Goal: Task Accomplishment & Management: Complete application form

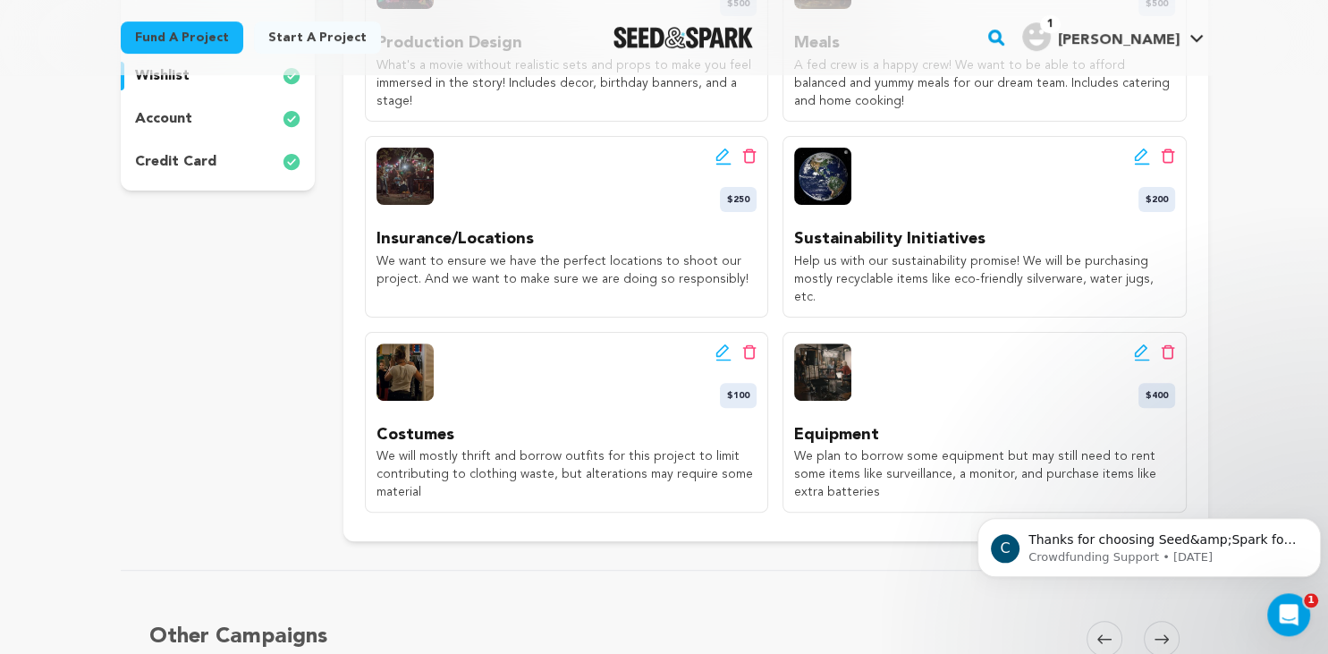
scroll to position [483, 0]
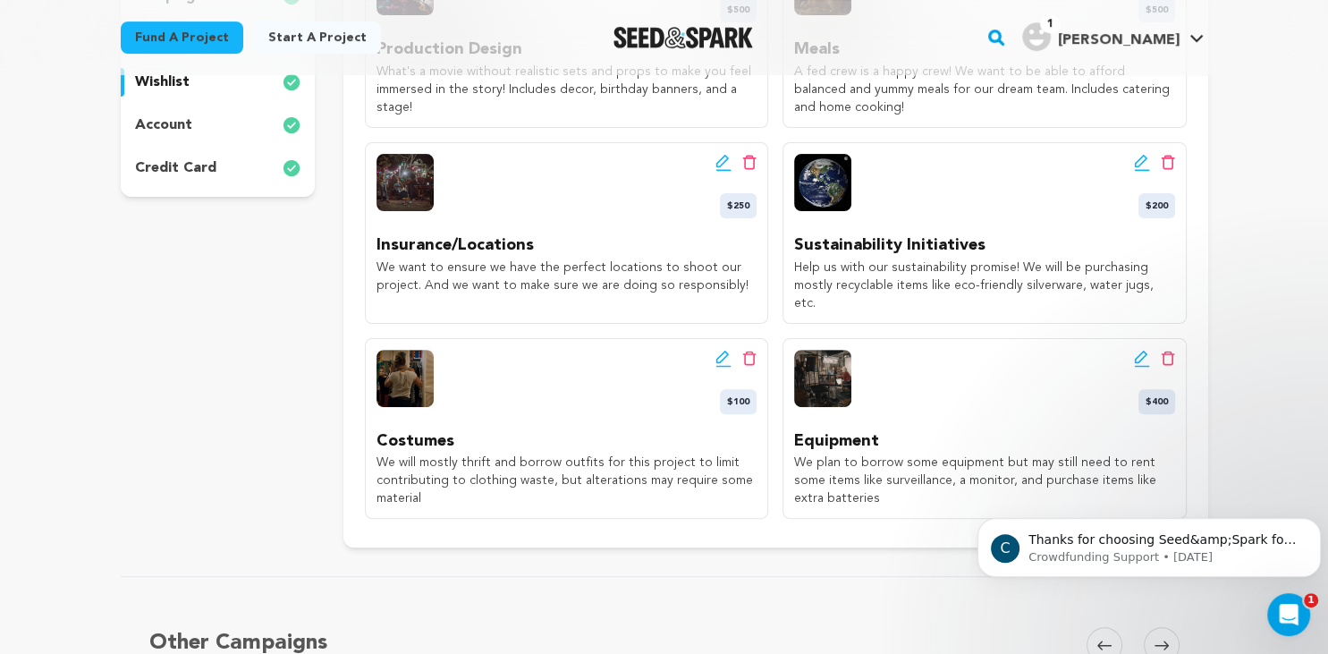
click at [1142, 166] on icon at bounding box center [1142, 163] width 16 height 18
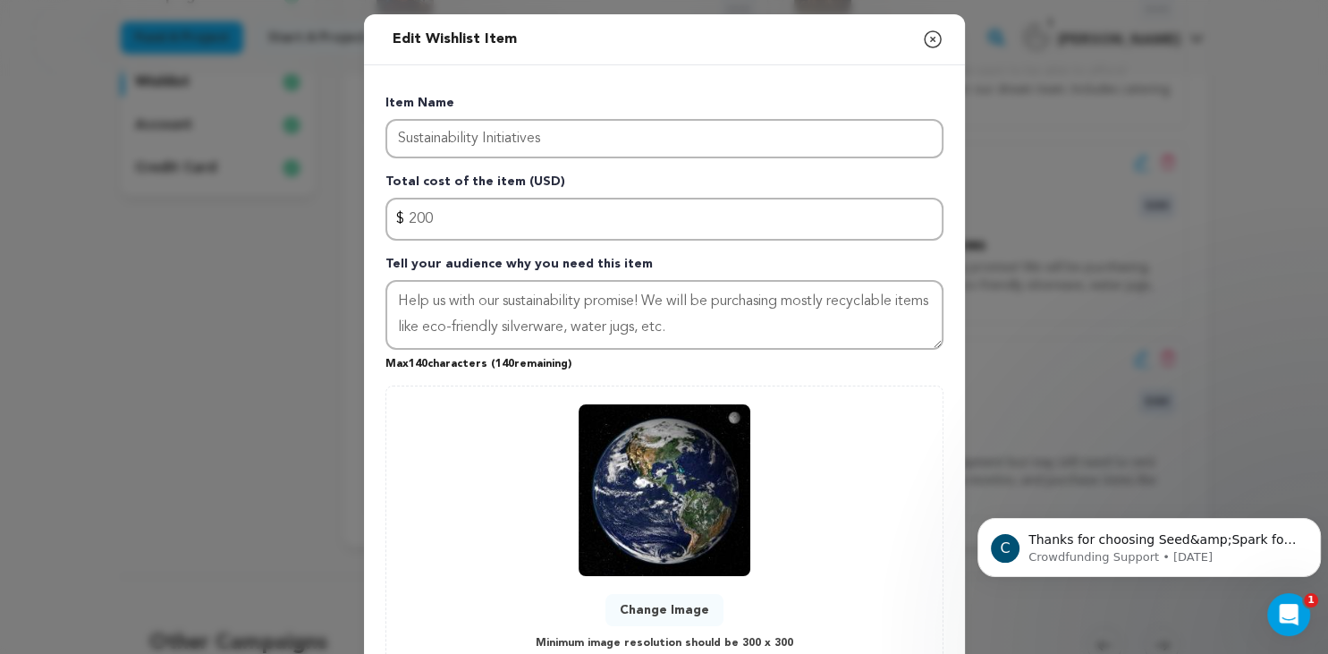
scroll to position [133, 0]
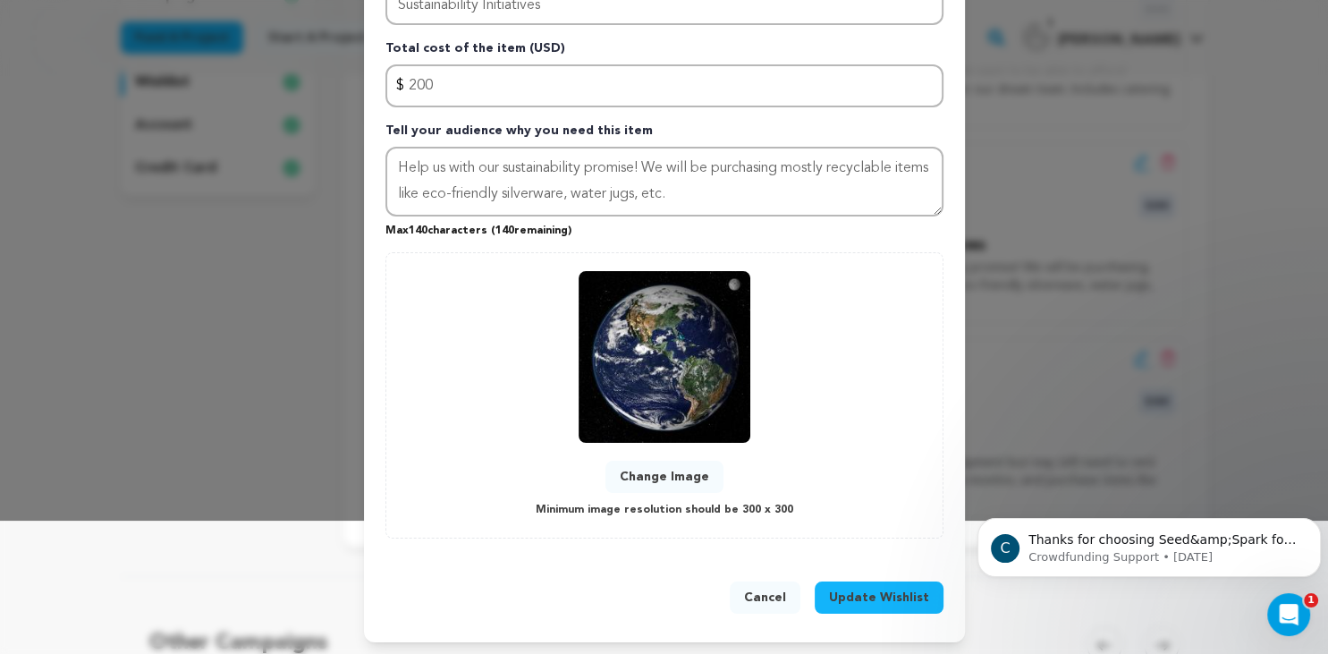
click at [772, 595] on button "Cancel" at bounding box center [765, 597] width 71 height 32
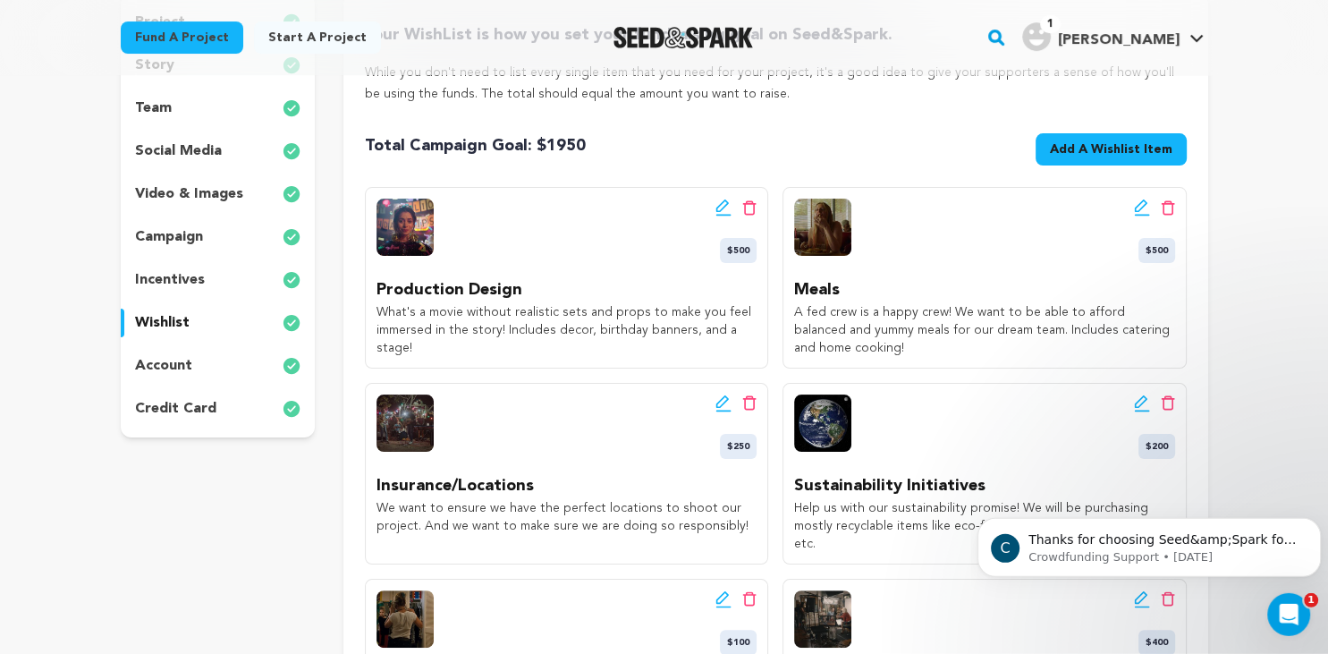
scroll to position [206, 0]
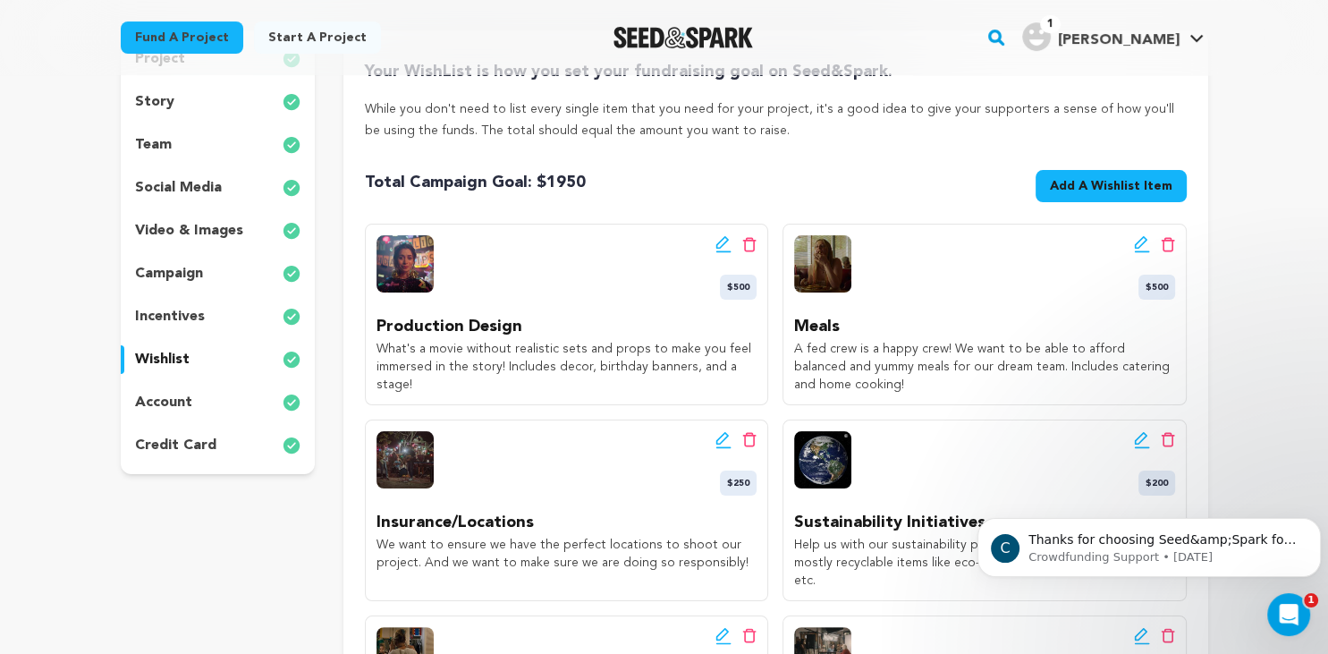
click at [1093, 188] on span "Add A Wishlist Item" at bounding box center [1111, 186] width 123 height 18
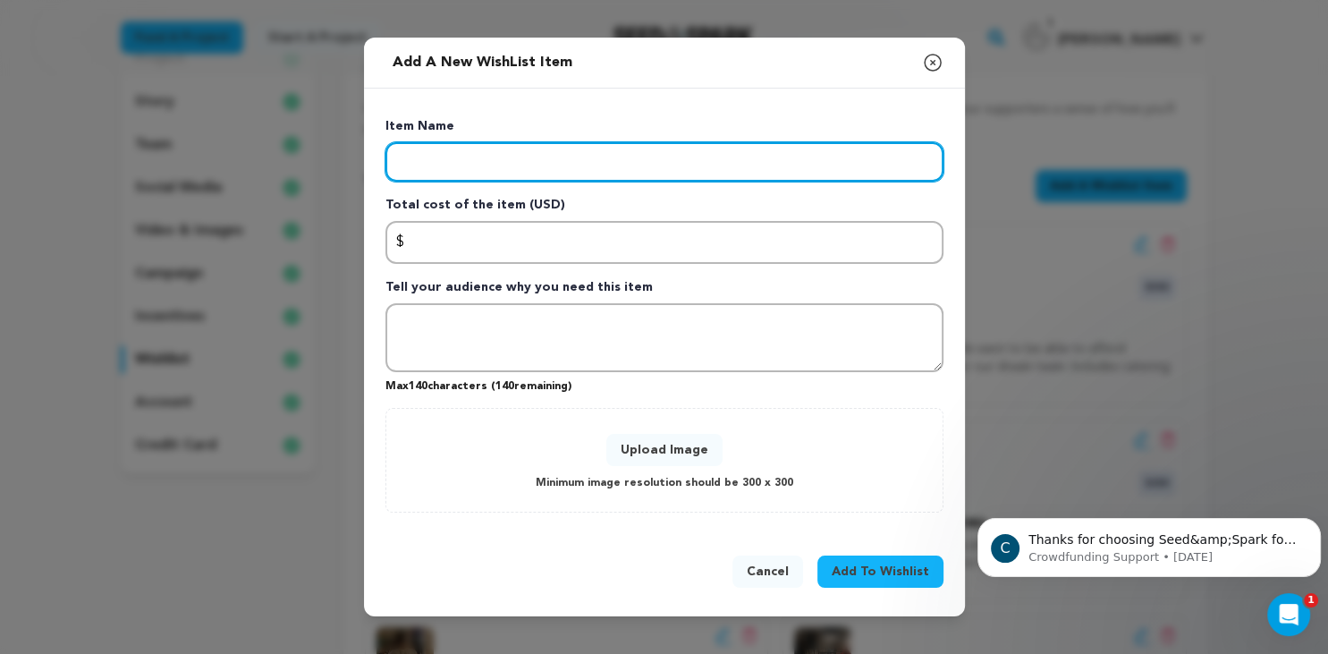
click at [482, 175] on input "Enter item name" at bounding box center [665, 161] width 558 height 39
type input "T"
type input "R"
type input "Charity - One Tree Planted"
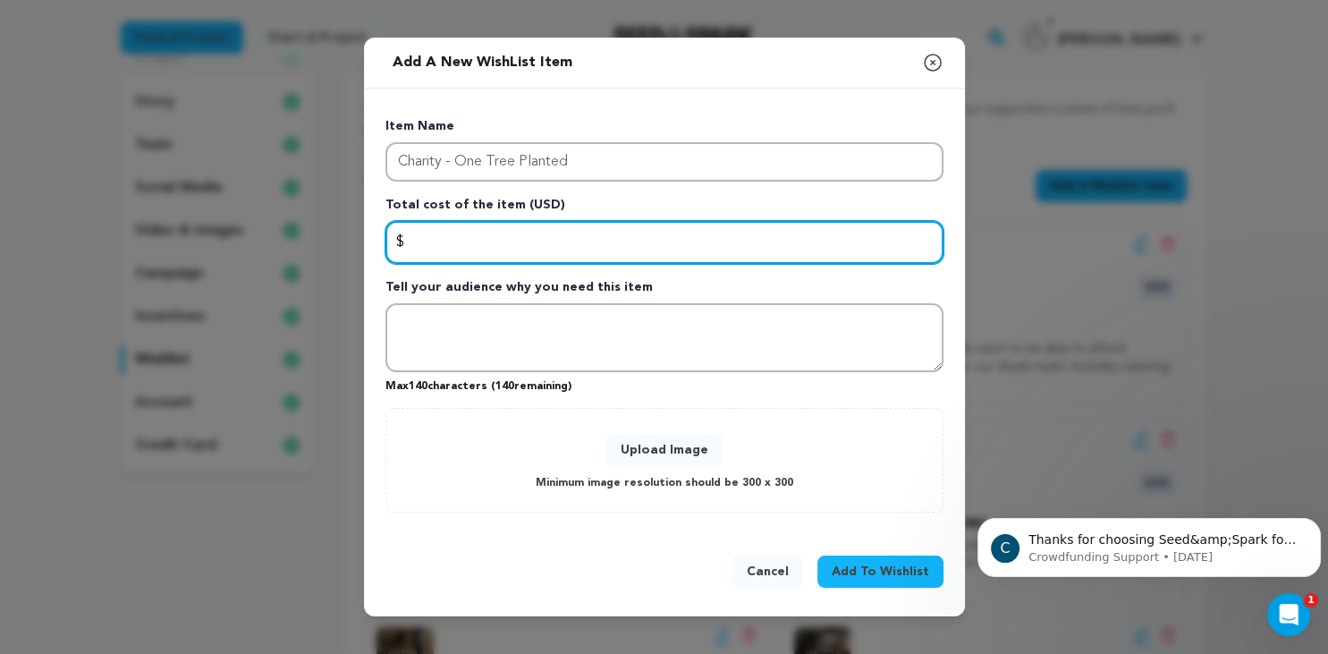
click at [445, 237] on input "Enter total cost of the item" at bounding box center [665, 242] width 558 height 43
type input "200"
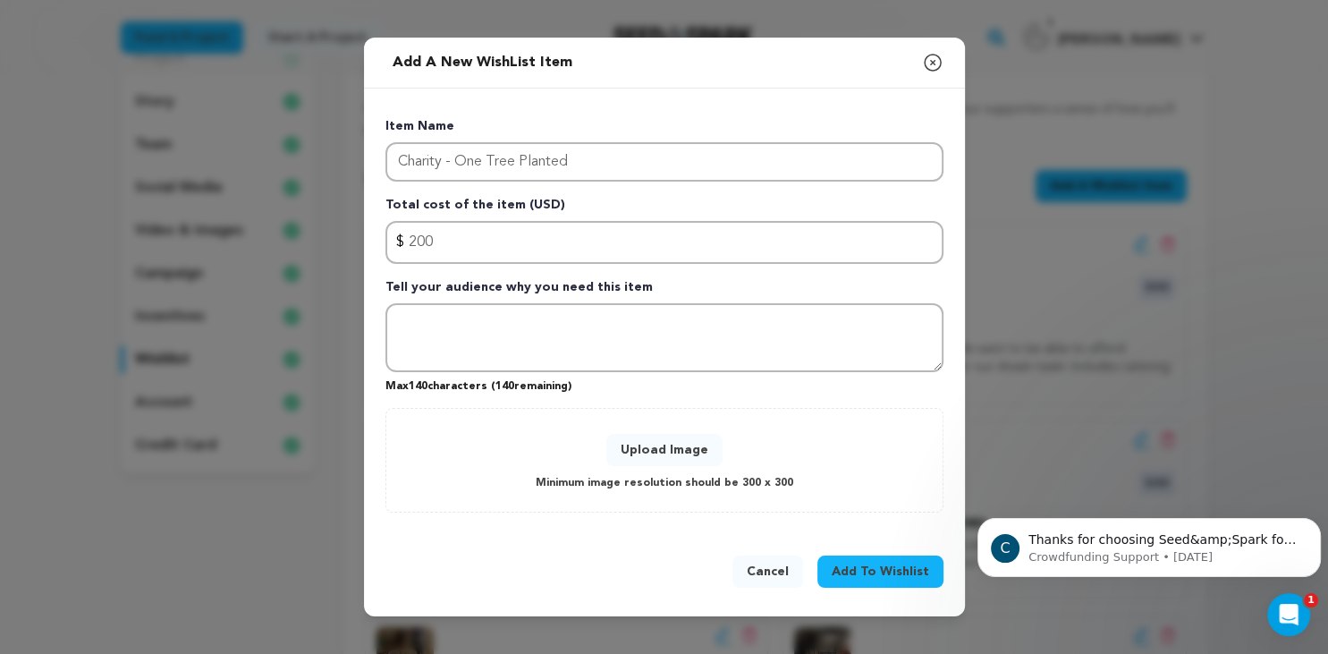
click at [457, 301] on p "Tell your audience why you need this item" at bounding box center [665, 290] width 558 height 25
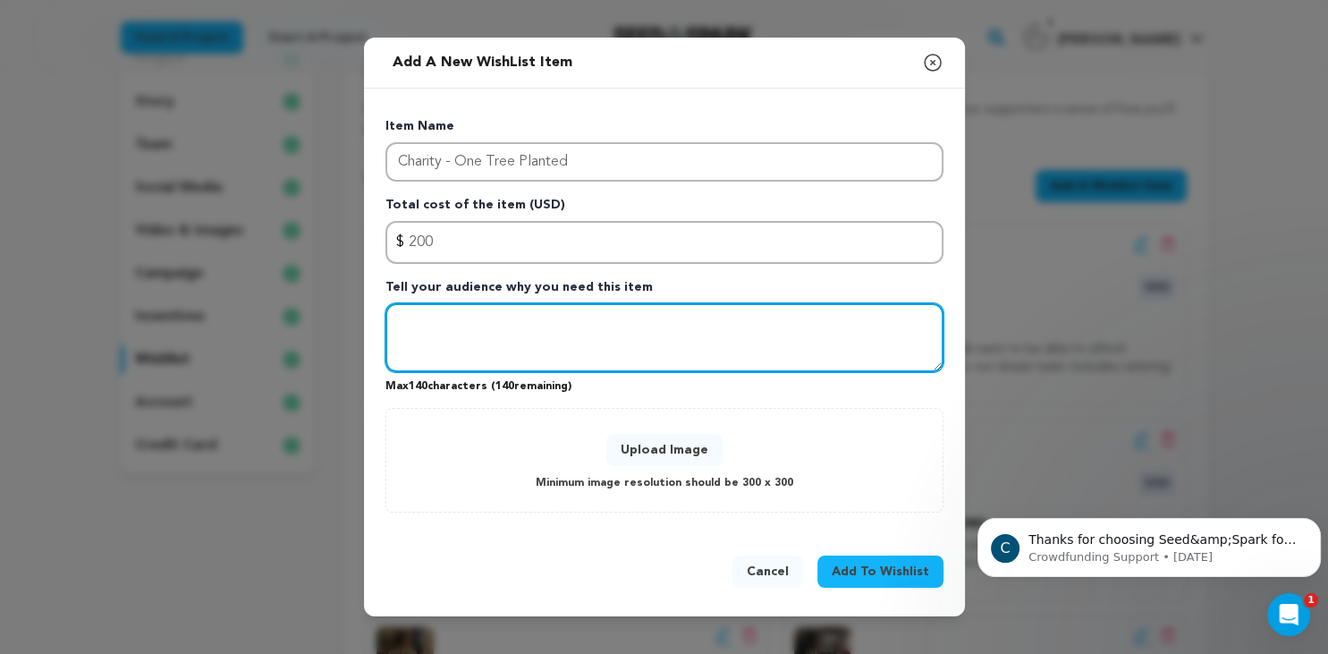
click at [436, 324] on textarea "Tell your audience why you need this item" at bounding box center [665, 338] width 558 height 70
type textarea "Our big charity initiative - we need more green to make the planet more green!"
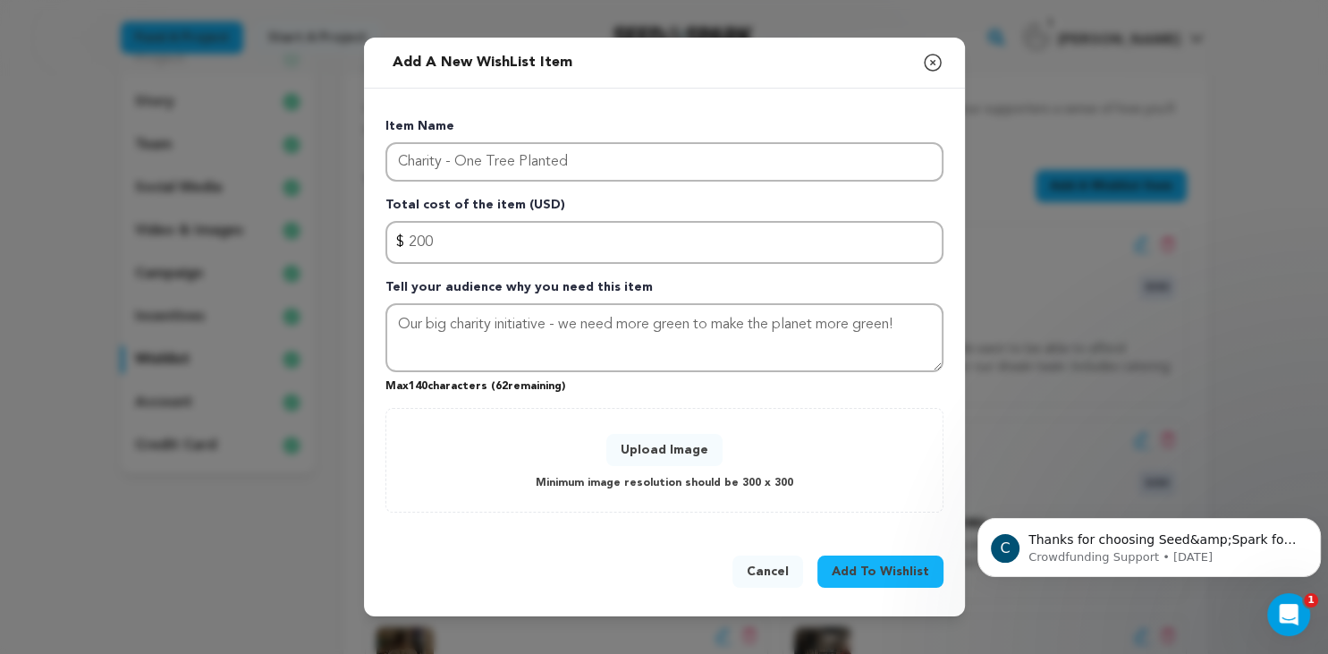
click at [685, 449] on button "Upload Image" at bounding box center [664, 450] width 116 height 32
click at [962, 37] on div "Add a new WishList item Close modal Item Name Charity - One Tree Planted Total …" at bounding box center [664, 327] width 1328 height 654
click at [699, 449] on button "Upload Image" at bounding box center [664, 450] width 116 height 32
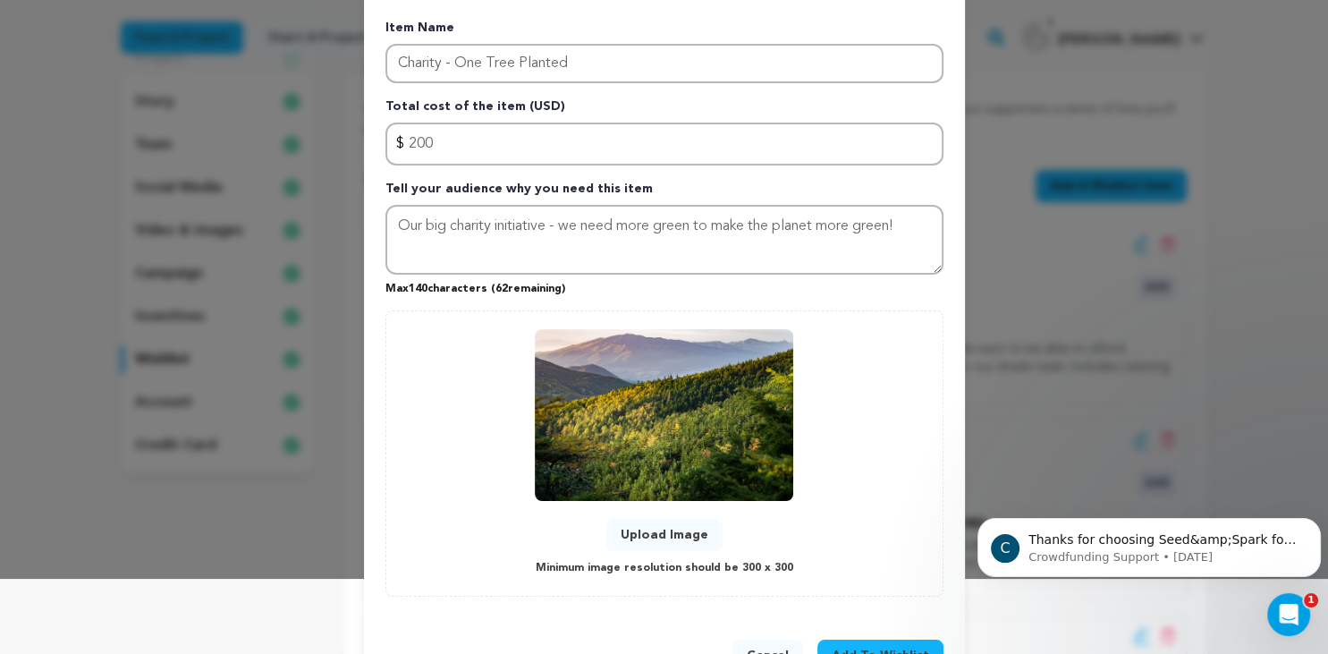
scroll to position [133, 0]
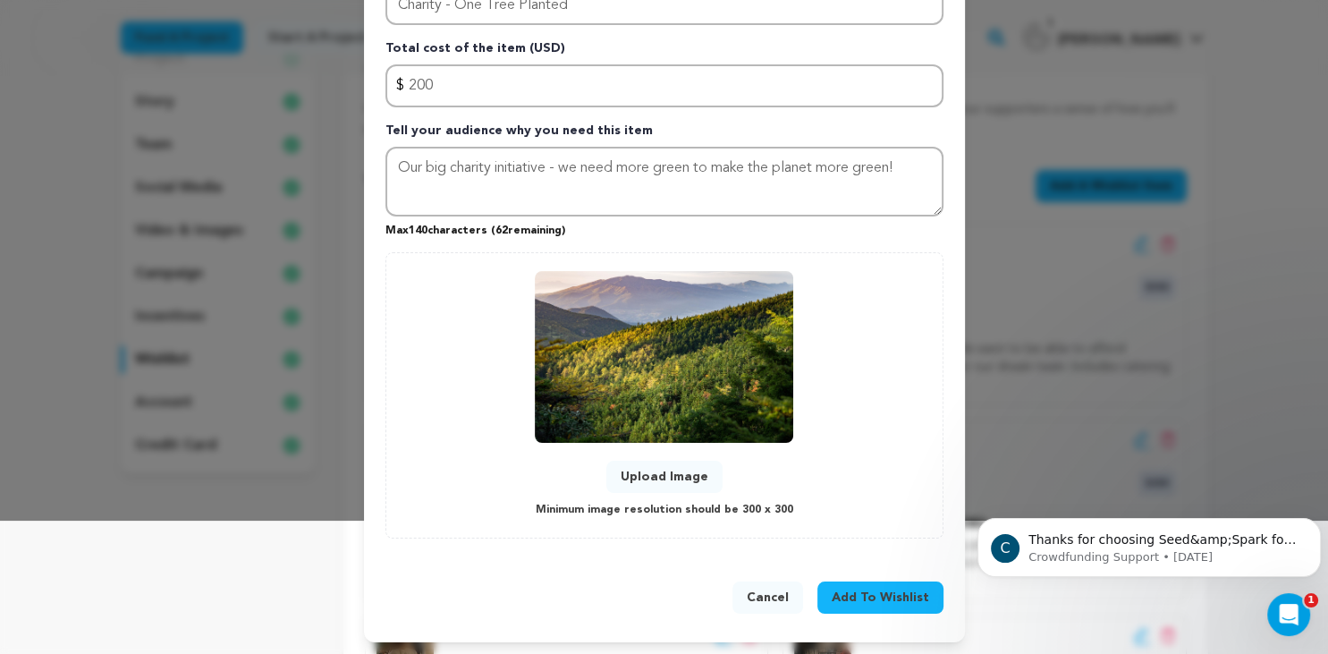
click at [879, 589] on span "Add To Wishlist" at bounding box center [881, 598] width 98 height 18
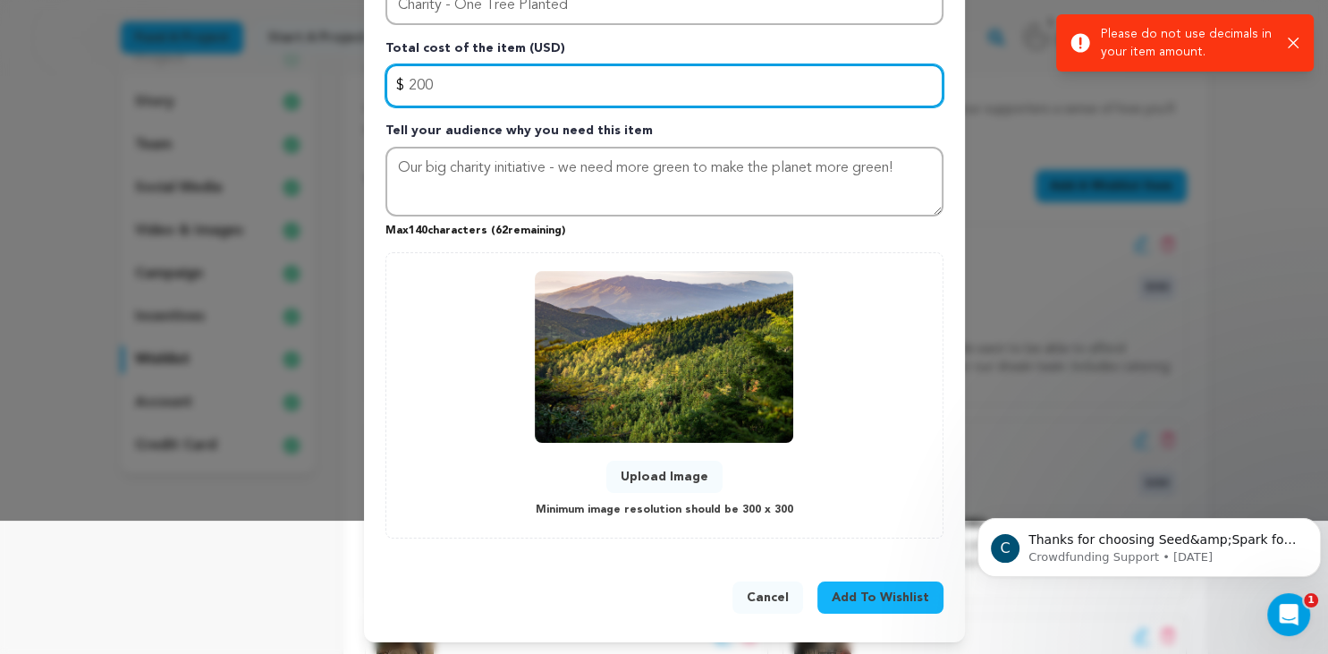
click at [468, 85] on input "200" at bounding box center [665, 85] width 558 height 43
type input "2"
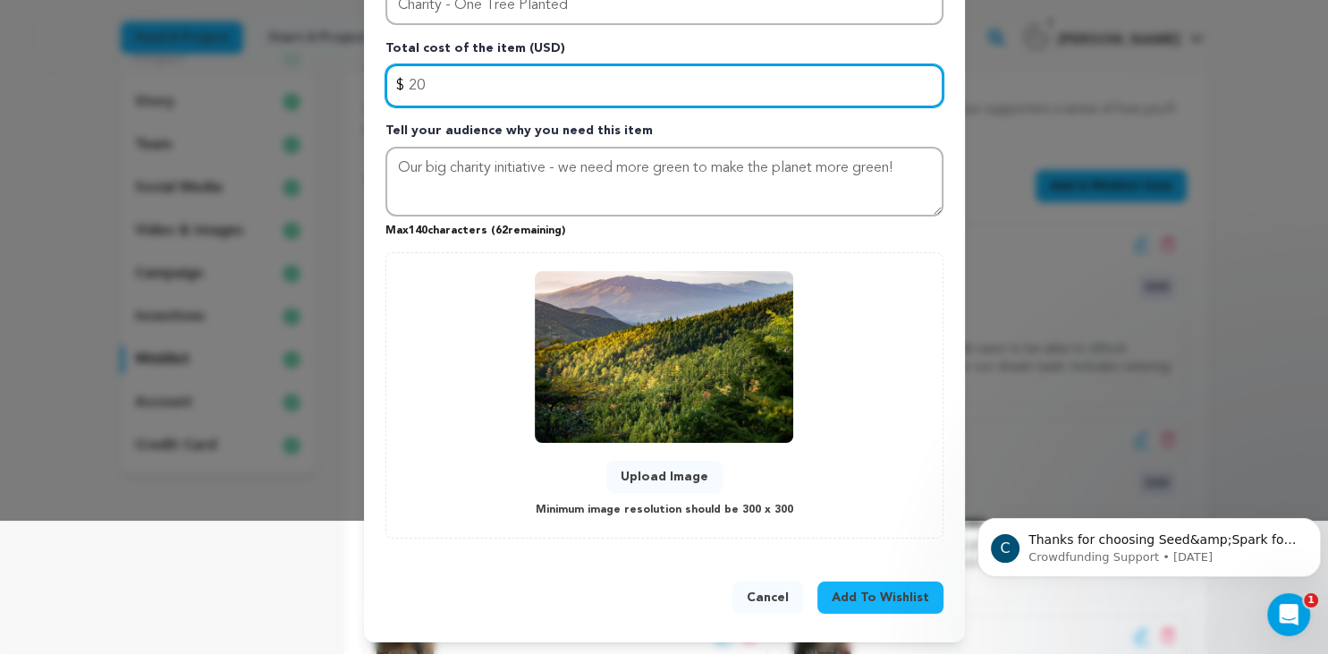
type input "200"
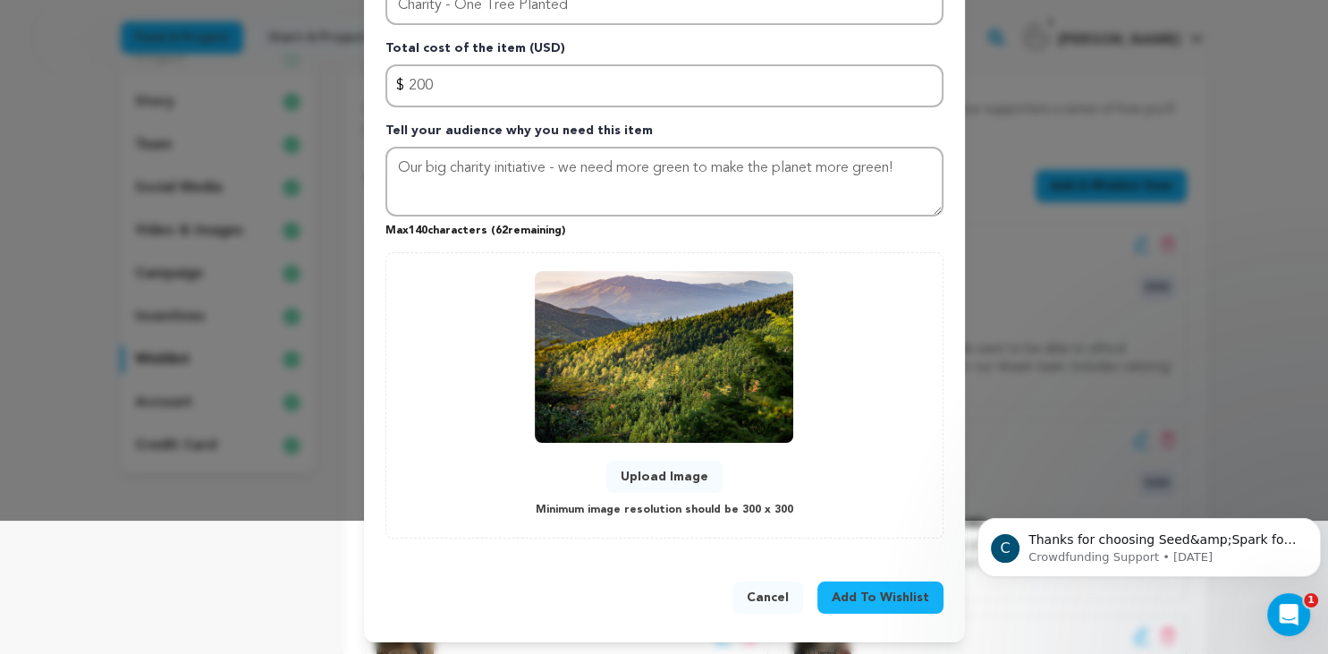
click at [886, 589] on span "Add To Wishlist" at bounding box center [881, 598] width 98 height 18
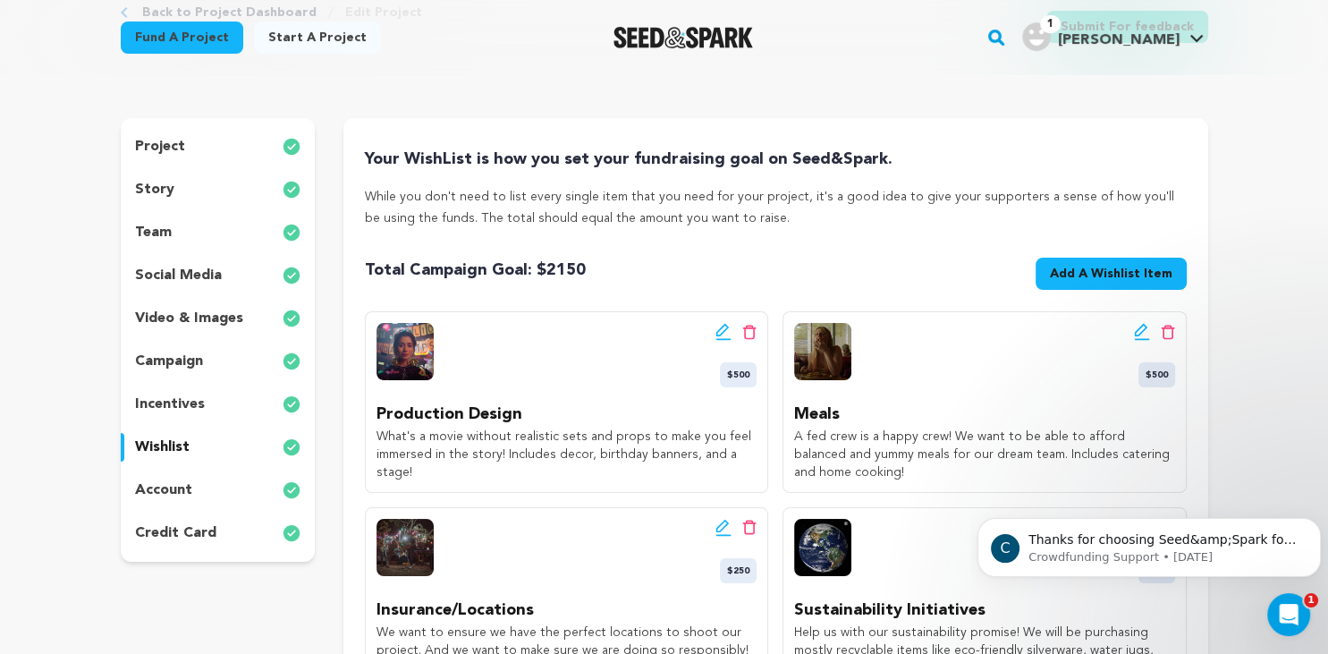
scroll to position [114, 0]
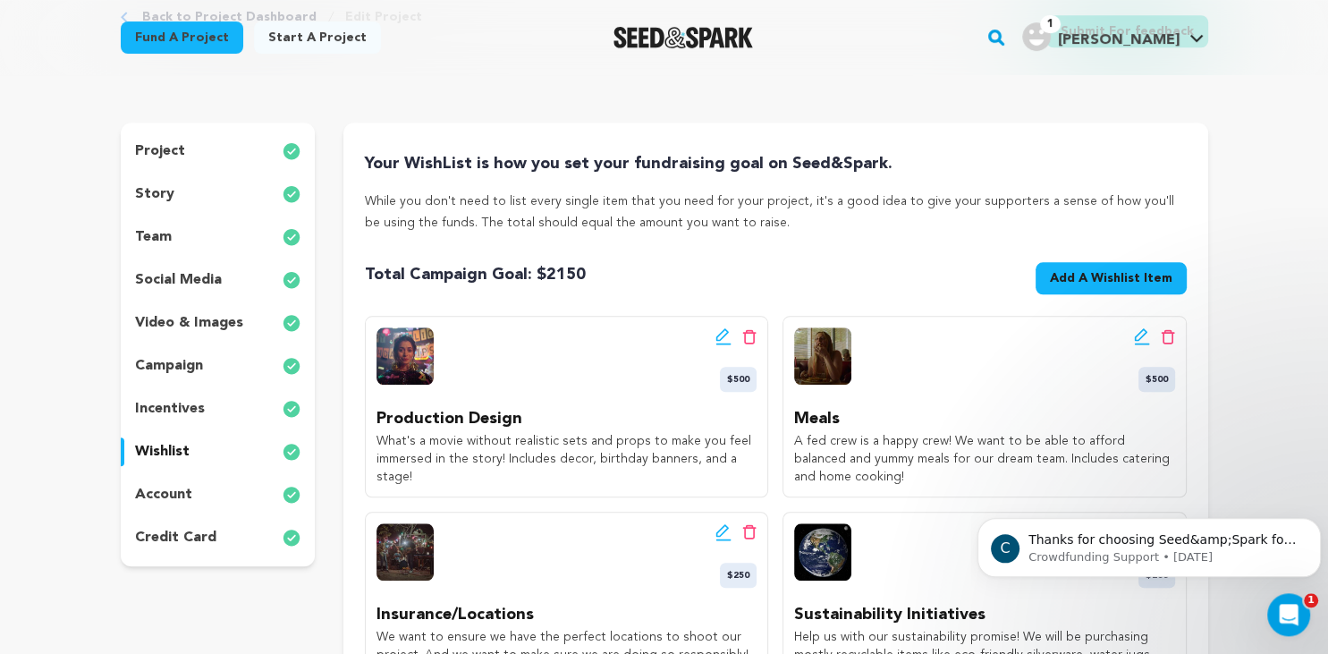
click at [721, 340] on icon at bounding box center [723, 334] width 13 height 13
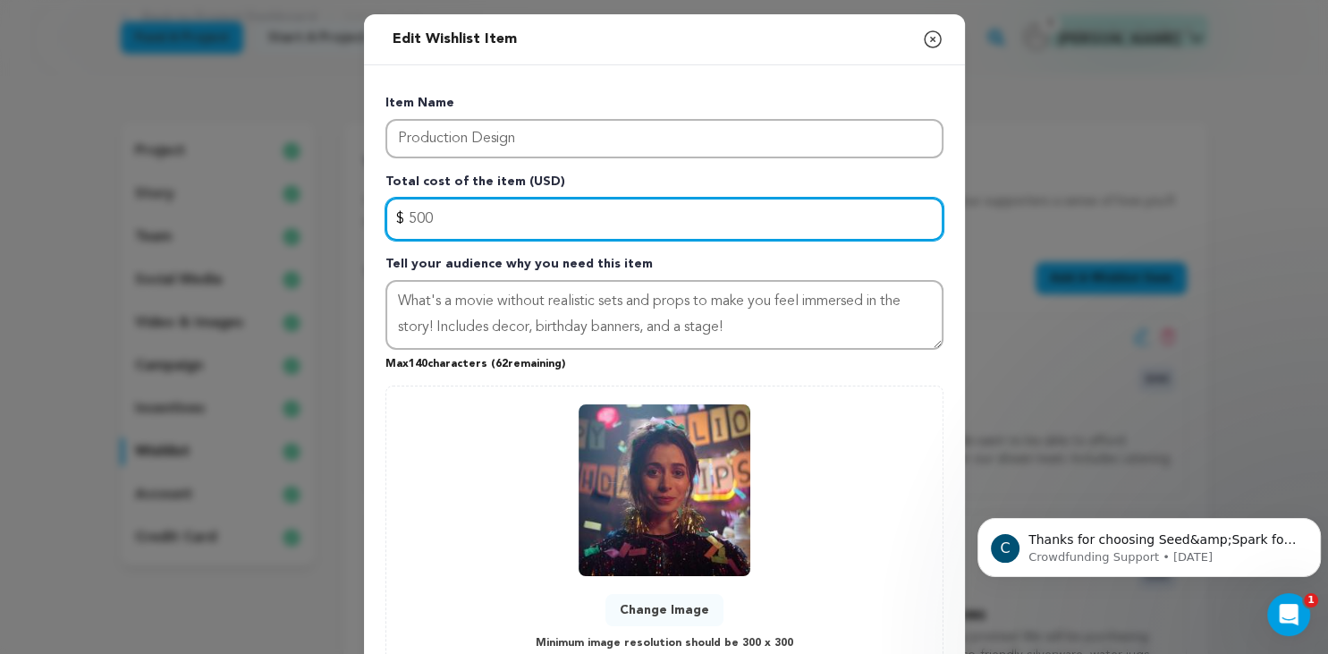
click at [434, 216] on input "500" at bounding box center [665, 219] width 558 height 43
type input "5"
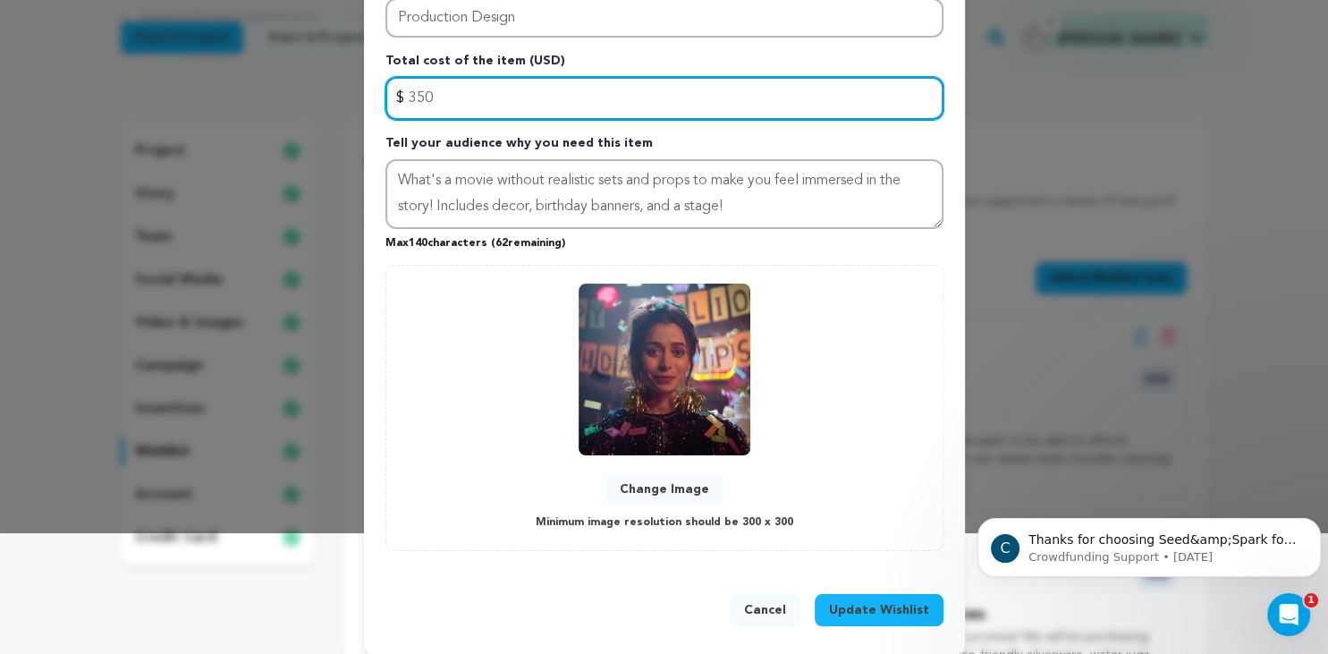
scroll to position [133, 0]
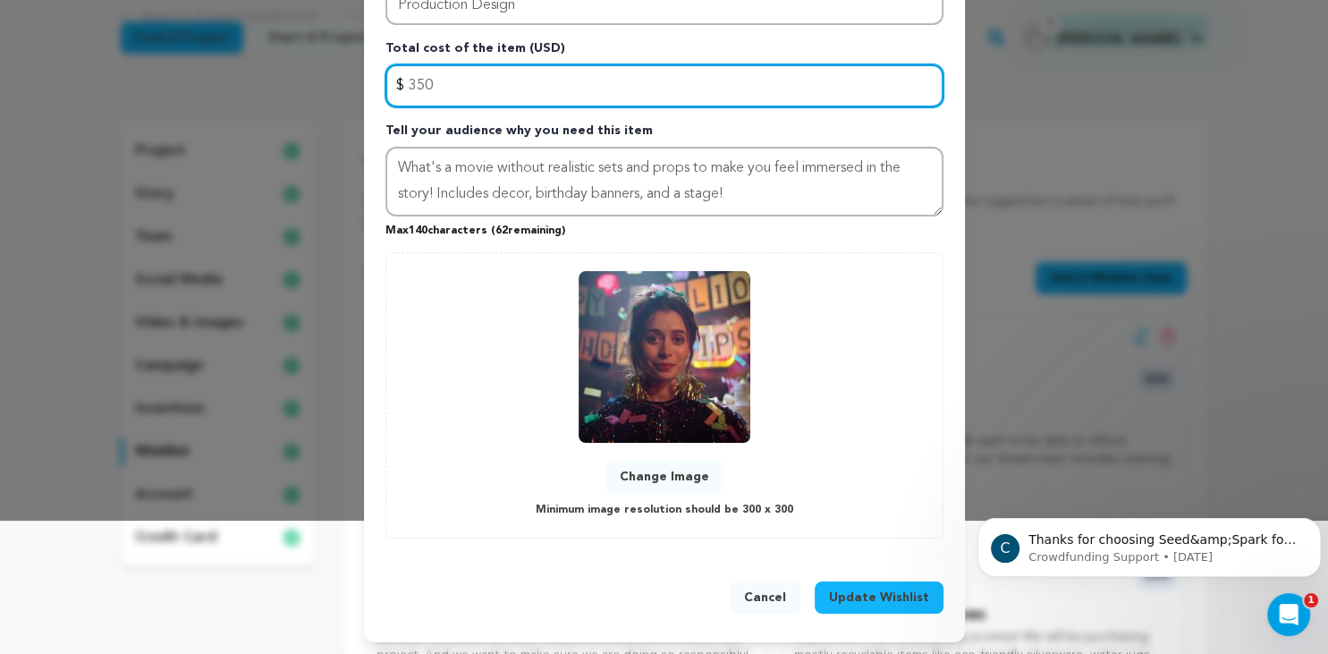
type input "350"
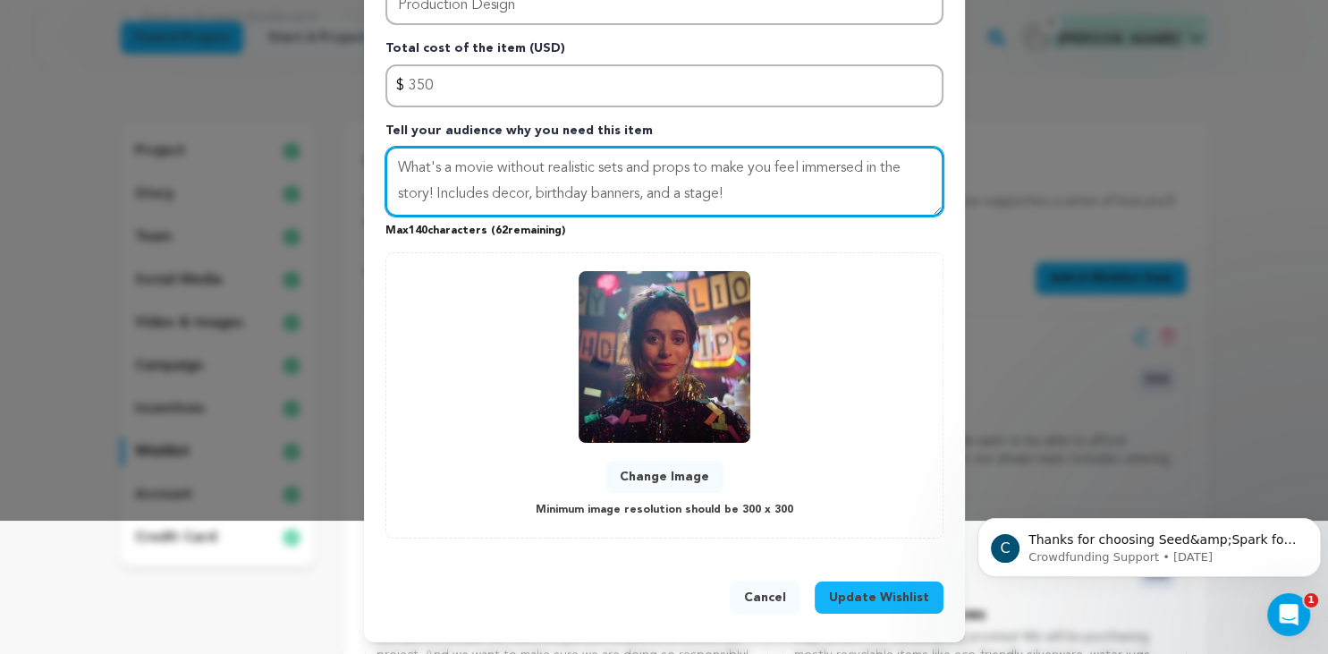
click at [650, 196] on textarea "What's a movie without realistic sets and props to make you feel immersed in th…" at bounding box center [665, 182] width 558 height 70
click at [784, 192] on textarea "What's a movie without realistic sets and props to make you feel immersed in th…" at bounding box center [665, 182] width 558 height 70
click at [691, 187] on textarea "What's a movie without realistic sets and props to make you feel immersed in th…" at bounding box center [665, 182] width 558 height 70
drag, startPoint x: 530, startPoint y: 189, endPoint x: 492, endPoint y: 189, distance: 38.5
click at [492, 189] on textarea "What's a movie without realistic sets and props to make you feel immersed in th…" at bounding box center [665, 182] width 558 height 70
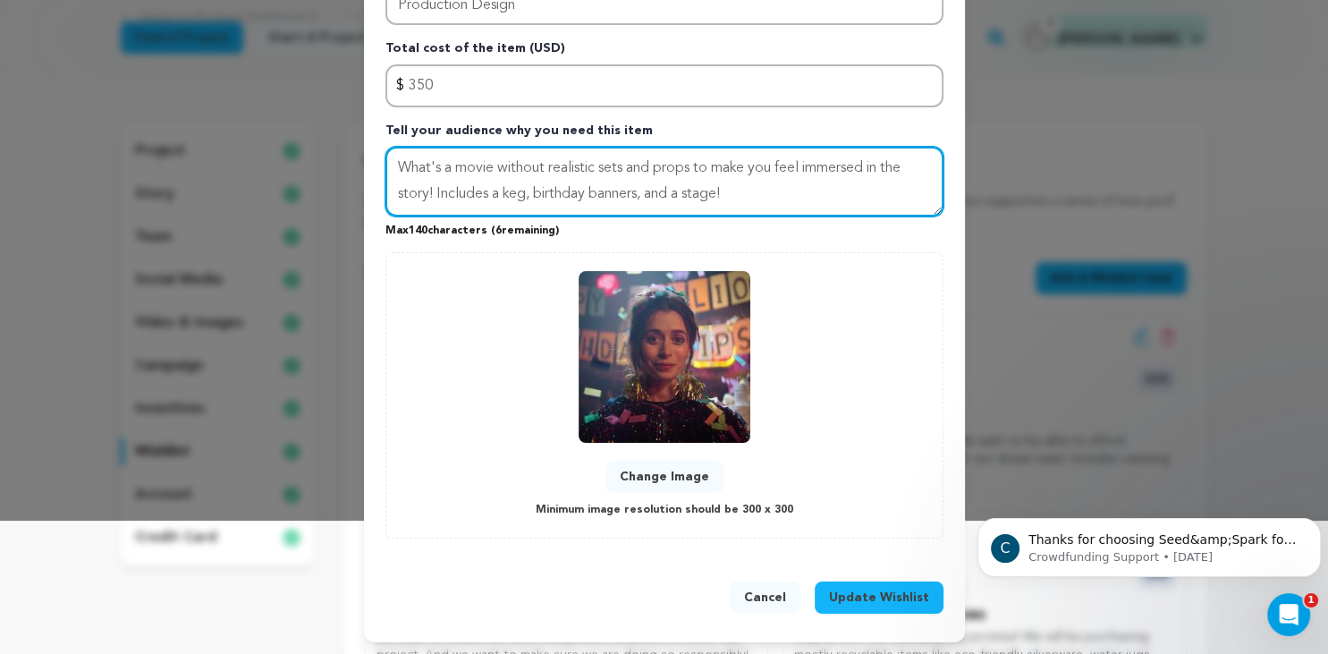
drag, startPoint x: 592, startPoint y: 191, endPoint x: 642, endPoint y: 193, distance: 50.1
click at [642, 193] on textarea "What's a movie without realistic sets and props to make you feel immersed in th…" at bounding box center [665, 182] width 558 height 70
type textarea "What's a movie without realistic sets and props to make you feel immersed in th…"
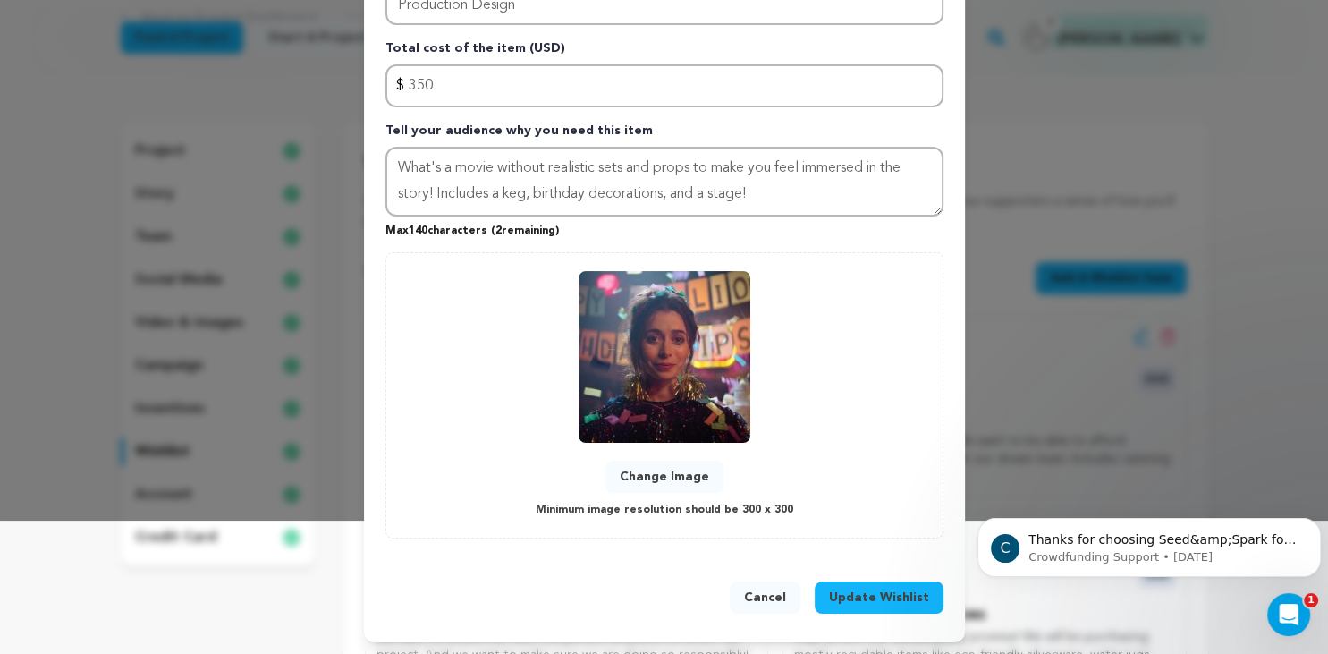
click at [892, 598] on span "Update Wishlist" at bounding box center [879, 598] width 100 height 18
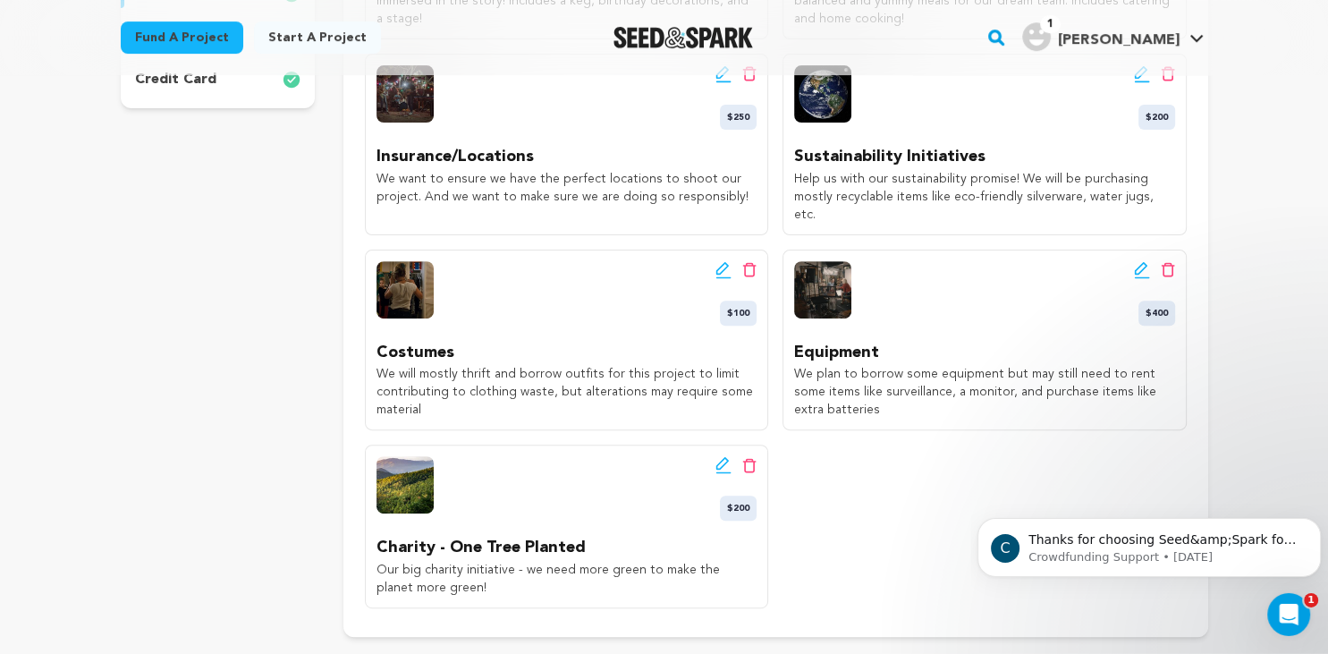
scroll to position [560, 0]
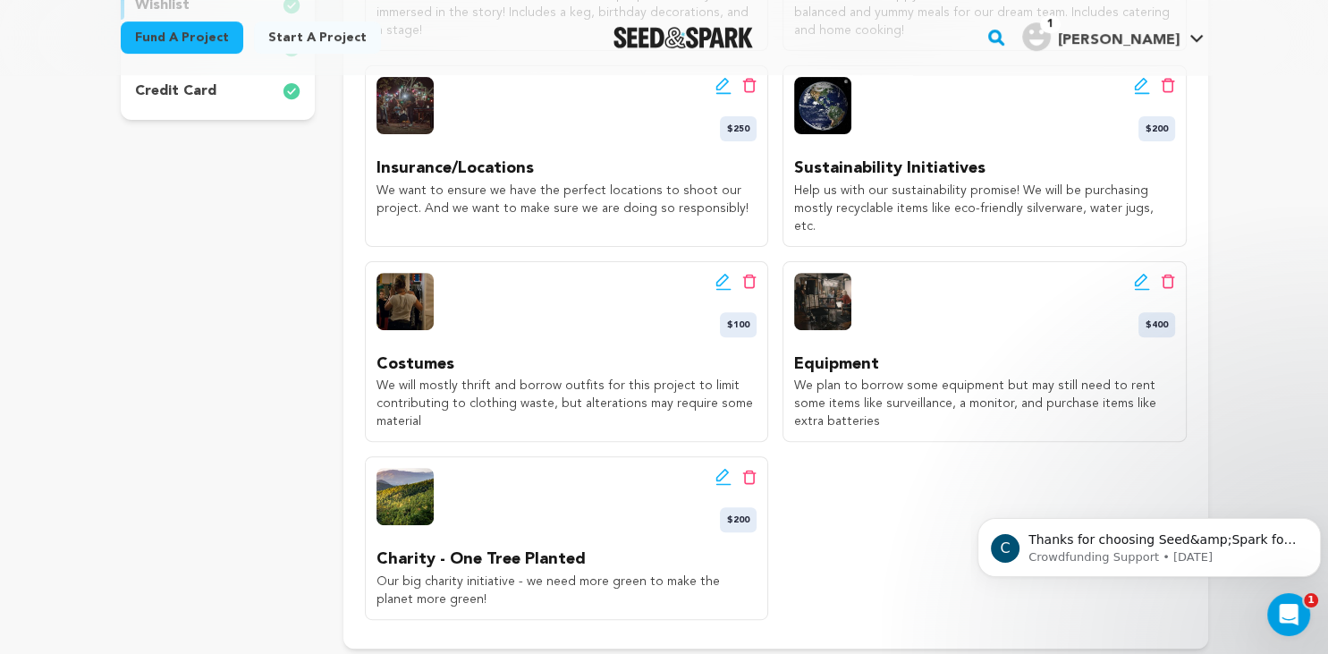
click at [716, 273] on div "Edit wishlist button Delete wishlist button $100" at bounding box center [567, 305] width 380 height 64
click at [728, 273] on icon at bounding box center [724, 282] width 16 height 18
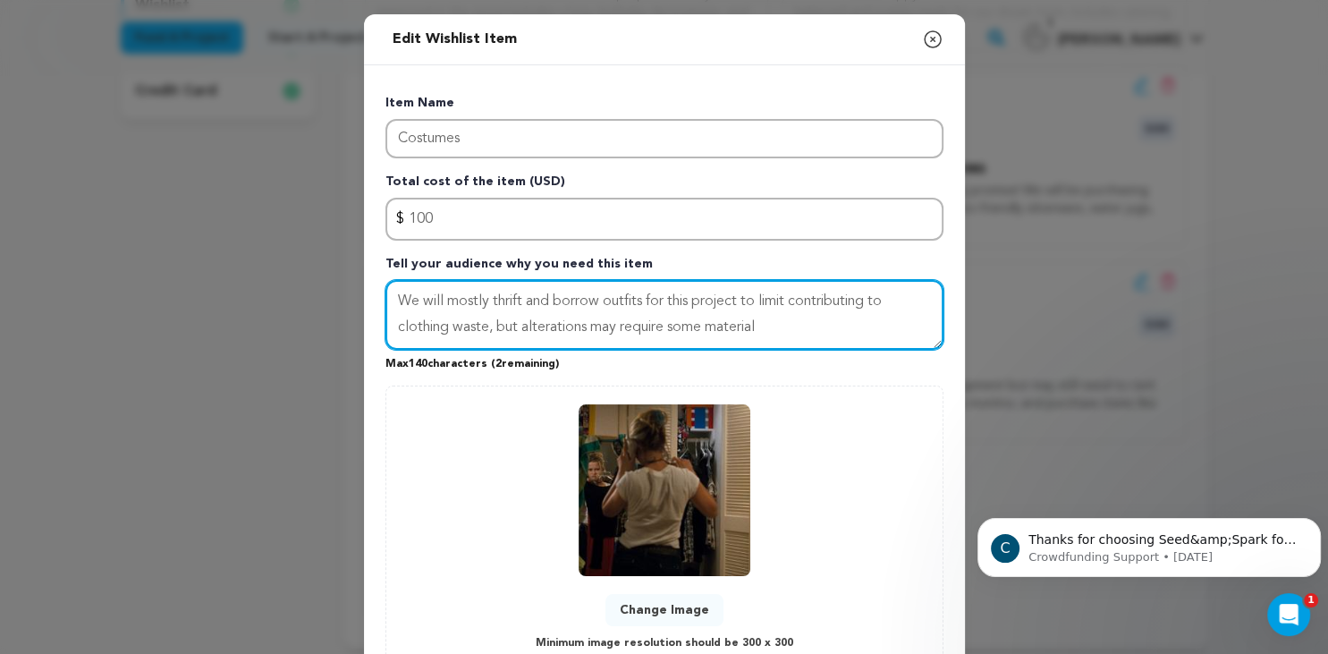
click at [778, 321] on textarea "We will mostly thrift and borrow outfits for this project to limit contributing…" at bounding box center [665, 315] width 558 height 70
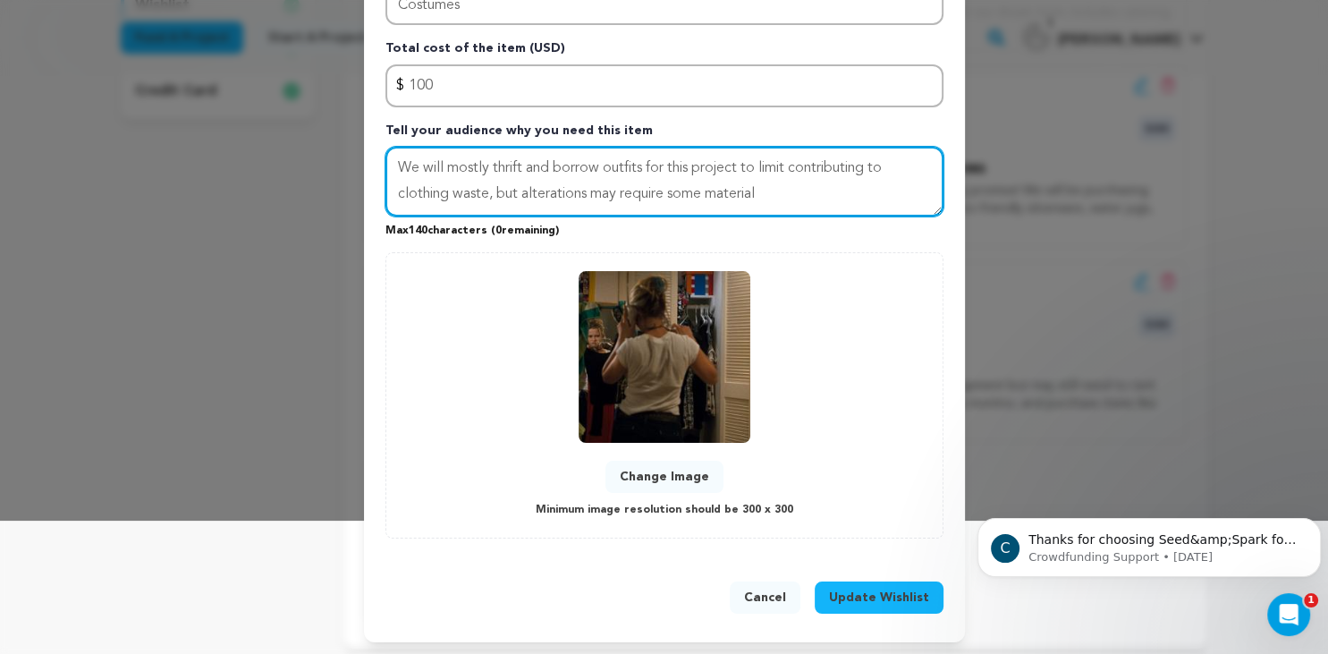
scroll to position [126, 0]
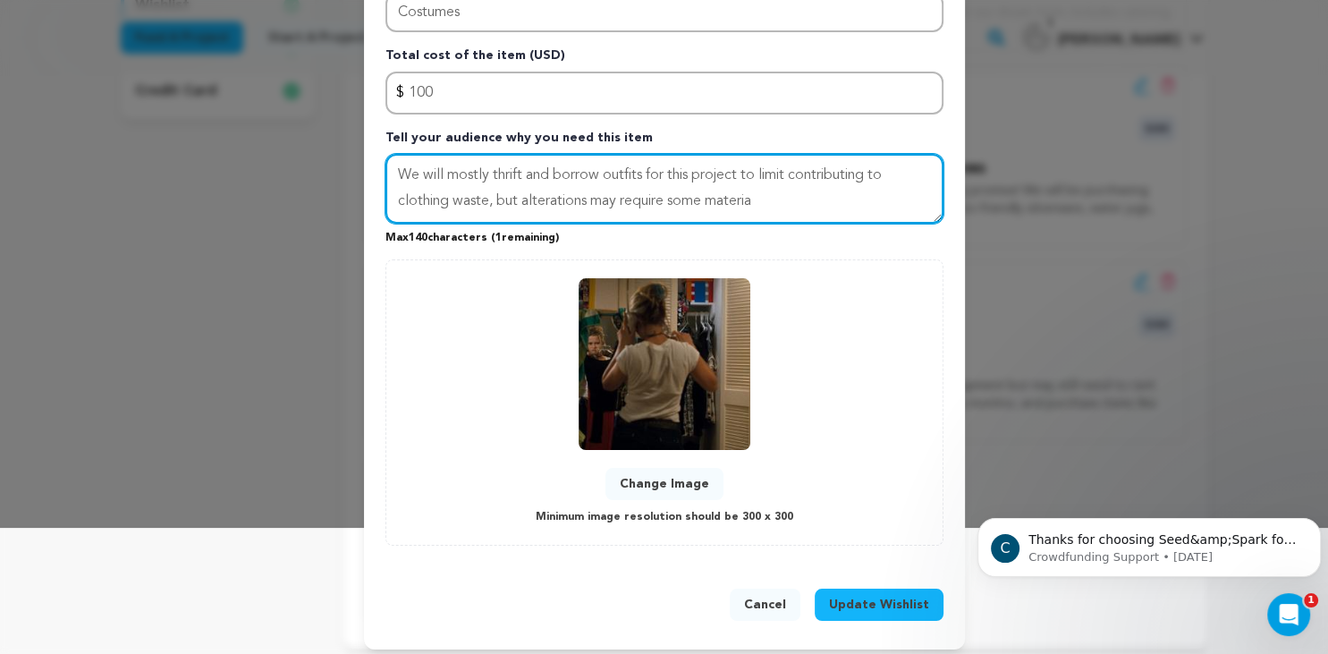
type textarea "We will mostly thrift and borrow outfits for this project to limit contributing…"
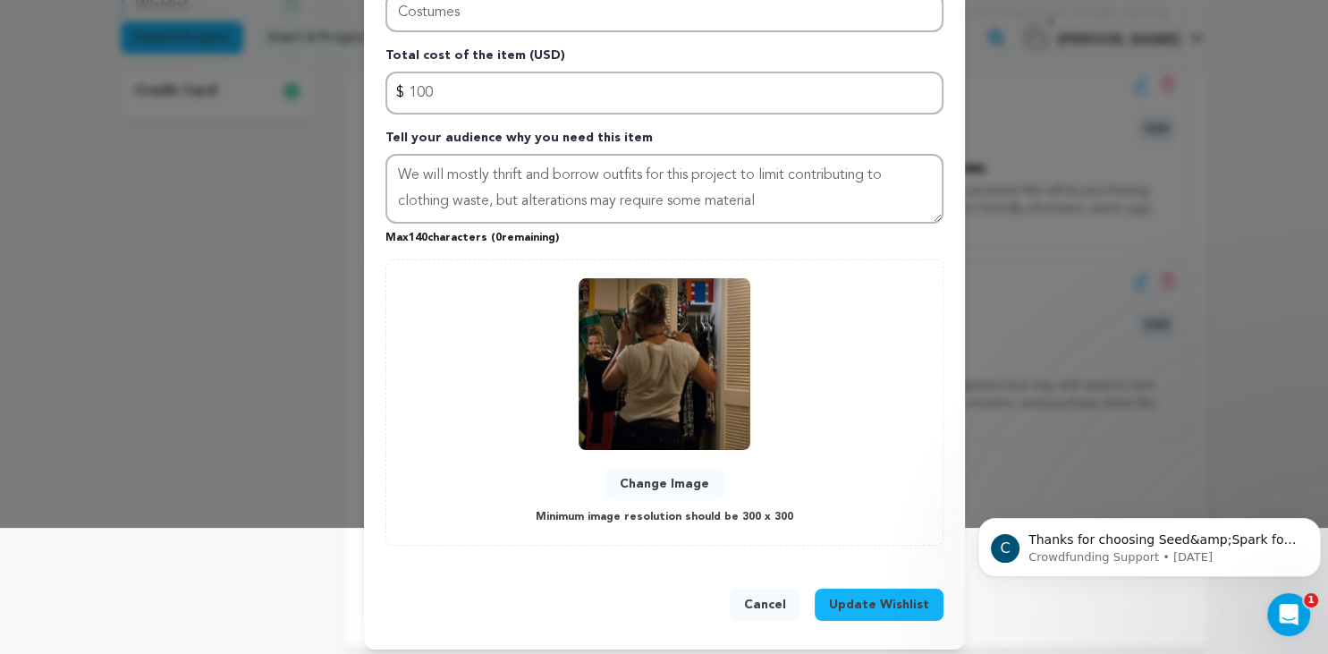
click at [771, 601] on button "Cancel" at bounding box center [765, 605] width 71 height 32
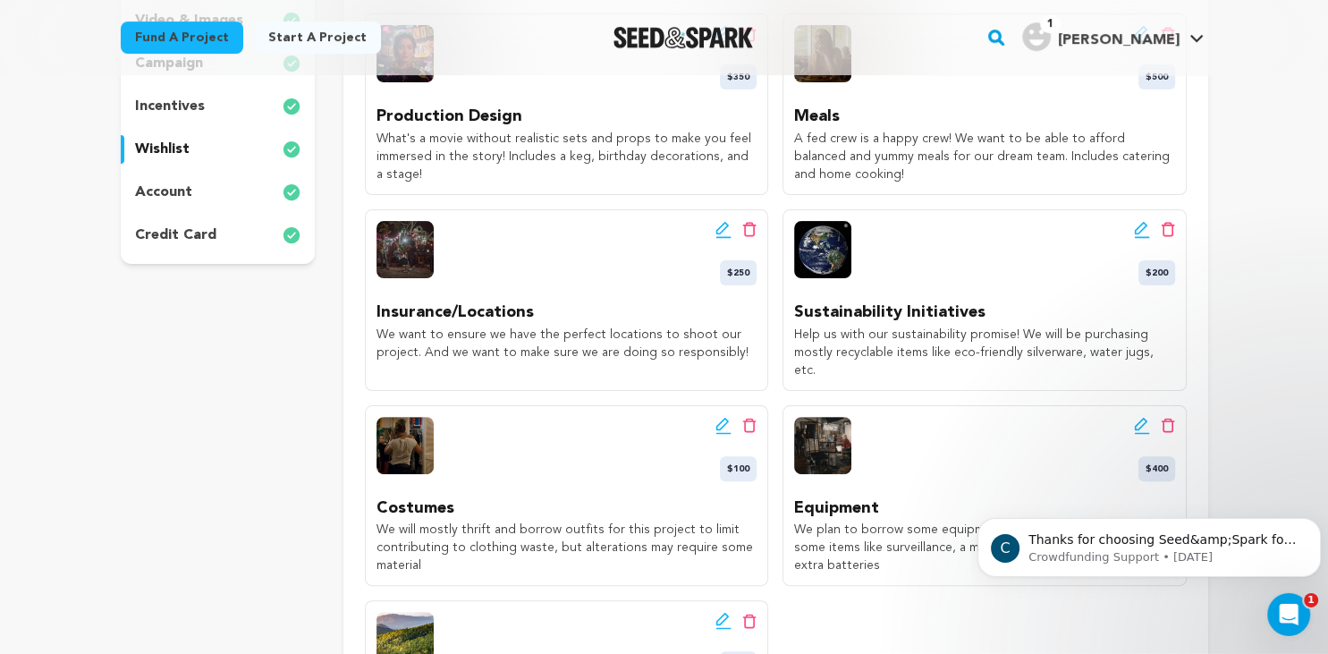
scroll to position [415, 0]
click at [722, 233] on icon at bounding box center [724, 231] width 16 height 18
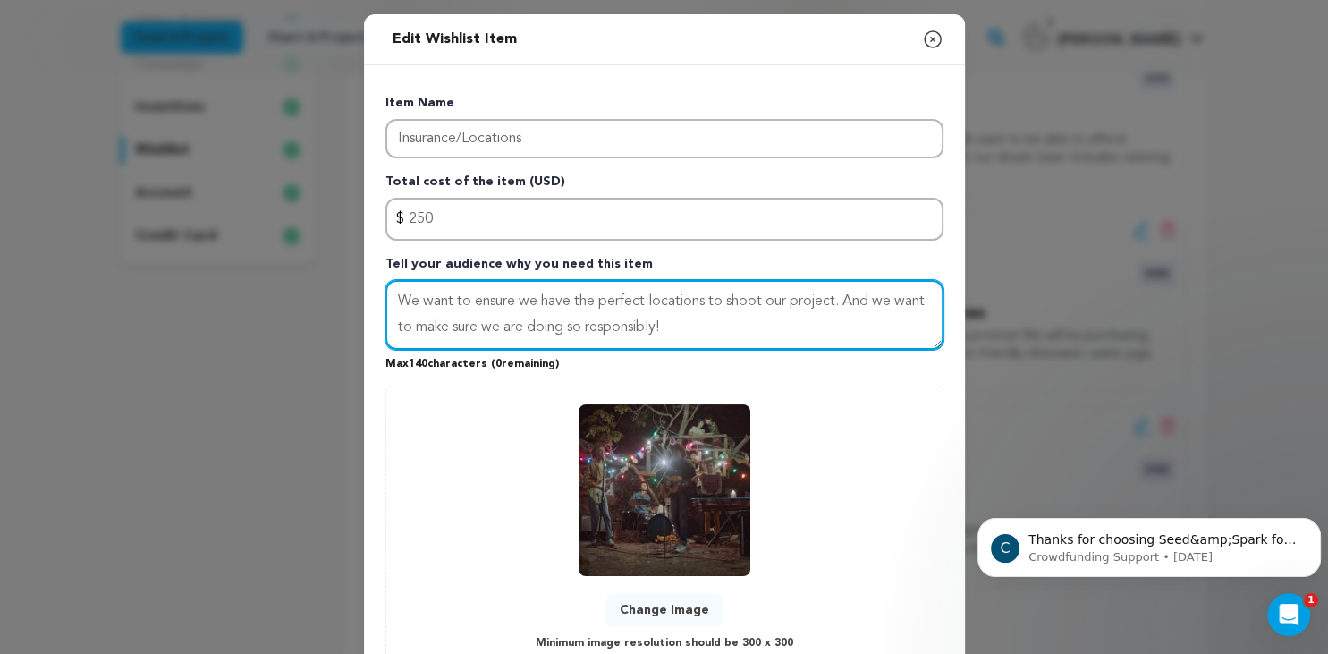
drag, startPoint x: 838, startPoint y: 302, endPoint x: 921, endPoint y: 302, distance: 83.2
click at [921, 302] on textarea "We want to ensure we have the perfect locations to shoot our project. And we wa…" at bounding box center [665, 315] width 558 height 70
click at [927, 302] on textarea "We want to ensure we have the perfect locations to shoot our project. And we wa…" at bounding box center [665, 315] width 558 height 70
drag, startPoint x: 934, startPoint y: 302, endPoint x: 838, endPoint y: 299, distance: 95.8
click at [838, 299] on textarea "We want to ensure we have the perfect locations to shoot our project. And we wa…" at bounding box center [665, 315] width 558 height 70
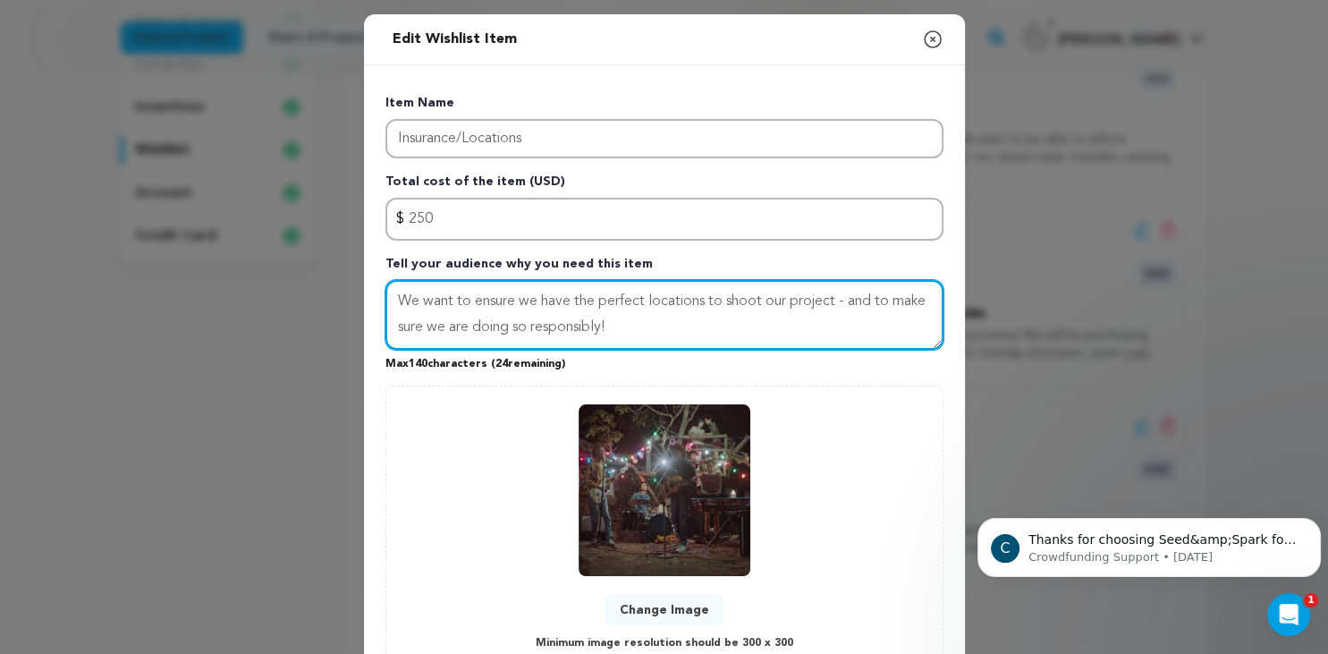
scroll to position [133, 0]
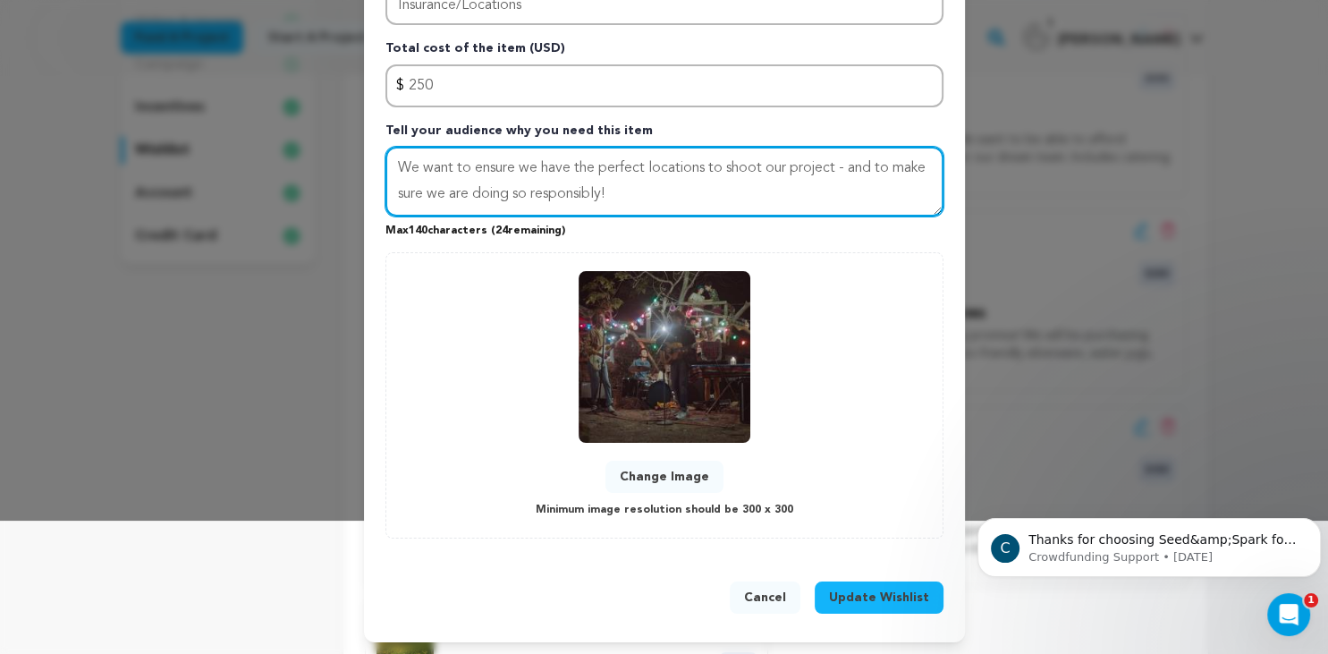
drag, startPoint x: 529, startPoint y: 190, endPoint x: 476, endPoint y: 192, distance: 52.8
click at [476, 192] on textarea "We want to ensure we have the perfect locations to shoot our project - and to m…" at bounding box center [665, 182] width 558 height 70
click at [659, 192] on textarea "We want to ensure we have the perfect locations to shoot our project - and to m…" at bounding box center [665, 182] width 558 height 70
type textarea "We want to ensure we have the perfect locations to shoot our project - and to m…"
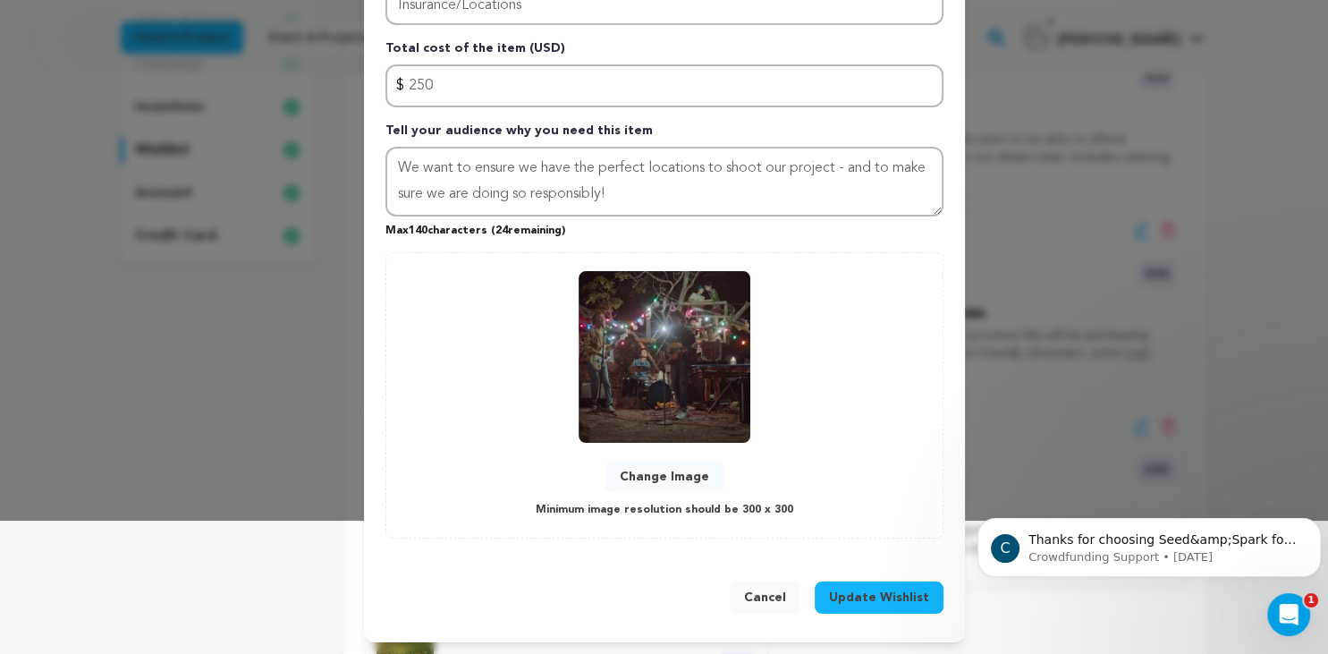
click at [886, 589] on span "Update Wishlist" at bounding box center [879, 598] width 100 height 18
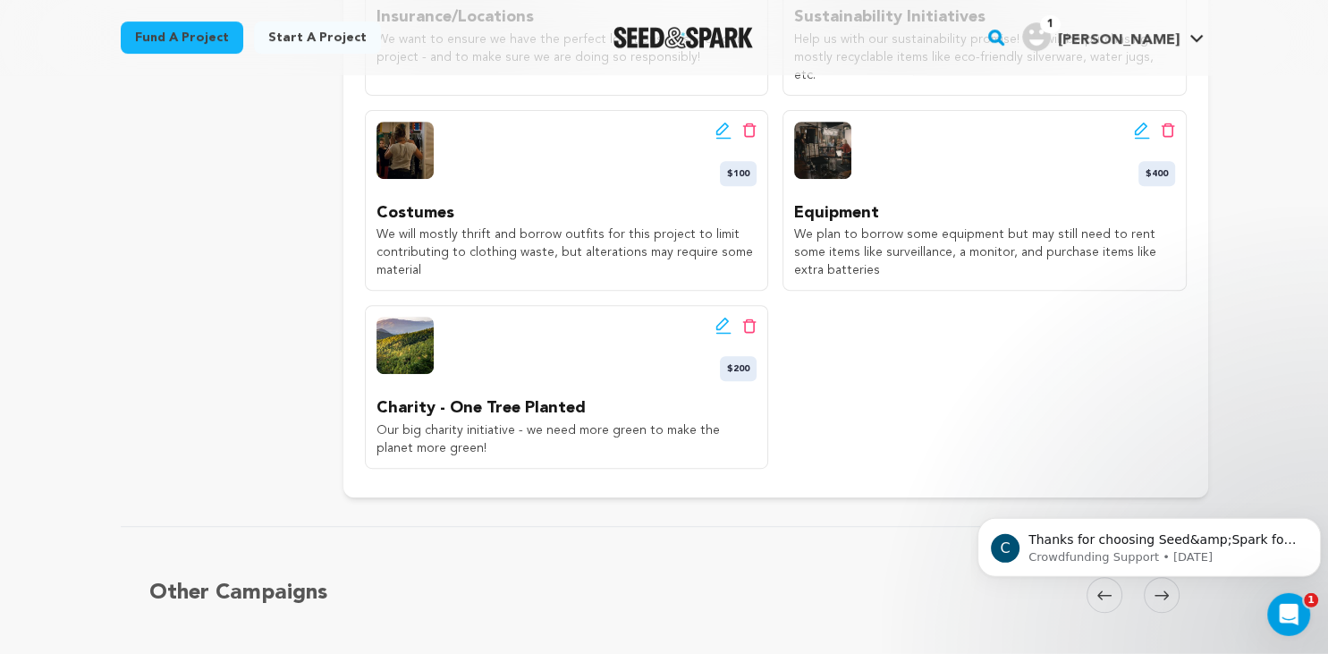
scroll to position [591, 0]
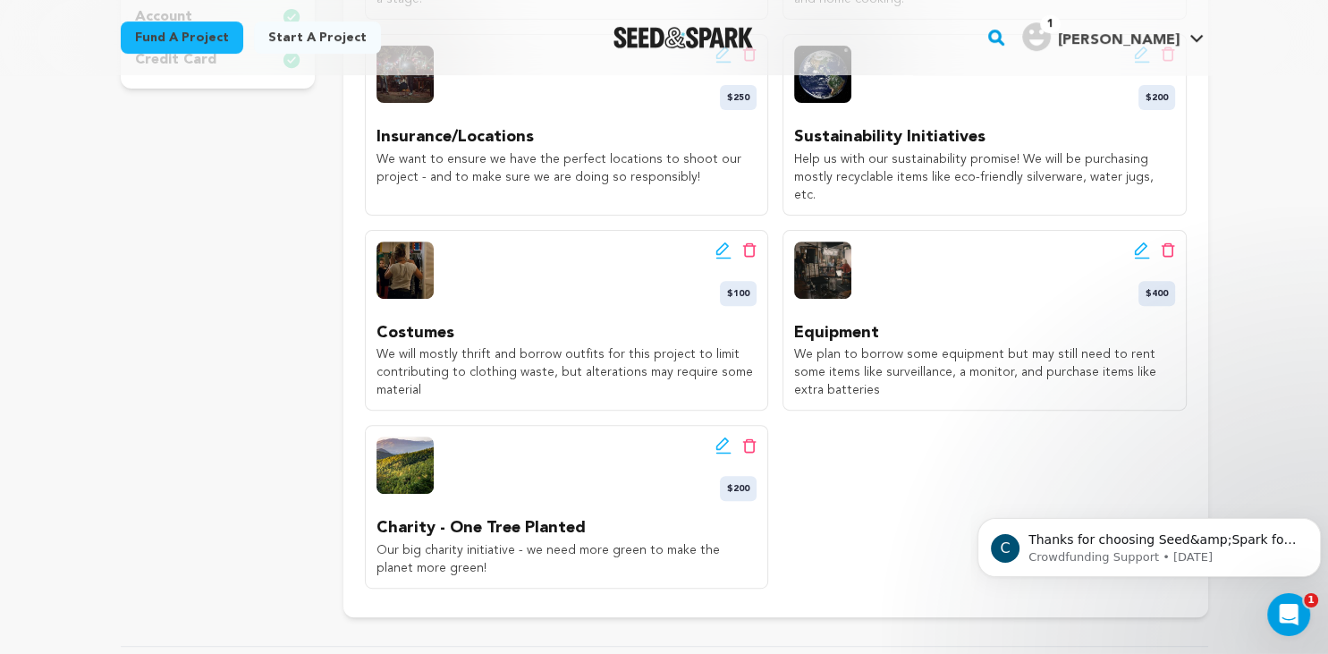
click at [1136, 242] on icon at bounding box center [1140, 248] width 13 height 13
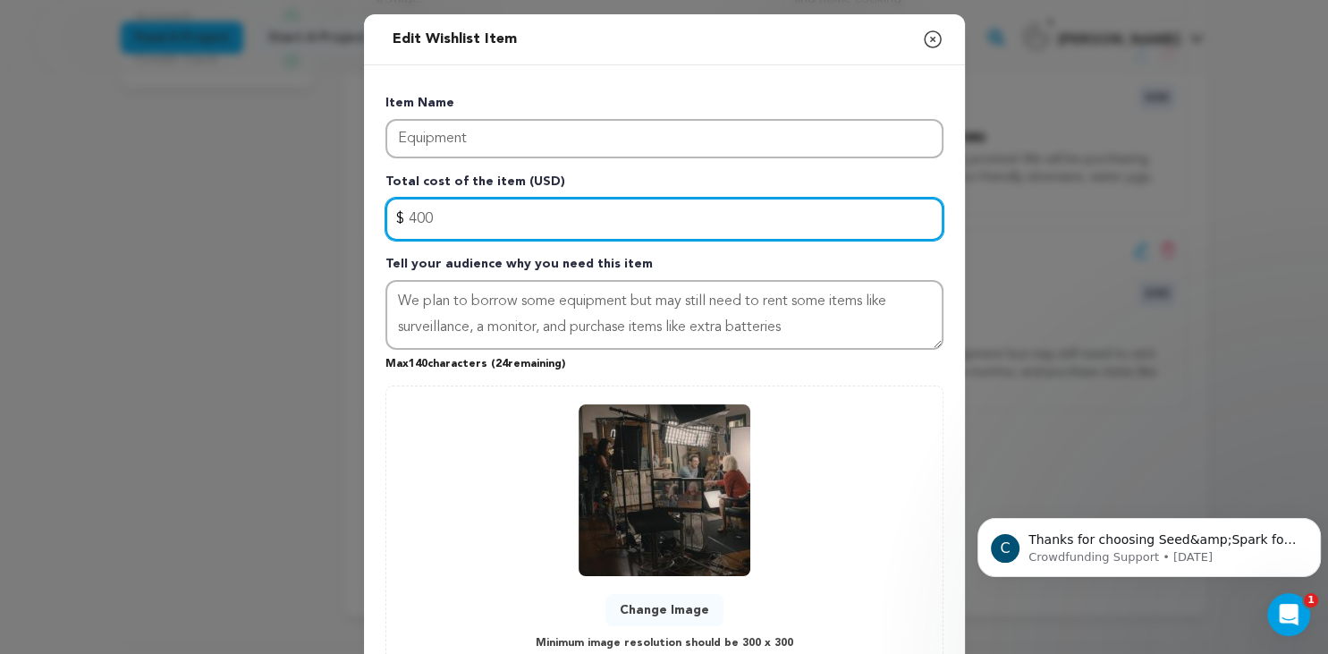
click at [414, 216] on input "400" at bounding box center [665, 219] width 558 height 43
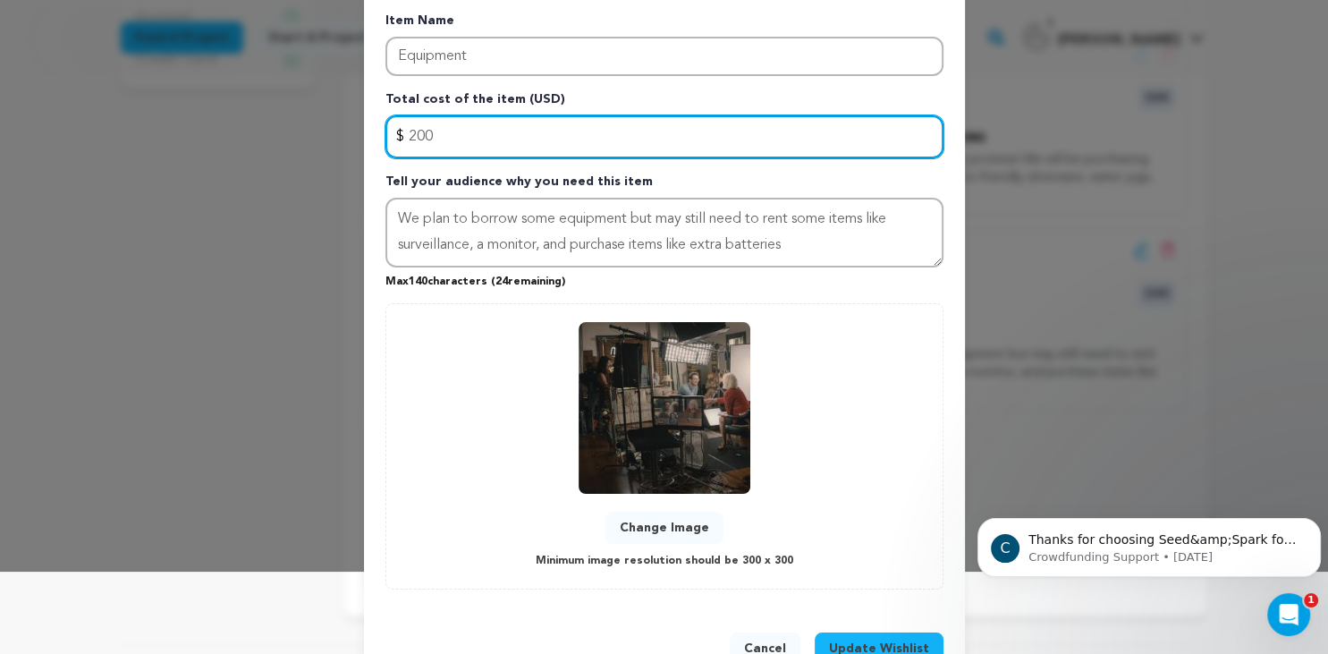
scroll to position [133, 0]
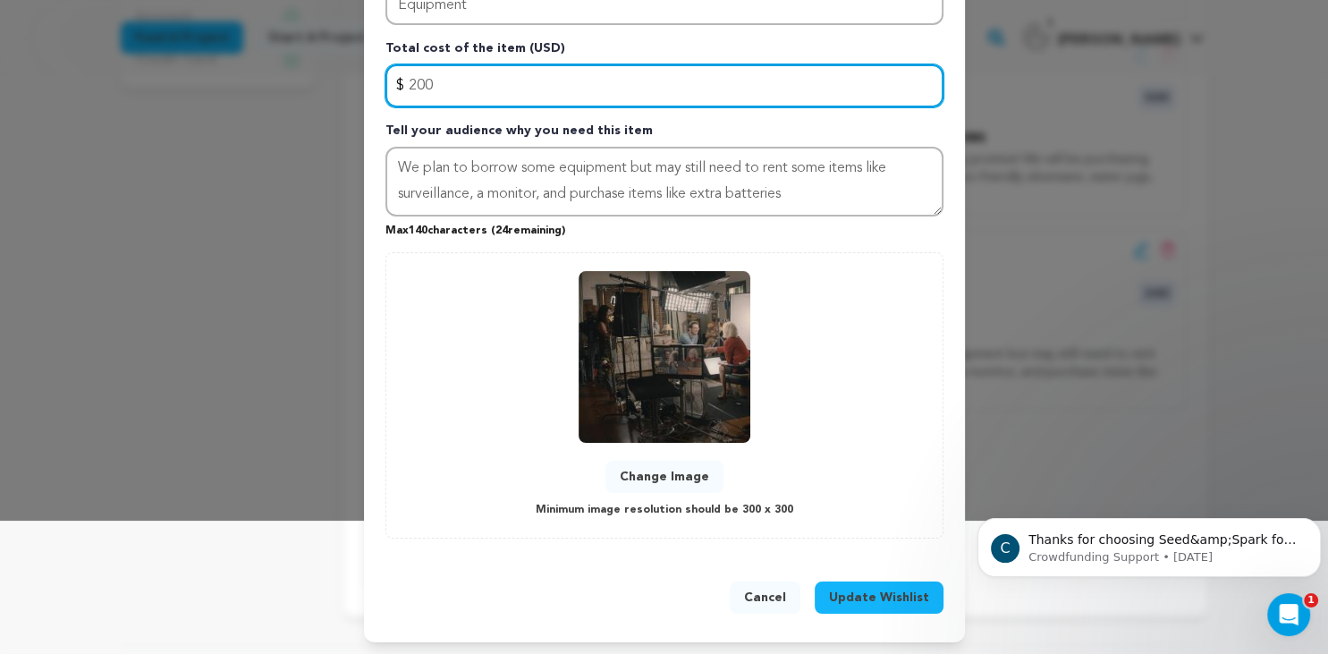
type input "200"
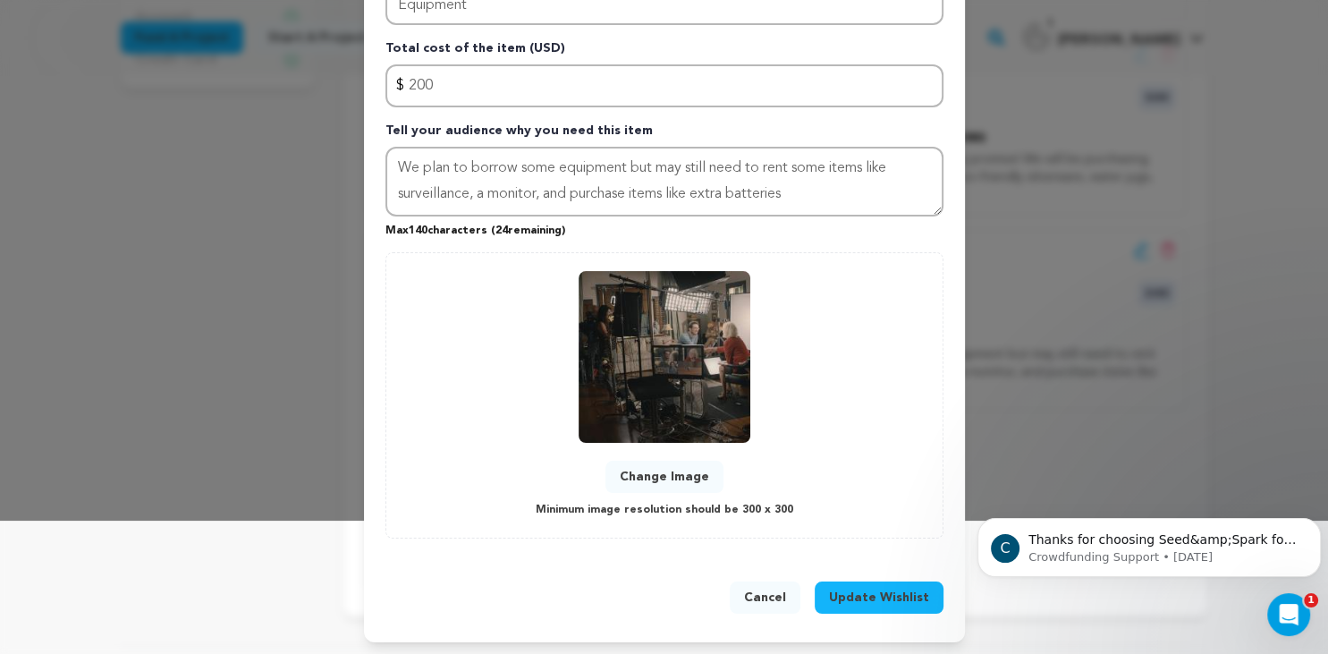
click at [884, 589] on span "Update Wishlist" at bounding box center [879, 598] width 100 height 18
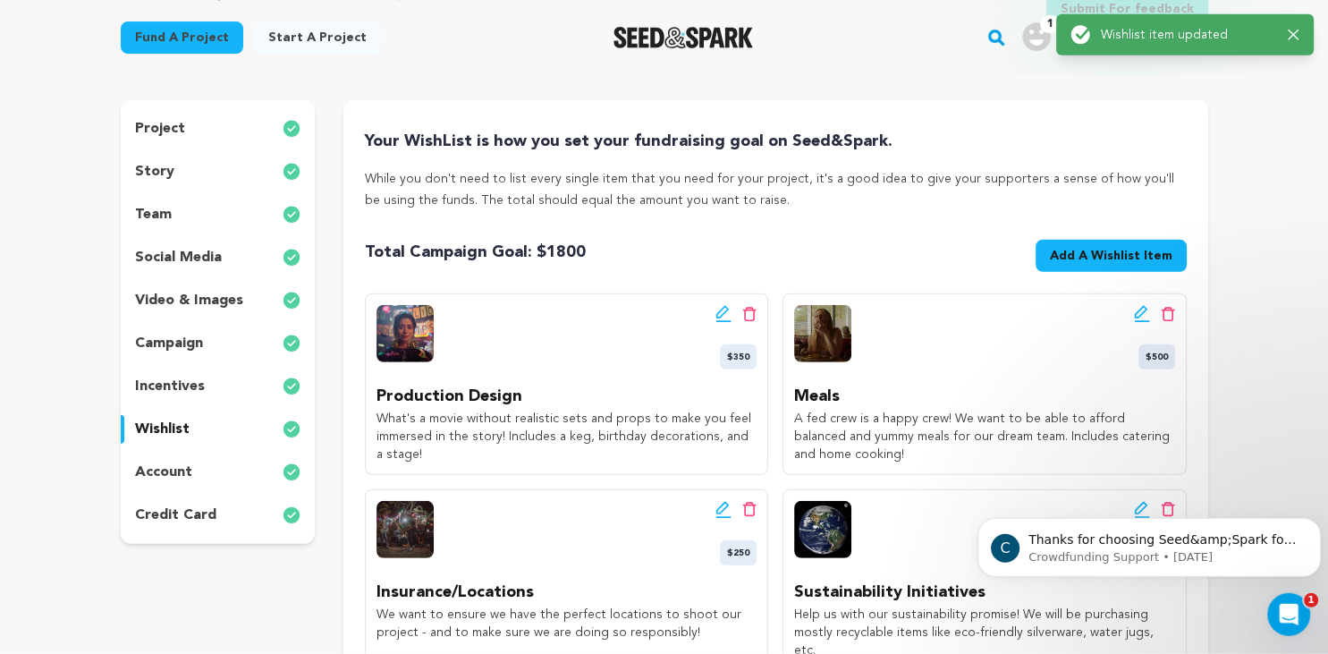
scroll to position [189, 0]
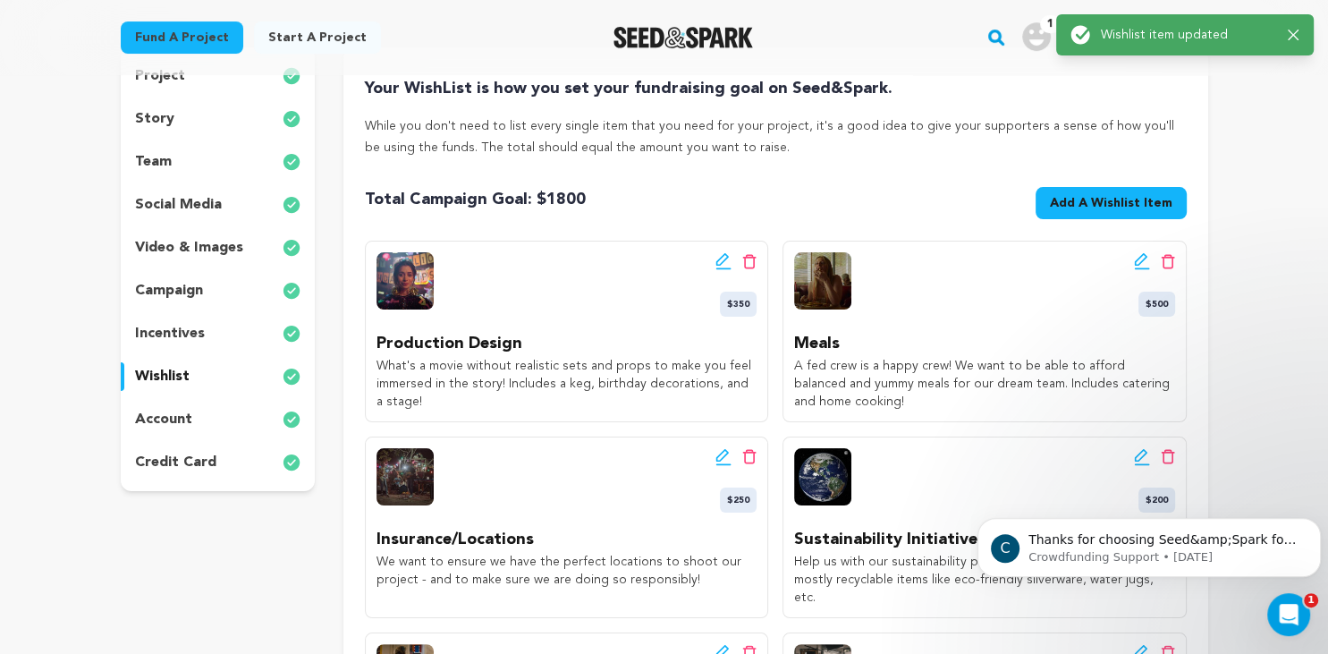
click at [1140, 264] on icon at bounding box center [1140, 259] width 13 height 13
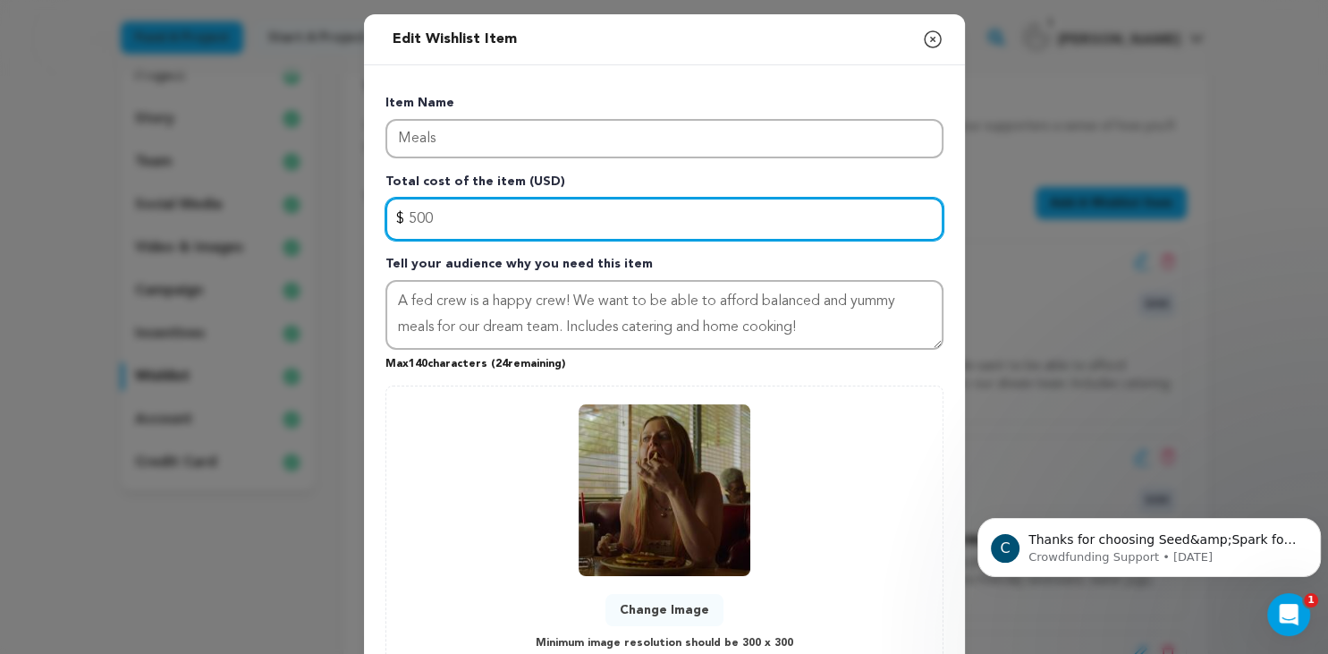
click at [415, 215] on input "500" at bounding box center [665, 219] width 558 height 43
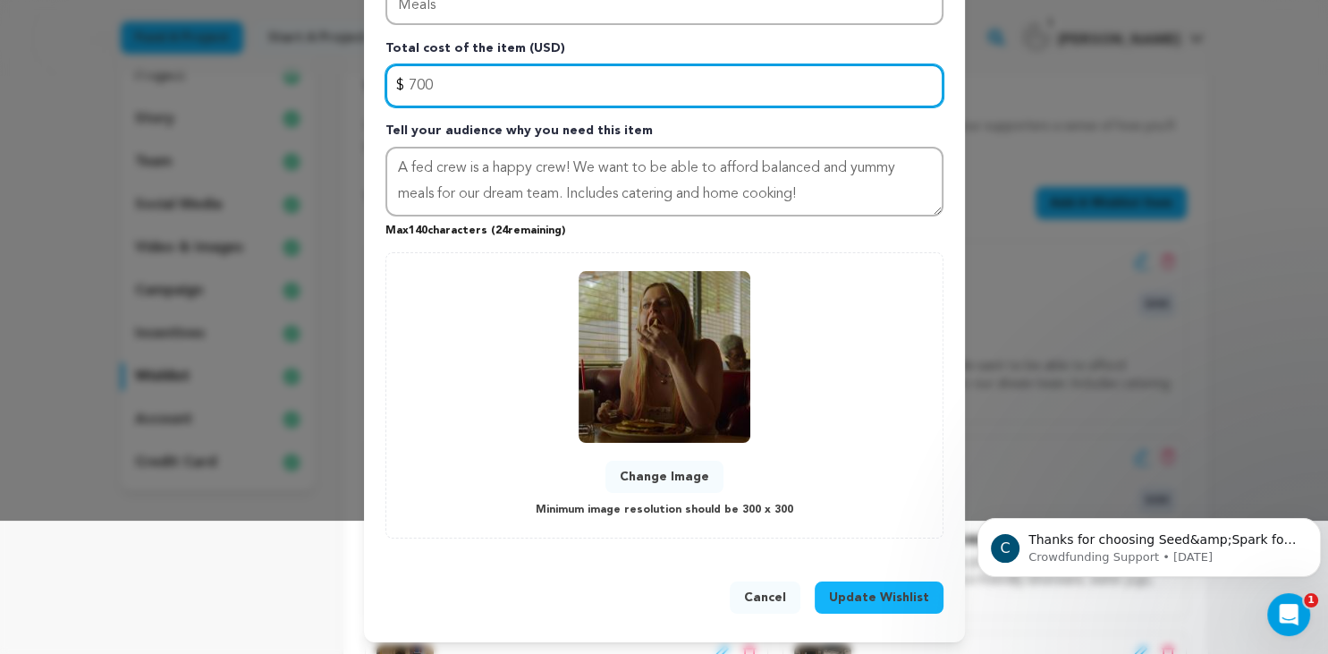
type input "700"
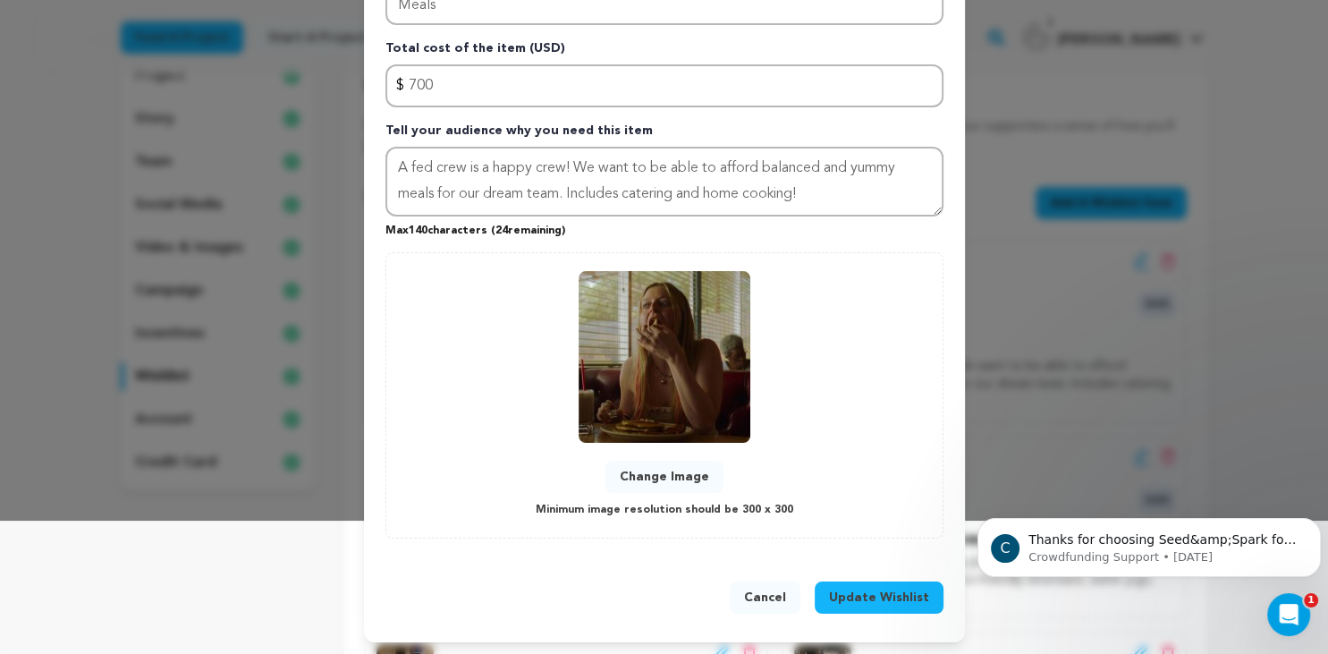
click at [886, 591] on span "Update Wishlist" at bounding box center [879, 598] width 100 height 18
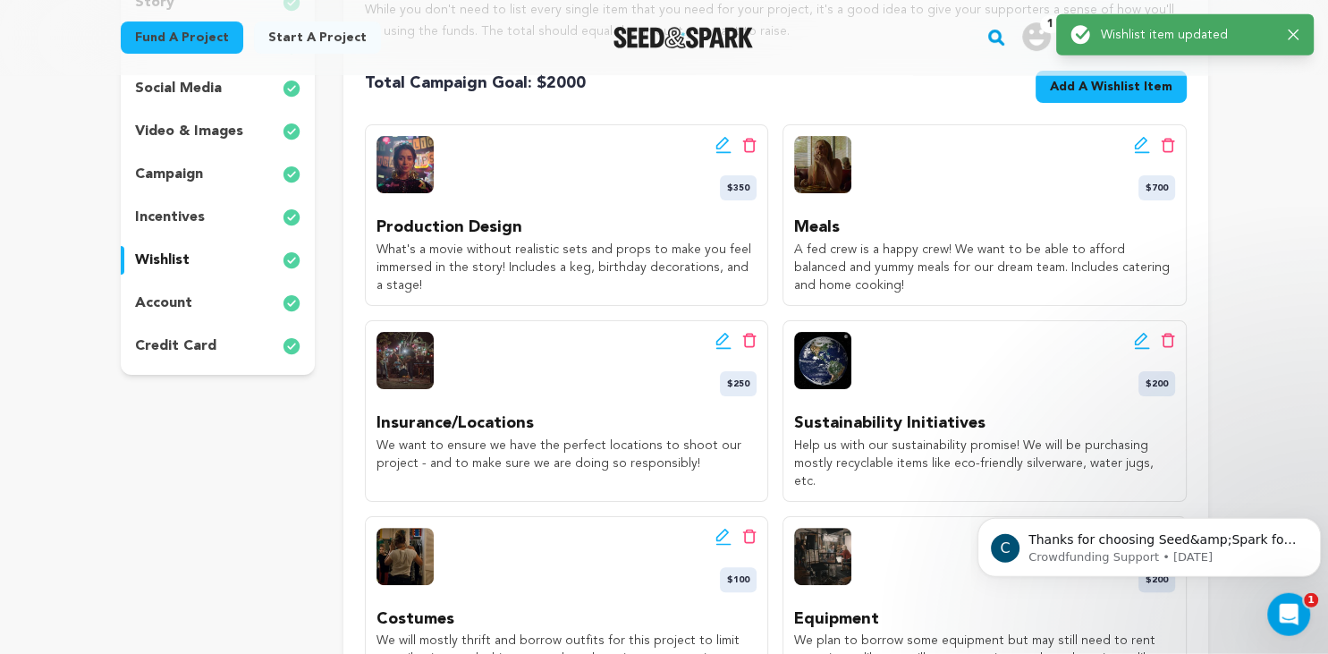
scroll to position [302, 0]
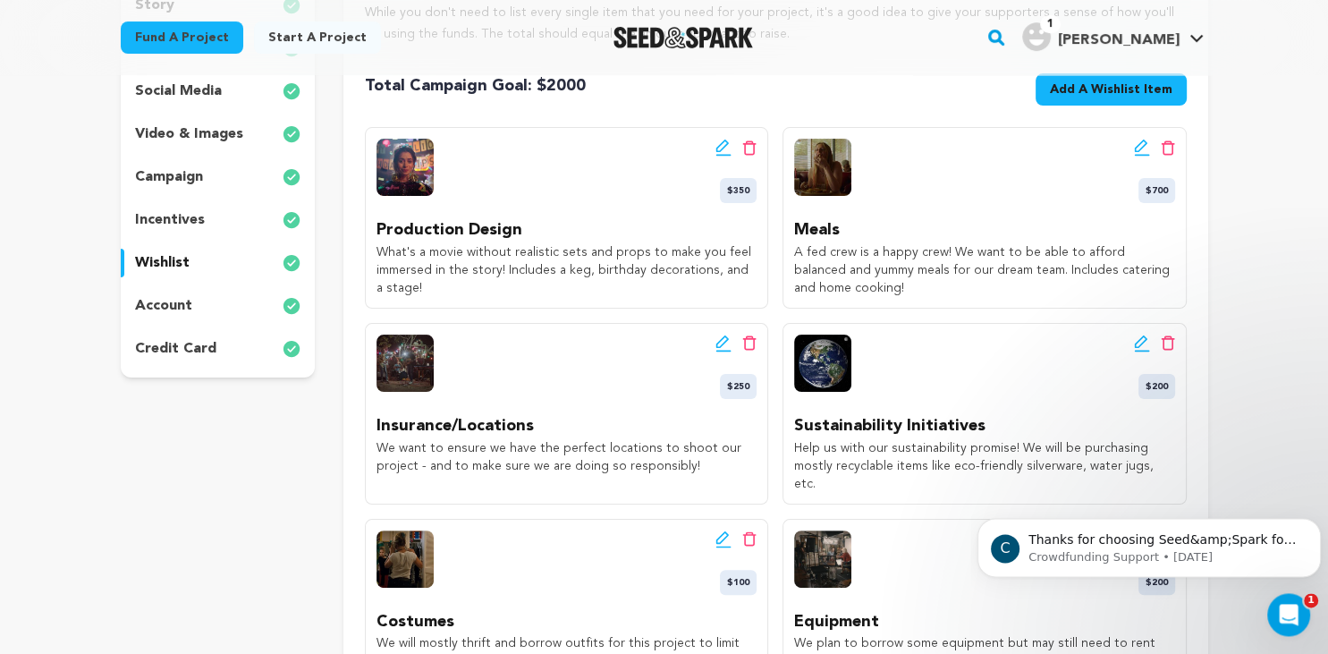
click at [1137, 347] on icon at bounding box center [1140, 341] width 13 height 13
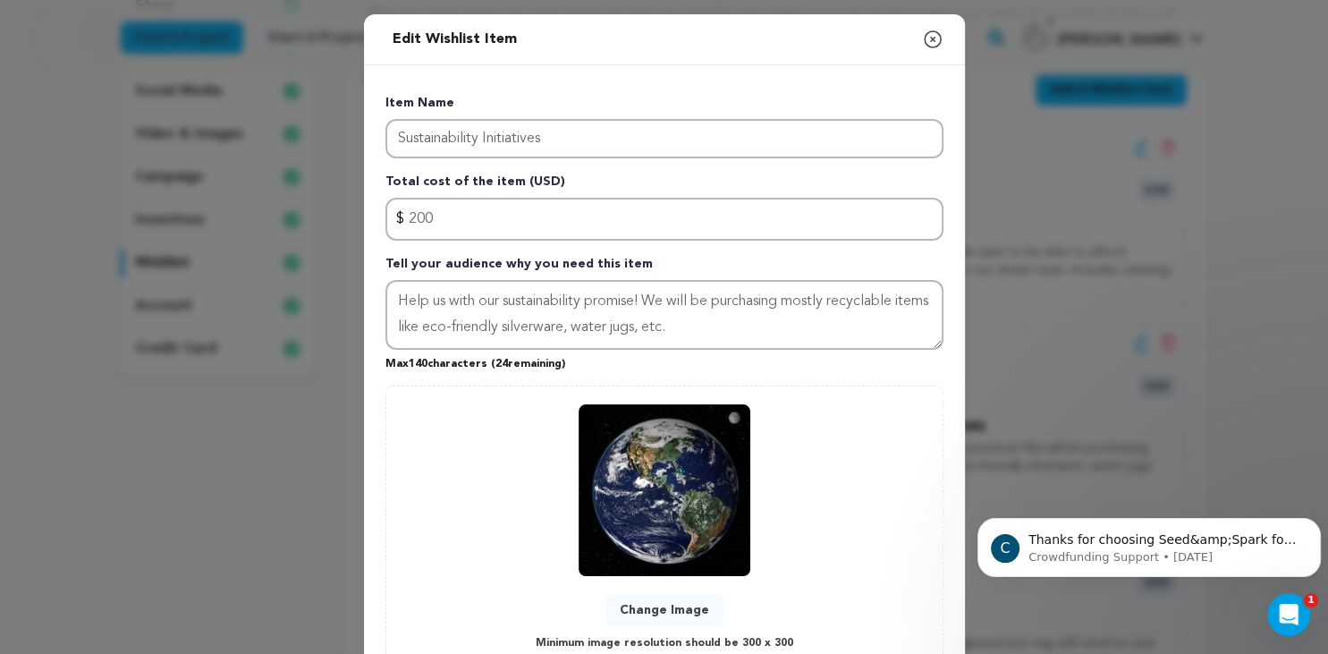
scroll to position [133, 0]
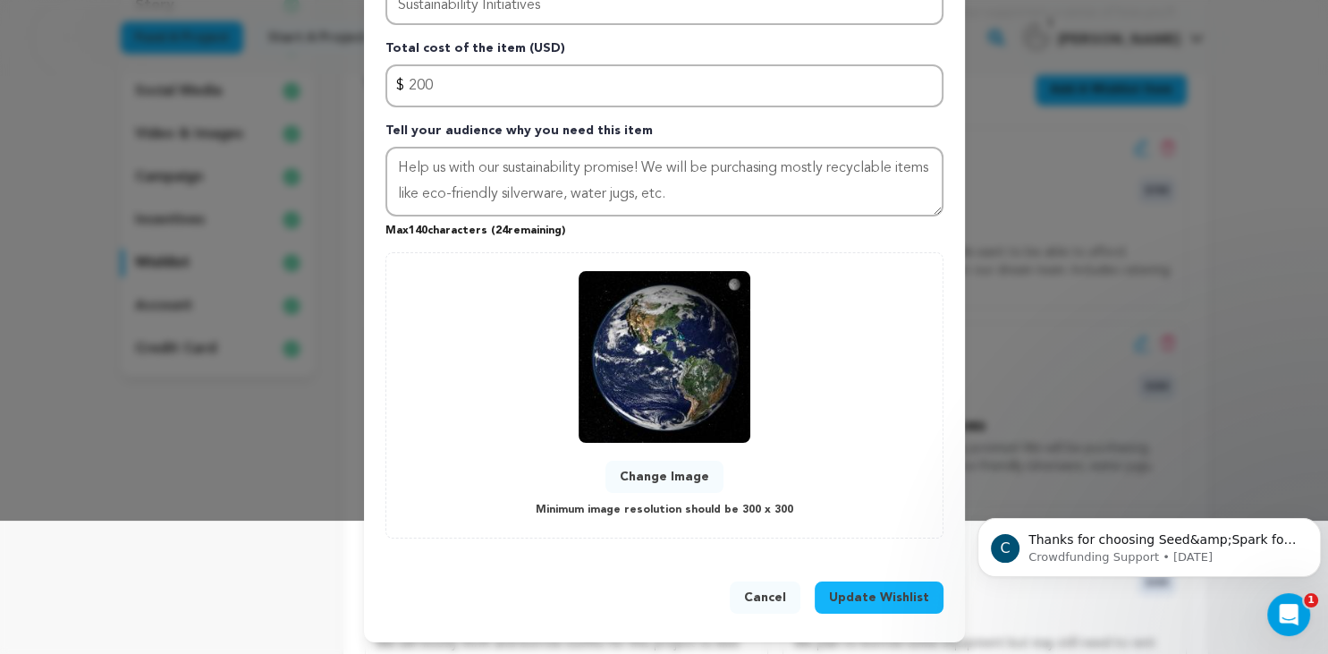
click at [873, 597] on span "Update Wishlist" at bounding box center [879, 598] width 100 height 18
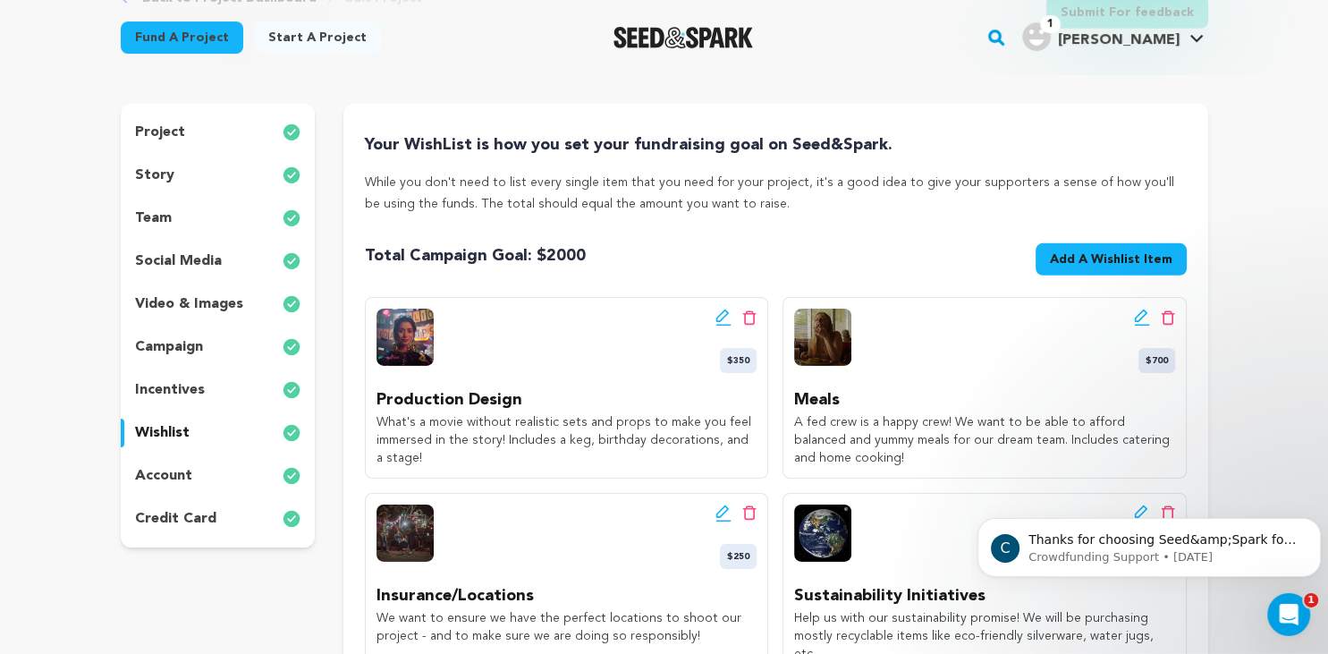
scroll to position [0, 0]
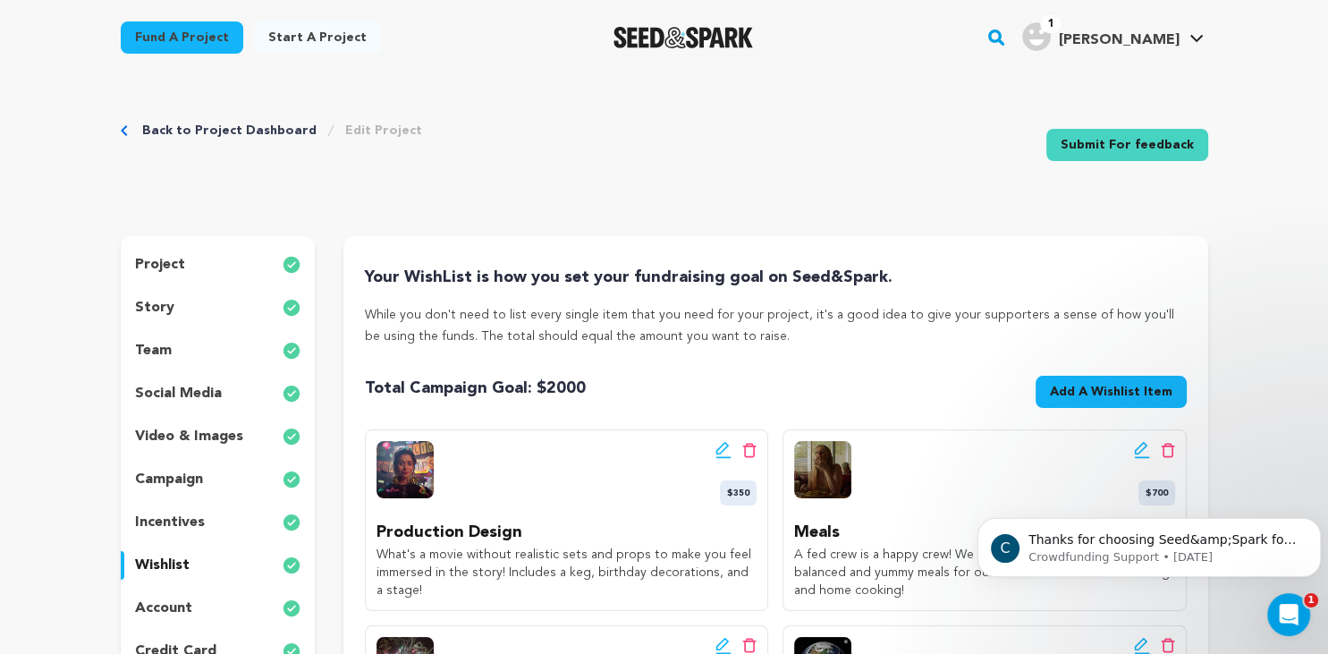
click at [1074, 395] on span "Add A Wishlist Item" at bounding box center [1111, 392] width 123 height 18
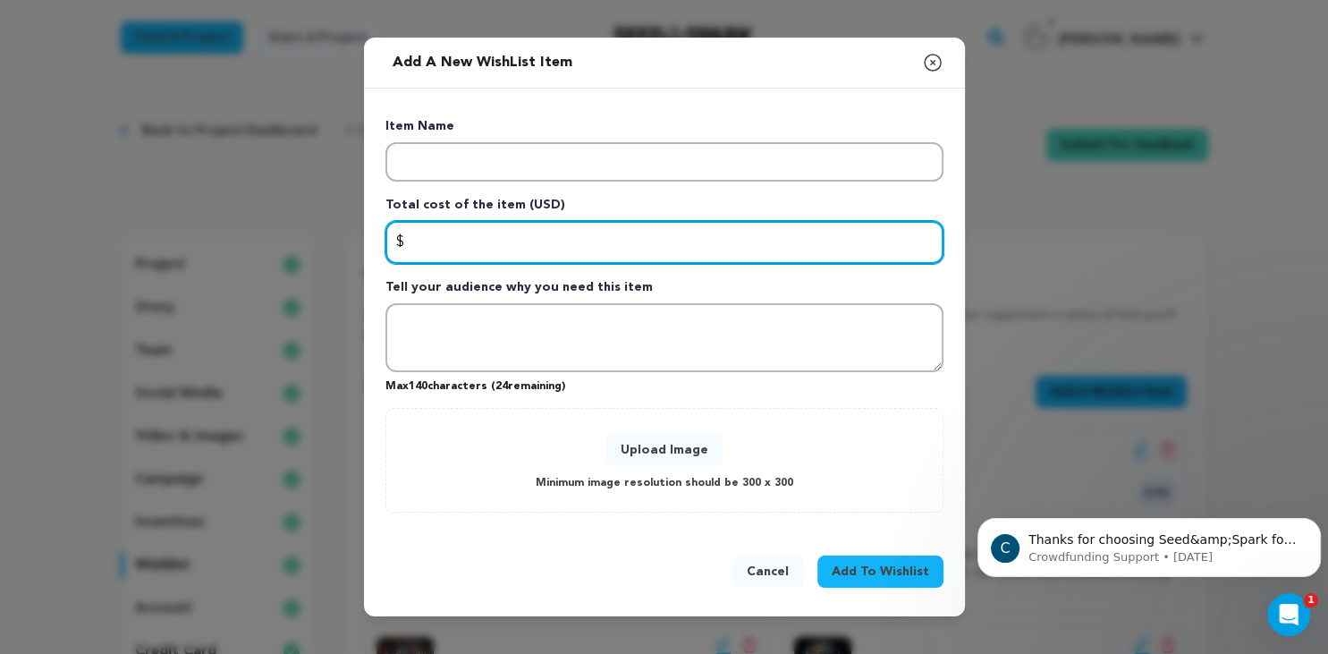
click at [596, 243] on input "Enter total cost of the item" at bounding box center [665, 242] width 558 height 43
type input "0"
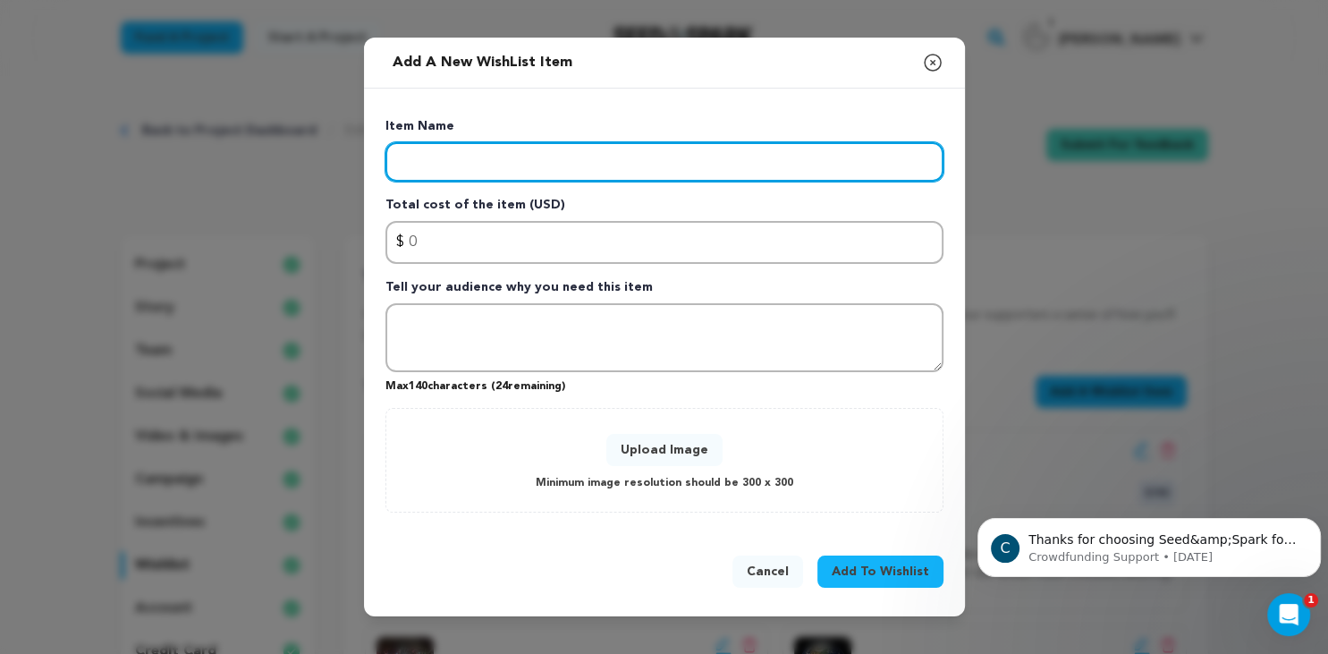
click at [533, 165] on input "Enter item name" at bounding box center [665, 161] width 558 height 39
type input "p"
type input "Props"
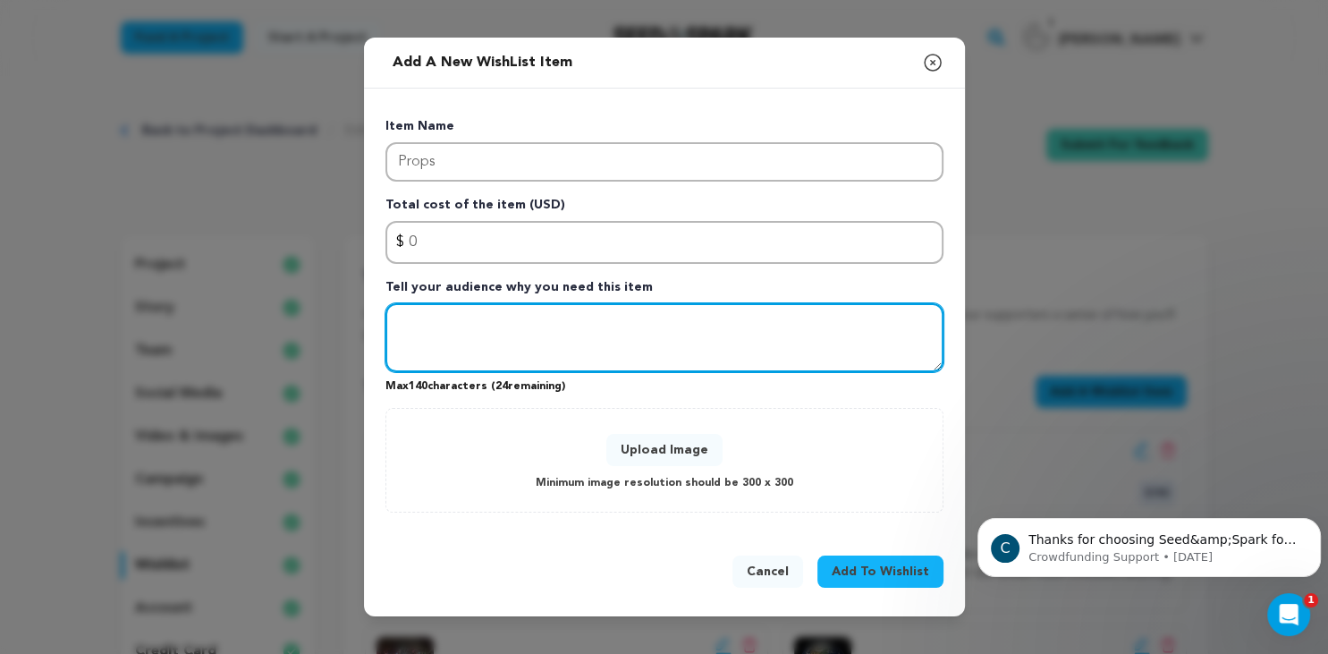
click at [717, 327] on textarea "Tell your audience why you need this item" at bounding box center [665, 338] width 558 height 70
drag, startPoint x: 520, startPoint y: 328, endPoint x: 584, endPoint y: 330, distance: 64.4
click at [584, 330] on textarea "If you can't donate monitarily but still want to be involved, thank you! Here i" at bounding box center [665, 338] width 558 height 70
click at [817, 320] on textarea "If you can't donate but still want to be involved, thank you! Here i" at bounding box center [665, 338] width 558 height 70
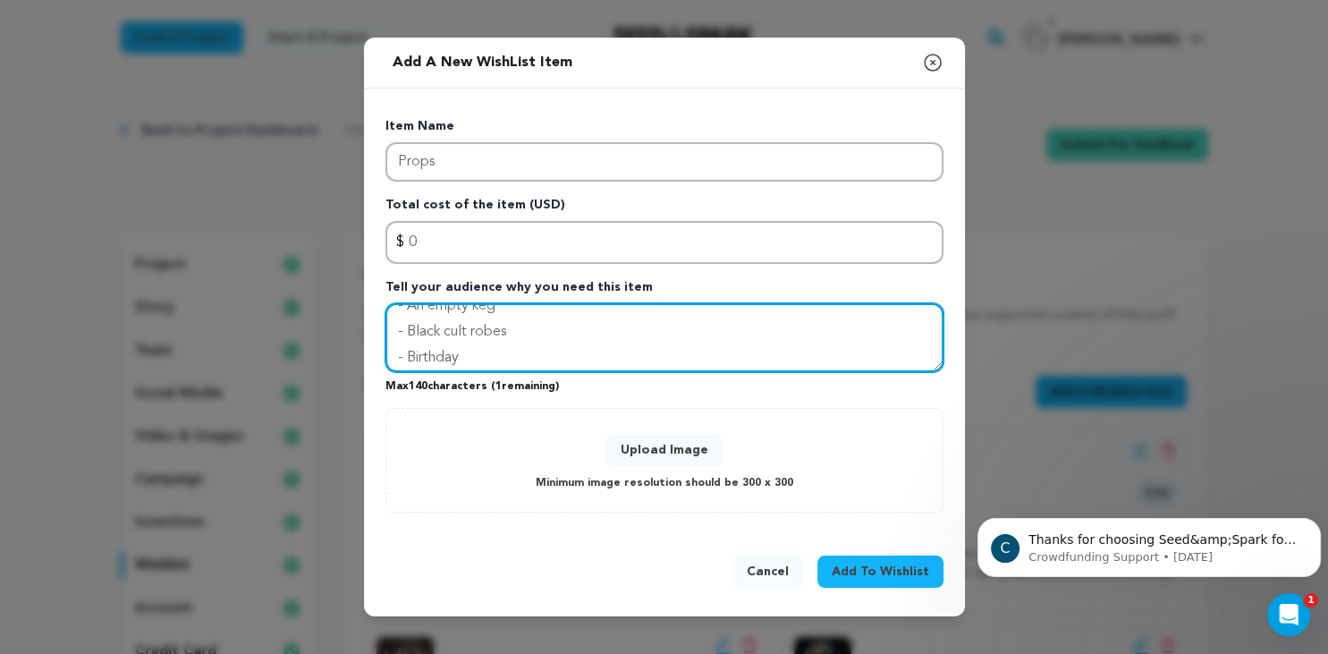
drag, startPoint x: 439, startPoint y: 332, endPoint x: 468, endPoint y: 331, distance: 28.6
click at [468, 331] on textarea "If you can't donate but still want to be involved, thank you! Here's a list of …" at bounding box center [665, 338] width 558 height 70
click at [469, 358] on textarea "If you can't donate but still want to be involved, thank you! Here's a list of …" at bounding box center [665, 338] width 558 height 70
click at [471, 356] on textarea "If you can't donate but still want to be involved, thank you! Here's a list of …" at bounding box center [665, 338] width 558 height 70
click at [503, 360] on textarea "If you can't donate but still want to be involved, thank you! Here's a list of …" at bounding box center [665, 338] width 558 height 70
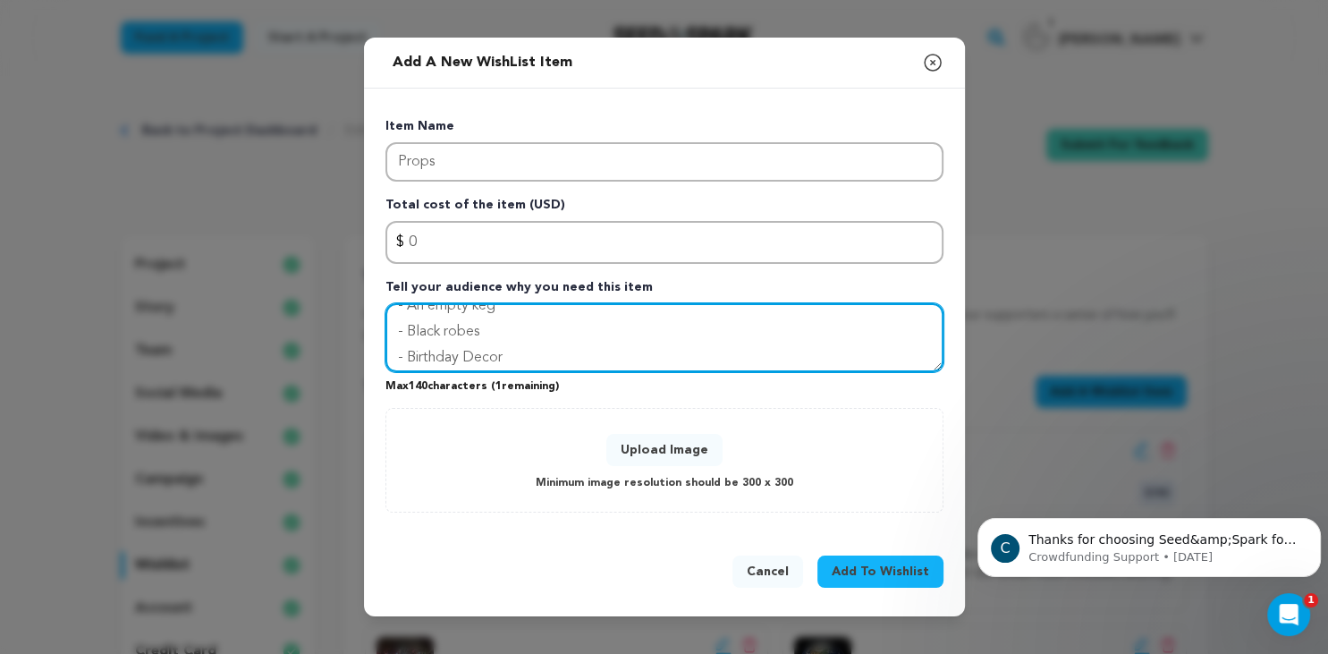
click at [503, 360] on textarea "If you can't donate but still want to be involved, thank you! Here's a list of …" at bounding box center [665, 338] width 558 height 70
click at [447, 330] on textarea "If you can't donate but still want to be involved, thank you! Here's a list of …" at bounding box center [665, 338] width 558 height 70
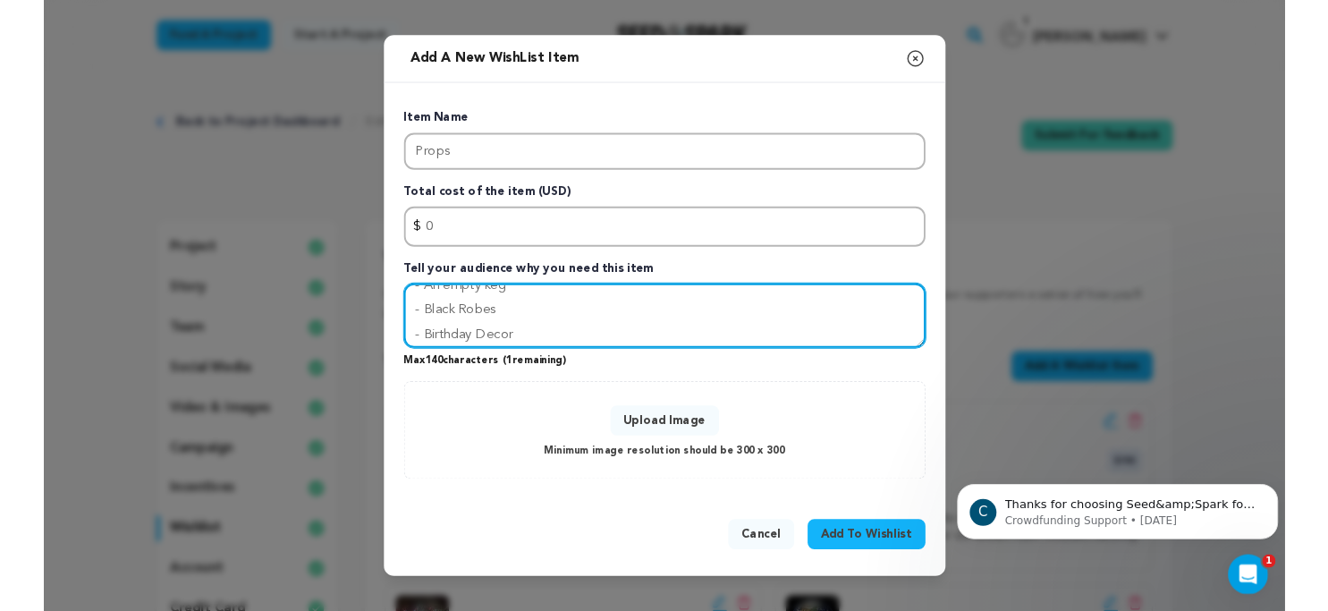
scroll to position [0, 0]
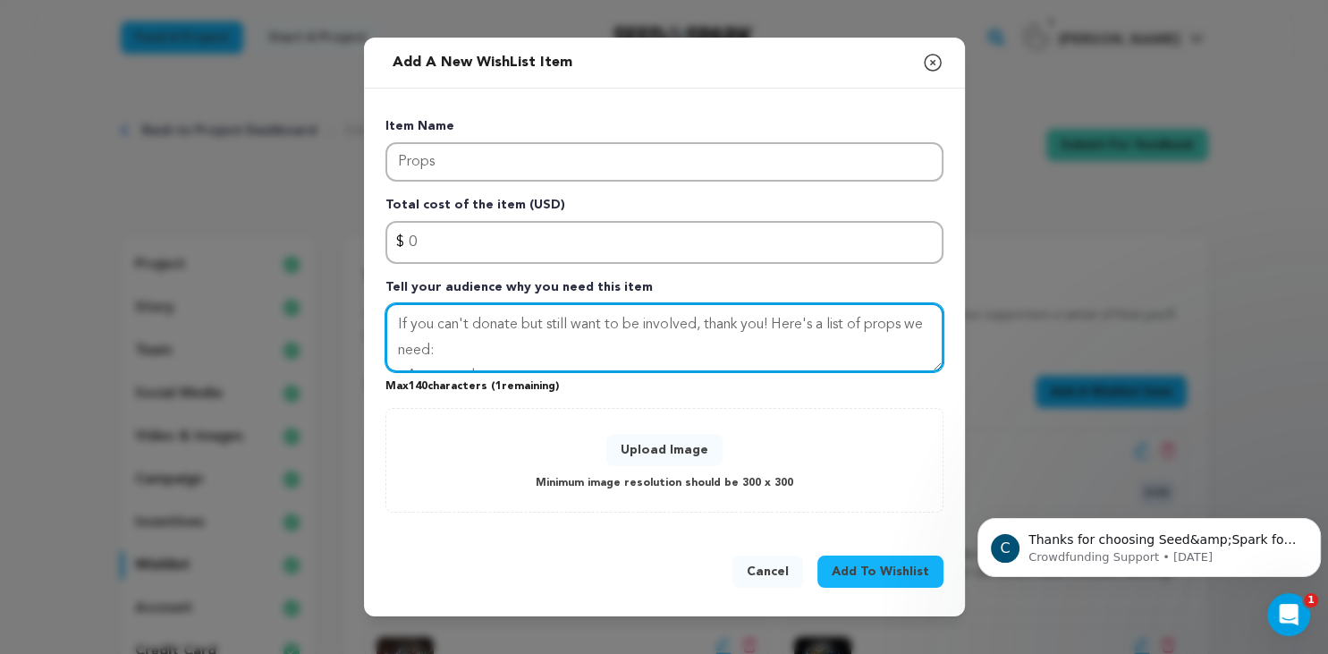
type textarea "If you can't donate but still want to be involved, thank you! Here's a list of …"
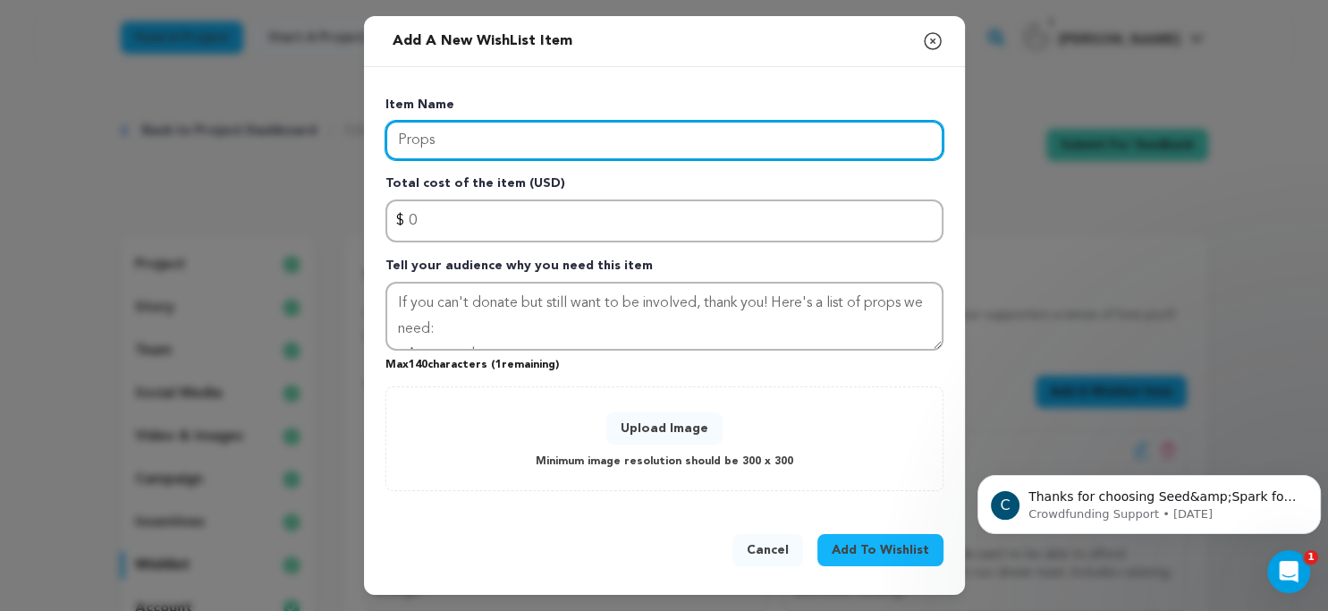
click at [493, 131] on input "Props" at bounding box center [665, 140] width 558 height 39
type input "Props - Northeast Ohio Locals Only!"
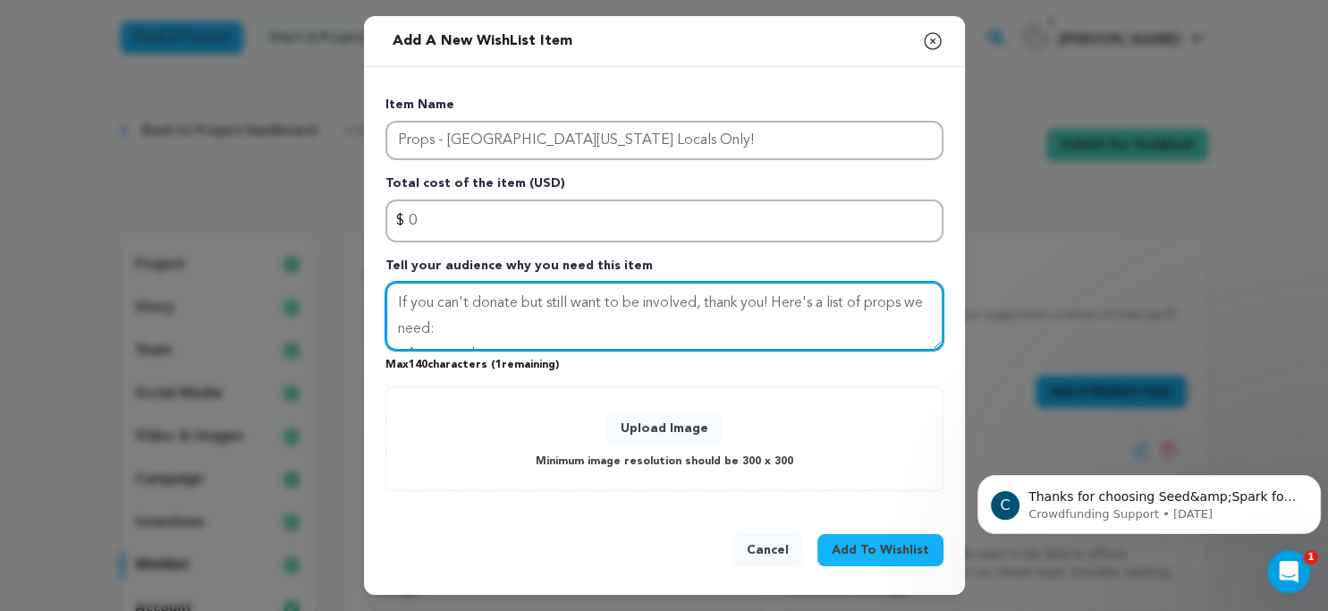
click at [674, 335] on textarea "If you can't donate but still want to be involved, thank you! Here's a list of …" at bounding box center [665, 317] width 558 height 70
drag, startPoint x: 625, startPoint y: 319, endPoint x: 456, endPoint y: 327, distance: 169.3
click at [456, 327] on textarea "If you can't donate but still want to be involved, thank you! Here's a list of …" at bounding box center [665, 317] width 558 height 70
click at [433, 318] on textarea "If you can't donate but still want to be involved, thank you! Here's a list of …" at bounding box center [665, 317] width 558 height 70
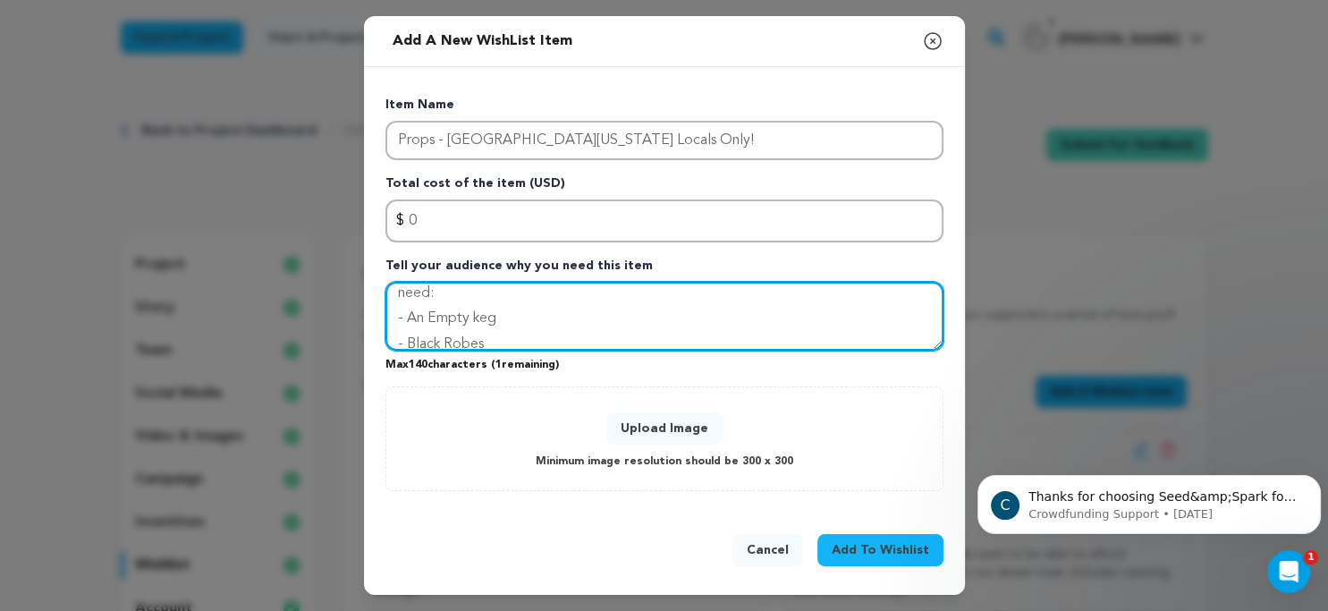
click at [477, 320] on textarea "If you can't donate but still want to be involved, thank you! Here's a list of …" at bounding box center [665, 317] width 558 height 70
drag, startPoint x: 818, startPoint y: 304, endPoint x: 864, endPoint y: 305, distance: 46.5
click at [864, 305] on textarea "If you can't donate but still want to be involved, thank you! Here's a list of …" at bounding box center [665, 317] width 558 height 70
click at [817, 304] on textarea "If you can't donate but still want to be involved, thank you! Here'ssome props …" at bounding box center [665, 317] width 558 height 70
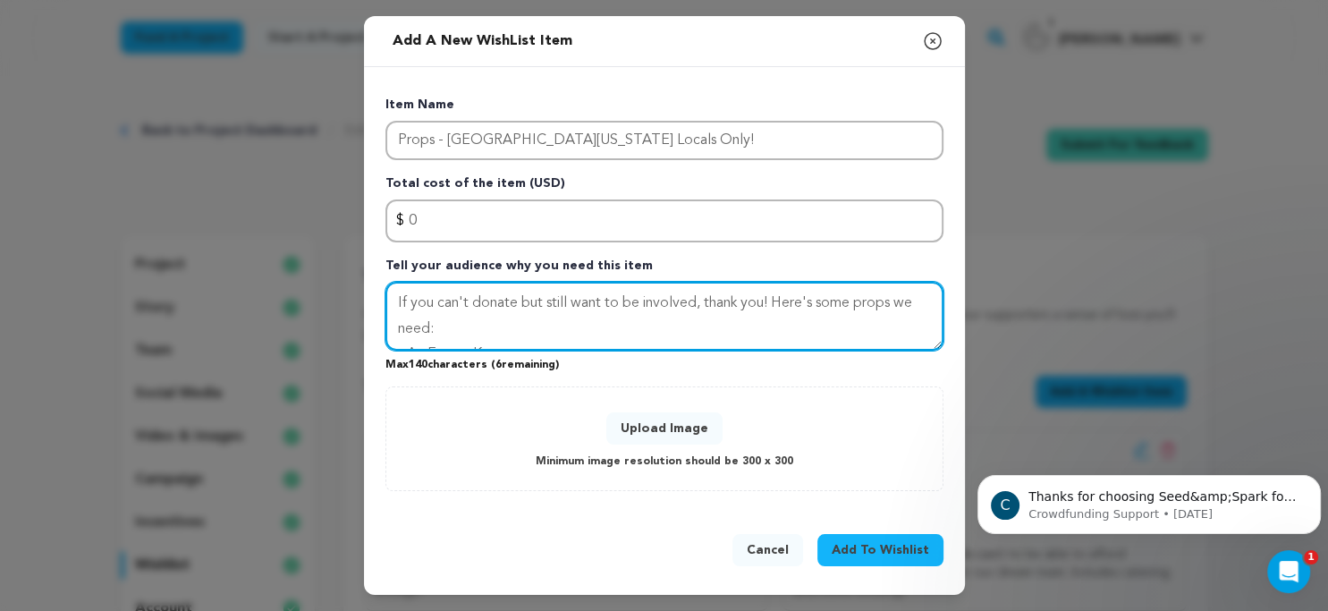
drag, startPoint x: 773, startPoint y: 305, endPoint x: 428, endPoint y: 328, distance: 346.1
click at [428, 328] on textarea "If you can't donate but still want to be involved, thank you! Here's some props…" at bounding box center [665, 317] width 558 height 70
click at [827, 302] on textarea "If you can't donate but still want to be involved, thank you! You can lend us p…" at bounding box center [665, 317] width 558 height 70
click at [753, 304] on textarea "If you can't donate but still want to be involved, thank you! You can lend us p…" at bounding box center [665, 317] width 558 height 70
drag, startPoint x: 696, startPoint y: 301, endPoint x: 623, endPoint y: 305, distance: 73.4
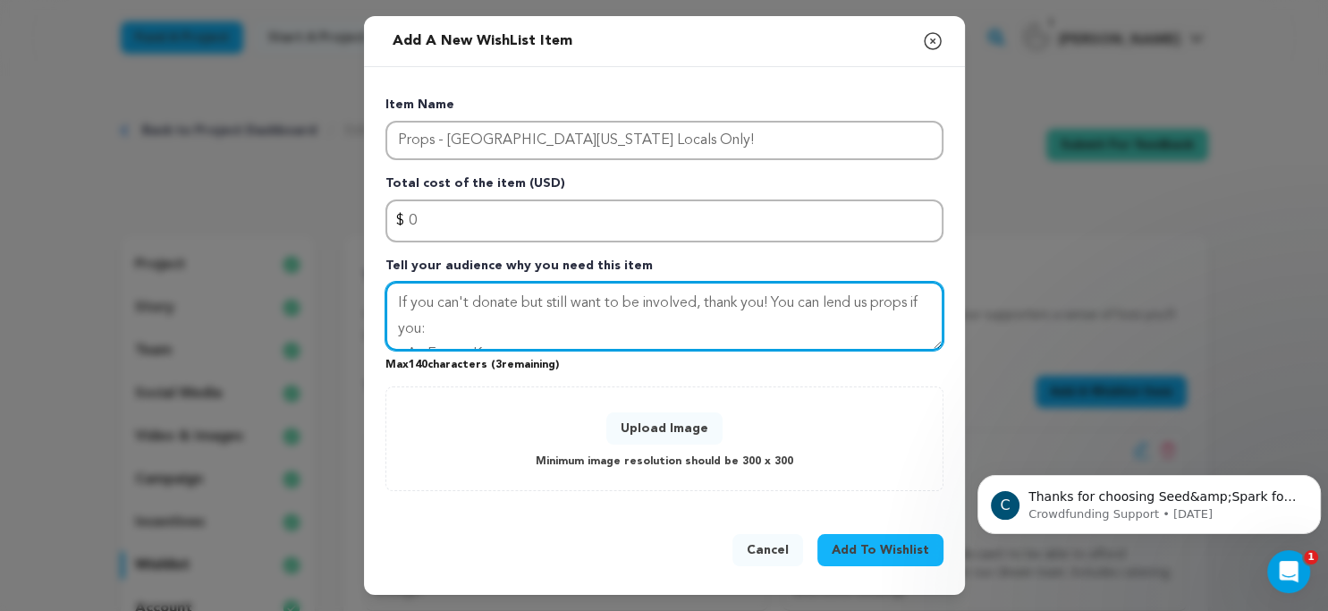
click at [623, 305] on textarea "If you can't donate but still want to be involved, thank you! You can lend us p…" at bounding box center [665, 317] width 558 height 70
click at [417, 330] on textarea "If you can't donate but still want to support us, thank you! You can lend us pr…" at bounding box center [665, 317] width 558 height 70
click at [868, 302] on textarea "If you can't donate but still want to support us, thank you! You can lend us pr…" at bounding box center [665, 317] width 558 height 70
click at [419, 327] on textarea "If you can't donate but still want to support us, thank you! You can lend props…" at bounding box center [665, 317] width 558 height 70
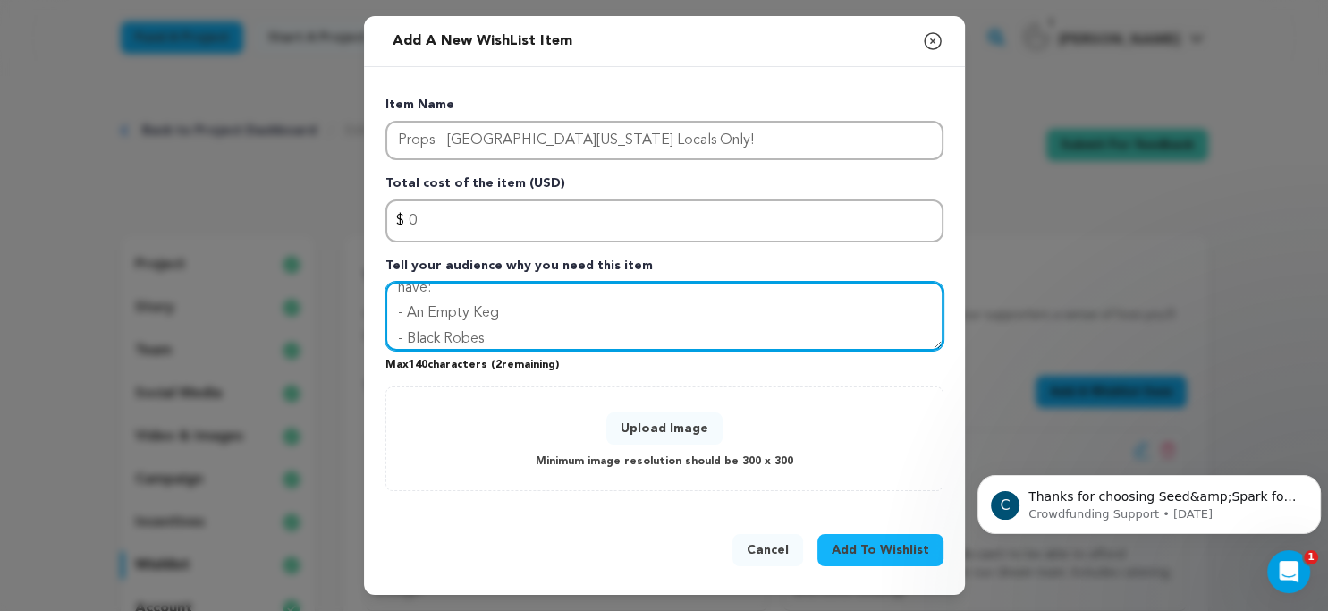
click at [720, 333] on textarea "If you can't donate but still want to support us, thank you! You can lend props…" at bounding box center [665, 317] width 558 height 70
type textarea "If you can't donate but still want to support us, thank you! You can lend props…"
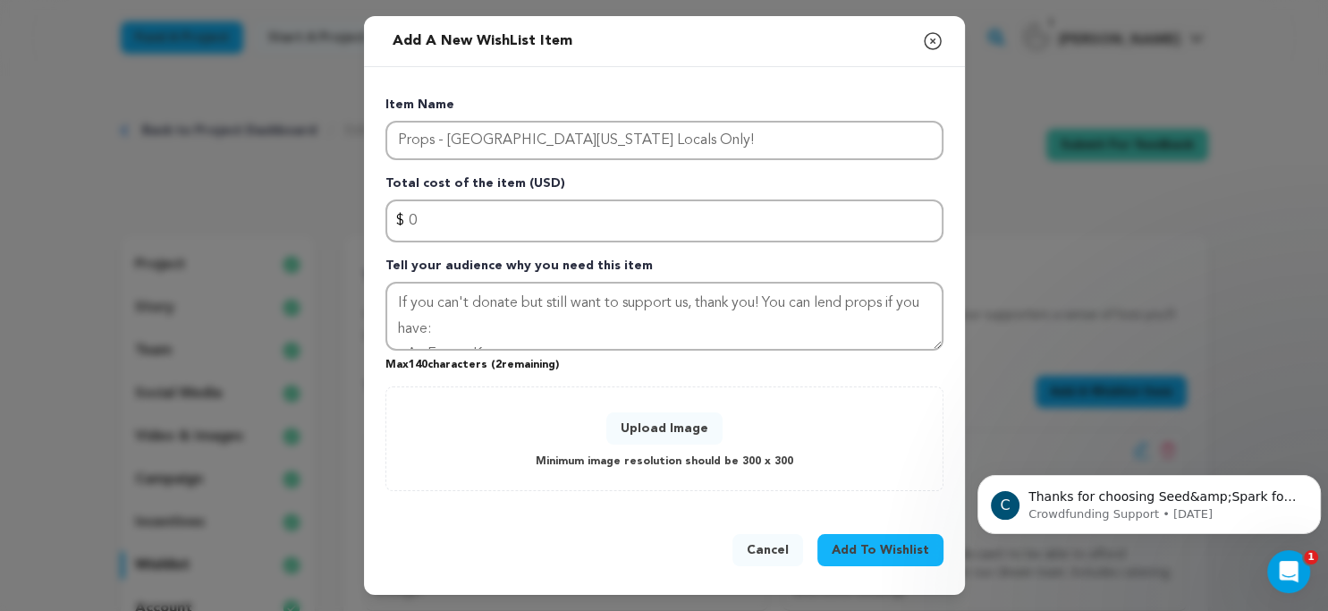
click at [666, 428] on button "Upload Image" at bounding box center [664, 428] width 116 height 32
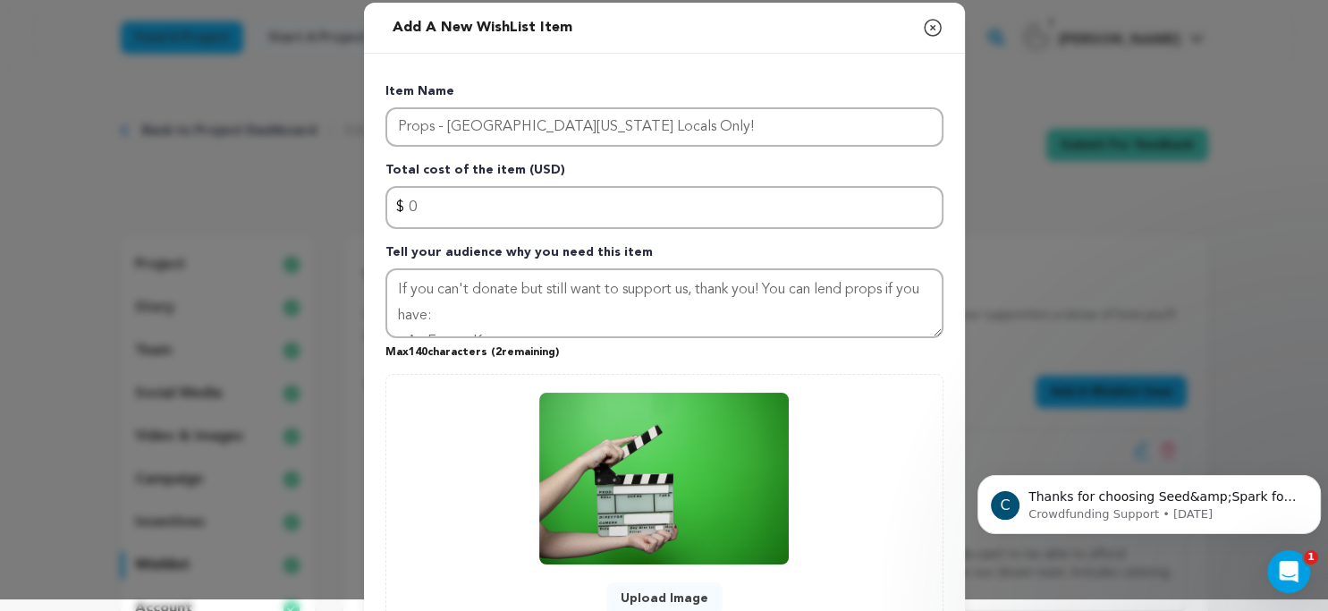
scroll to position [176, 0]
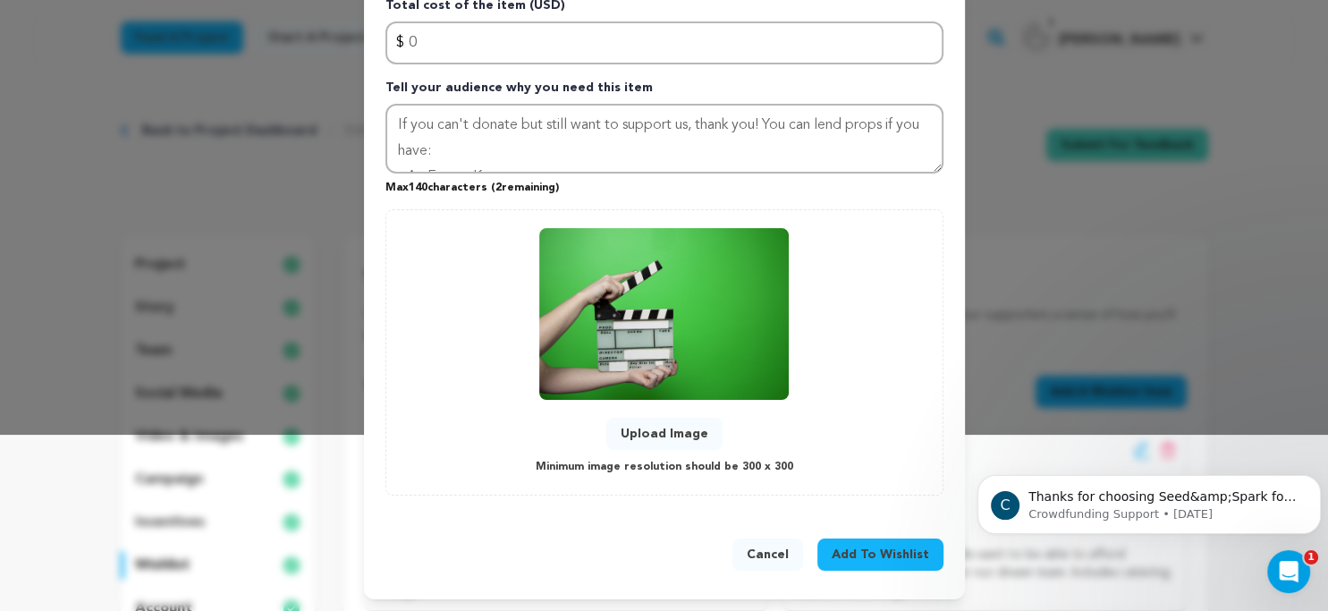
click at [911, 548] on span "Add To Wishlist" at bounding box center [881, 555] width 98 height 18
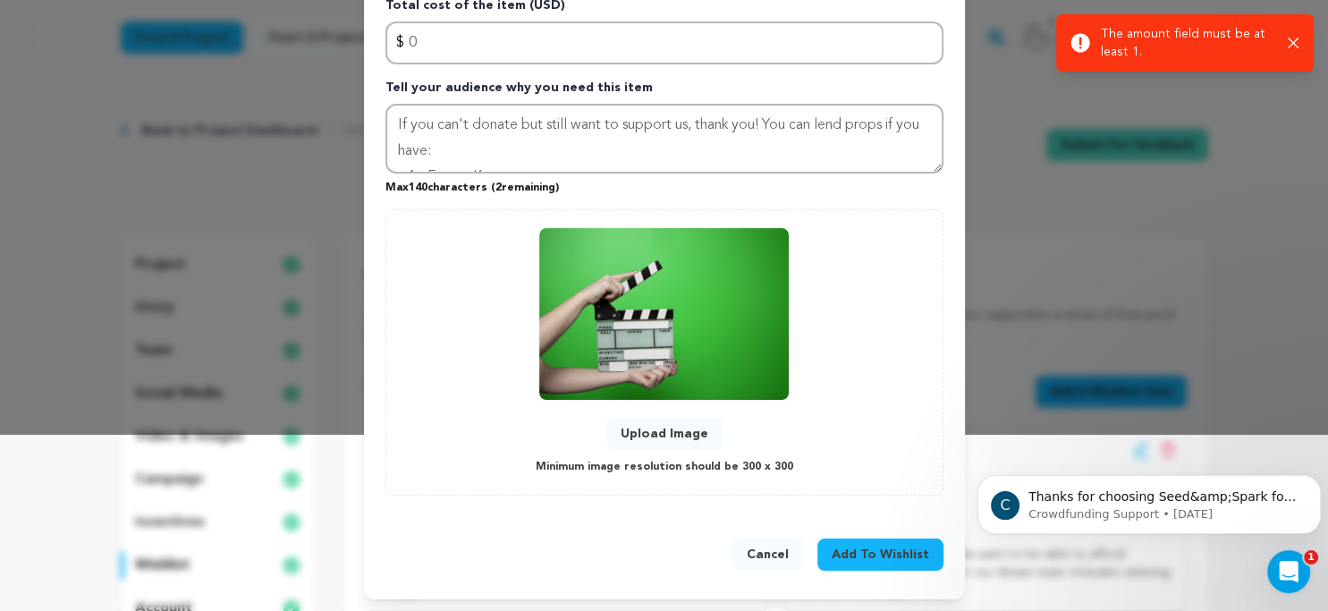
click at [1290, 46] on icon "button" at bounding box center [1293, 43] width 11 height 11
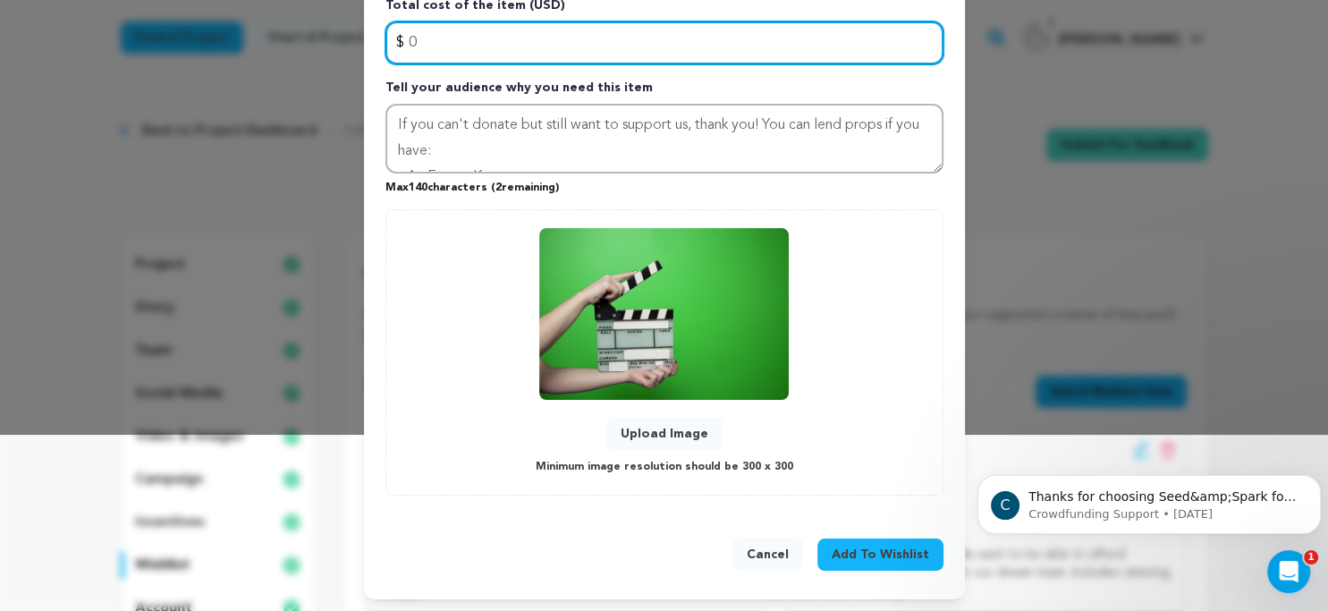
click at [425, 40] on input "0" at bounding box center [665, 42] width 558 height 43
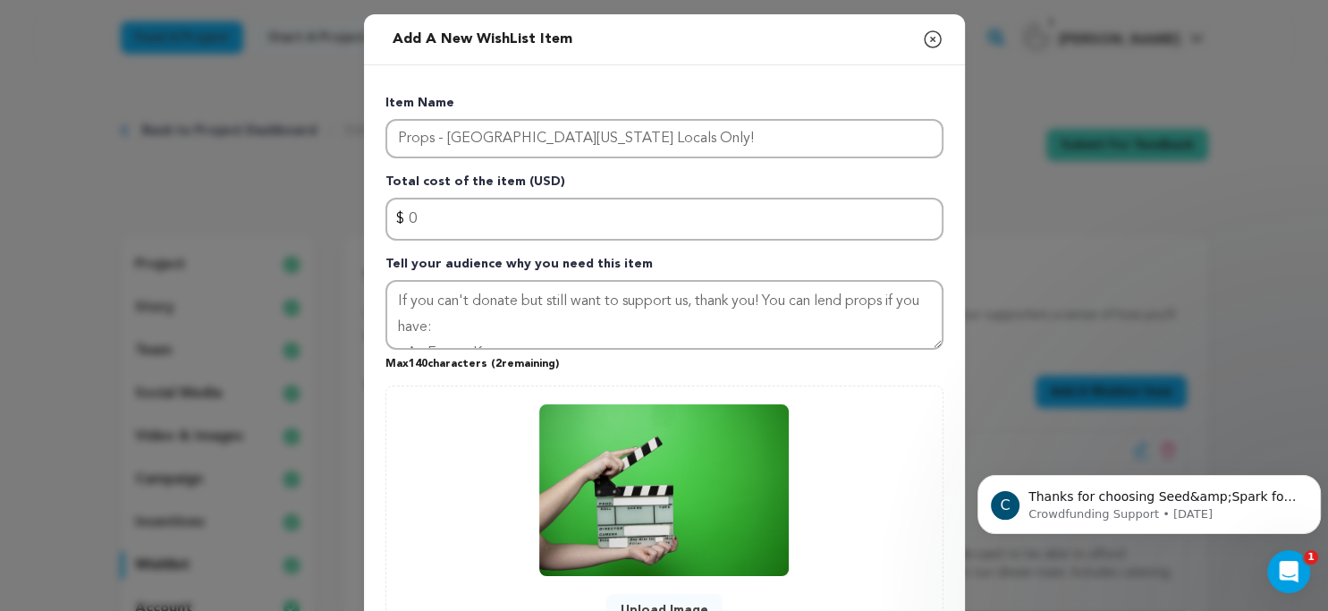
click at [936, 38] on icon "button" at bounding box center [932, 39] width 21 height 21
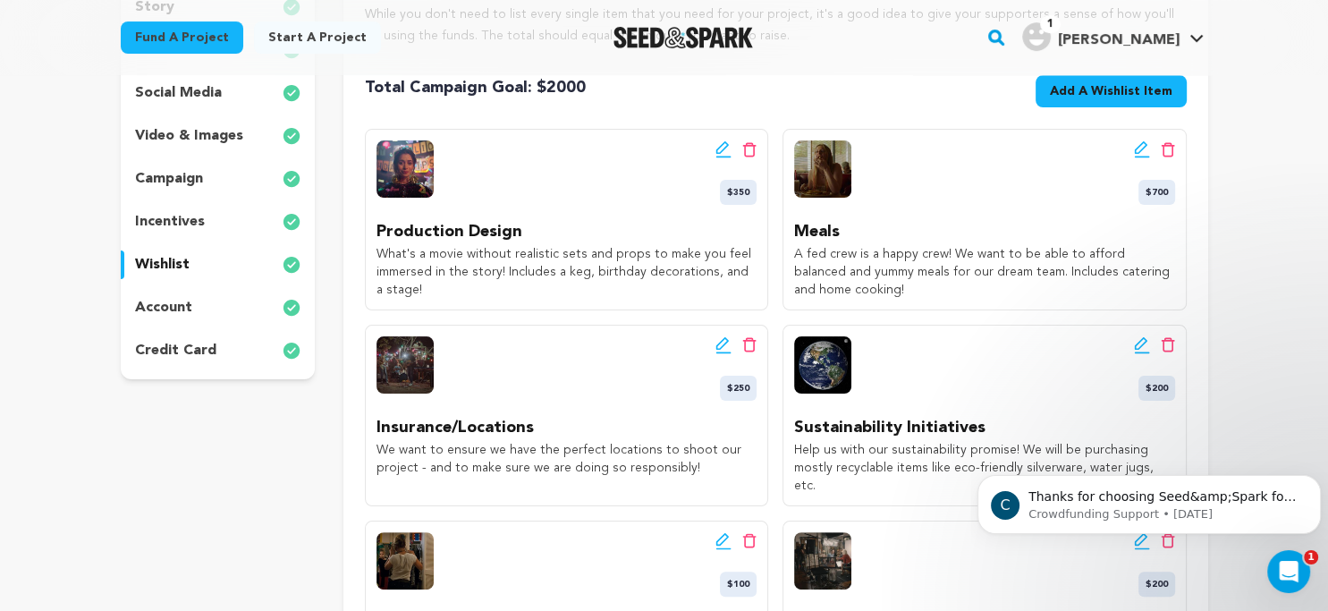
scroll to position [301, 0]
click at [1137, 152] on icon at bounding box center [1140, 146] width 13 height 13
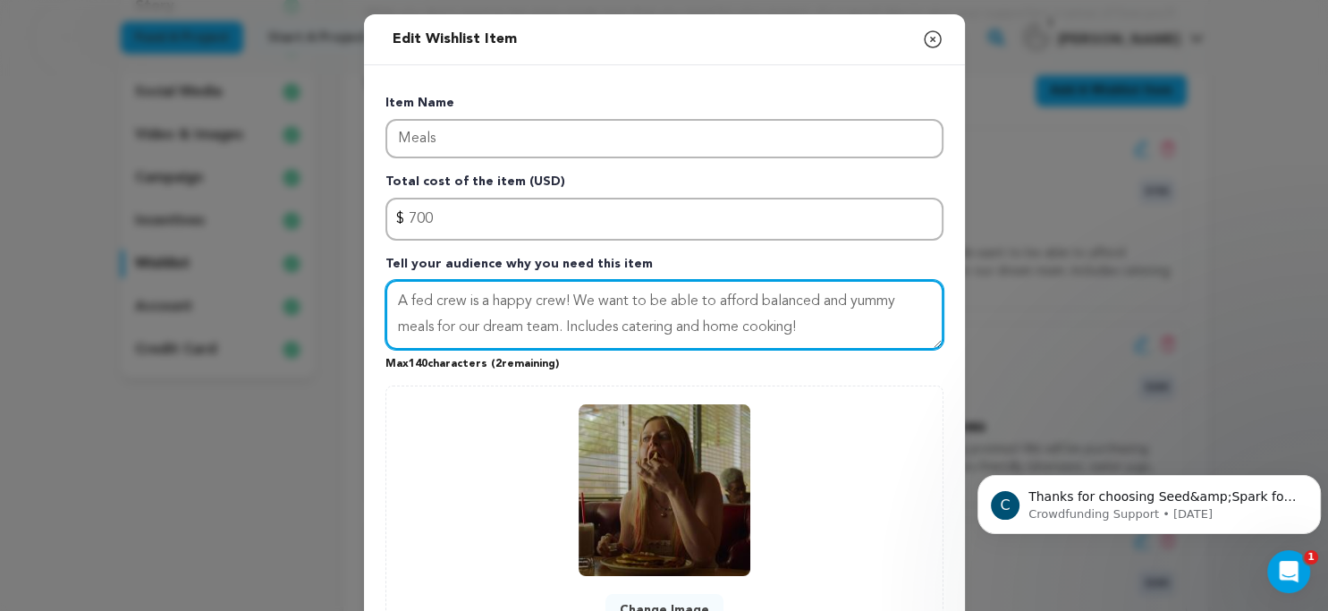
click at [826, 299] on textarea "A fed crew is a happy crew! We want to be able to afford balanced and yummy mea…" at bounding box center [665, 315] width 558 height 70
drag, startPoint x: 650, startPoint y: 300, endPoint x: 756, endPoint y: 302, distance: 105.6
click at [756, 302] on textarea "A fed crew is a happy crew! We want to be able to afford balanced and yummy mea…" at bounding box center [665, 315] width 558 height 70
click at [769, 301] on textarea "A fed crew is a happy crew! We want to provide balanced and yummy meals for our…" at bounding box center [665, 315] width 558 height 70
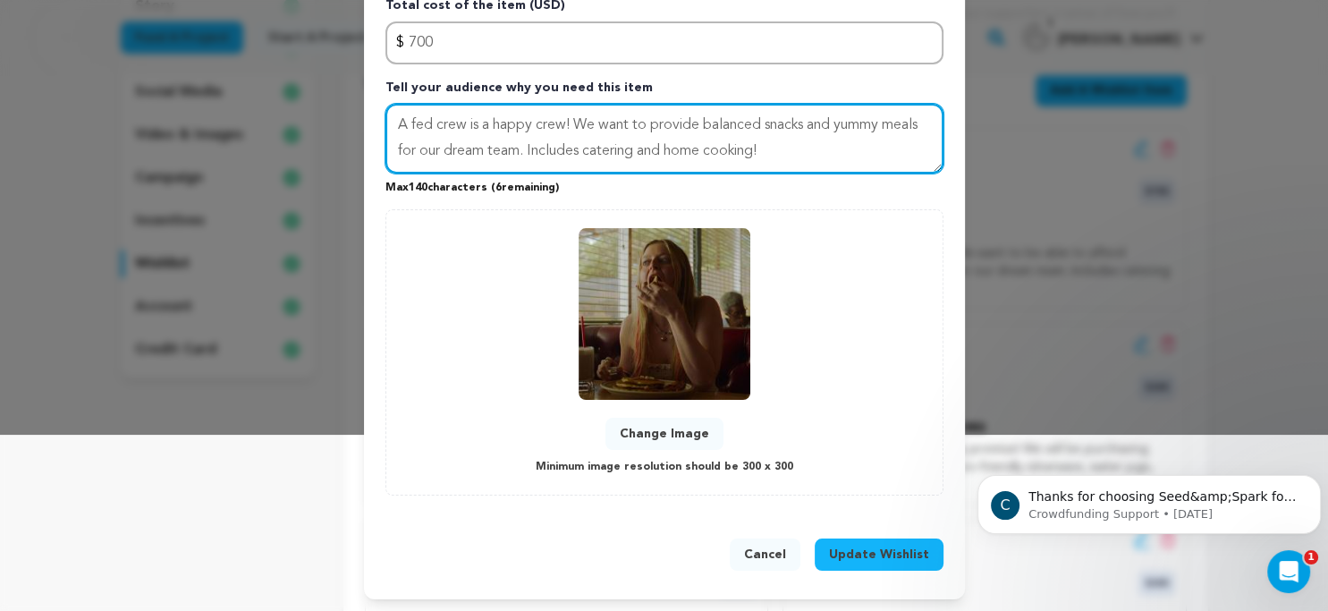
scroll to position [163, 0]
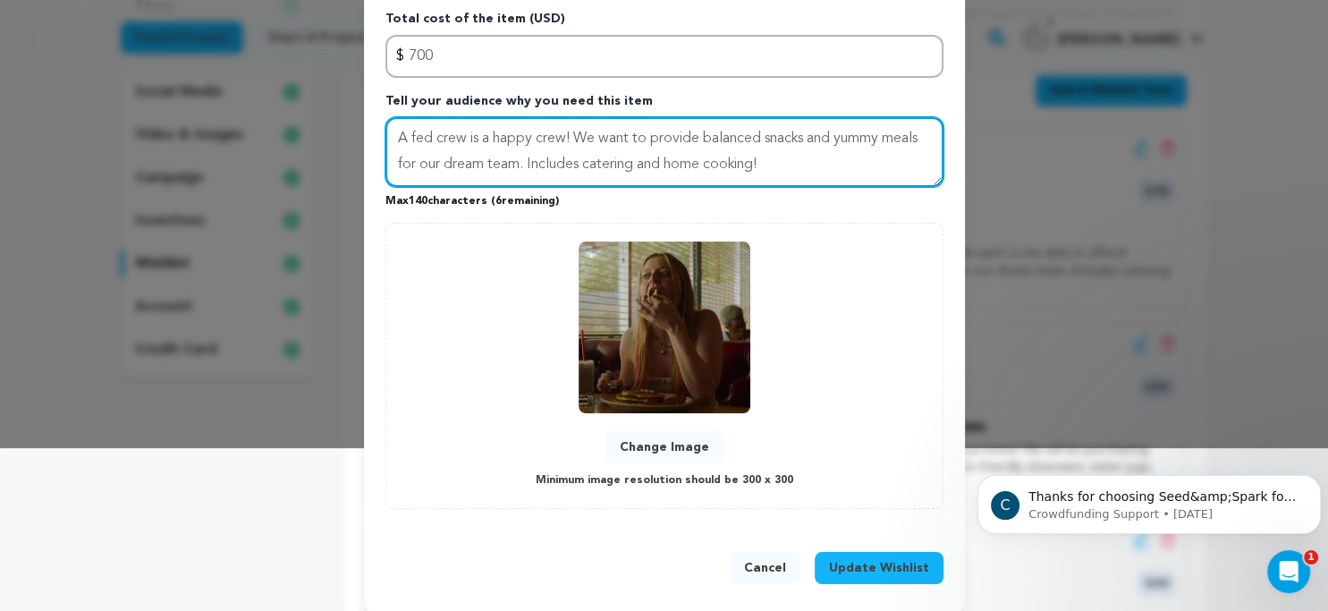
type textarea "A fed crew is a happy crew! We want to provide balanced snacks and yummy meals …"
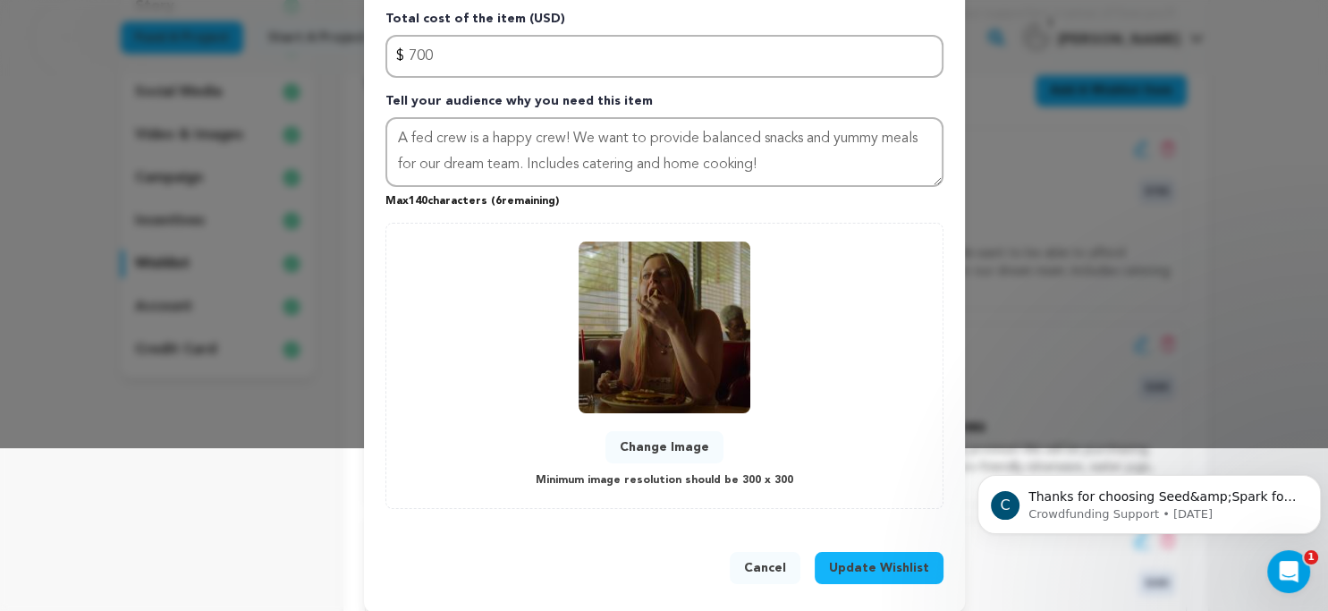
click at [865, 571] on span "Update Wishlist" at bounding box center [879, 568] width 100 height 18
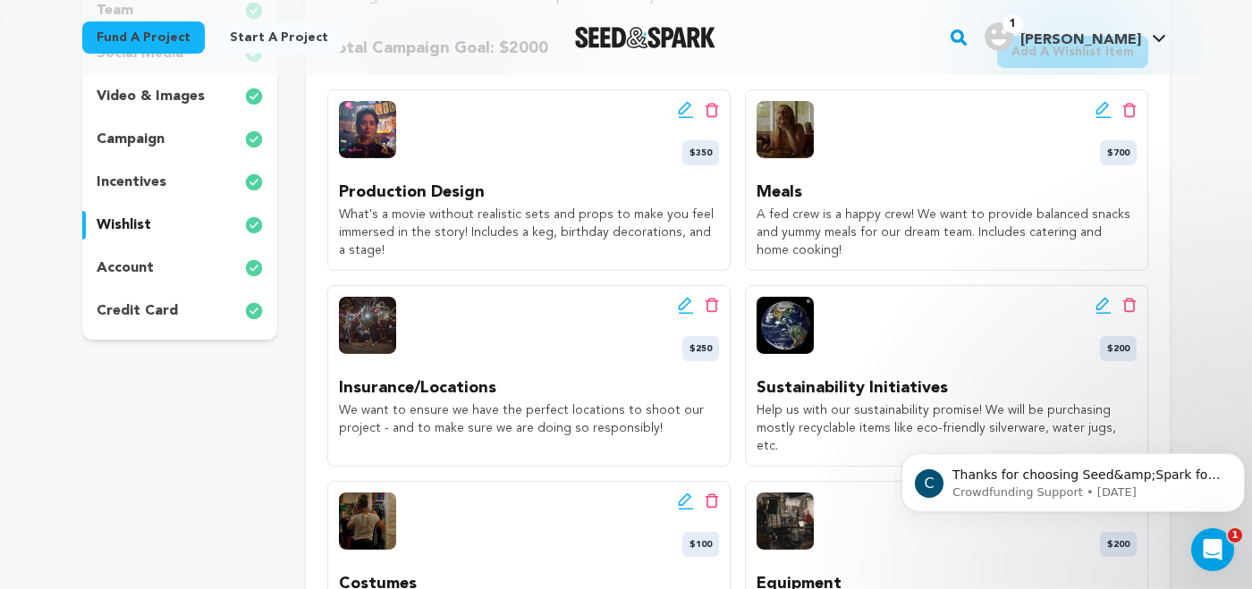
scroll to position [490, 0]
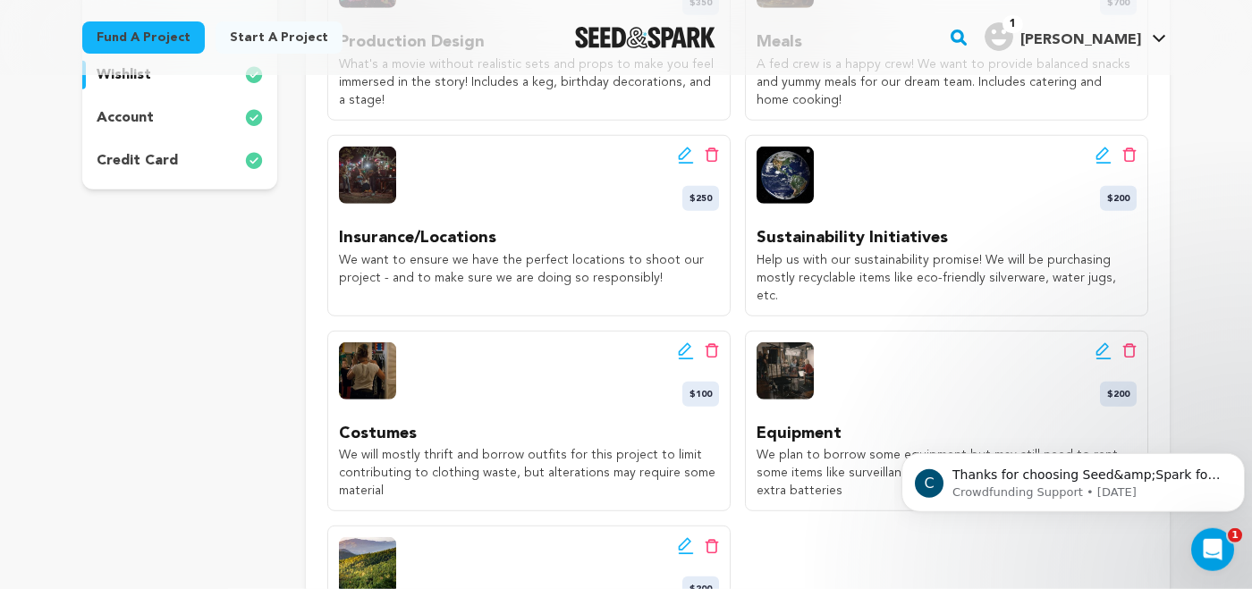
click at [686, 150] on icon at bounding box center [686, 156] width 16 height 18
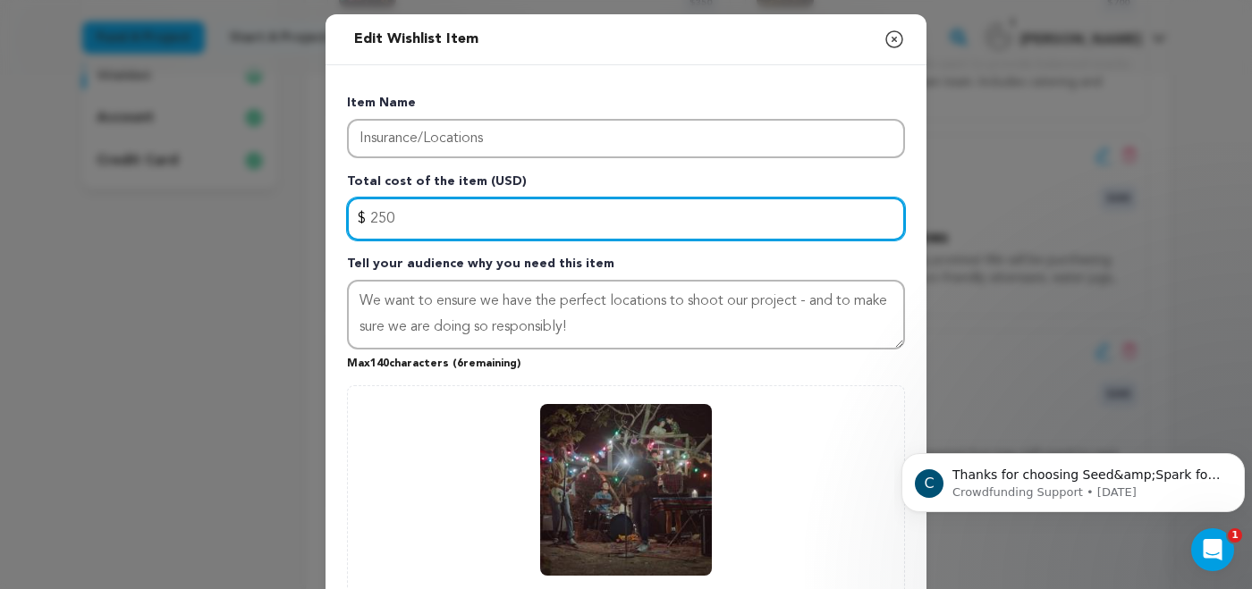
click at [385, 214] on input "250" at bounding box center [626, 219] width 558 height 43
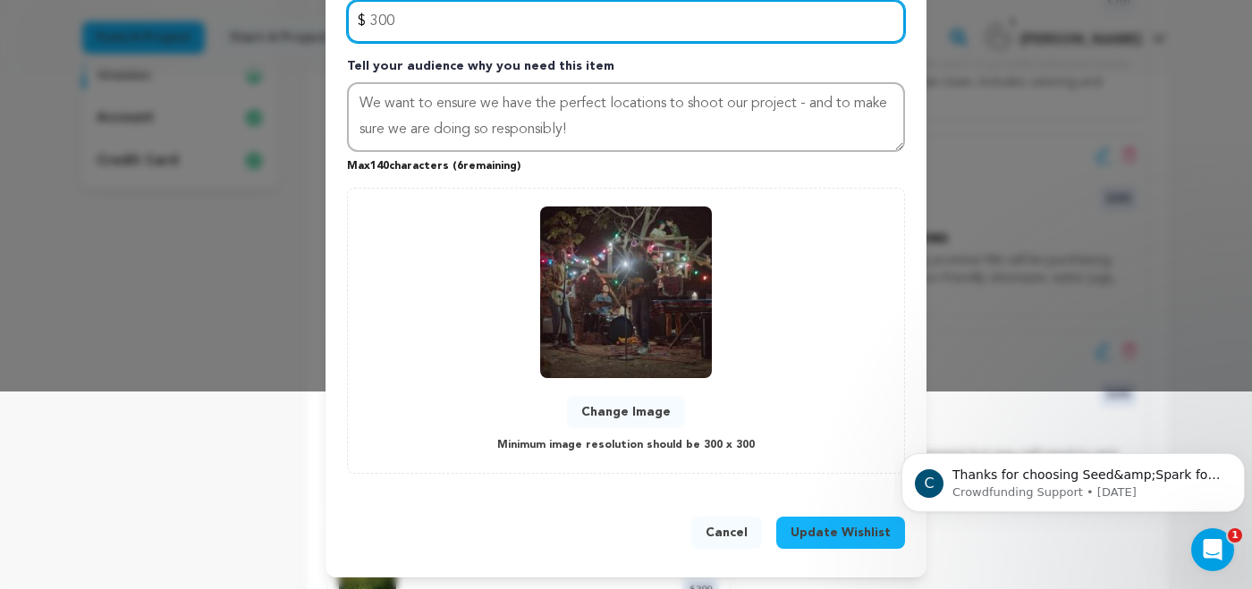
scroll to position [191, 0]
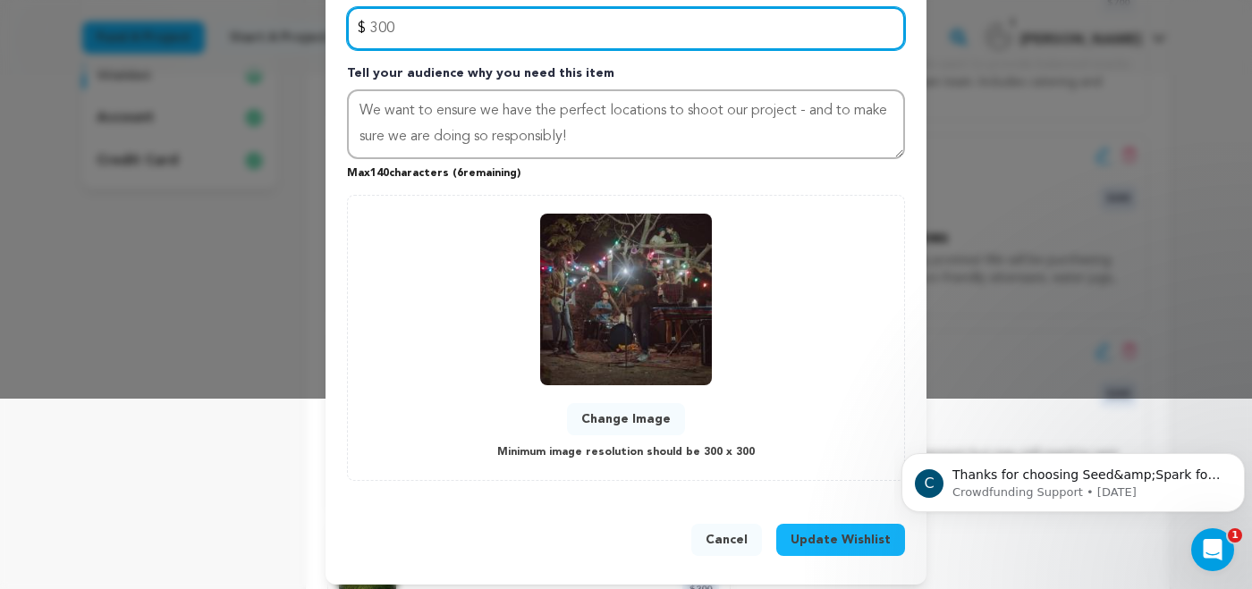
type input "300"
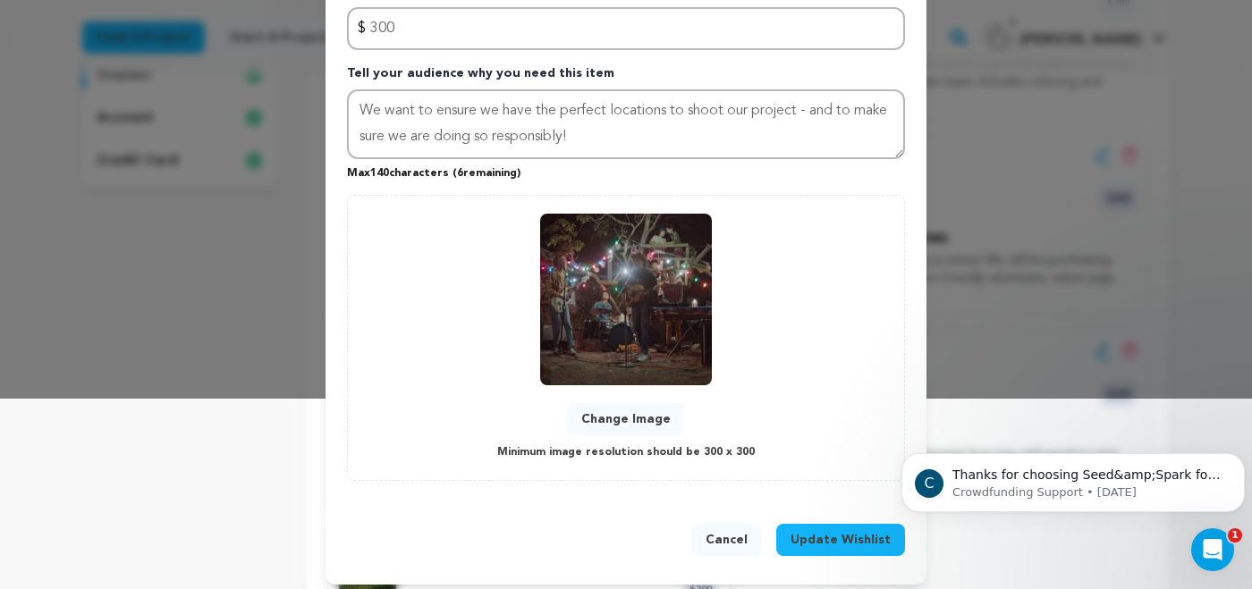
click at [849, 537] on span "Update Wishlist" at bounding box center [841, 540] width 100 height 18
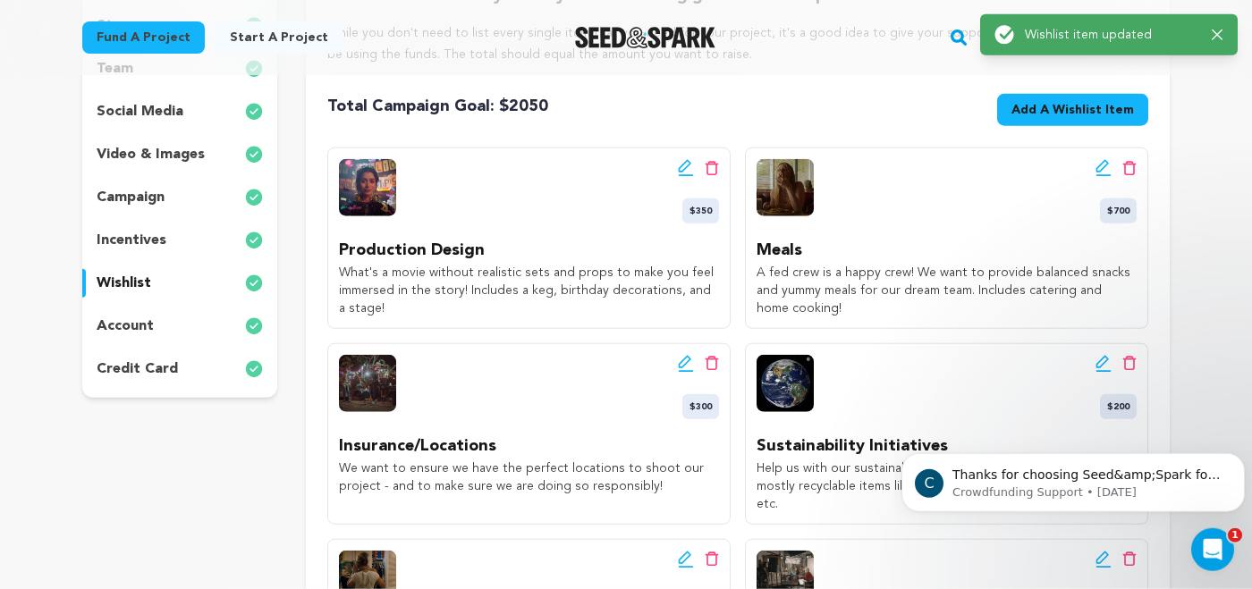
scroll to position [276, 0]
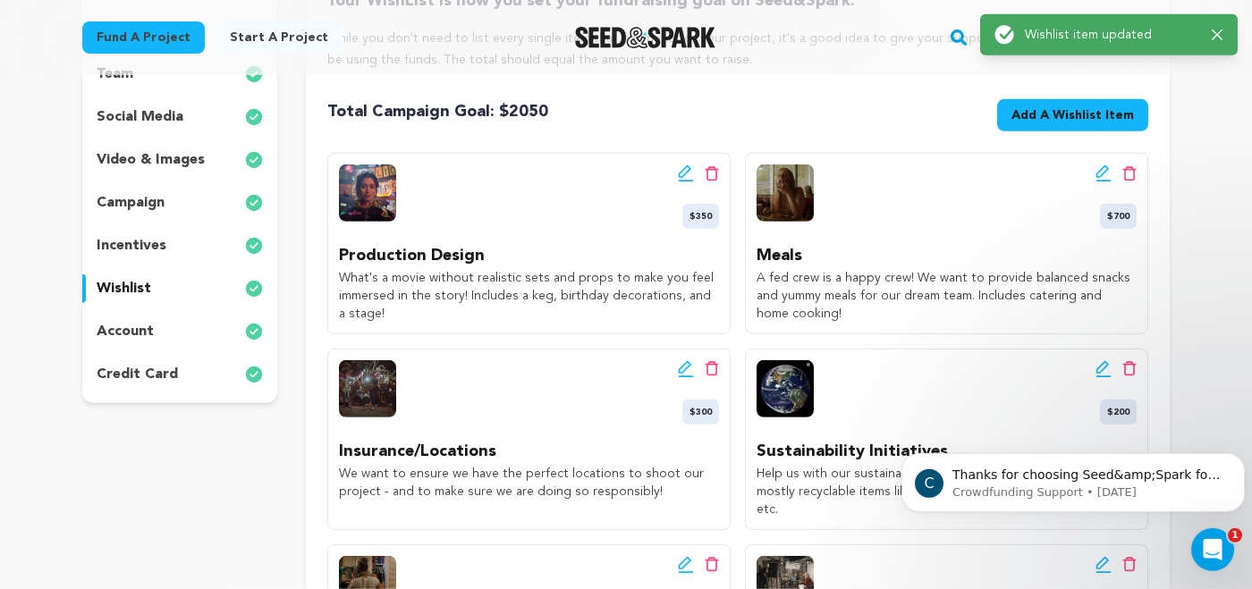
click at [684, 167] on icon at bounding box center [686, 174] width 16 height 18
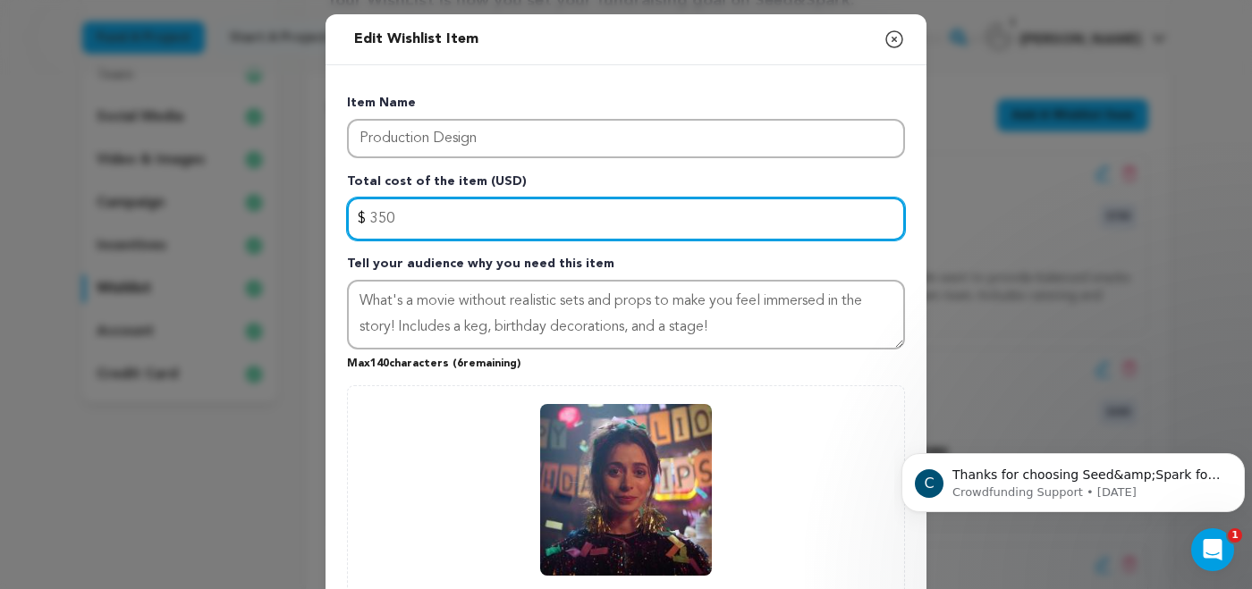
click at [385, 218] on input "350" at bounding box center [626, 219] width 558 height 43
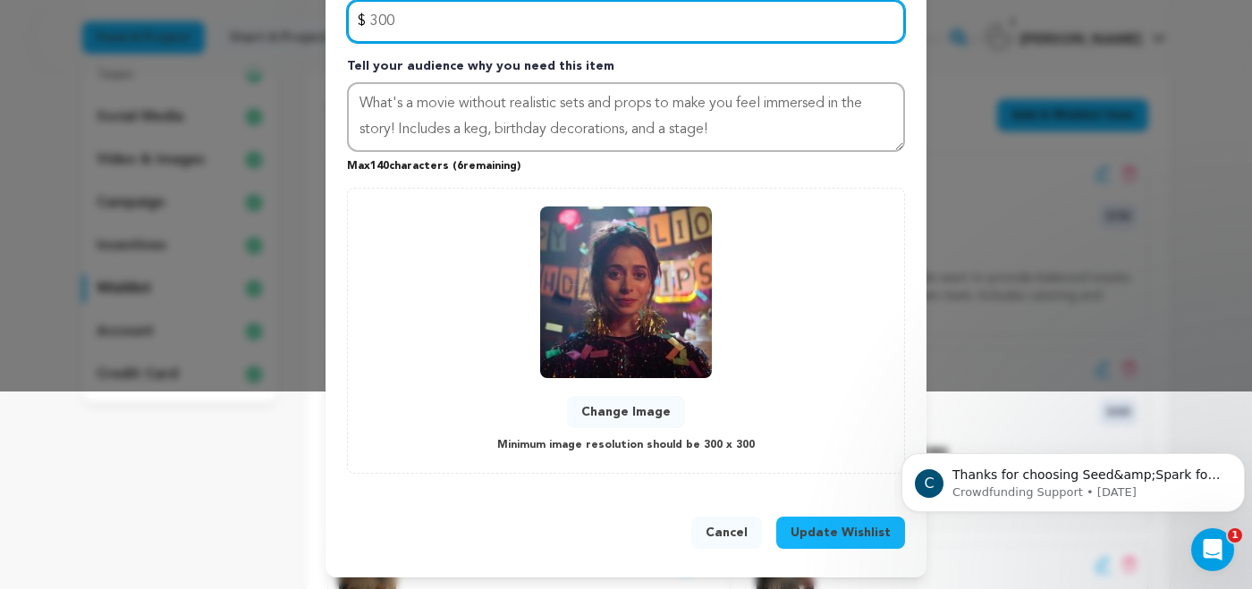
scroll to position [191, 0]
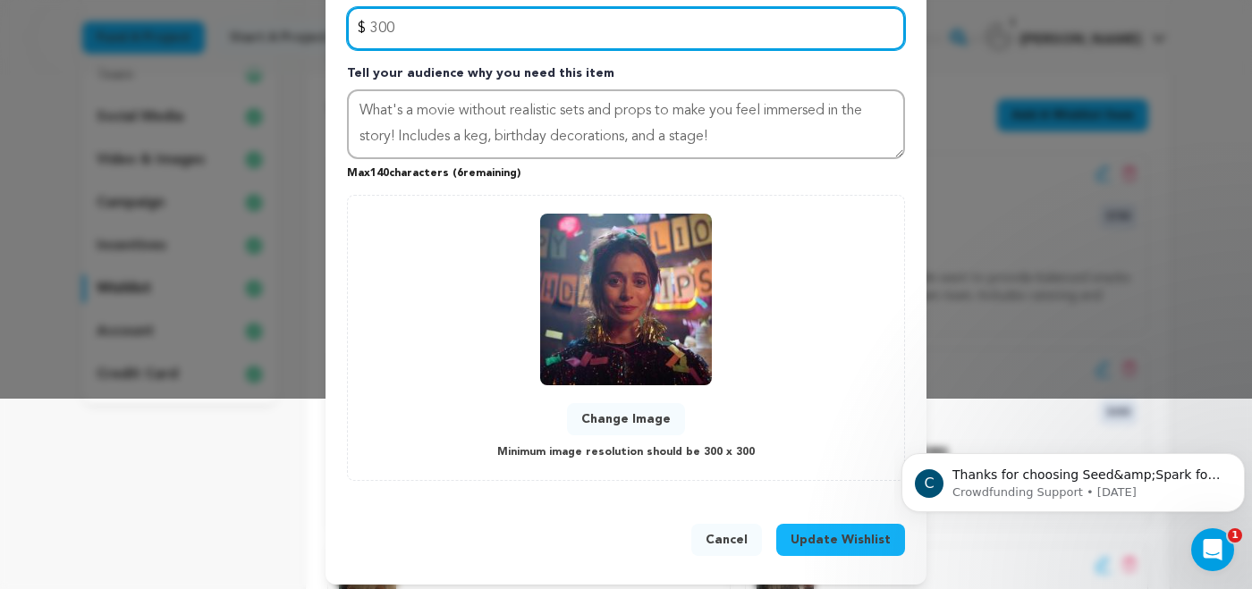
type input "300"
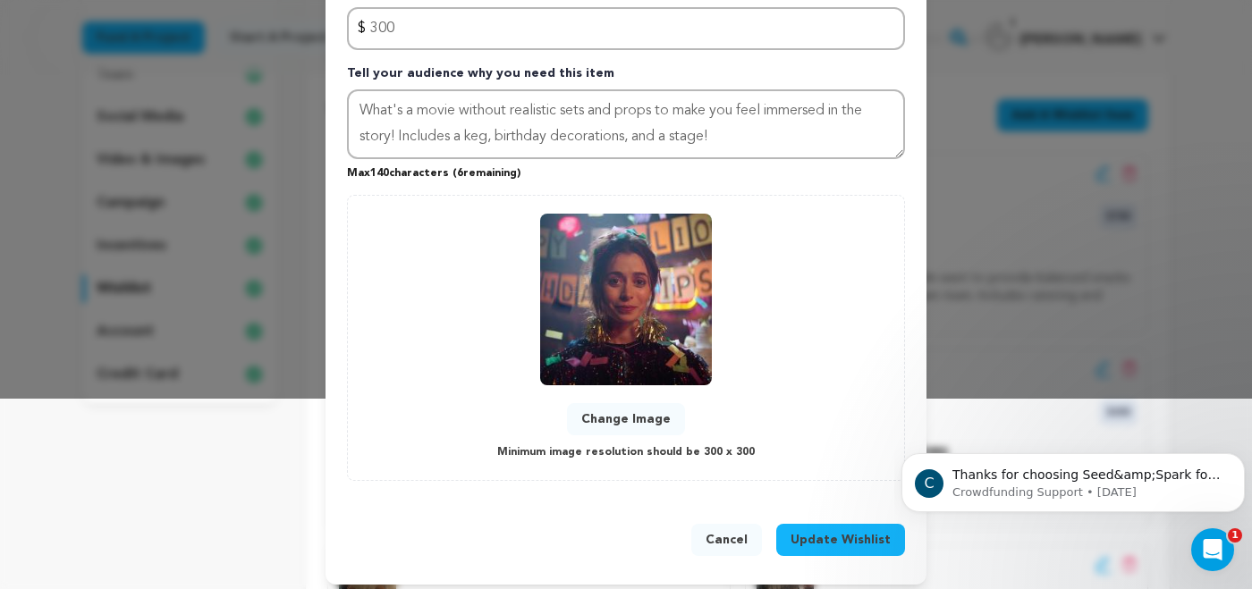
click at [834, 531] on span "Update Wishlist" at bounding box center [841, 540] width 100 height 18
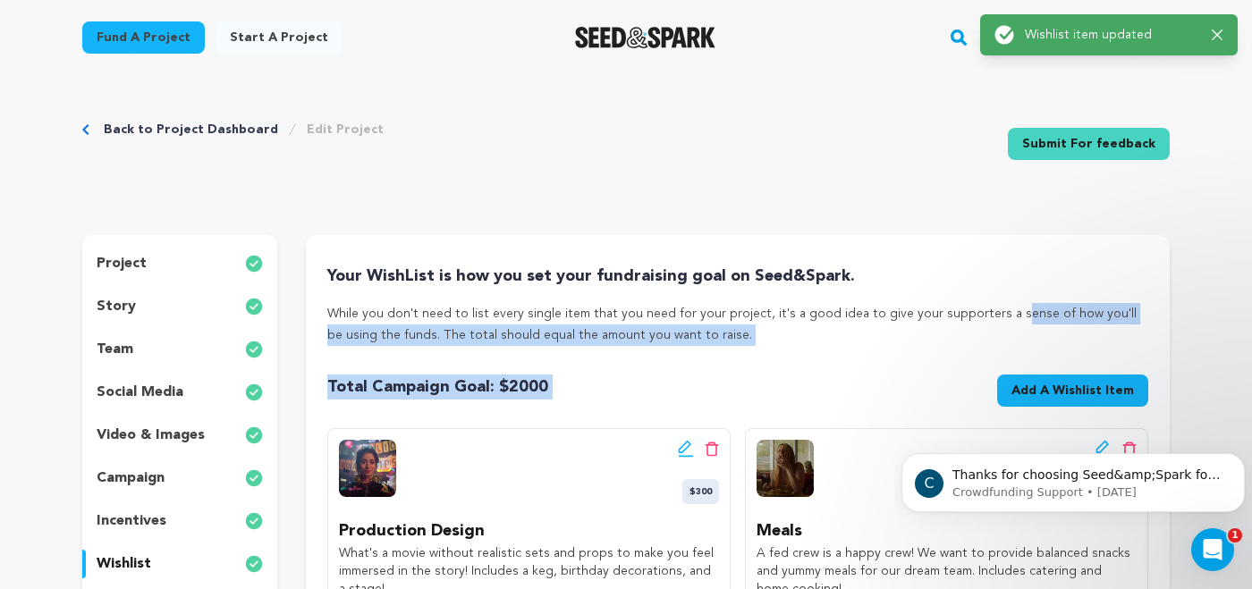
scroll to position [0, 0]
drag, startPoint x: 904, startPoint y: 360, endPoint x: 871, endPoint y: 333, distance: 43.2
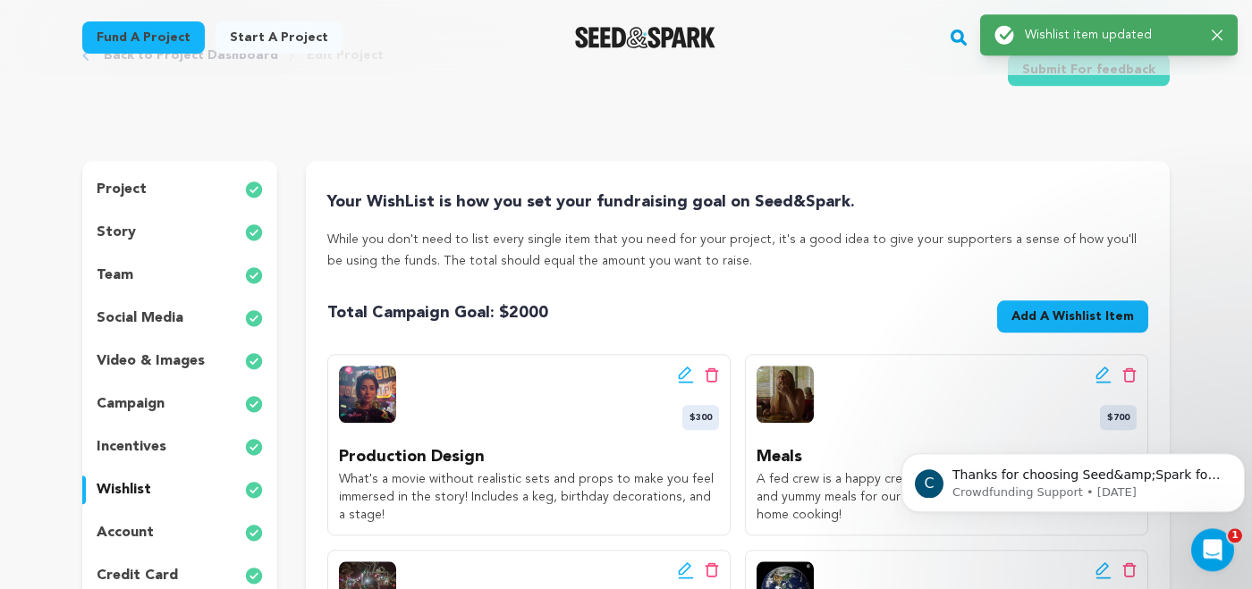
click at [819, 332] on div "Total Campaign Goal: $ 2000 Goal: $1,950 Add A Wishlist Item New Wishlist Item" at bounding box center [737, 320] width 821 height 39
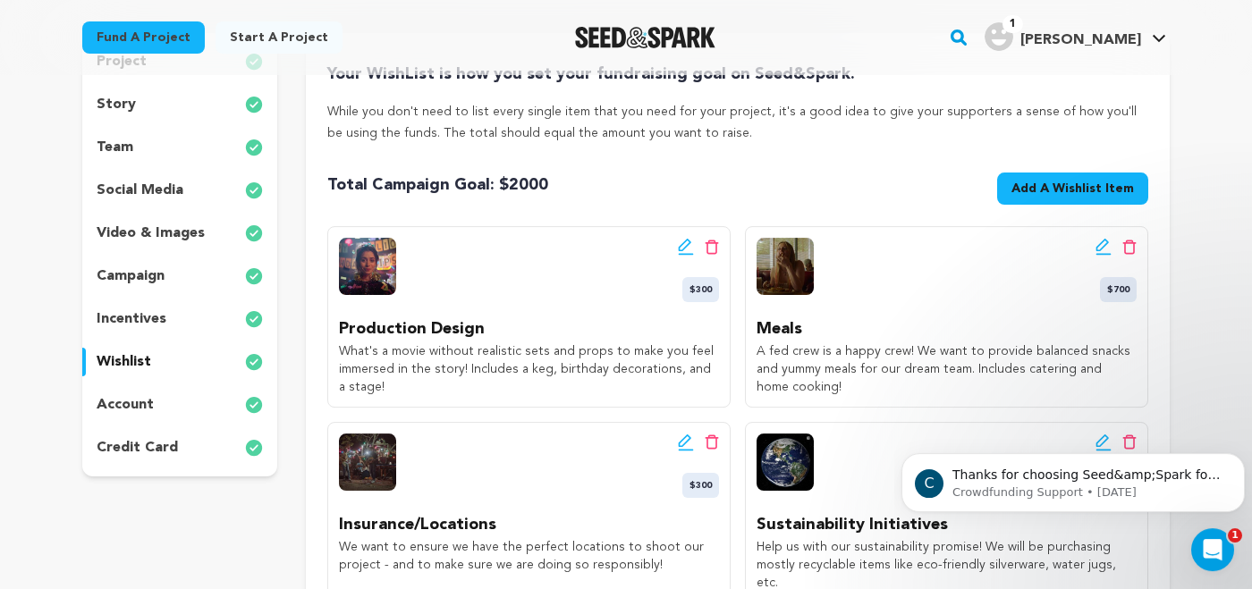
scroll to position [157, 0]
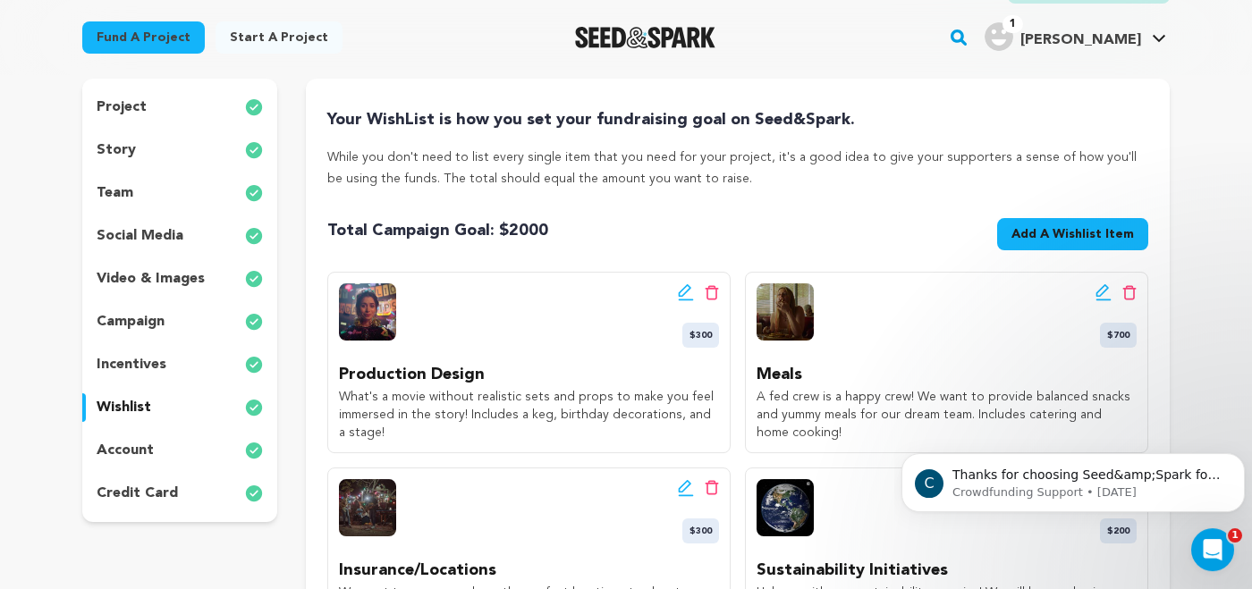
click at [154, 152] on div "story" at bounding box center [179, 150] width 195 height 29
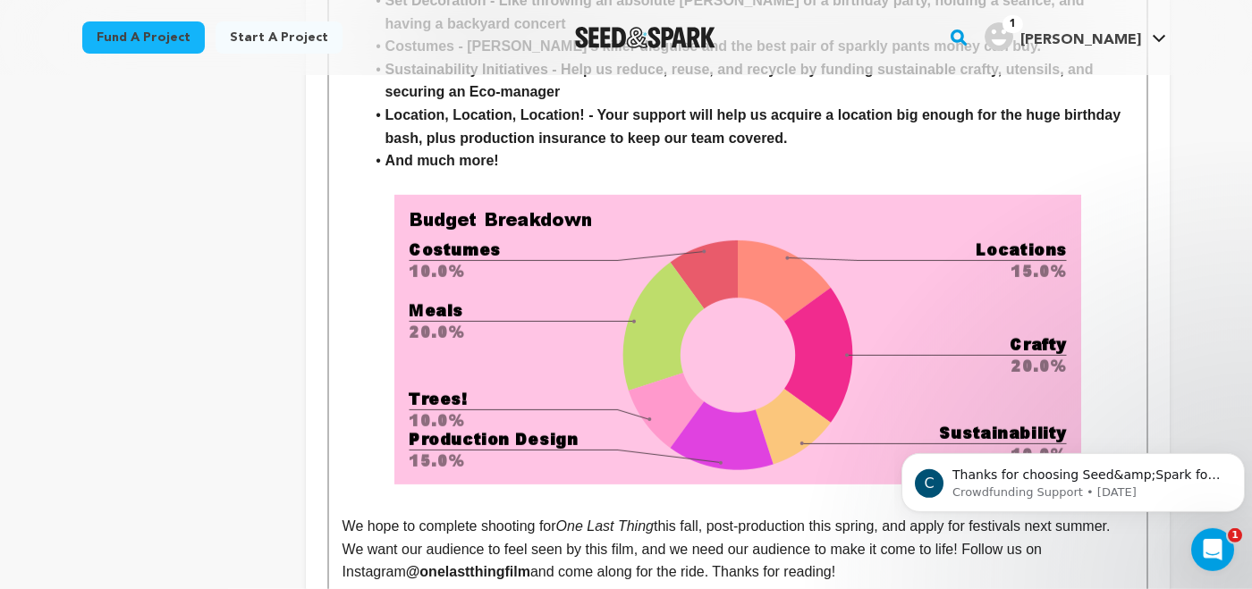
scroll to position [2871, 0]
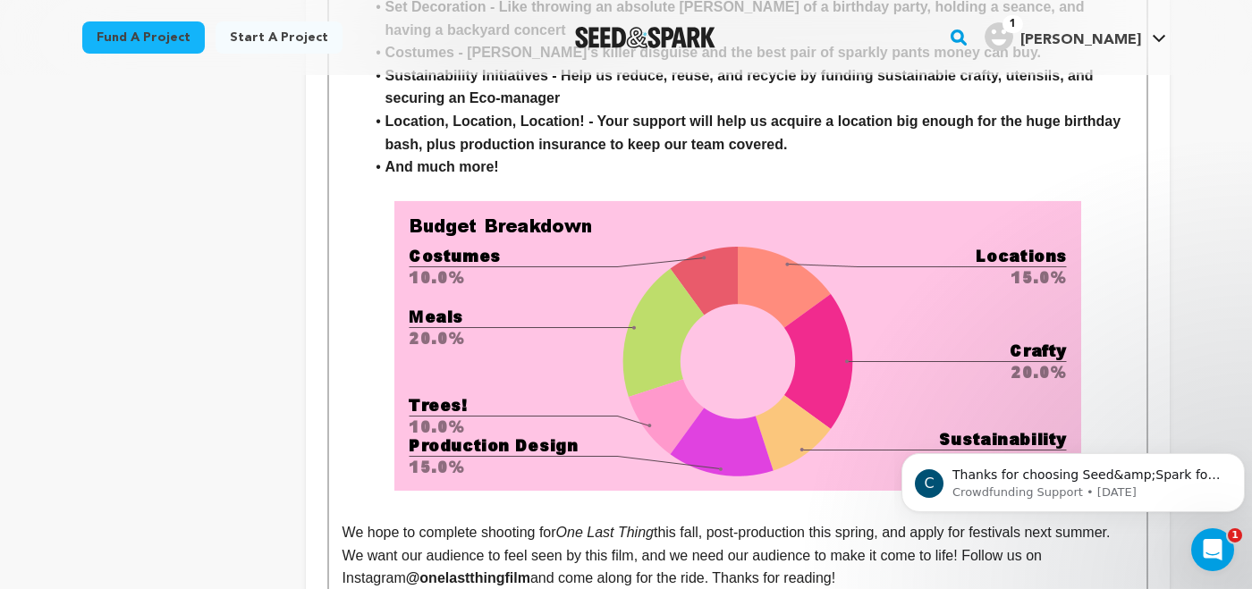
click at [682, 352] on img at bounding box center [737, 346] width 687 height 290
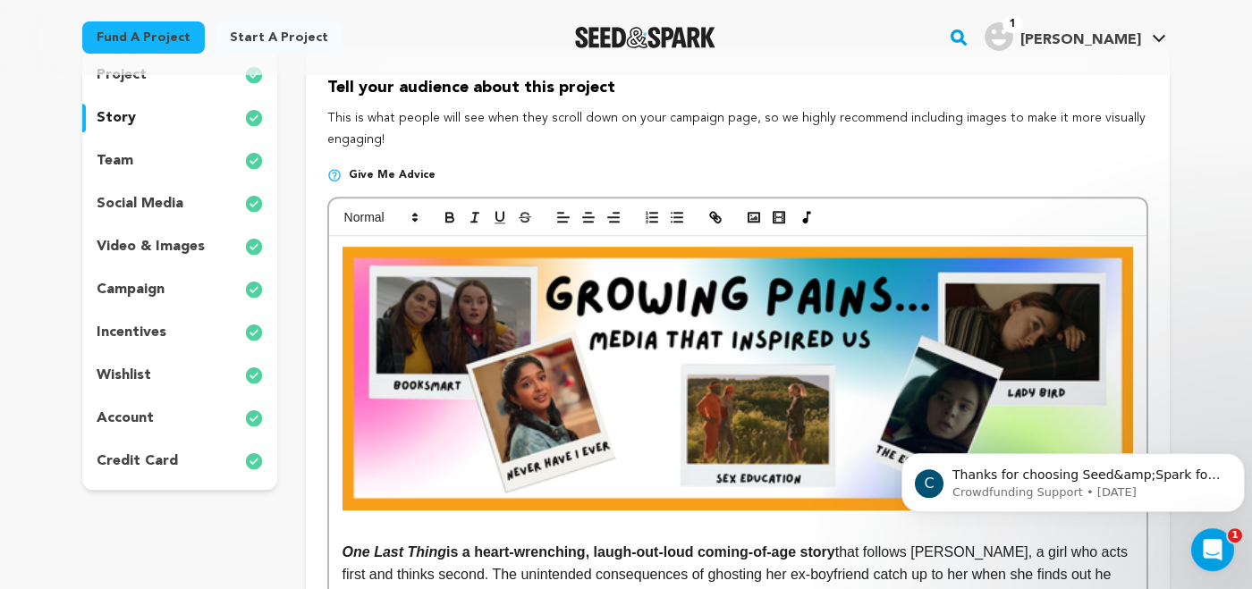
scroll to position [144, 0]
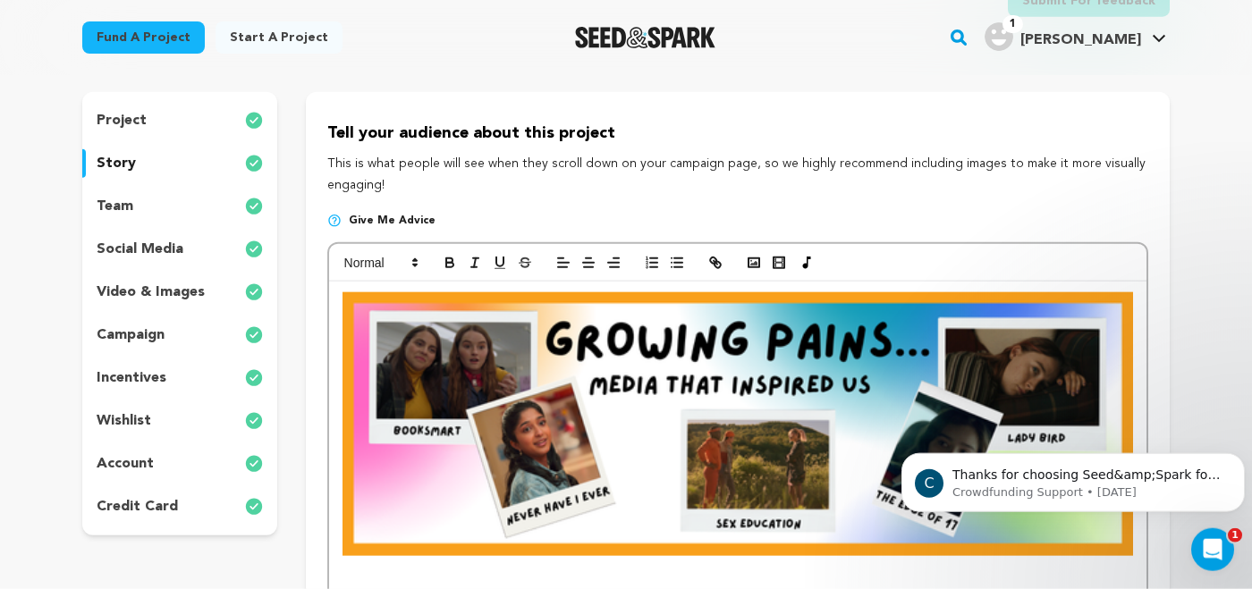
click at [127, 202] on p "team" at bounding box center [115, 206] width 37 height 21
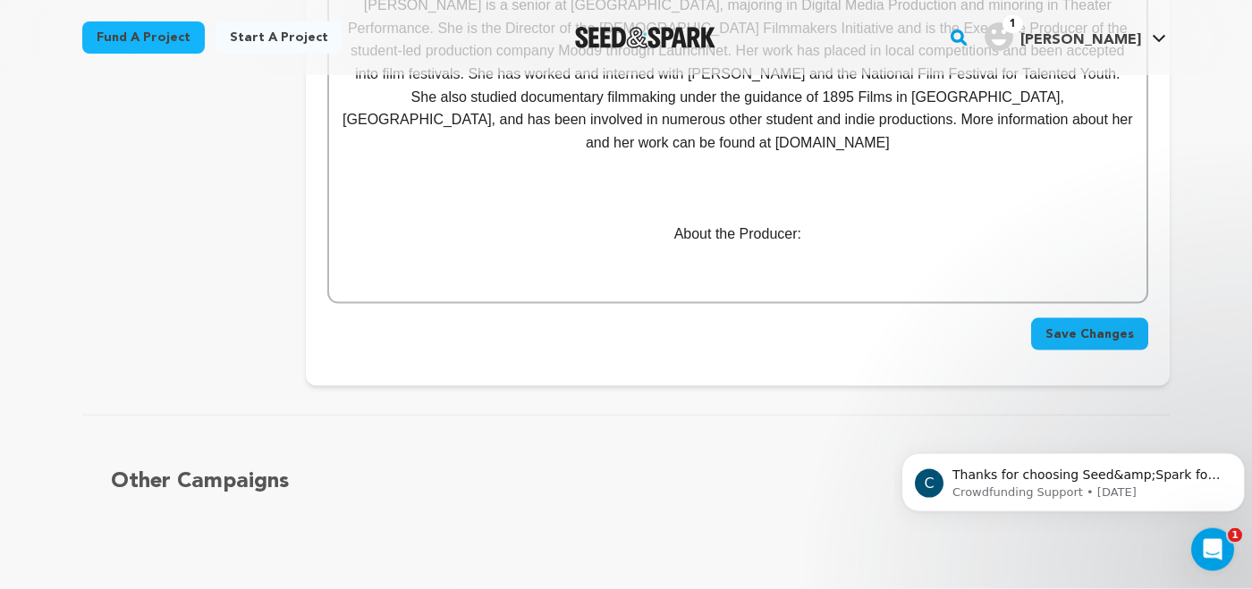
scroll to position [1310, 0]
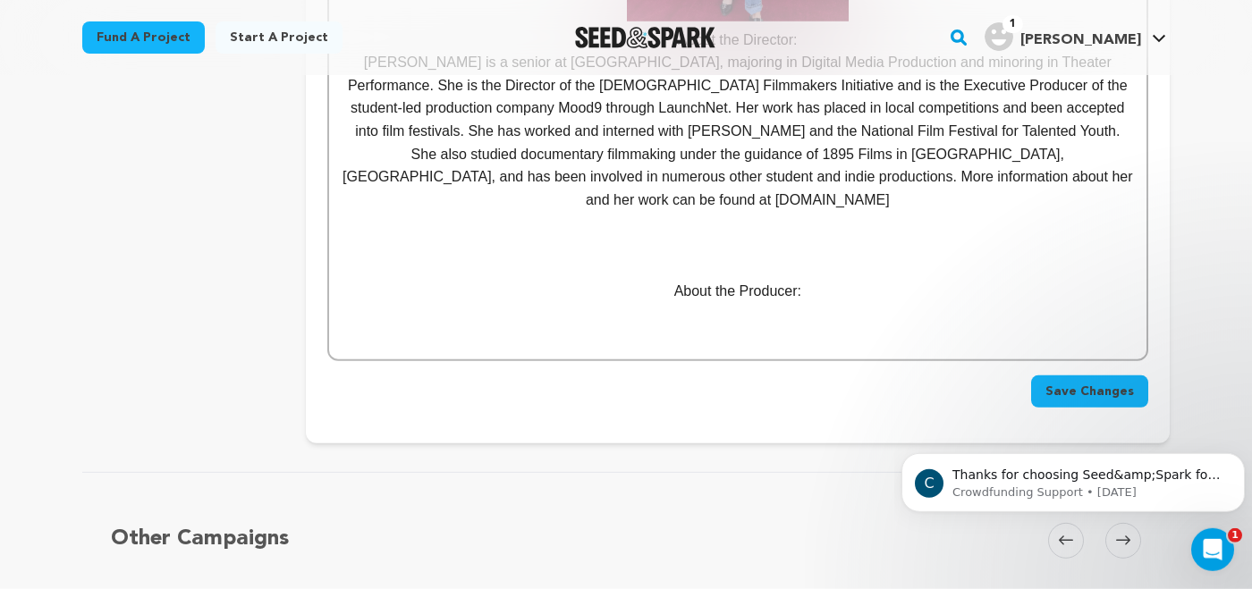
click at [814, 280] on p "About the Producer:" at bounding box center [738, 291] width 791 height 23
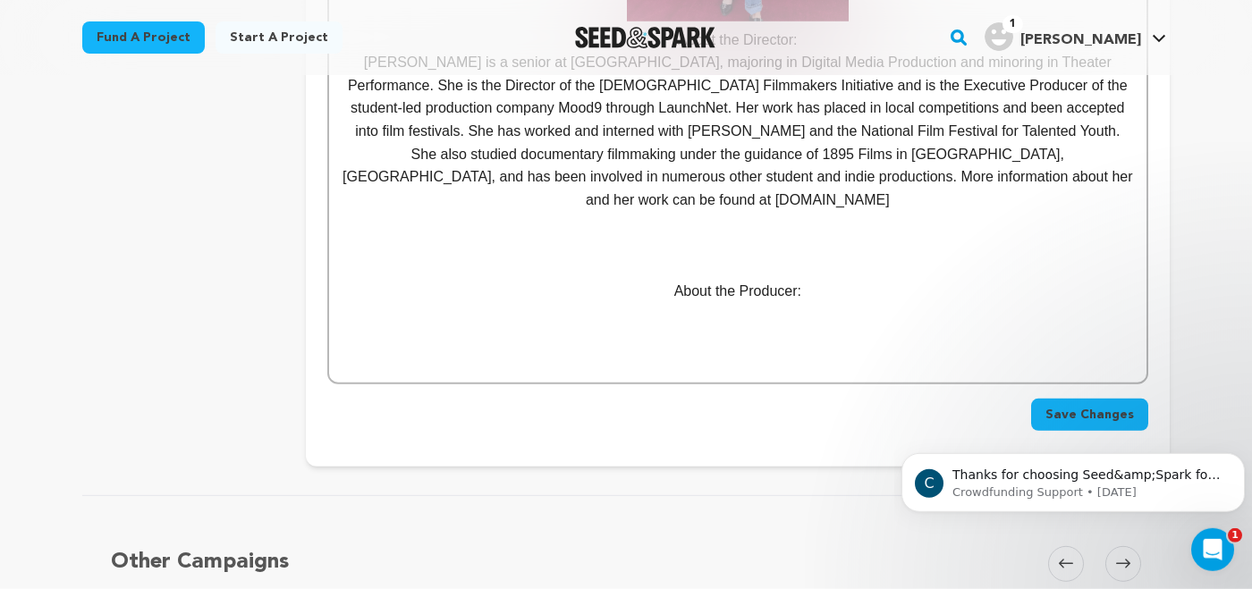
click at [661, 533] on div "Other Campaigns Carousel Skip to previous slide page Carousel Skip to next slid…" at bounding box center [626, 589] width 1088 height 114
click at [661, 534] on div "Other Campaigns Carousel Skip to previous slide page Carousel Skip to next slid…" at bounding box center [626, 589] width 1088 height 114
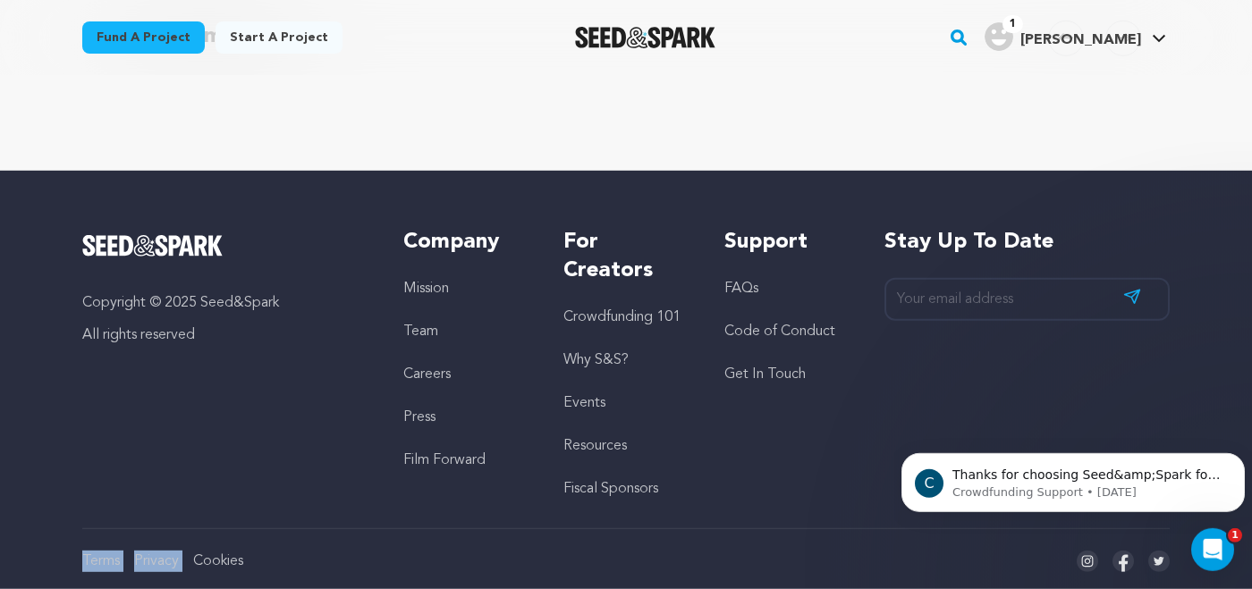
scroll to position [1880, 0]
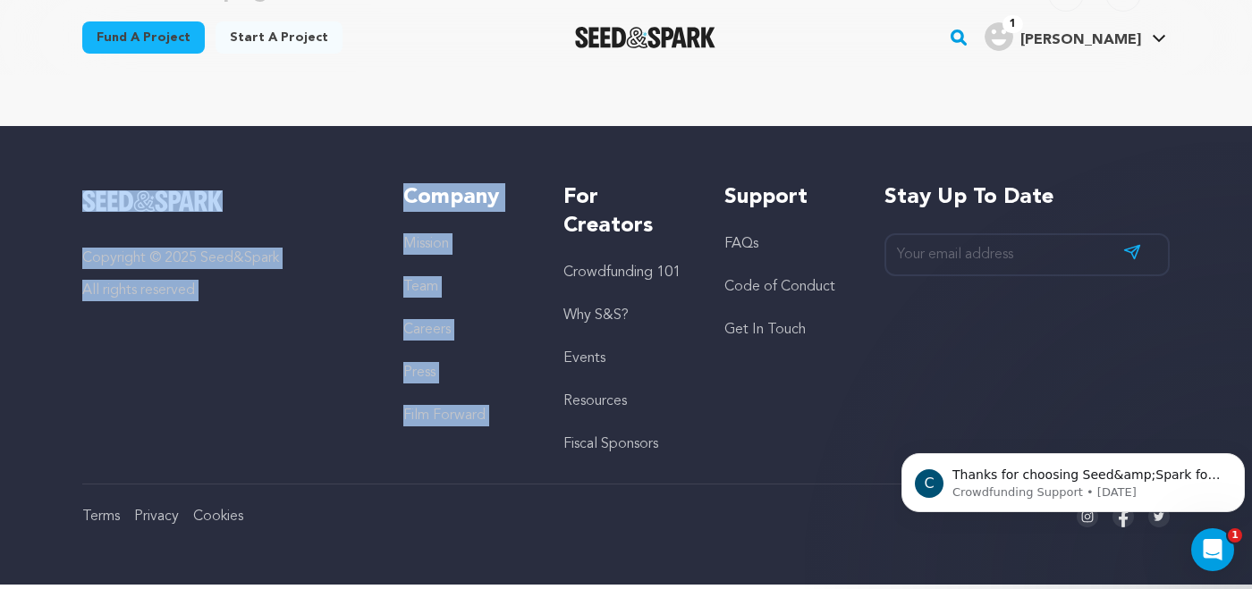
drag, startPoint x: 661, startPoint y: 532, endPoint x: 669, endPoint y: 192, distance: 340.0
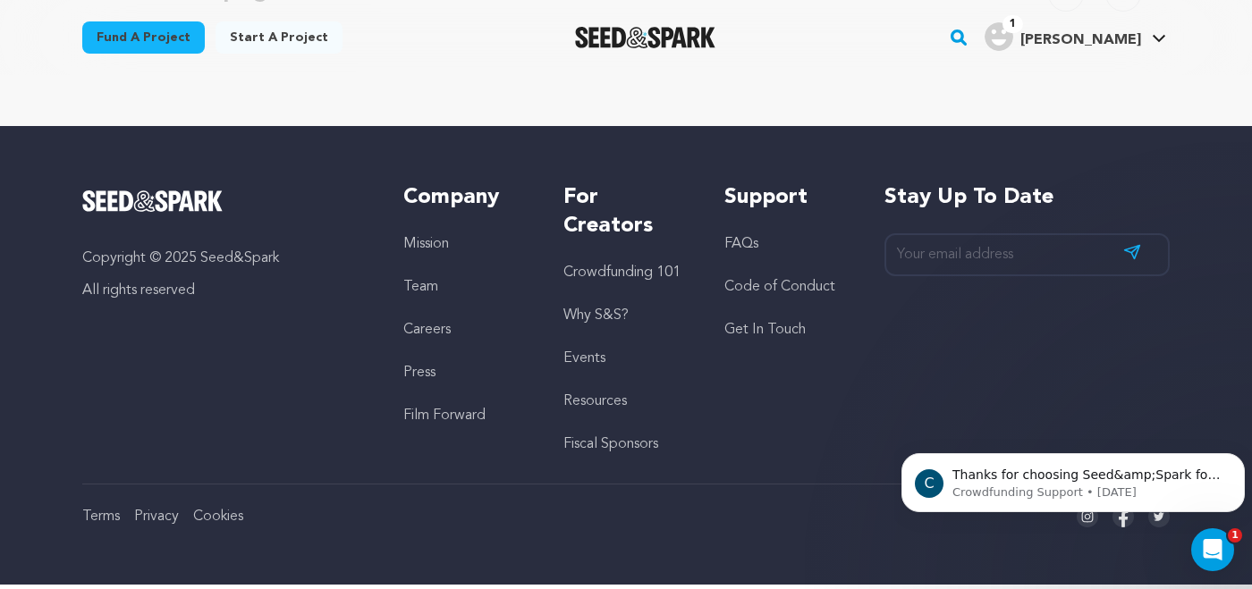
click at [513, 80] on div "Other Campaigns Carousel Skip to previous slide page Carousel Skip to next slid…" at bounding box center [626, 18] width 1088 height 187
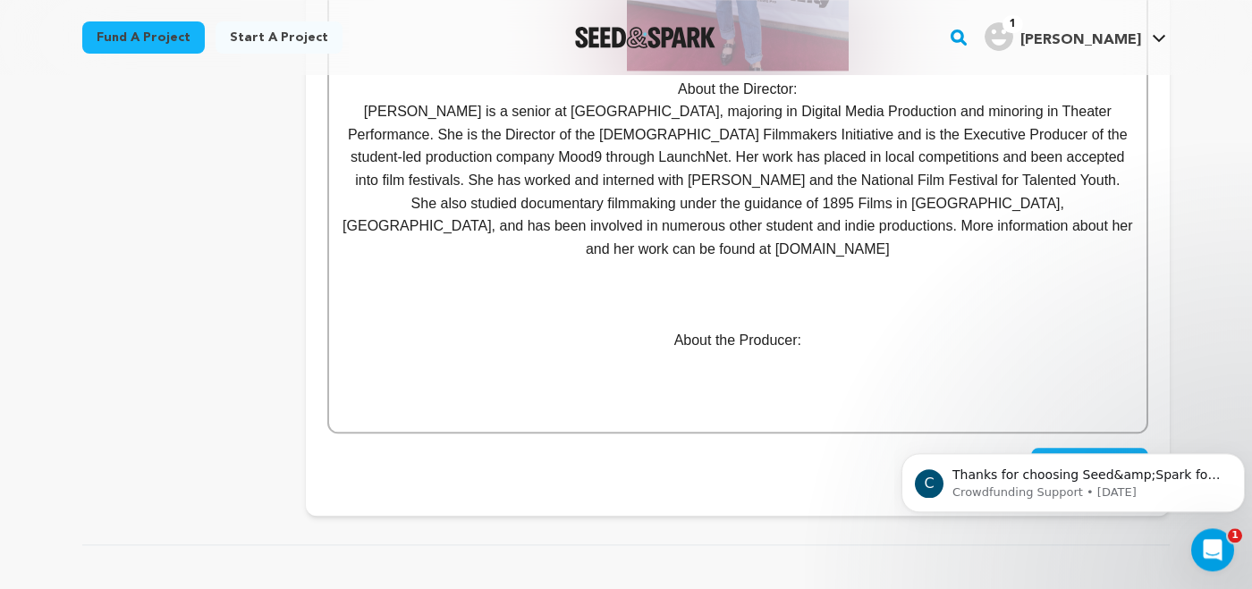
scroll to position [1238, 0]
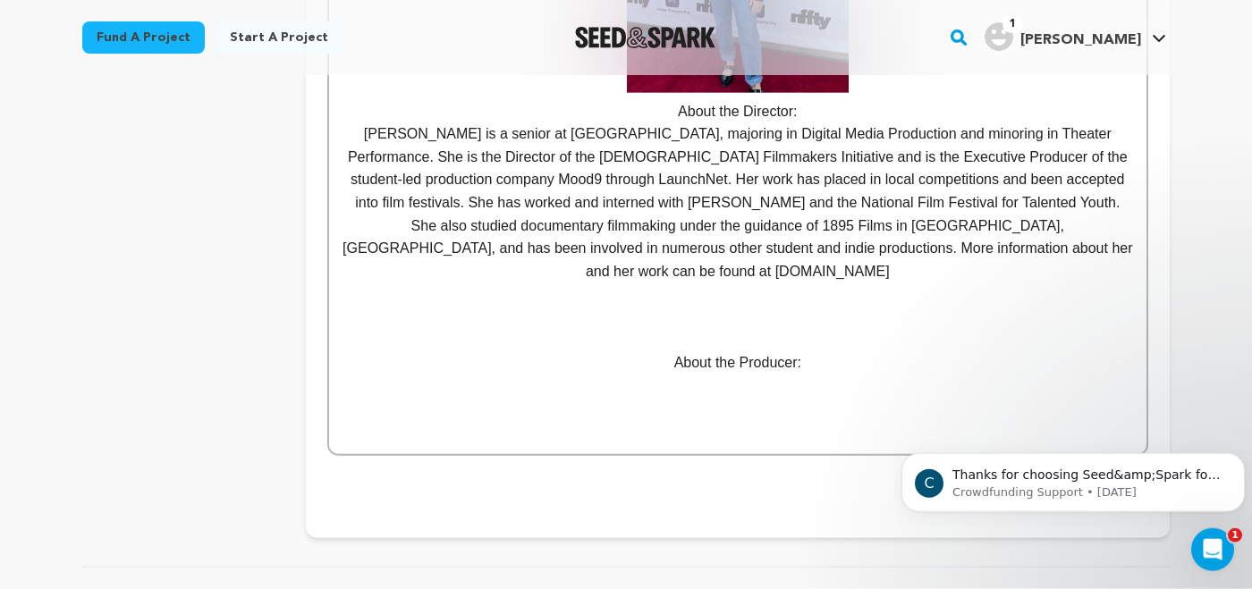
click at [735, 397] on p at bounding box center [738, 408] width 791 height 23
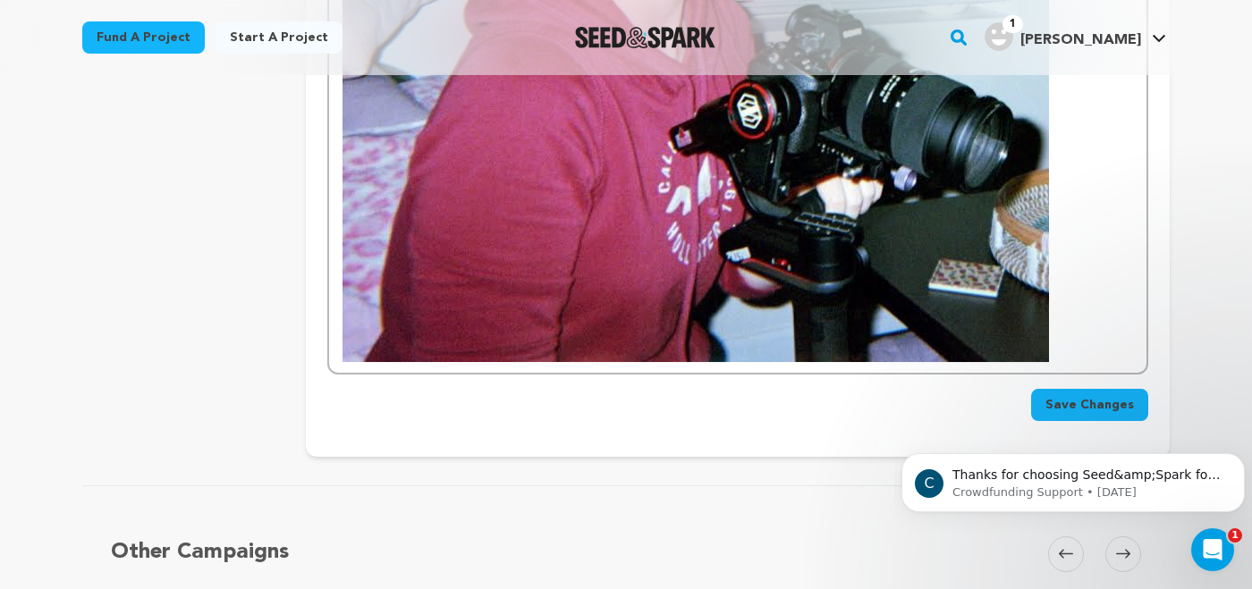
scroll to position [2159, 0]
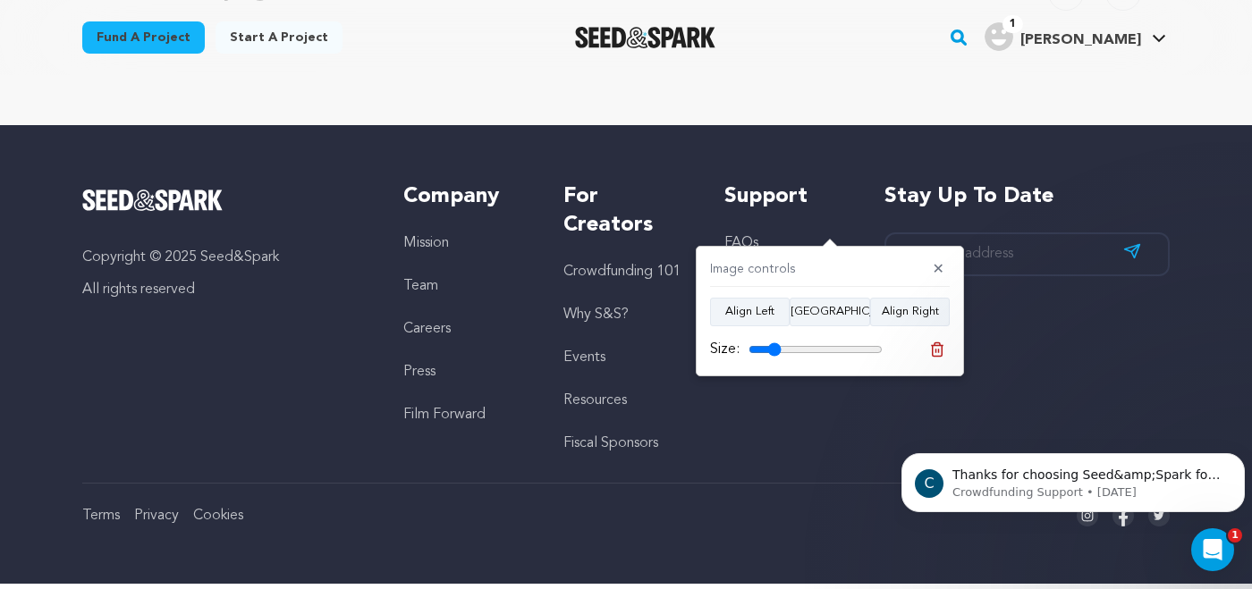
drag, startPoint x: 869, startPoint y: 350, endPoint x: 775, endPoint y: 352, distance: 94.9
click at [775, 352] on input "range" at bounding box center [816, 350] width 134 height 14
click at [841, 308] on button "Align Center" at bounding box center [830, 312] width 81 height 29
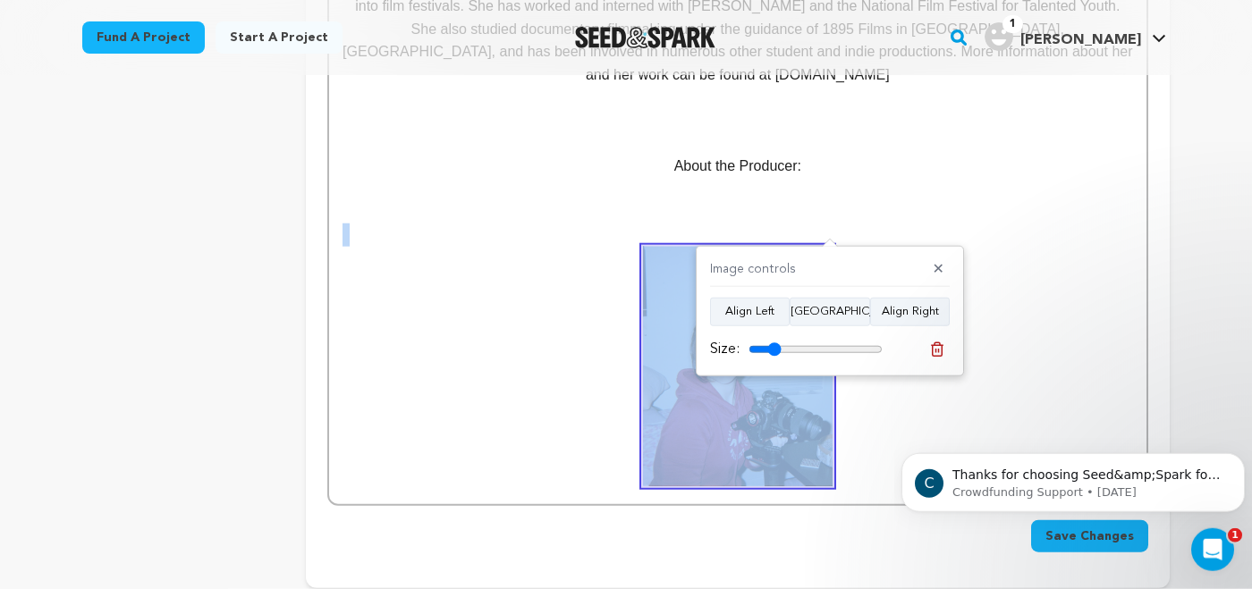
scroll to position [1429, 0]
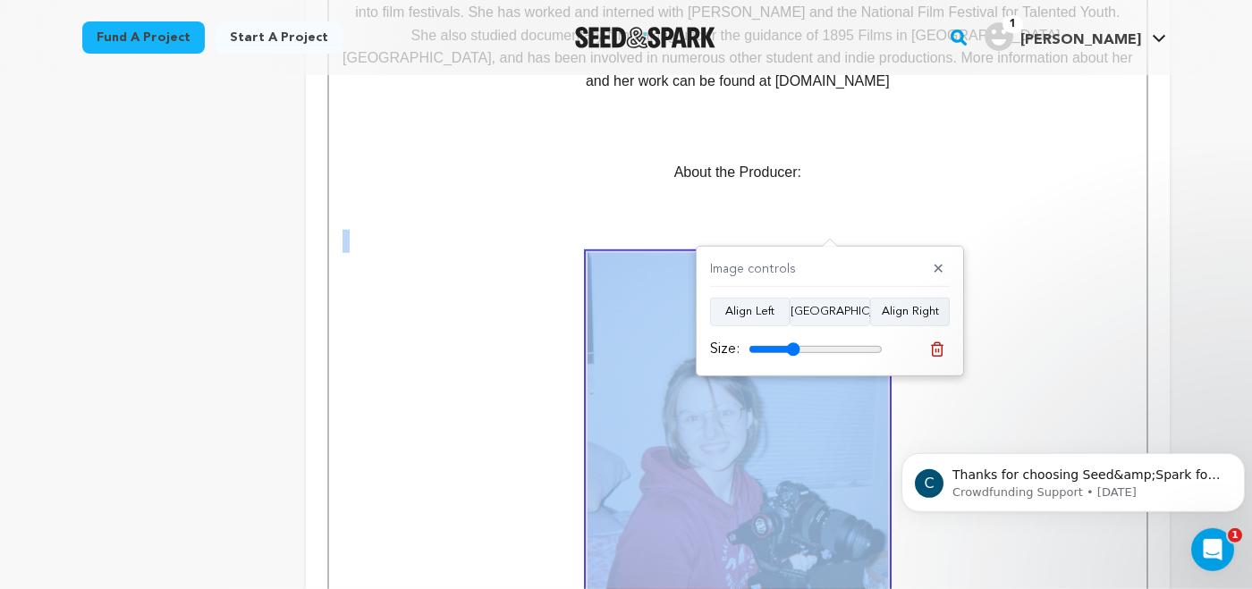
drag, startPoint x: 769, startPoint y: 347, endPoint x: 793, endPoint y: 364, distance: 29.5
type input "38"
click at [793, 357] on input "range" at bounding box center [816, 350] width 134 height 14
click at [831, 323] on button "Align Center" at bounding box center [830, 312] width 81 height 29
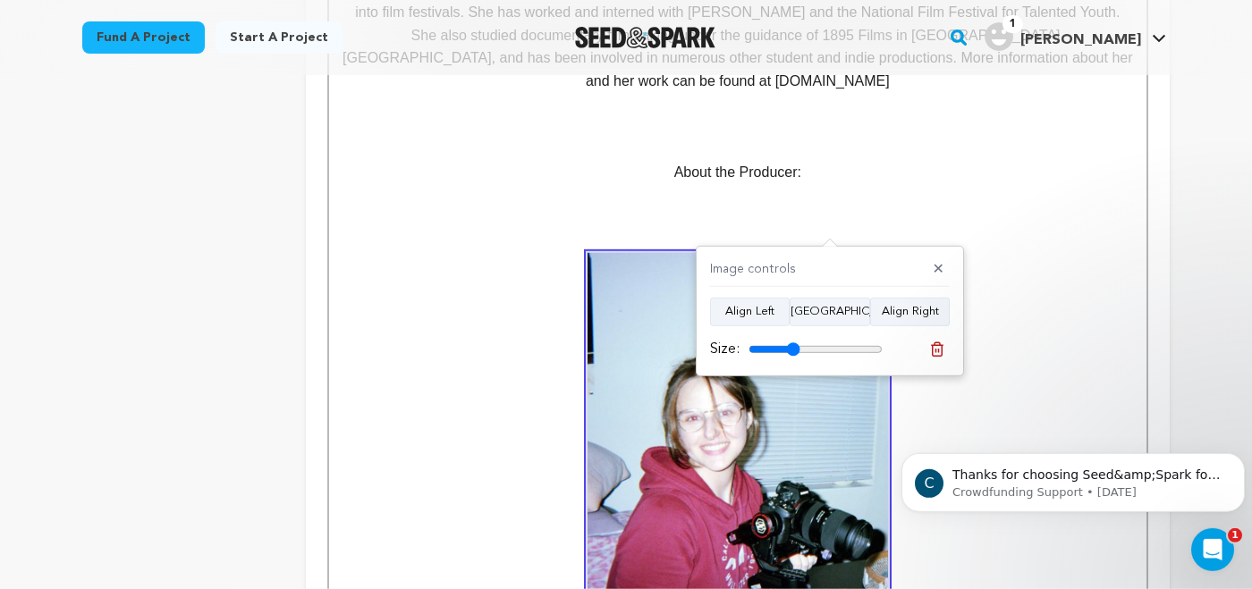
click at [751, 207] on p at bounding box center [738, 218] width 791 height 23
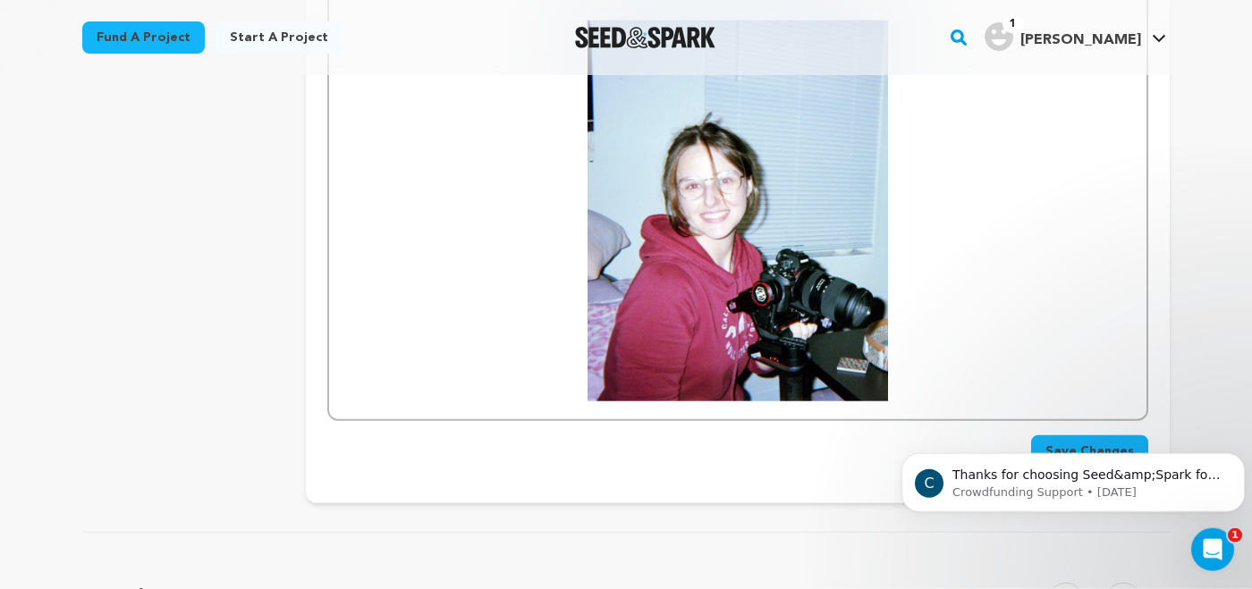
scroll to position [1656, 0]
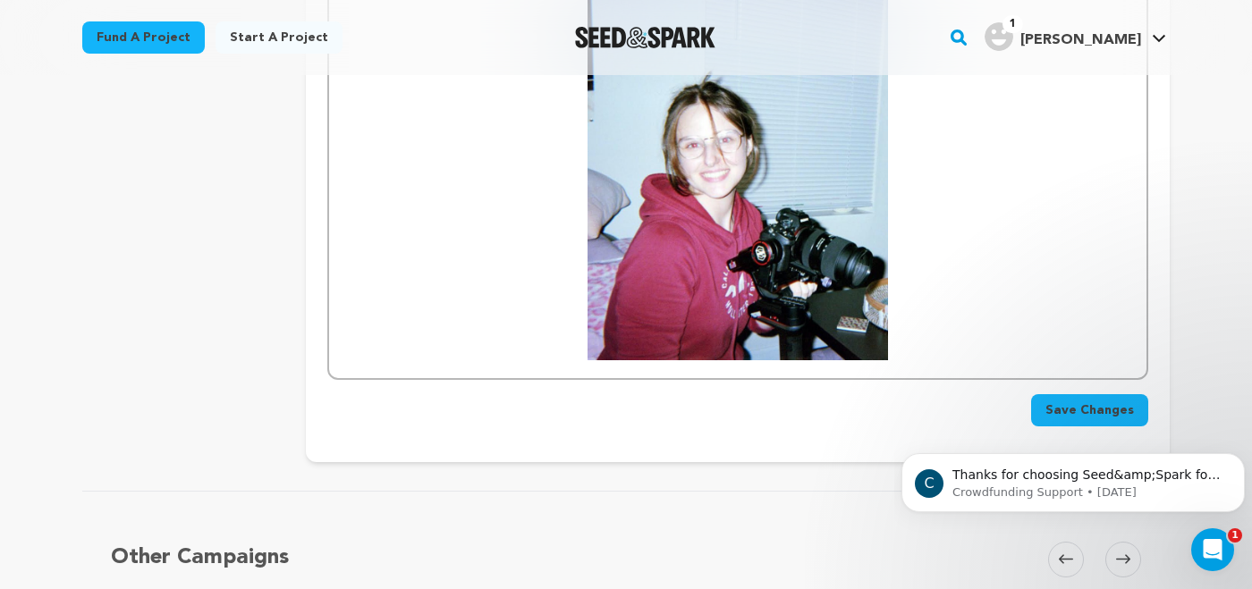
click at [912, 324] on p at bounding box center [738, 158] width 791 height 403
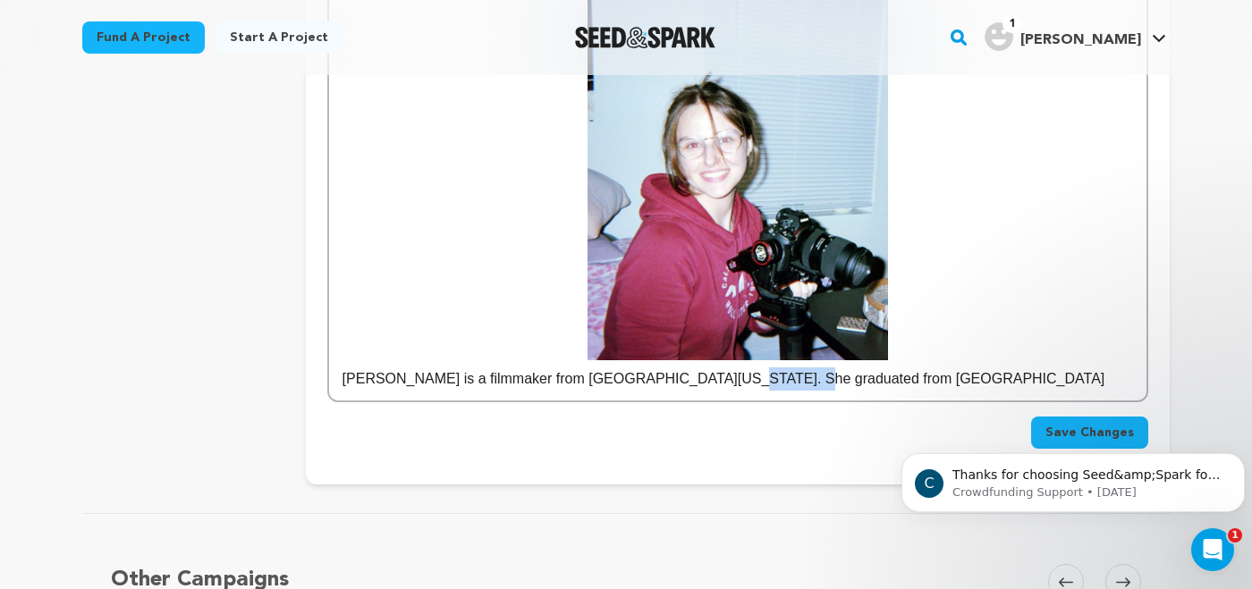
drag, startPoint x: 689, startPoint y: 360, endPoint x: 750, endPoint y: 361, distance: 60.9
click at [750, 368] on p "Olivia Dal Pra is a filmmaker from Northeast Ohio. She graduated from Kent Stat…" at bounding box center [738, 379] width 791 height 23
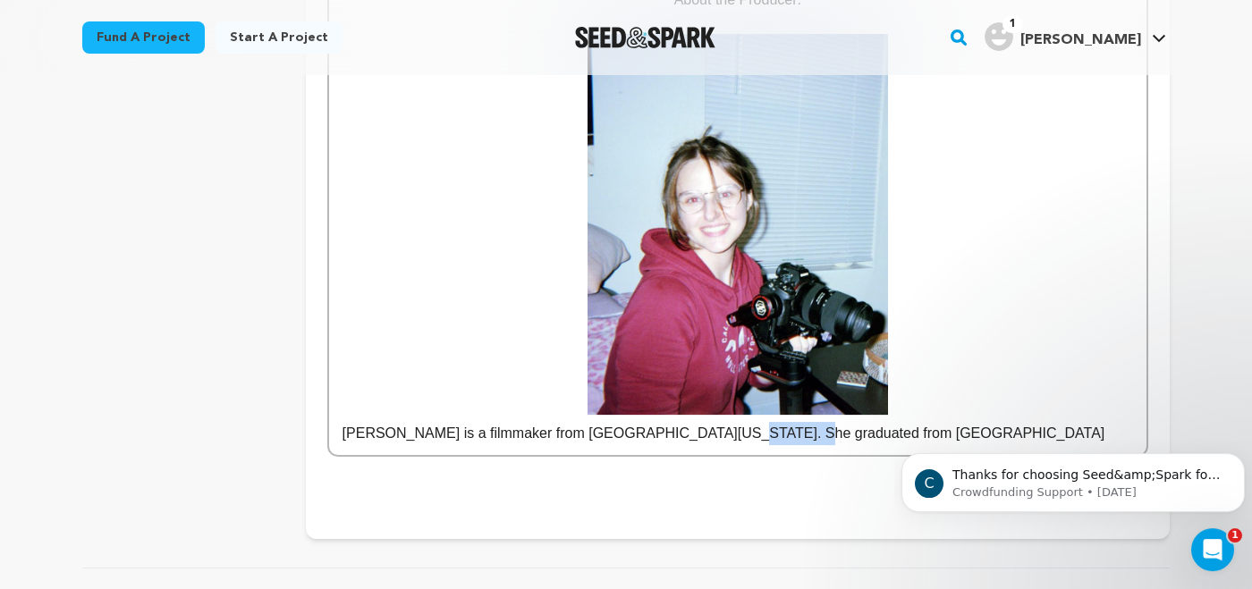
scroll to position [1611, 0]
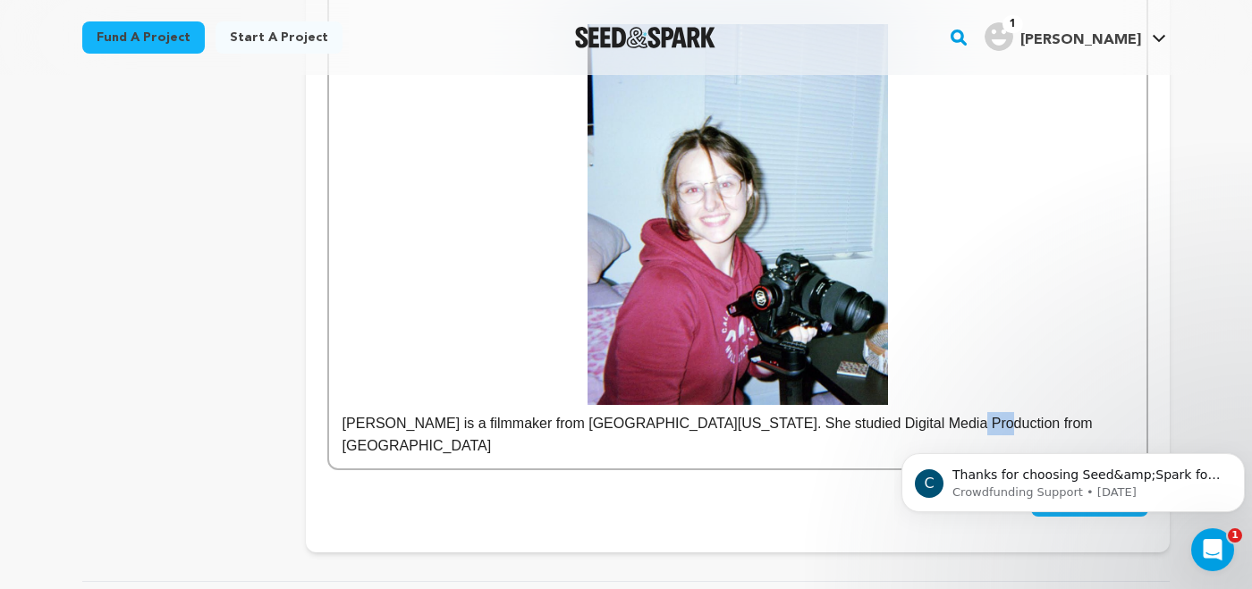
drag, startPoint x: 899, startPoint y: 403, endPoint x: 929, endPoint y: 403, distance: 29.5
click at [929, 412] on p "Olivia Dal Pra is a filmmaker from Northeast Ohio. She studied Digital Media Pr…" at bounding box center [738, 435] width 791 height 46
drag, startPoint x: 1047, startPoint y: 403, endPoint x: 985, endPoint y: 406, distance: 61.8
click at [985, 412] on p "Olivia Dal Pra is a filmmaker from Northeast Ohio. She studied Digital Media Pr…" at bounding box center [738, 435] width 791 height 46
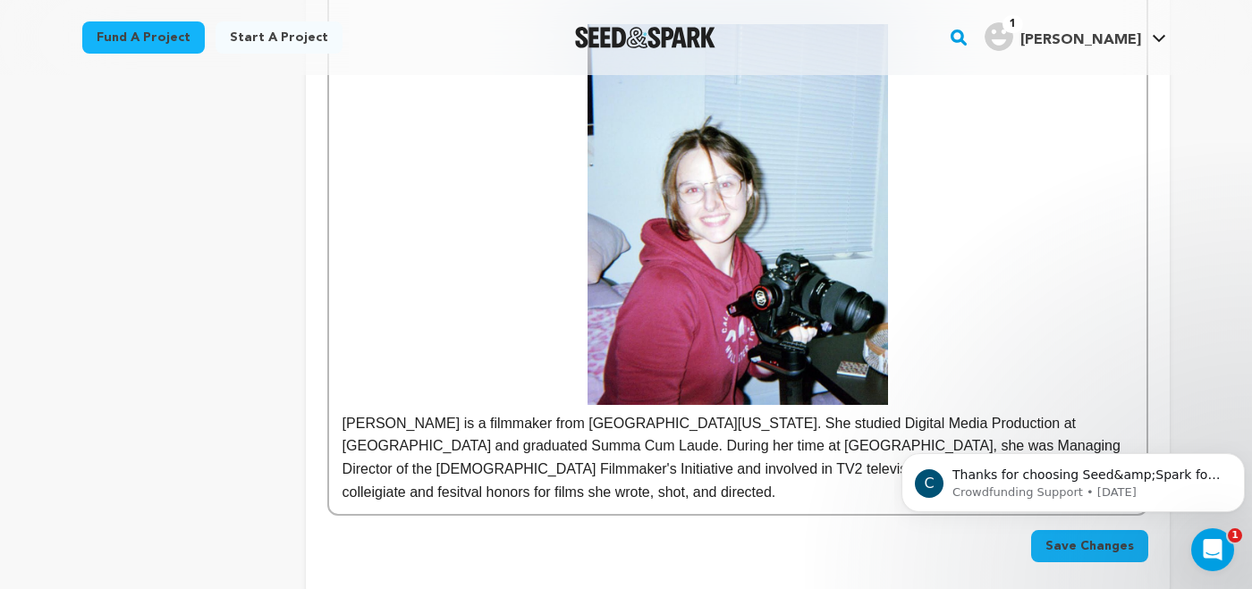
click at [739, 452] on p "Olivia Dal Pra is a filmmaker from Northeast Ohio. She studied Digital Media Pr…" at bounding box center [738, 457] width 791 height 91
click at [805, 451] on p "Olivia Dal Pra is a filmmaker from Northeast Ohio. She studied Digital Media Pr…" at bounding box center [738, 457] width 791 height 91
click at [722, 451] on p "Olivia Dal Pra is a filmmaker from Northeast Ohio. She studied Digital Media Pr…" at bounding box center [738, 457] width 791 height 91
click at [688, 428] on p "Olivia Dal Pra is a filmmaker from Northeast Ohio. She studied Digital Media Pr…" at bounding box center [738, 457] width 791 height 91
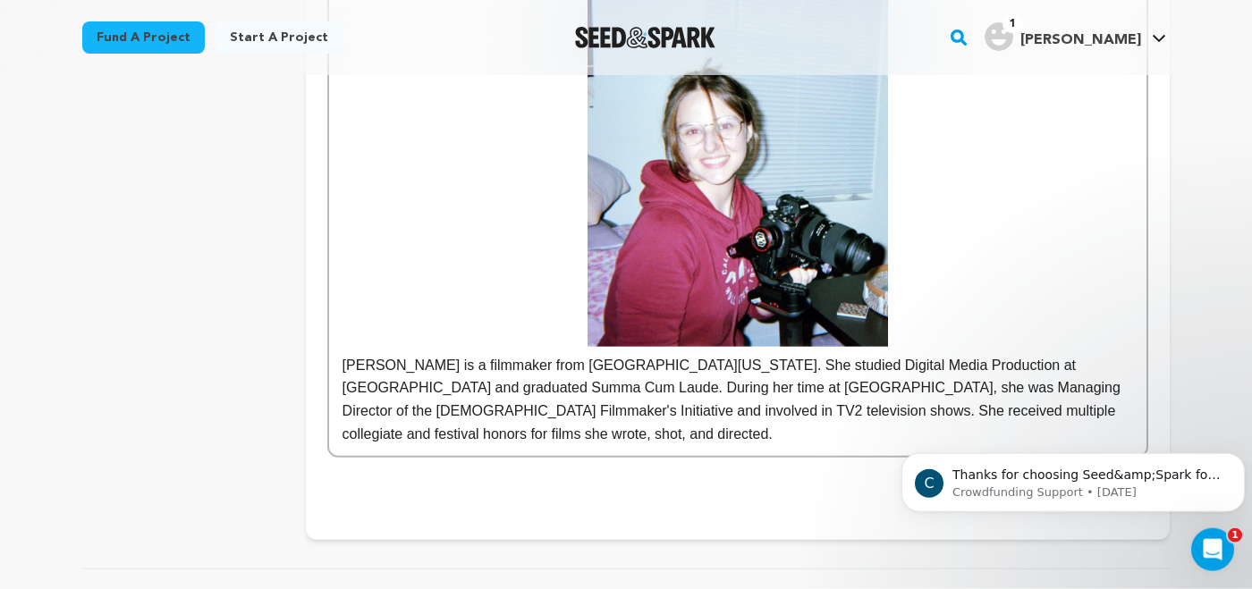
scroll to position [1724, 0]
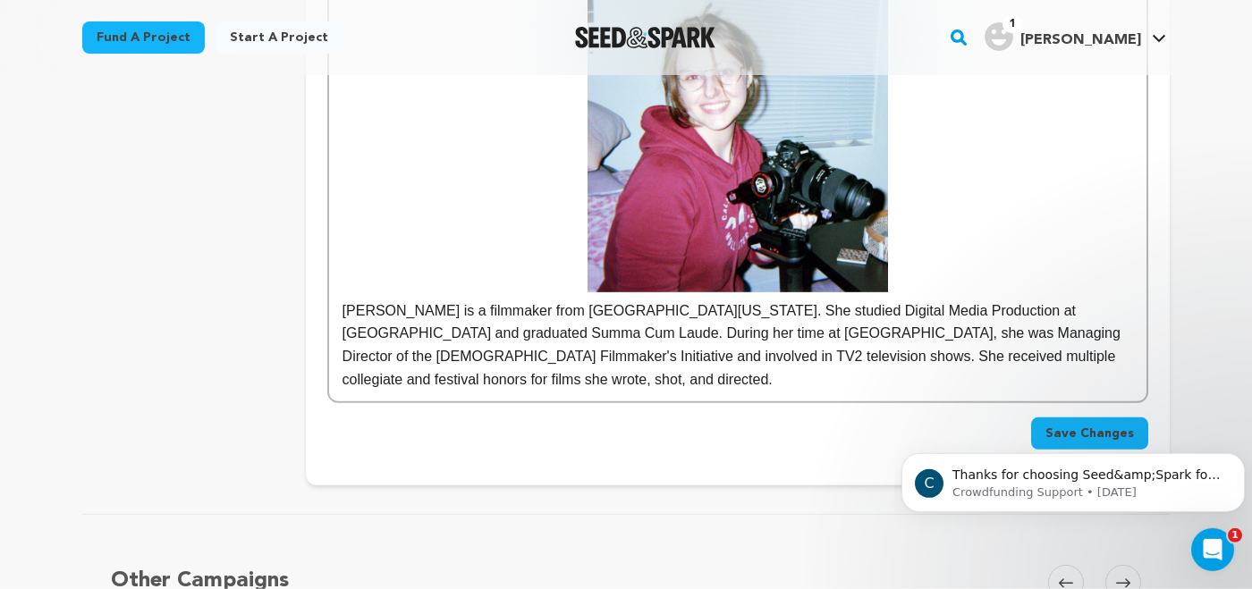
click at [1129, 333] on p "Olivia Dal Pra is a filmmaker from Northeast Ohio. She studied Digital Media Pr…" at bounding box center [738, 345] width 791 height 91
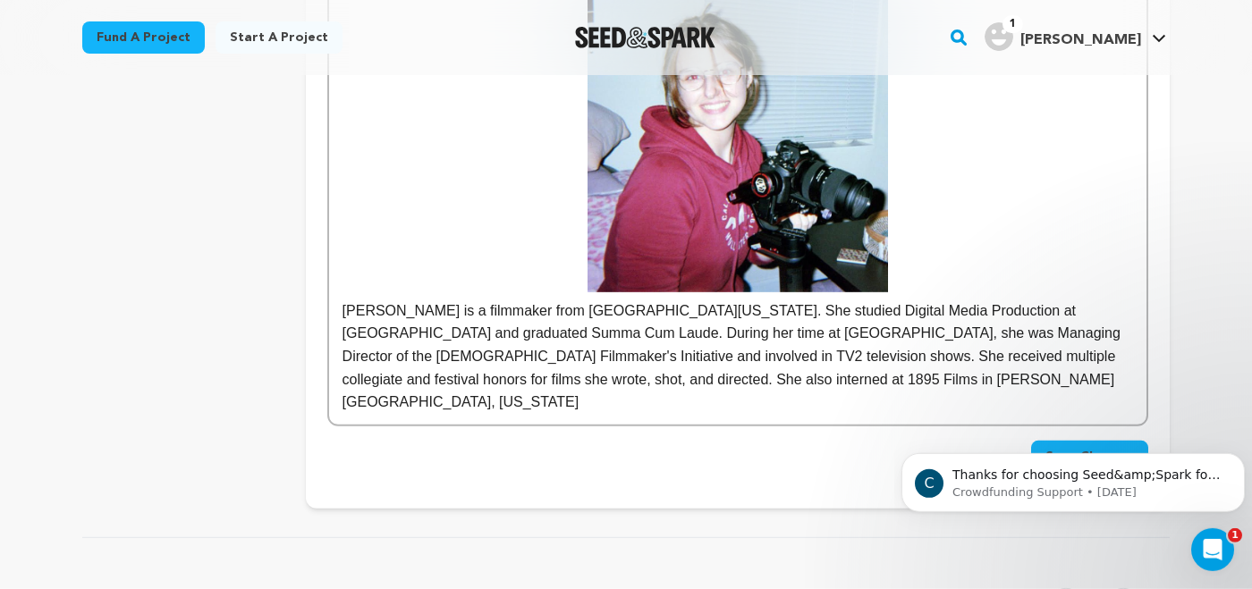
click at [564, 358] on p "Olivia Dal Pra is a filmmaker from Northeast Ohio. She studied Digital Media Pr…" at bounding box center [738, 357] width 791 height 114
click at [725, 359] on p "Olivia Dal Pra is a filmmaker from Northeast Ohio. She studied Digital Media Pr…" at bounding box center [738, 357] width 791 height 114
click at [660, 300] on p "Olivia Dal Pra is a filmmaker from Northeast Ohio. She studied Digital Media Pr…" at bounding box center [738, 357] width 791 height 114
click at [718, 361] on p "Olivia Dal Pra is a filmmaker from Northeast Ohio. She studied Digital Media Pr…" at bounding box center [738, 357] width 791 height 114
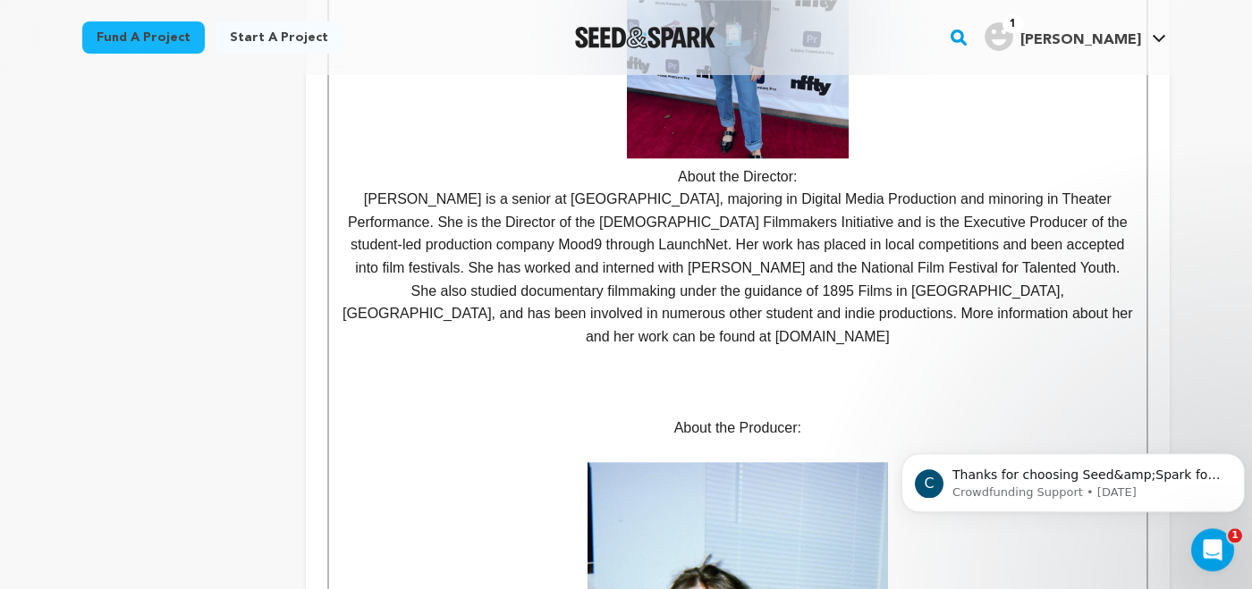
scroll to position [1164, 0]
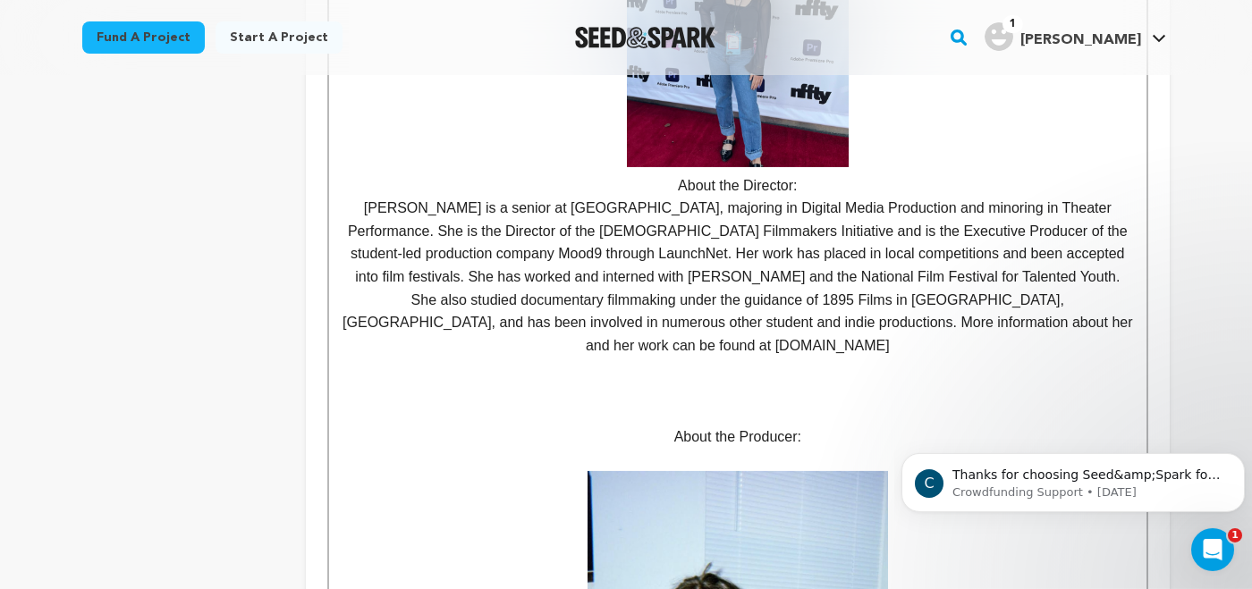
click at [896, 233] on p "[PERSON_NAME] is a senior at [GEOGRAPHIC_DATA], majoring in Digital Media Produ…" at bounding box center [738, 277] width 791 height 160
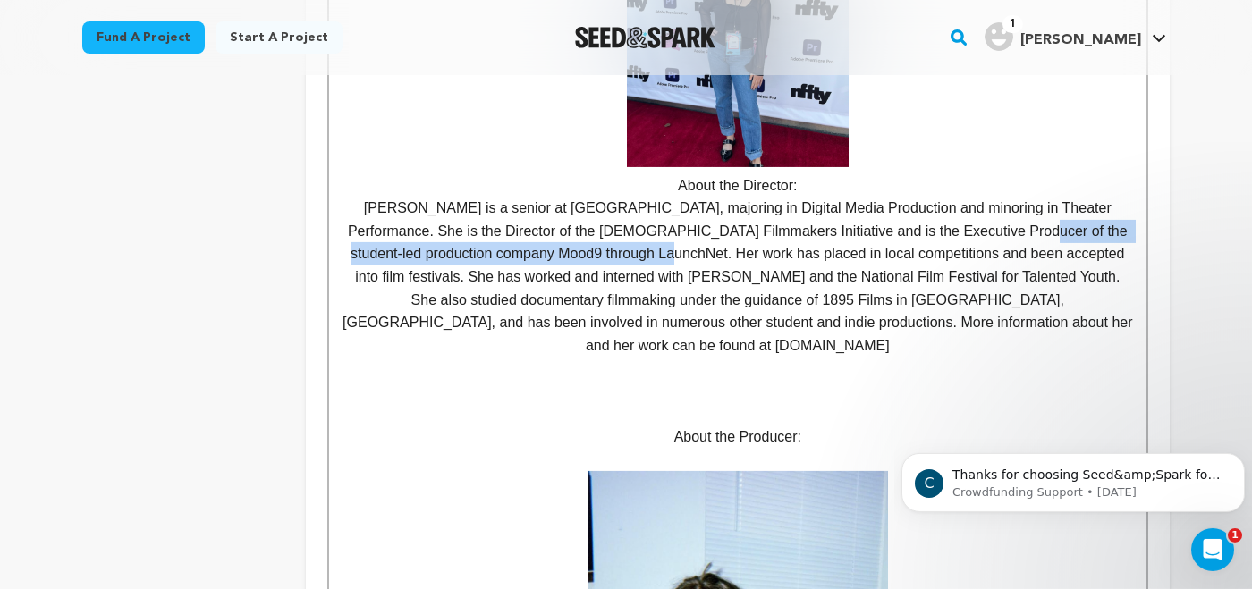
drag, startPoint x: 896, startPoint y: 233, endPoint x: 522, endPoint y: 259, distance: 374.8
click at [522, 259] on p "[PERSON_NAME] is a senior at [GEOGRAPHIC_DATA], majoring in Digital Media Produ…" at bounding box center [738, 277] width 791 height 160
copy p "the student-led production company Mood9 through LaunchNet."
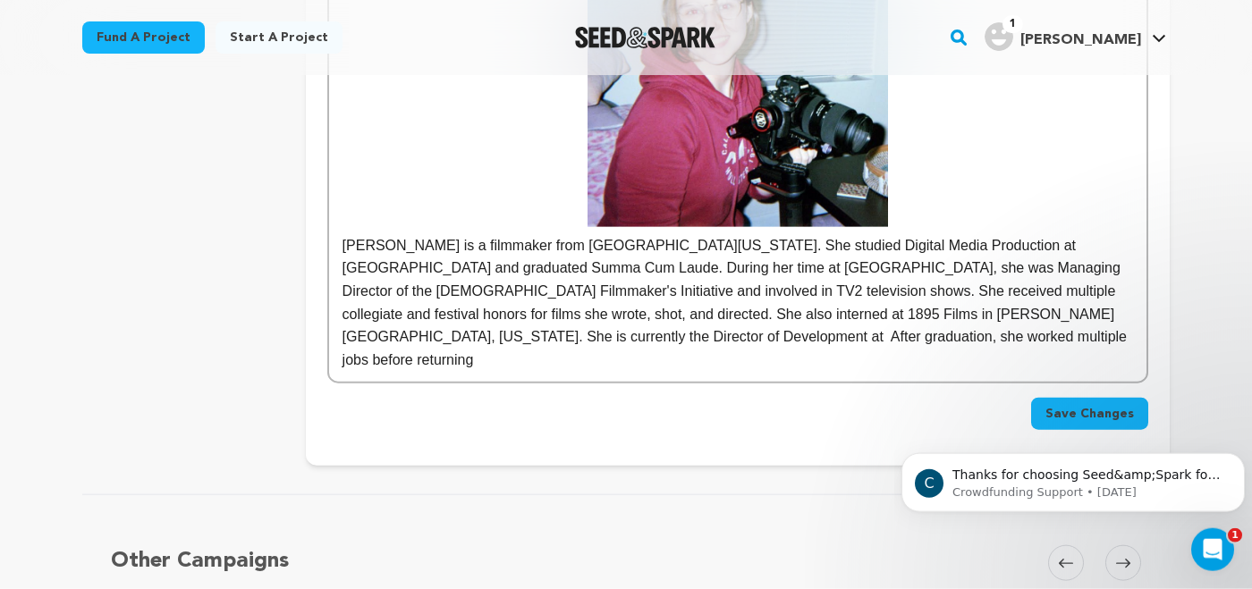
scroll to position [1787, 0]
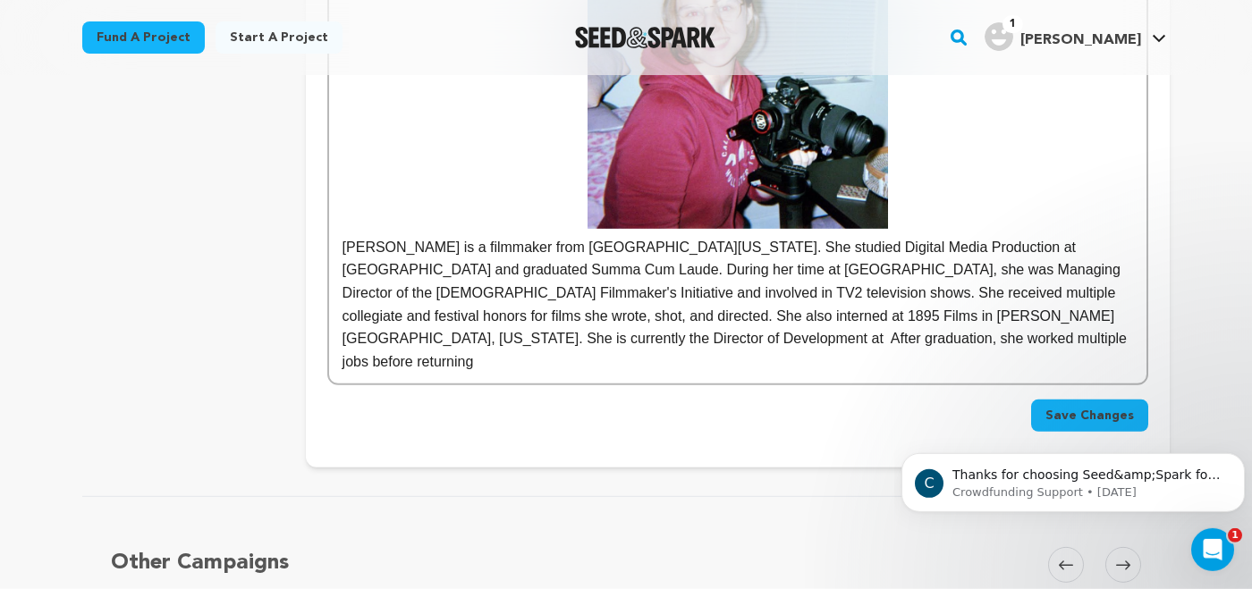
click at [1017, 297] on p "Olivia Dal Pra is a filmmaker from Northeast Ohio. She studied Digital Media Pr…" at bounding box center [738, 305] width 791 height 138
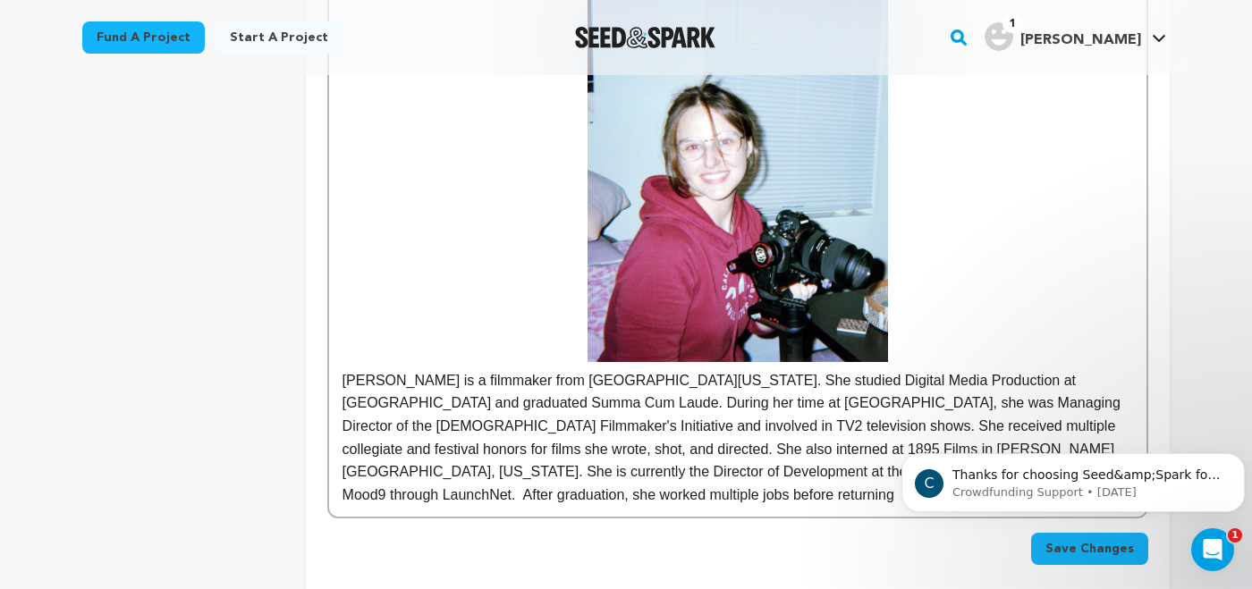
scroll to position [1755, 0]
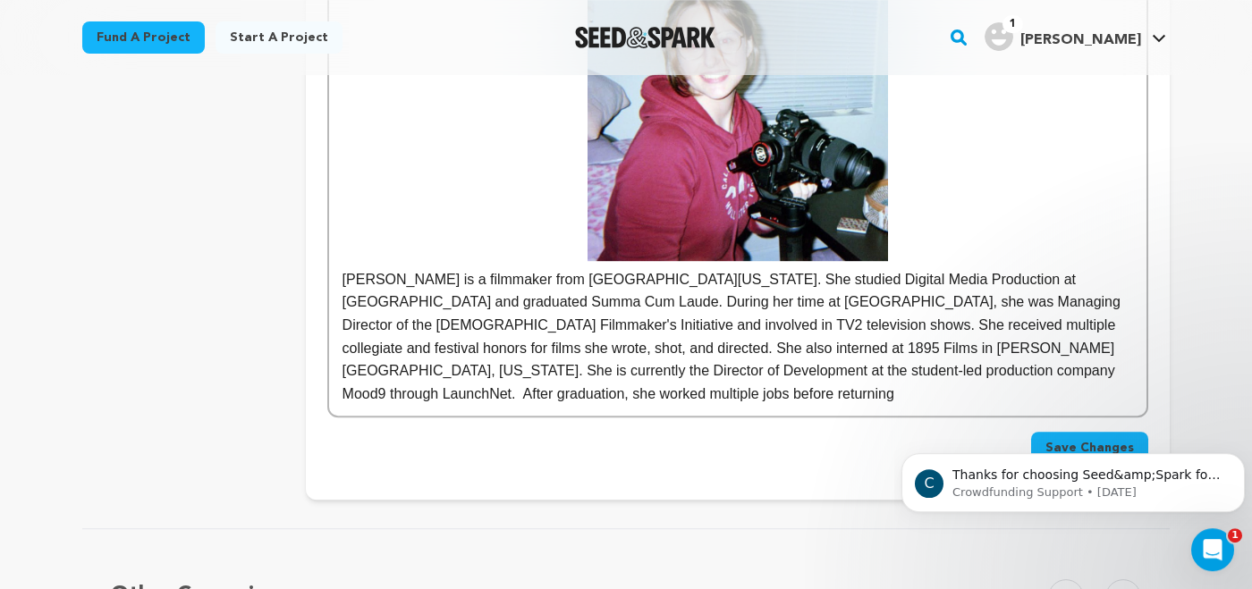
click at [1054, 356] on p "Olivia Dal Pra is a filmmaker from Northeast Ohio. She studied Digital Media Pr…" at bounding box center [738, 337] width 791 height 138
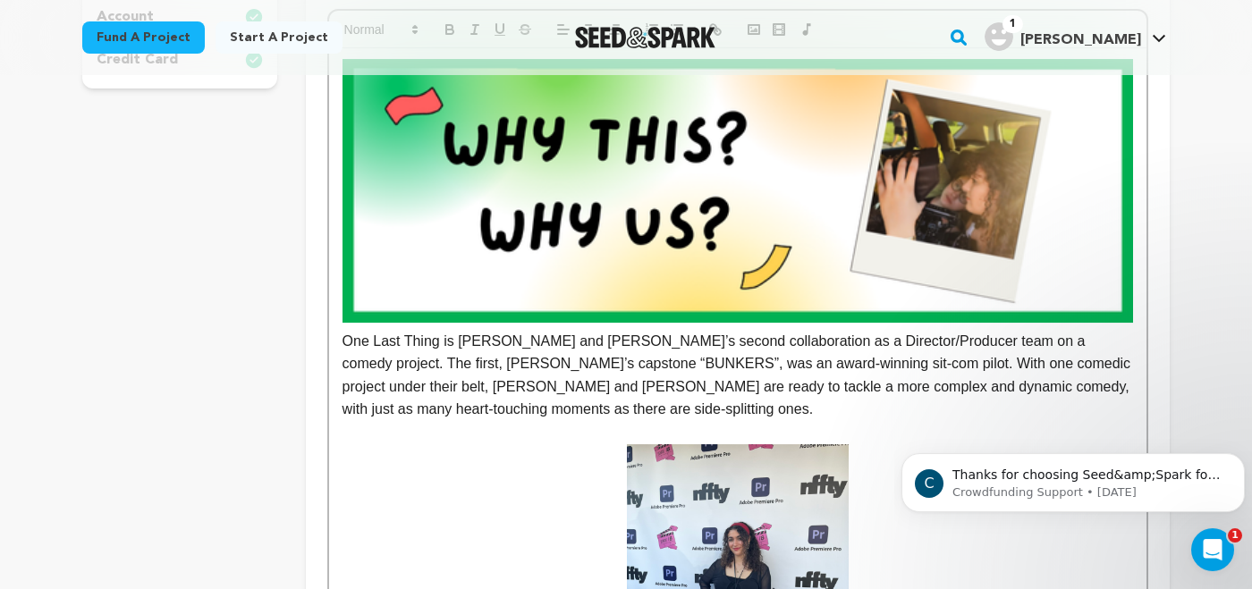
scroll to position [598, 0]
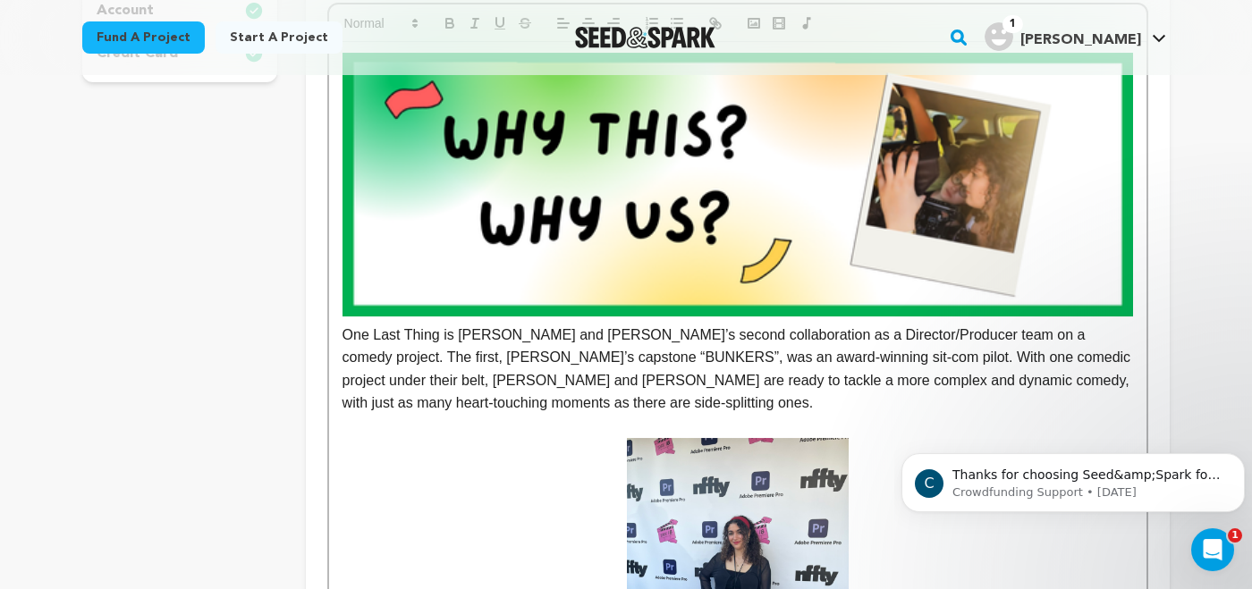
click at [527, 424] on p at bounding box center [738, 426] width 791 height 23
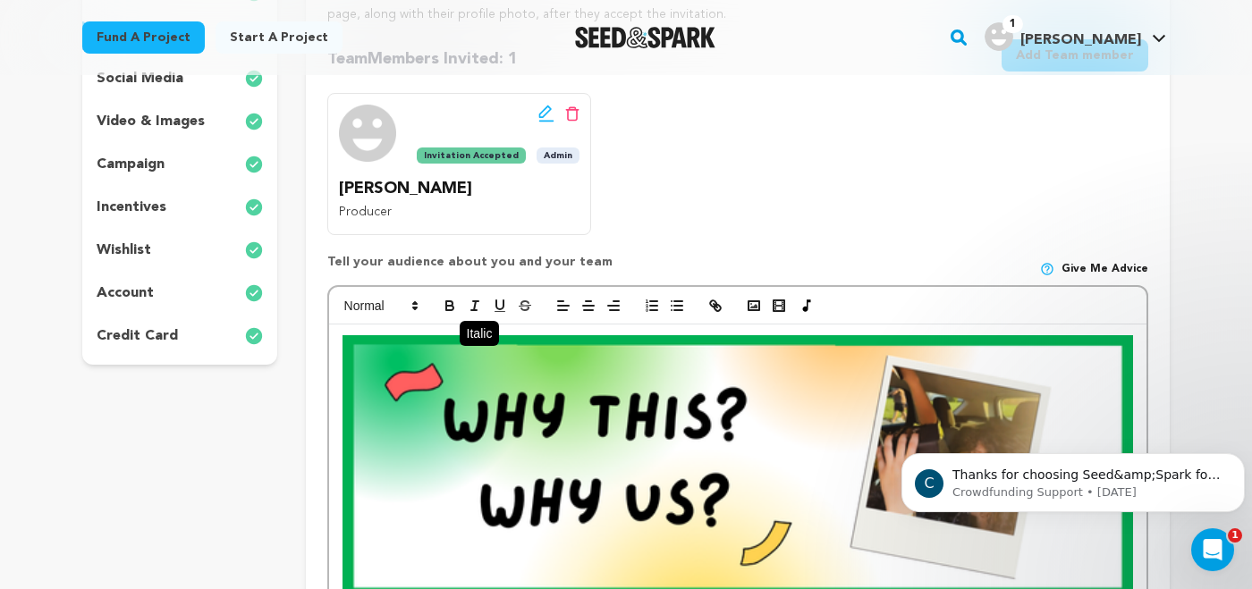
click at [474, 301] on line "button" at bounding box center [475, 301] width 5 height 0
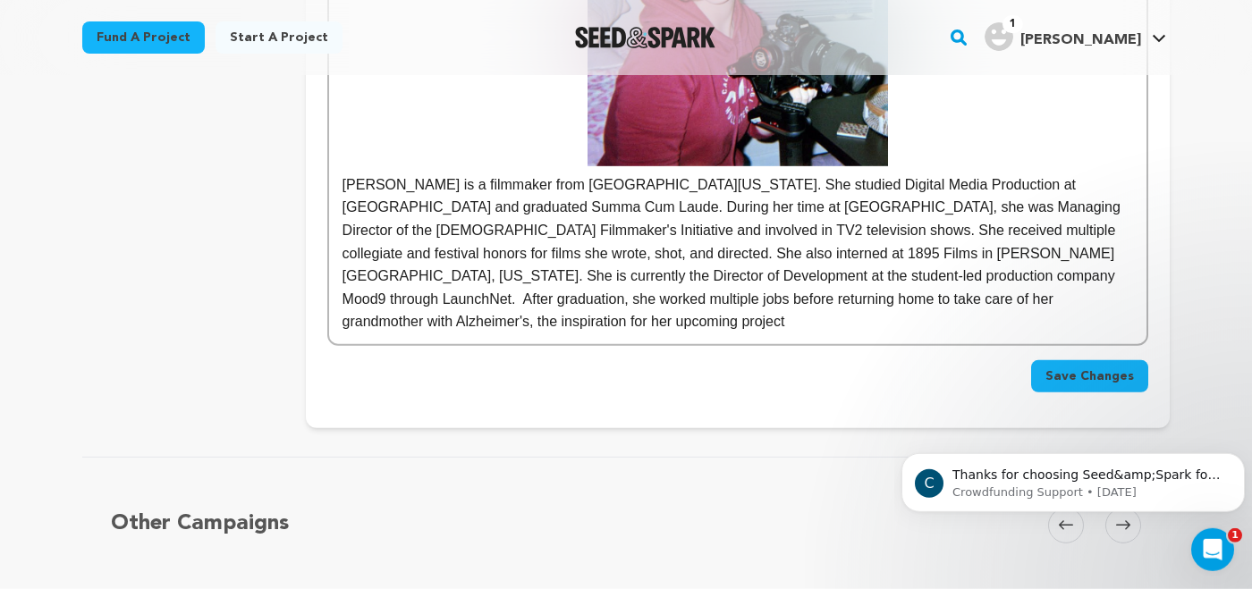
scroll to position [1857, 0]
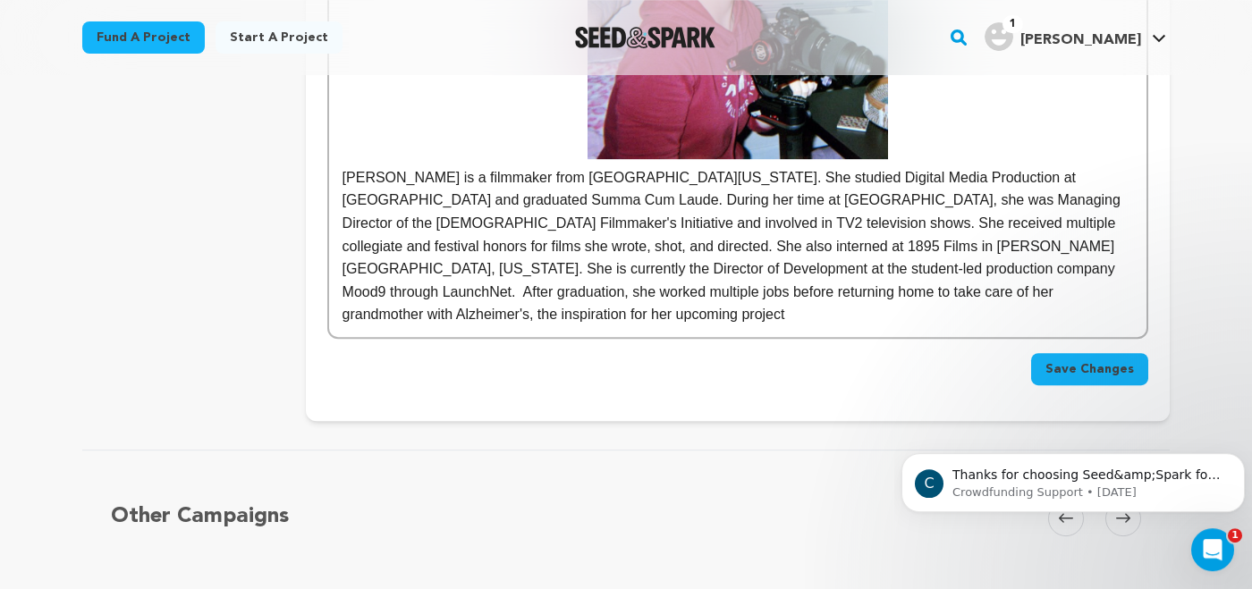
click at [894, 267] on p "Olivia Dal Pra is a filmmaker from Northeast Ohio. She studied Digital Media Pr…" at bounding box center [738, 246] width 791 height 160
drag, startPoint x: 869, startPoint y: 272, endPoint x: 946, endPoint y: 270, distance: 77.8
click at [946, 270] on p "Olivia Dal Pra is a filmmaker from Northeast Ohio. She studied Digital Media Pr…" at bounding box center [738, 246] width 791 height 160
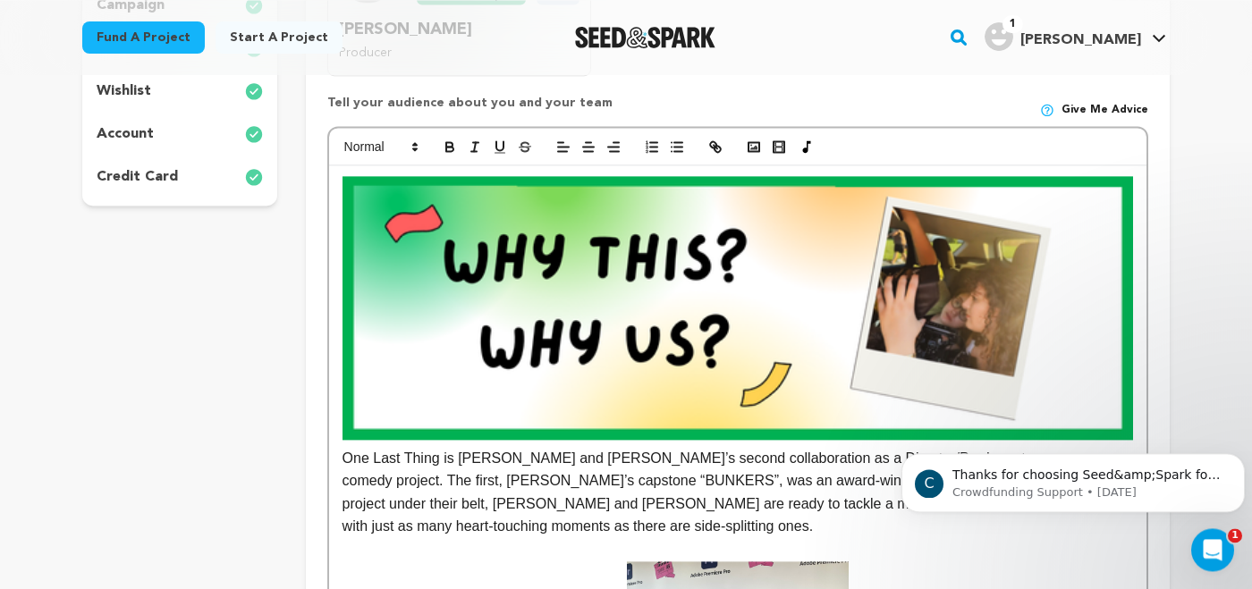
scroll to position [434, 0]
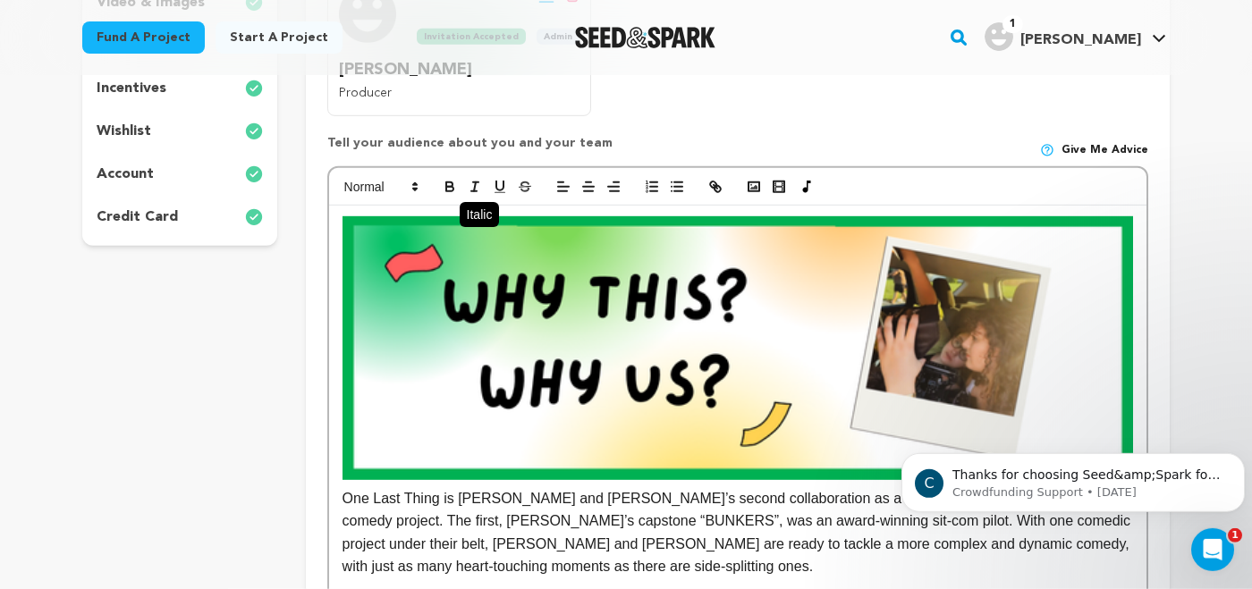
click at [479, 179] on icon "button" at bounding box center [475, 187] width 16 height 16
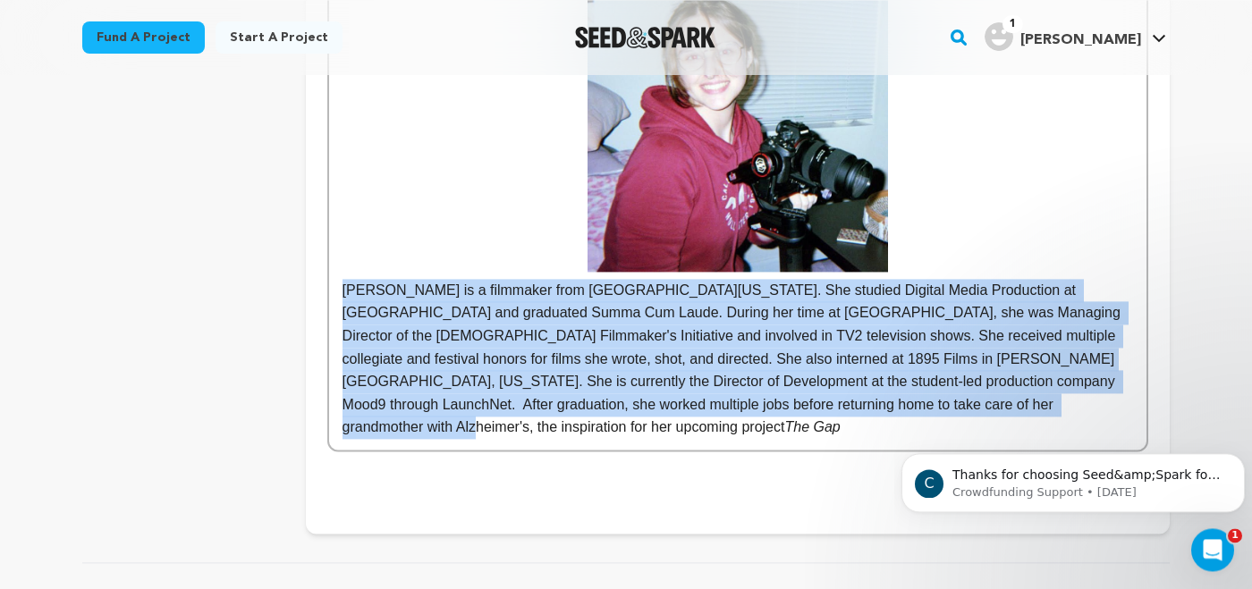
scroll to position [1757, 0]
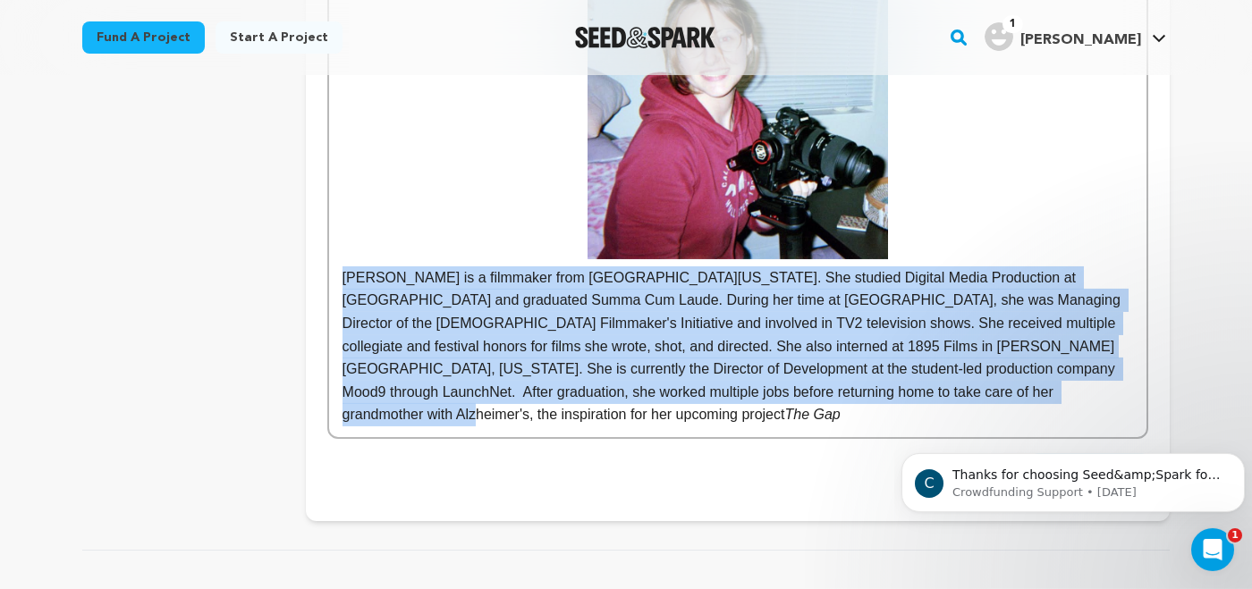
click at [937, 364] on p "Olivia Dal Pra is a filmmaker from Northeast Ohio. She studied Digital Media Pr…" at bounding box center [738, 347] width 791 height 160
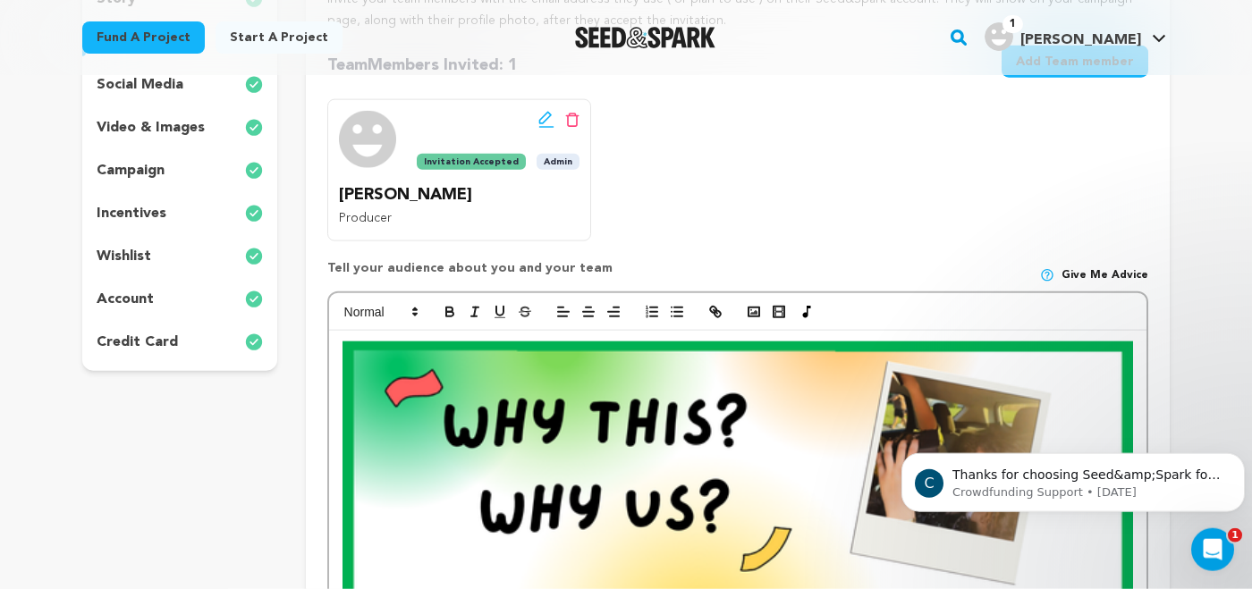
scroll to position [270, 0]
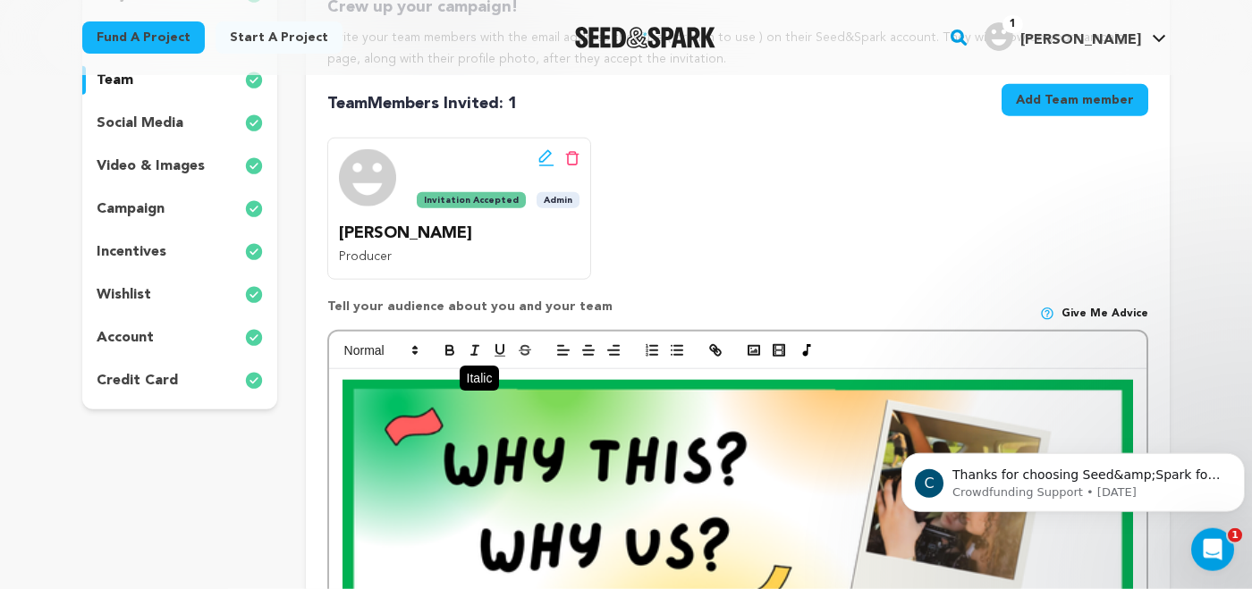
click at [470, 345] on icon "button" at bounding box center [475, 351] width 16 height 16
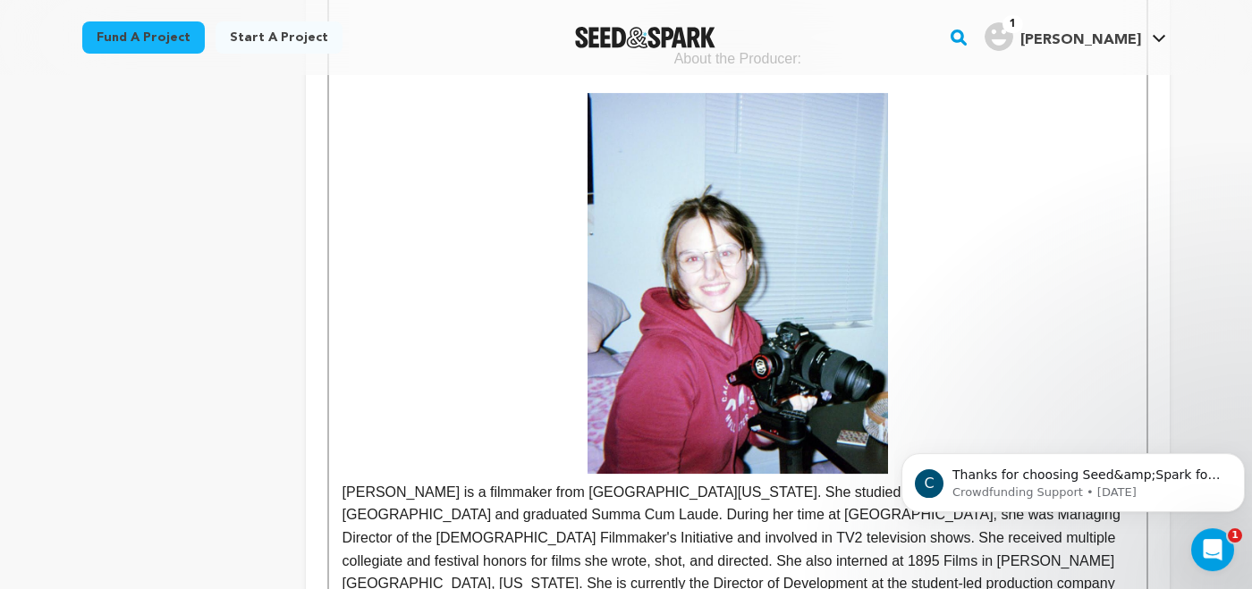
scroll to position [1794, 0]
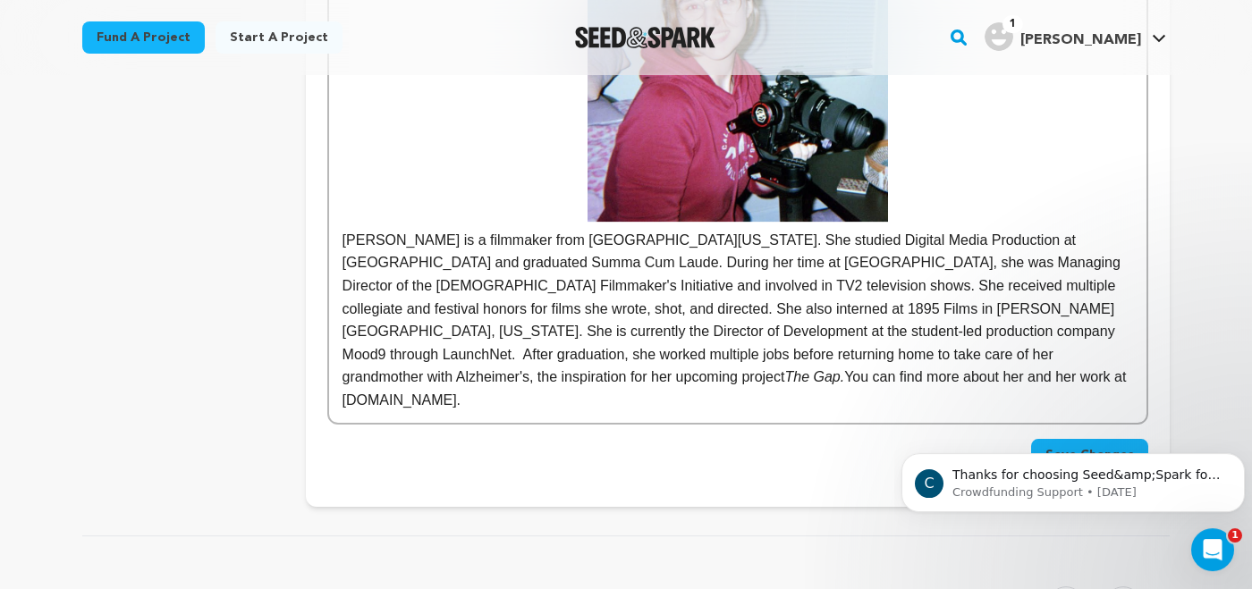
drag, startPoint x: 337, startPoint y: 219, endPoint x: 598, endPoint y: 365, distance: 299.1
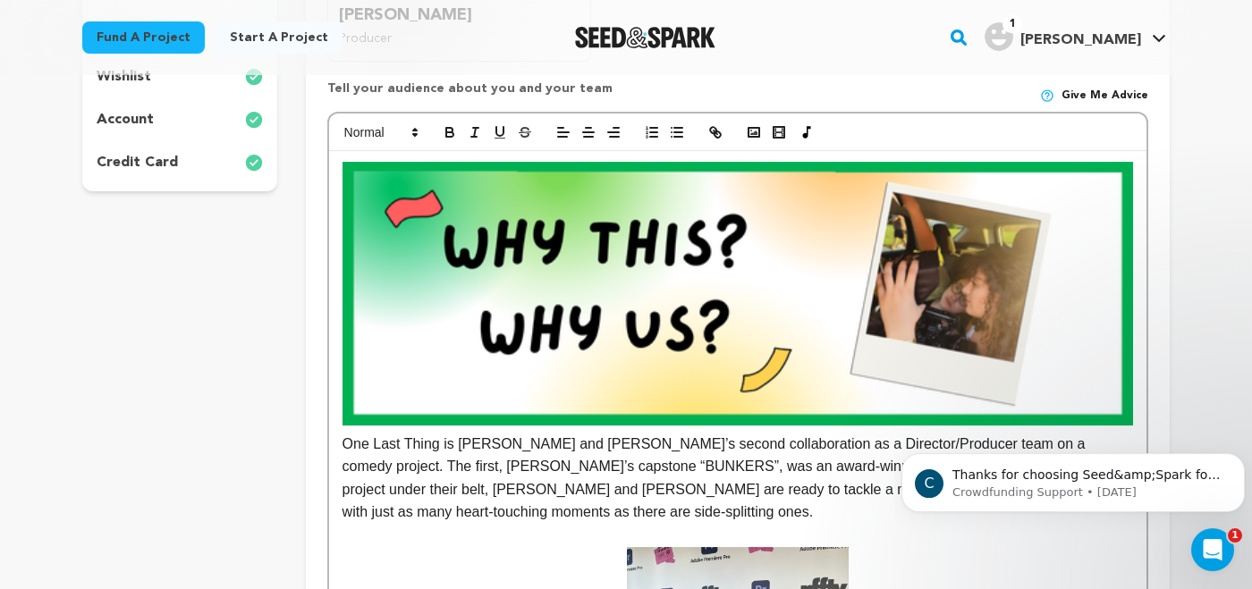
scroll to position [485, 0]
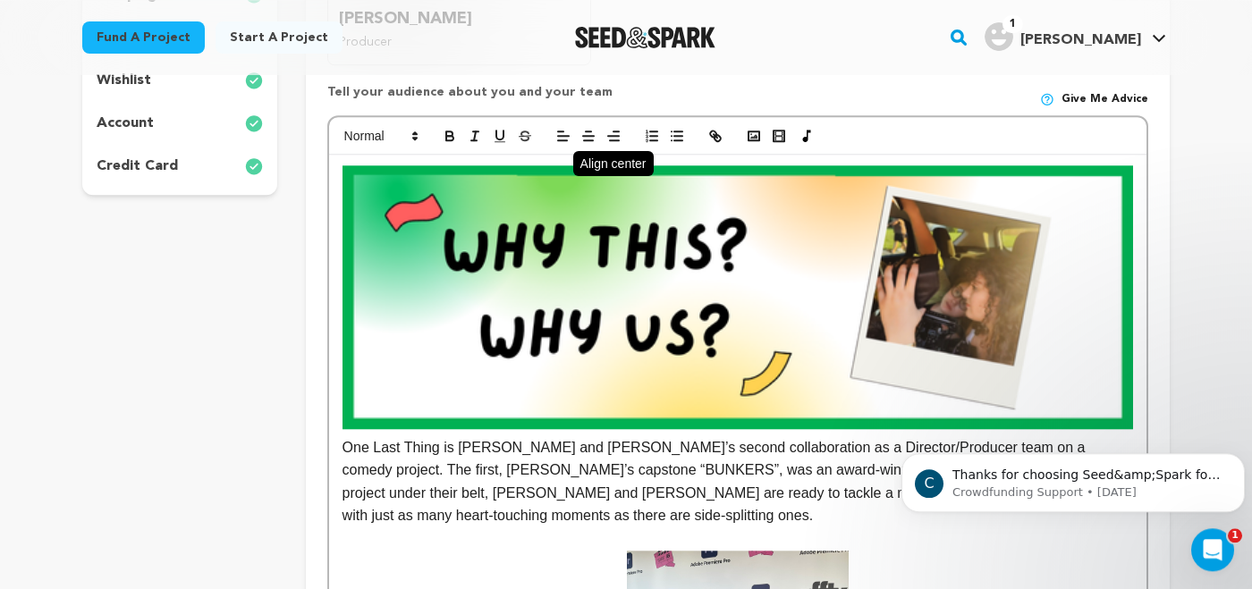
click at [589, 132] on icon "button" at bounding box center [589, 136] width 16 height 16
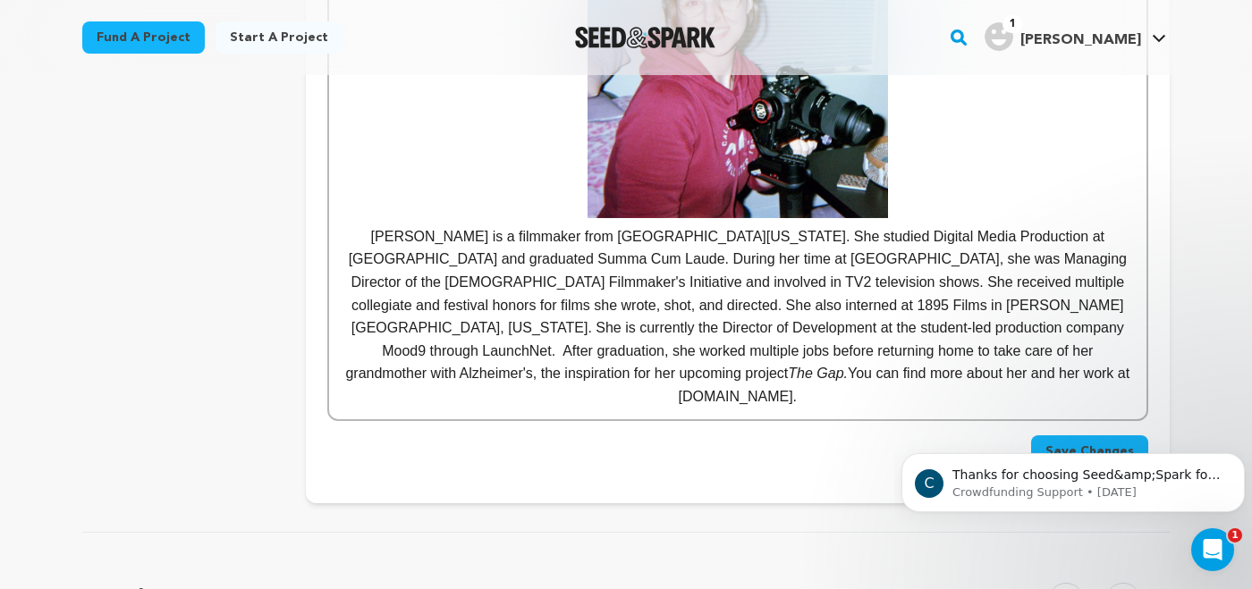
scroll to position [1794, 0]
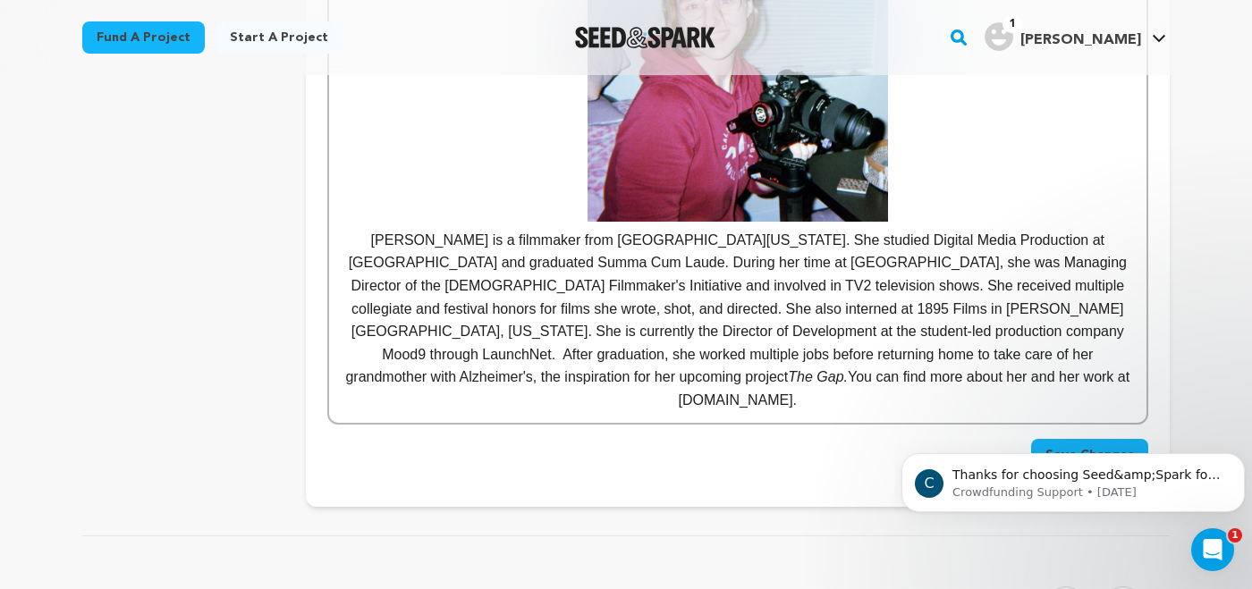
click at [528, 163] on p at bounding box center [738, 19] width 791 height 403
click at [420, 267] on p "Olivia Dal Pra is a filmmaker from Northeast Ohio. She studied Digital Media Pr…" at bounding box center [738, 320] width 791 height 183
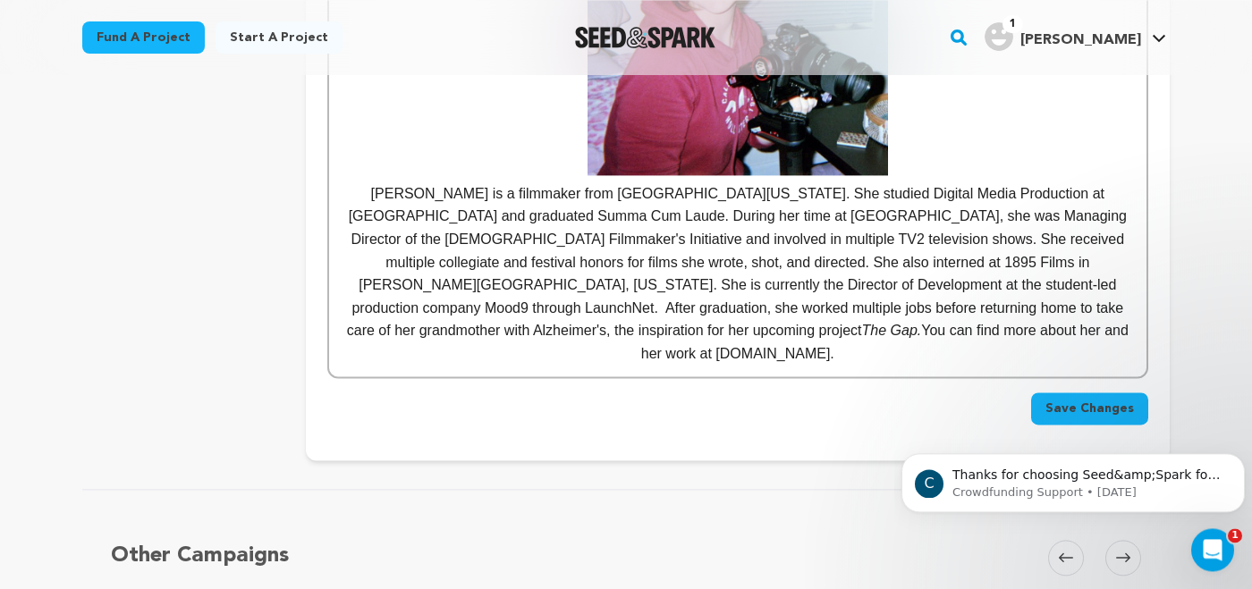
scroll to position [1845, 0]
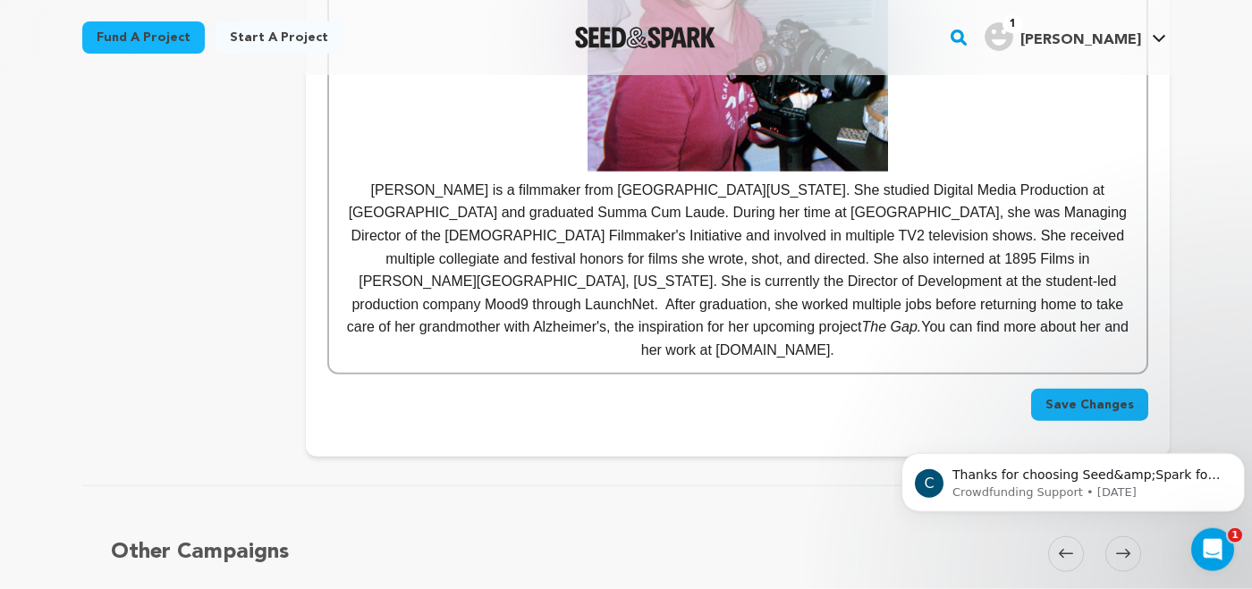
click at [1064, 389] on button "Save Changes" at bounding box center [1089, 405] width 117 height 32
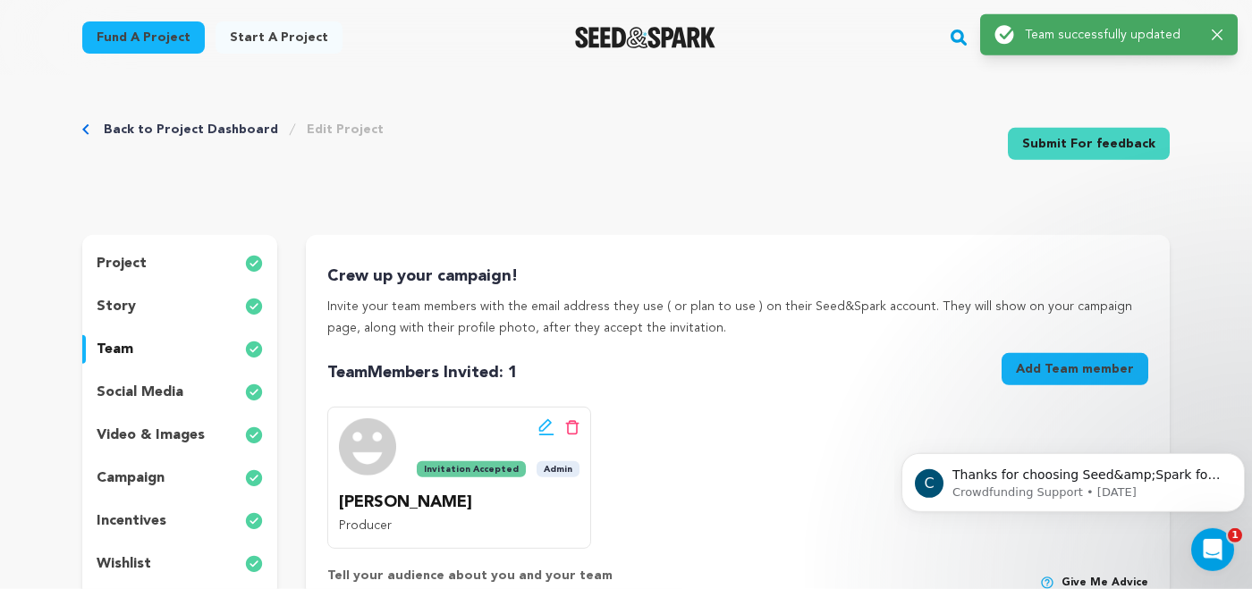
scroll to position [0, 0]
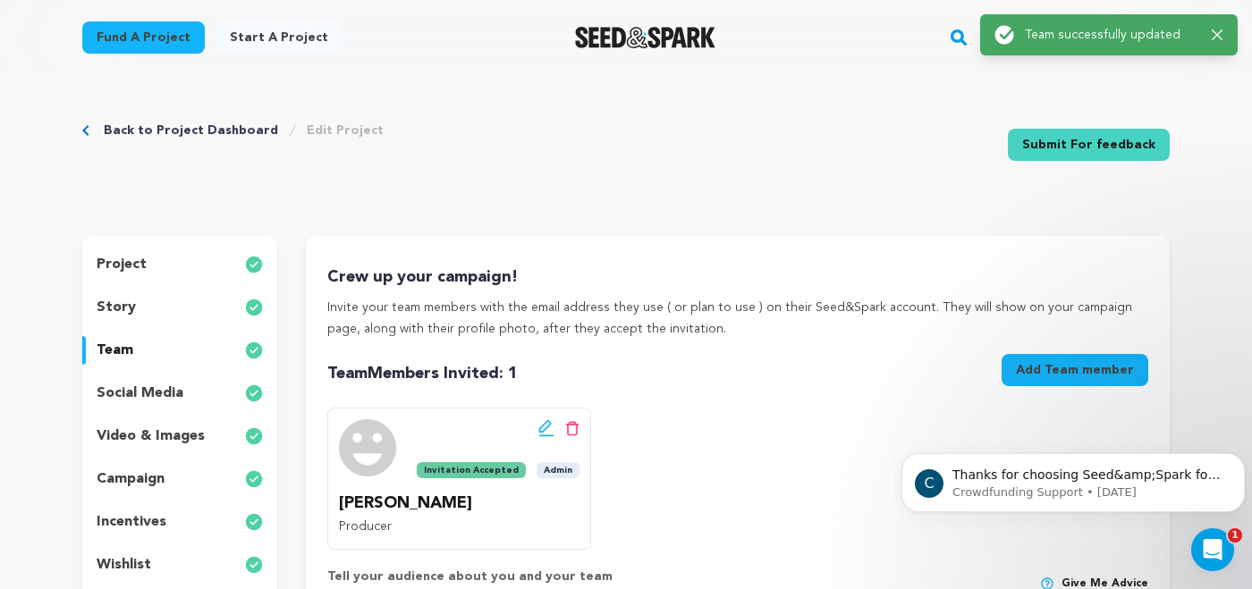
click at [145, 516] on p "incentives" at bounding box center [132, 522] width 70 height 21
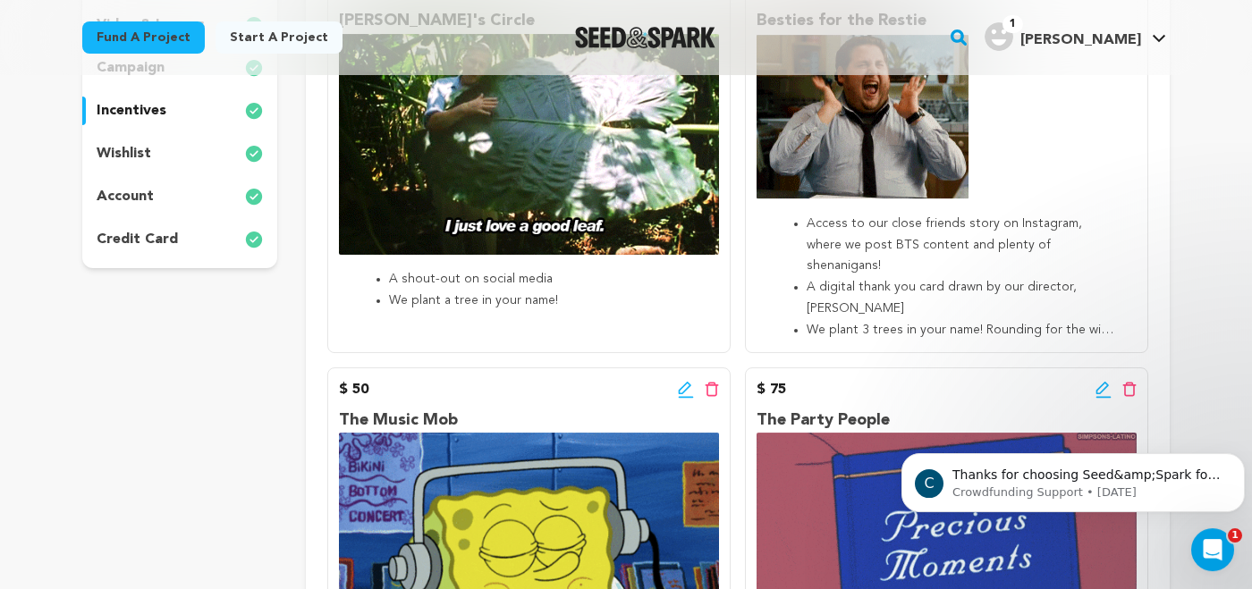
scroll to position [409, 0]
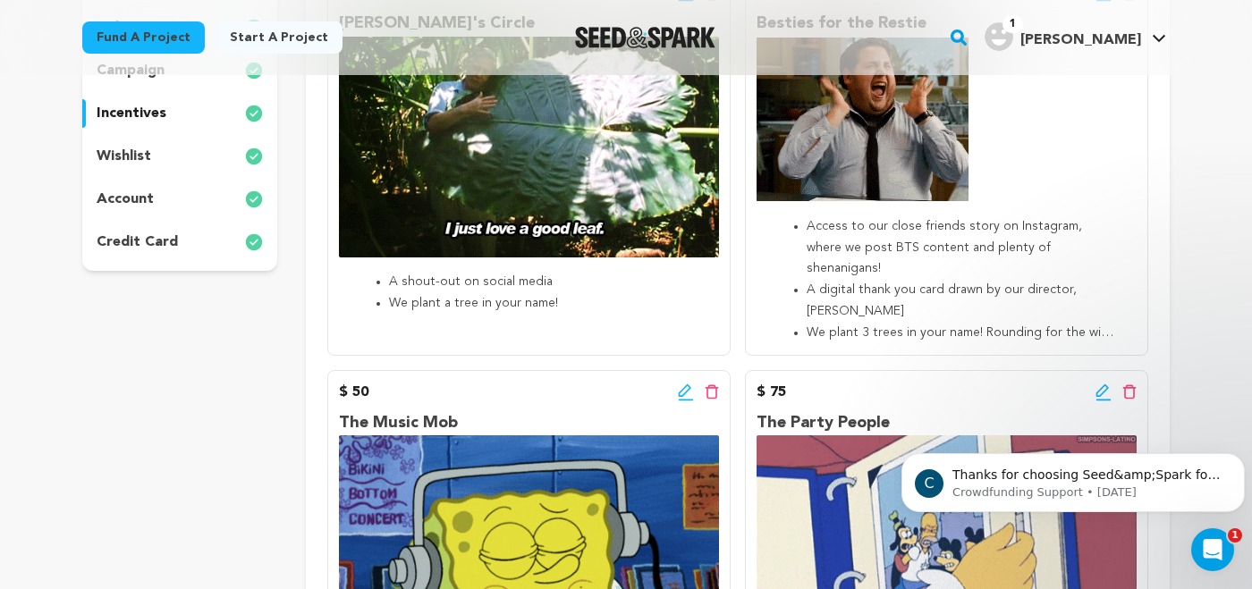
click at [136, 154] on p "wishlist" at bounding box center [124, 156] width 55 height 21
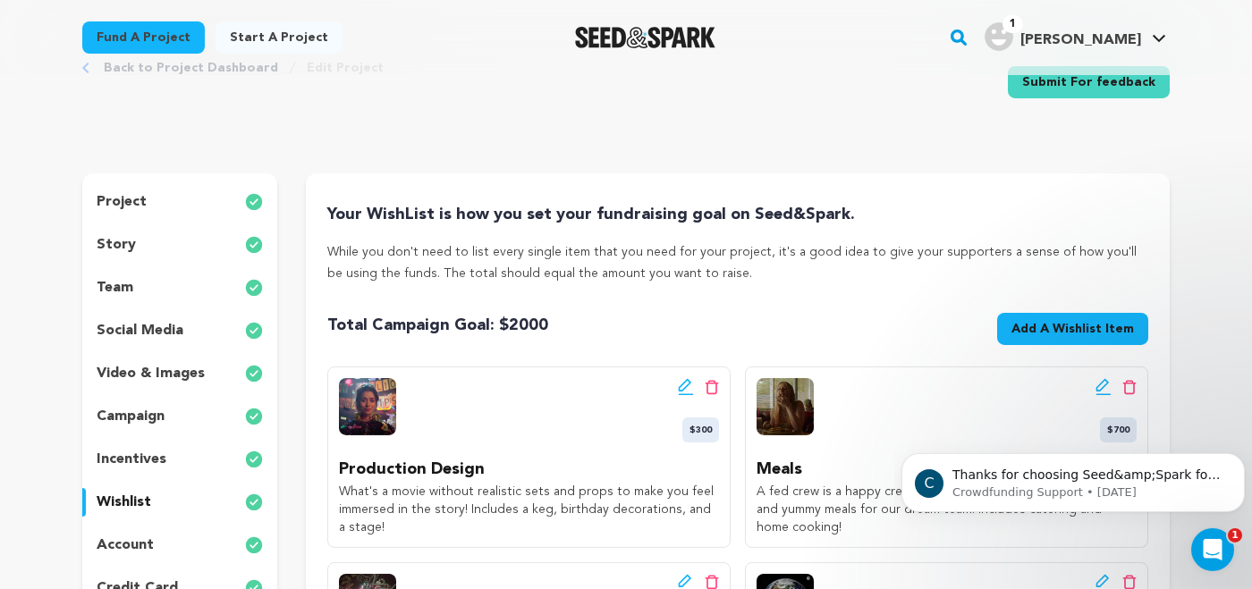
scroll to position [56, 0]
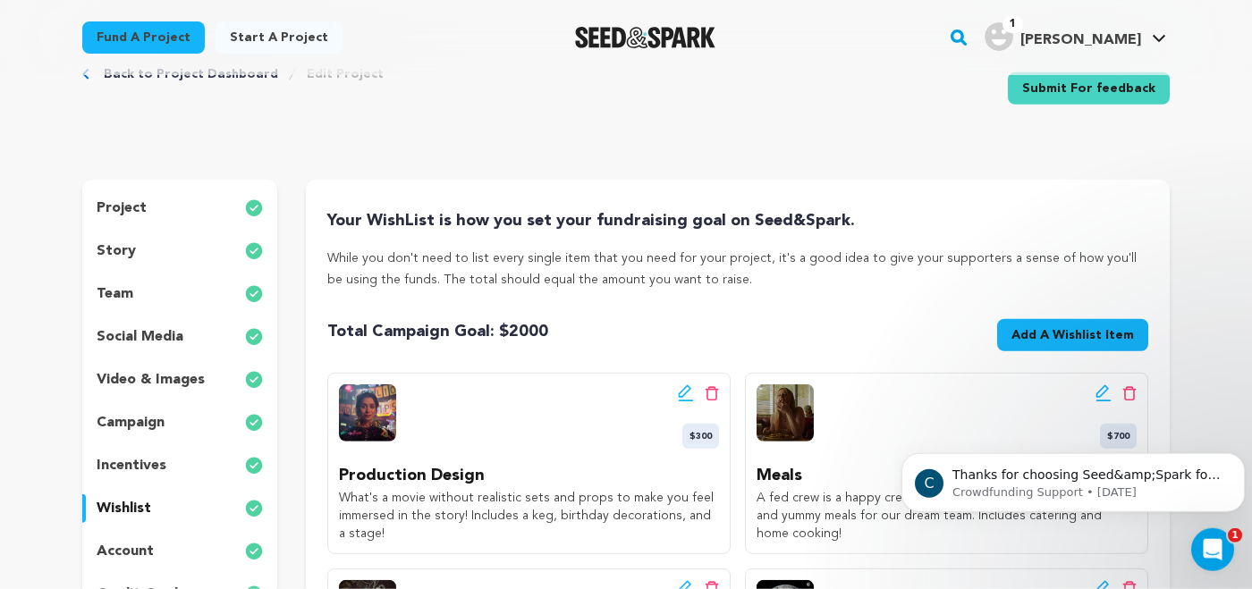
click at [115, 247] on p "story" at bounding box center [116, 251] width 39 height 21
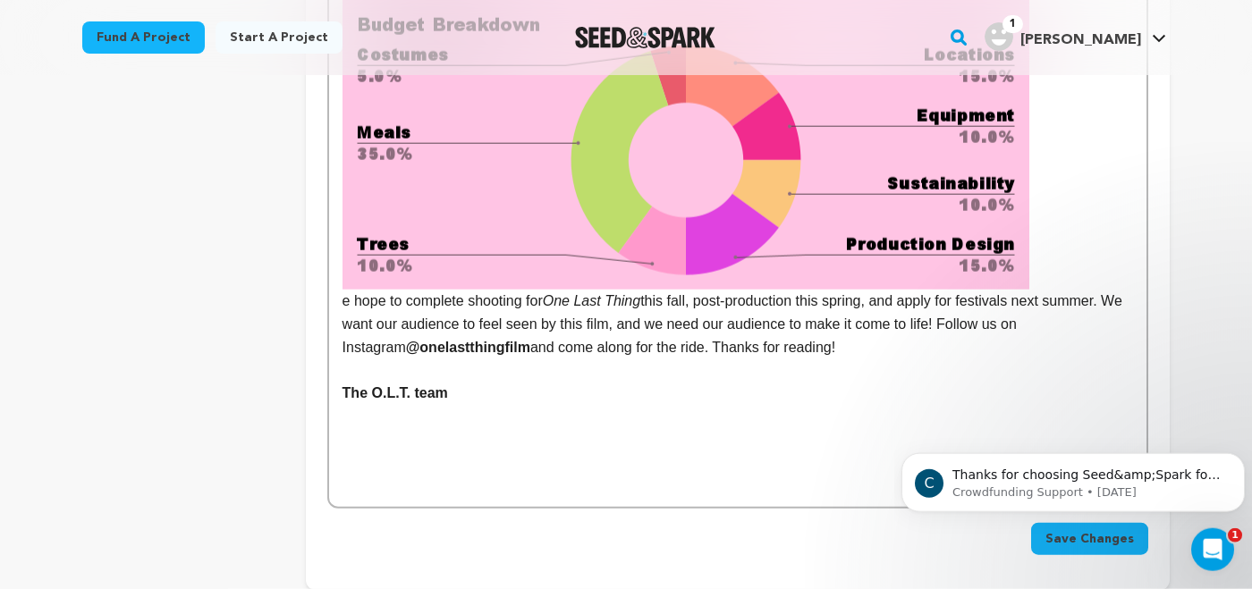
scroll to position [2928, 0]
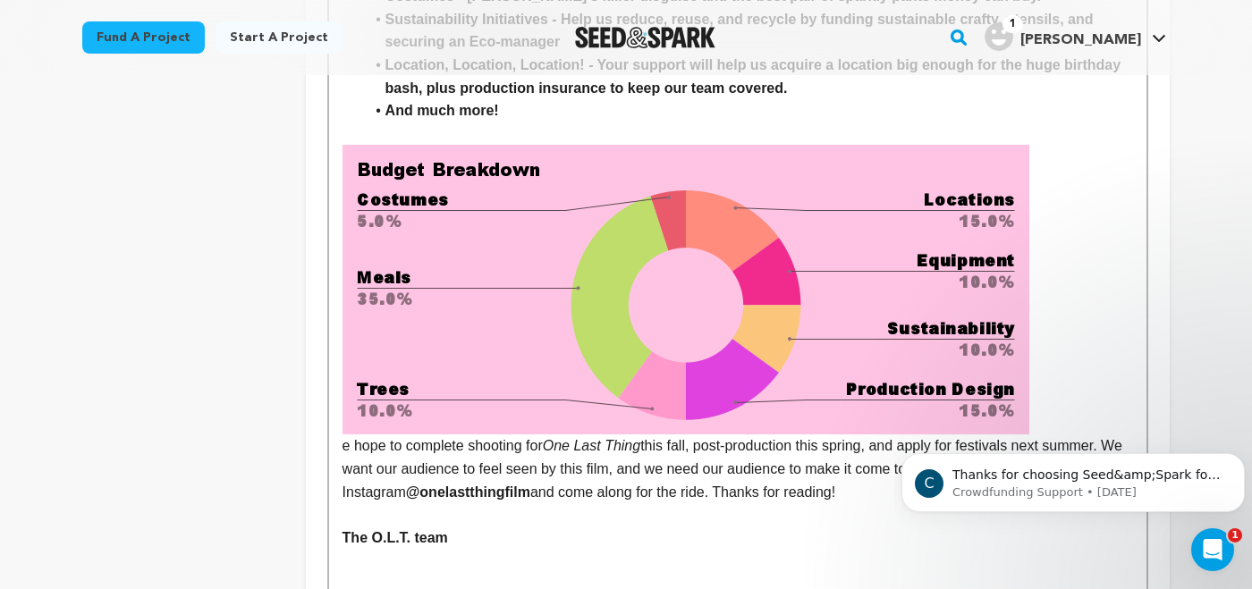
click at [699, 324] on img at bounding box center [686, 290] width 687 height 290
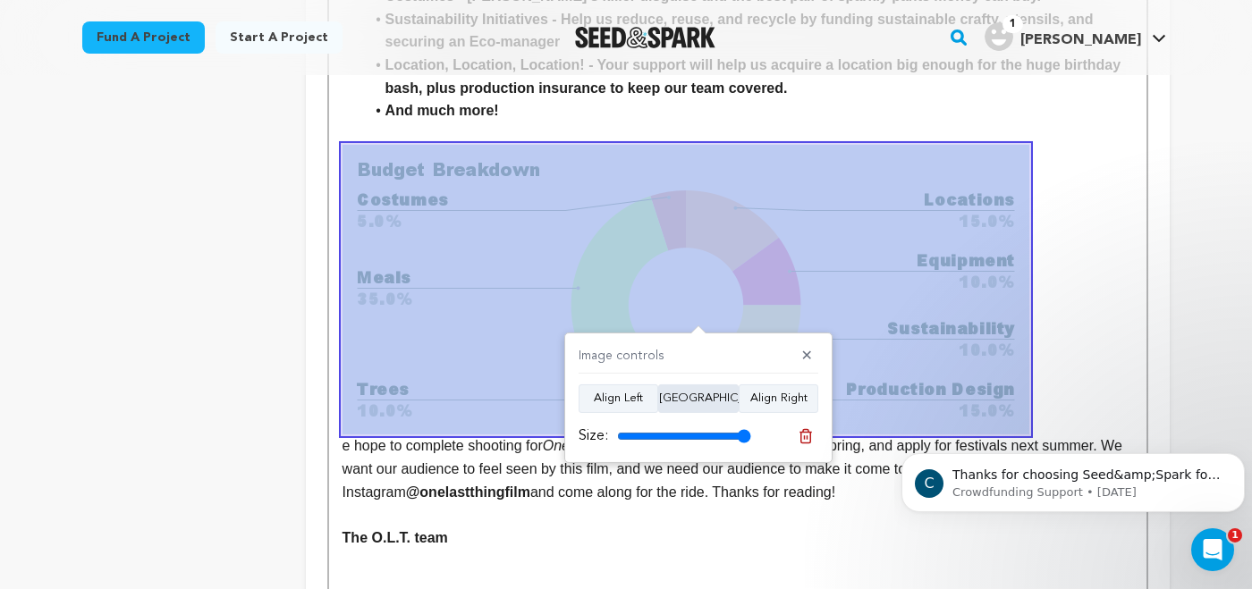
click at [696, 396] on button "Align Center" at bounding box center [698, 399] width 81 height 29
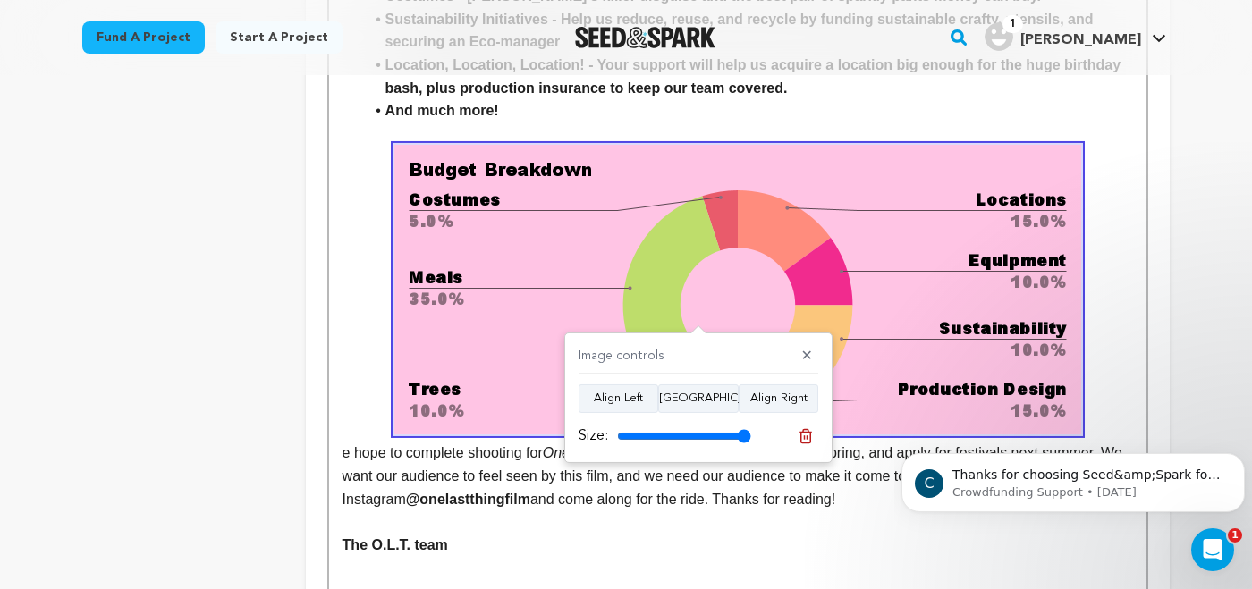
click at [699, 531] on p at bounding box center [738, 522] width 791 height 23
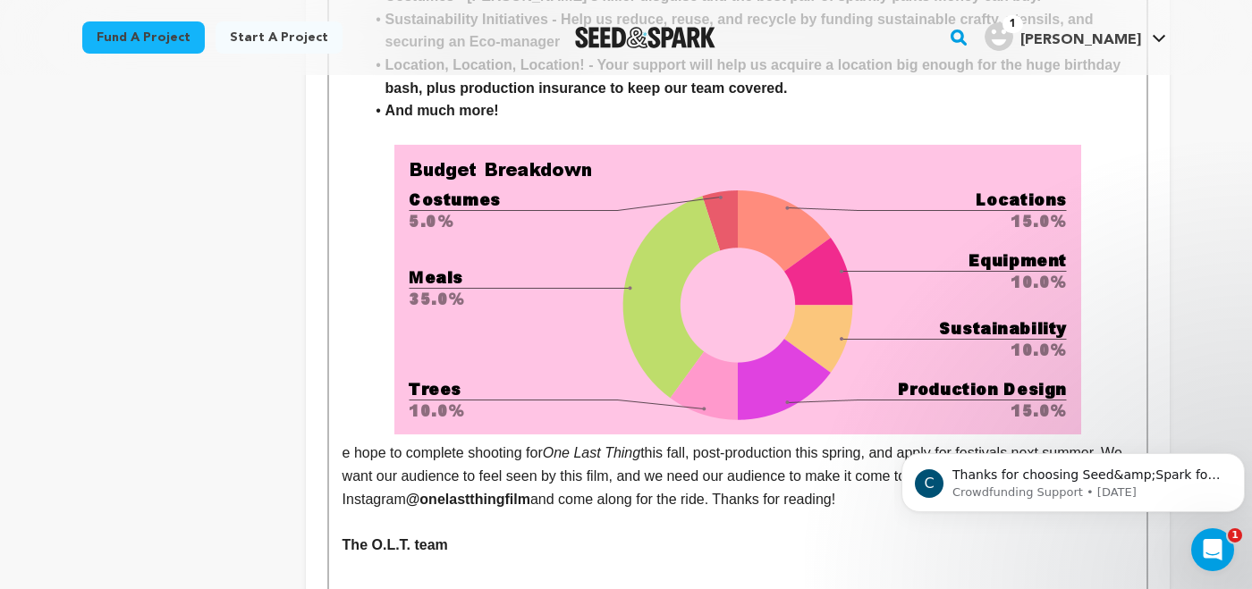
click at [701, 471] on p "We hope to complete shooting for One Last Thing this fall, post-production this…" at bounding box center [738, 328] width 791 height 366
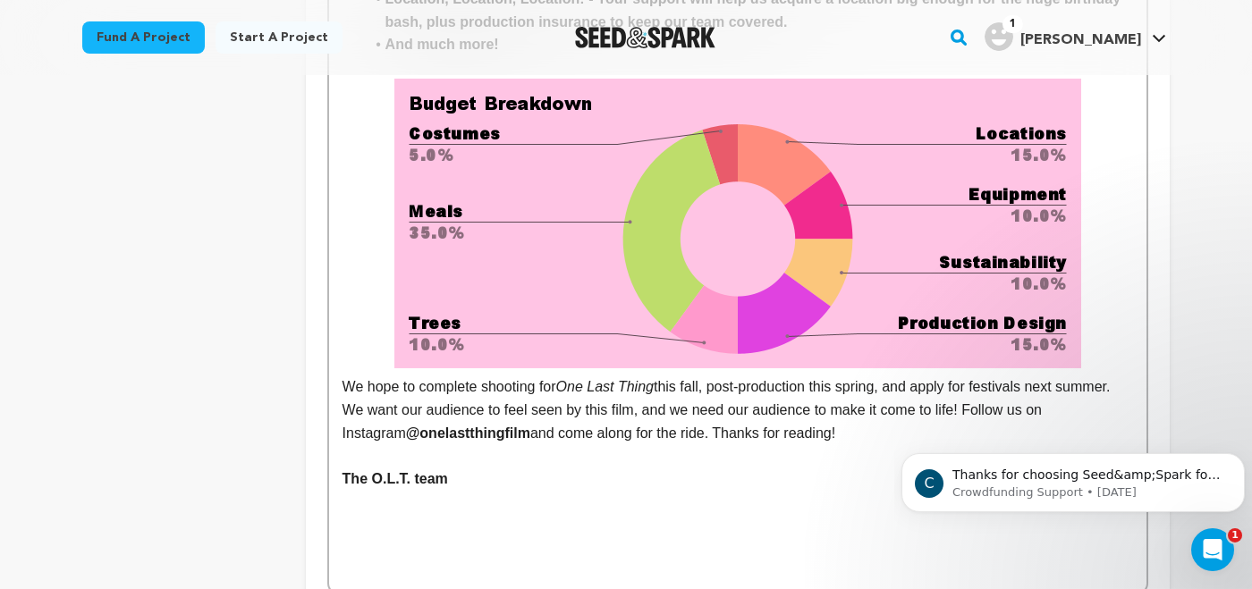
scroll to position [3086, 0]
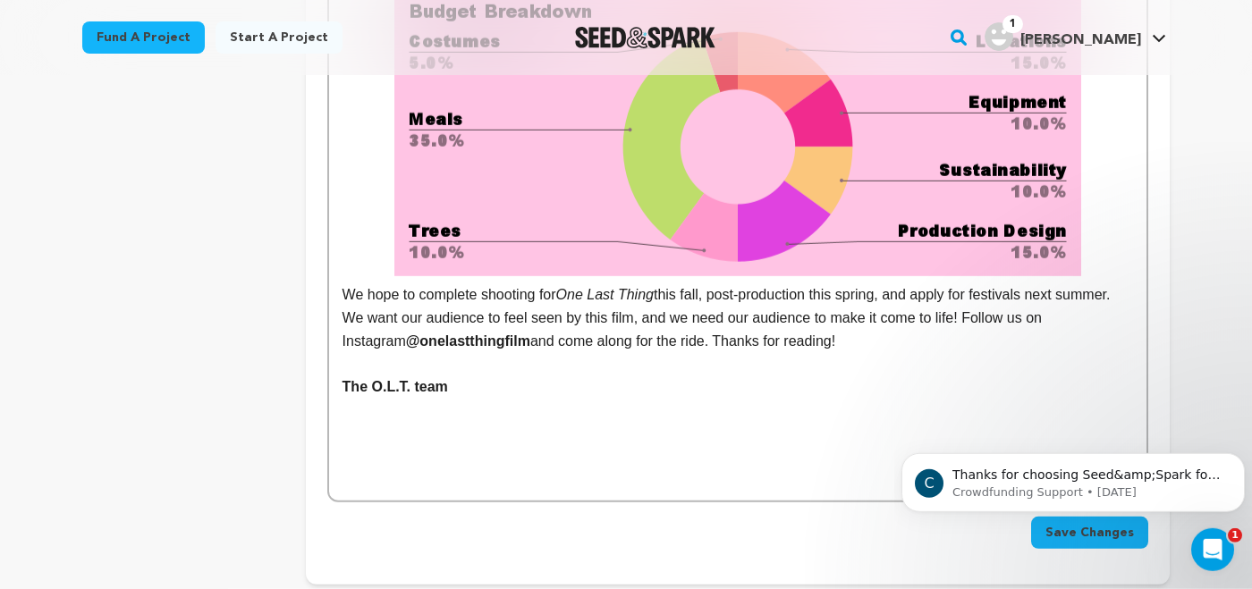
click at [1103, 270] on p "We hope to complete shooting for One Last Thing this fall, post-production this…" at bounding box center [738, 170] width 791 height 366
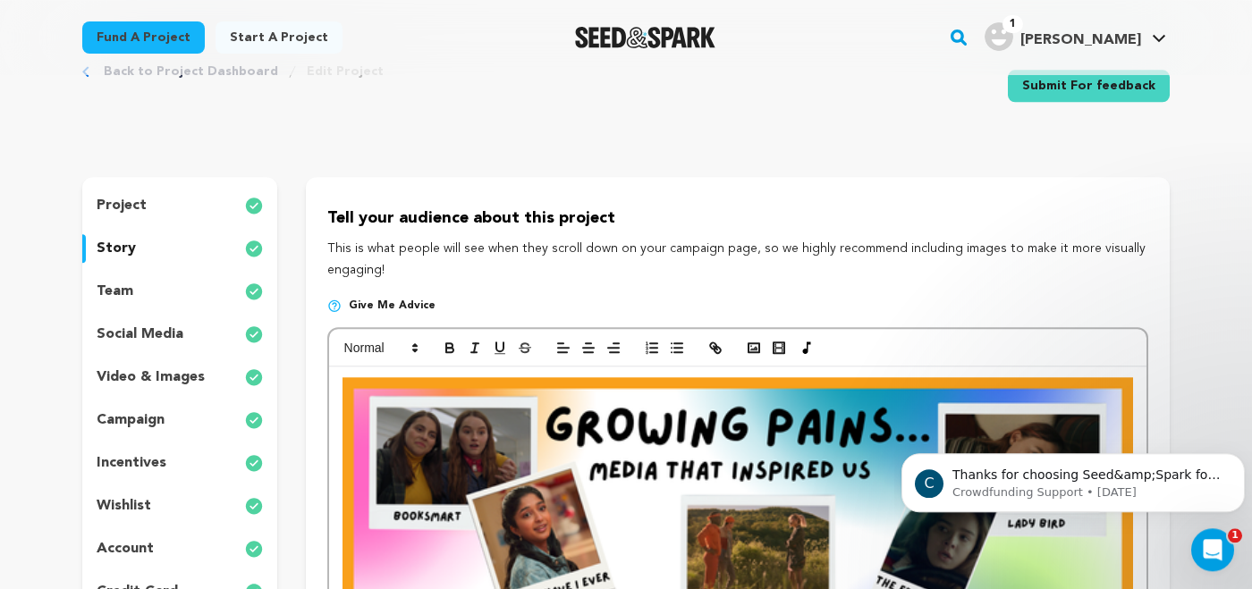
scroll to position [51, 0]
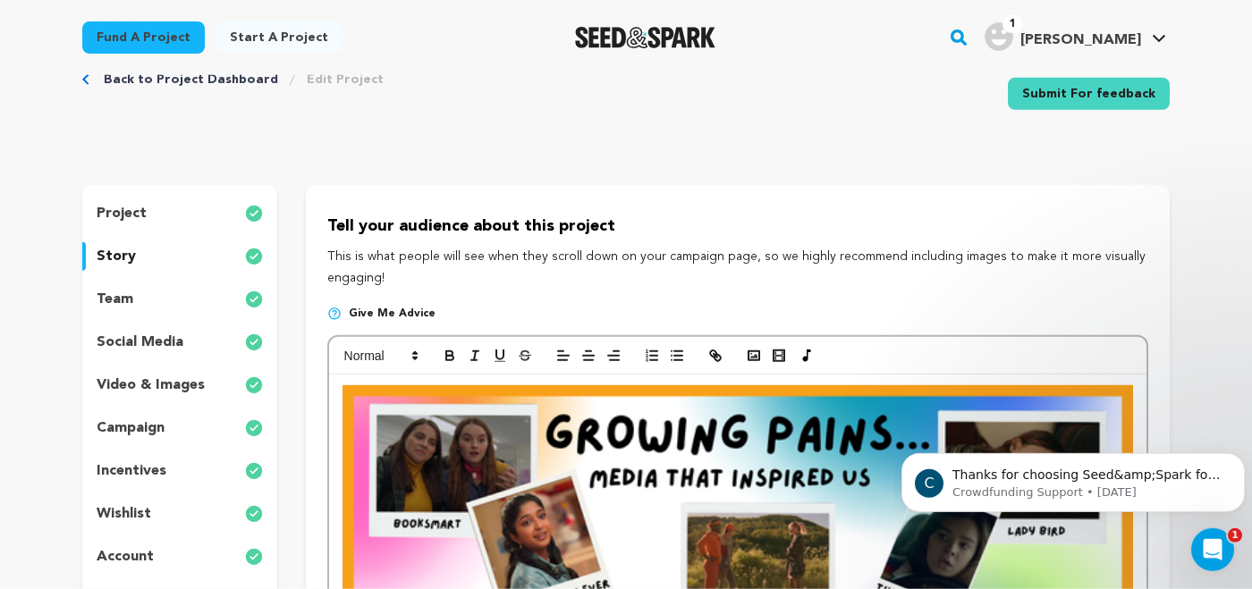
click at [129, 296] on p "team" at bounding box center [115, 299] width 37 height 21
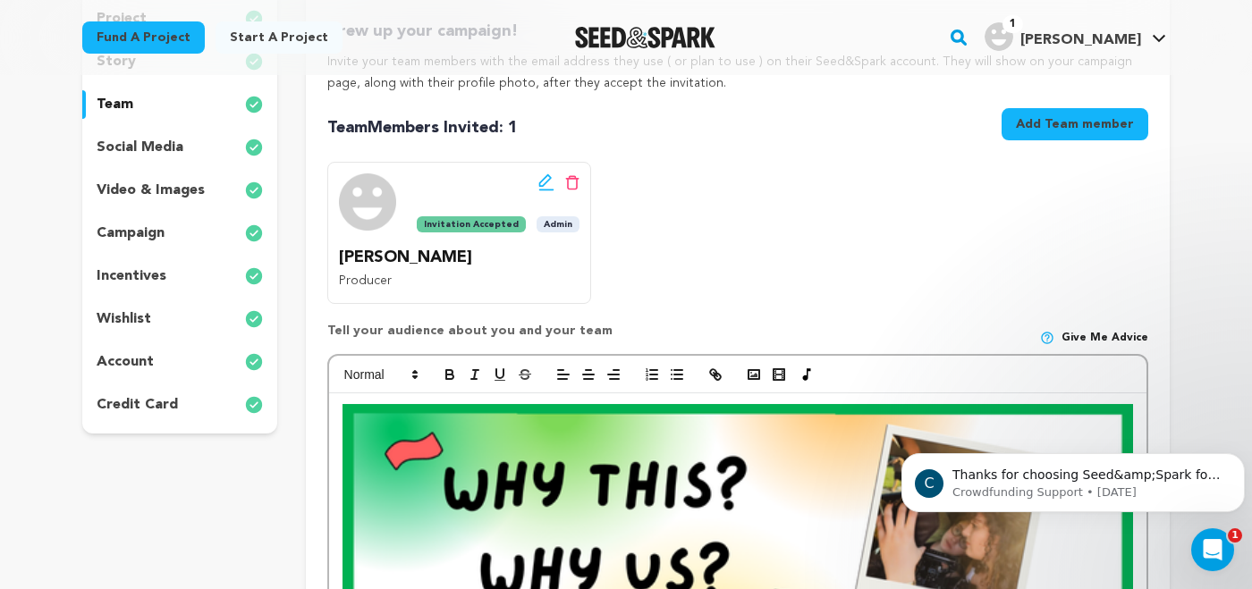
scroll to position [276, 0]
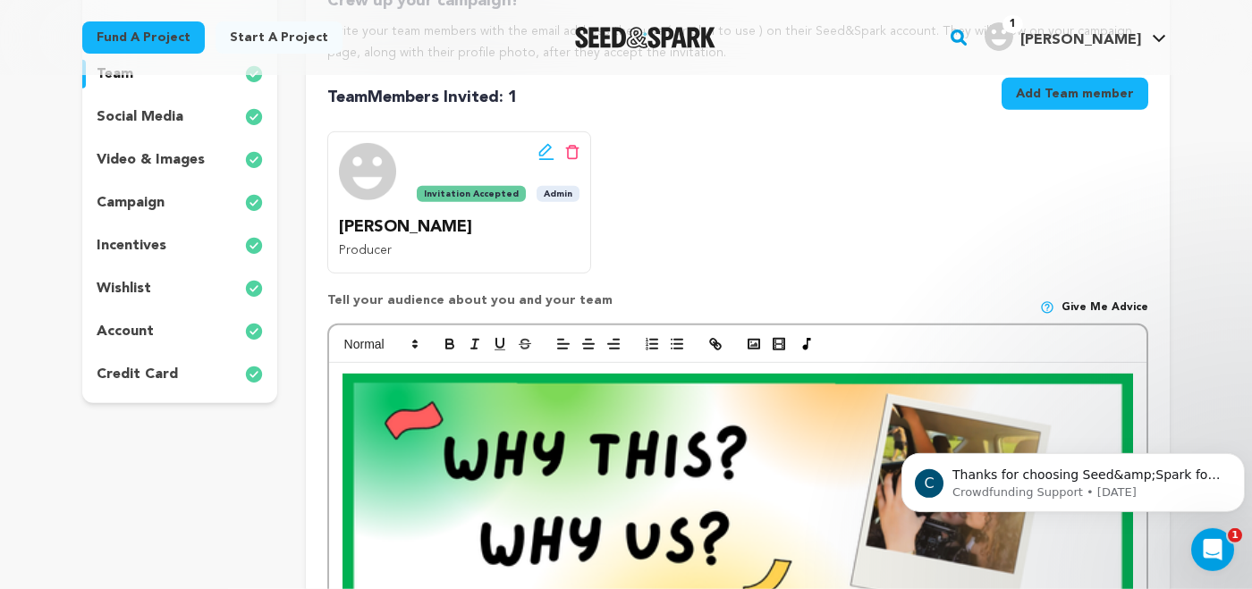
click at [177, 157] on p "video & images" at bounding box center [151, 159] width 108 height 21
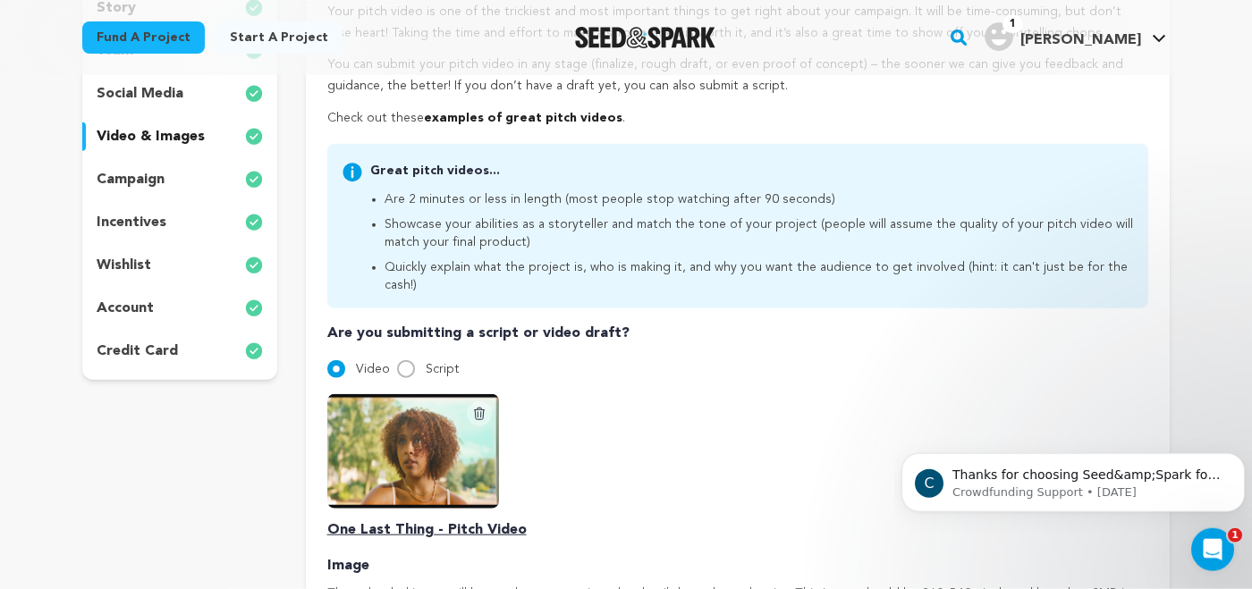
scroll to position [290, 0]
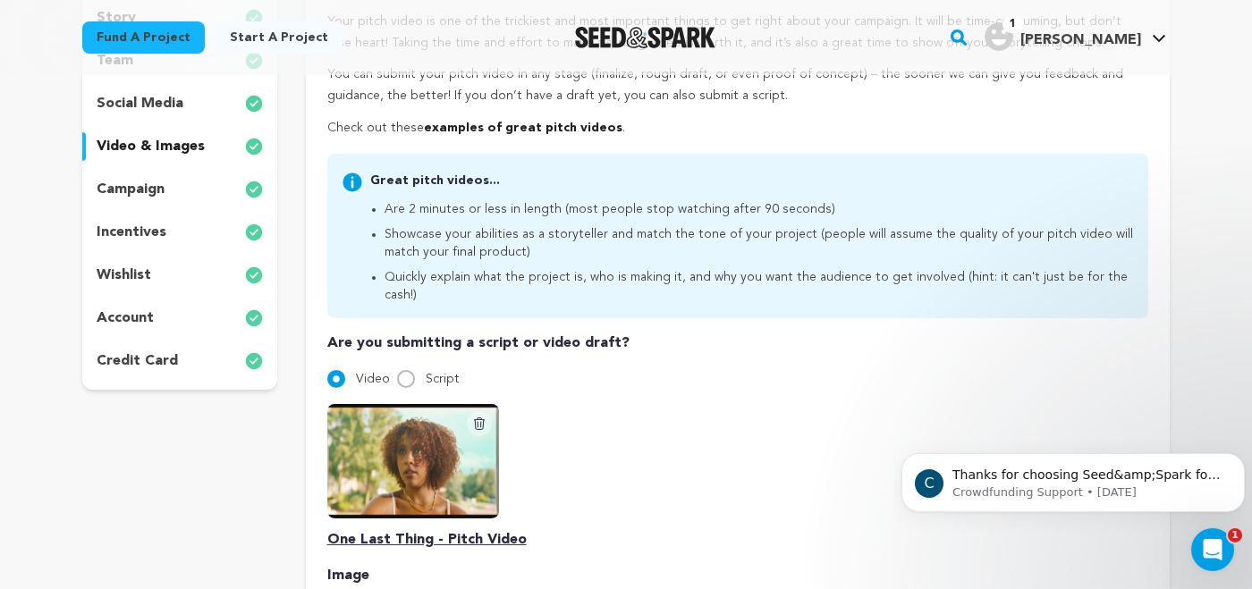
click at [135, 267] on p "wishlist" at bounding box center [124, 275] width 55 height 21
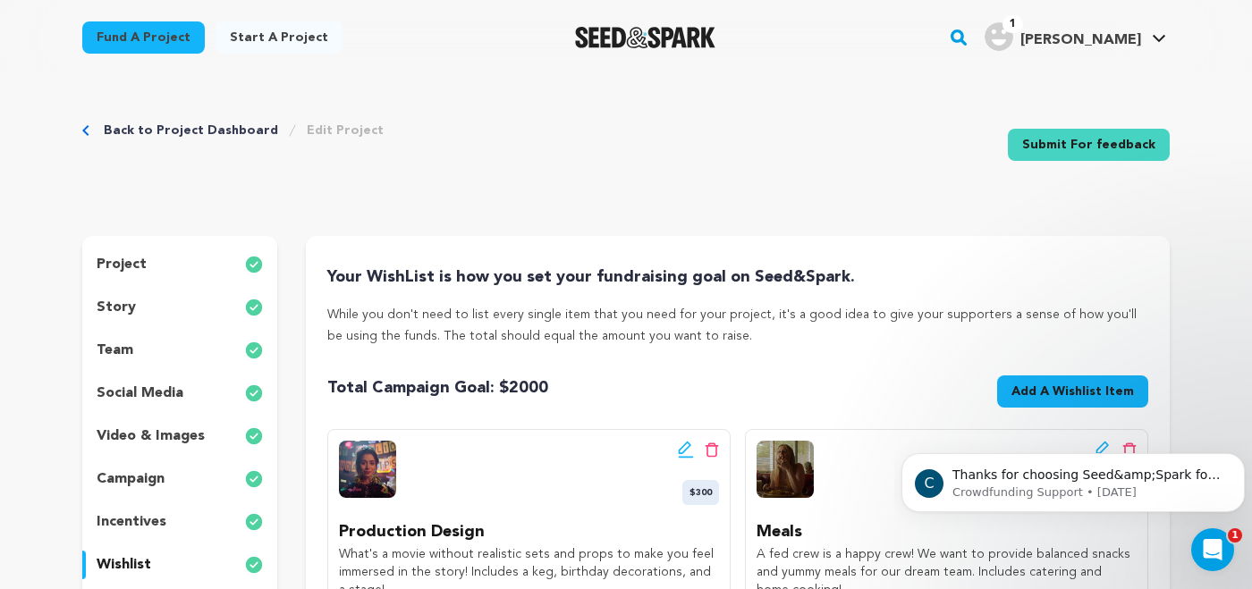
click at [156, 259] on div "project" at bounding box center [179, 264] width 195 height 29
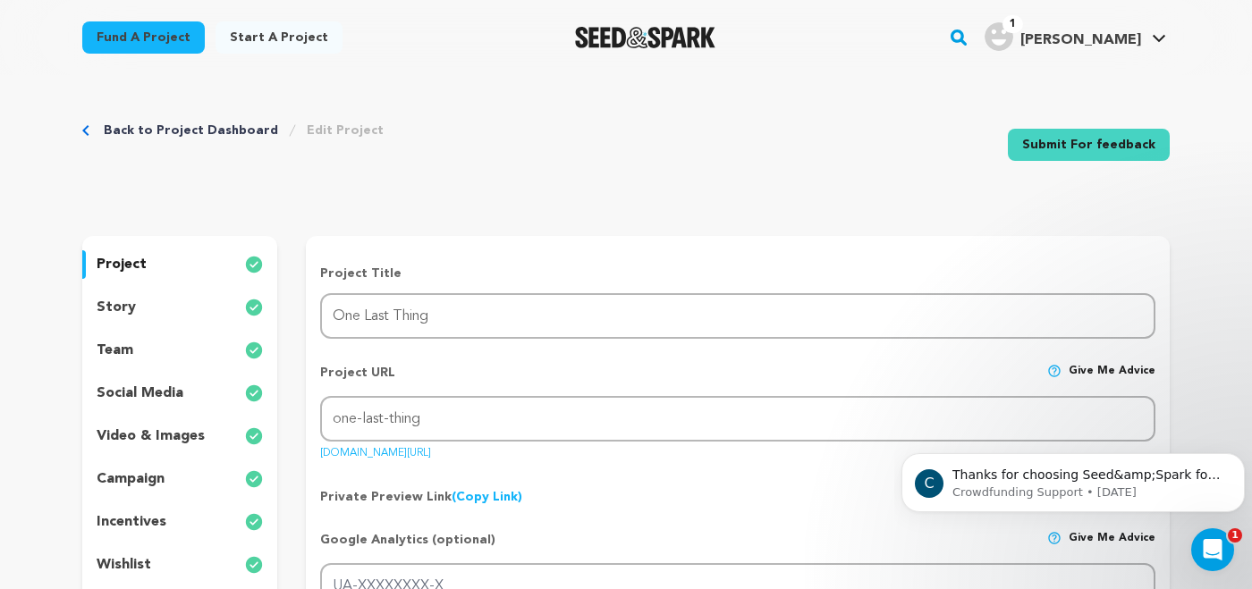
scroll to position [139, 0]
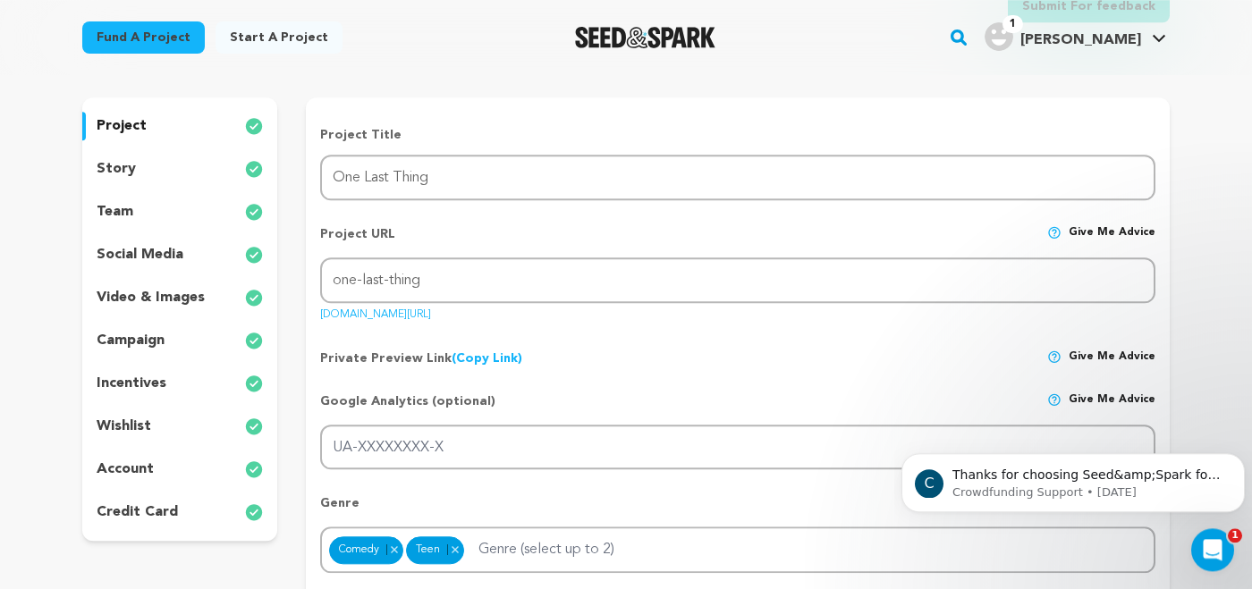
click at [139, 394] on p "incentives" at bounding box center [132, 383] width 70 height 21
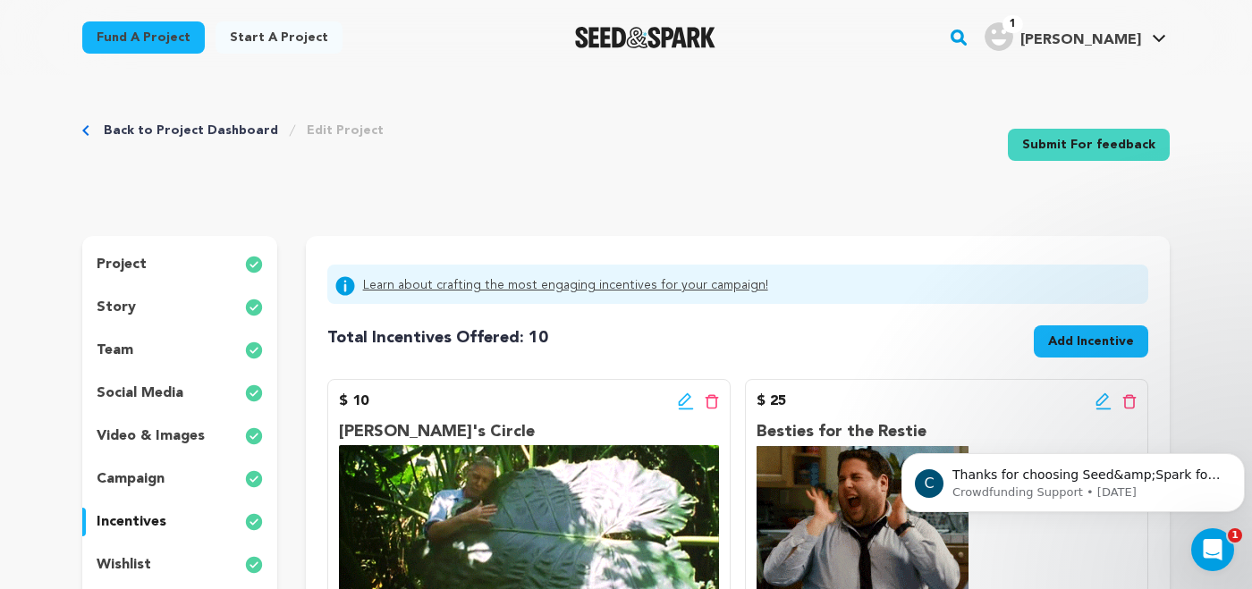
click at [163, 434] on p "video & images" at bounding box center [151, 436] width 108 height 21
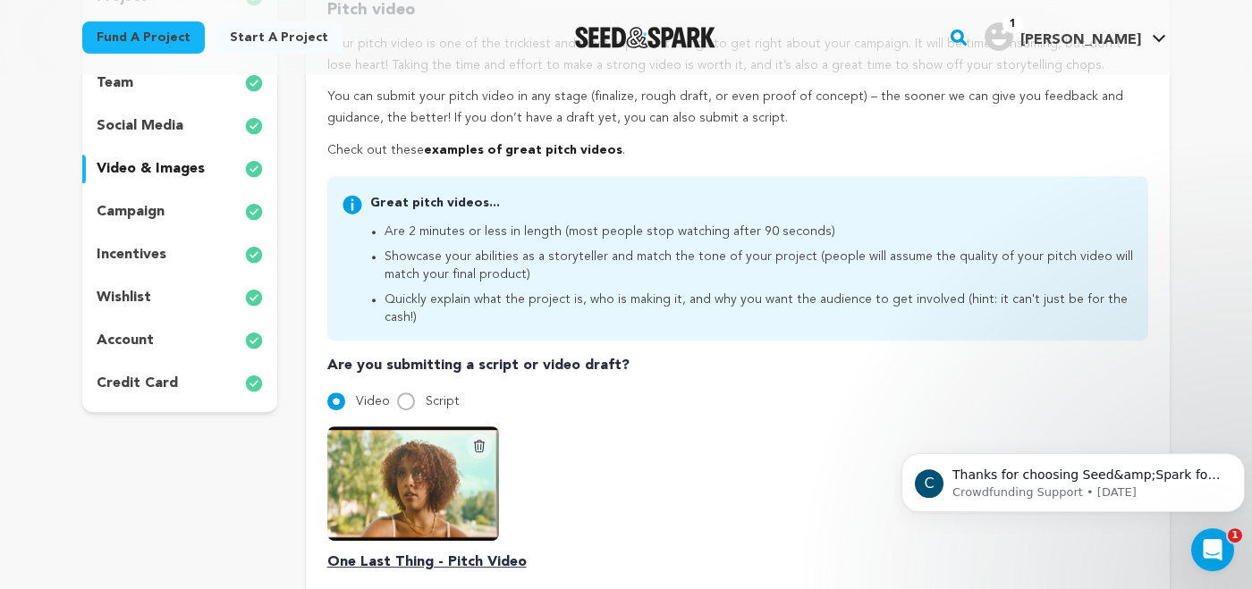
scroll to position [233, 0]
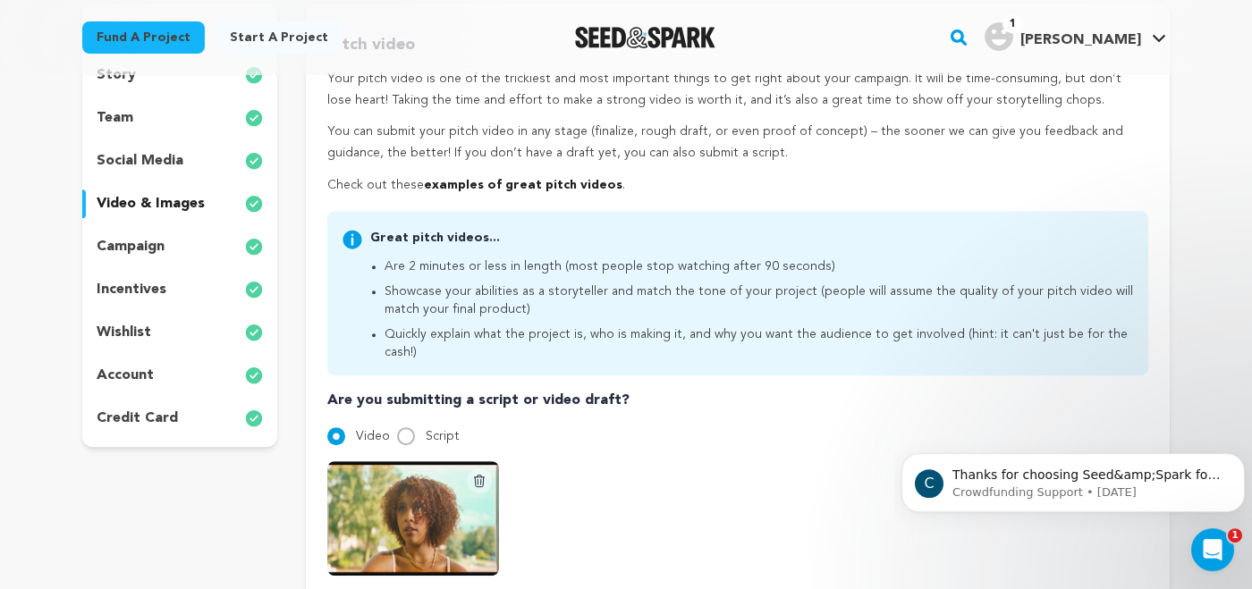
click at [140, 383] on p "account" at bounding box center [125, 375] width 57 height 21
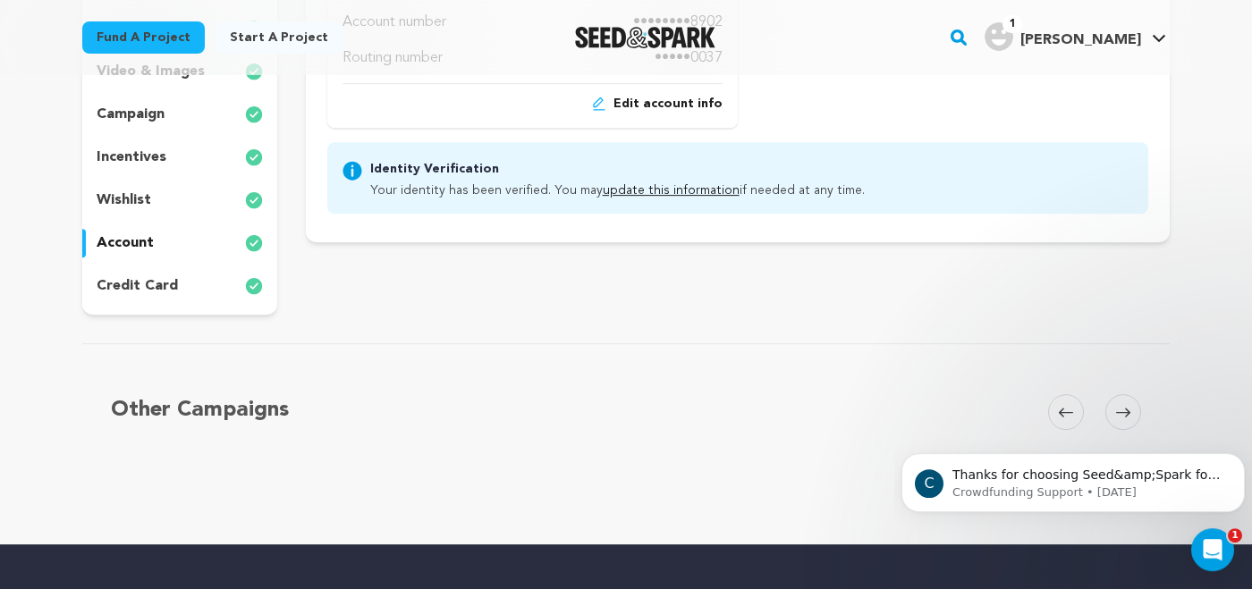
scroll to position [472, 0]
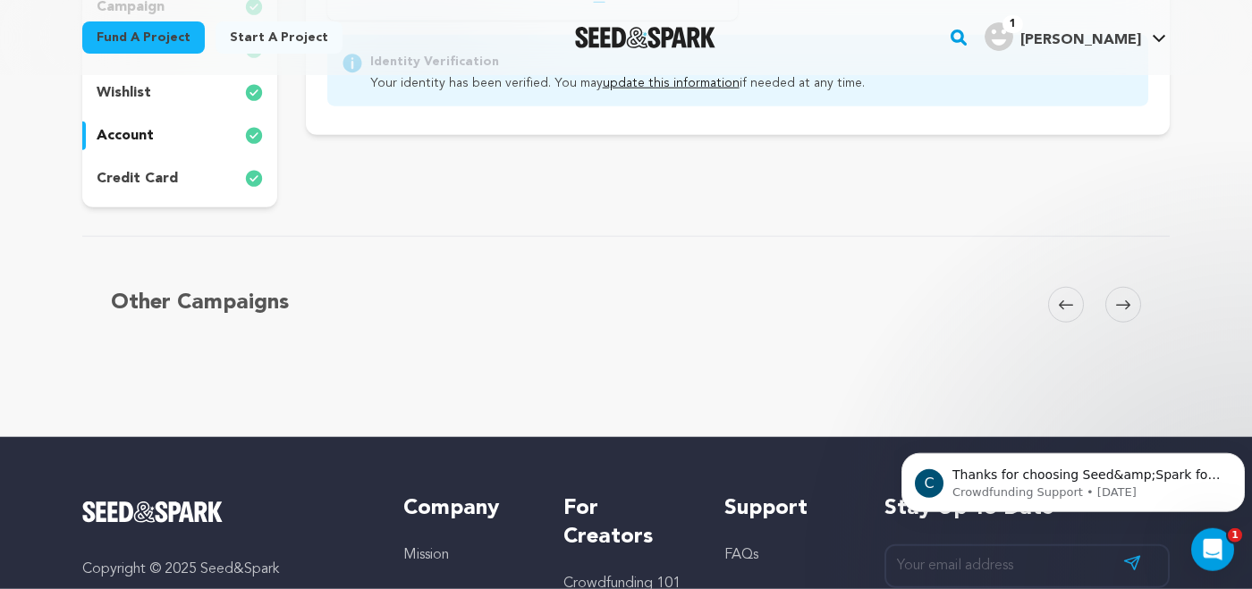
click at [148, 176] on p "credit card" at bounding box center [137, 178] width 81 height 21
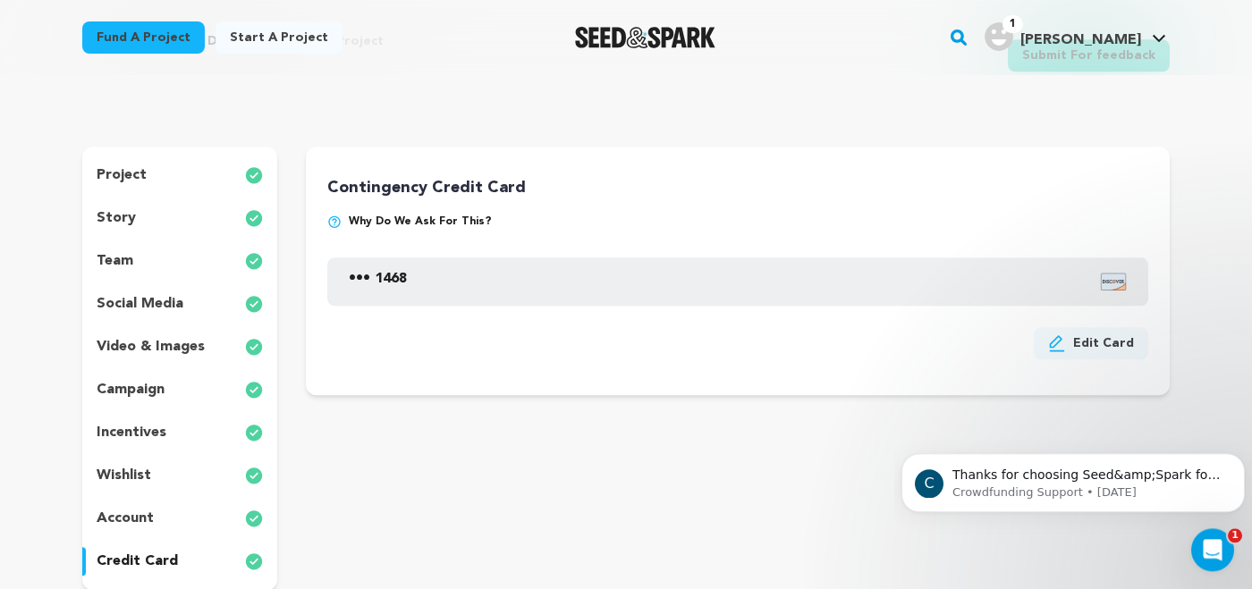
scroll to position [69, 0]
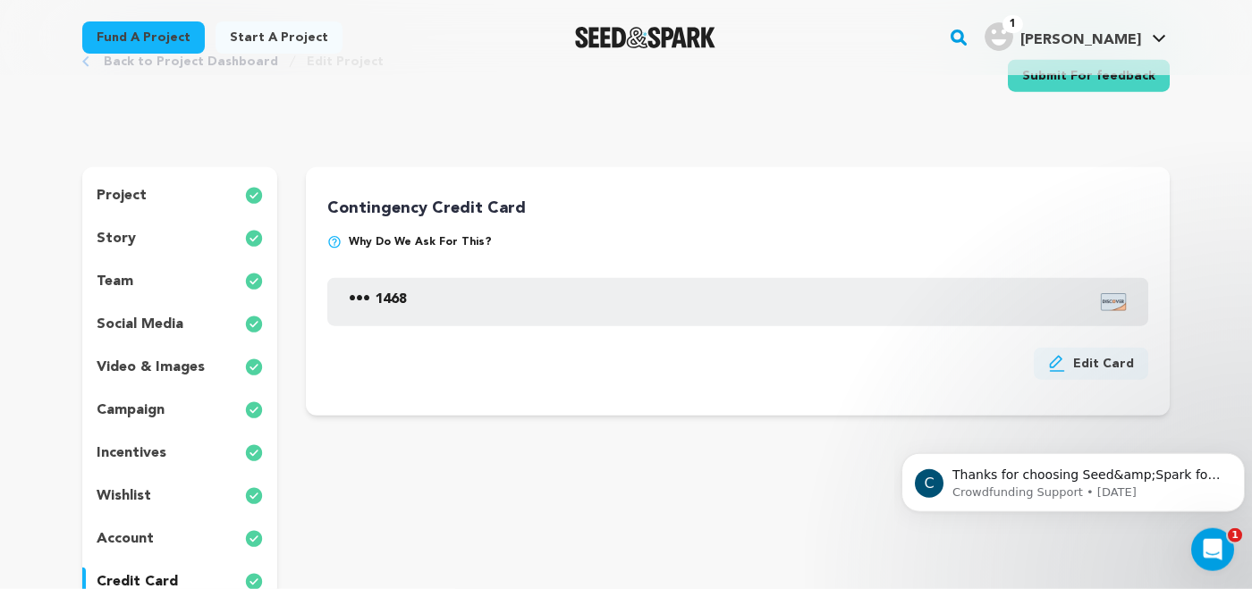
click at [138, 201] on p "project" at bounding box center [122, 195] width 50 height 21
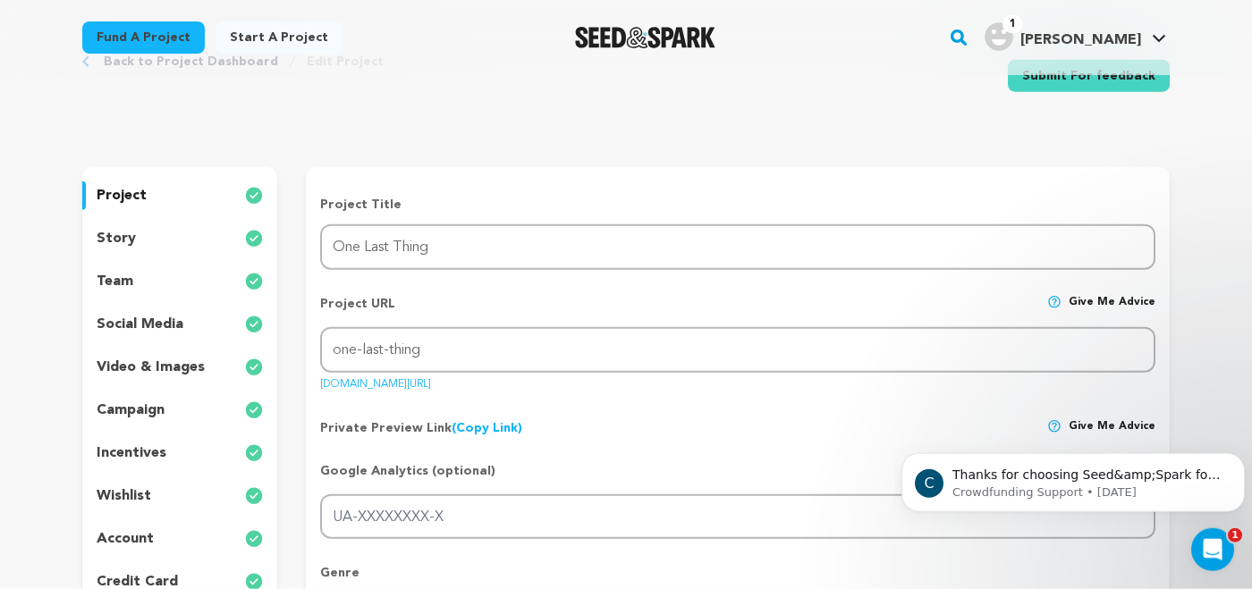
click at [142, 418] on p "campaign" at bounding box center [131, 410] width 68 height 21
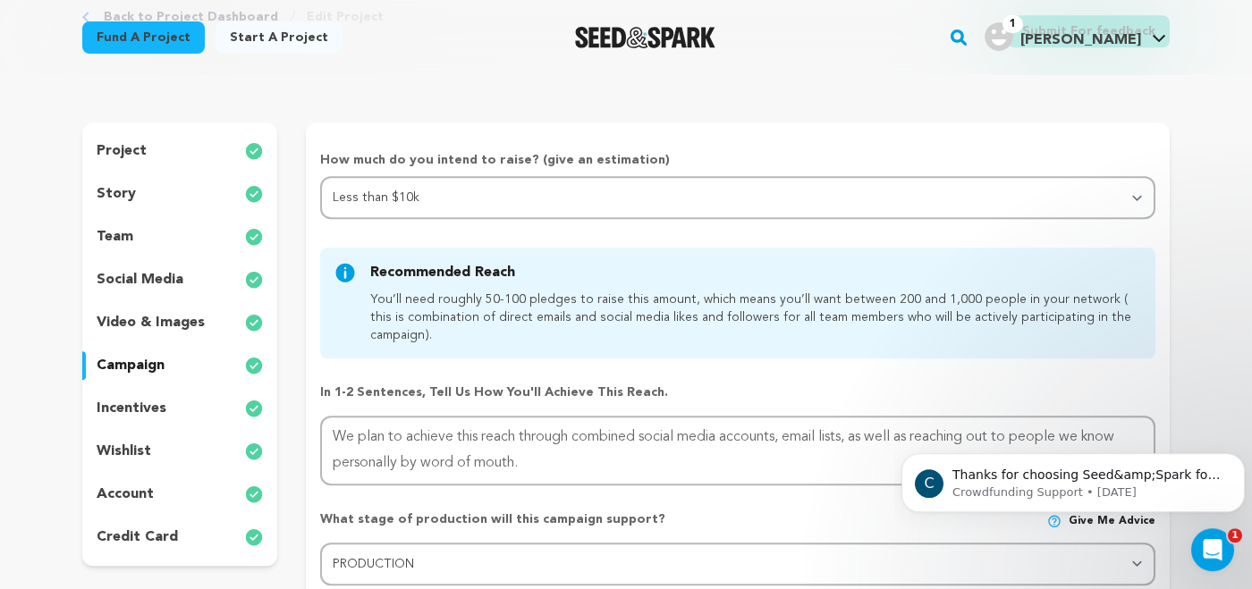
scroll to position [100, 0]
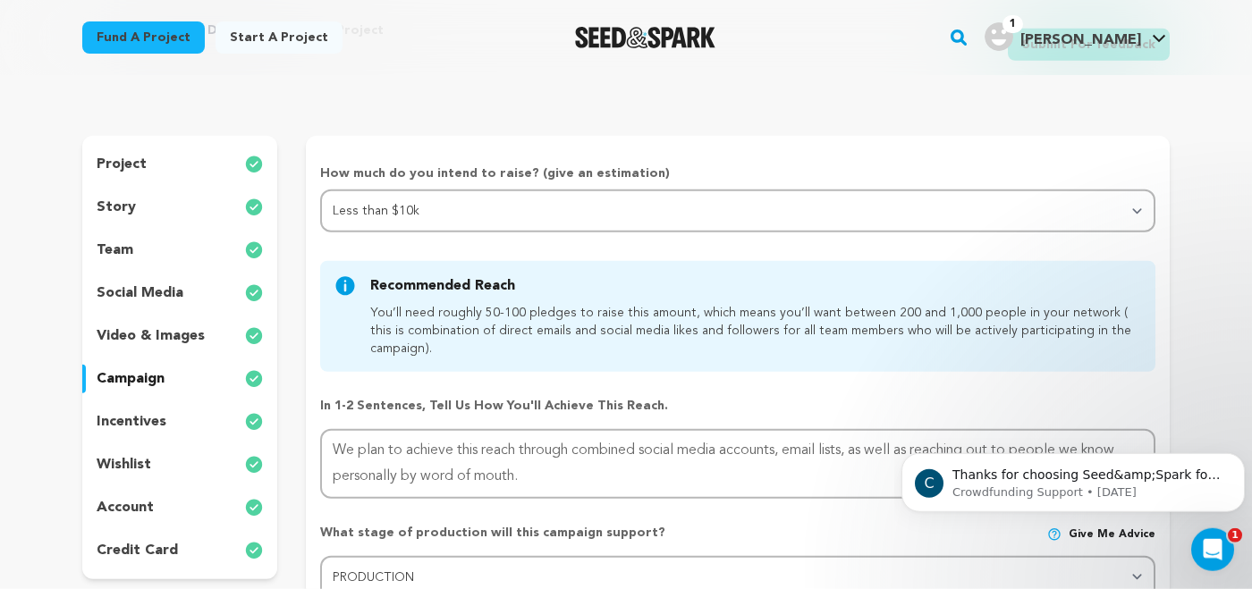
click at [127, 206] on p "story" at bounding box center [116, 207] width 39 height 21
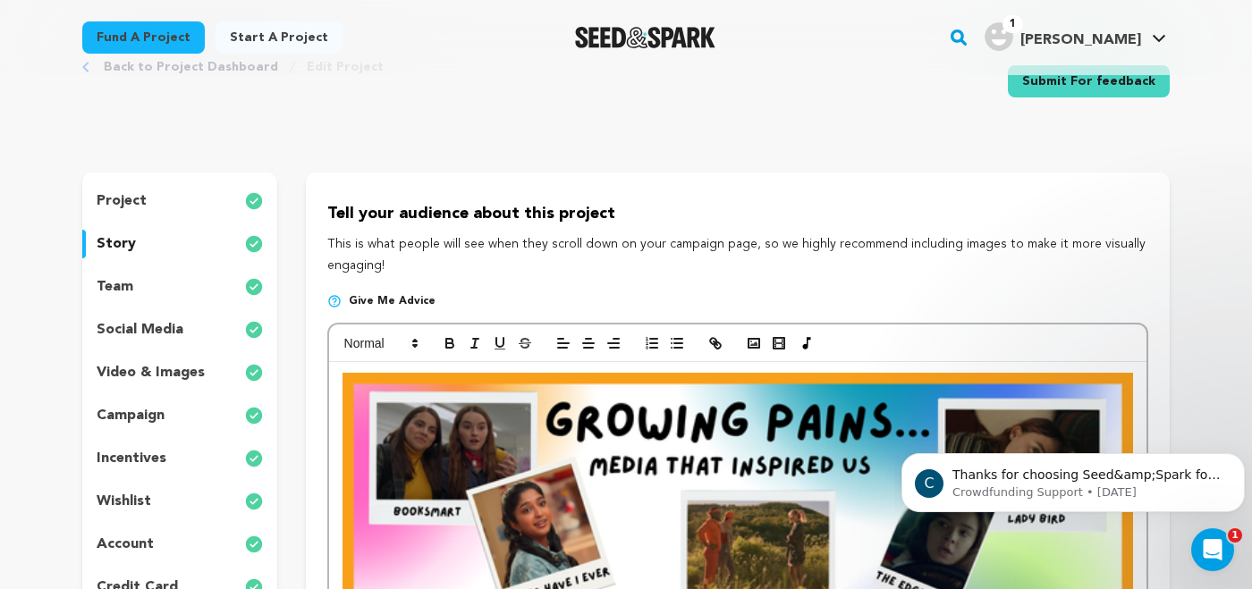
scroll to position [55, 0]
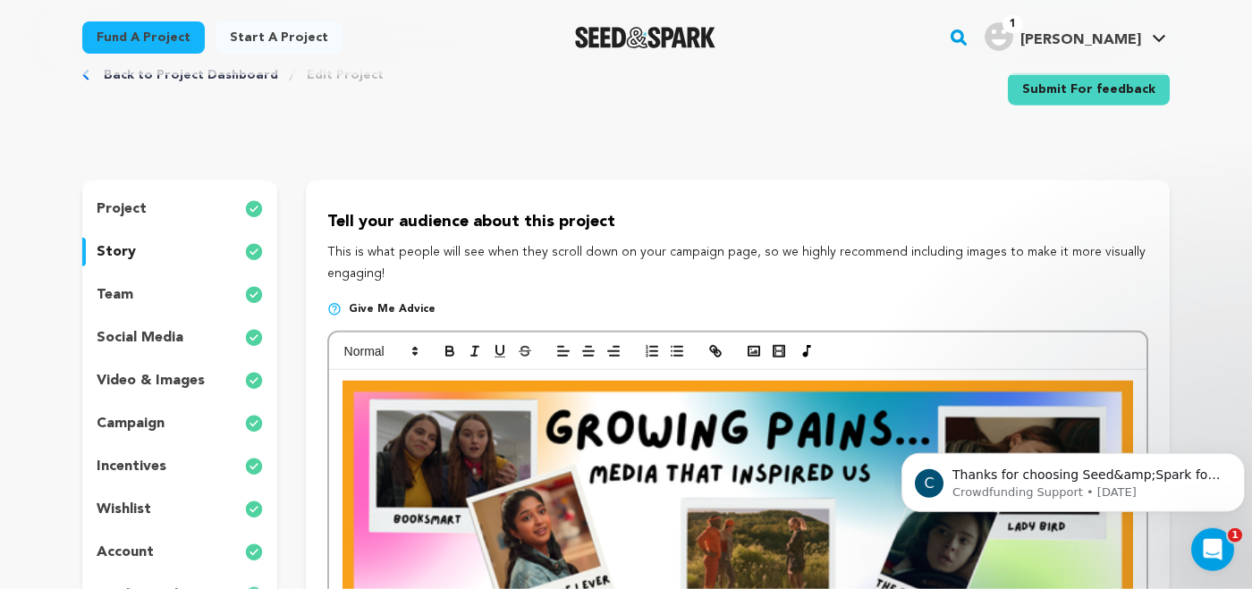
click at [128, 505] on p "wishlist" at bounding box center [124, 509] width 55 height 21
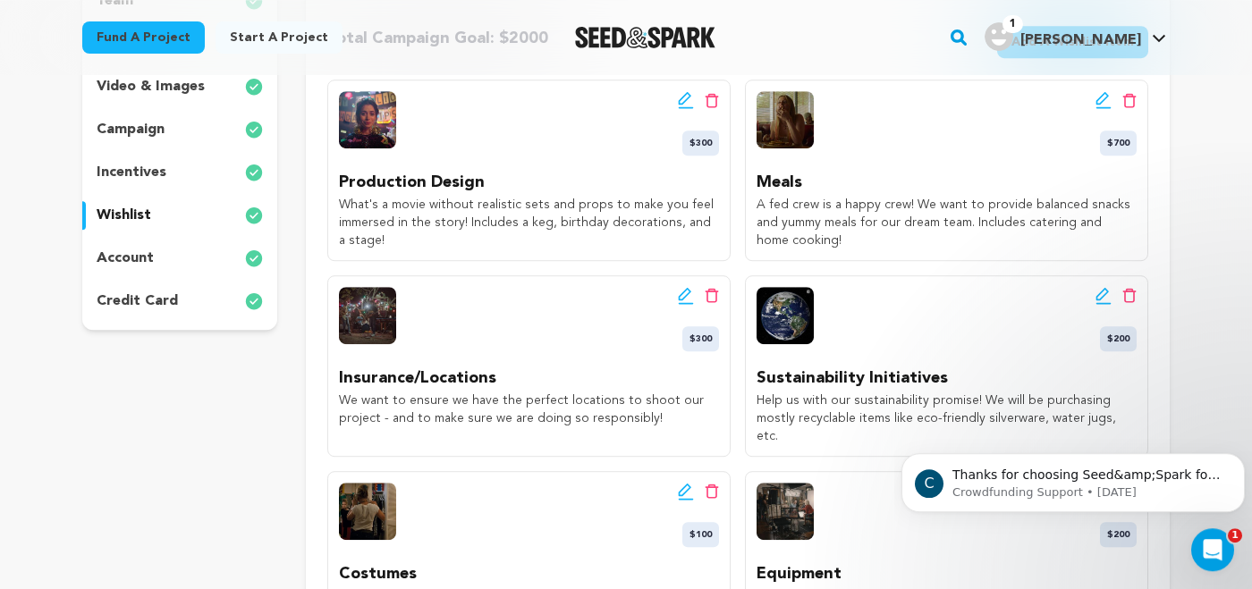
scroll to position [352, 0]
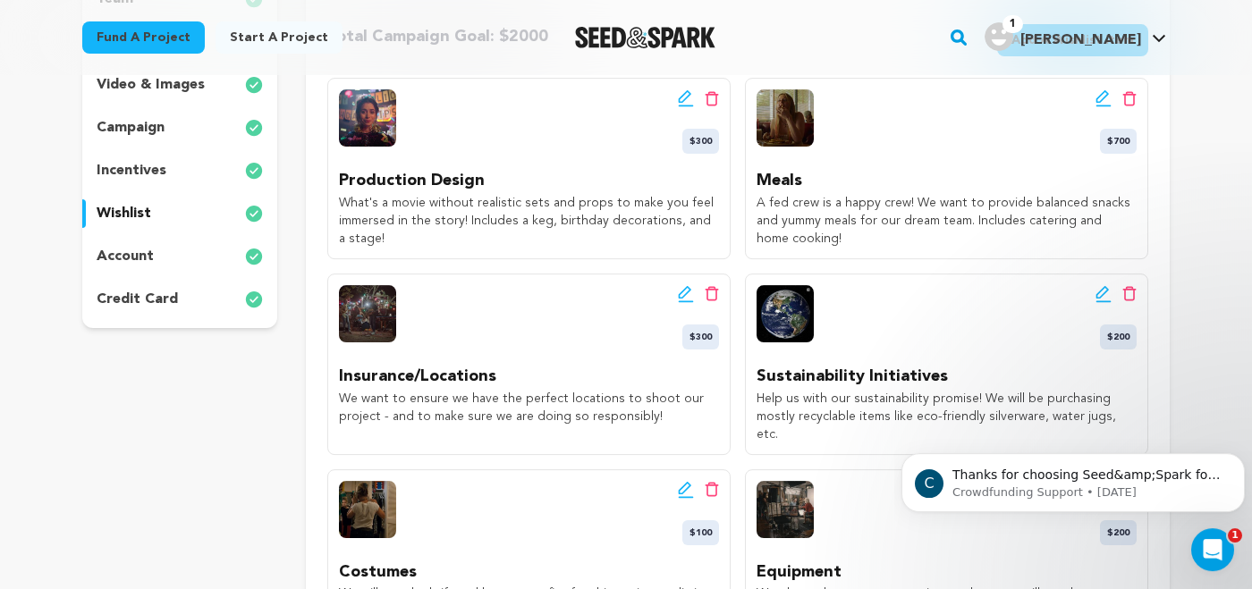
click at [1105, 293] on icon at bounding box center [1103, 292] width 13 height 13
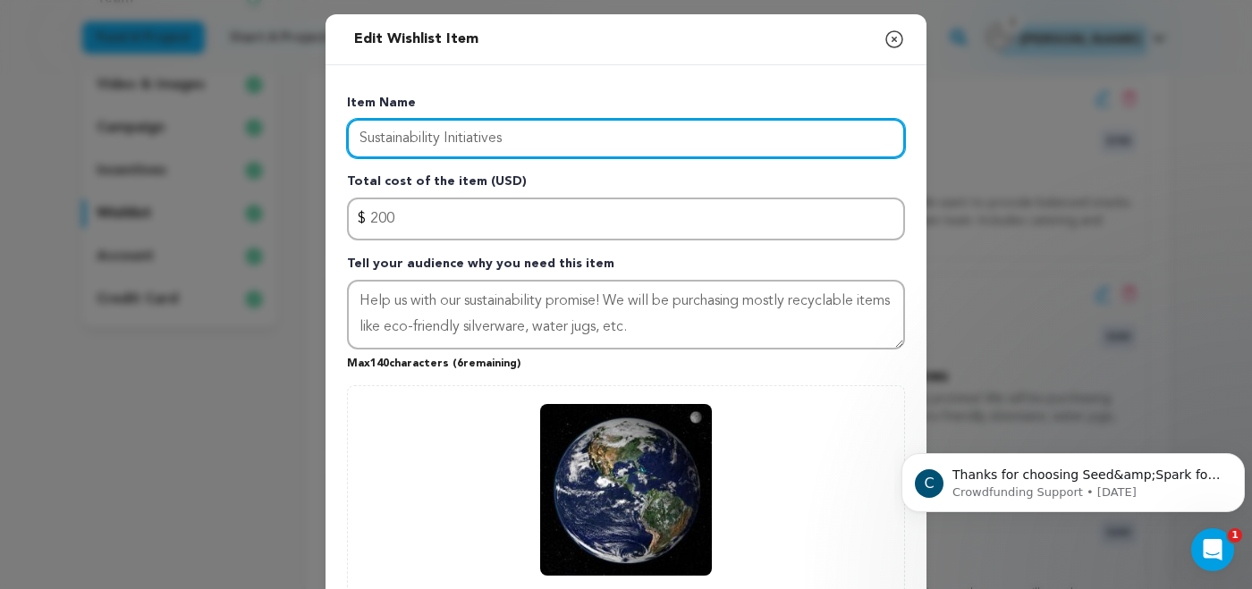
click at [362, 134] on input "Sustainability Initiatives" at bounding box center [626, 138] width 558 height 39
click at [388, 139] on input "On-set Sustainability Initiatives" at bounding box center [626, 138] width 558 height 39
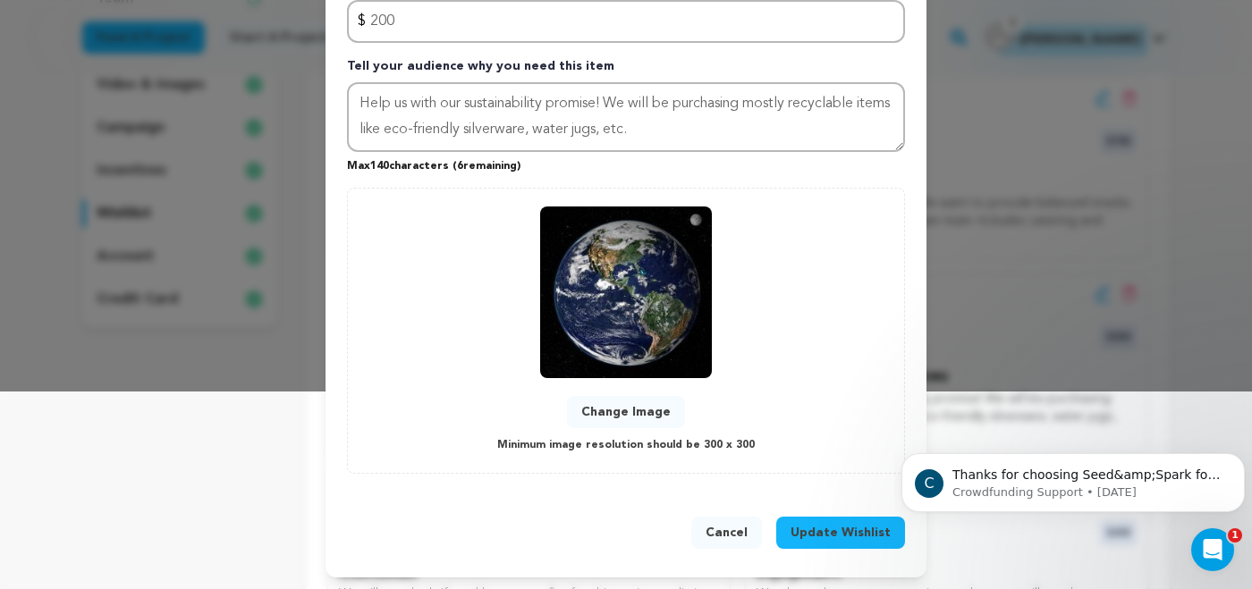
type input "On-set Sustainability Initiatives"
click at [842, 531] on span "Update Wishlist" at bounding box center [841, 533] width 100 height 18
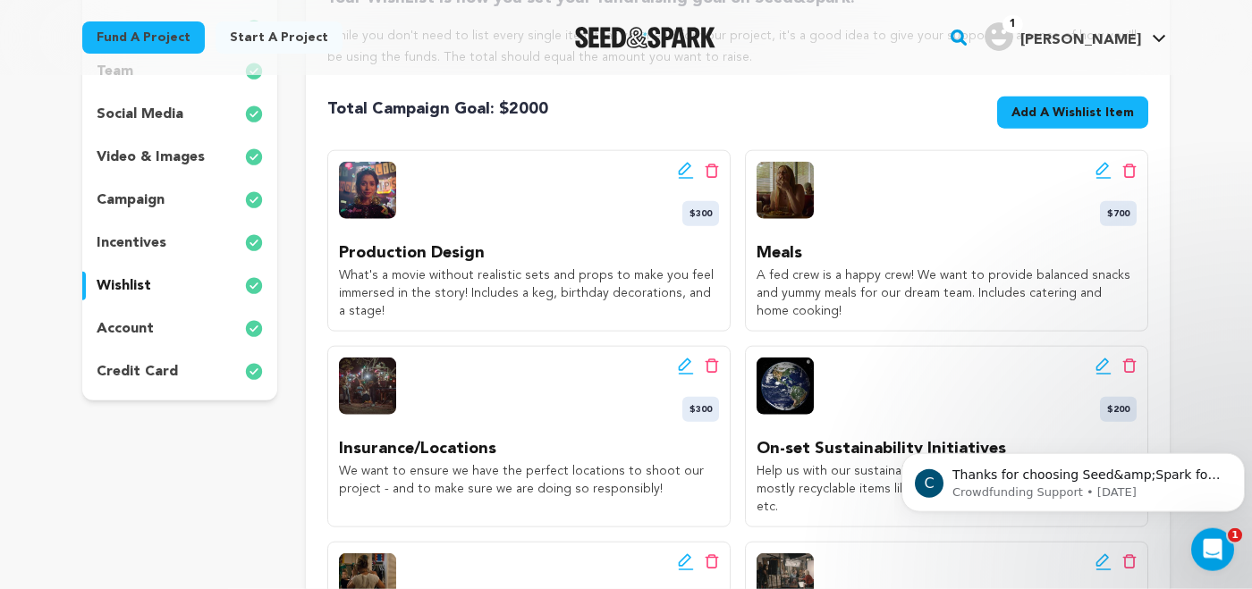
scroll to position [246, 0]
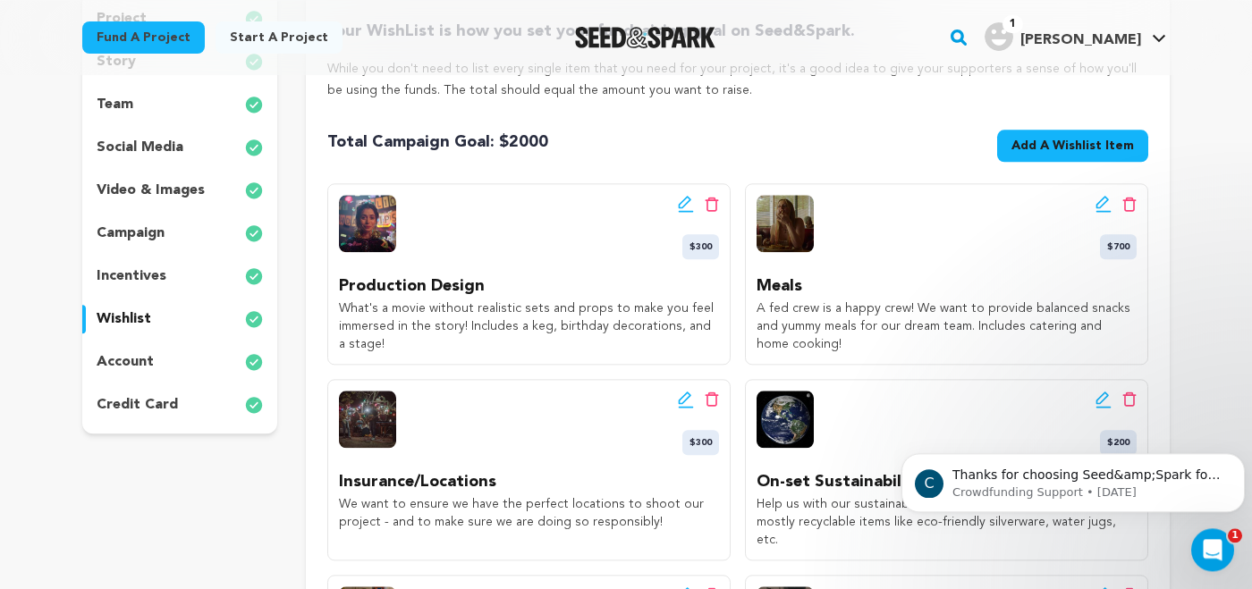
click at [156, 227] on p "campaign" at bounding box center [131, 233] width 68 height 21
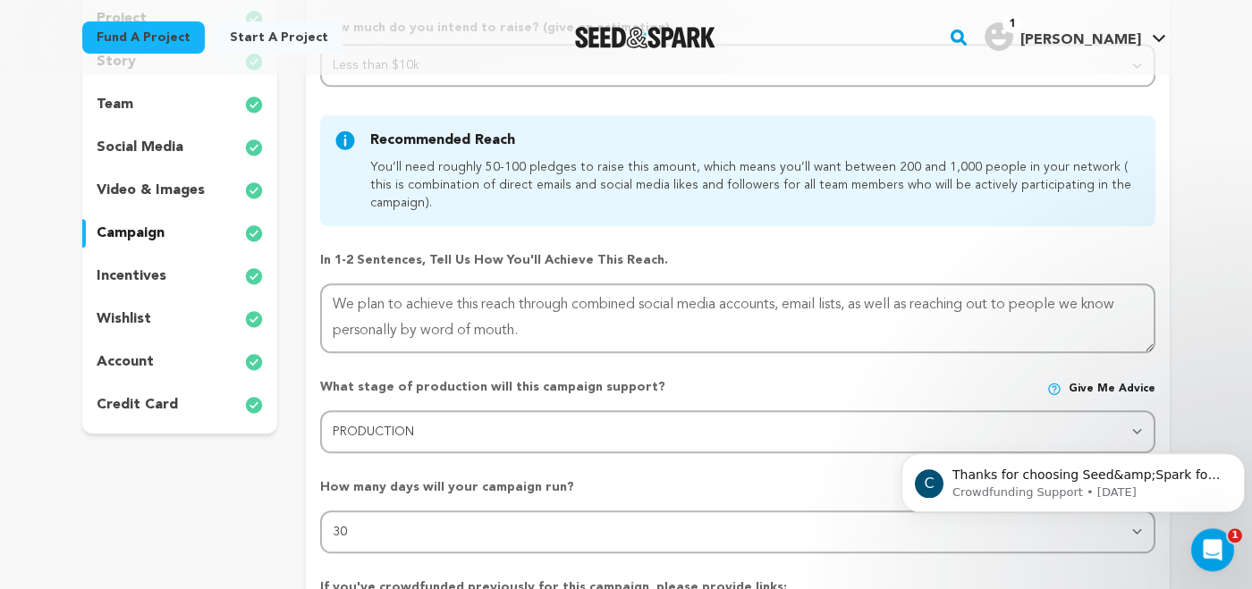
click at [159, 112] on div "team" at bounding box center [179, 104] width 195 height 29
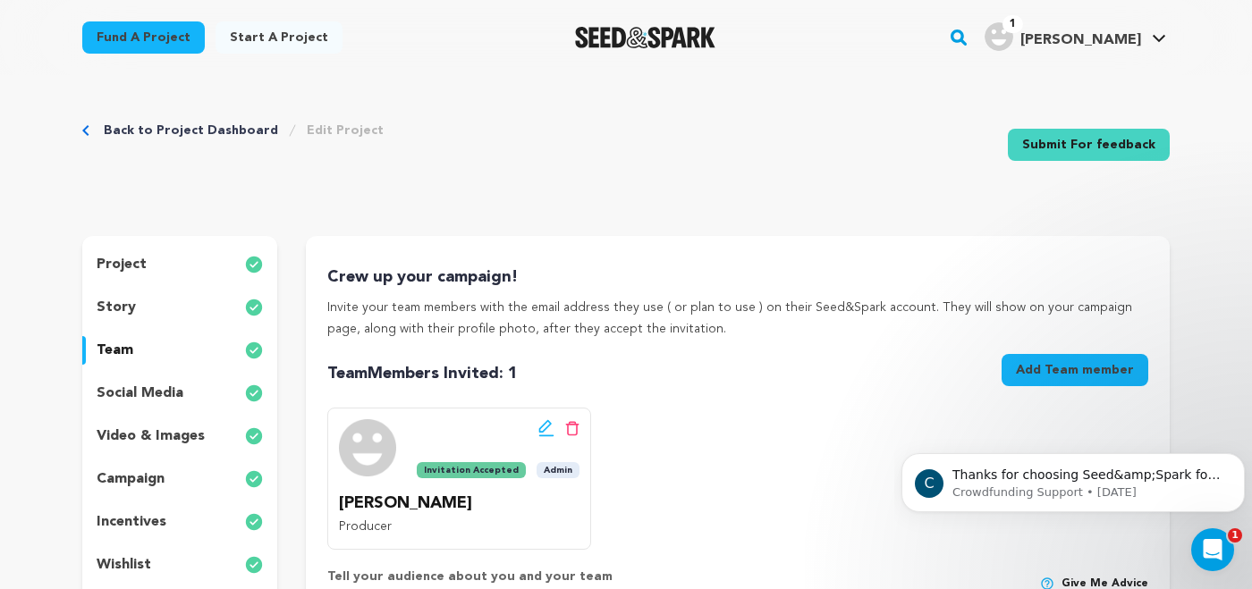
click at [129, 263] on p "project" at bounding box center [122, 264] width 50 height 21
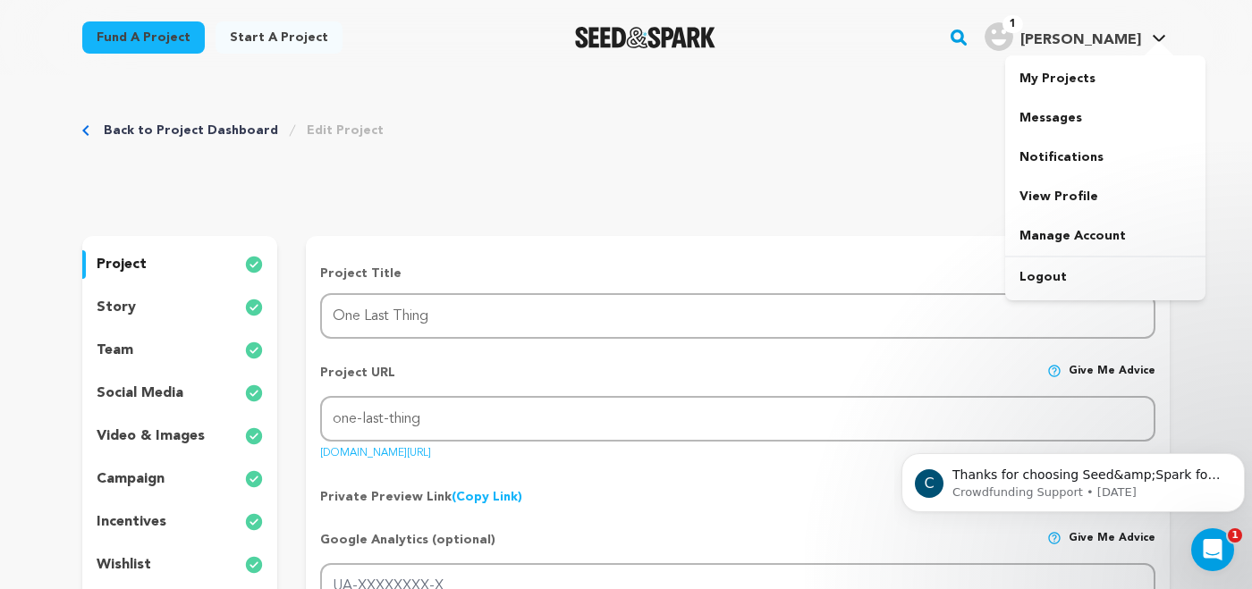
click at [1105, 33] on span "[PERSON_NAME]" at bounding box center [1081, 40] width 121 height 14
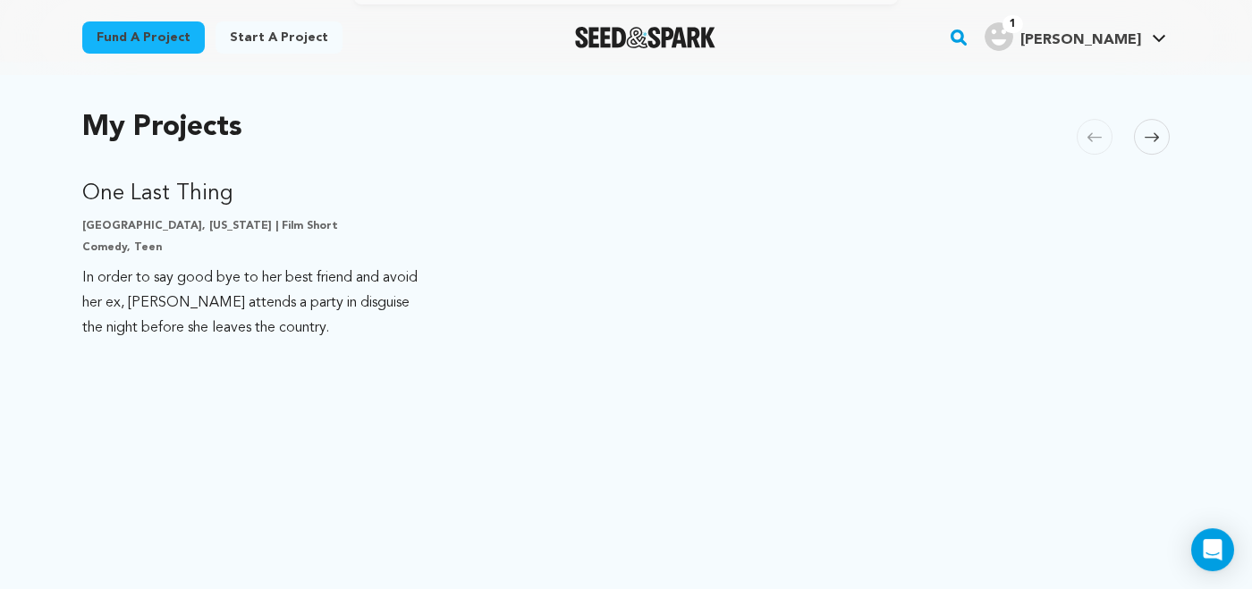
scroll to position [352, 0]
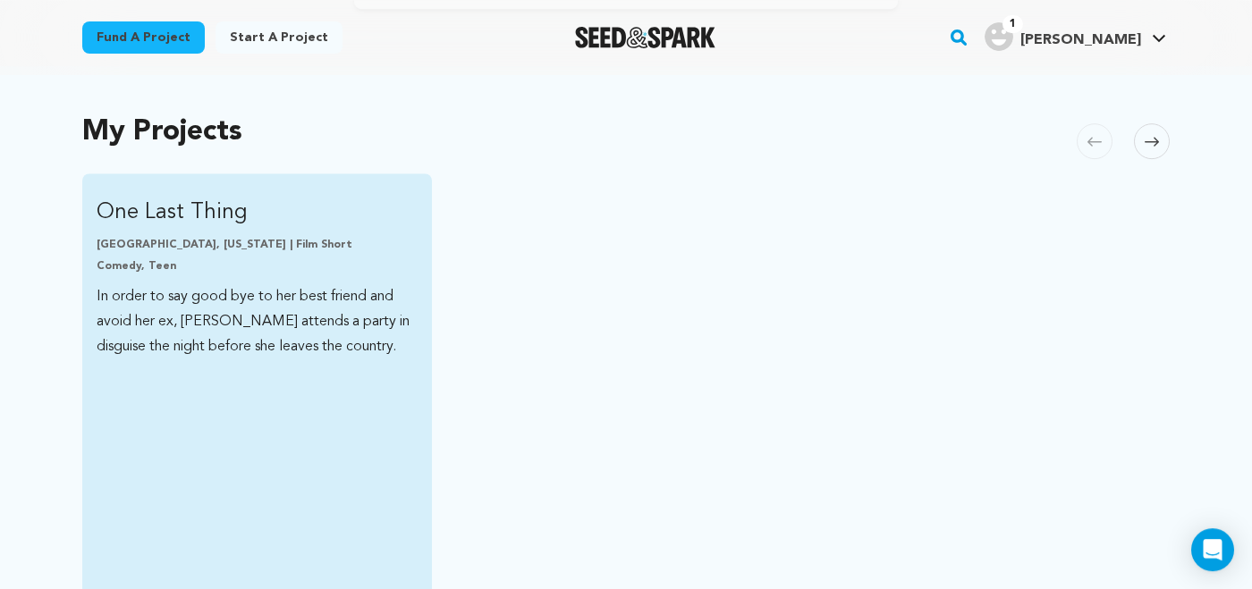
click at [329, 188] on img "Fund One Last Thing" at bounding box center [257, 188] width 321 height 0
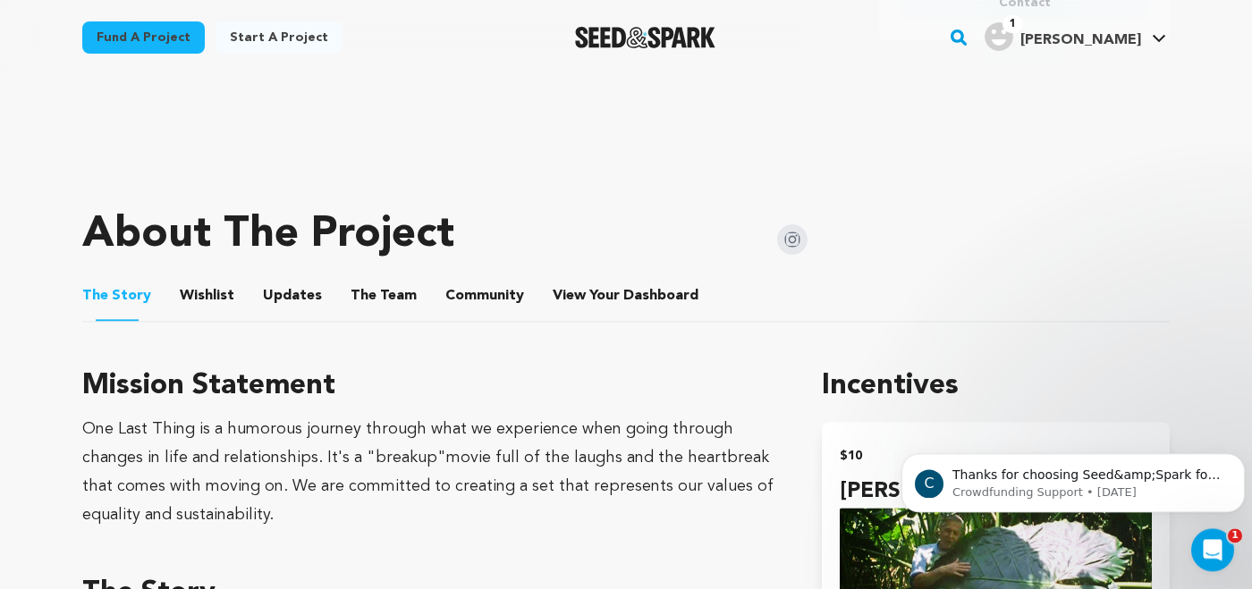
scroll to position [667, 0]
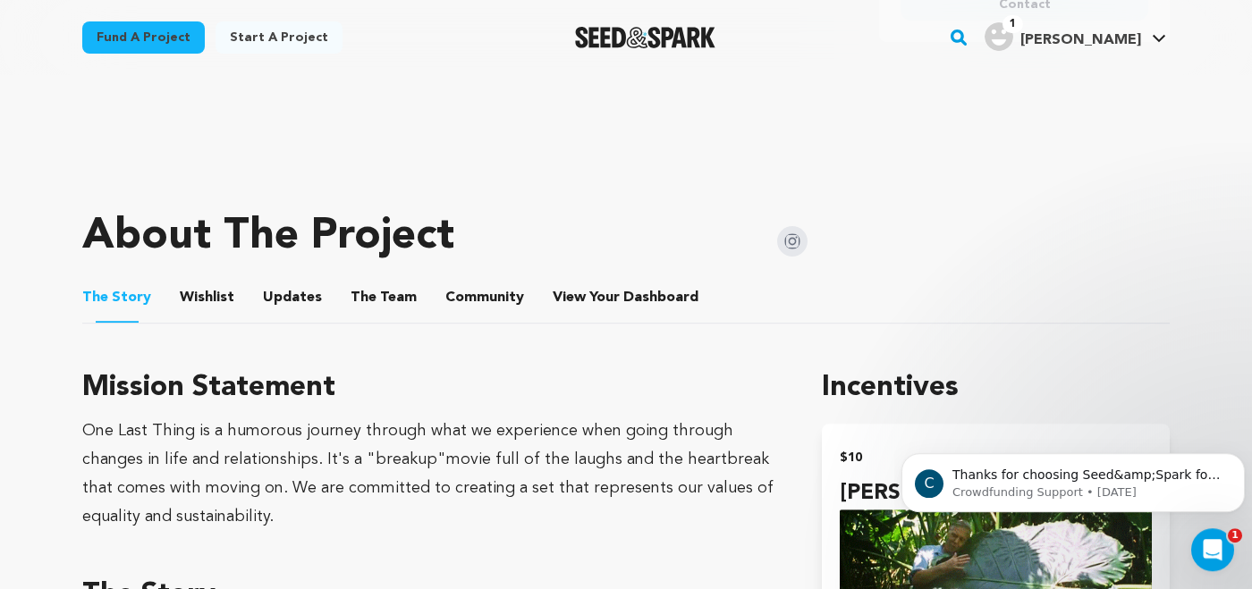
click at [379, 298] on button "The Team" at bounding box center [383, 301] width 43 height 43
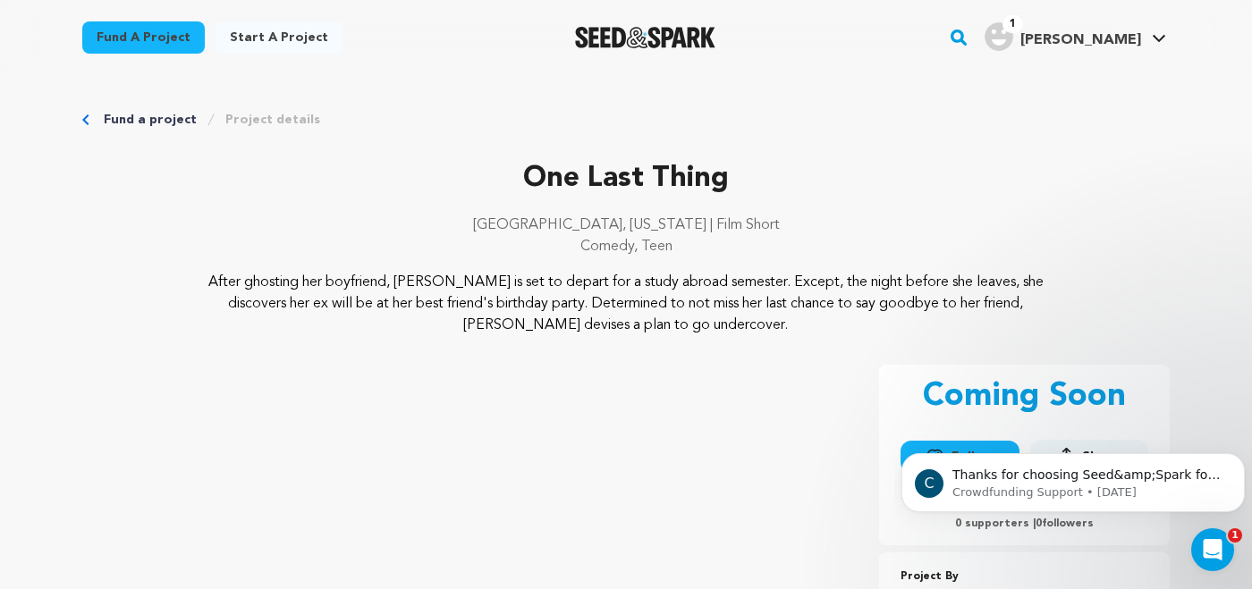
scroll to position [667, 0]
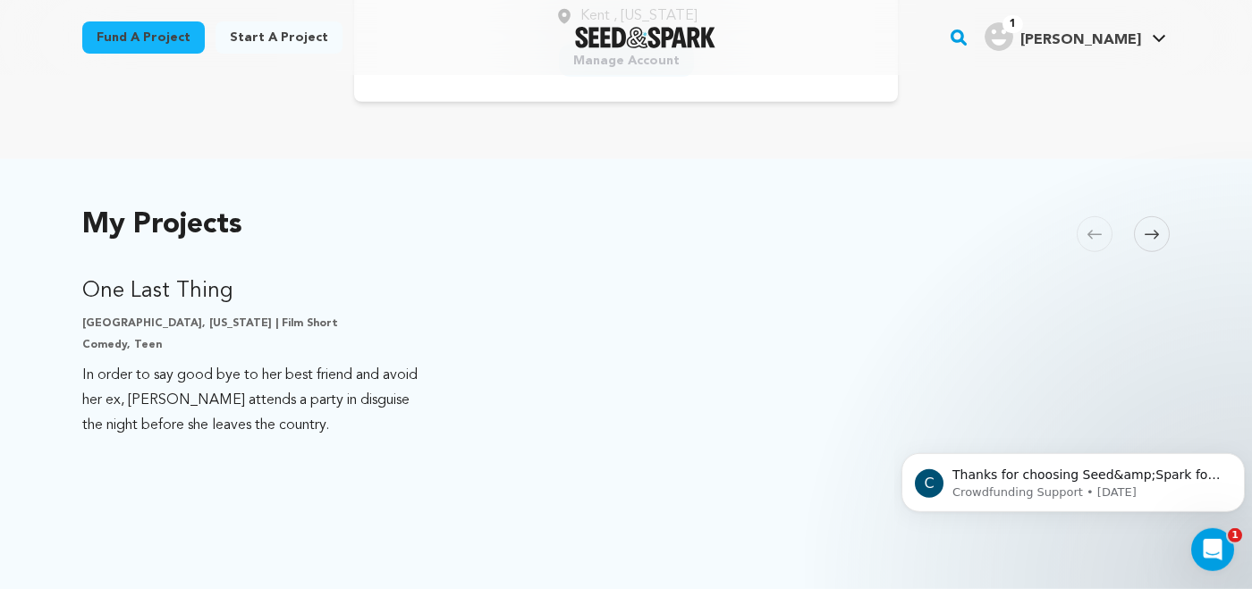
scroll to position [258, 0]
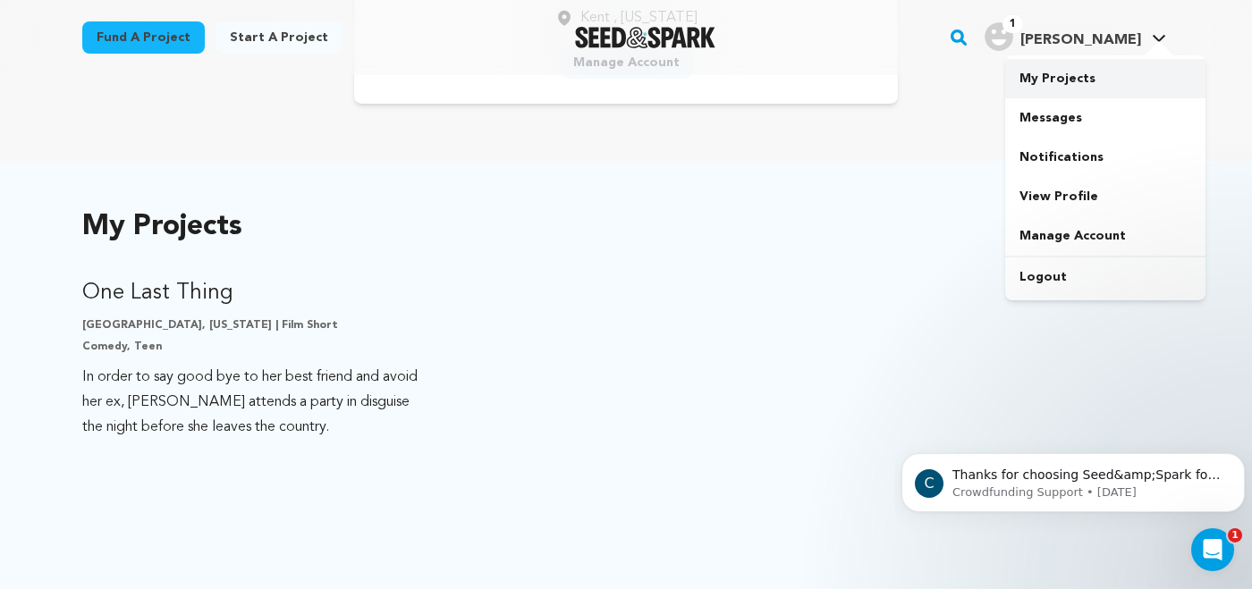
click at [1092, 73] on link "My Projects" at bounding box center [1105, 78] width 200 height 39
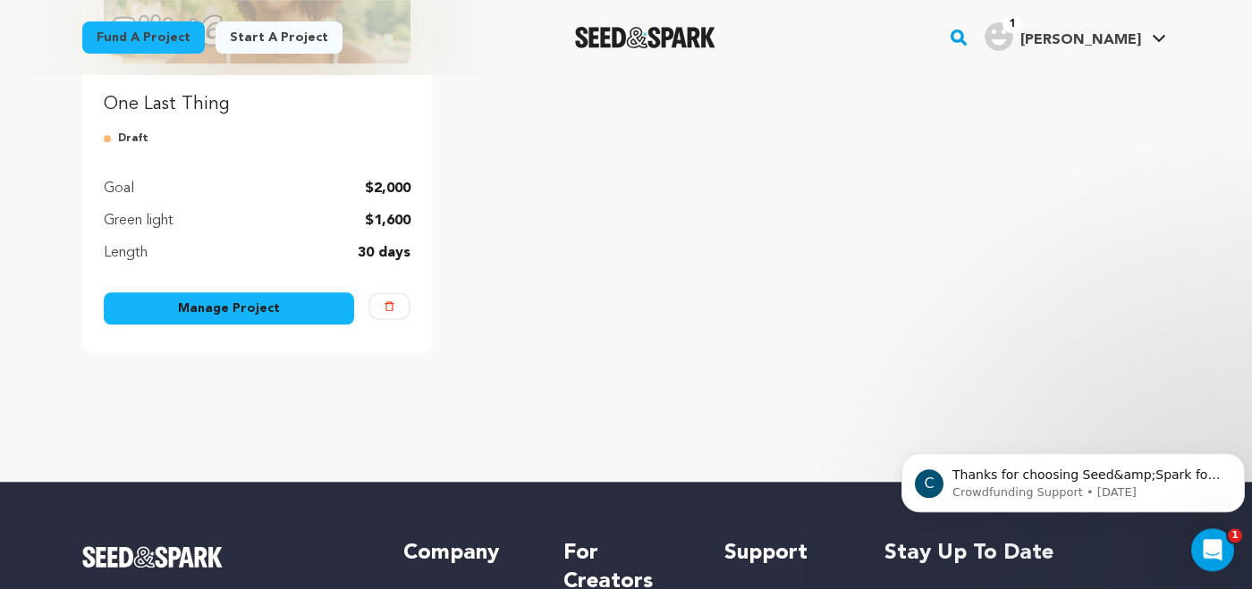
click at [238, 309] on link "Manage Project" at bounding box center [229, 309] width 250 height 32
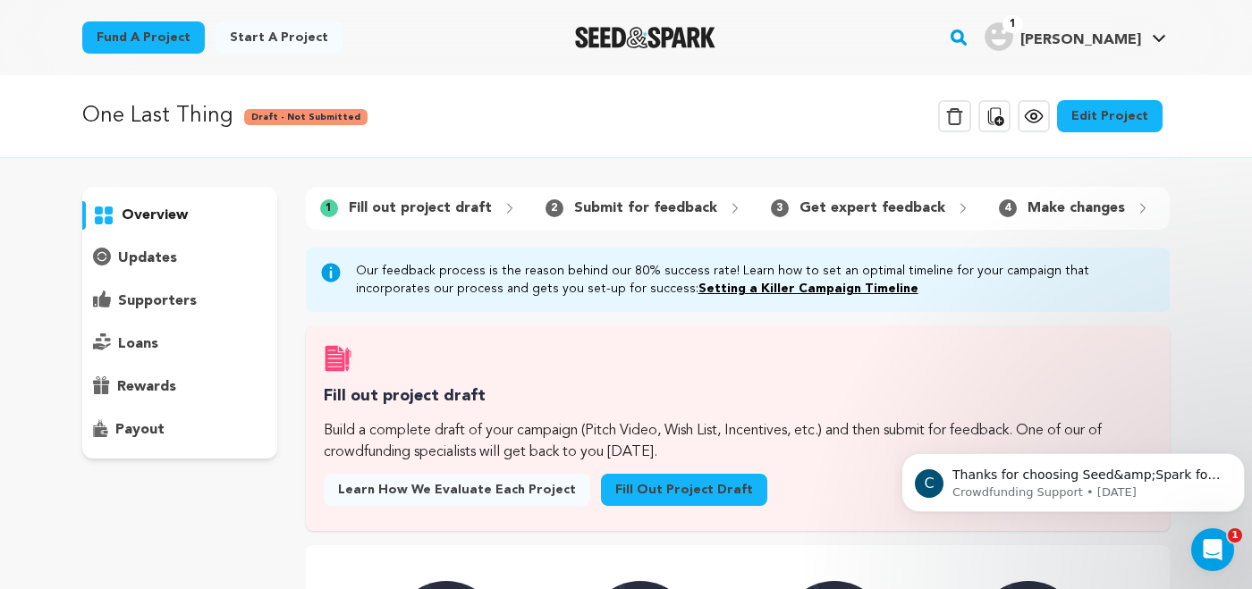
click at [1093, 113] on link "Edit Project" at bounding box center [1110, 116] width 106 height 32
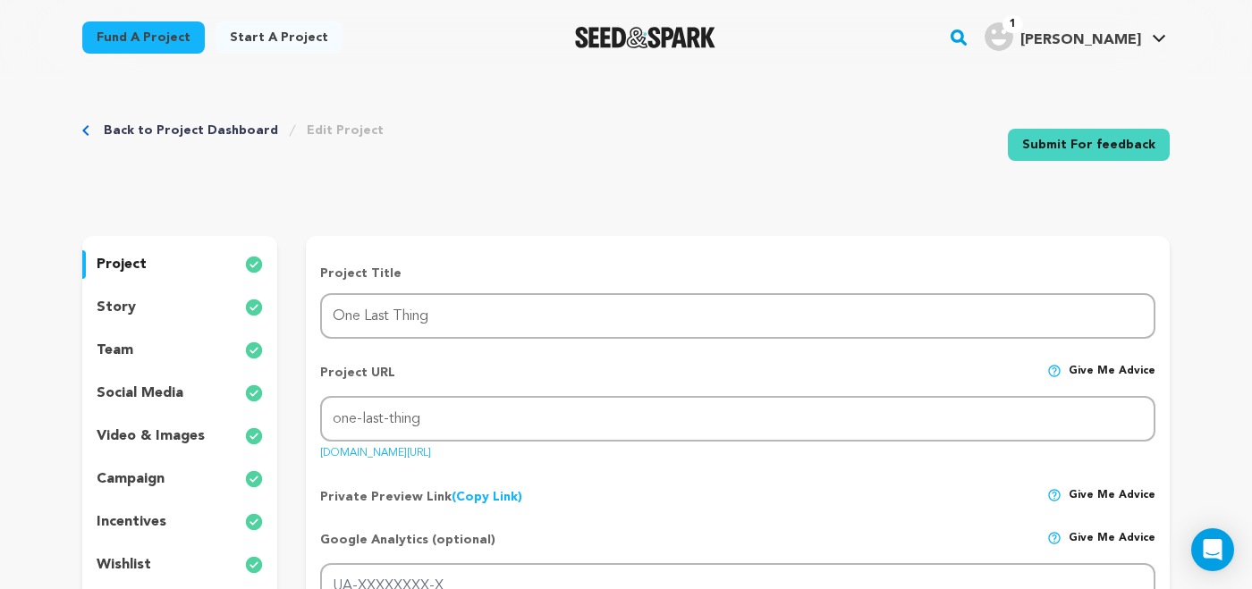
click at [132, 352] on div "team" at bounding box center [179, 350] width 195 height 29
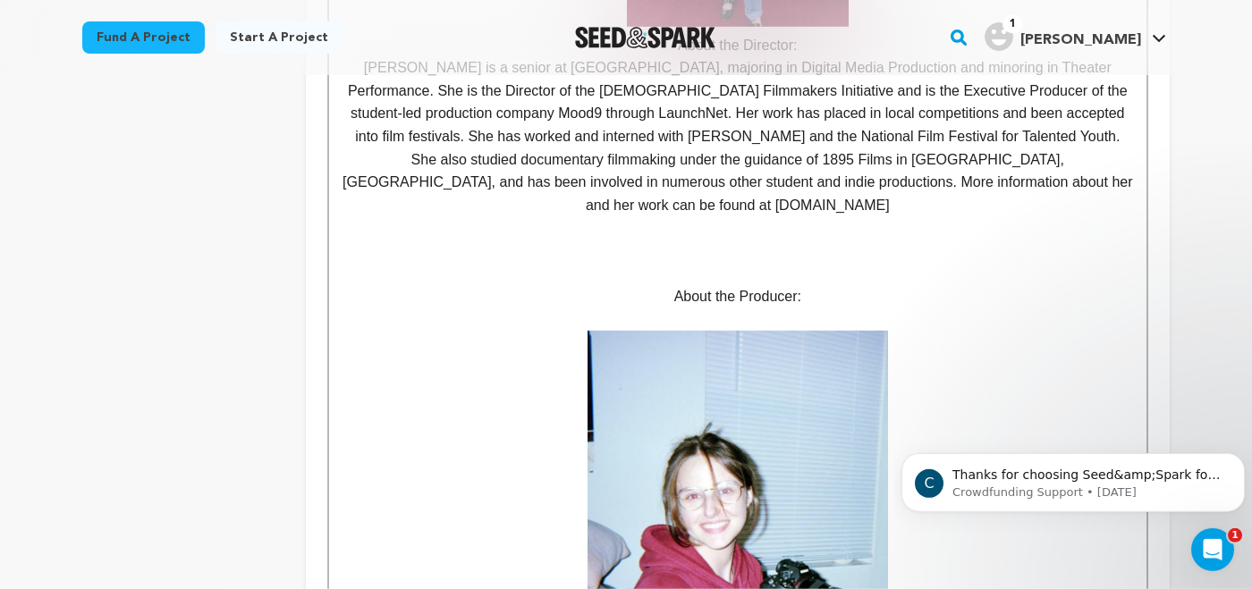
scroll to position [1303, 0]
drag, startPoint x: 664, startPoint y: 271, endPoint x: 861, endPoint y: 288, distance: 198.4
click at [861, 288] on div "One Last Thing is Stella and Olivia’s second collaboration as a Director/Produc…" at bounding box center [738, 125] width 818 height 1578
copy div "About the Producer:"
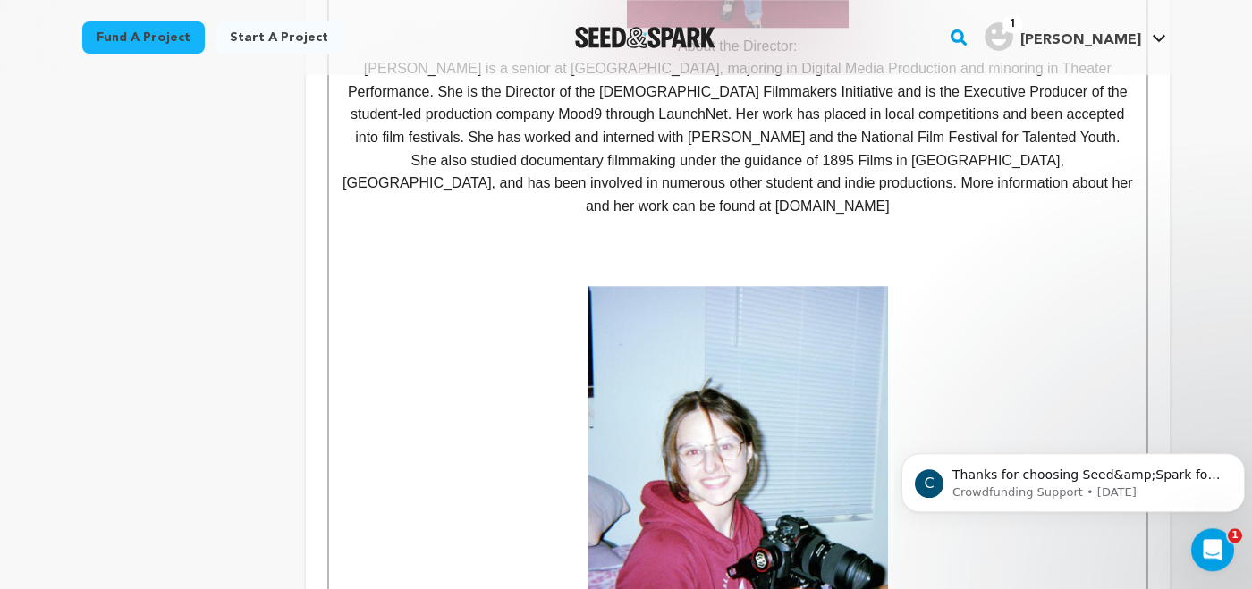
click at [726, 241] on p at bounding box center [738, 252] width 791 height 23
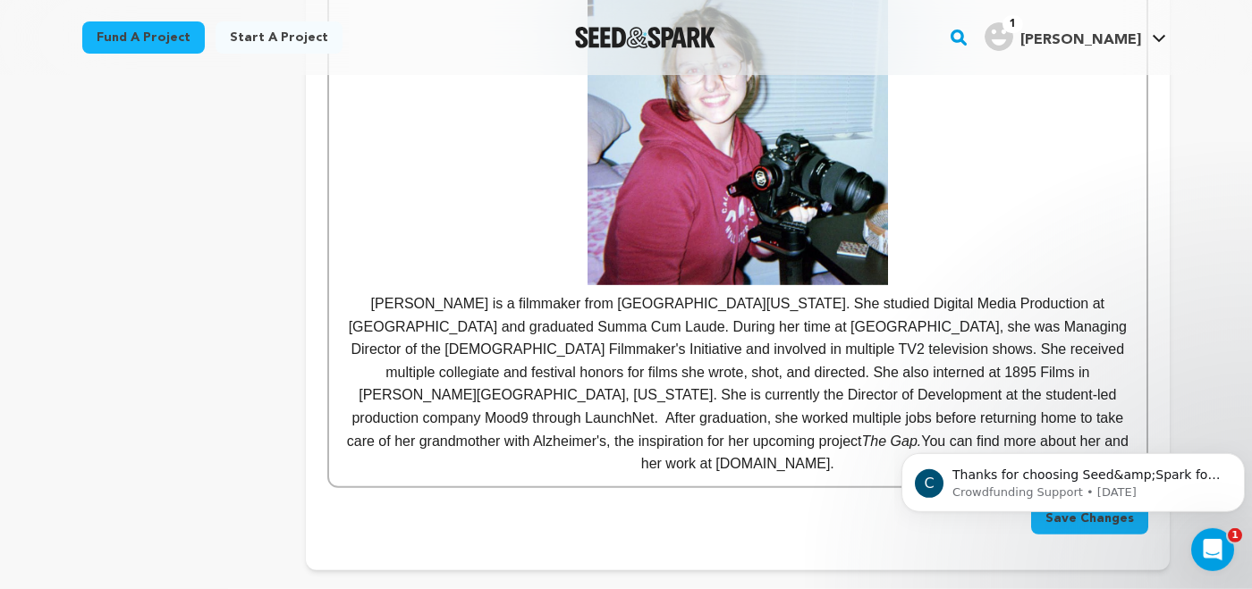
scroll to position [1656, 0]
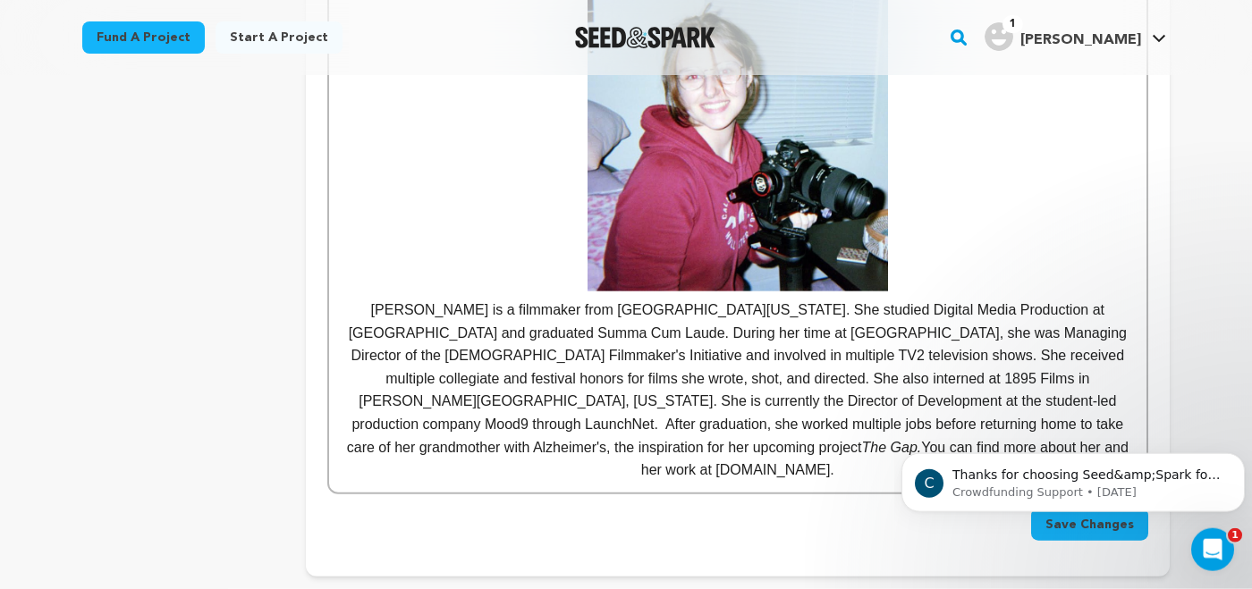
click at [908, 262] on p at bounding box center [738, 101] width 791 height 380
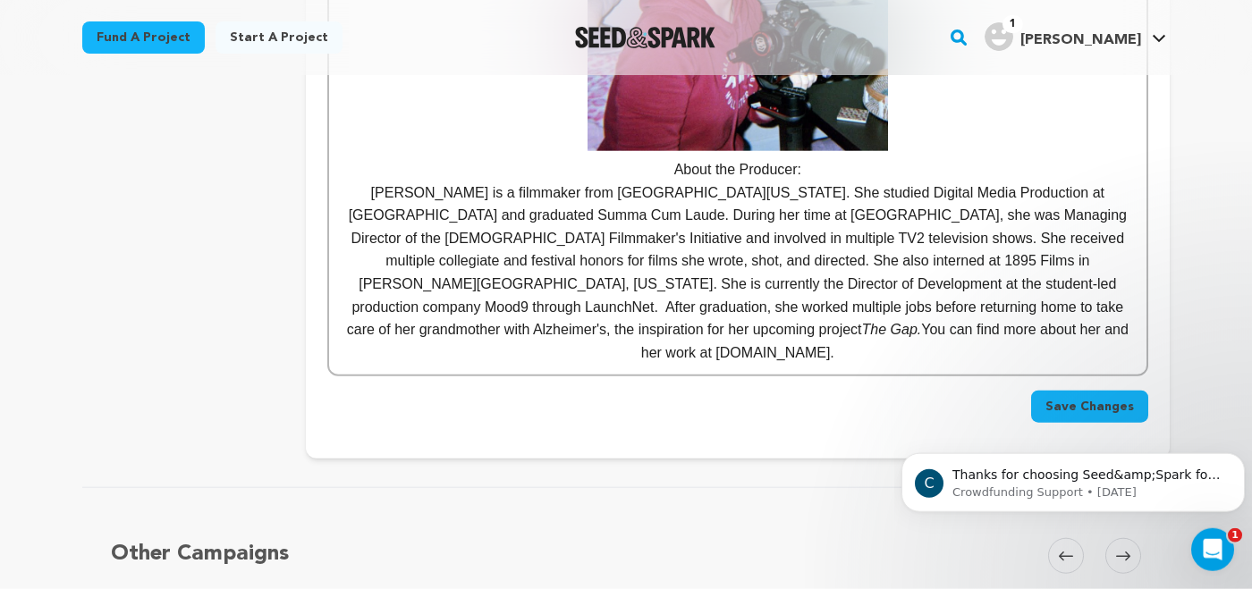
scroll to position [1818, 0]
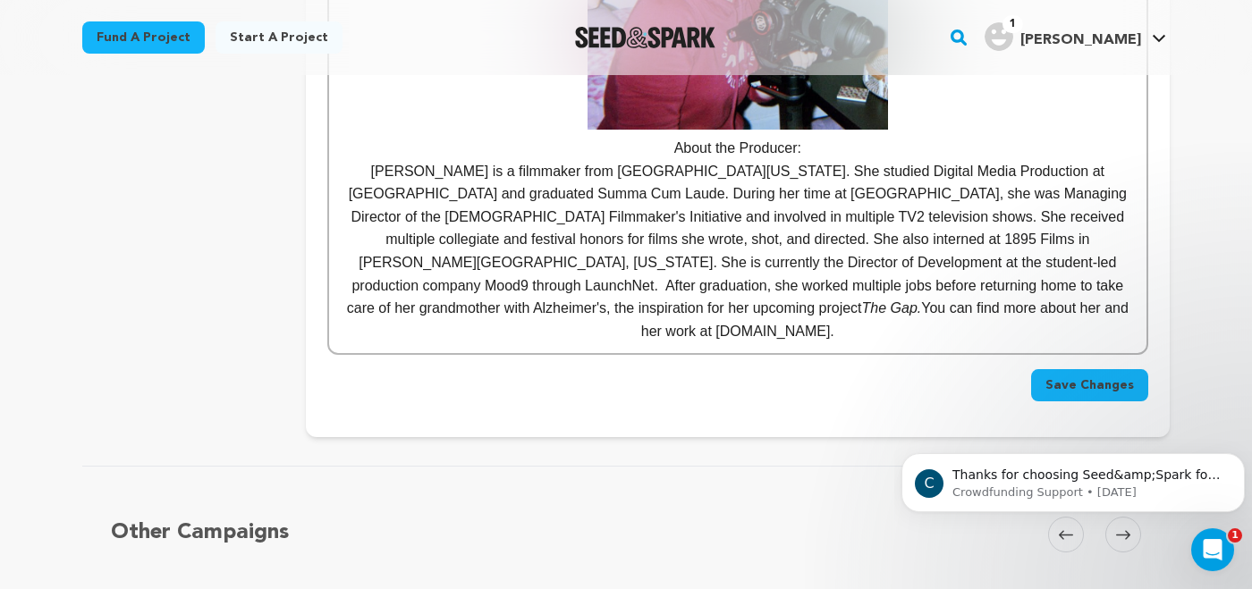
click at [1081, 377] on span "Save Changes" at bounding box center [1090, 386] width 89 height 18
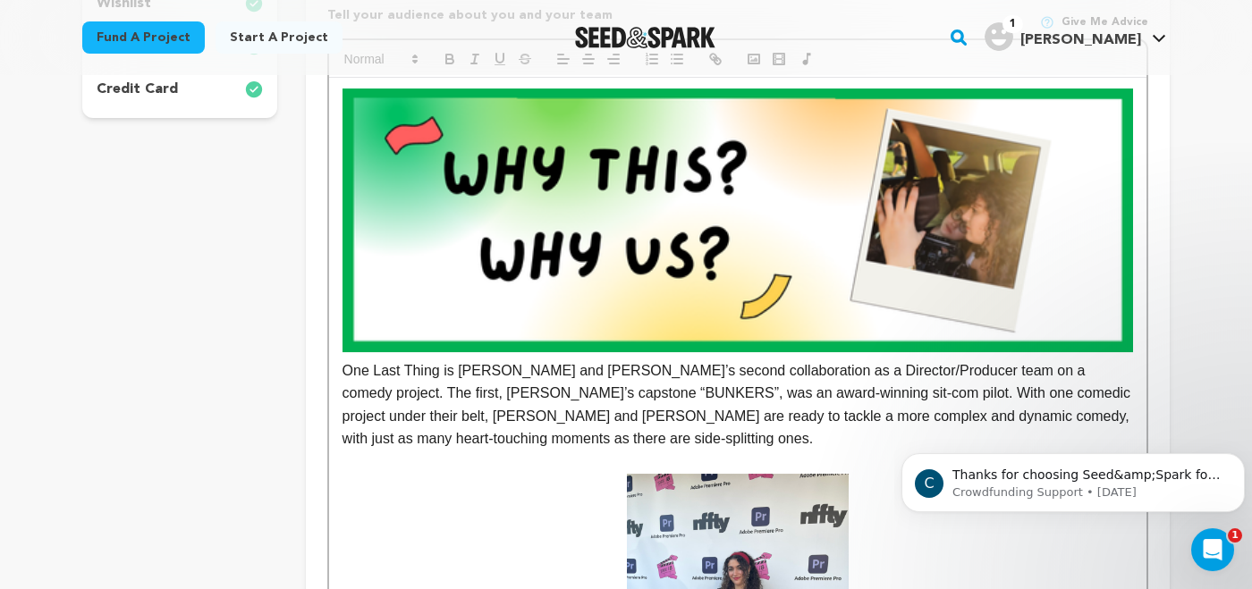
scroll to position [794, 0]
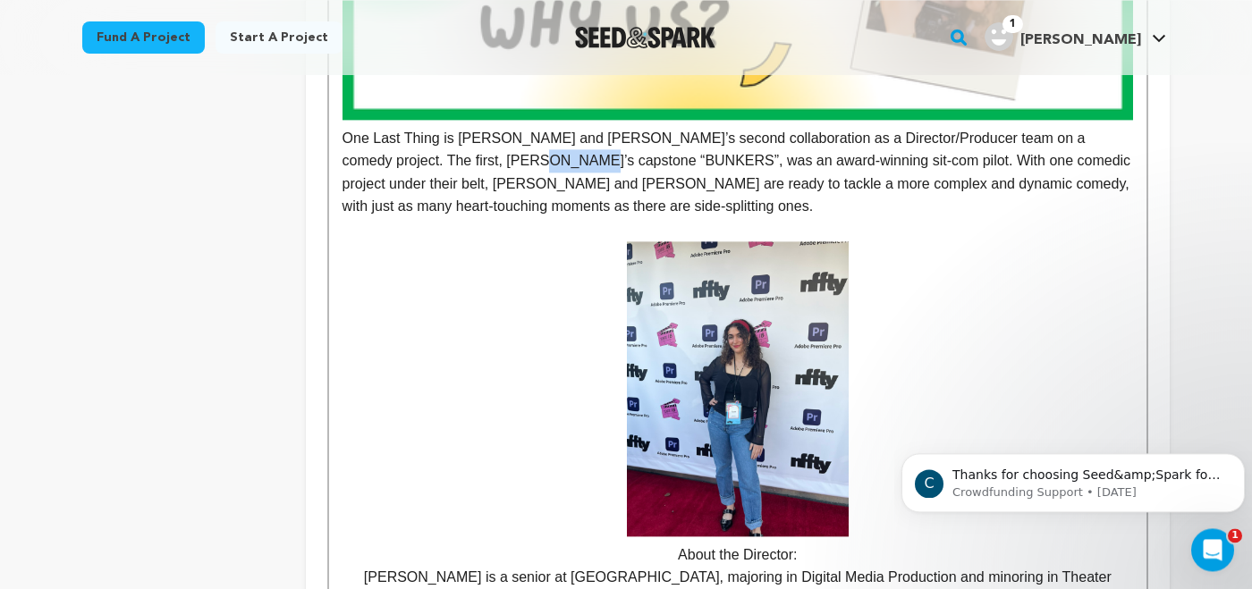
drag, startPoint x: 406, startPoint y: 157, endPoint x: 465, endPoint y: 157, distance: 59.0
click at [465, 157] on p "One Last Thing is Stella and Olivia’s second collaboration as a Director/Produc…" at bounding box center [738, 37] width 791 height 362
click at [405, 305] on p "About the Director:" at bounding box center [738, 405] width 791 height 326
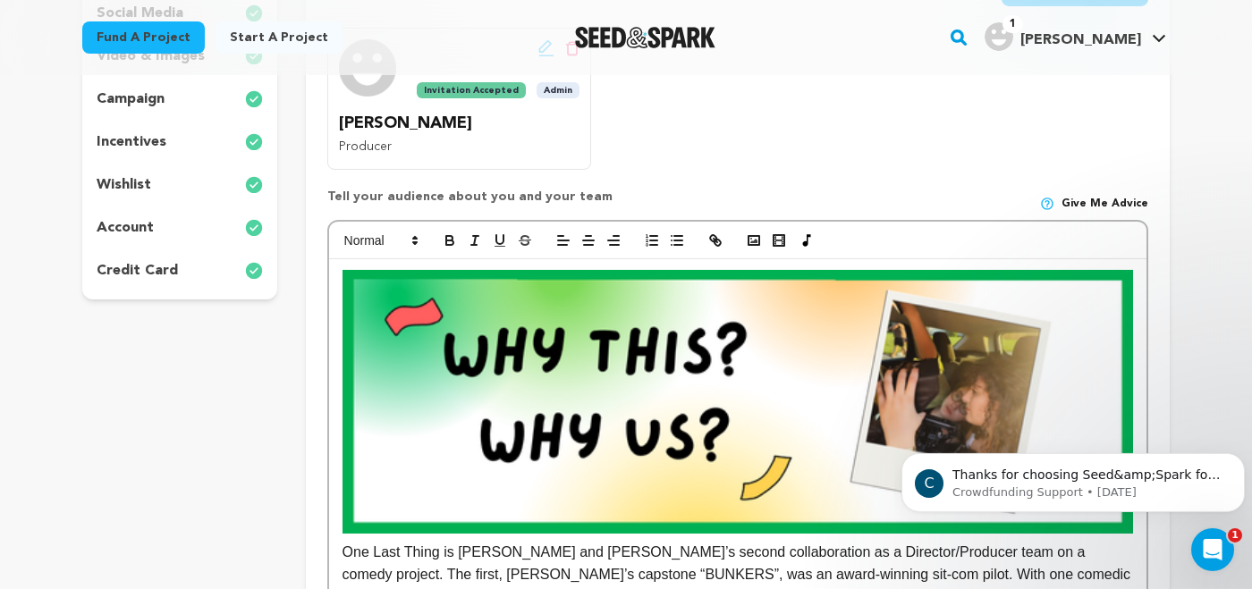
scroll to position [366, 0]
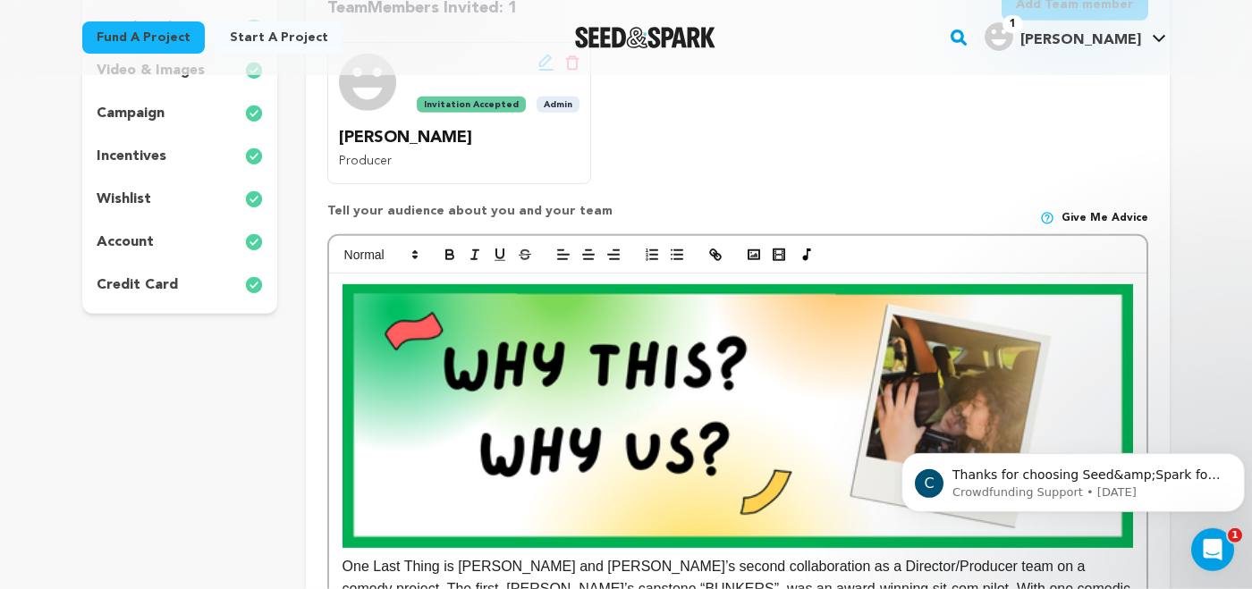
drag, startPoint x: 335, startPoint y: 301, endPoint x: 496, endPoint y: 461, distance: 225.8
drag, startPoint x: 335, startPoint y: 379, endPoint x: 559, endPoint y: 507, distance: 257.6
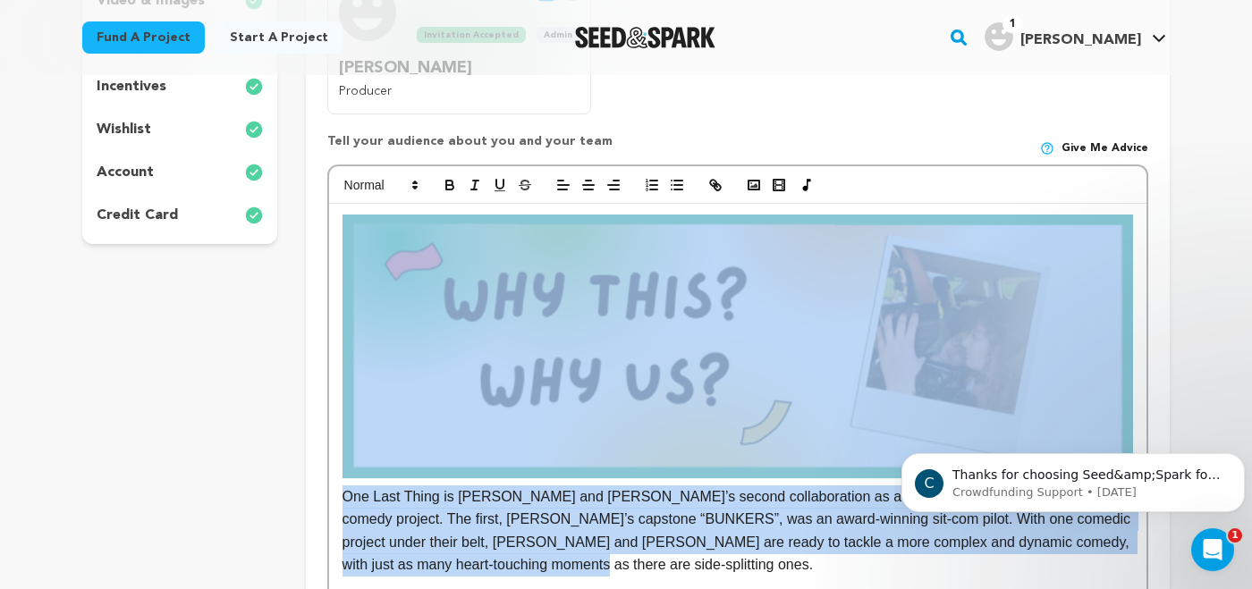
drag, startPoint x: 407, startPoint y: 564, endPoint x: 330, endPoint y: 310, distance: 264.6
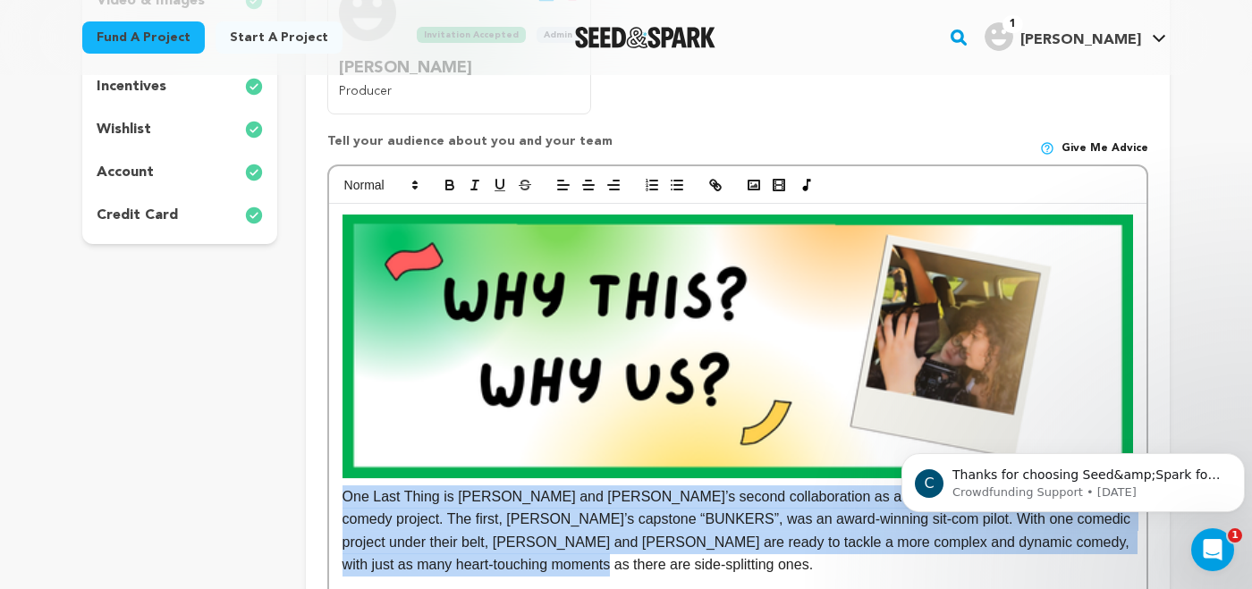
copy p "One Last Thing is Stella and Olivia’s second collaboration as a Director/Produc…"
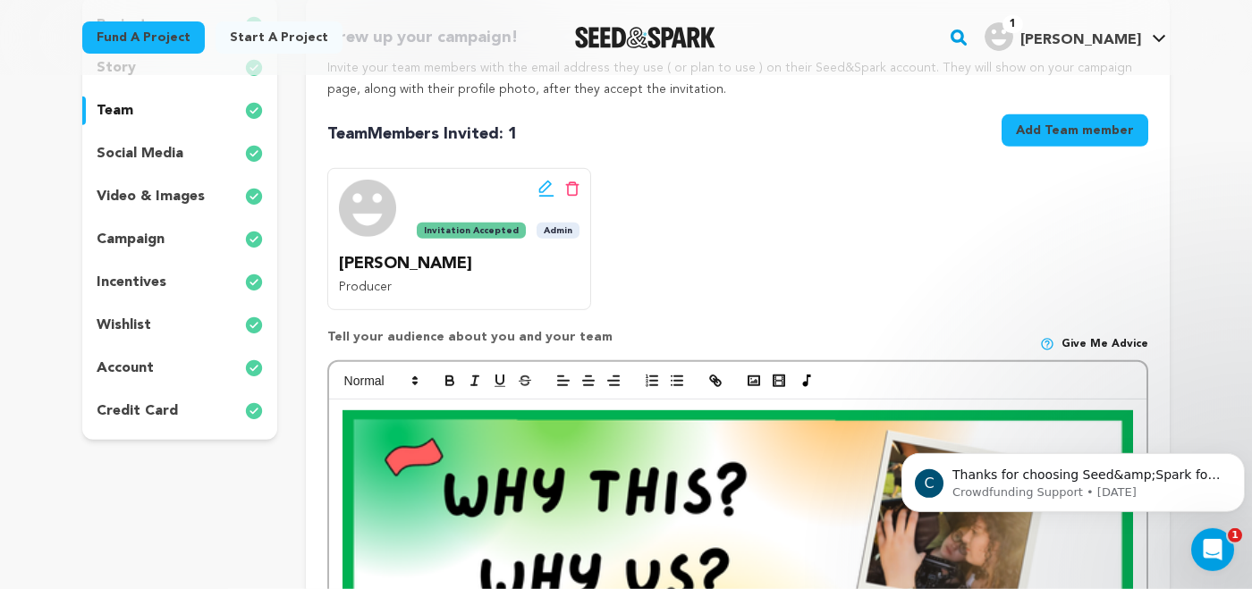
scroll to position [13, 0]
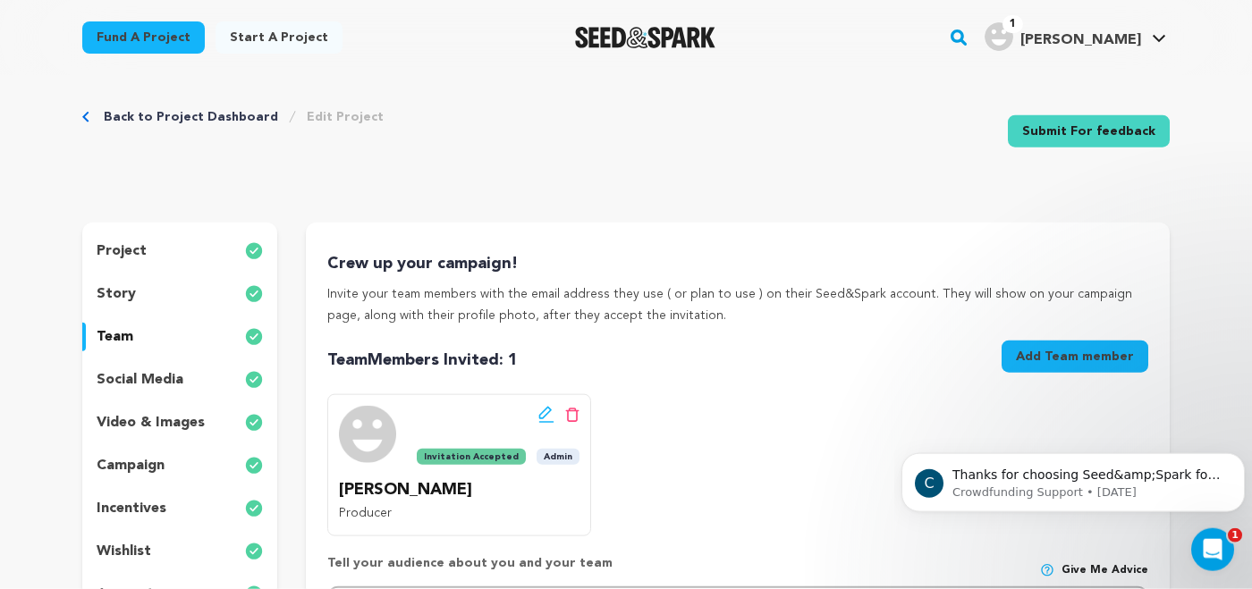
click at [127, 291] on p "story" at bounding box center [116, 294] width 39 height 21
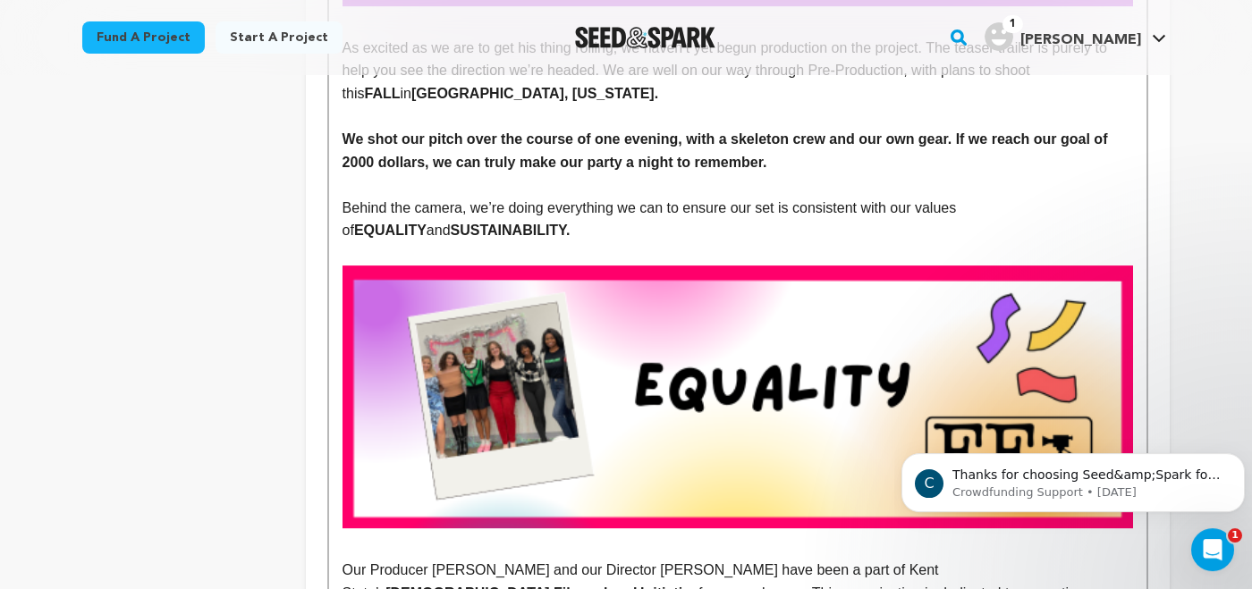
scroll to position [1192, 0]
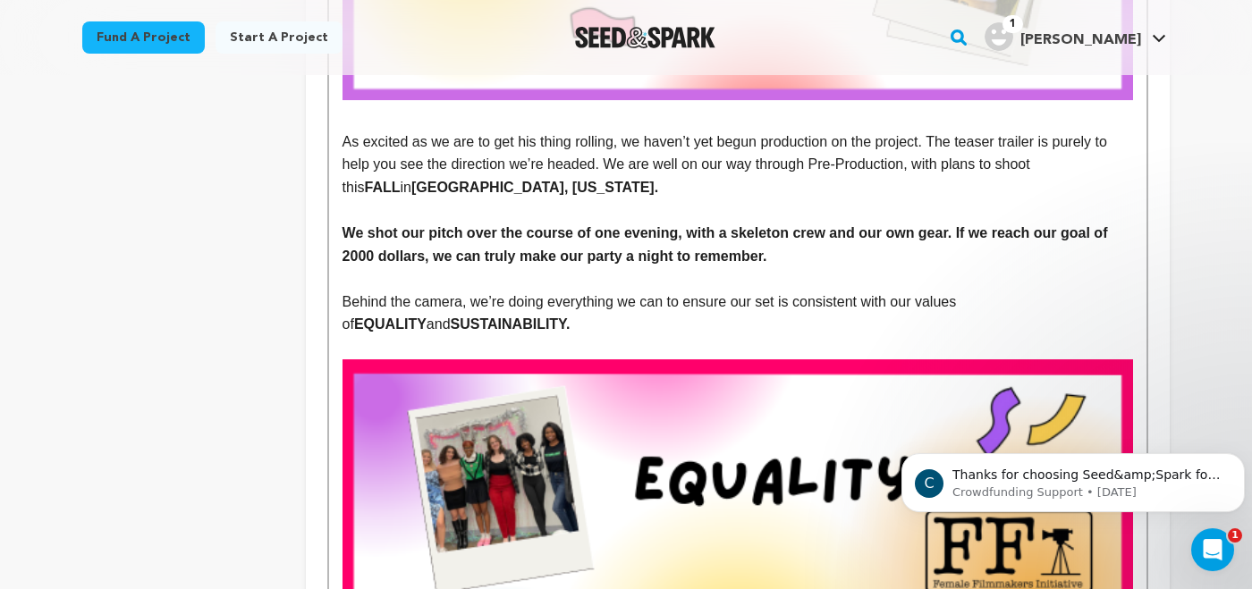
click at [774, 258] on p "We shot our pitch over the course of one evening, with a skeleton crew and our …" at bounding box center [738, 245] width 791 height 46
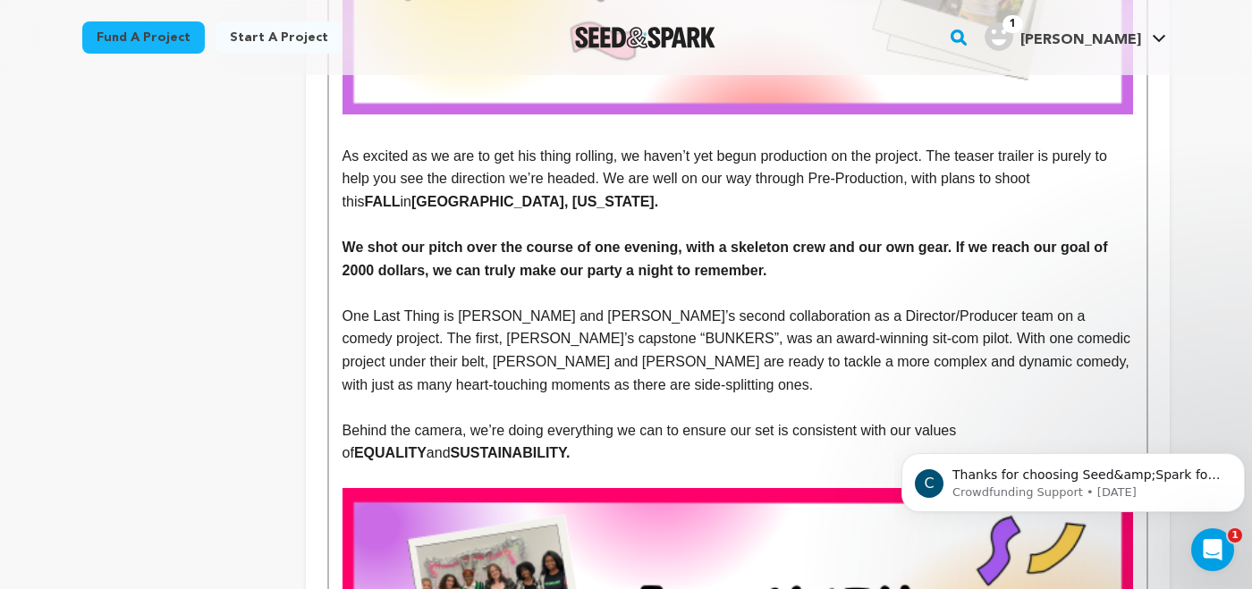
scroll to position [1155, 0]
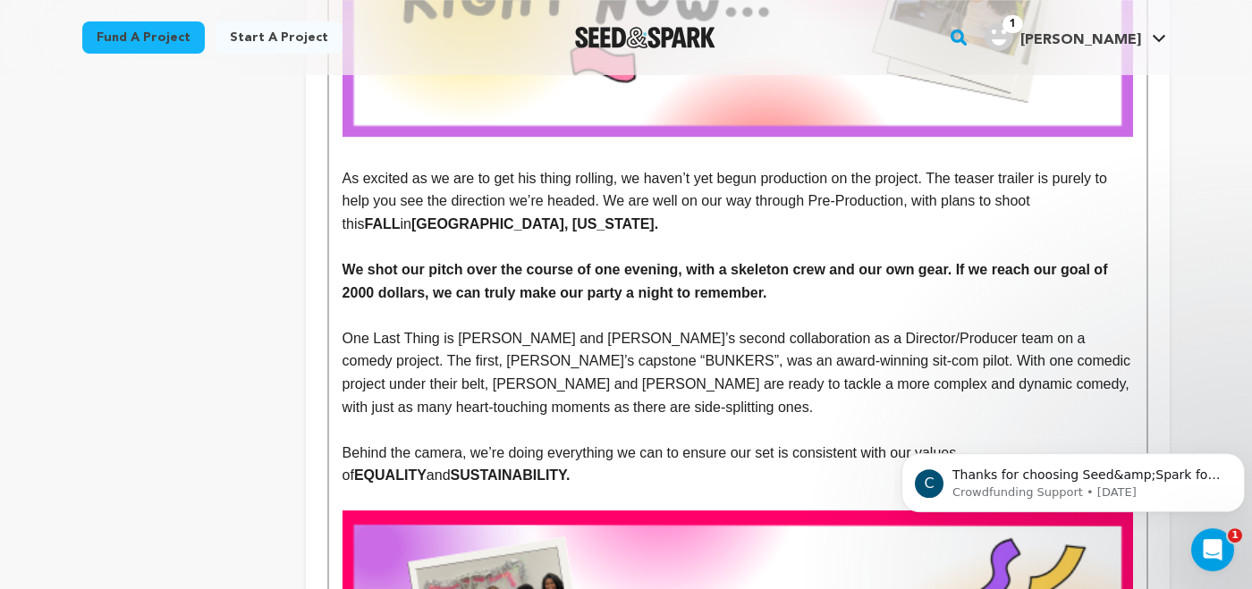
click at [782, 296] on p "We shot our pitch over the course of one evening, with a skeleton crew and our …" at bounding box center [738, 282] width 791 height 46
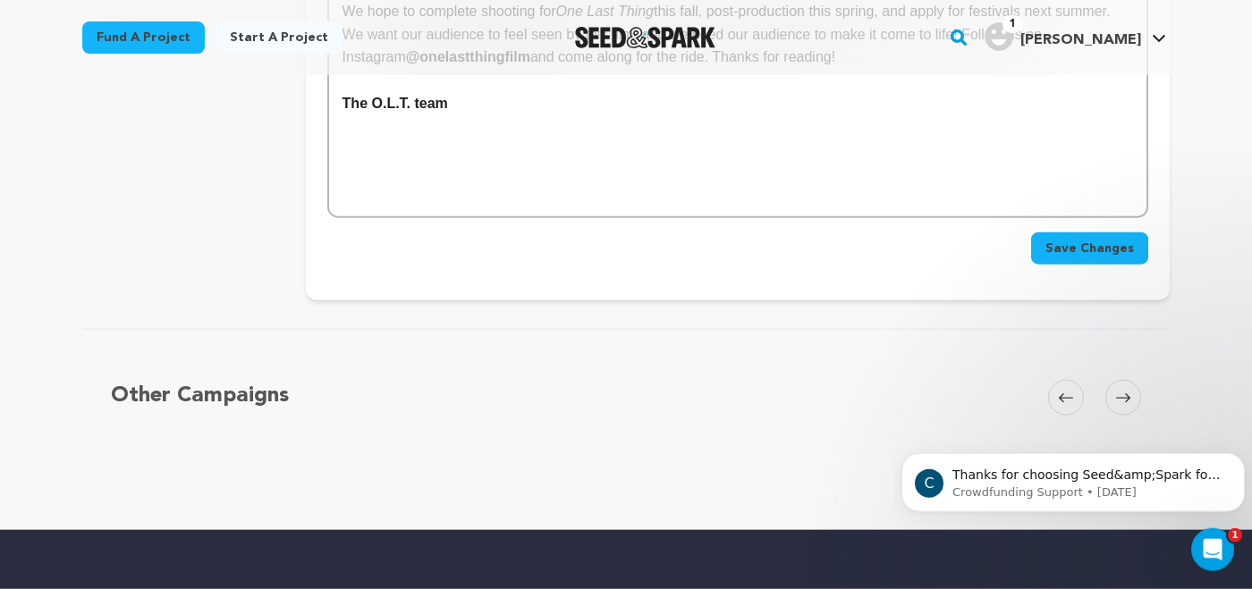
scroll to position [3566, 0]
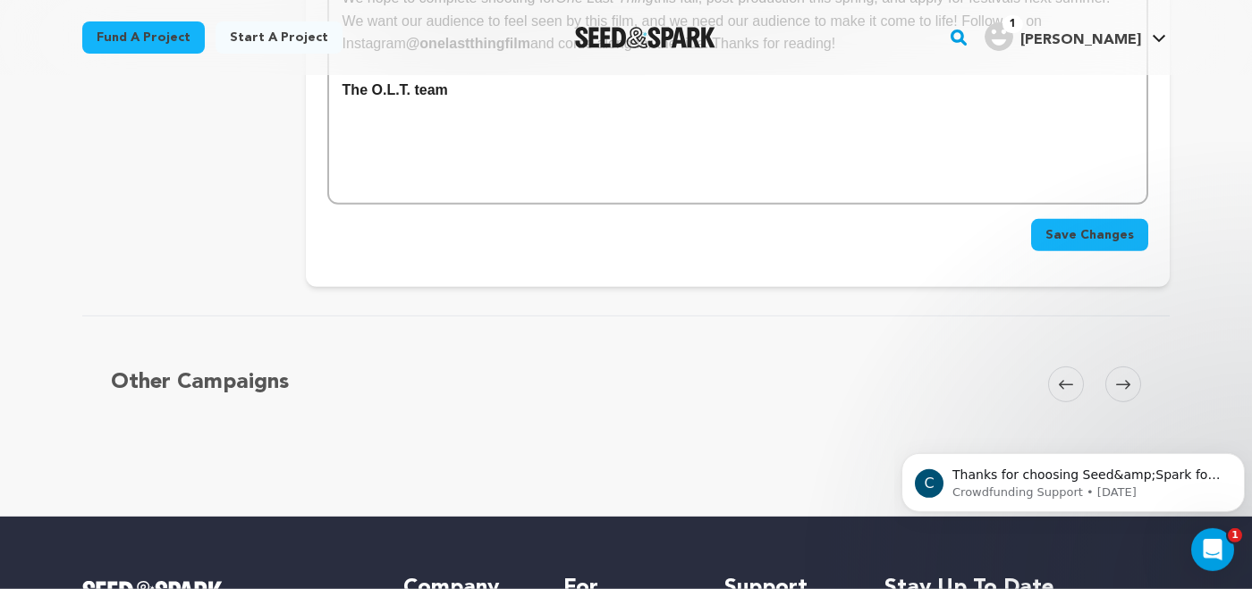
click at [1076, 241] on span "Save Changes" at bounding box center [1090, 235] width 89 height 18
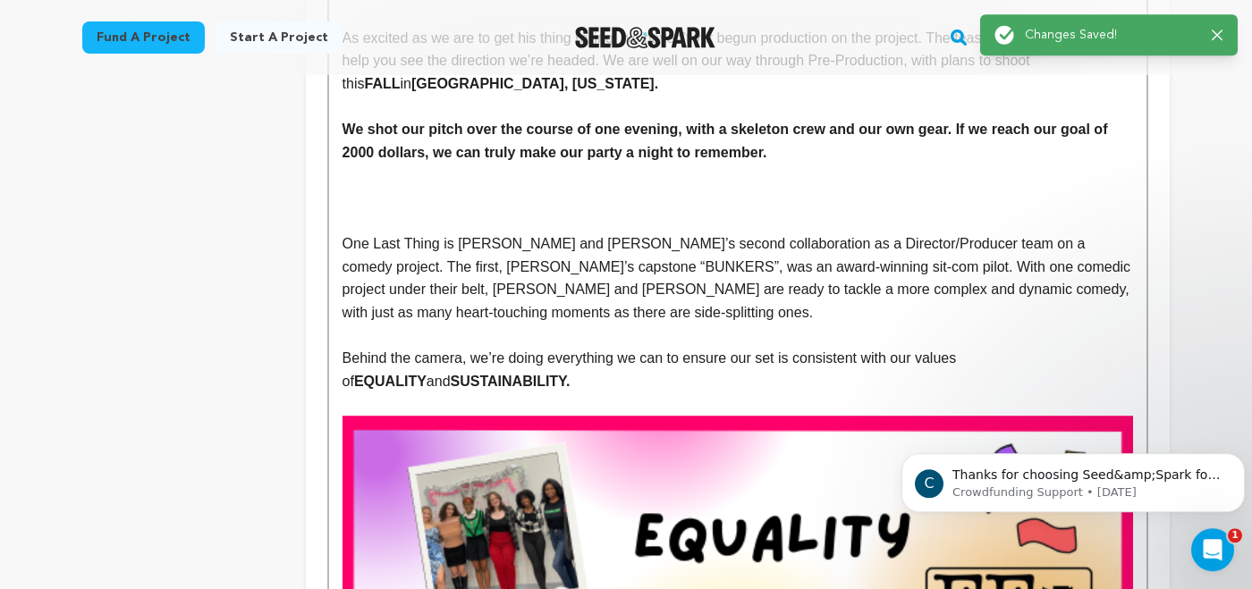
scroll to position [1297, 0]
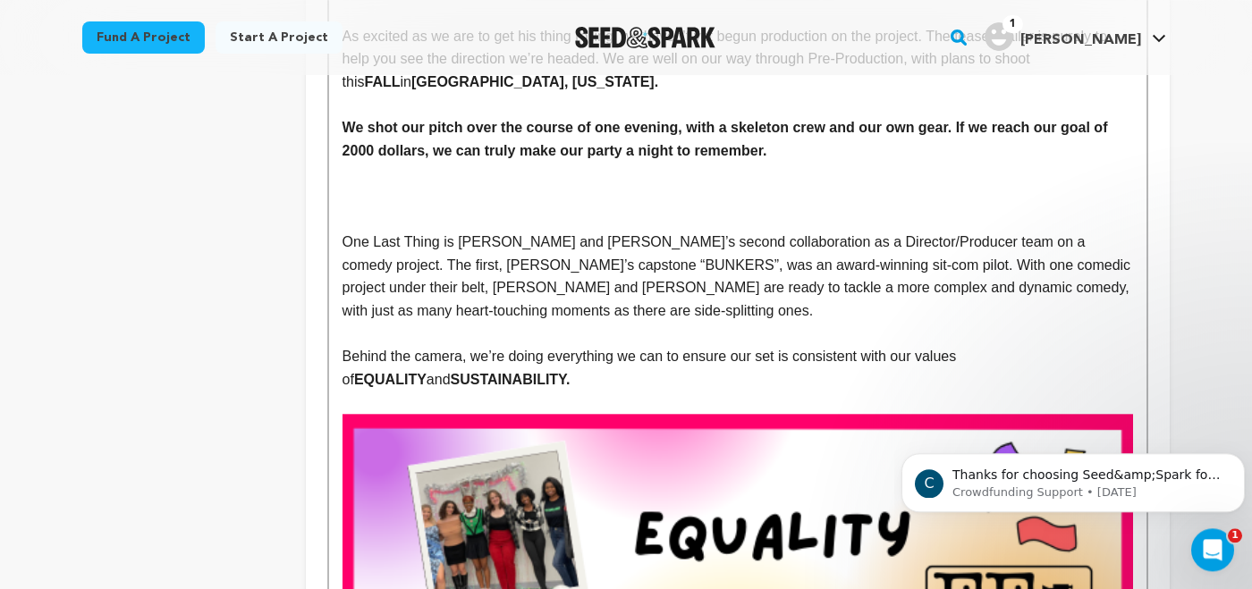
click at [716, 265] on p "One Last Thing is Stella and Olivia’s second collaboration as a Director/Produc…" at bounding box center [738, 276] width 791 height 91
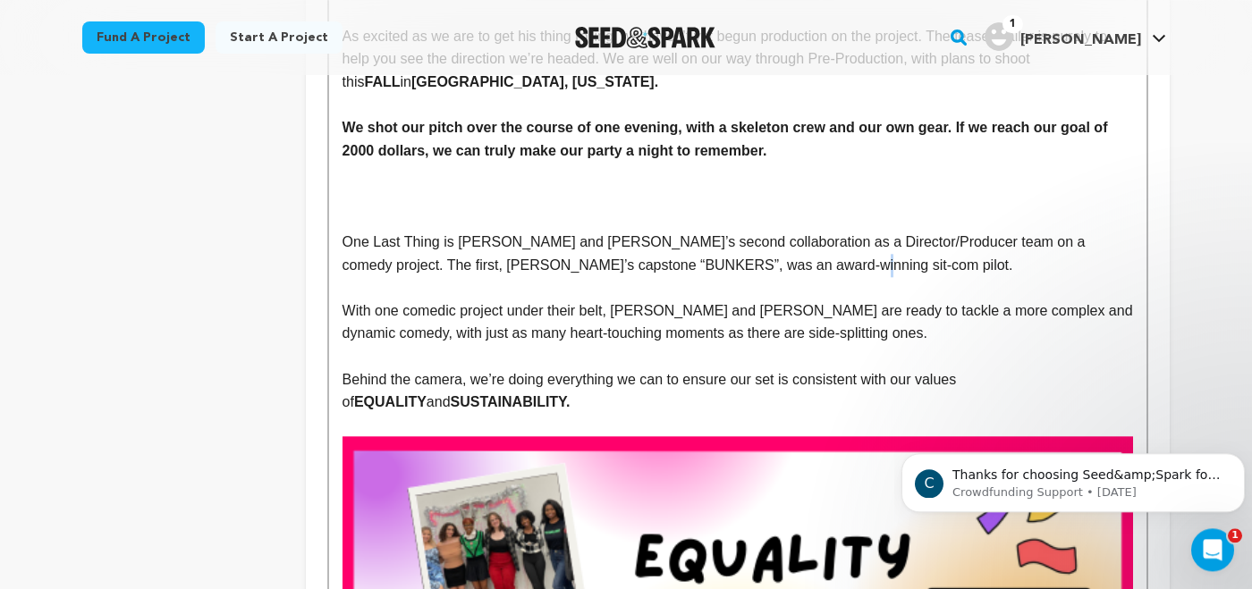
click at [710, 267] on p "One Last Thing is Stella and Olivia’s second collaboration as a Director/Produc…" at bounding box center [738, 254] width 791 height 46
click at [719, 265] on p "One Last Thing is Stella and Olivia’s second collaboration as a Director/Produc…" at bounding box center [738, 254] width 791 height 46
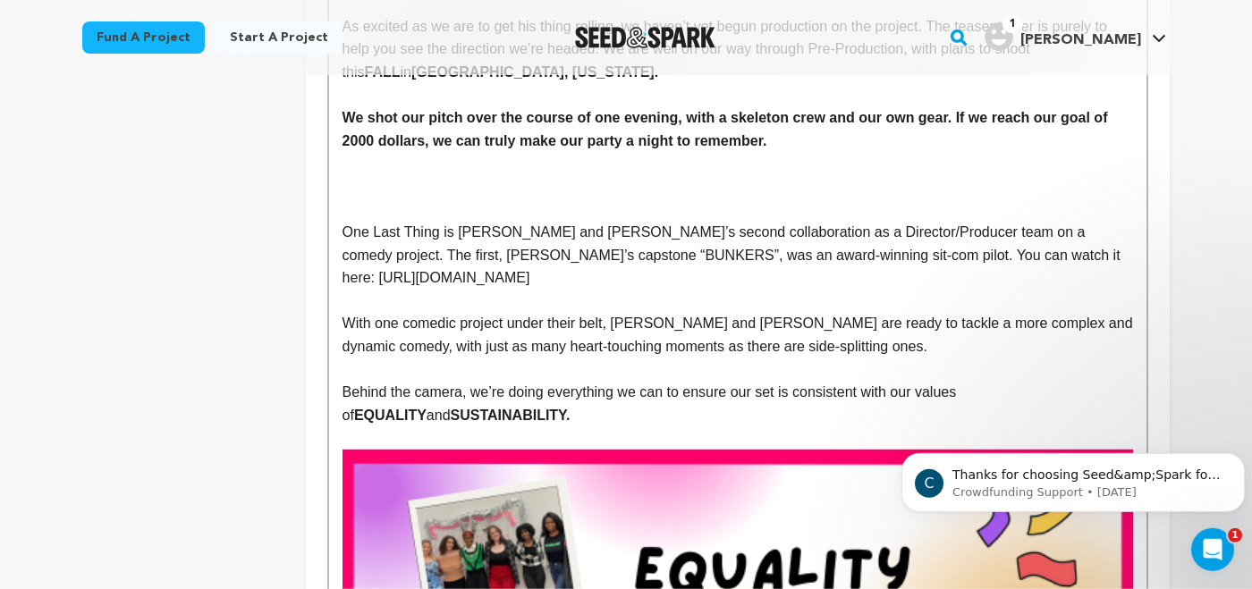
scroll to position [1311, 0]
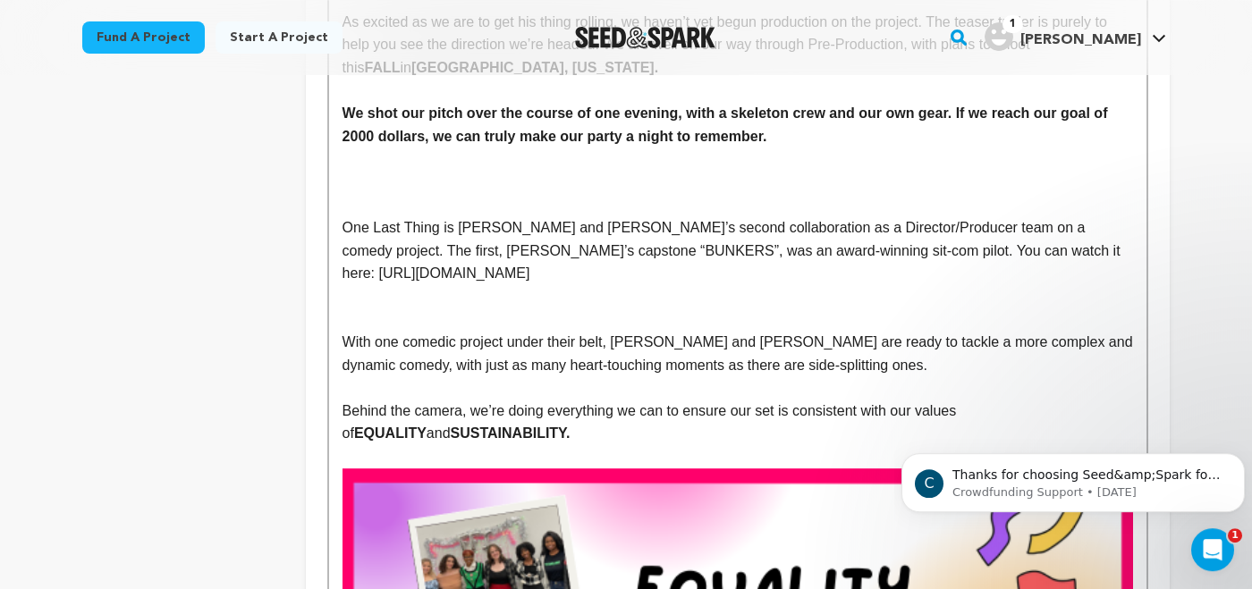
click at [389, 308] on p at bounding box center [738, 319] width 791 height 23
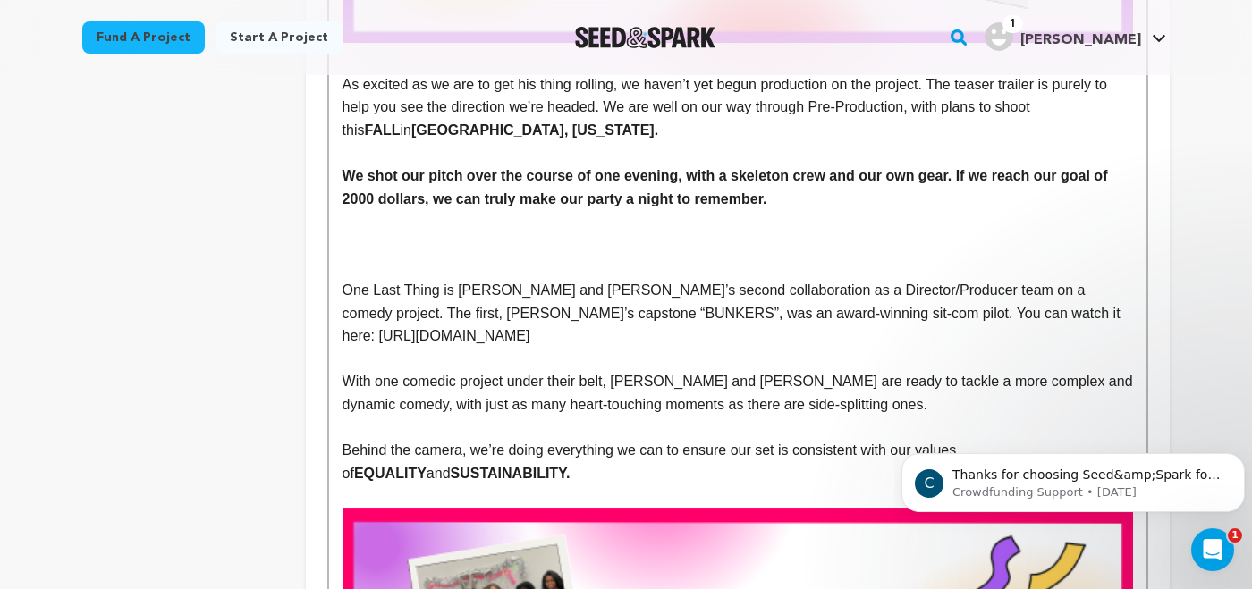
scroll to position [1235, 0]
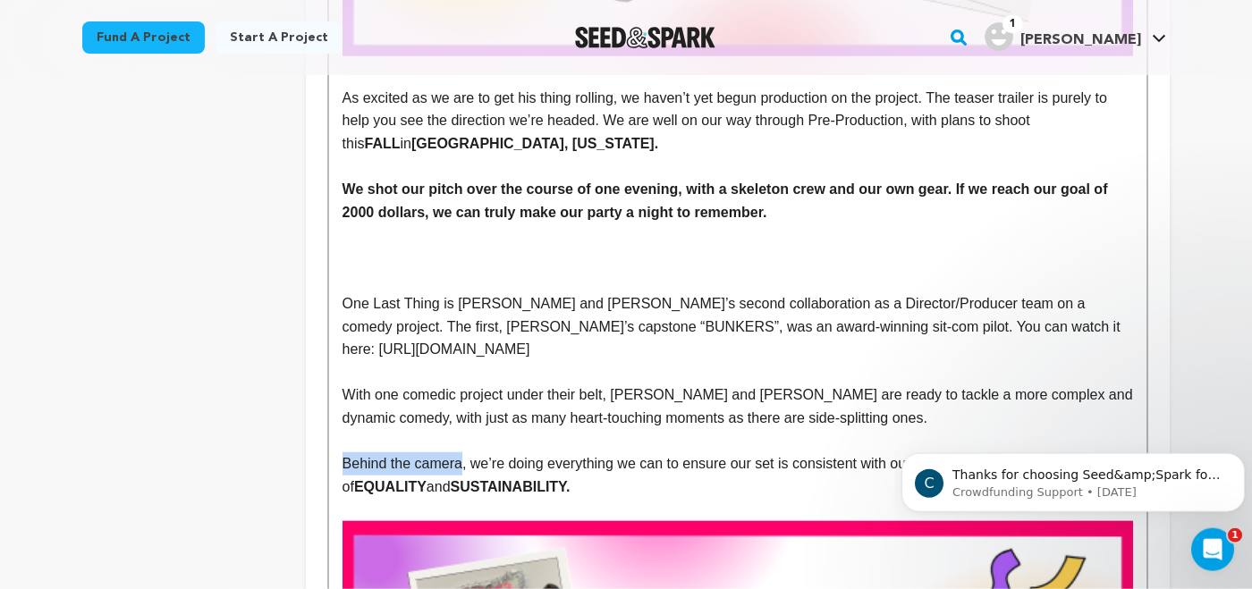
drag, startPoint x: 458, startPoint y: 444, endPoint x: 320, endPoint y: 444, distance: 137.8
click at [603, 403] on p "With one comedic project under their belt, [PERSON_NAME] and [PERSON_NAME] are …" at bounding box center [738, 407] width 791 height 46
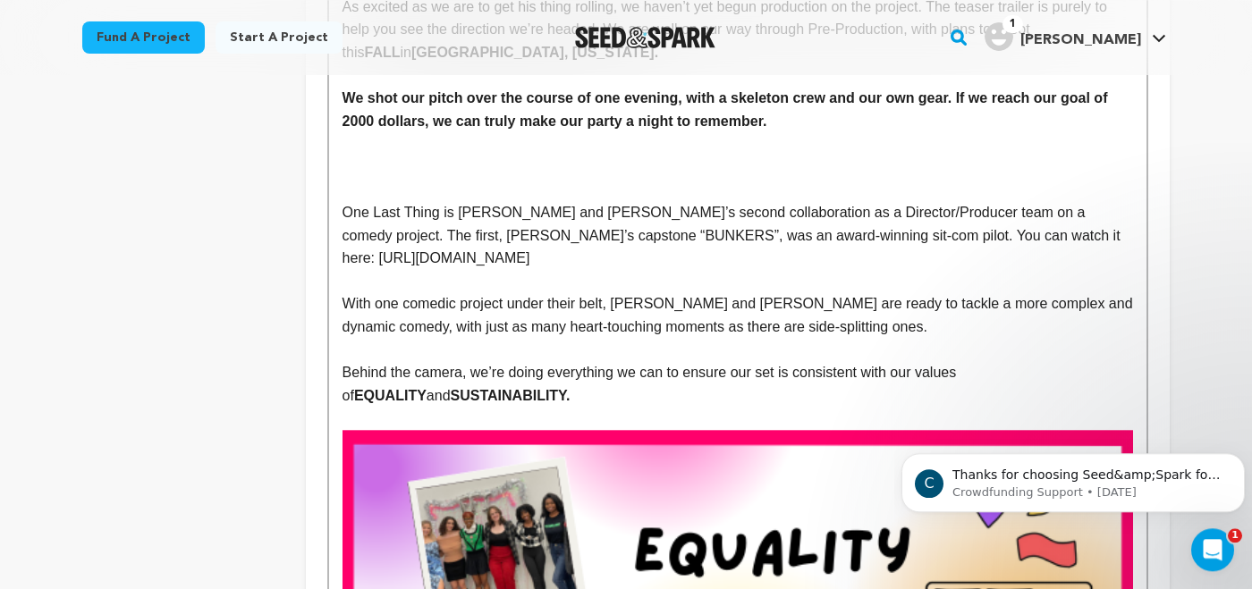
scroll to position [1305, 0]
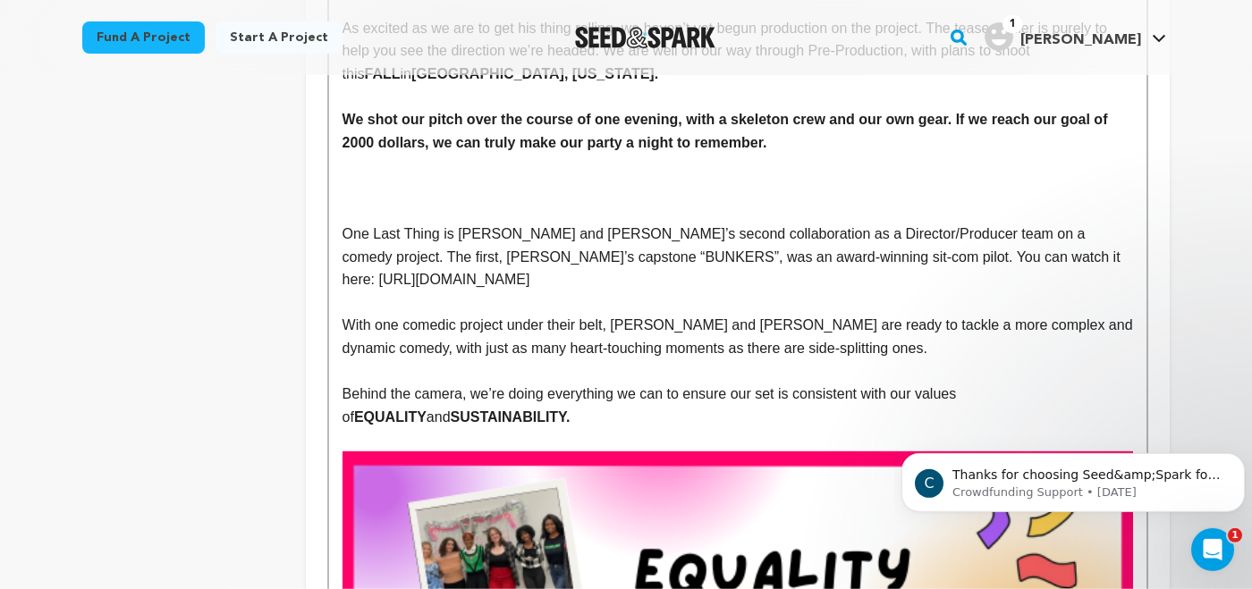
click at [343, 235] on p "One Last Thing is Stella and Olivia’s second collaboration as a Director/Produc…" at bounding box center [738, 257] width 791 height 69
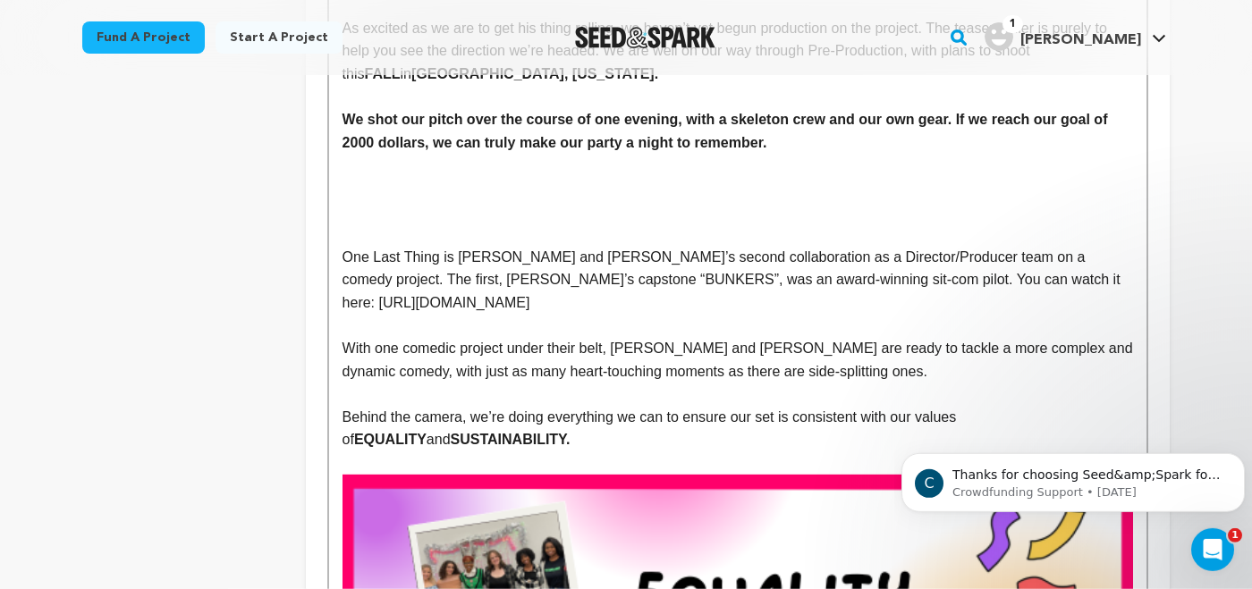
click at [352, 233] on p at bounding box center [738, 234] width 791 height 23
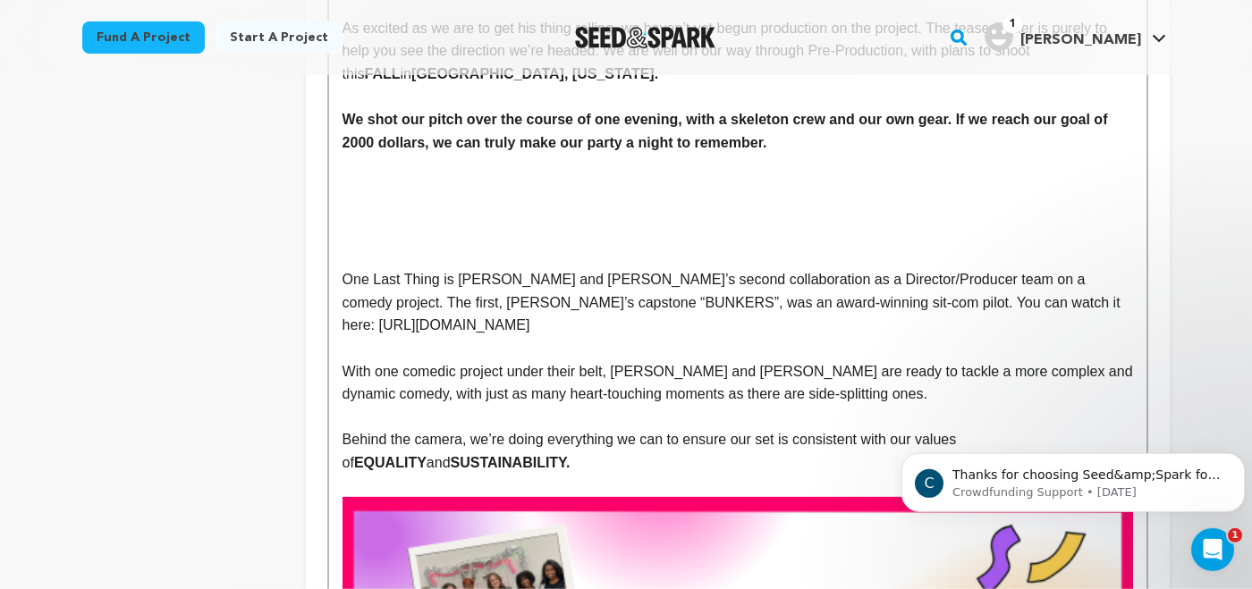
click at [356, 246] on p at bounding box center [738, 257] width 791 height 23
click at [356, 236] on p at bounding box center [738, 234] width 791 height 23
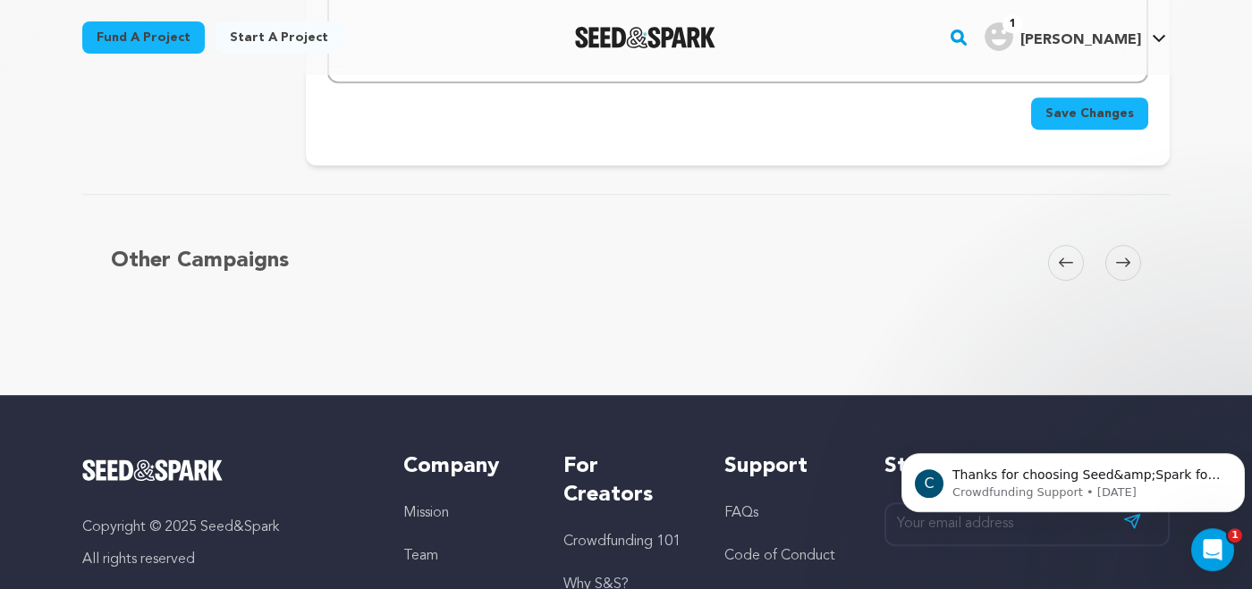
scroll to position [3774, 0]
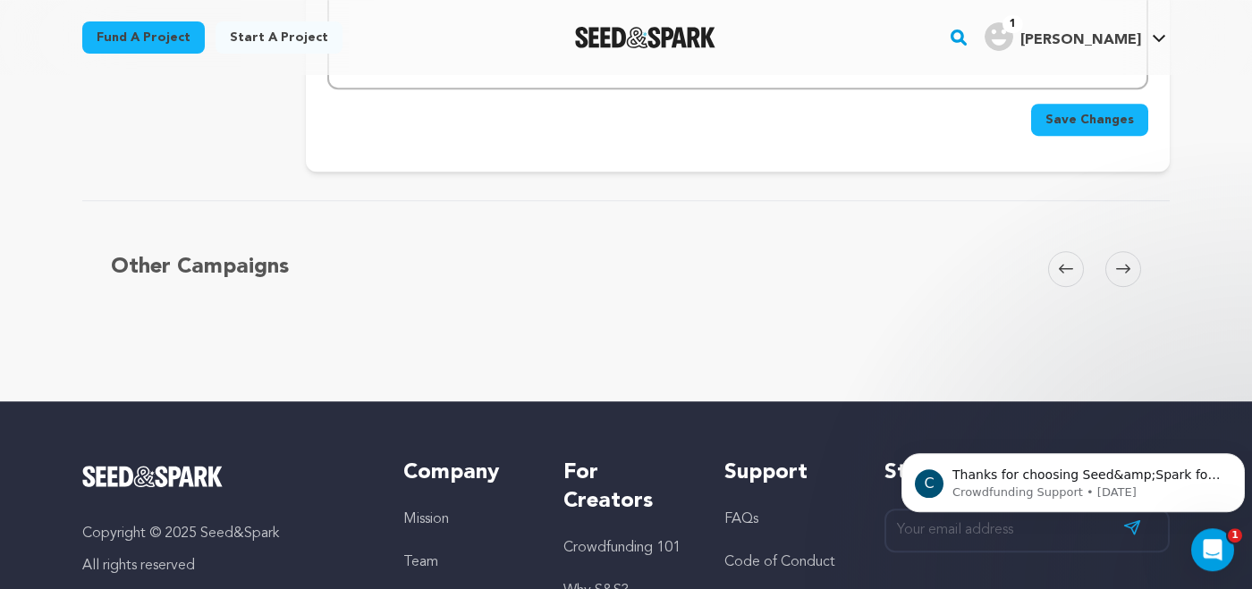
click at [1075, 111] on span "Save Changes" at bounding box center [1090, 120] width 89 height 18
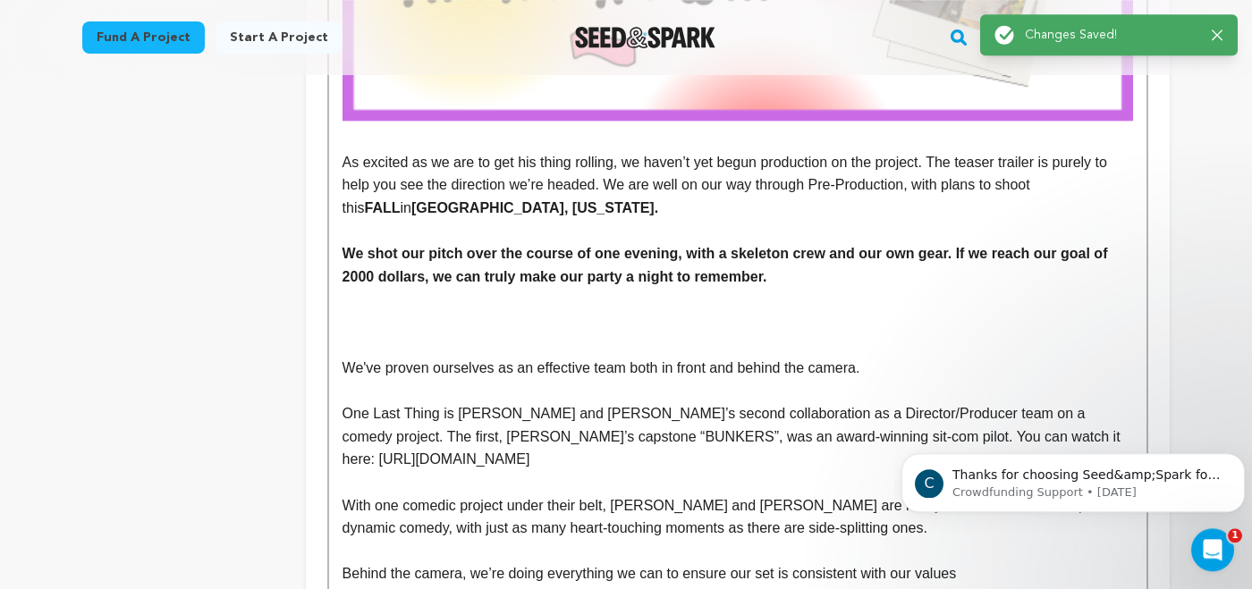
scroll to position [1271, 0]
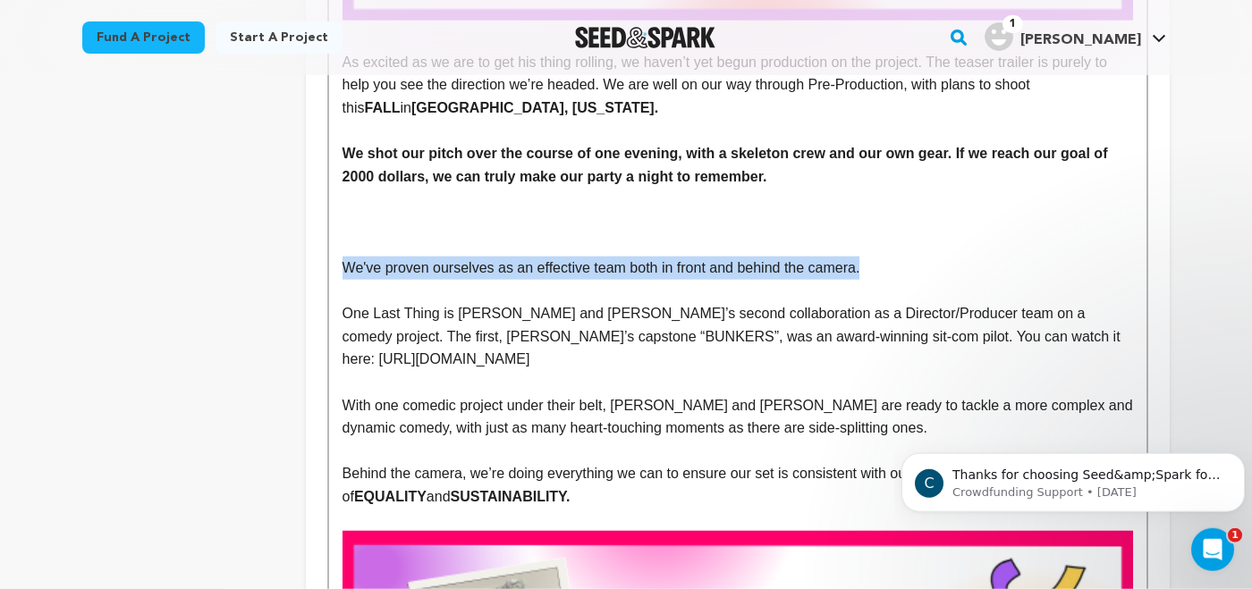
drag, startPoint x: 343, startPoint y: 268, endPoint x: 882, endPoint y: 276, distance: 539.5
click at [882, 276] on p "We've proven ourselves as an effective team both in front and behind the camera." at bounding box center [738, 268] width 791 height 23
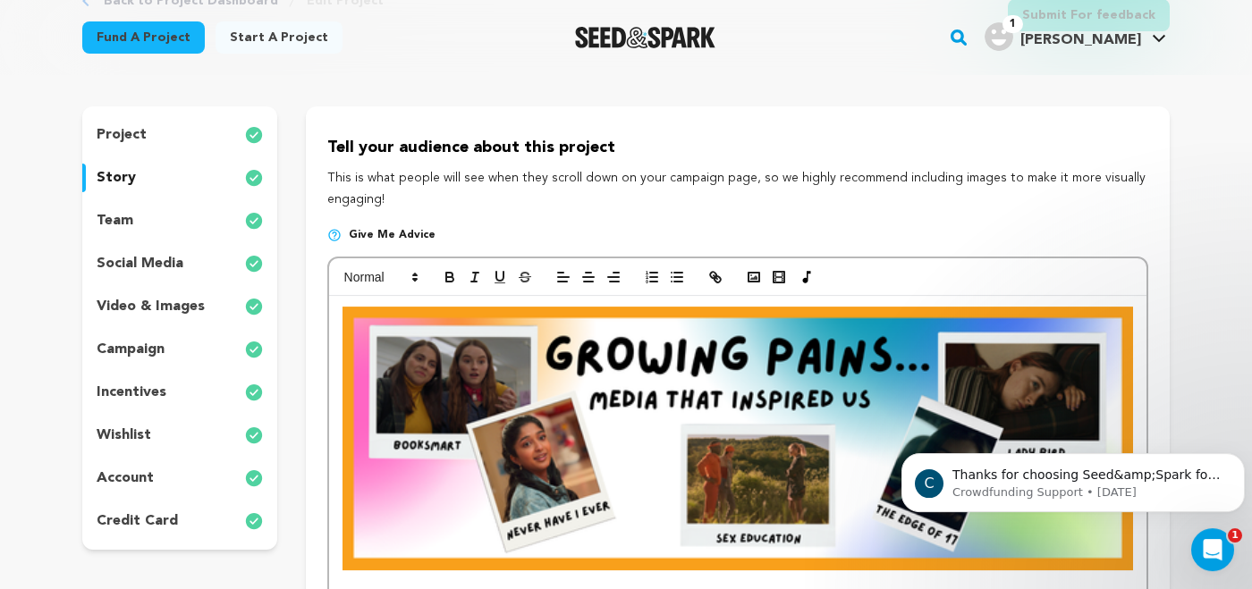
scroll to position [75, 0]
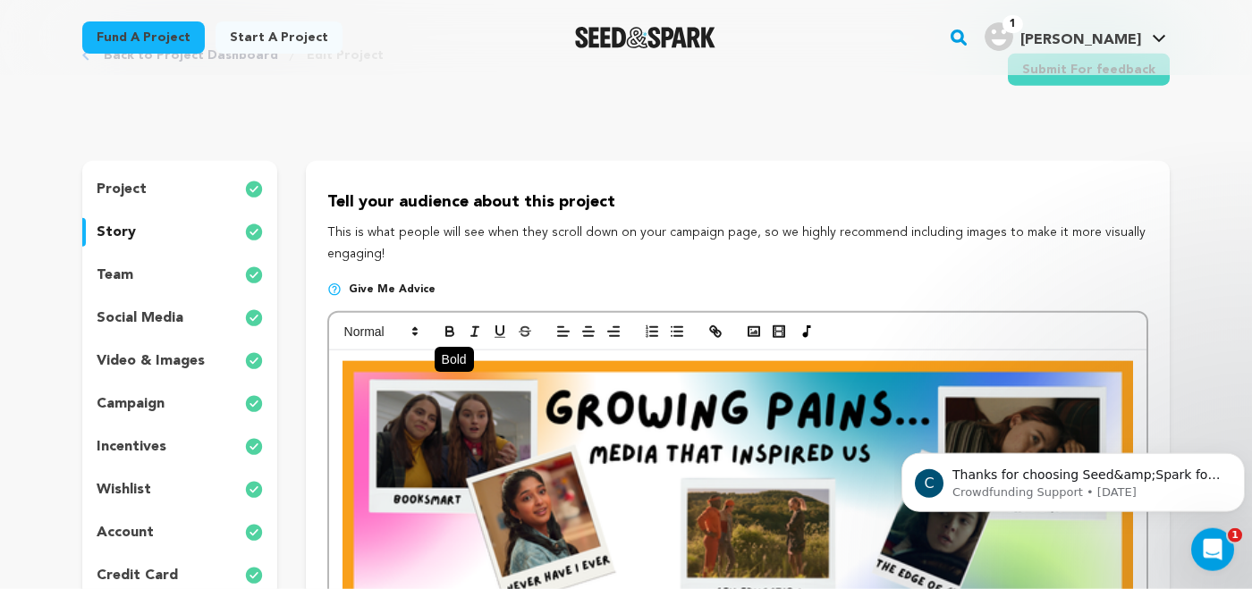
click at [446, 336] on icon "button" at bounding box center [449, 334] width 7 height 4
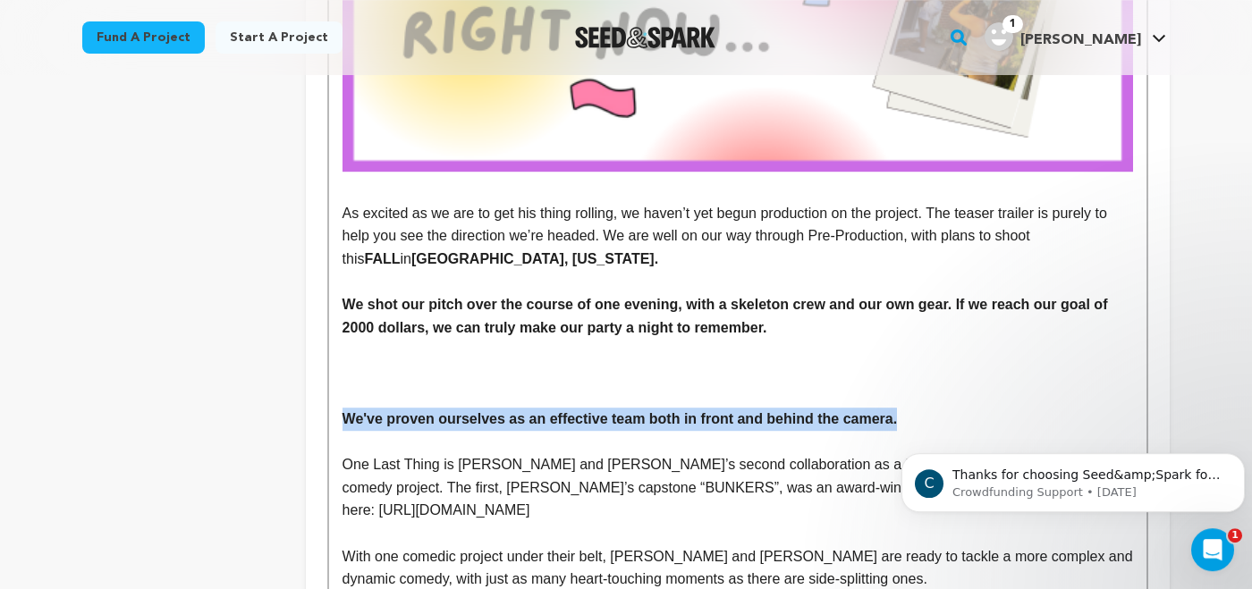
scroll to position [1140, 0]
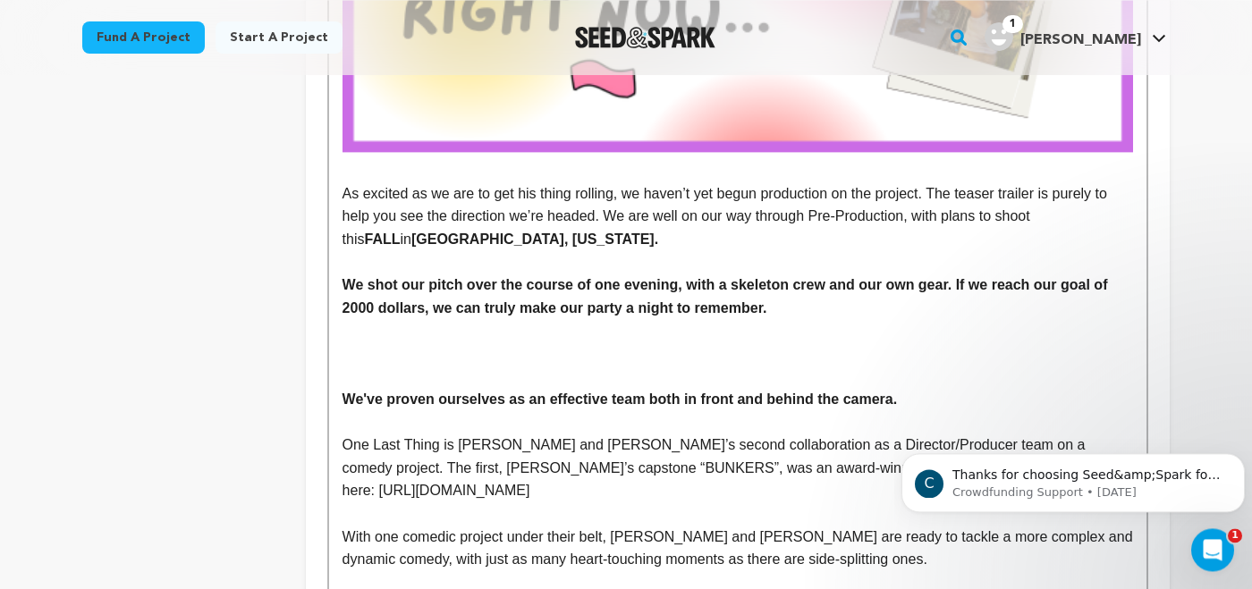
click at [683, 467] on p "One Last Thing is Stella and Olivia’s second collaboration as a Director/Produc…" at bounding box center [738, 468] width 791 height 69
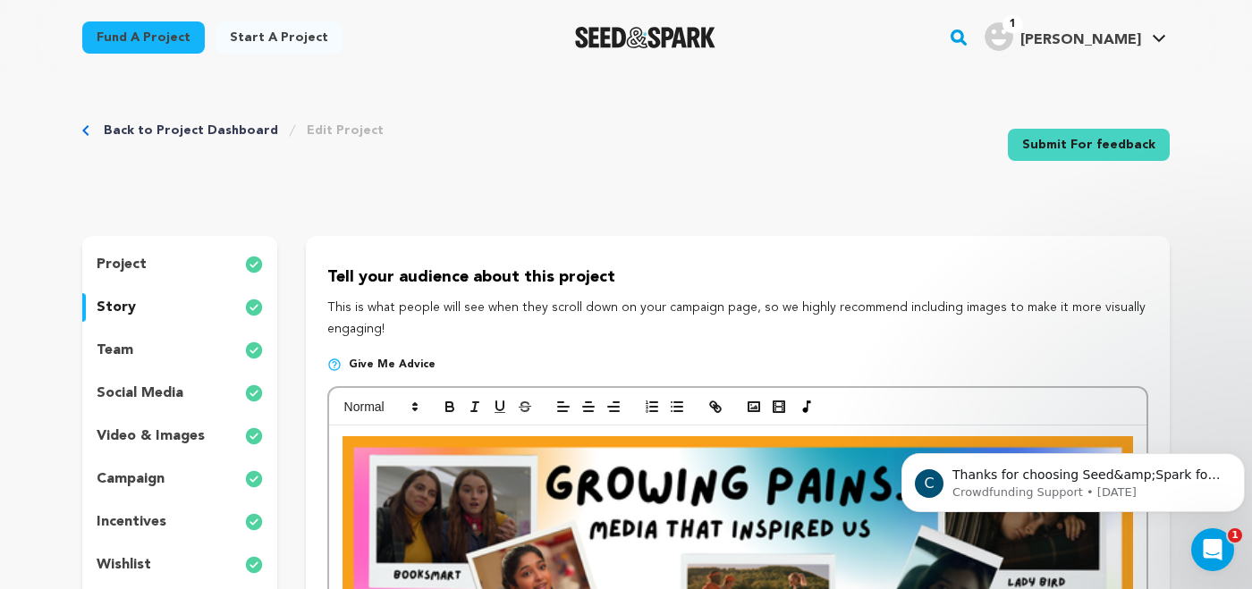
scroll to position [139, 0]
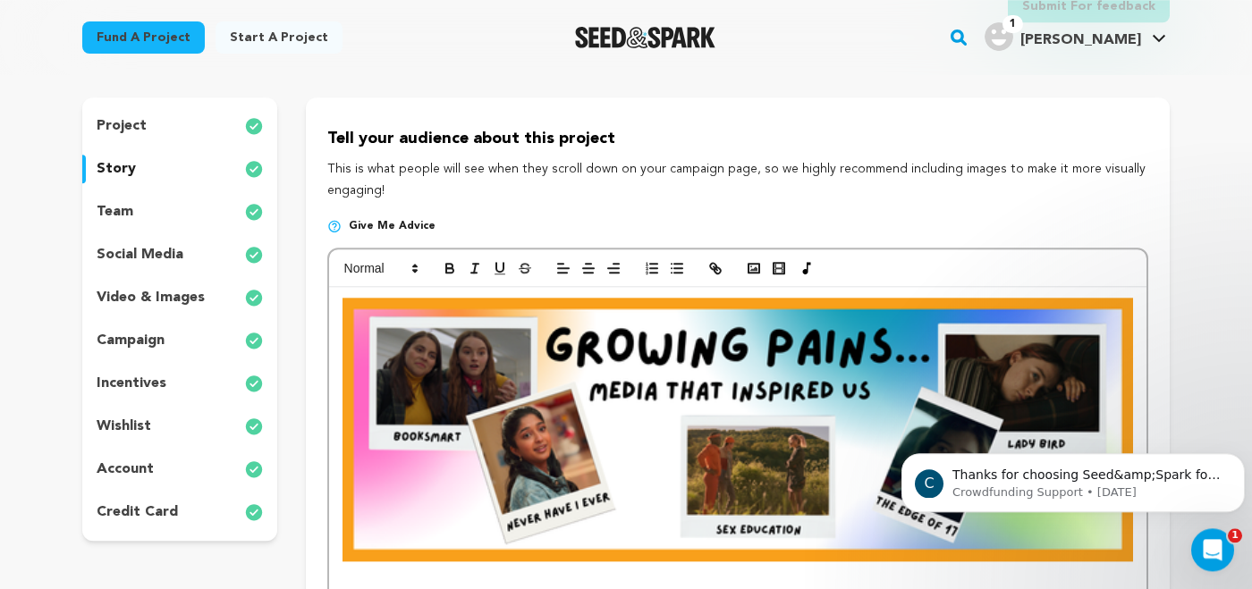
click at [120, 218] on p "team" at bounding box center [115, 211] width 37 height 21
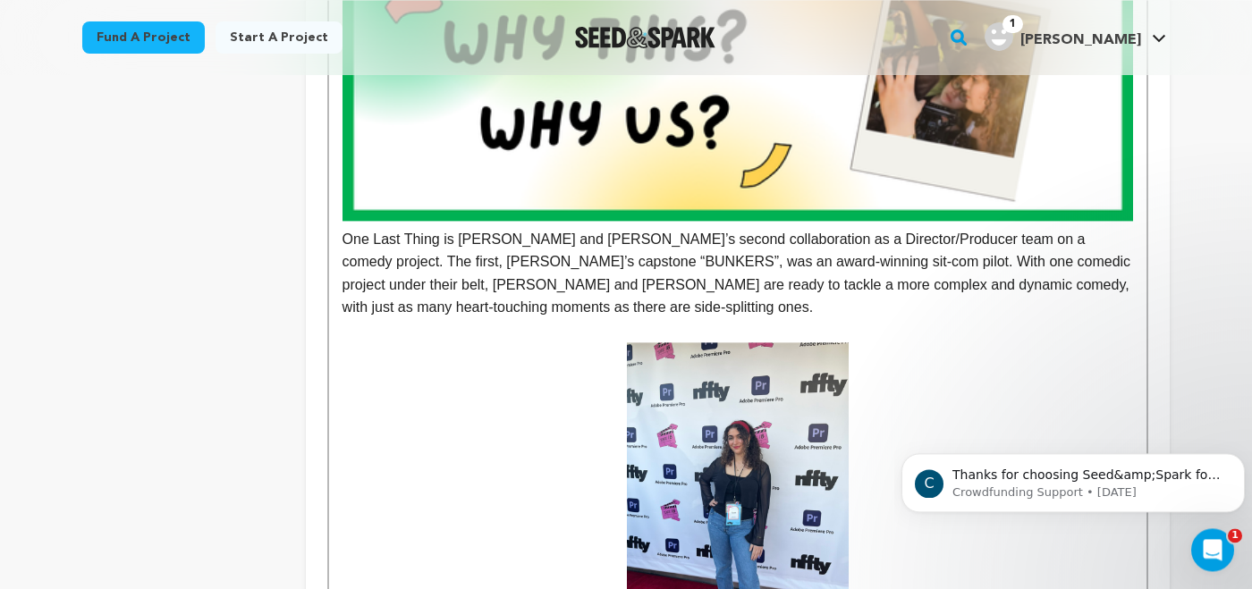
scroll to position [711, 0]
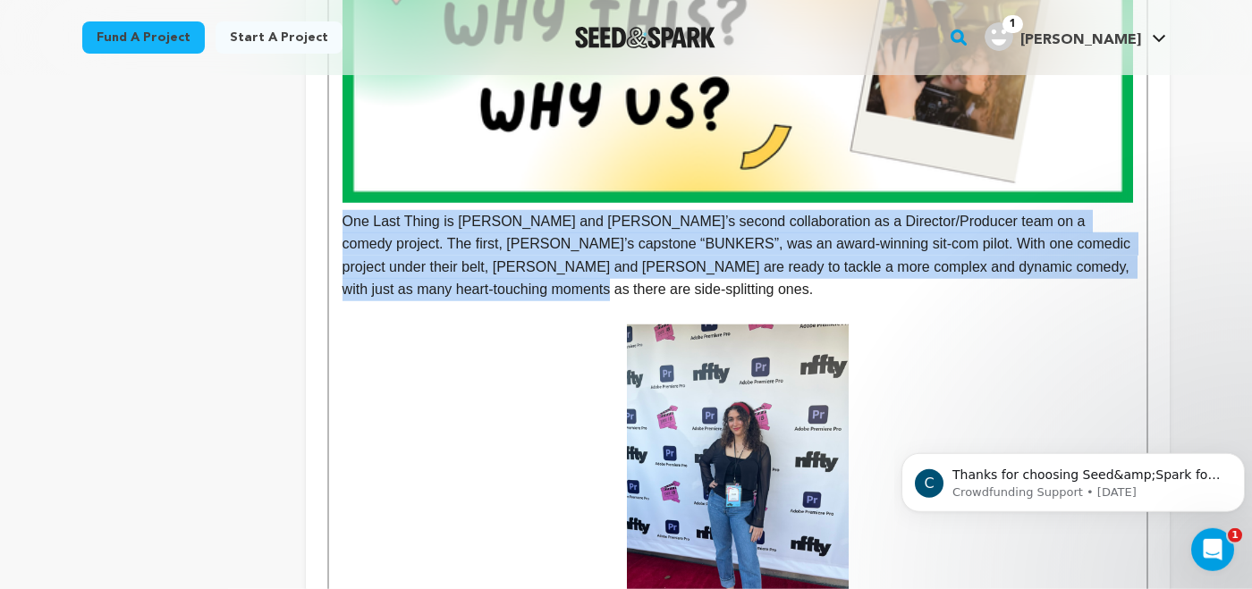
drag, startPoint x: 412, startPoint y: 300, endPoint x: 324, endPoint y: 220, distance: 119.1
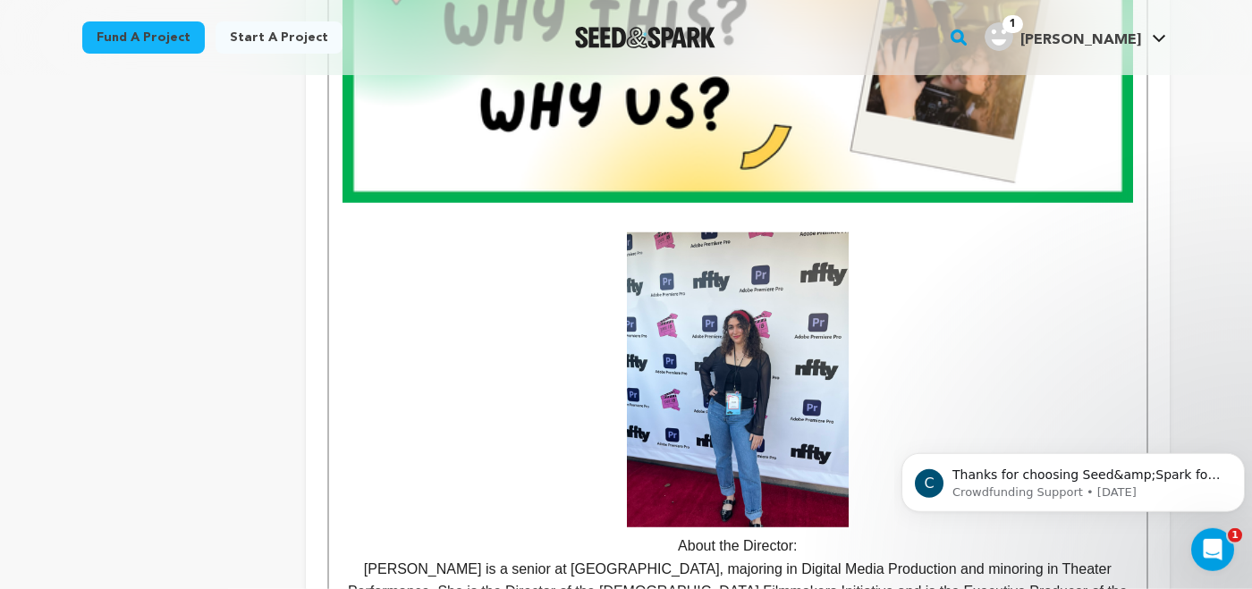
click at [542, 114] on img at bounding box center [738, 71] width 791 height 264
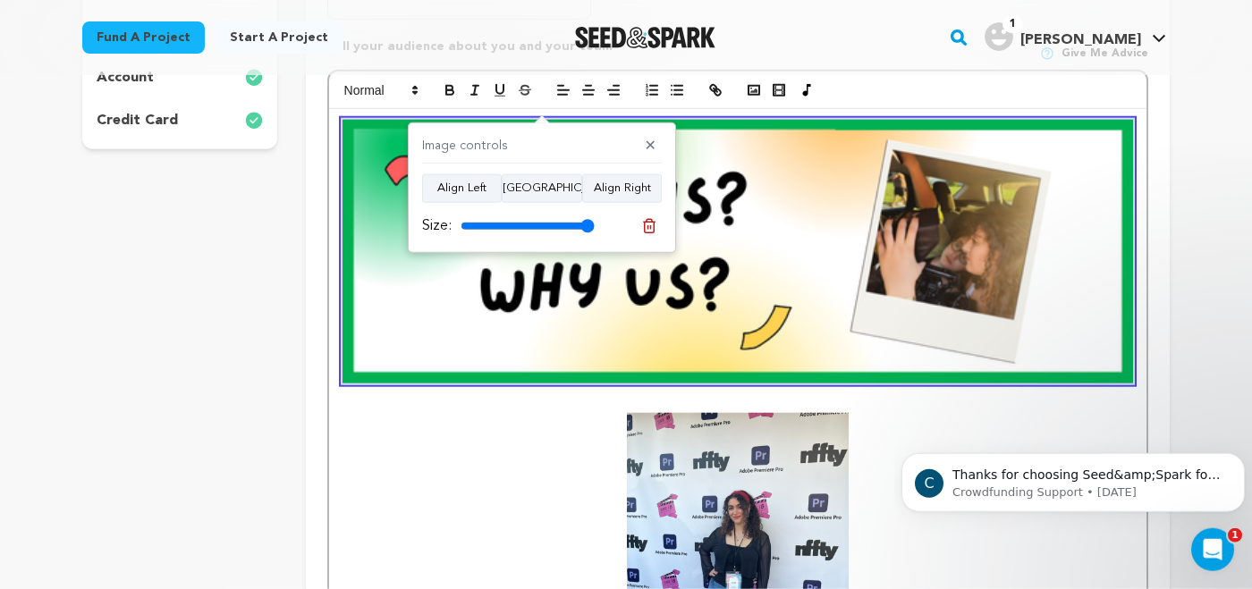
scroll to position [529, 0]
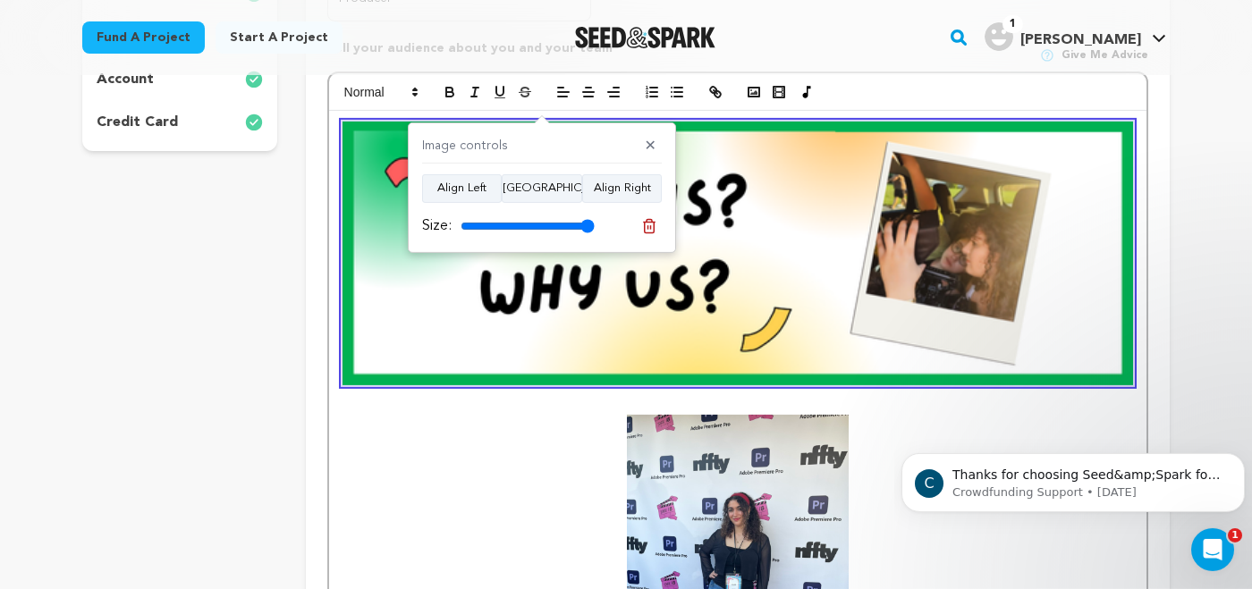
click at [524, 461] on p "About the Director:" at bounding box center [738, 578] width 791 height 326
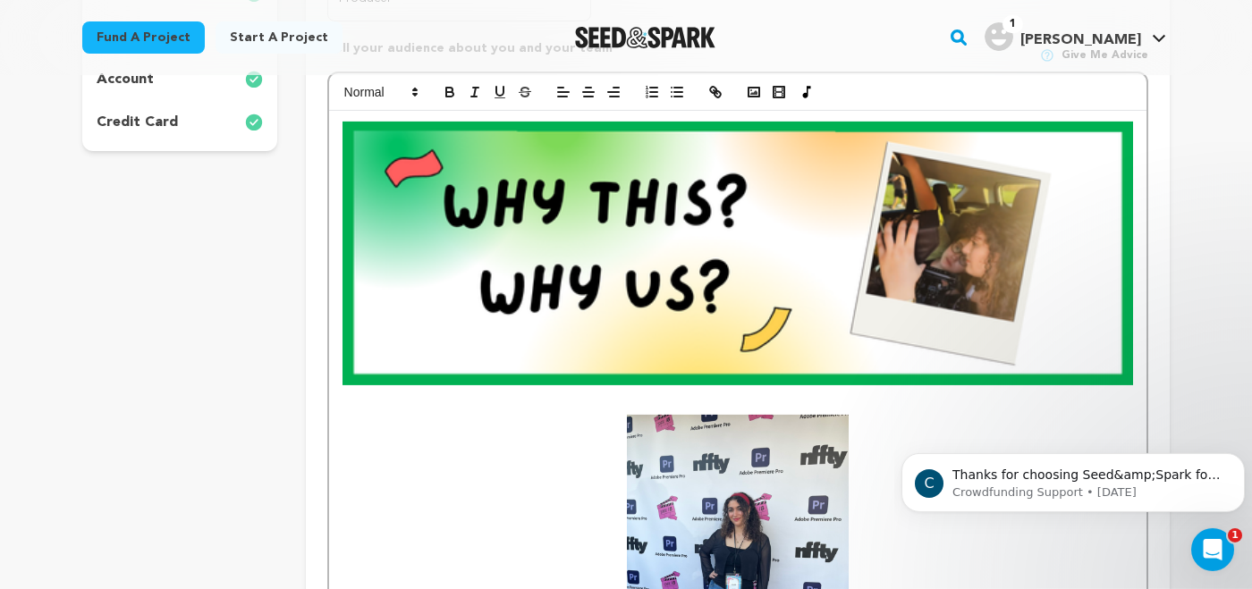
click at [590, 330] on img at bounding box center [738, 254] width 791 height 264
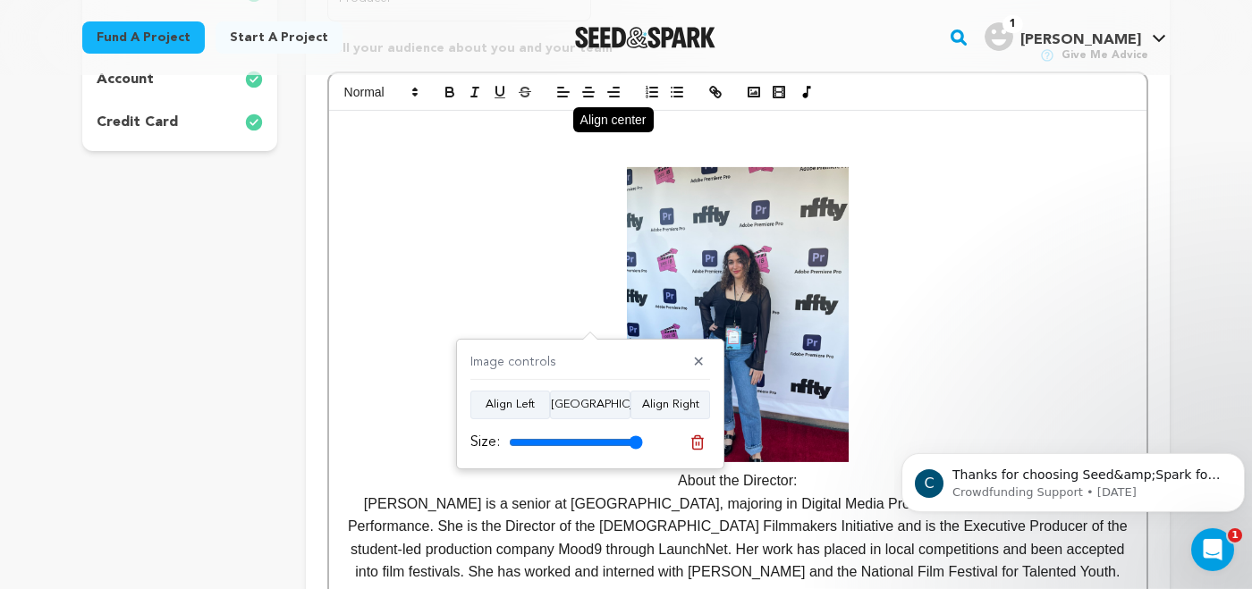
click at [585, 92] on line "button" at bounding box center [588, 92] width 11 height 0
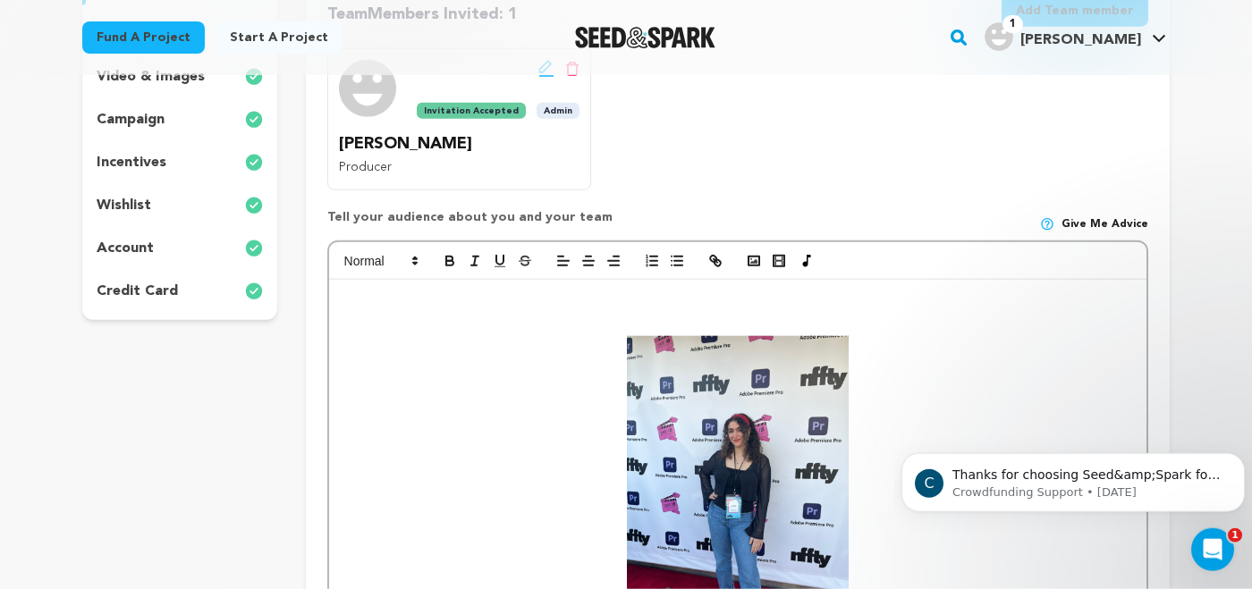
scroll to position [377, 0]
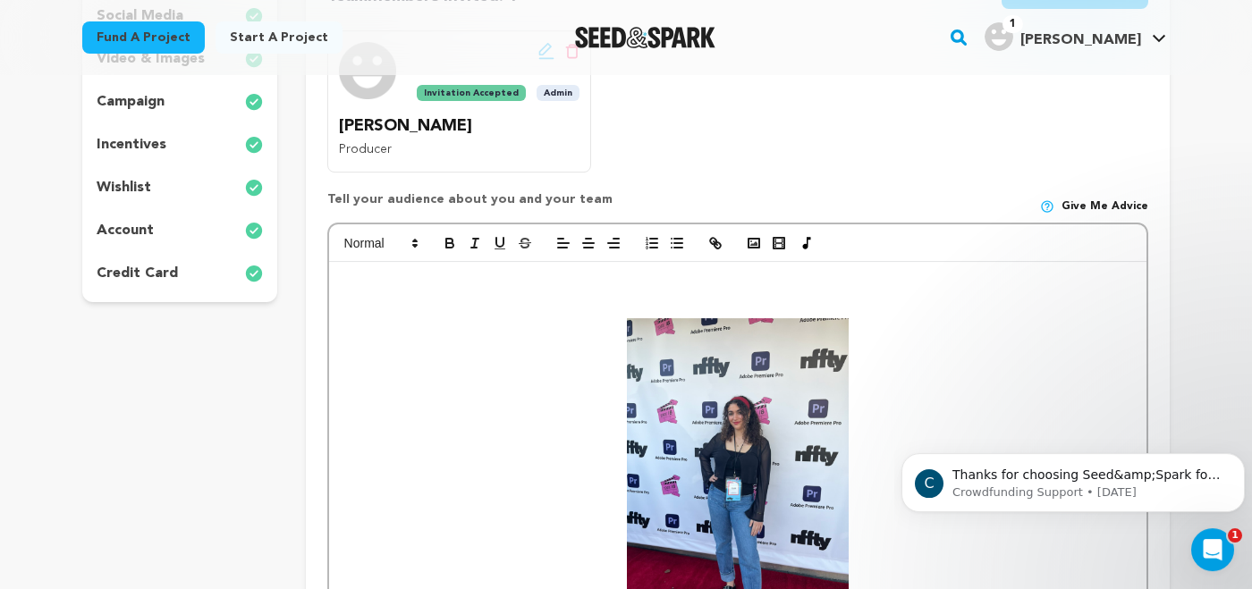
click at [679, 293] on p at bounding box center [738, 284] width 791 height 23
drag, startPoint x: 343, startPoint y: 284, endPoint x: 539, endPoint y: 300, distance: 195.6
click at [589, 240] on icon "button" at bounding box center [589, 243] width 16 height 16
click at [639, 302] on p at bounding box center [738, 306] width 791 height 23
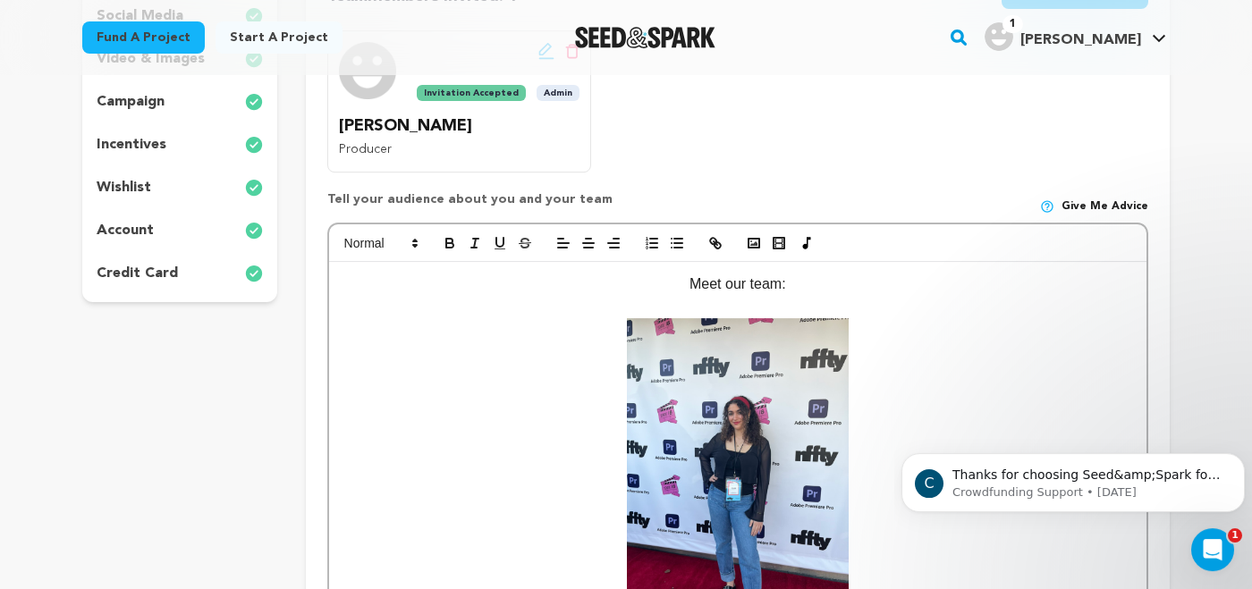
click at [726, 288] on p "Meet our team:" at bounding box center [738, 284] width 791 height 23
click at [733, 286] on p "Meet our team:" at bounding box center [738, 284] width 791 height 23
click at [759, 288] on p "Meet Our team:" at bounding box center [738, 284] width 791 height 23
click at [806, 287] on p "Meet Our Team:" at bounding box center [738, 284] width 791 height 23
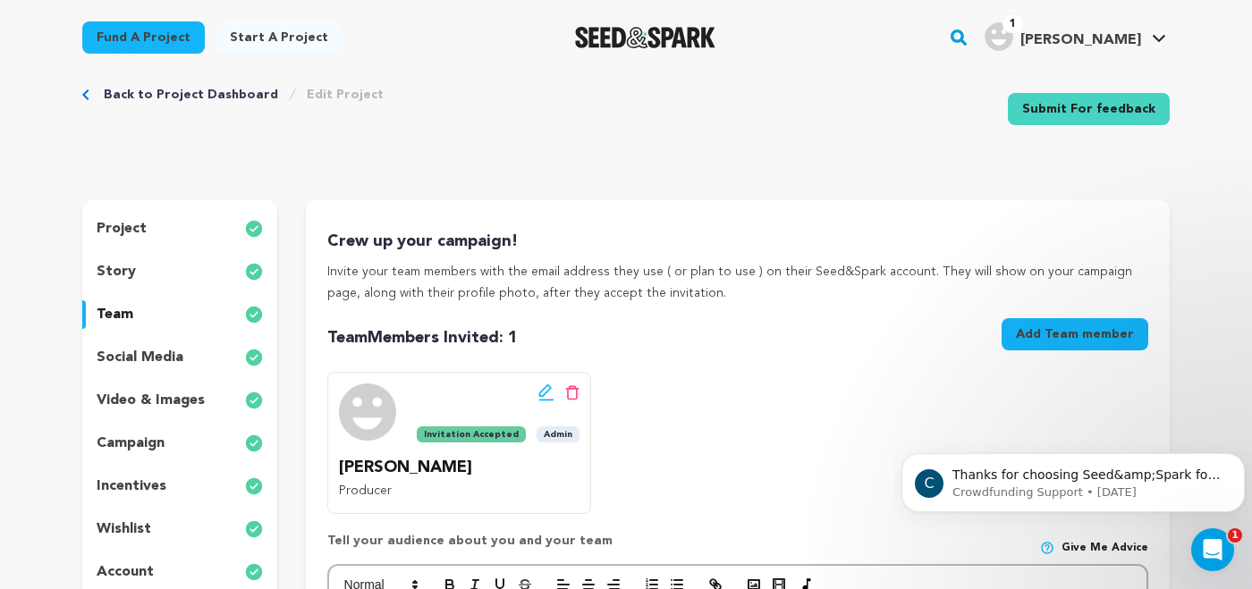
scroll to position [38, 0]
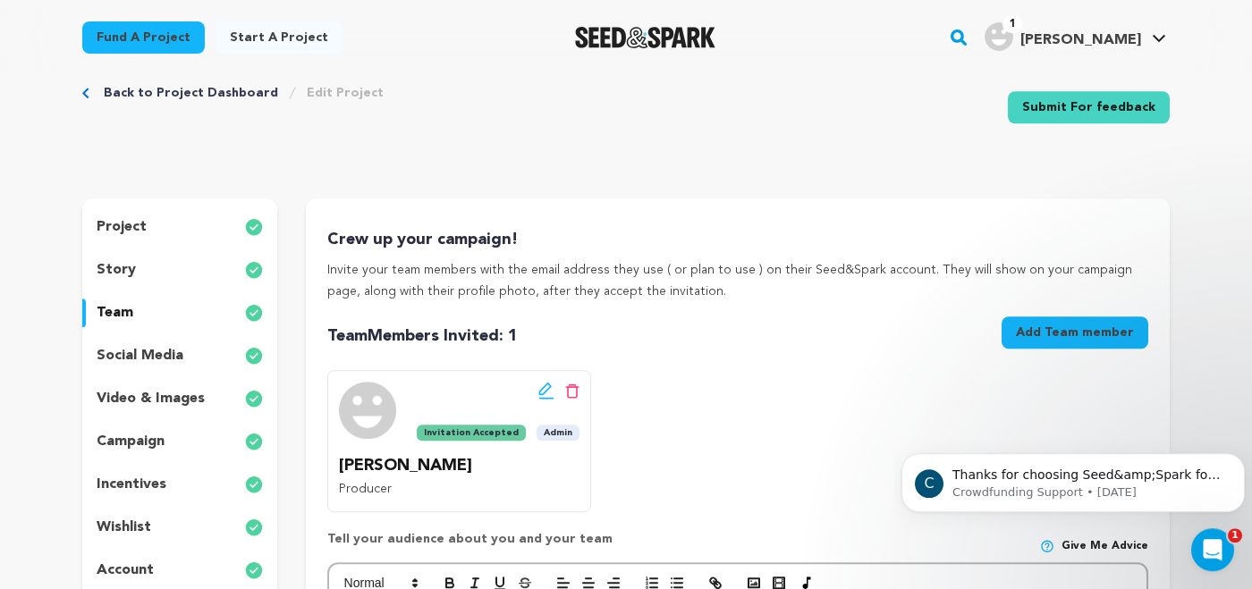
click at [120, 266] on p "story" at bounding box center [116, 269] width 39 height 21
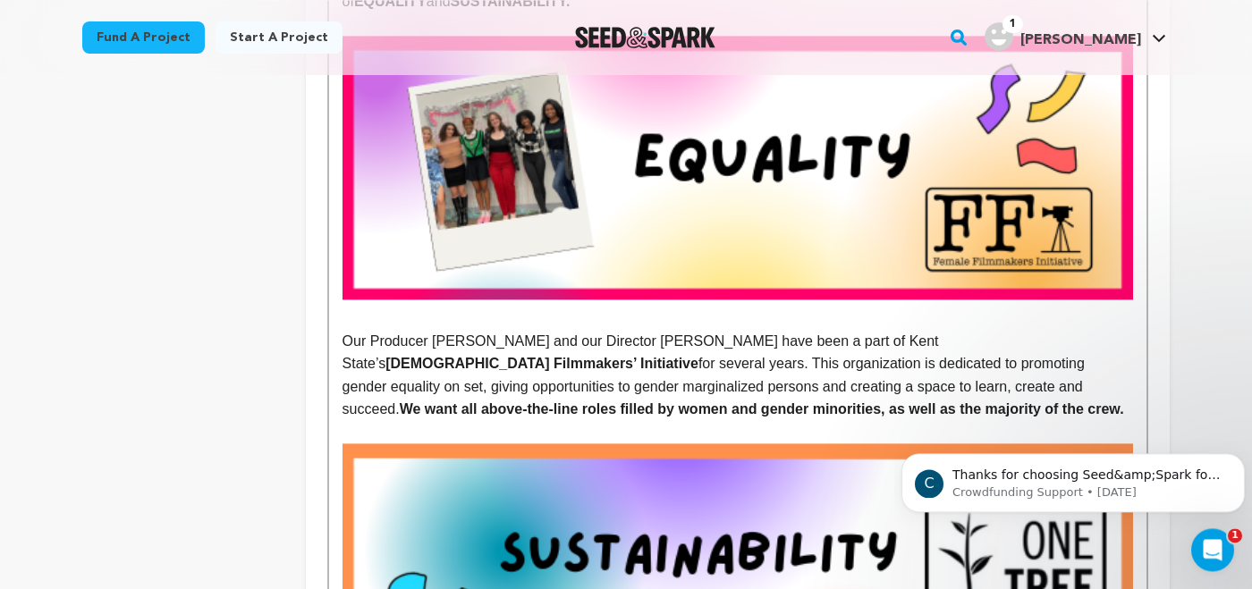
scroll to position [1845, 0]
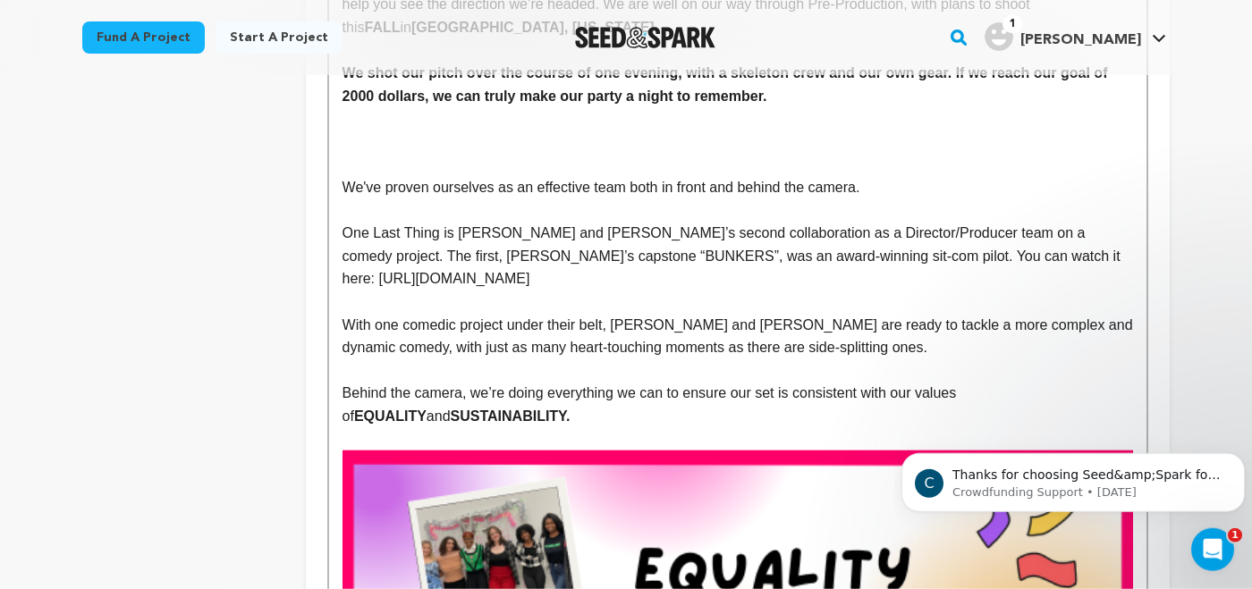
scroll to position [1353, 0]
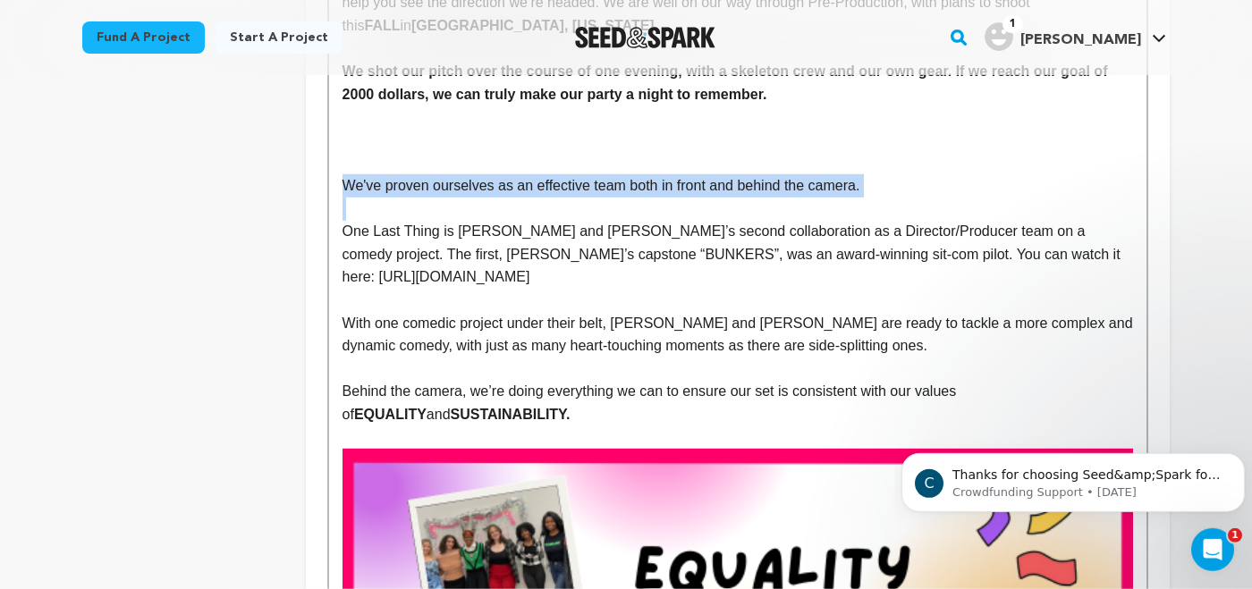
drag, startPoint x: 342, startPoint y: 183, endPoint x: 912, endPoint y: 199, distance: 570.9
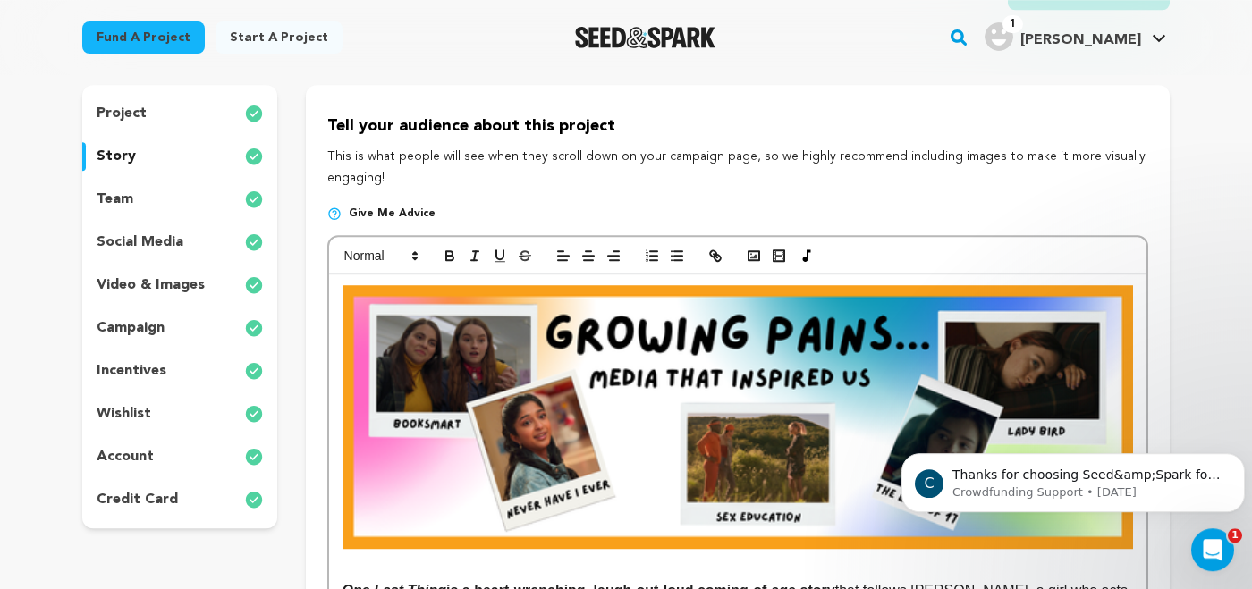
scroll to position [150, 0]
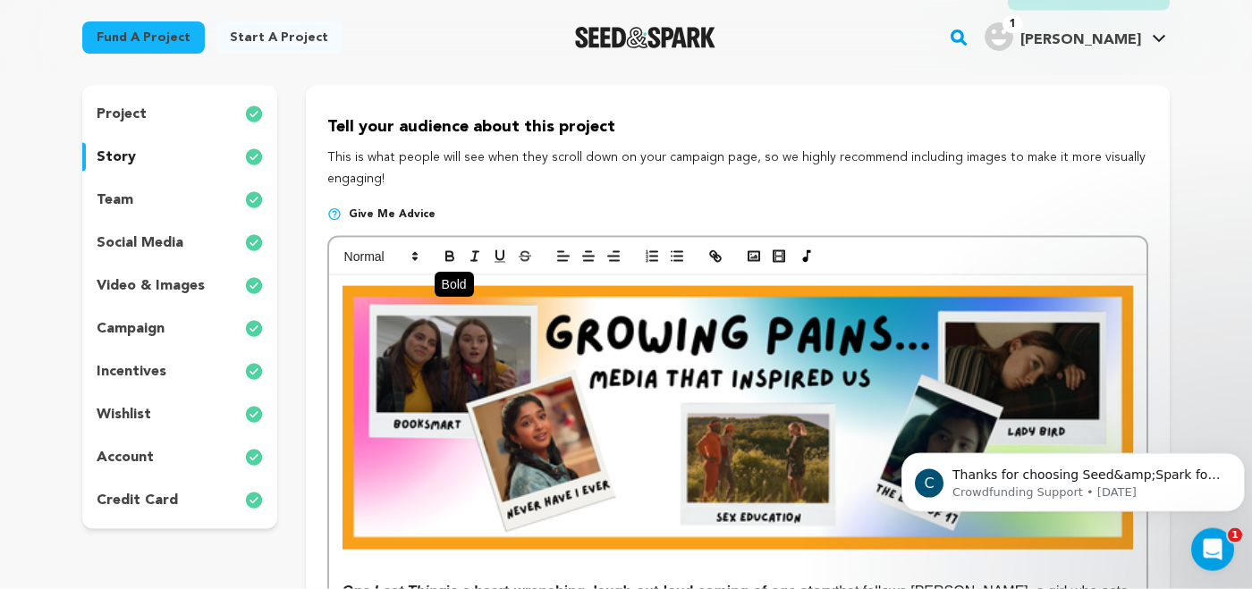
click at [451, 258] on icon "button" at bounding box center [449, 259] width 7 height 4
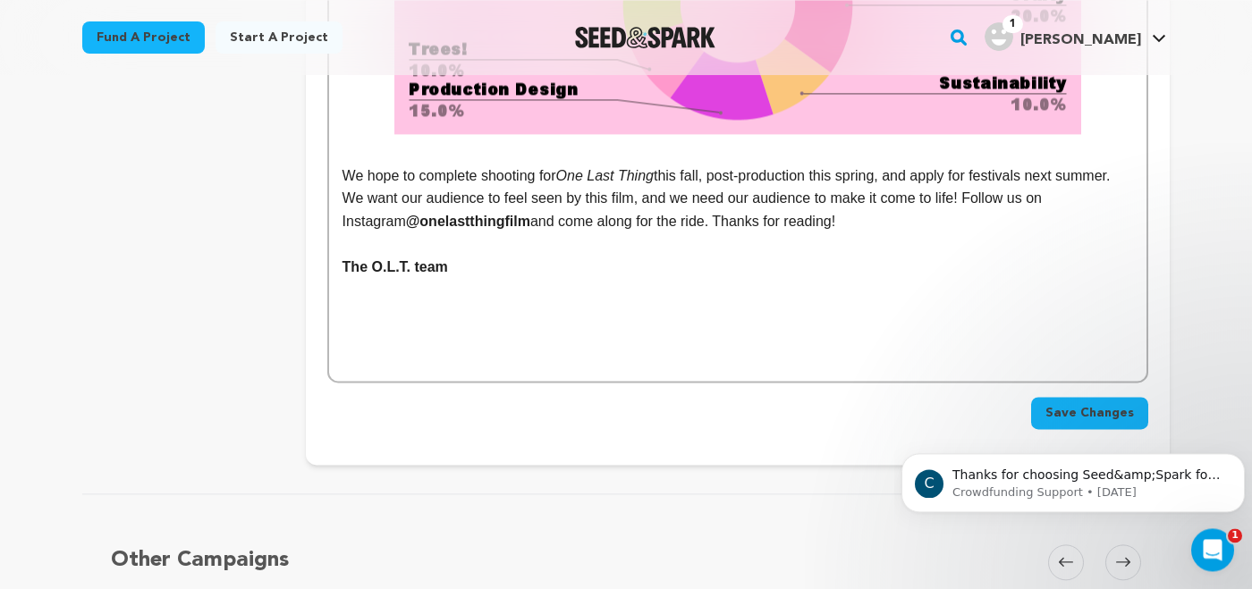
scroll to position [3482, 0]
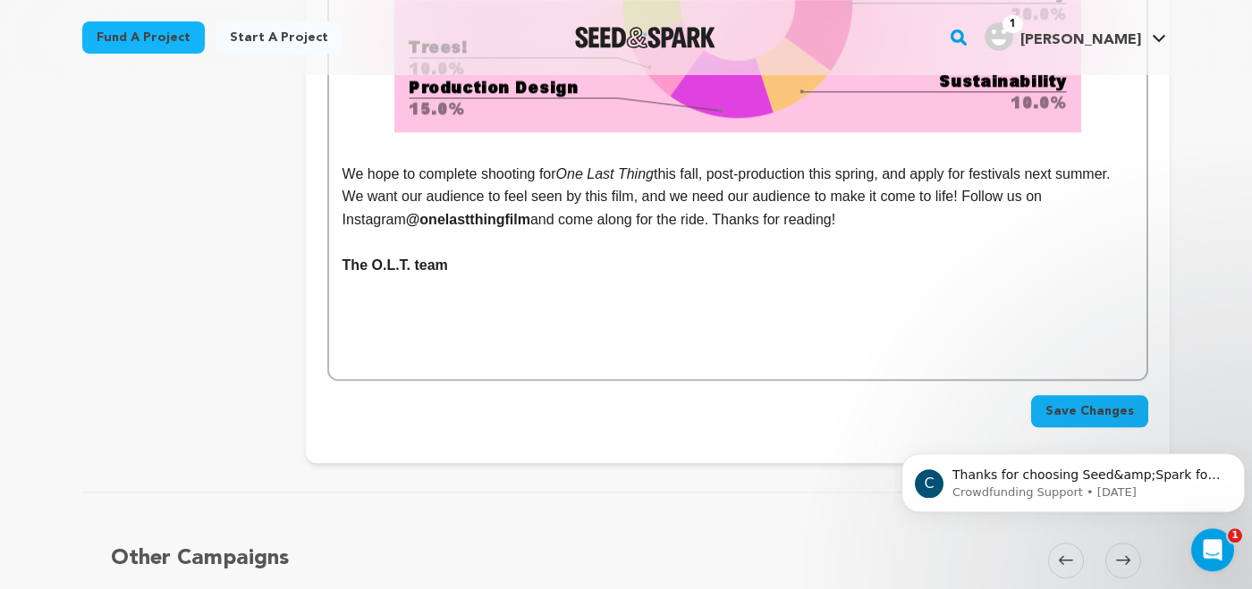
click at [1068, 403] on span "Save Changes" at bounding box center [1090, 412] width 89 height 18
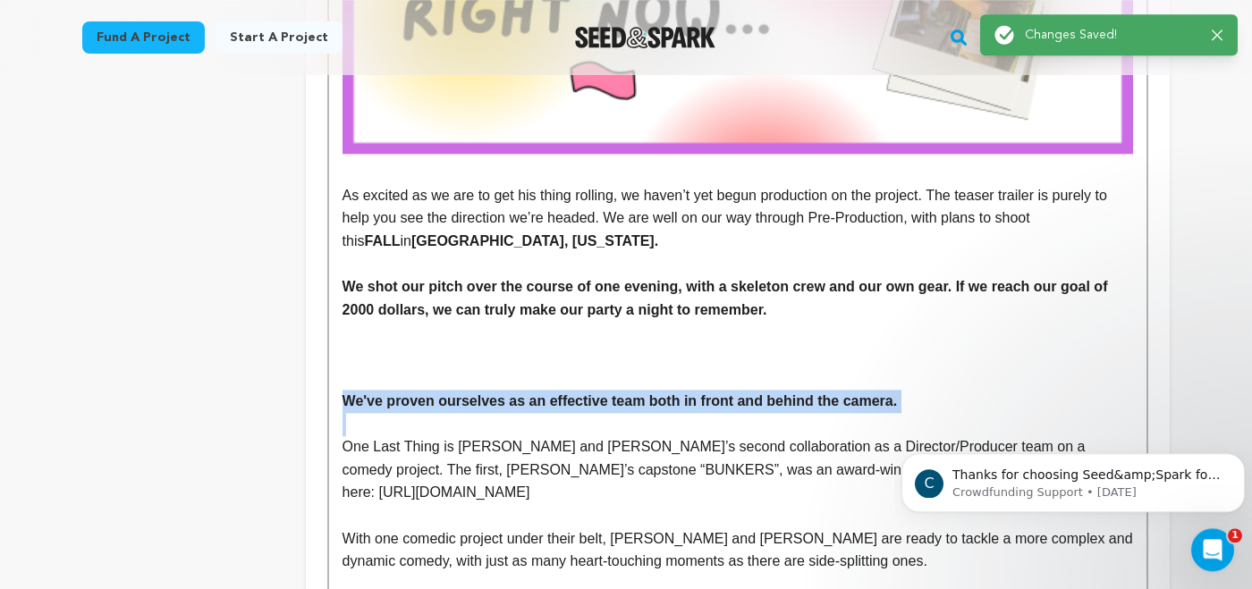
scroll to position [1143, 0]
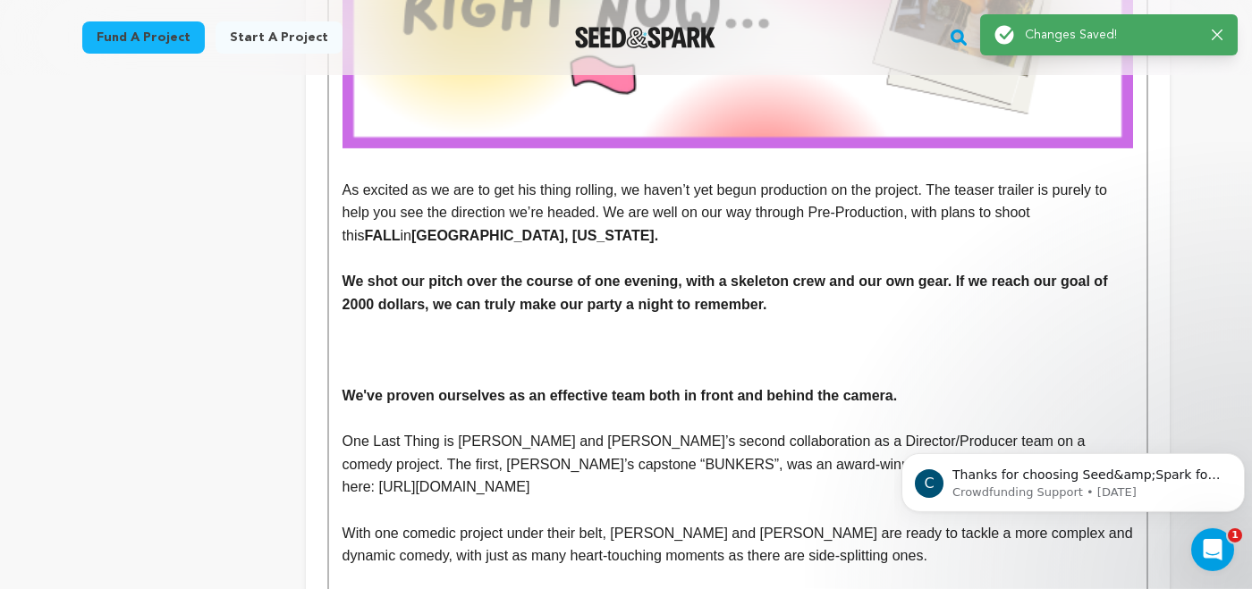
click at [750, 335] on p at bounding box center [738, 327] width 791 height 23
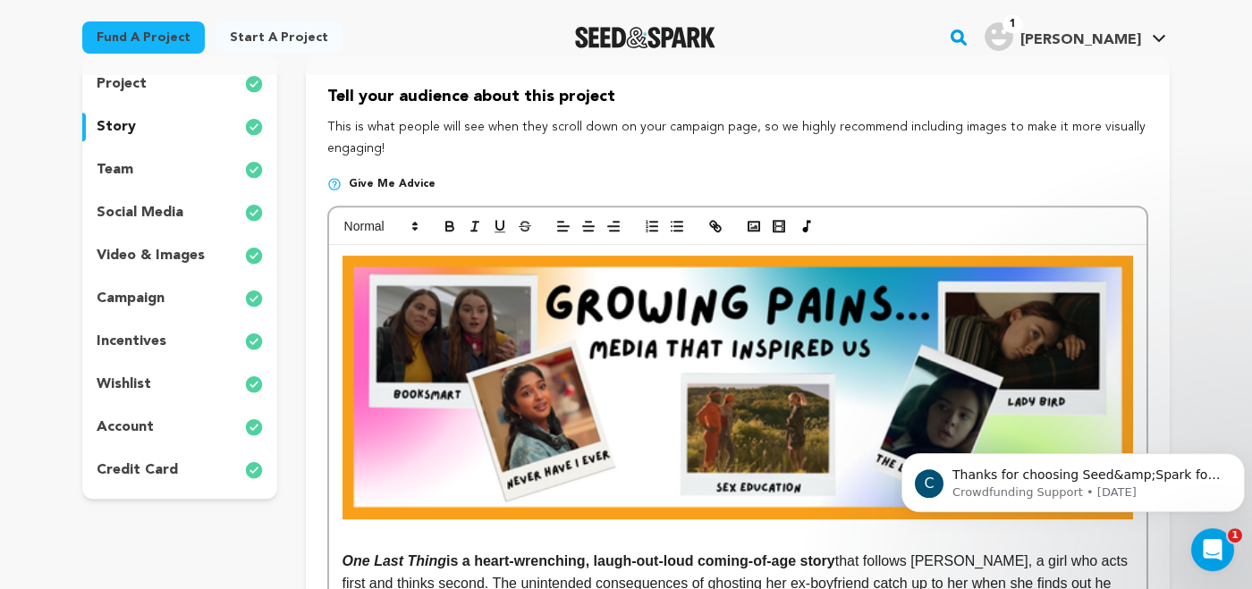
scroll to position [21, 0]
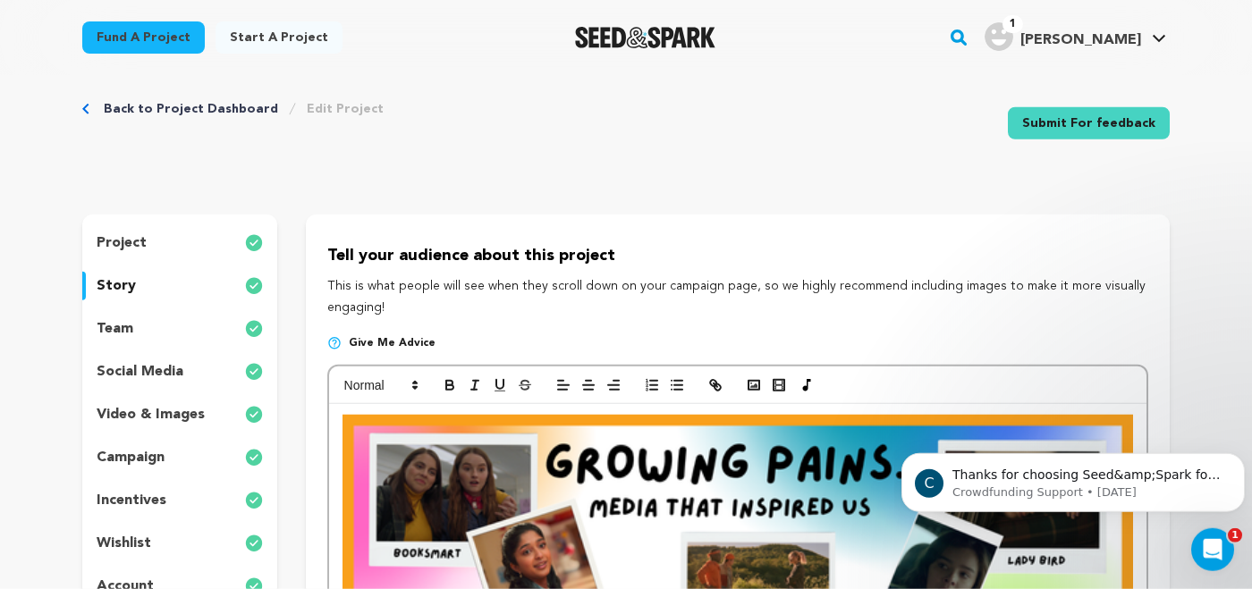
click at [155, 328] on div "team" at bounding box center [179, 329] width 195 height 29
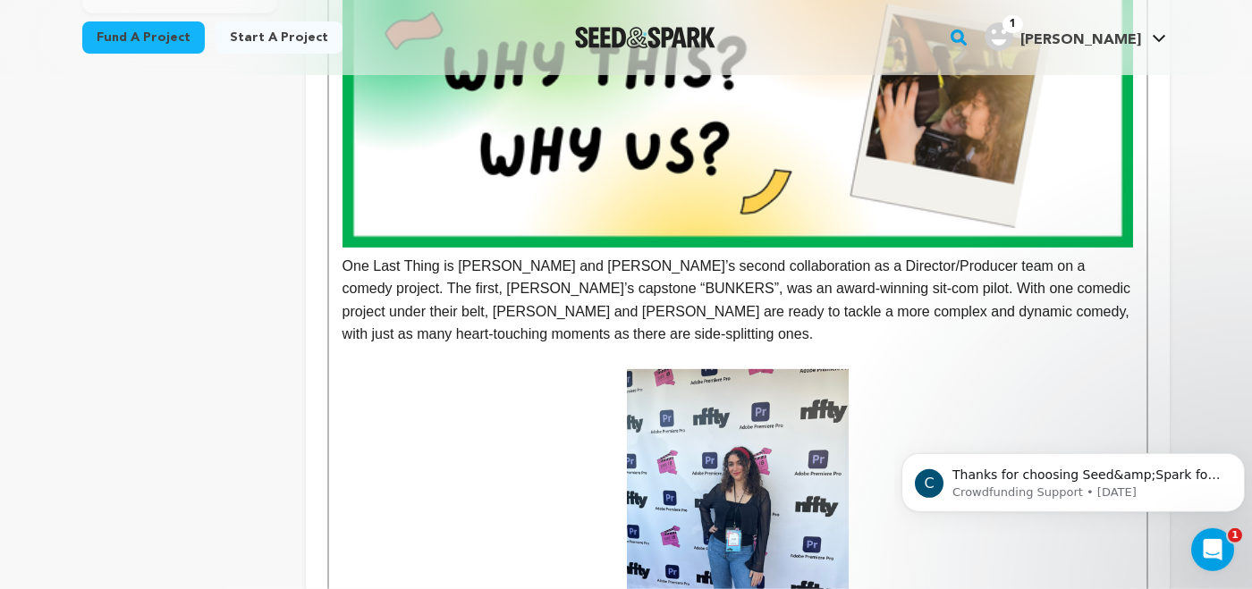
scroll to position [665, 0]
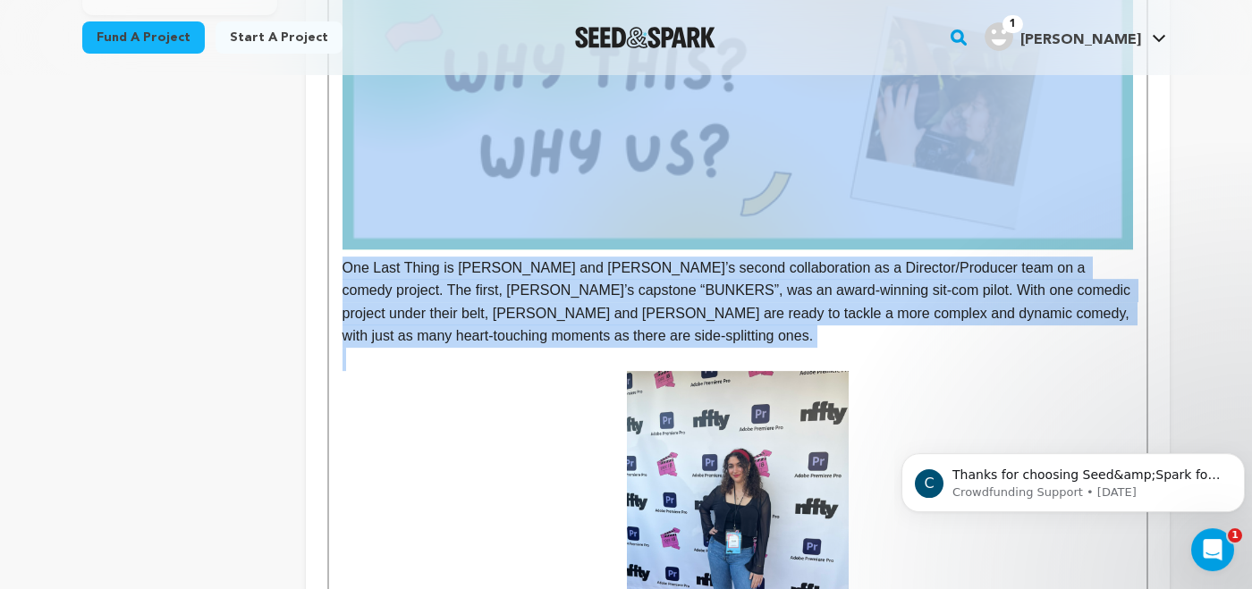
drag, startPoint x: 412, startPoint y: 344, endPoint x: 302, endPoint y: 214, distance: 170.8
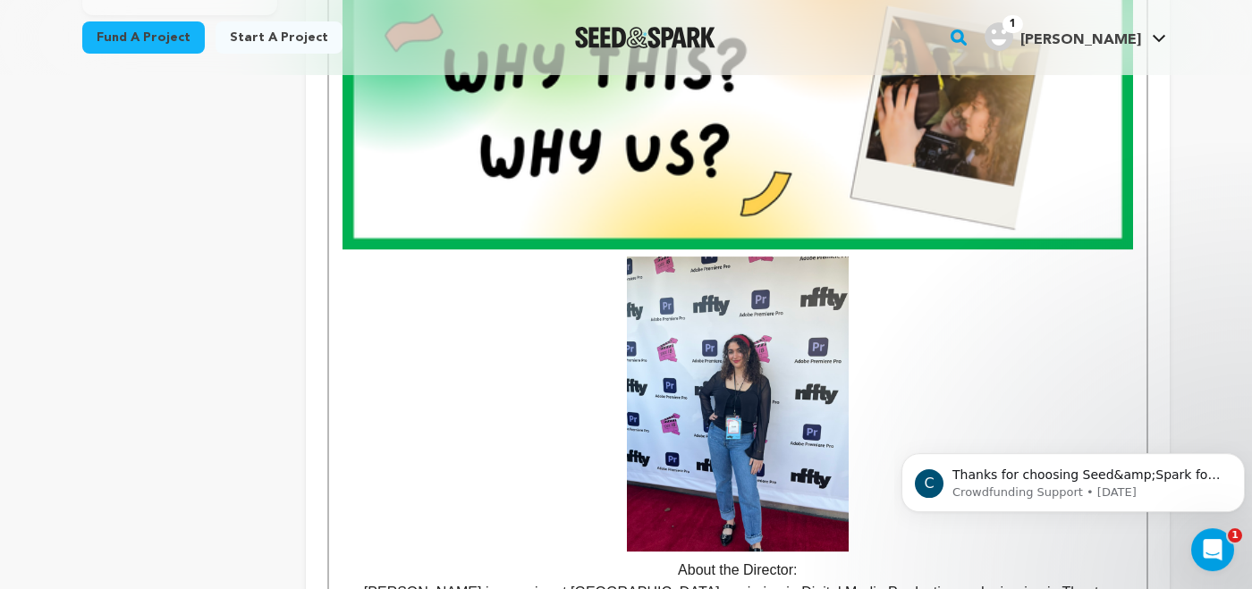
click at [464, 205] on img at bounding box center [738, 118] width 791 height 264
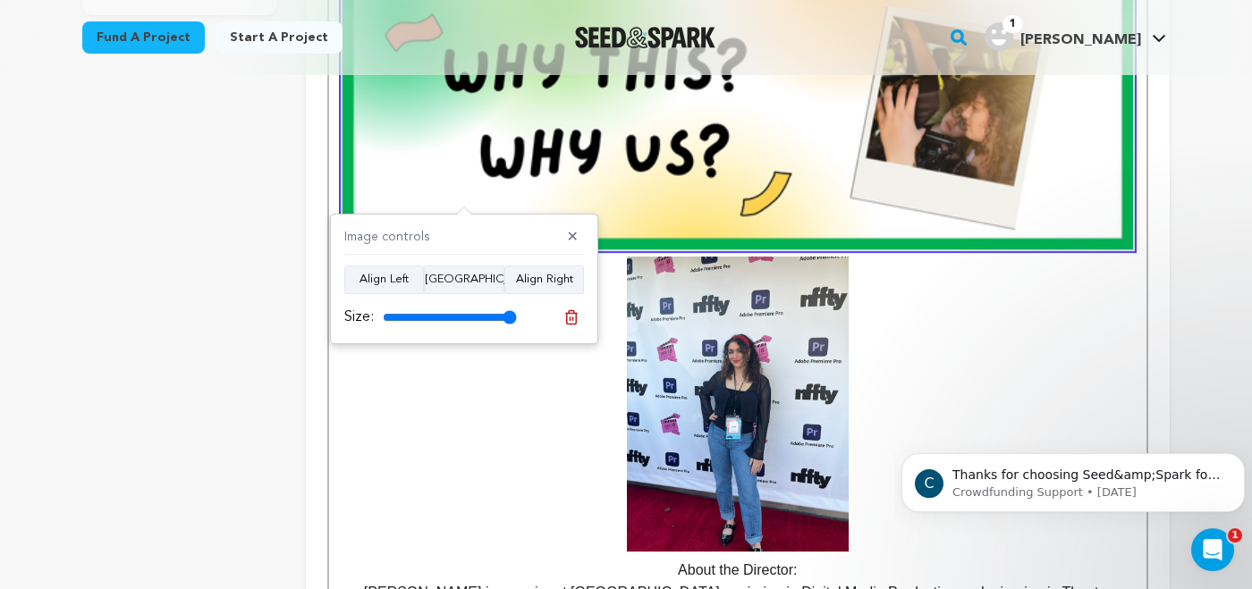
click at [464, 205] on img at bounding box center [738, 118] width 791 height 264
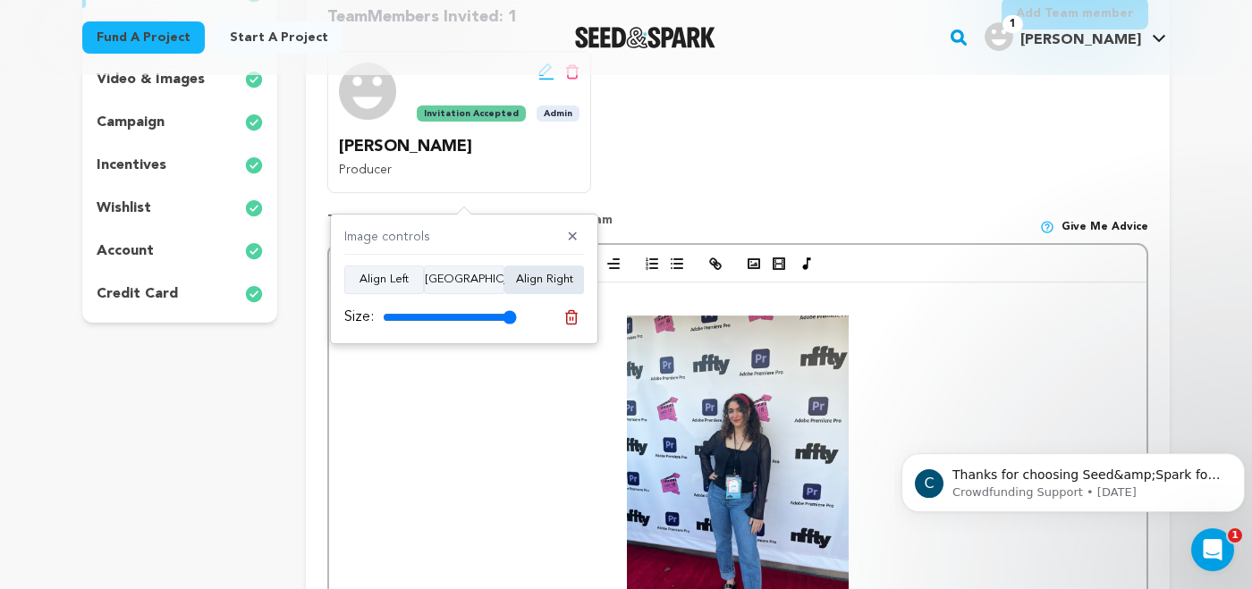
scroll to position [356, 0]
click at [720, 296] on p at bounding box center [738, 305] width 791 height 23
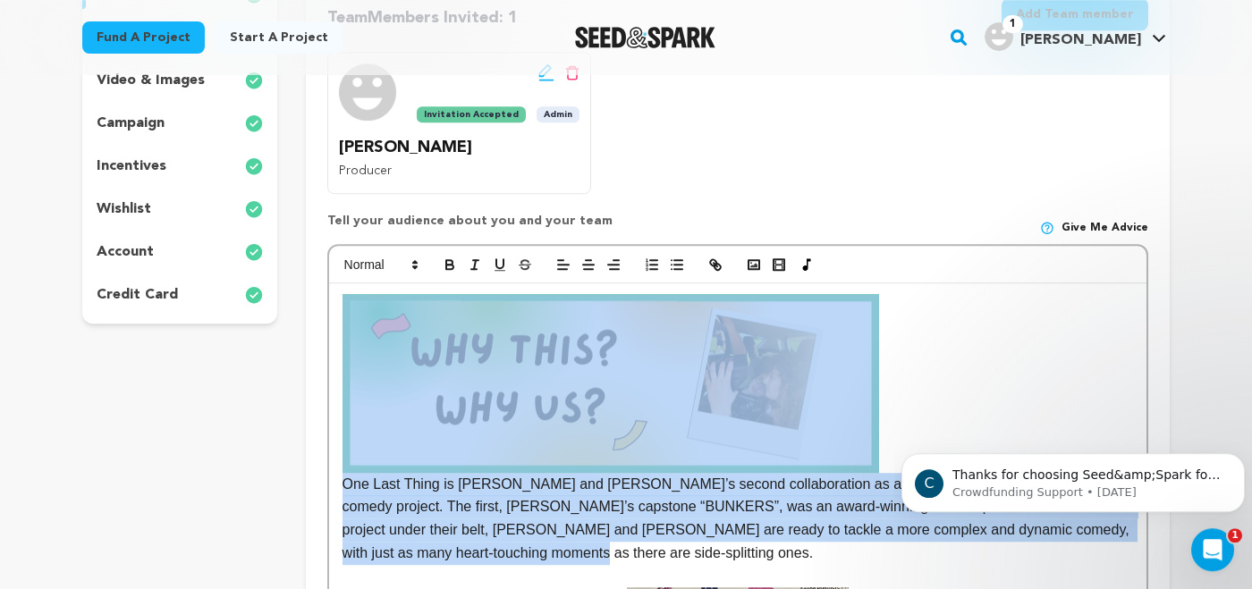
drag, startPoint x: 401, startPoint y: 554, endPoint x: 318, endPoint y: 390, distance: 183.6
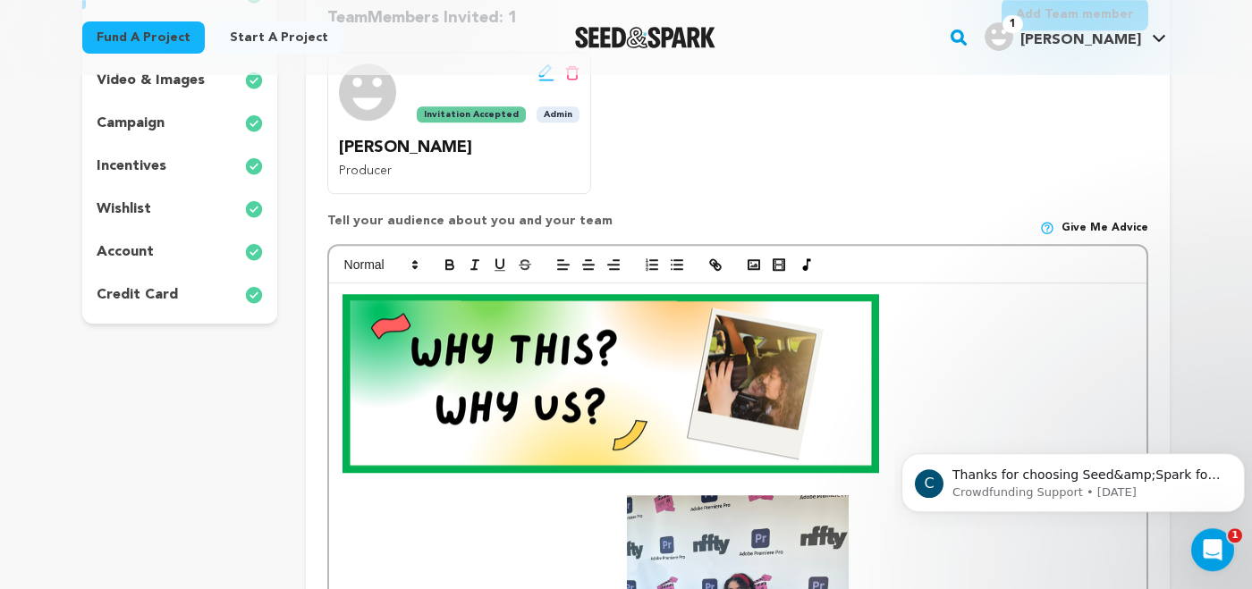
drag, startPoint x: 895, startPoint y: 429, endPoint x: 654, endPoint y: 392, distance: 244.4
click at [654, 392] on p at bounding box center [738, 383] width 791 height 179
click at [654, 392] on img at bounding box center [611, 383] width 537 height 179
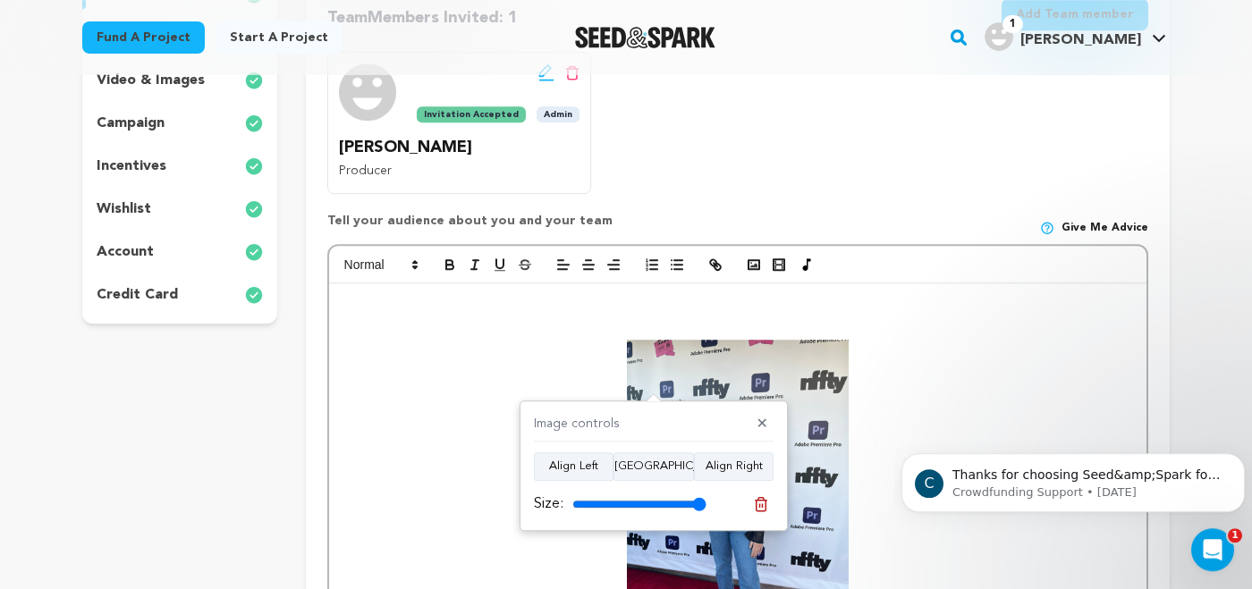
click at [716, 311] on p at bounding box center [738, 305] width 791 height 23
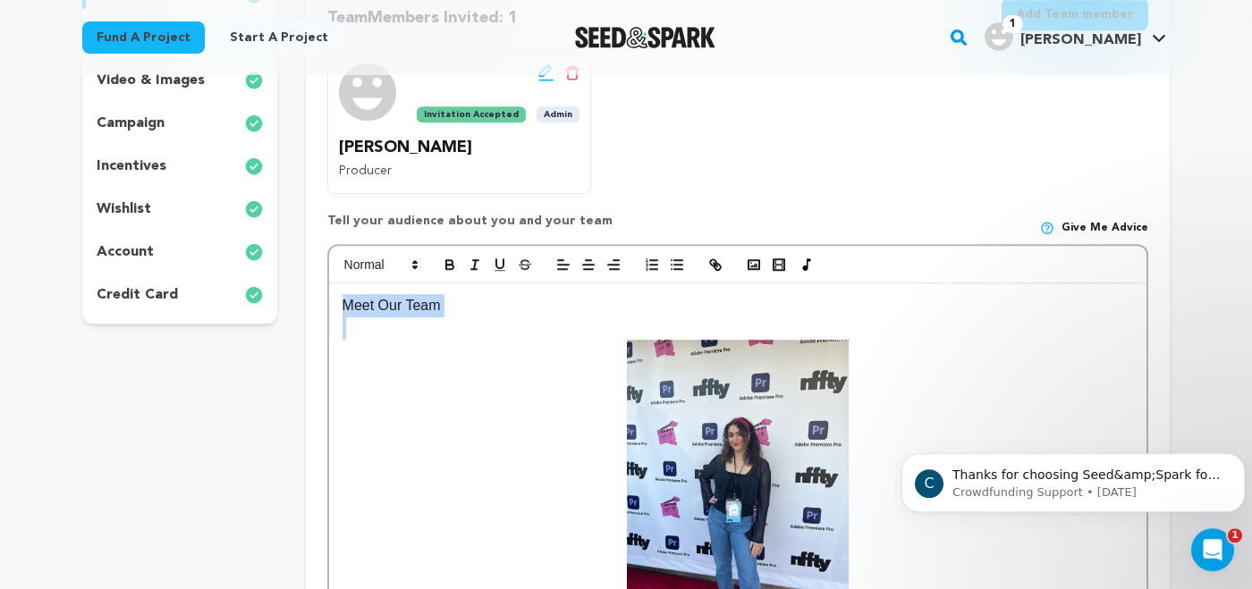
drag, startPoint x: 332, startPoint y: 309, endPoint x: 498, endPoint y: 319, distance: 166.7
click at [589, 259] on icon "button" at bounding box center [589, 265] width 16 height 16
click at [537, 315] on p "Meet Our Team" at bounding box center [738, 305] width 791 height 23
drag, startPoint x: 682, startPoint y: 305, endPoint x: 832, endPoint y: 320, distance: 151.0
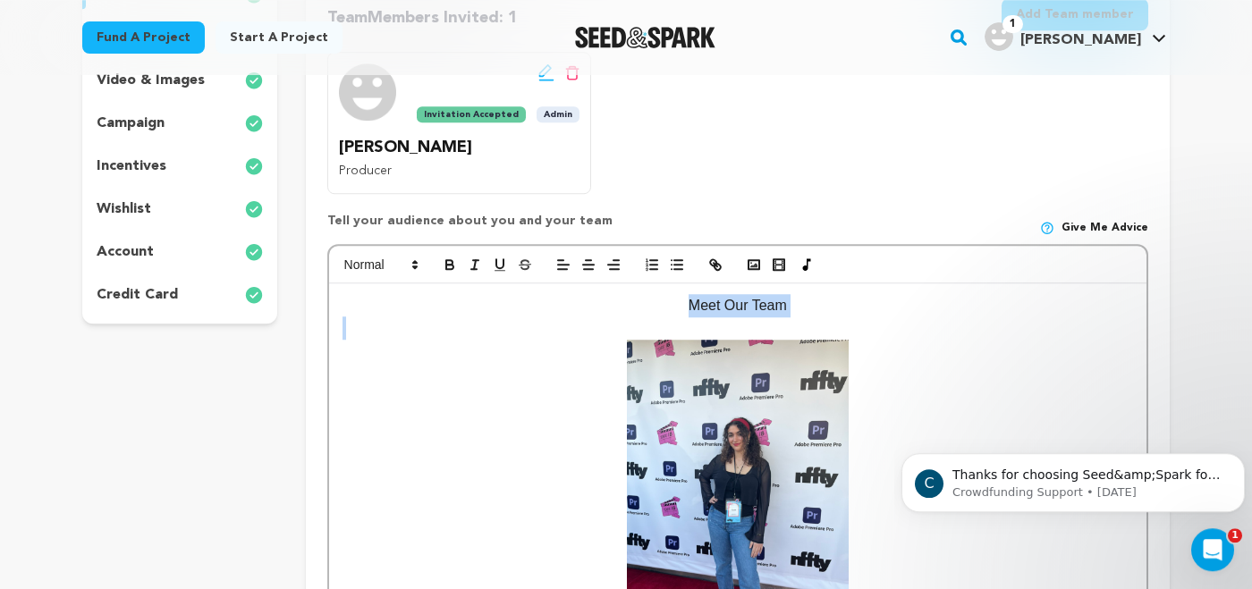
click at [453, 265] on icon "button" at bounding box center [449, 267] width 7 height 4
click at [496, 262] on icon "button" at bounding box center [499, 263] width 7 height 9
click at [512, 346] on p "About the Director:" at bounding box center [738, 503] width 791 height 326
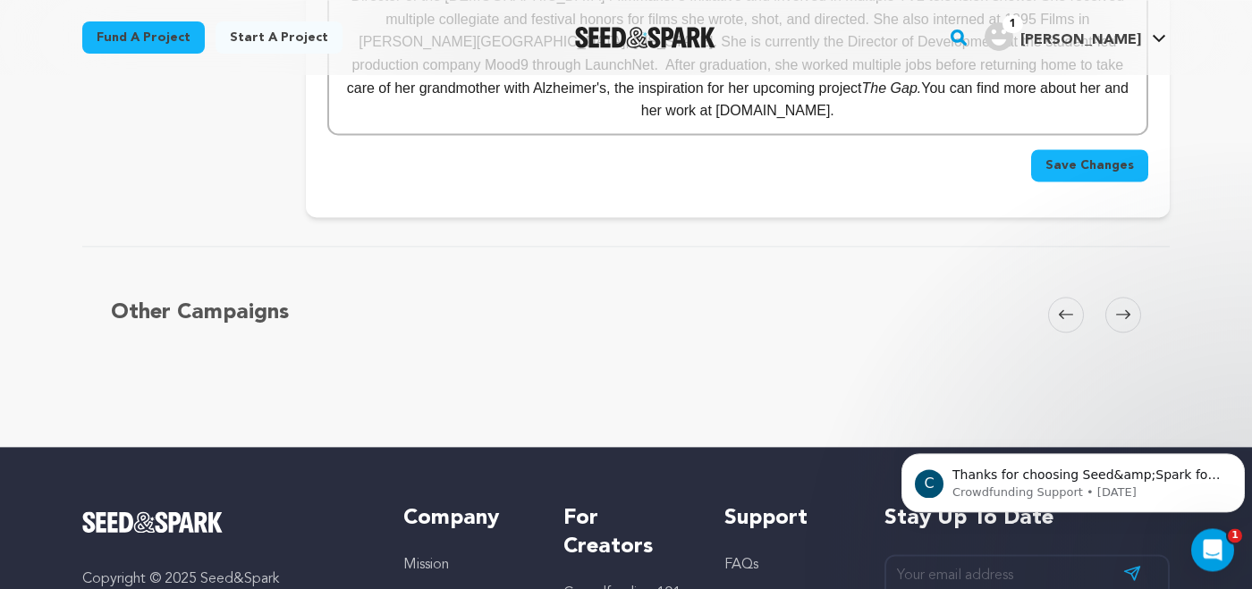
scroll to position [1697, 0]
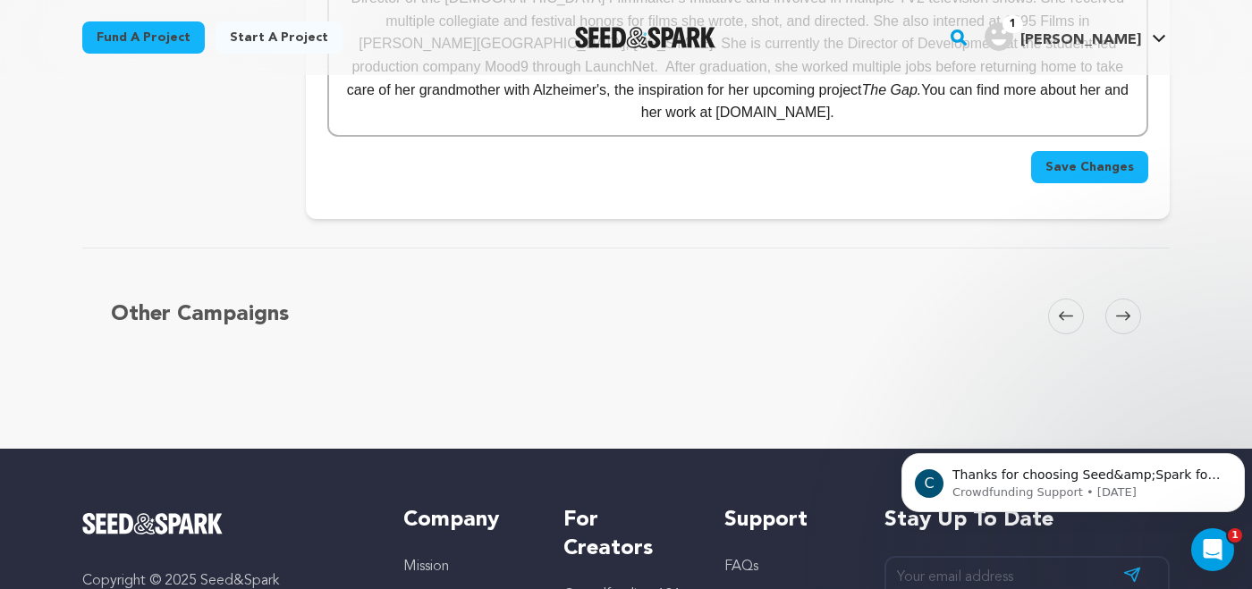
click at [1090, 158] on span "Save Changes" at bounding box center [1090, 167] width 89 height 18
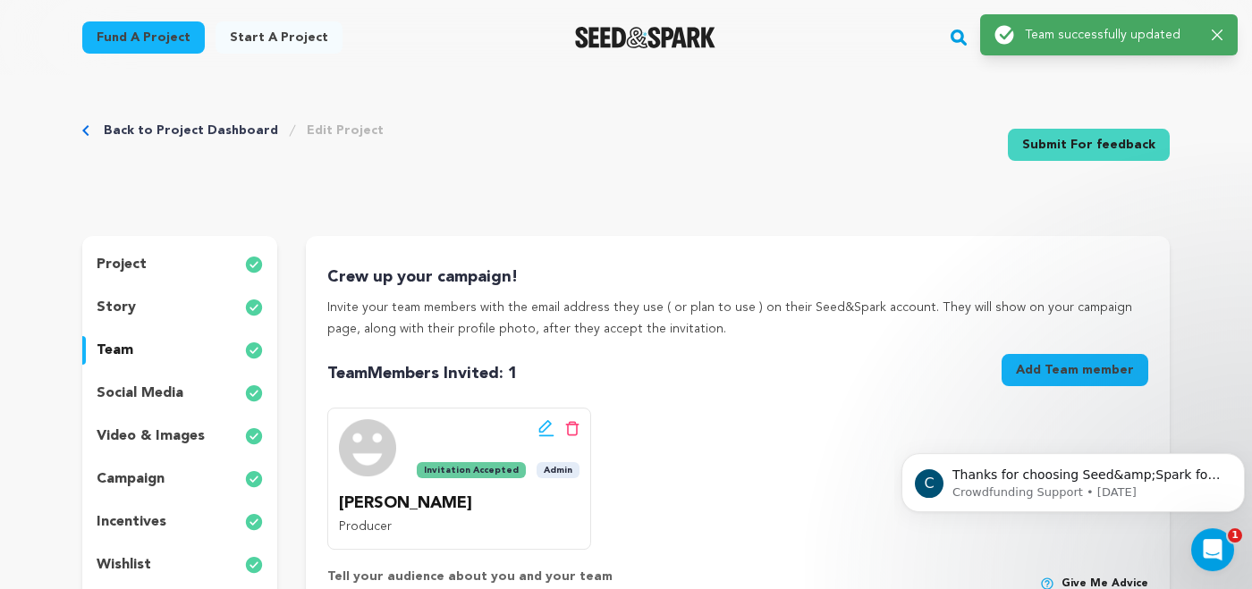
scroll to position [0, 0]
click at [127, 302] on p "story" at bounding box center [116, 307] width 39 height 21
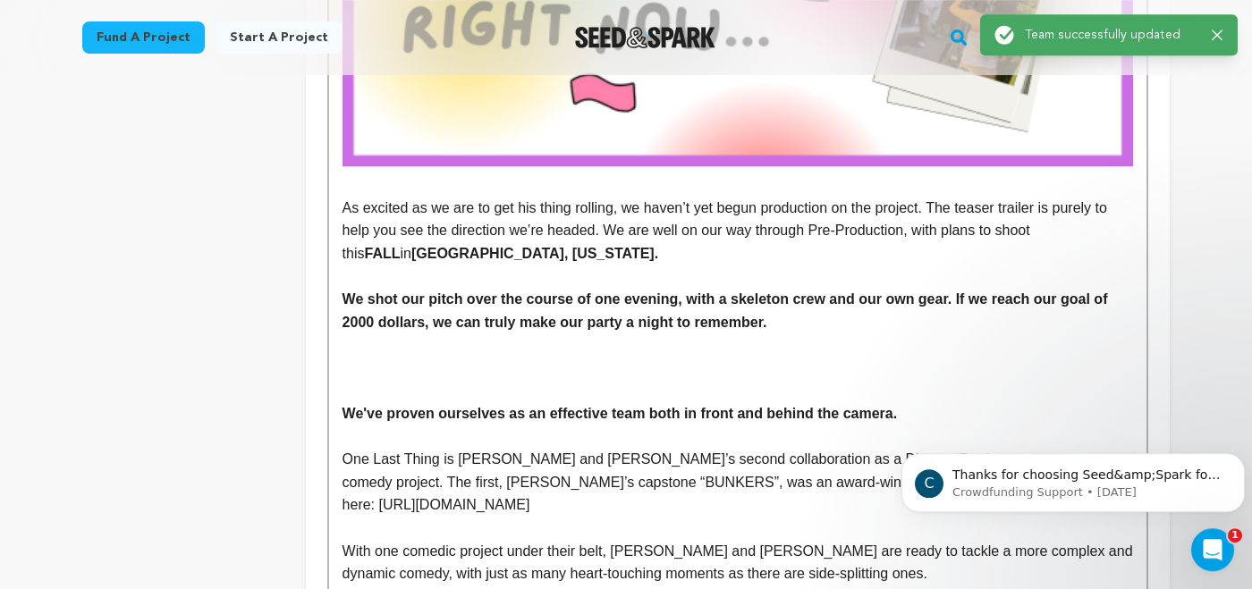
scroll to position [1227, 0]
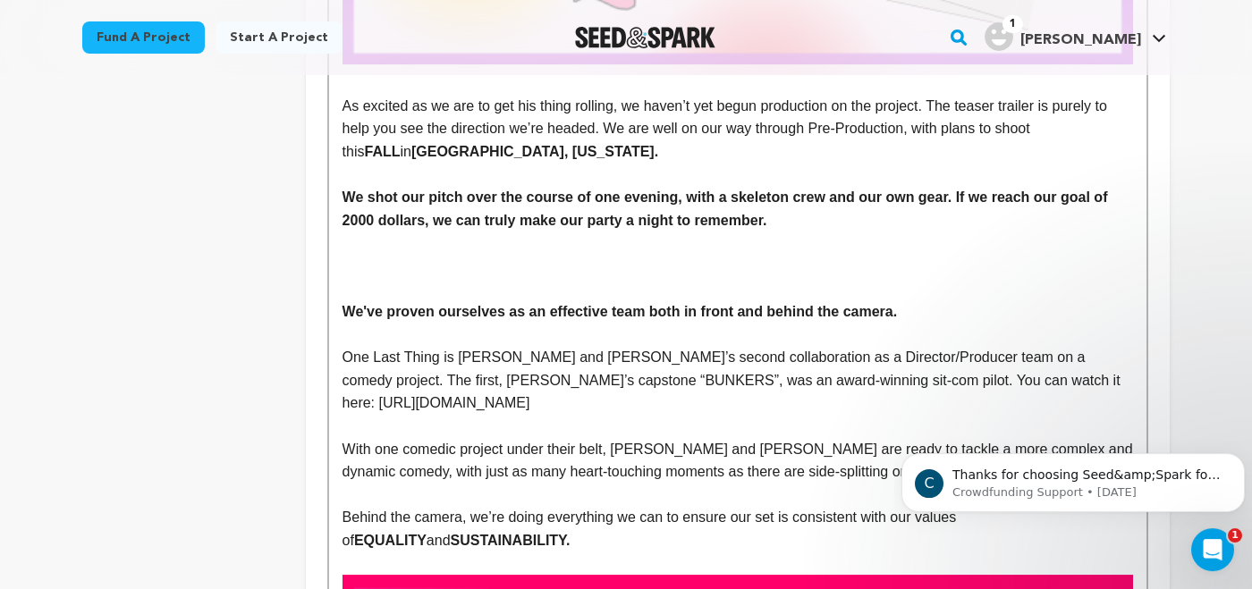
click at [428, 270] on p at bounding box center [738, 266] width 791 height 23
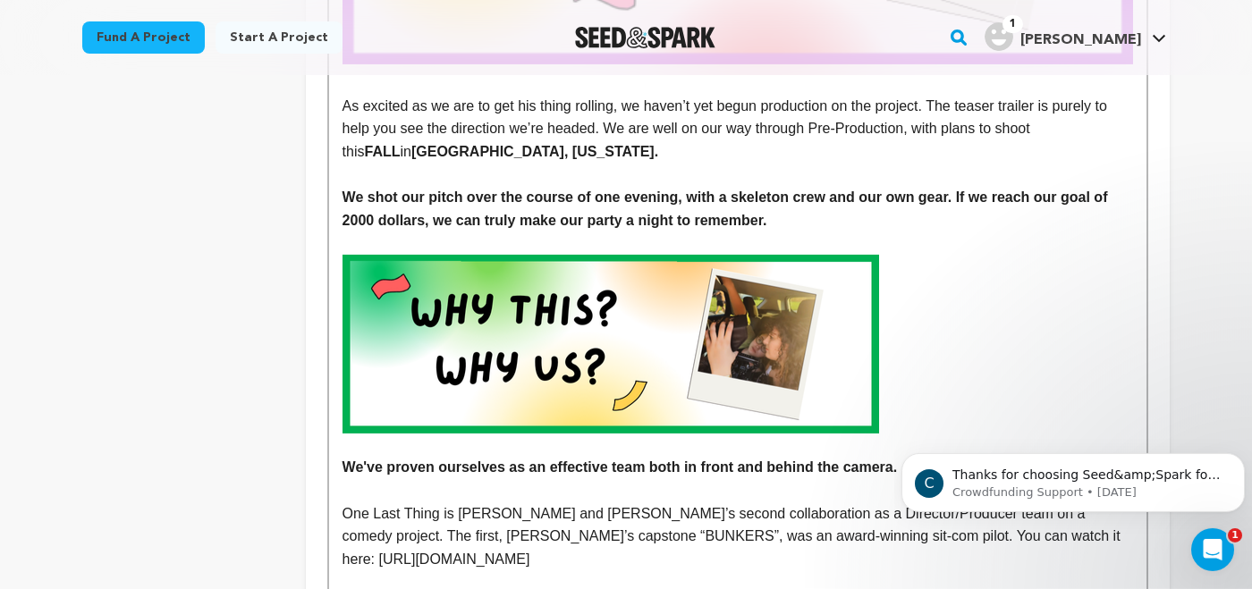
click at [847, 340] on img at bounding box center [611, 344] width 537 height 179
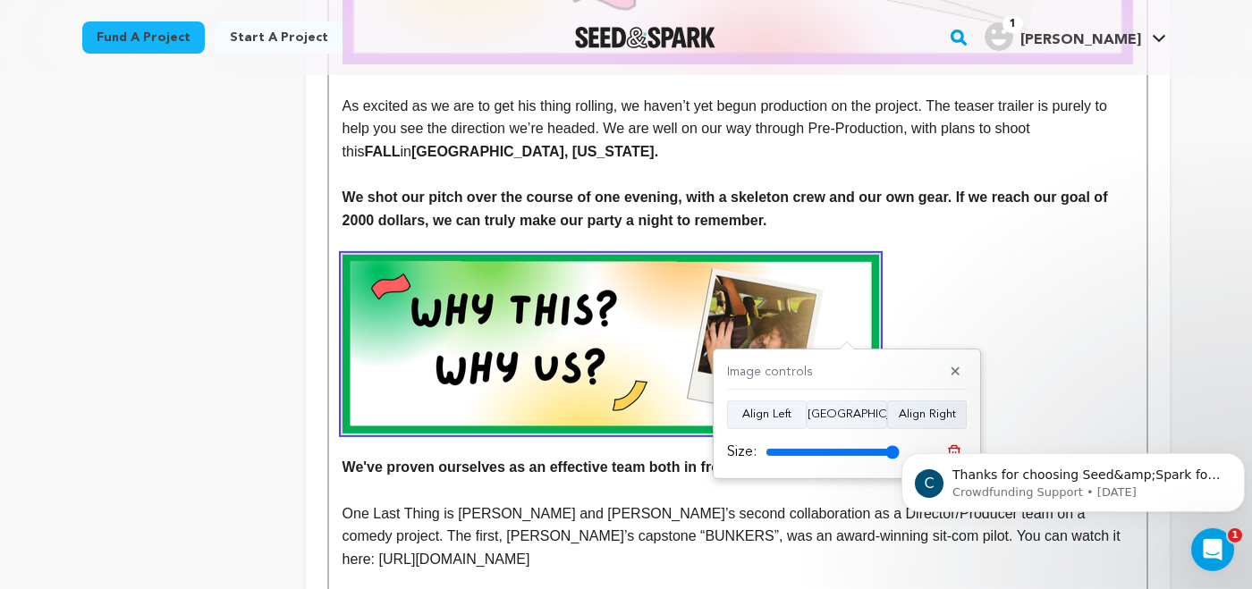
drag, startPoint x: 892, startPoint y: 446, endPoint x: 905, endPoint y: 450, distance: 13.9
click at [900, 450] on input "range" at bounding box center [833, 452] width 134 height 14
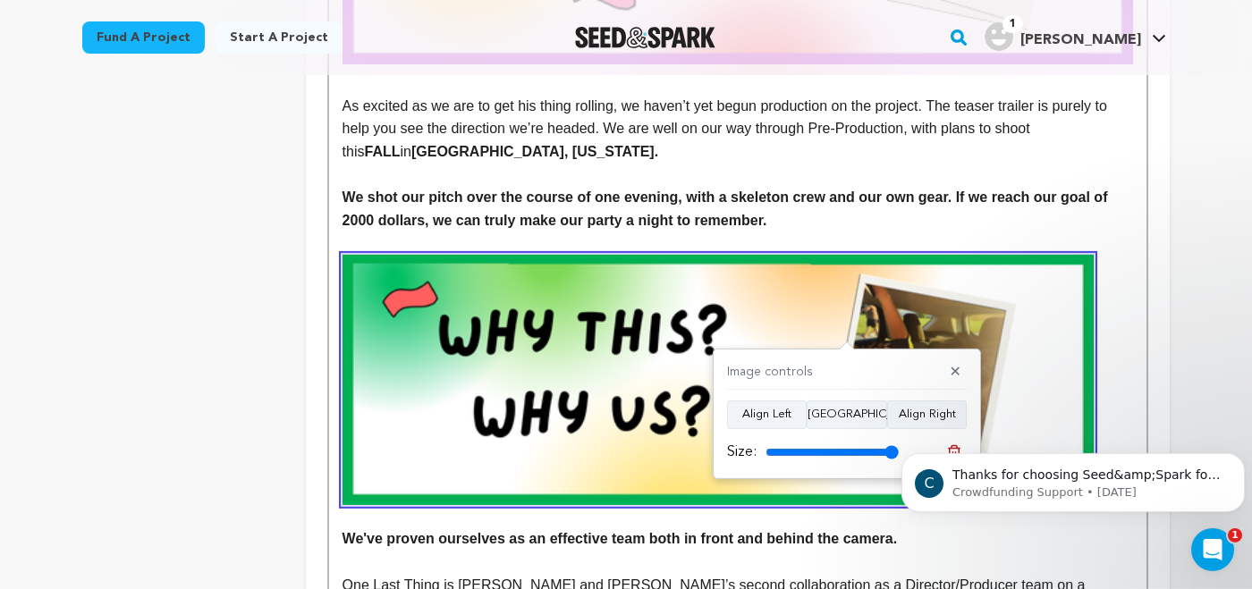
type input "100"
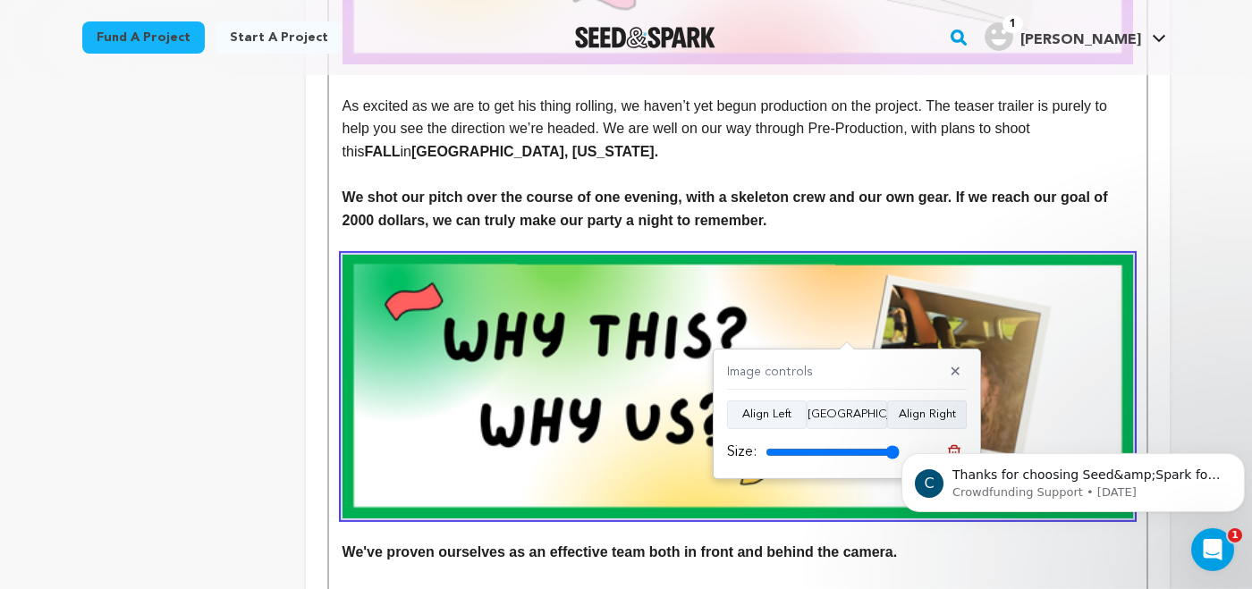
click at [893, 457] on input "range" at bounding box center [833, 452] width 134 height 14
click at [959, 374] on button "✕" at bounding box center [956, 373] width 22 height 18
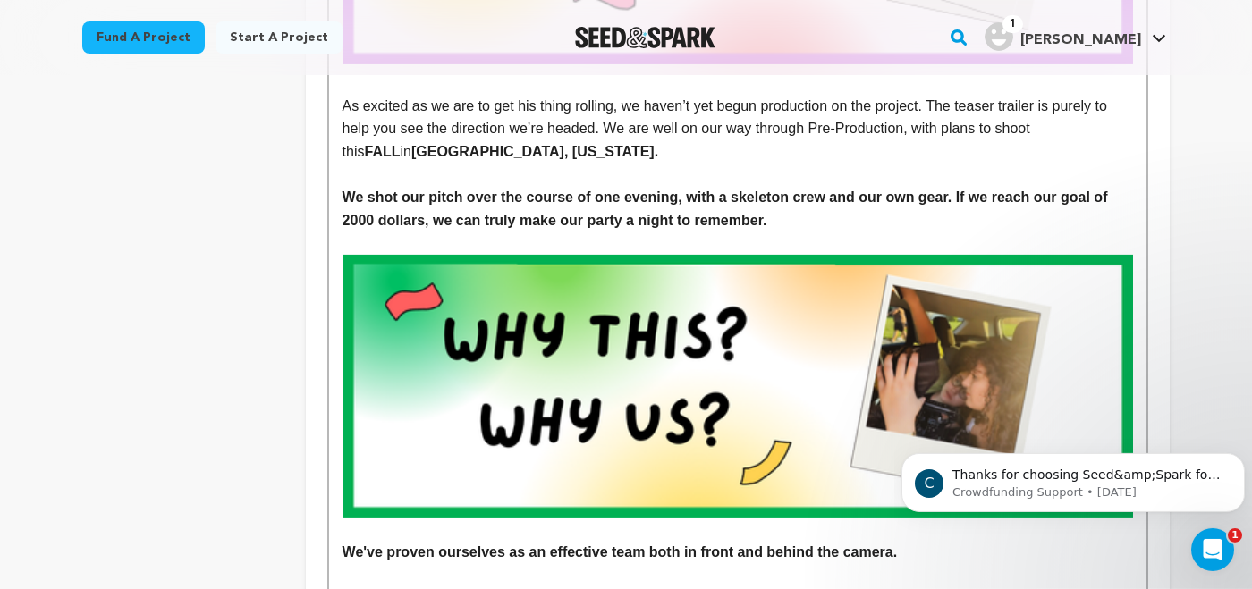
click at [909, 195] on strong "We shot our pitch over the course of one evening, with a skeleton crew and our …" at bounding box center [727, 209] width 769 height 38
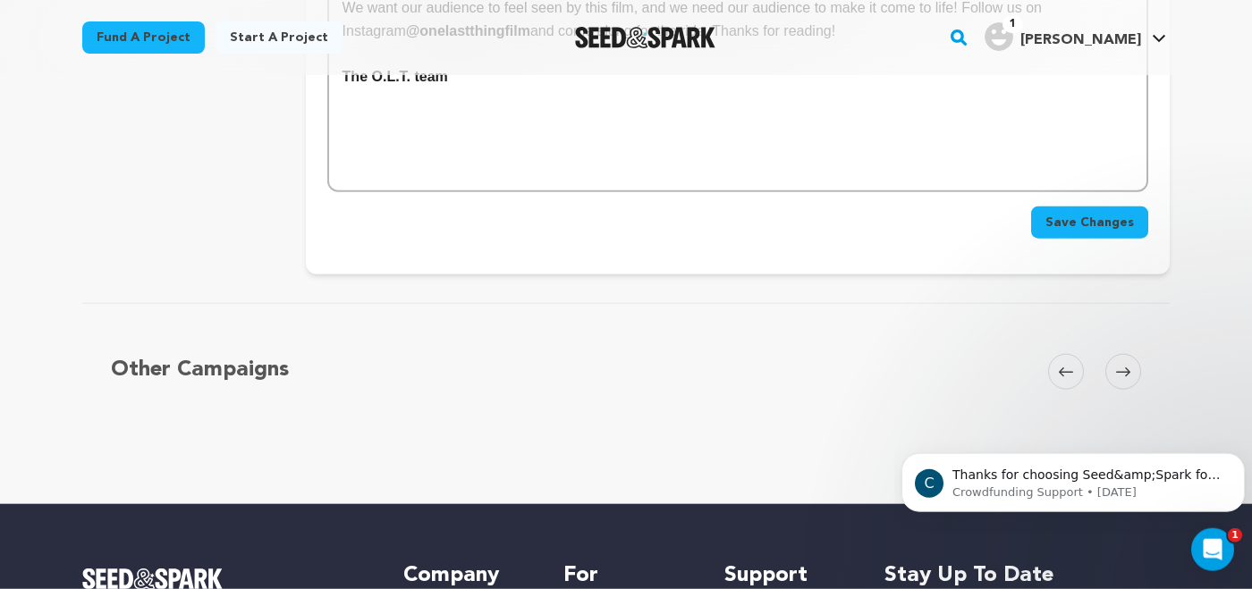
scroll to position [4004, 0]
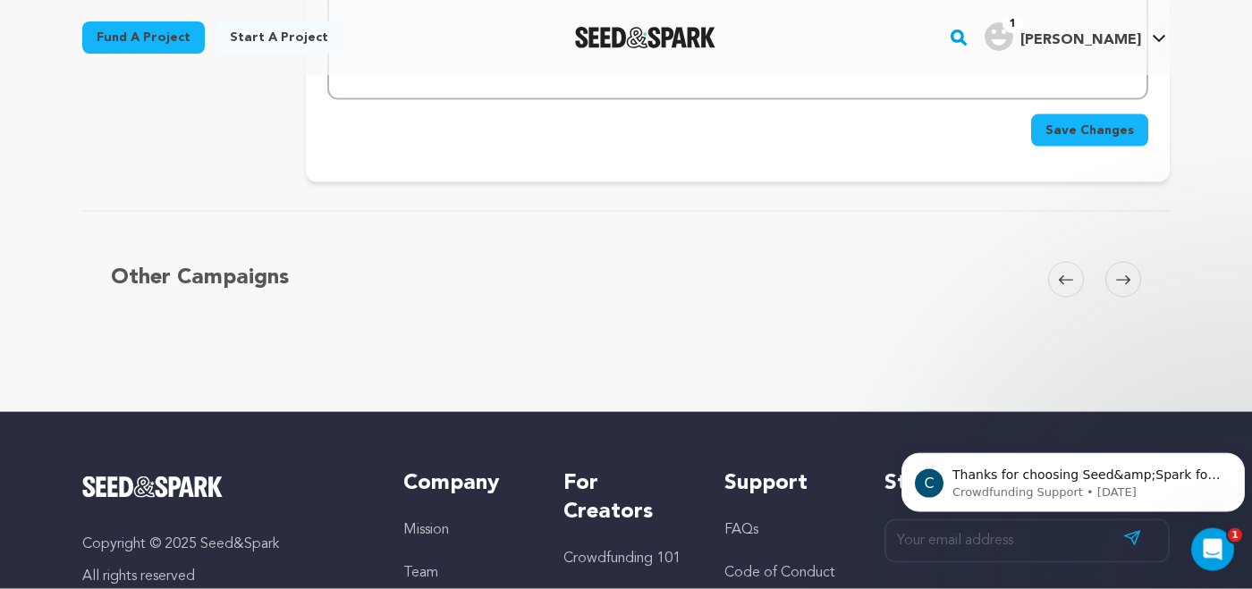
click at [1056, 122] on span "Save Changes" at bounding box center [1090, 131] width 89 height 18
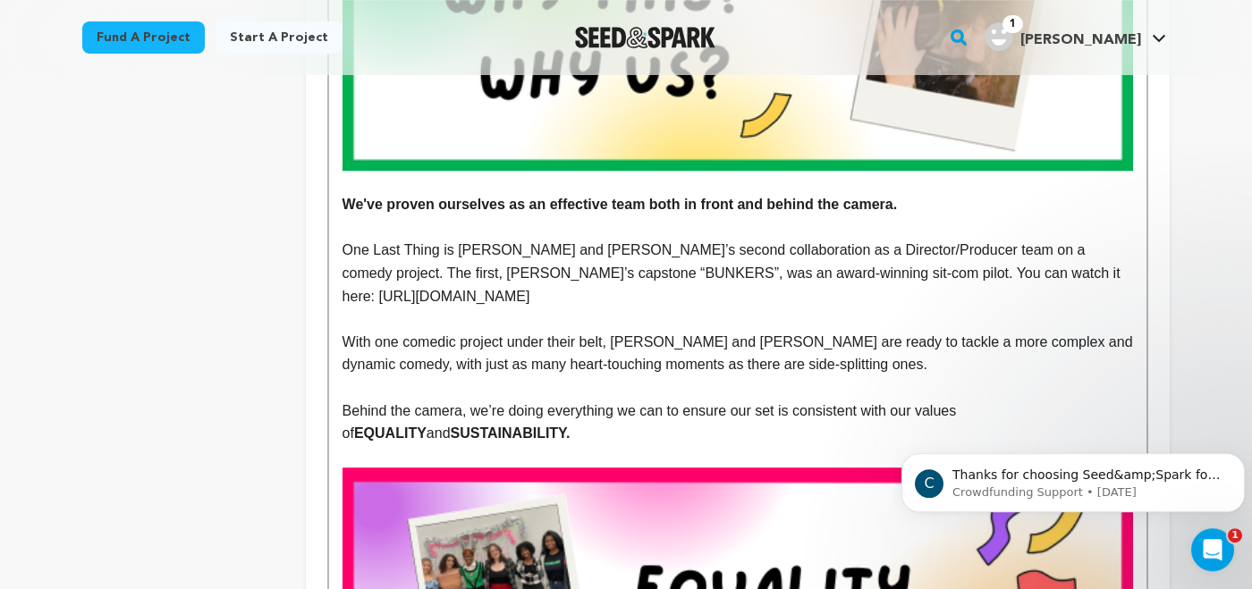
scroll to position [1587, 0]
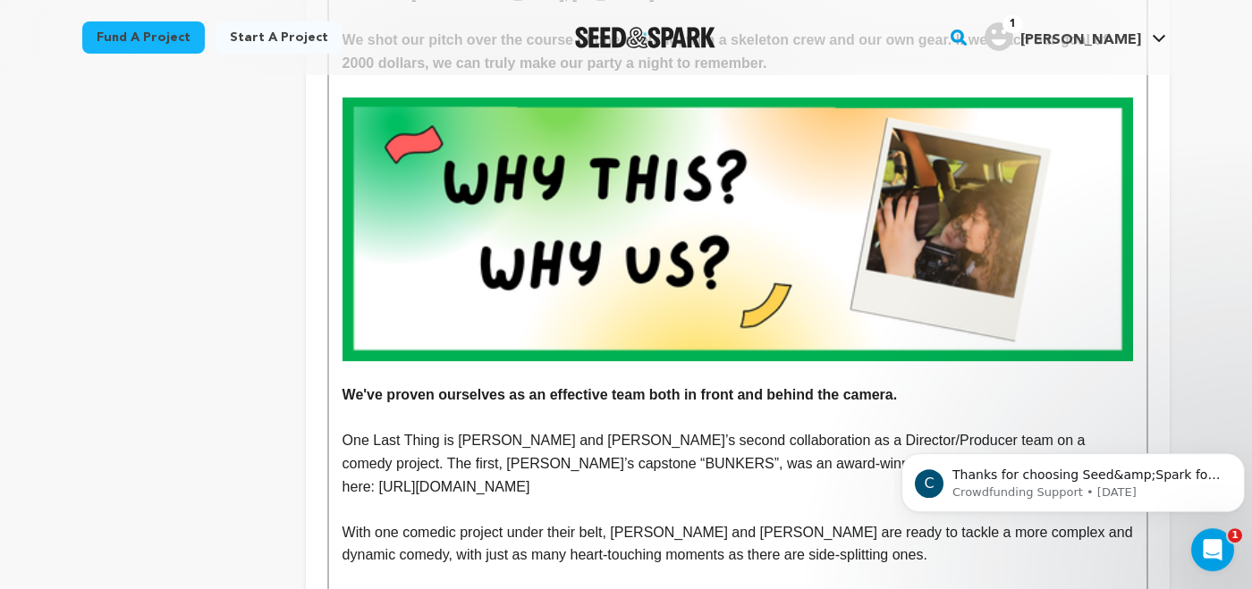
scroll to position [1473, 0]
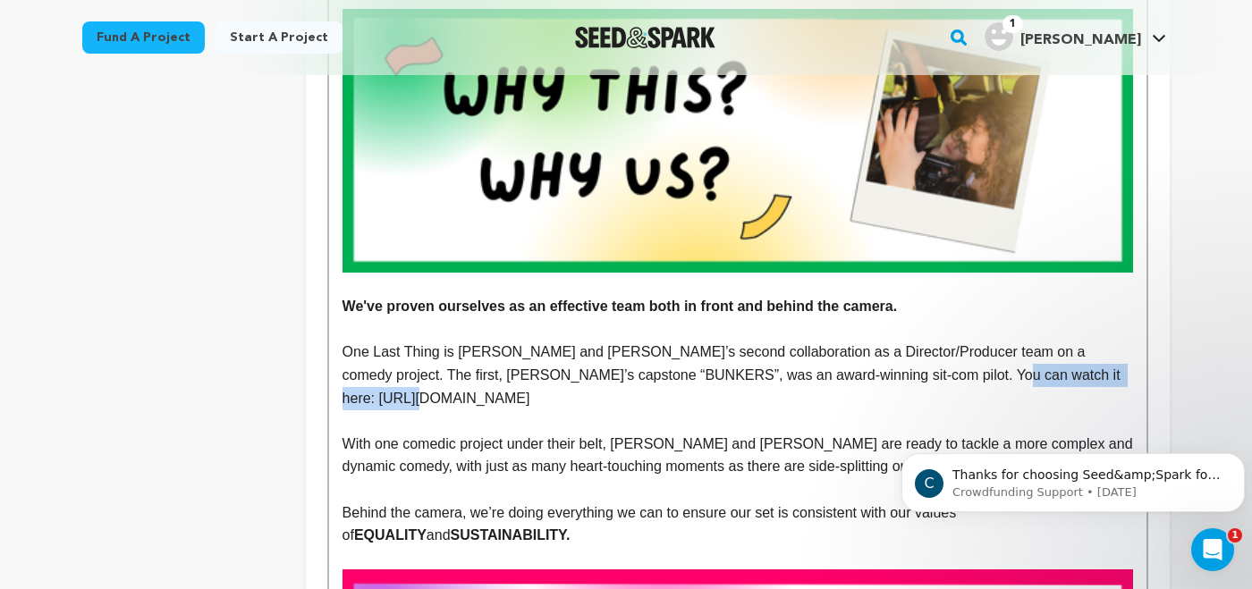
drag, startPoint x: 854, startPoint y: 377, endPoint x: 1113, endPoint y: 377, distance: 258.5
click at [1113, 377] on p "One Last Thing is [PERSON_NAME] and [PERSON_NAME]’s second collaboration as a D…" at bounding box center [738, 375] width 791 height 69
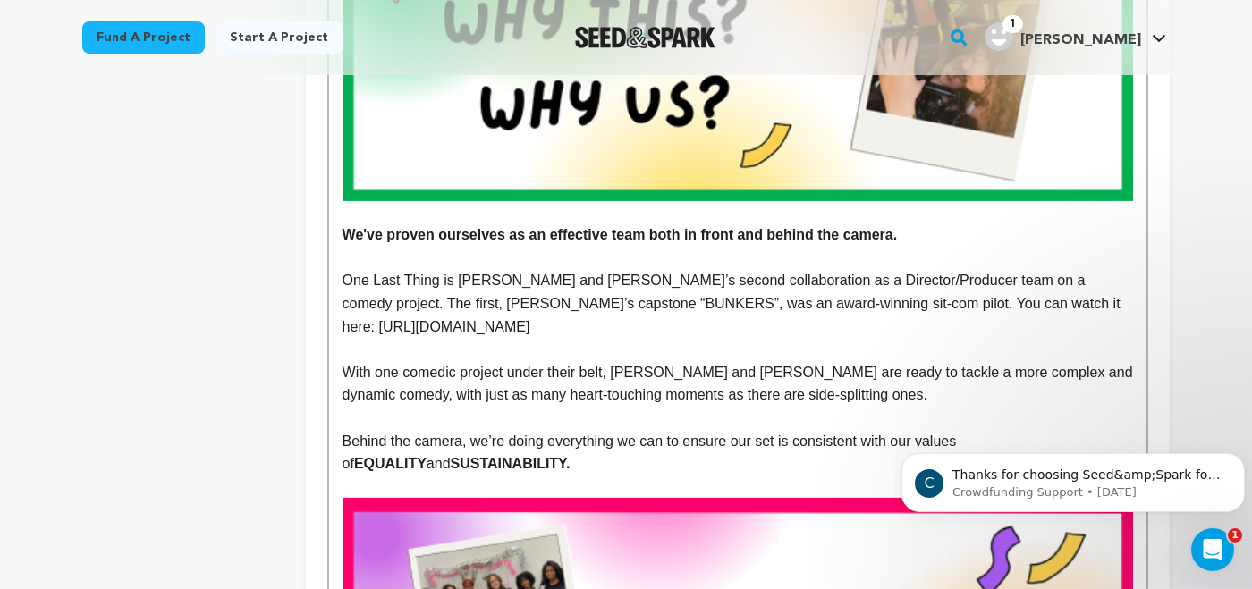
scroll to position [1524, 0]
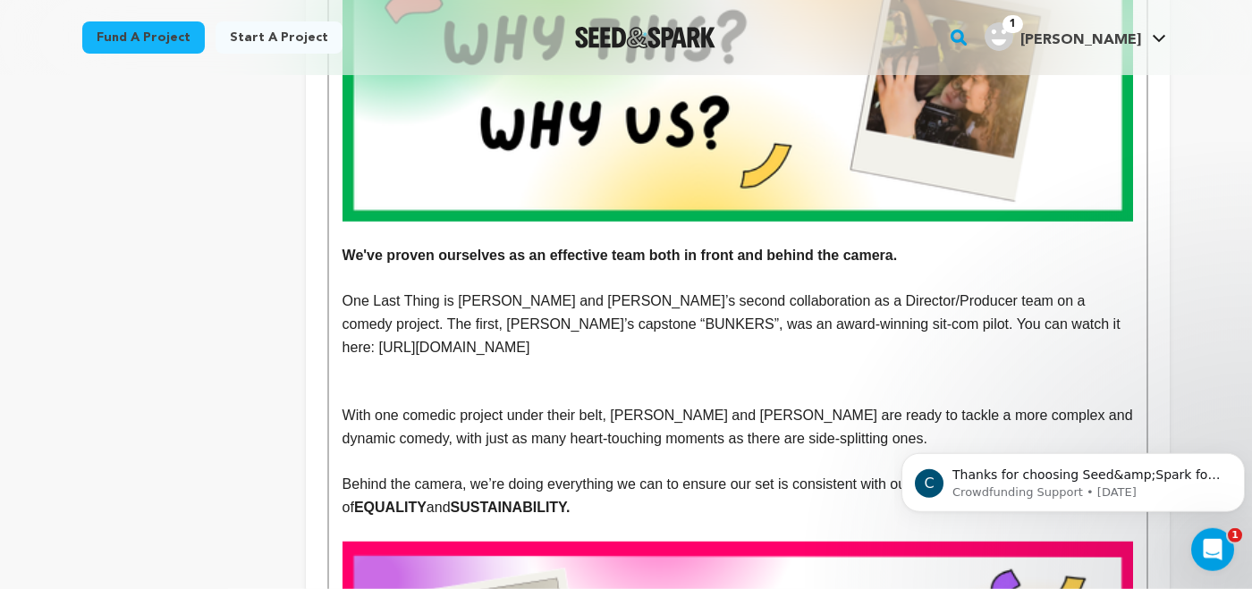
click at [367, 382] on p at bounding box center [738, 393] width 791 height 23
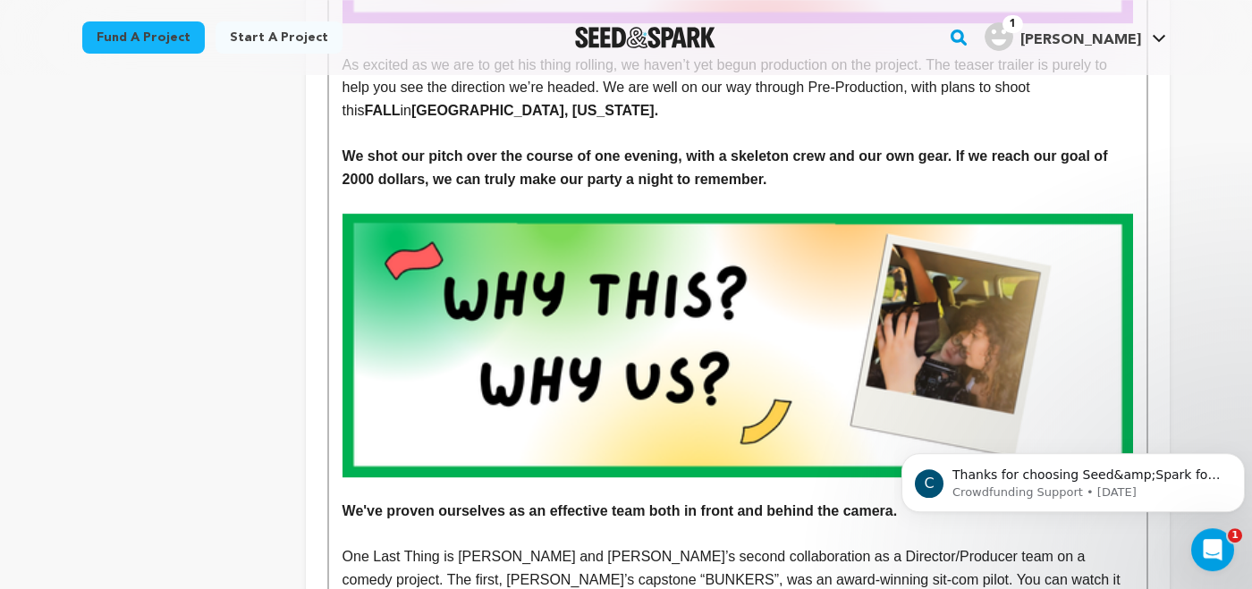
scroll to position [1272, 0]
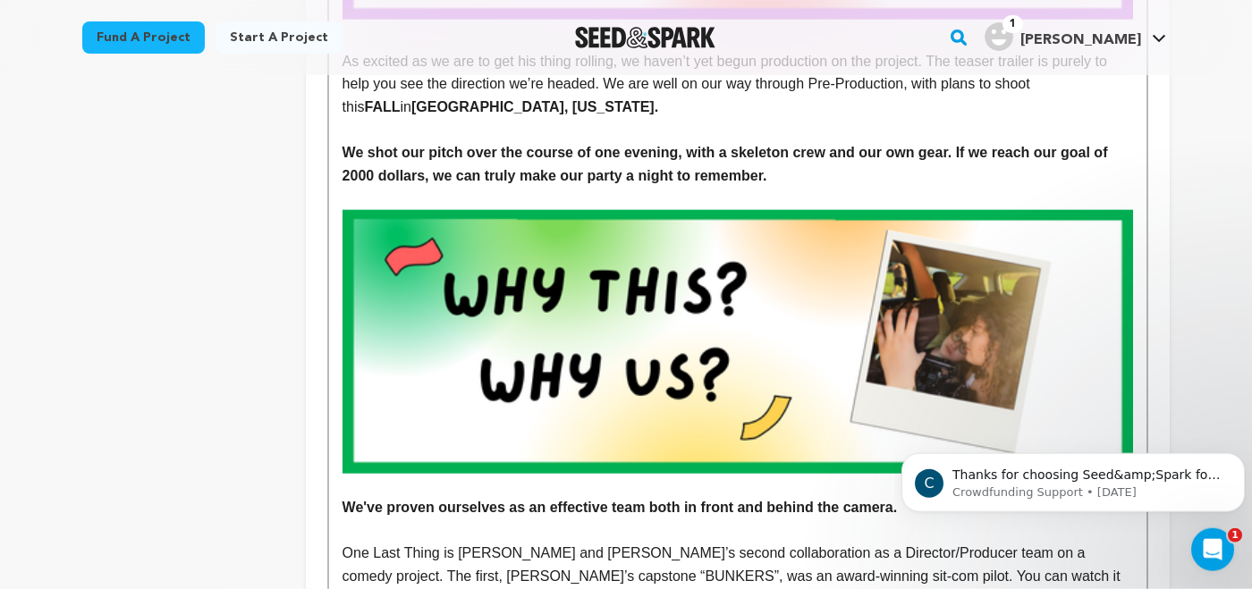
click at [734, 512] on strong "We've proven ourselves as an effective team both in front and behind the camera." at bounding box center [620, 507] width 555 height 15
drag, startPoint x: 642, startPoint y: 509, endPoint x: 903, endPoint y: 515, distance: 261.3
click at [903, 515] on strong "We've proven ourselves as an effective team both in front of and behind the cam…" at bounding box center [629, 507] width 572 height 15
click at [624, 508] on strong "We've proven ourselves as an effective team both in front of and behind the cam…" at bounding box center [629, 507] width 572 height 15
click at [649, 513] on strong "We've proven ourselves as an effective team both in front of and behind the cam…" at bounding box center [629, 507] width 572 height 15
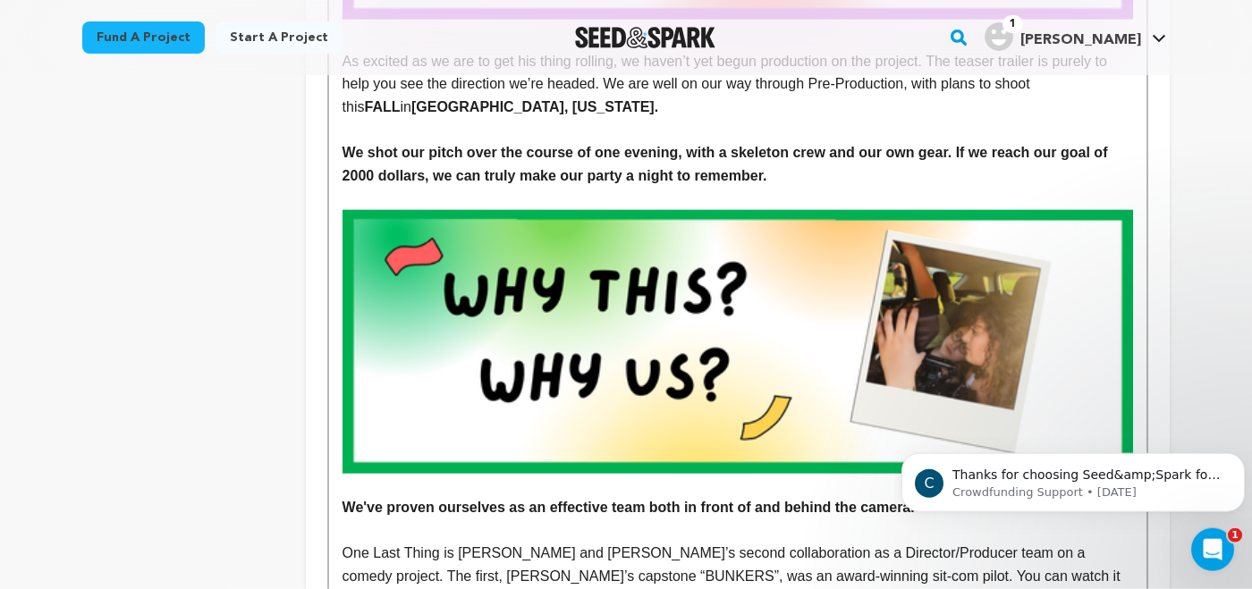
click at [653, 513] on strong "We've proven ourselves as an effective team both in front of and behind the cam…" at bounding box center [629, 507] width 572 height 15
drag, startPoint x: 642, startPoint y: 512, endPoint x: 933, endPoint y: 513, distance: 290.7
click at [933, 513] on p "We've proven ourselves as an effective team both in front of and behind the cam…" at bounding box center [738, 507] width 791 height 23
click at [1237, 456] on icon "Dismiss notification" at bounding box center [1240, 458] width 10 height 10
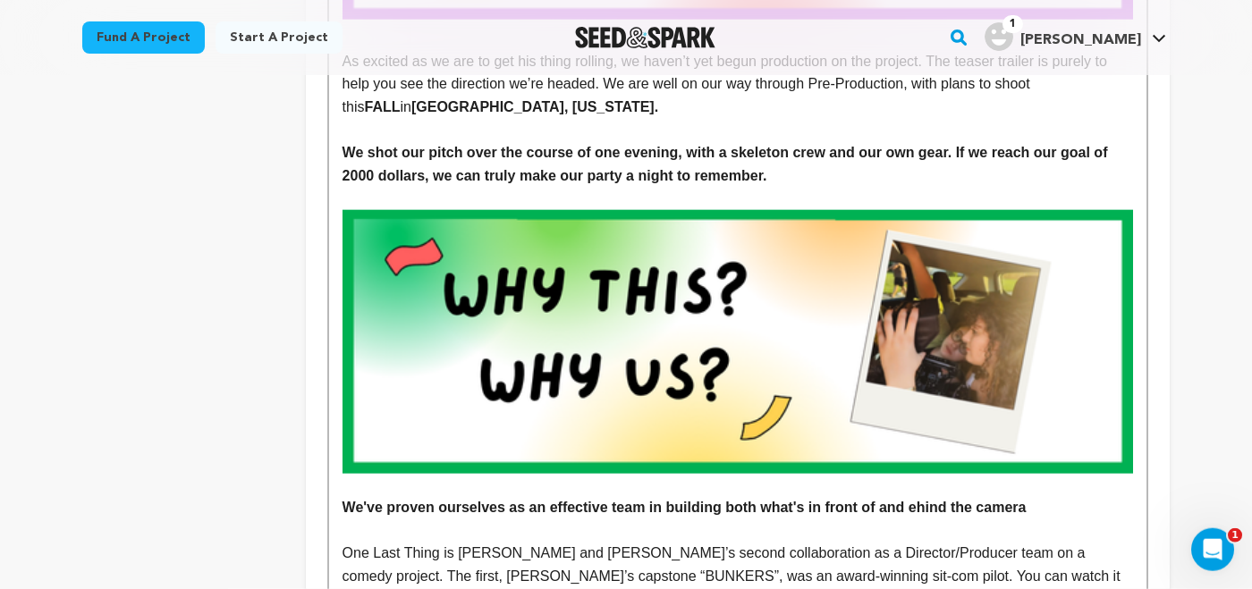
click at [905, 512] on strong "We've proven ourselves as an effective team in building both what's in front of…" at bounding box center [685, 507] width 684 height 15
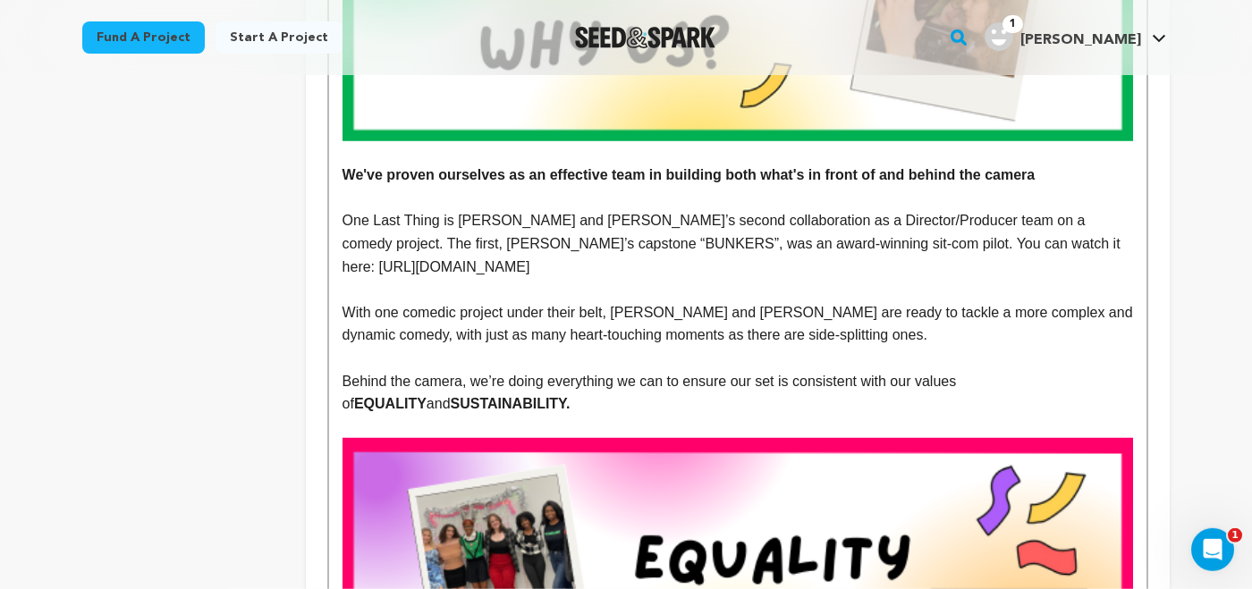
scroll to position [1607, 0]
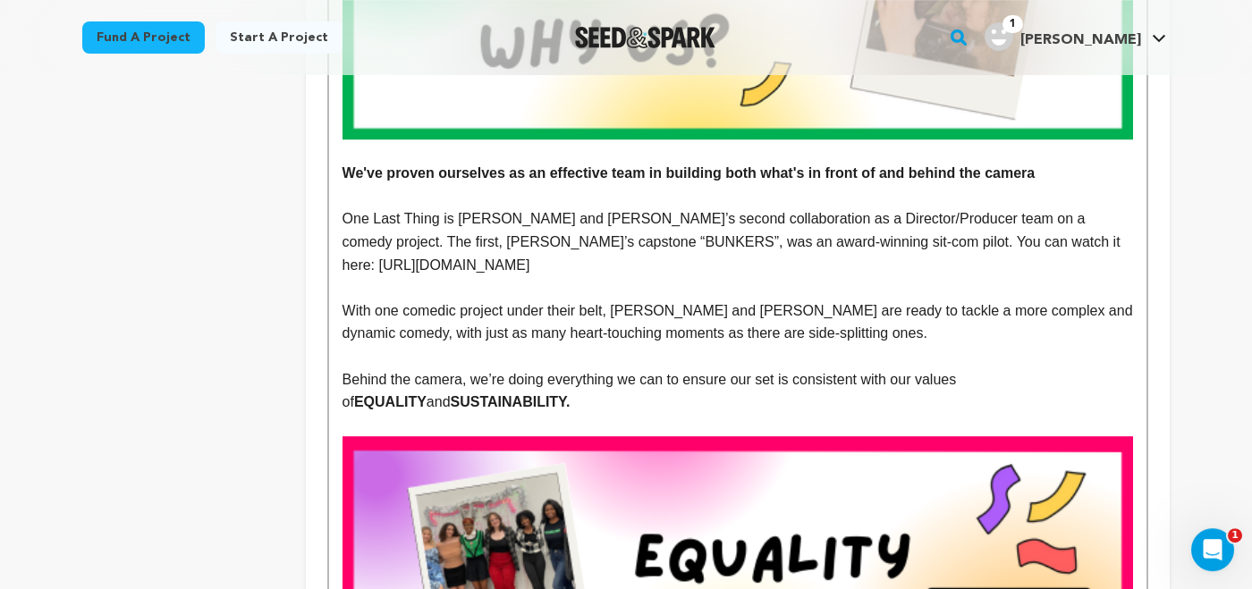
click at [966, 300] on p "With one comedic project under their belt, [PERSON_NAME] and [PERSON_NAME] are …" at bounding box center [738, 323] width 791 height 46
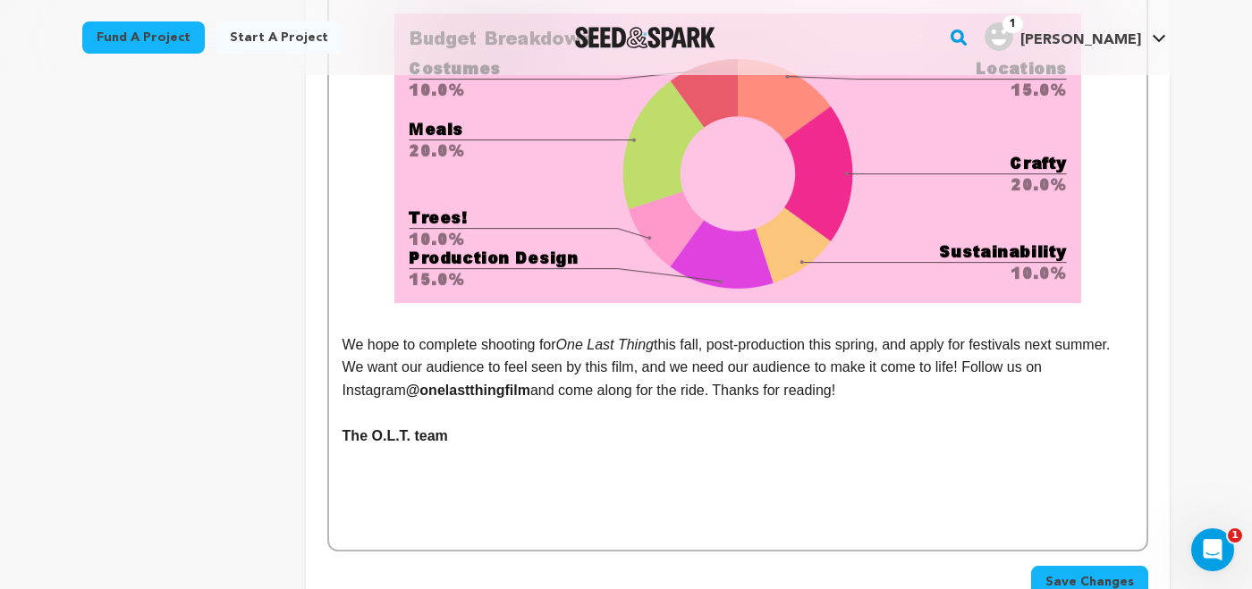
scroll to position [3671, 0]
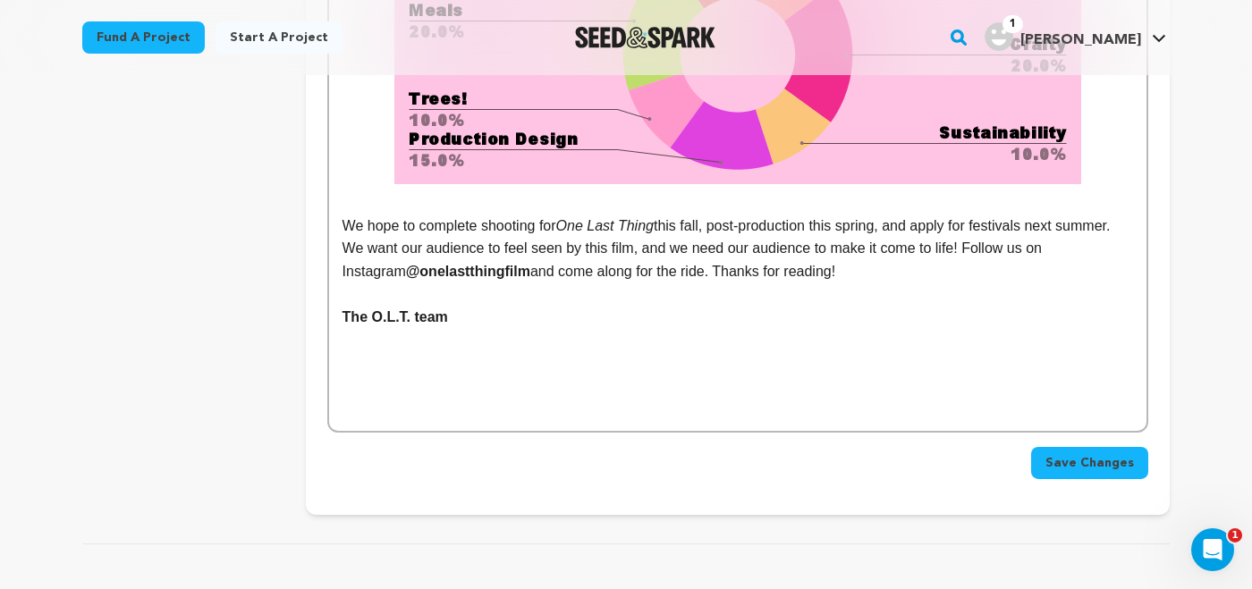
click at [1075, 447] on button "Save Changes" at bounding box center [1089, 463] width 117 height 32
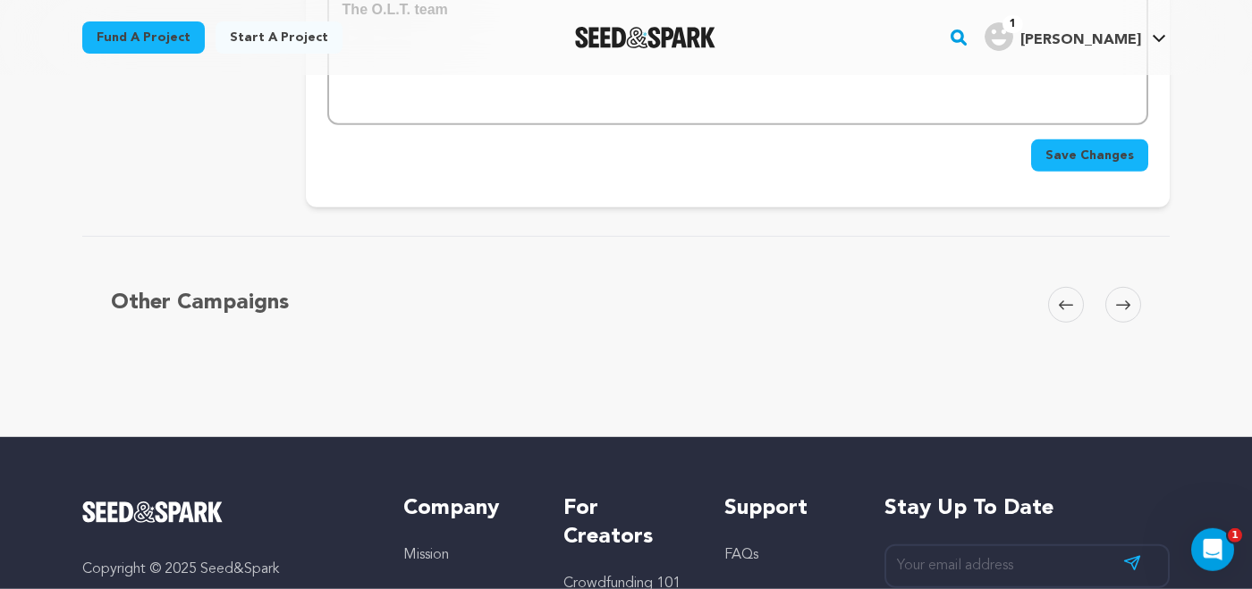
scroll to position [3979, 0]
click at [1081, 148] on button "Save Changes" at bounding box center [1089, 156] width 117 height 32
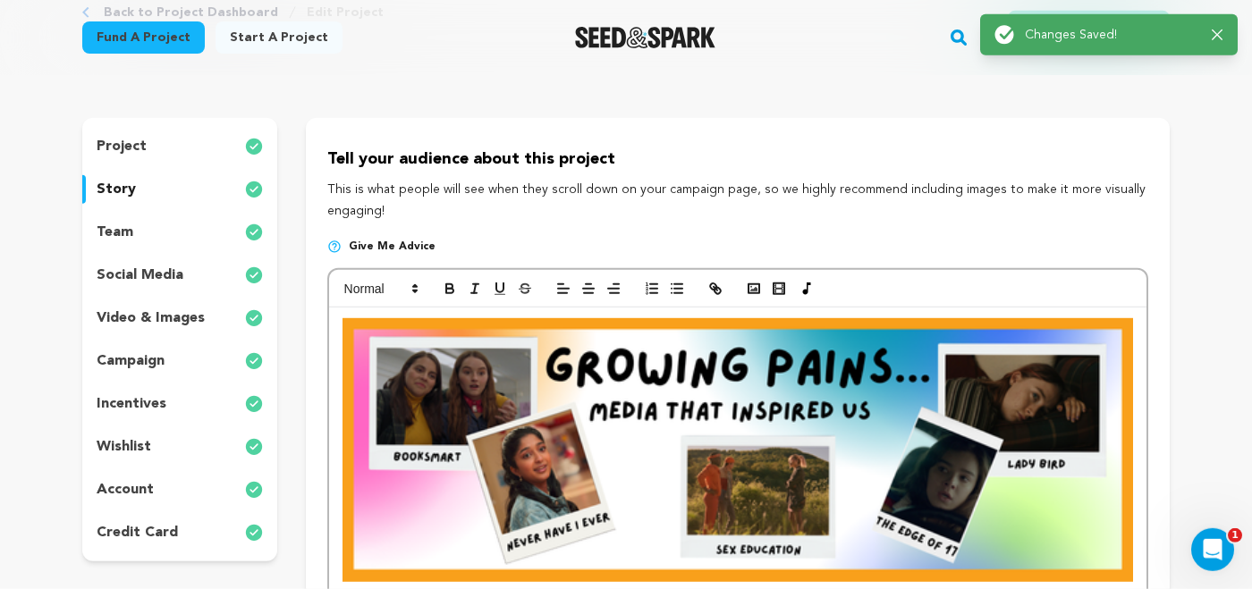
scroll to position [0, 0]
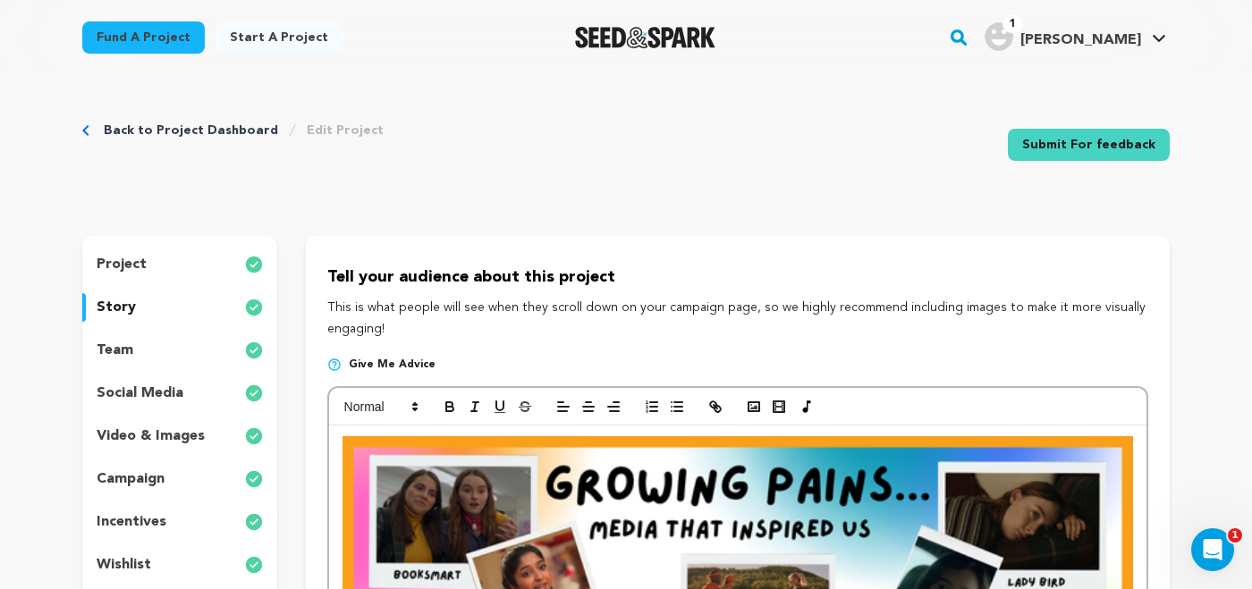
click at [1217, 38] on icon "button" at bounding box center [1212, 35] width 11 height 11
click at [1109, 30] on h4 "[PERSON_NAME]" at bounding box center [1081, 40] width 121 height 21
click at [1110, 33] on span "[PERSON_NAME]" at bounding box center [1081, 40] width 121 height 14
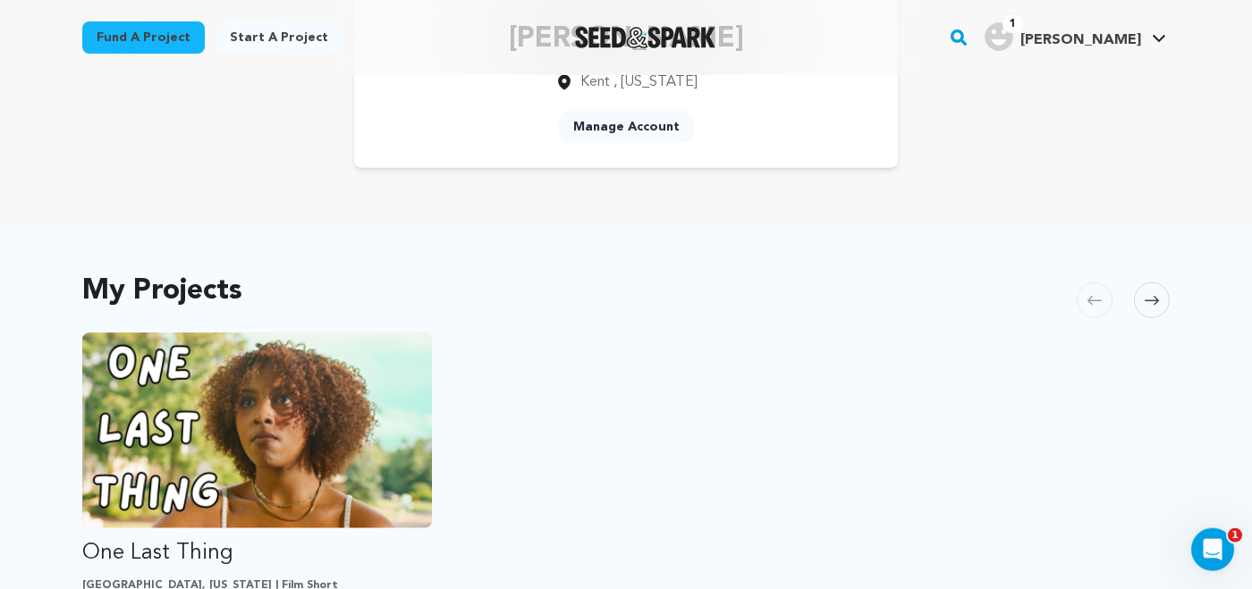
scroll to position [200, 0]
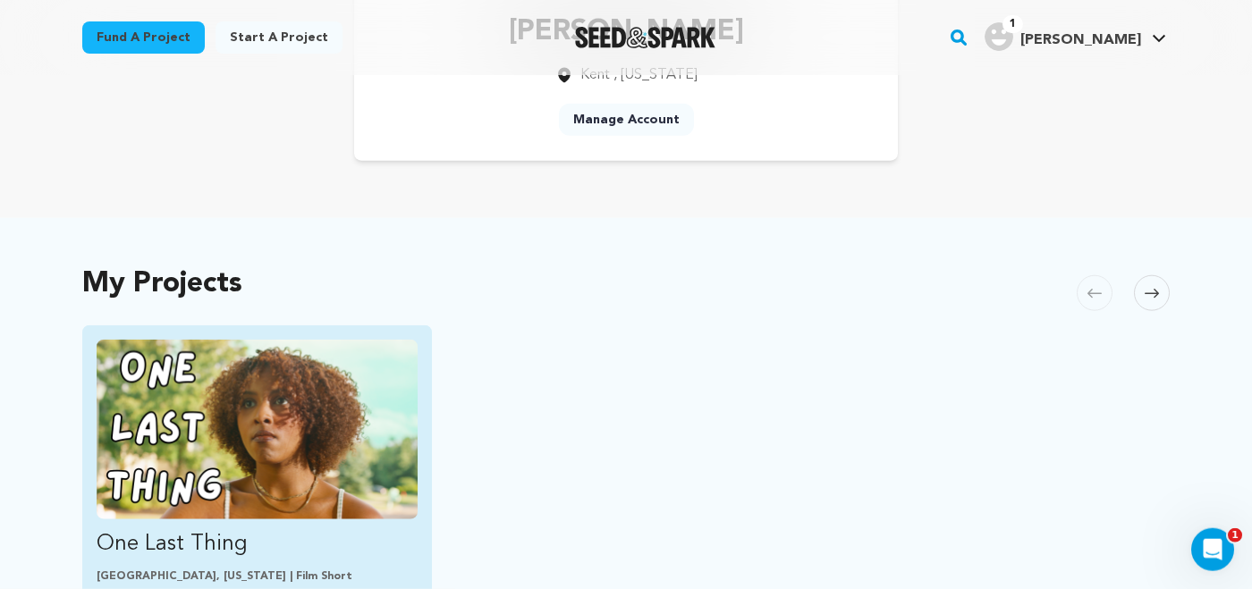
click at [197, 429] on img "Fund One Last Thing" at bounding box center [257, 430] width 321 height 180
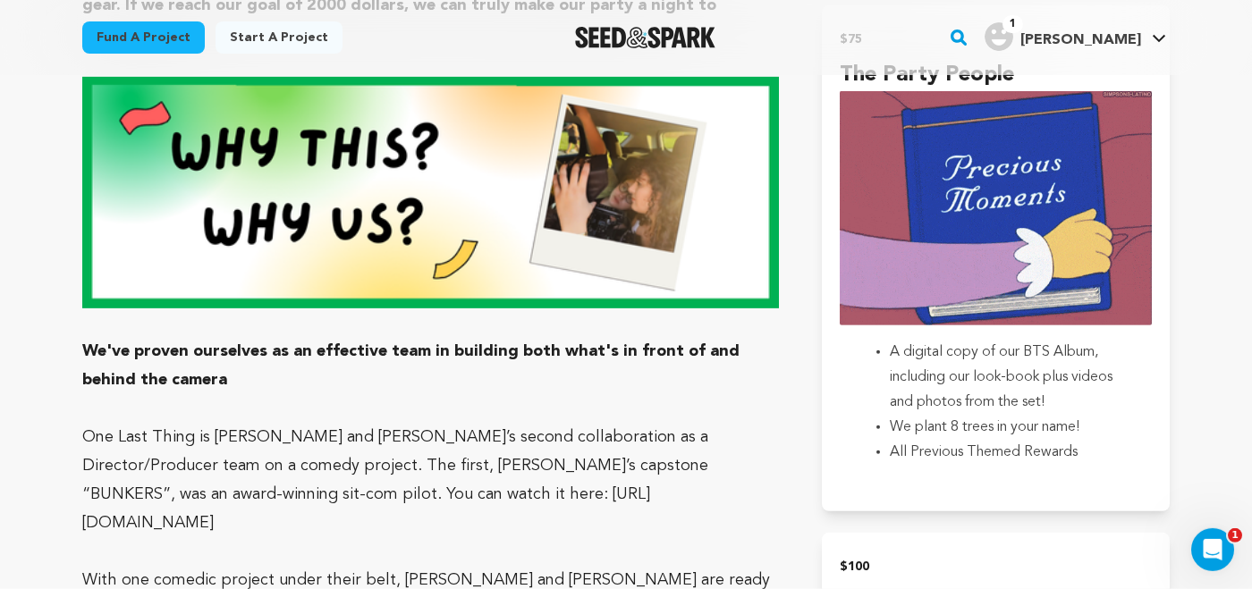
scroll to position [2481, 0]
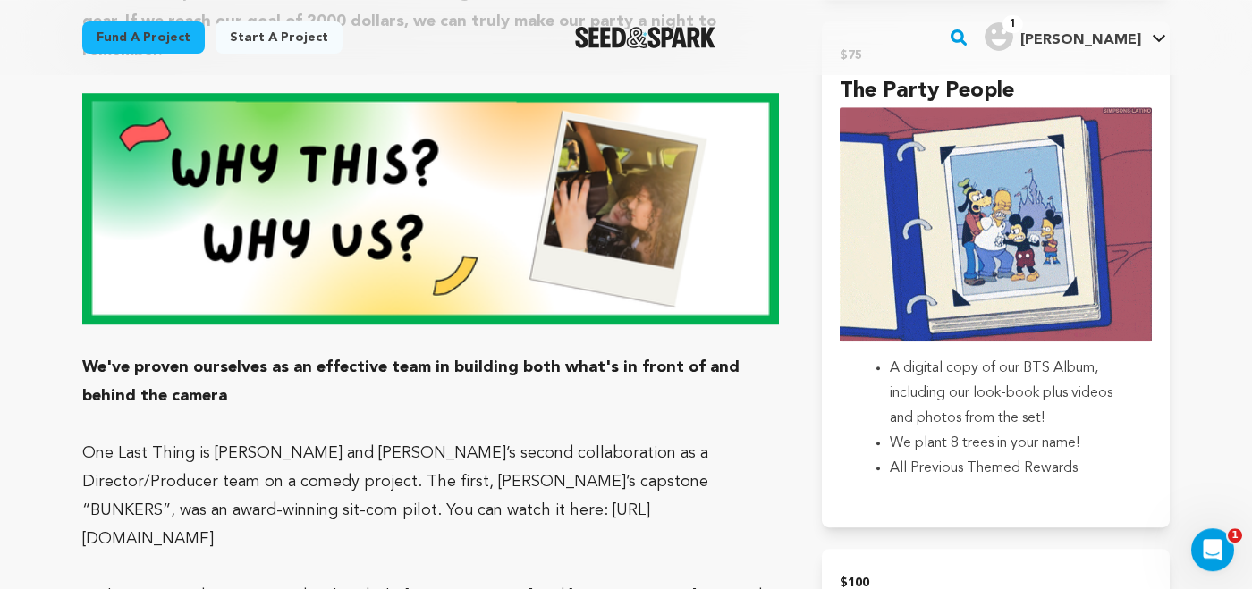
click at [407, 439] on p "One Last Thing is Stella and Olivia’s second collaboration as a Director/Produc…" at bounding box center [430, 496] width 697 height 114
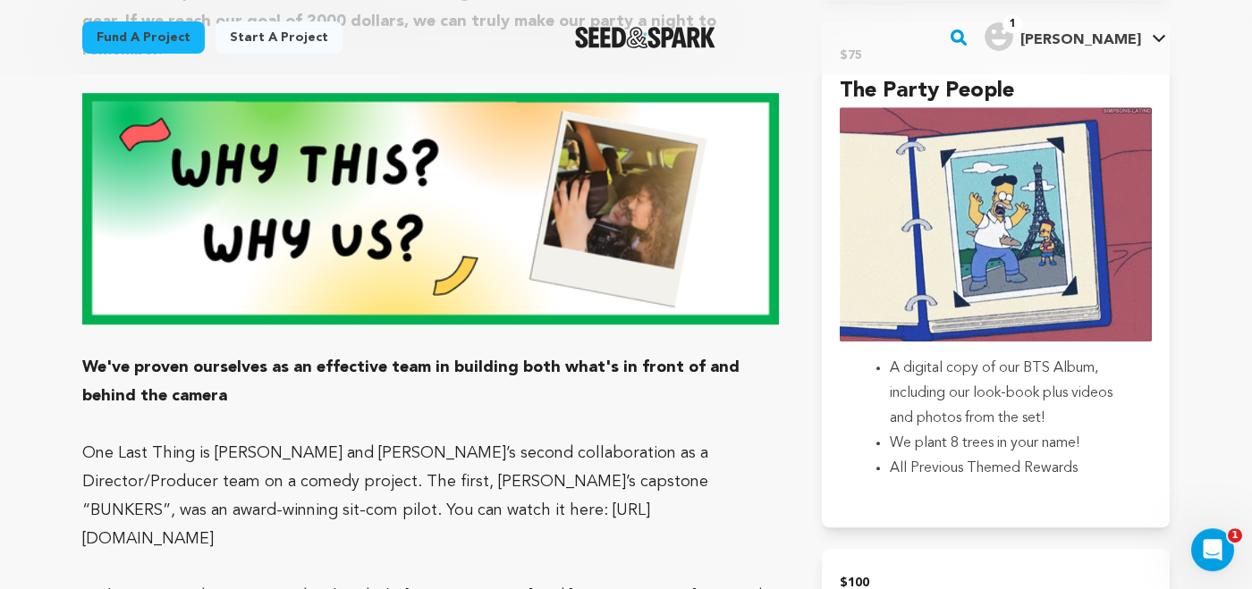
click at [461, 439] on p "One Last Thing is Stella and Olivia’s second collaboration as a Director/Produc…" at bounding box center [430, 496] width 697 height 114
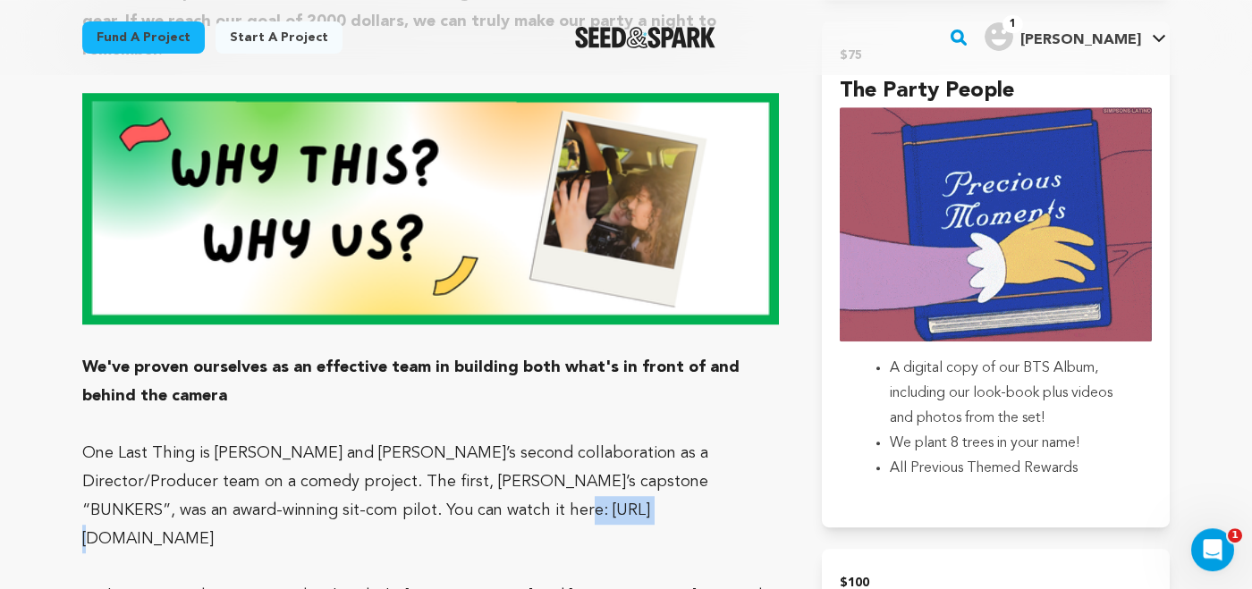
drag, startPoint x: 461, startPoint y: 395, endPoint x: 352, endPoint y: 392, distance: 109.2
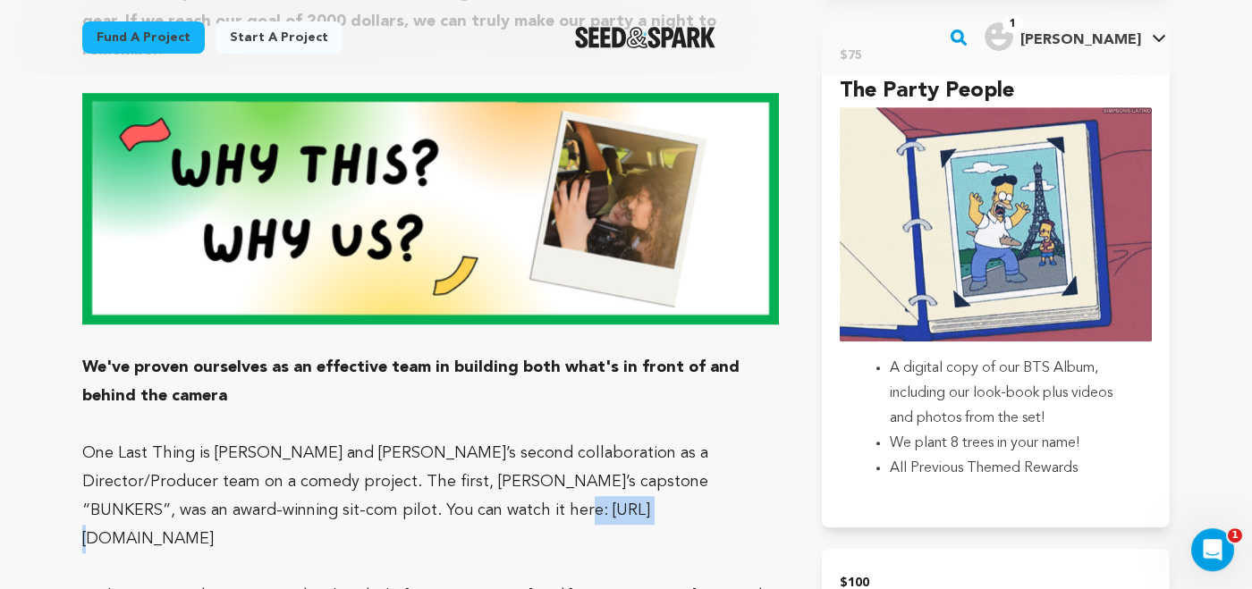
click at [403, 439] on p "One Last Thing is Stella and Olivia’s second collaboration as a Director/Produc…" at bounding box center [430, 496] width 697 height 114
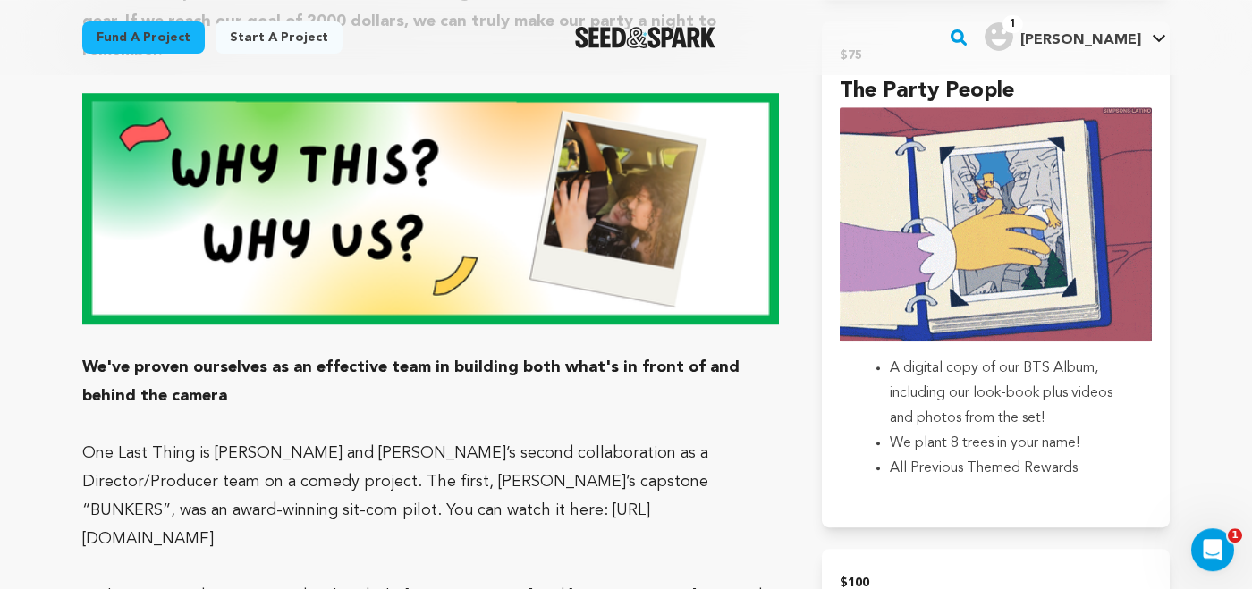
click at [312, 439] on p "One Last Thing is [PERSON_NAME] and [PERSON_NAME]’s second collaboration as a D…" at bounding box center [430, 496] width 697 height 114
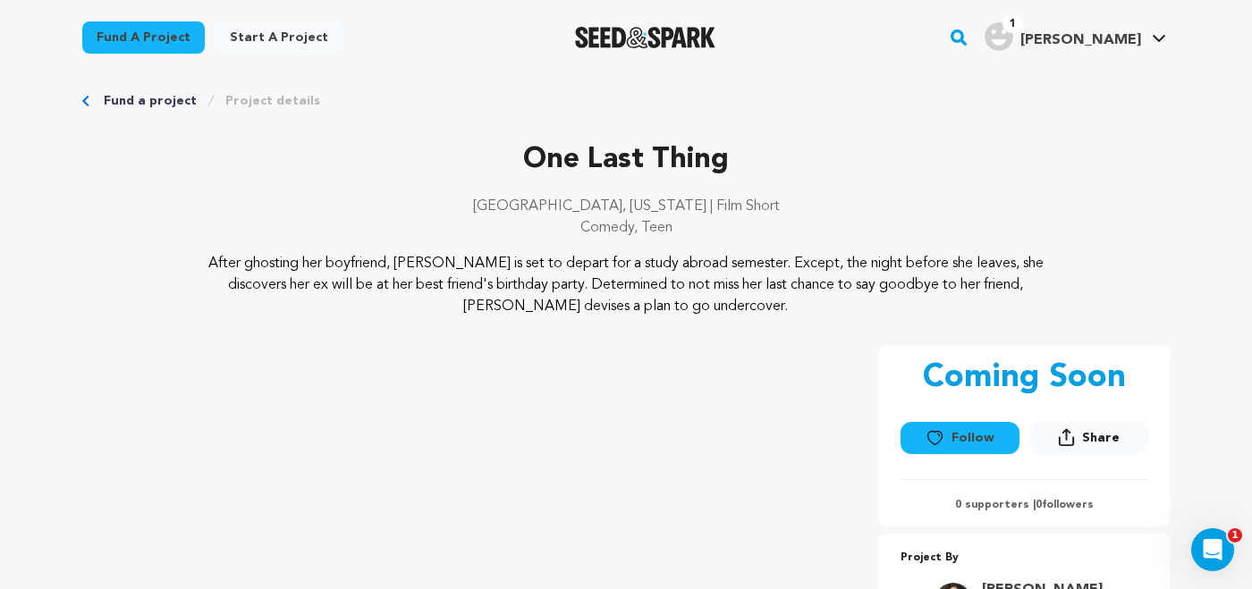
scroll to position [0, 0]
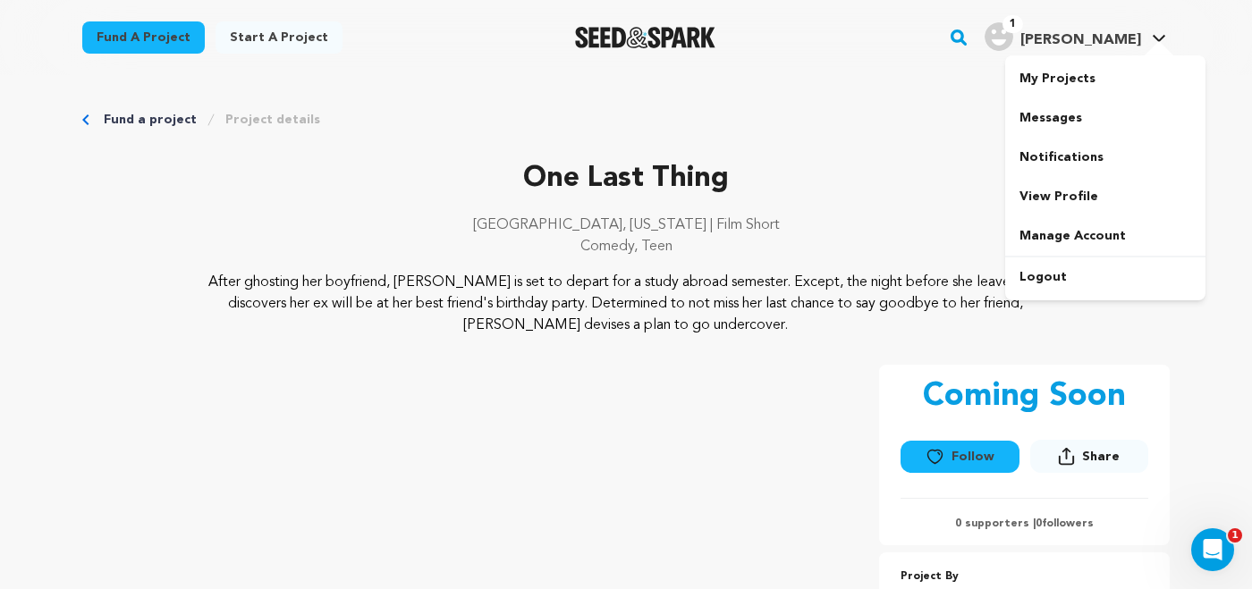
click at [1118, 47] on span "[PERSON_NAME]" at bounding box center [1081, 40] width 121 height 14
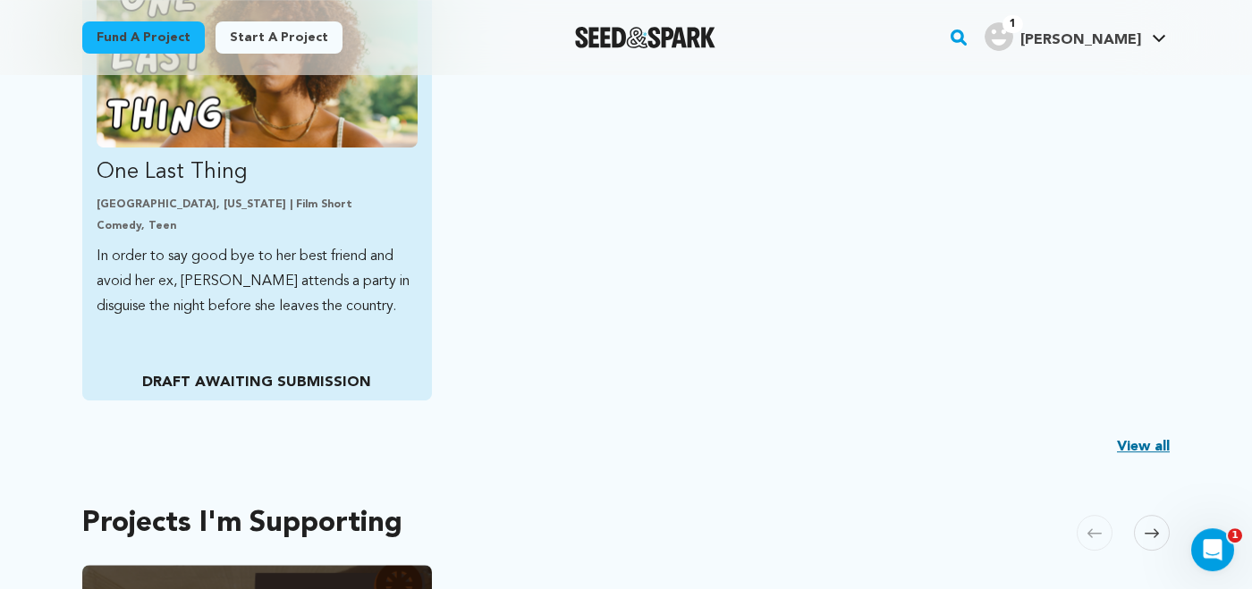
click at [288, 268] on p "In order to say good bye to her best friend and avoid her ex, [PERSON_NAME] att…" at bounding box center [257, 281] width 321 height 75
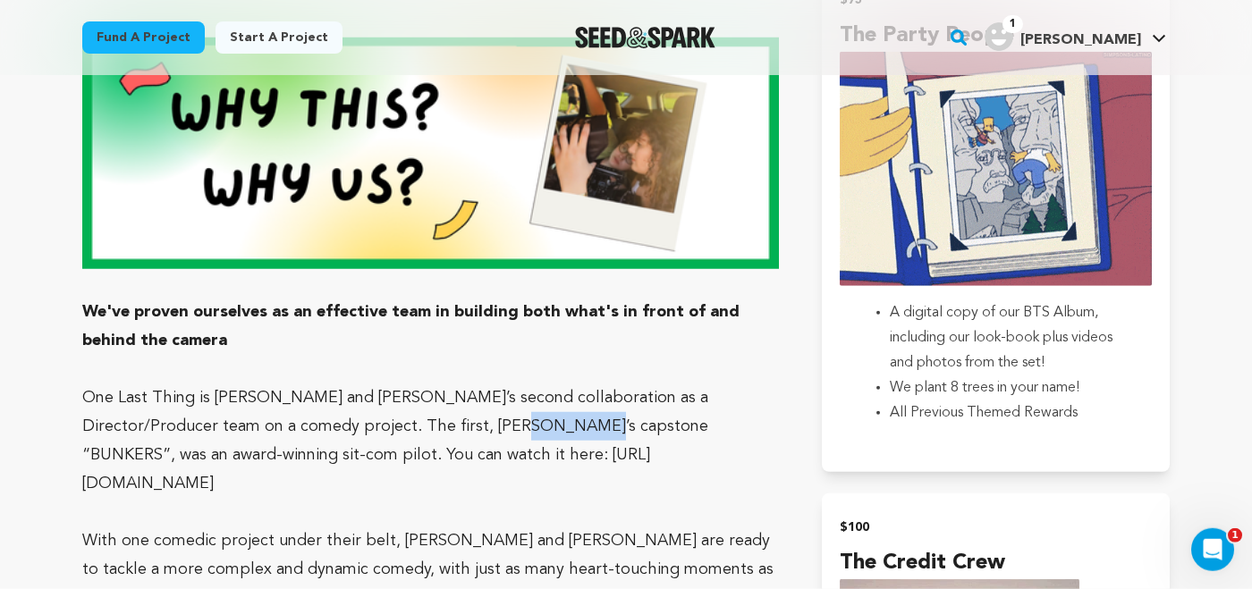
drag, startPoint x: 396, startPoint y: 303, endPoint x: 481, endPoint y: 310, distance: 85.3
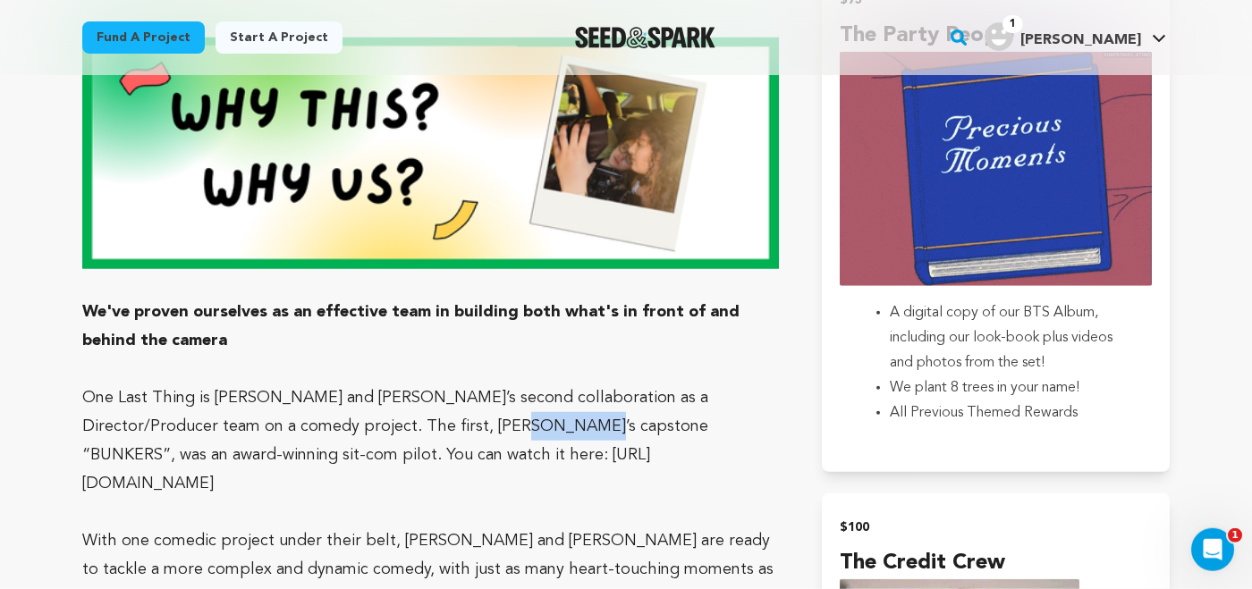
click at [481, 384] on p "One Last Thing is [PERSON_NAME] and [PERSON_NAME]’s second collaboration as a D…" at bounding box center [430, 441] width 697 height 114
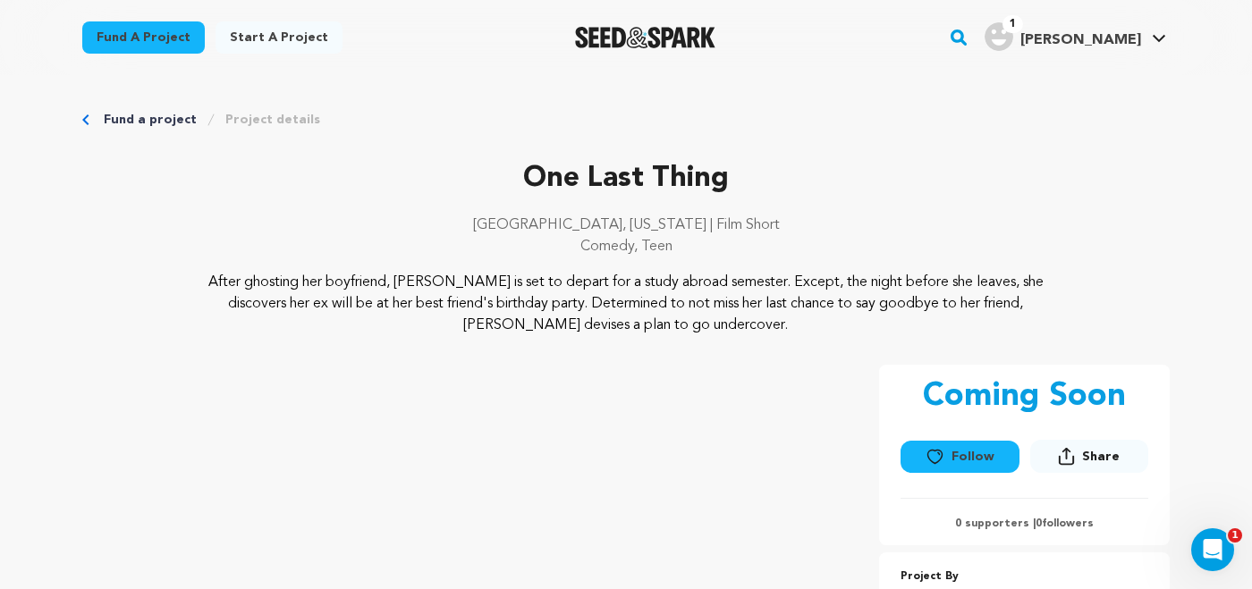
click at [1105, 30] on div "1 [PERSON_NAME]" at bounding box center [1063, 36] width 157 height 29
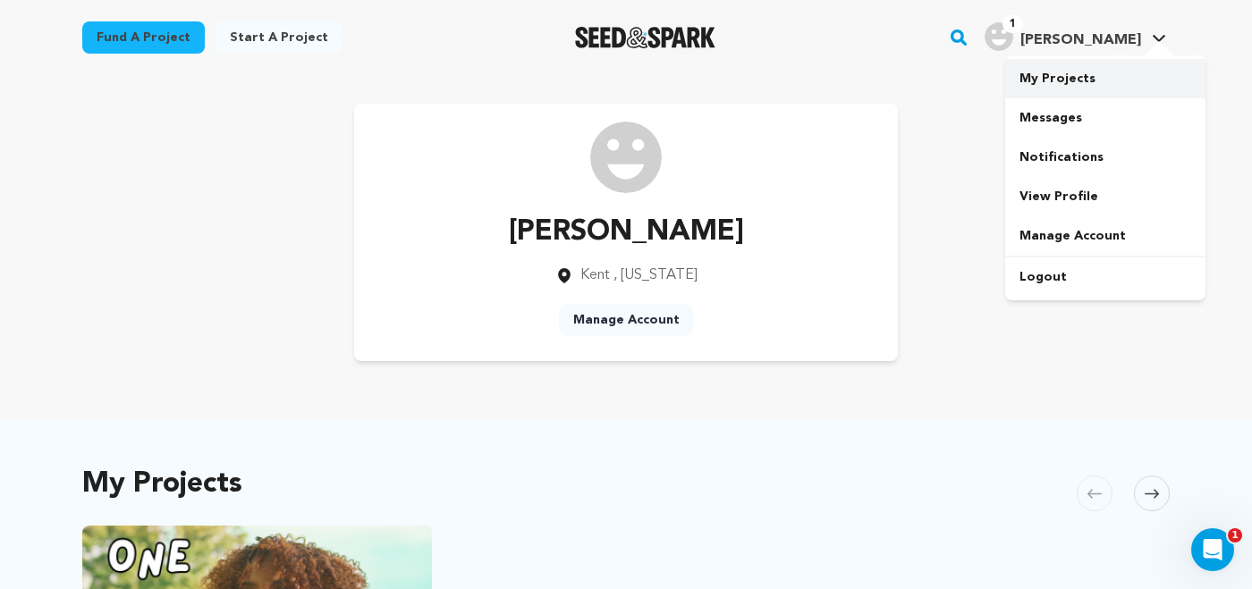
click at [1060, 84] on link "My Projects" at bounding box center [1105, 78] width 200 height 39
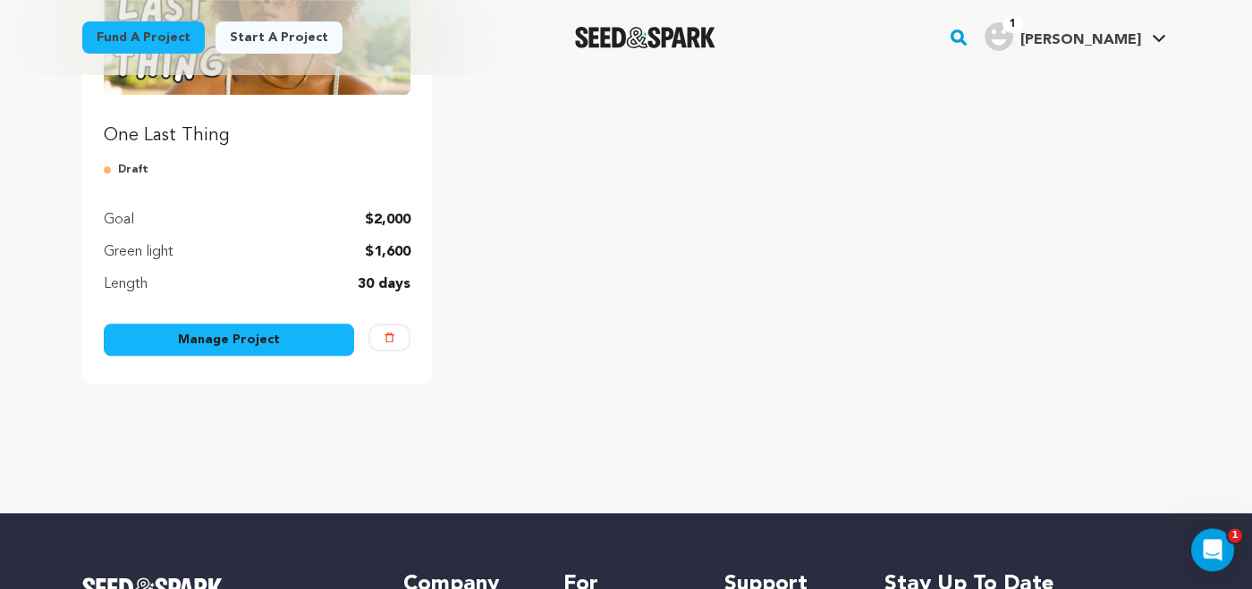
click at [281, 336] on link "Manage Project" at bounding box center [229, 340] width 250 height 32
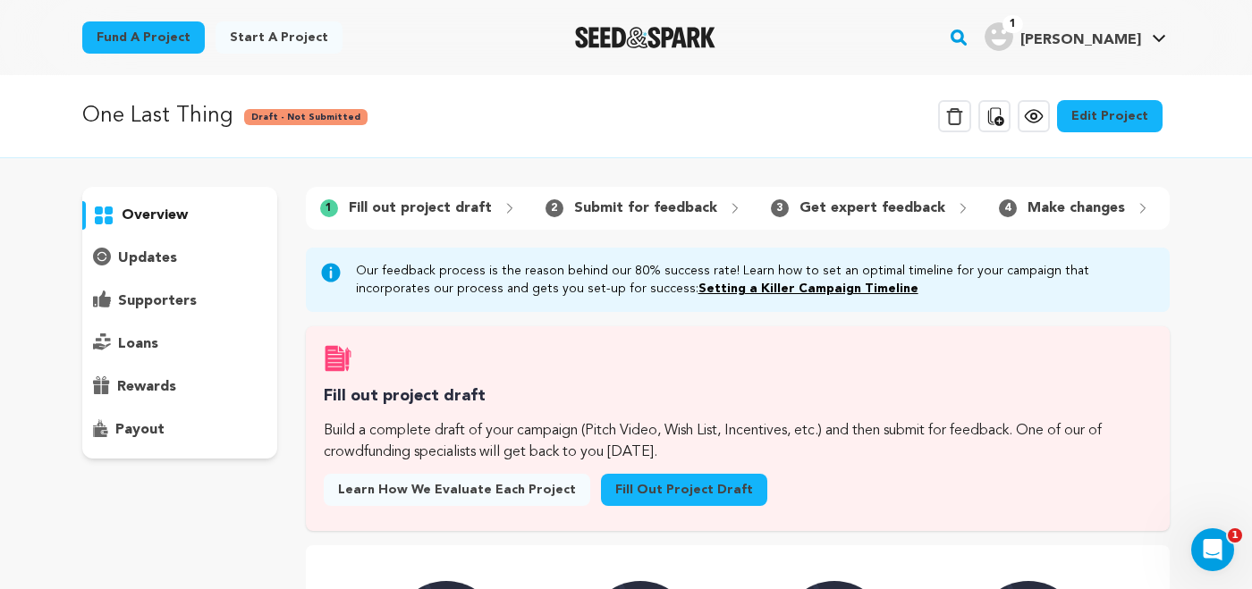
click at [1125, 124] on link "Edit Project" at bounding box center [1110, 116] width 106 height 32
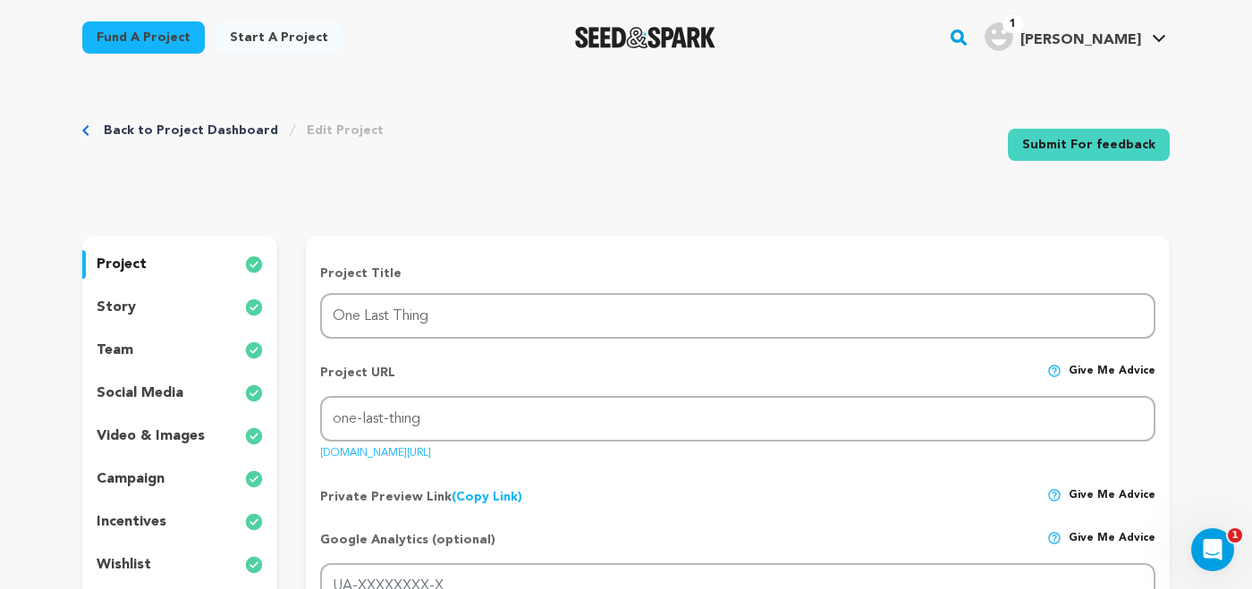
click at [131, 307] on p "story" at bounding box center [116, 307] width 39 height 21
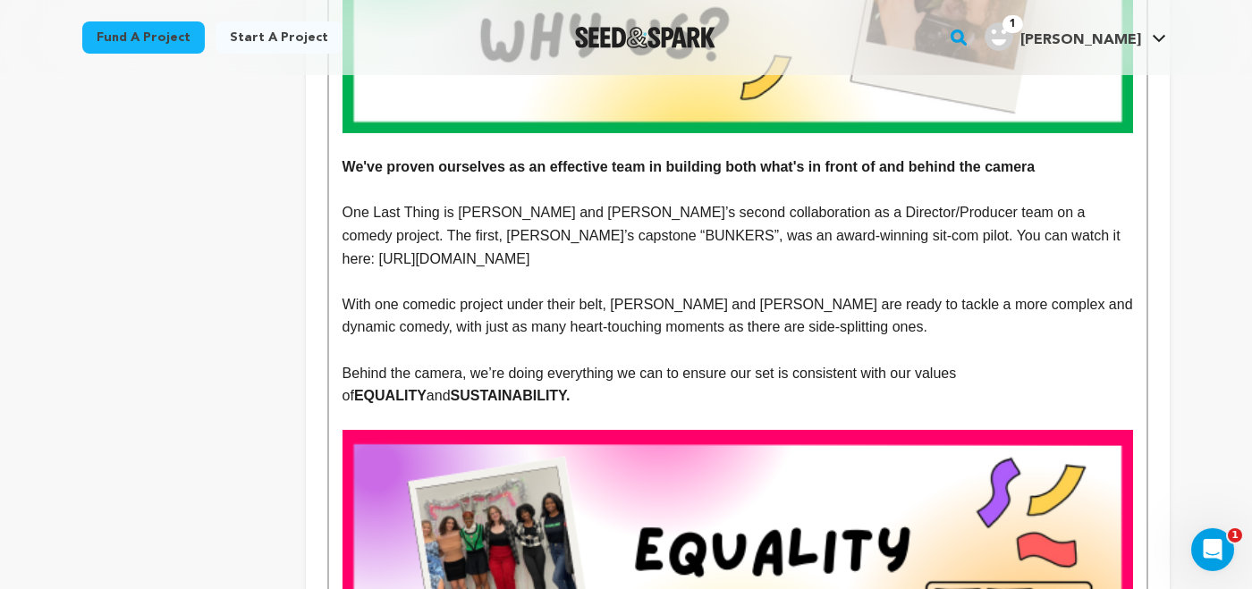
scroll to position [1581, 0]
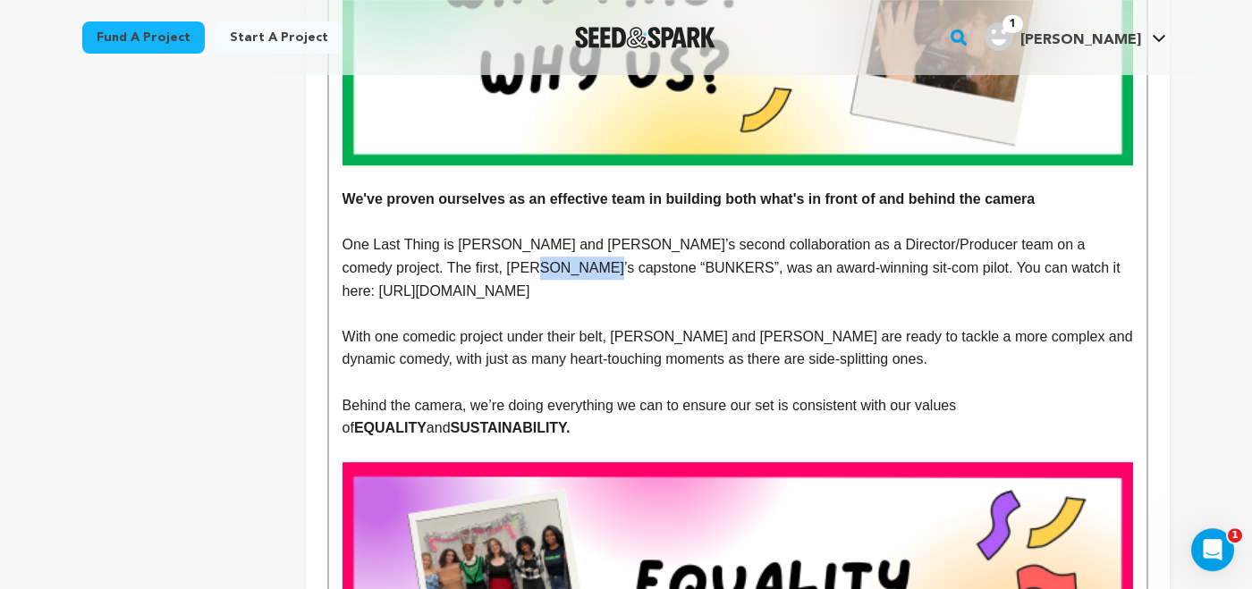
drag, startPoint x: 403, startPoint y: 267, endPoint x: 473, endPoint y: 269, distance: 70.7
click at [473, 269] on p "One Last Thing is [PERSON_NAME] and [PERSON_NAME]’s second collaboration as a D…" at bounding box center [738, 267] width 791 height 69
drag, startPoint x: 405, startPoint y: 271, endPoint x: 452, endPoint y: 274, distance: 46.6
click at [452, 274] on p "One Last Thing is [PERSON_NAME] and [PERSON_NAME]’s second collaboration as a D…" at bounding box center [738, 267] width 791 height 69
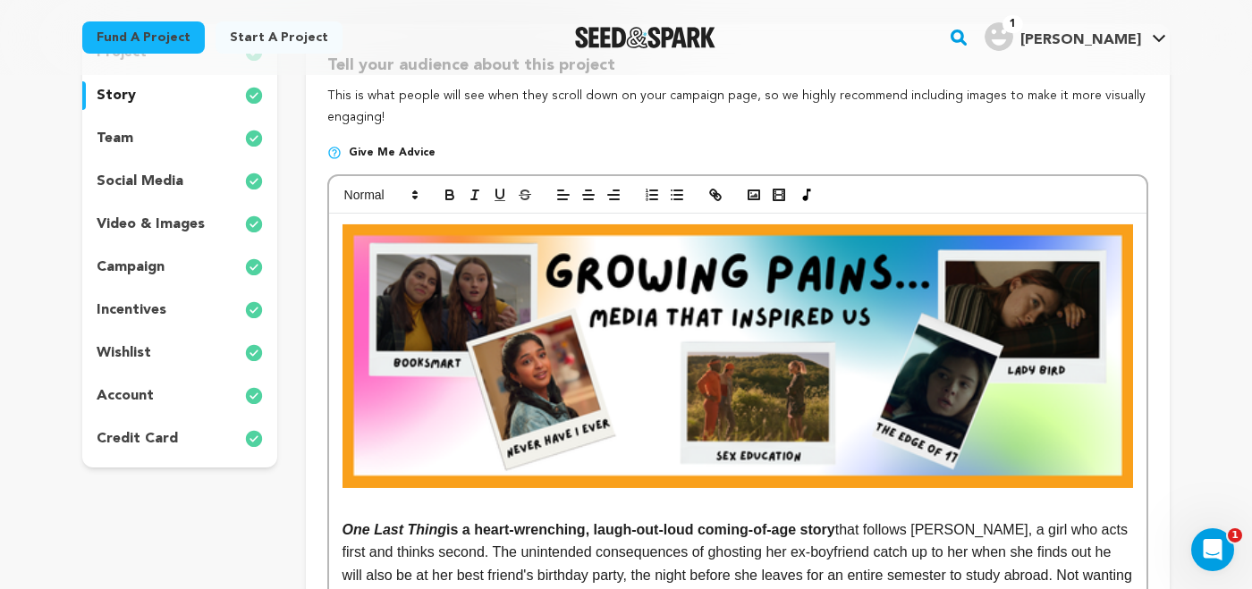
scroll to position [0, 0]
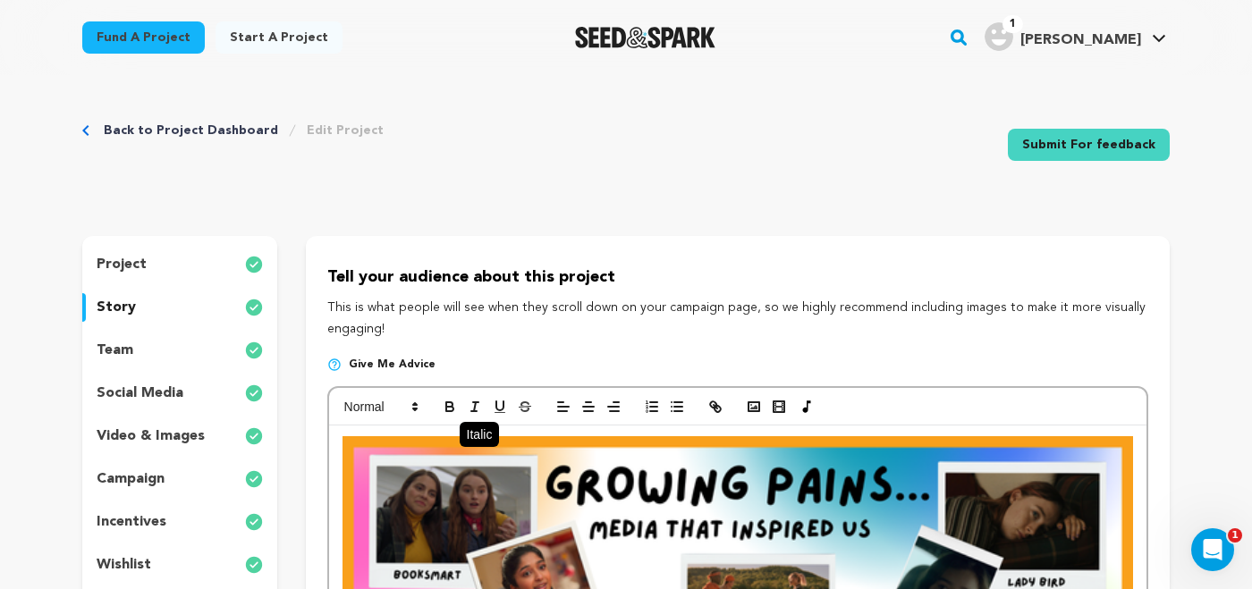
click at [483, 397] on button "button" at bounding box center [474, 406] width 25 height 21
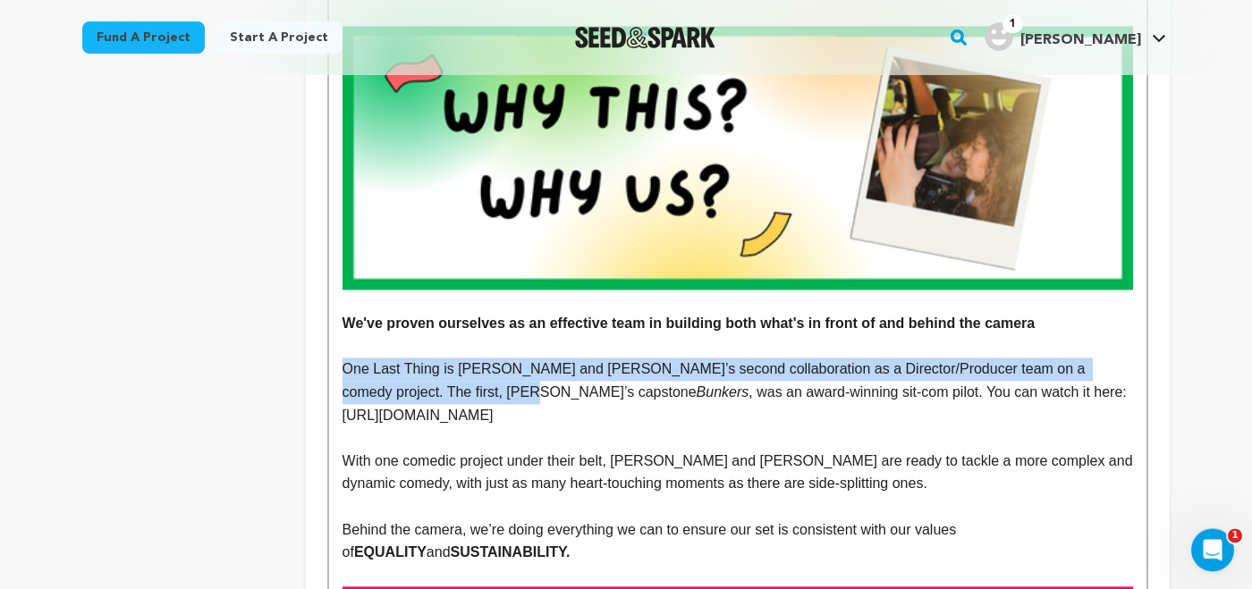
scroll to position [1473, 0]
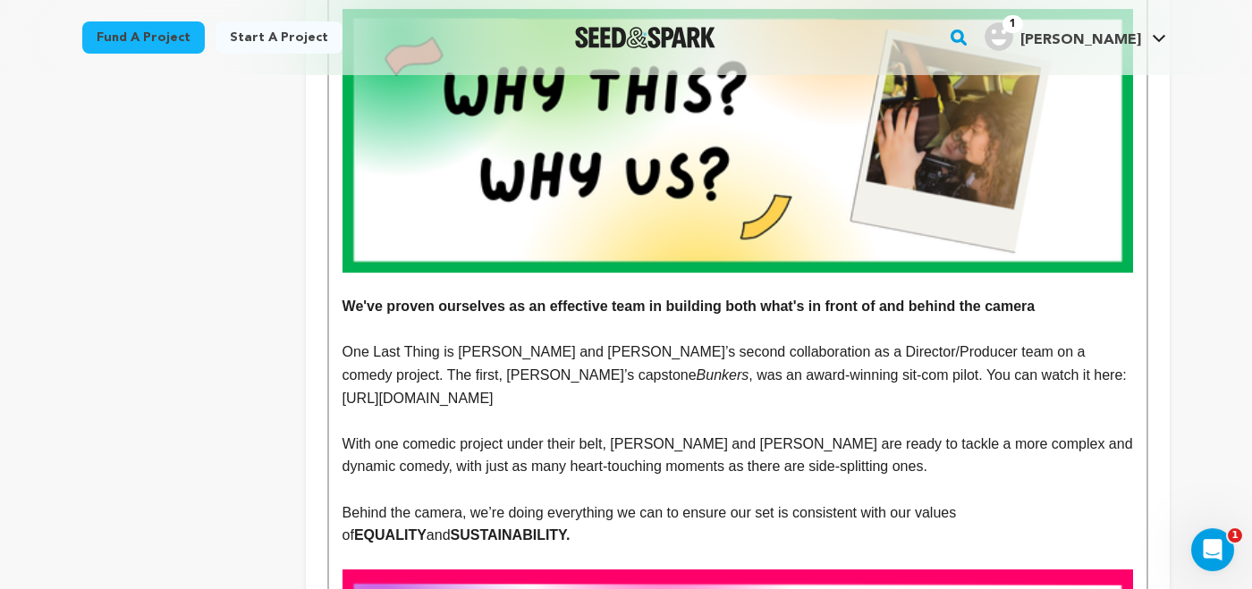
click at [623, 410] on p at bounding box center [738, 421] width 791 height 23
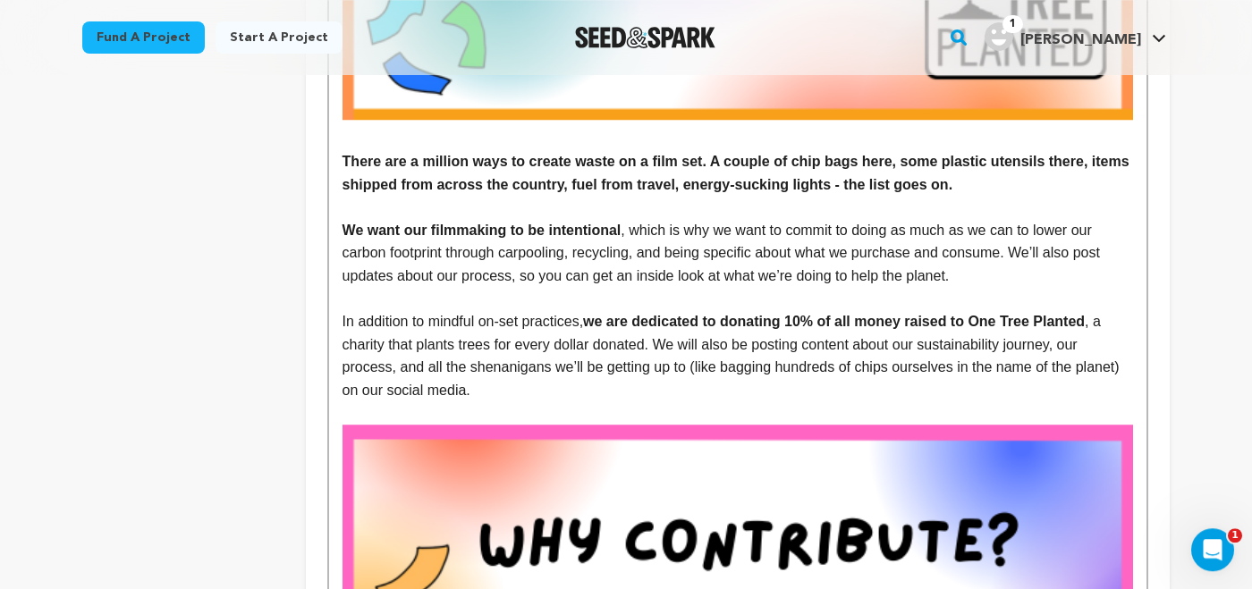
scroll to position [2607, 0]
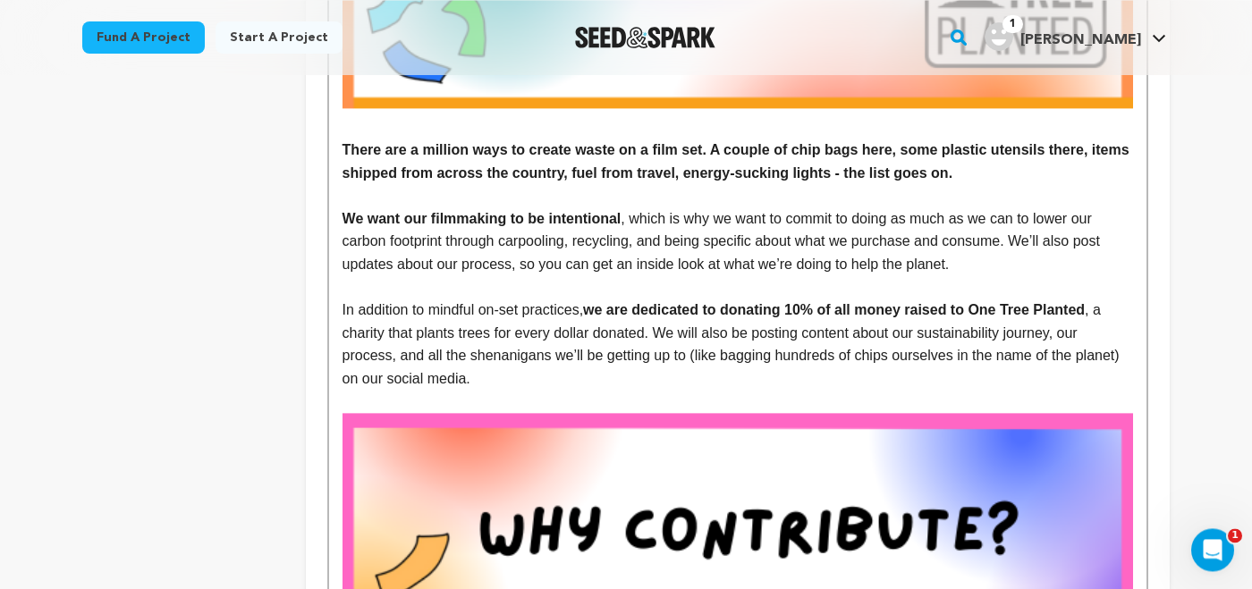
click at [547, 365] on p "In addition to mindful on-set practices, we are dedicated to donating 10% of al…" at bounding box center [738, 344] width 791 height 91
click at [653, 307] on p "In addition to mindful on-set practices, we are dedicated to donating 10% of al…" at bounding box center [738, 344] width 791 height 91
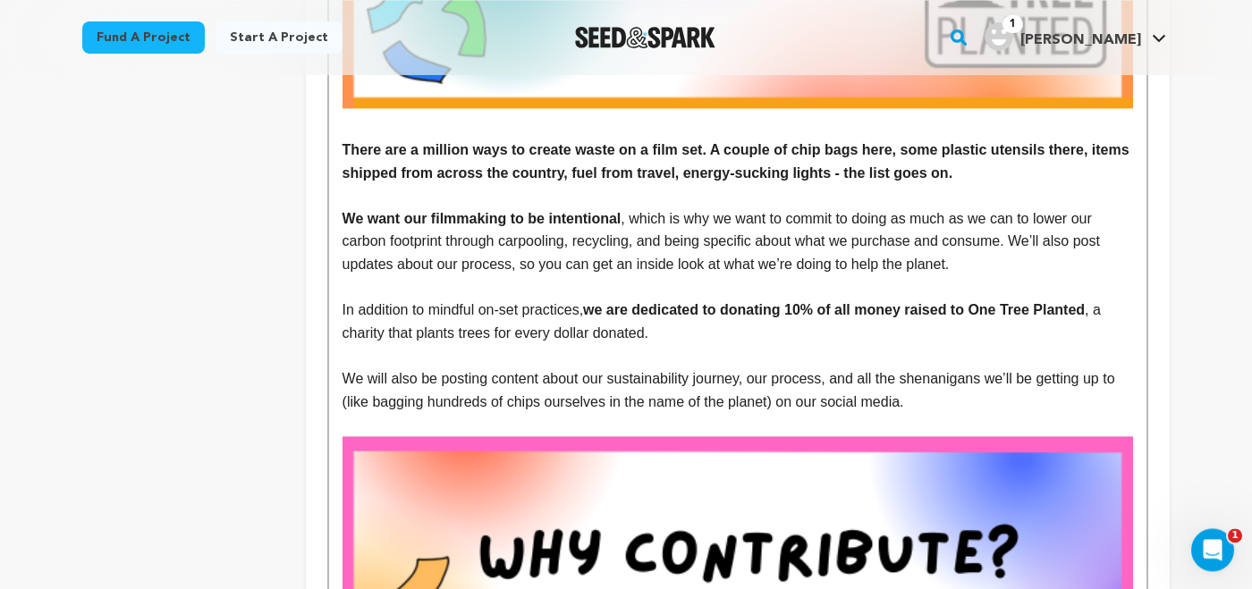
click at [669, 316] on p "In addition to mindful on-set practices, we are dedicated to donating 10% of al…" at bounding box center [738, 322] width 791 height 46
drag, startPoint x: 785, startPoint y: 314, endPoint x: 904, endPoint y: 322, distance: 119.2
click at [904, 322] on p "In addition to mindful on-set practices, we are dedicated to donating 10% of al…" at bounding box center [738, 322] width 791 height 46
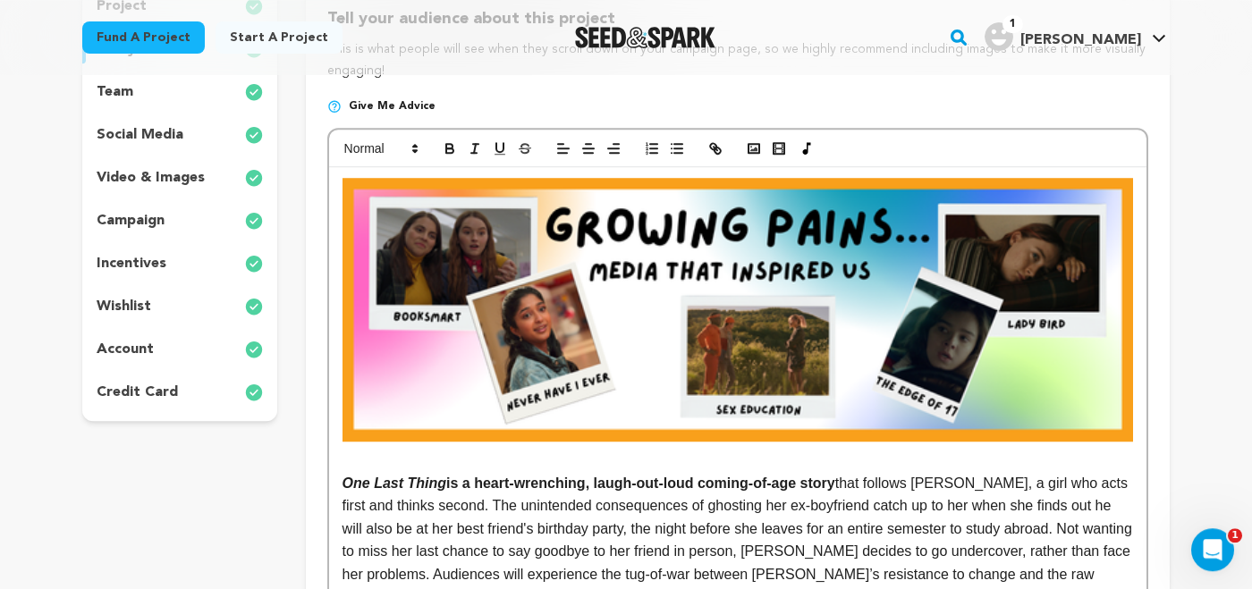
scroll to position [0, 0]
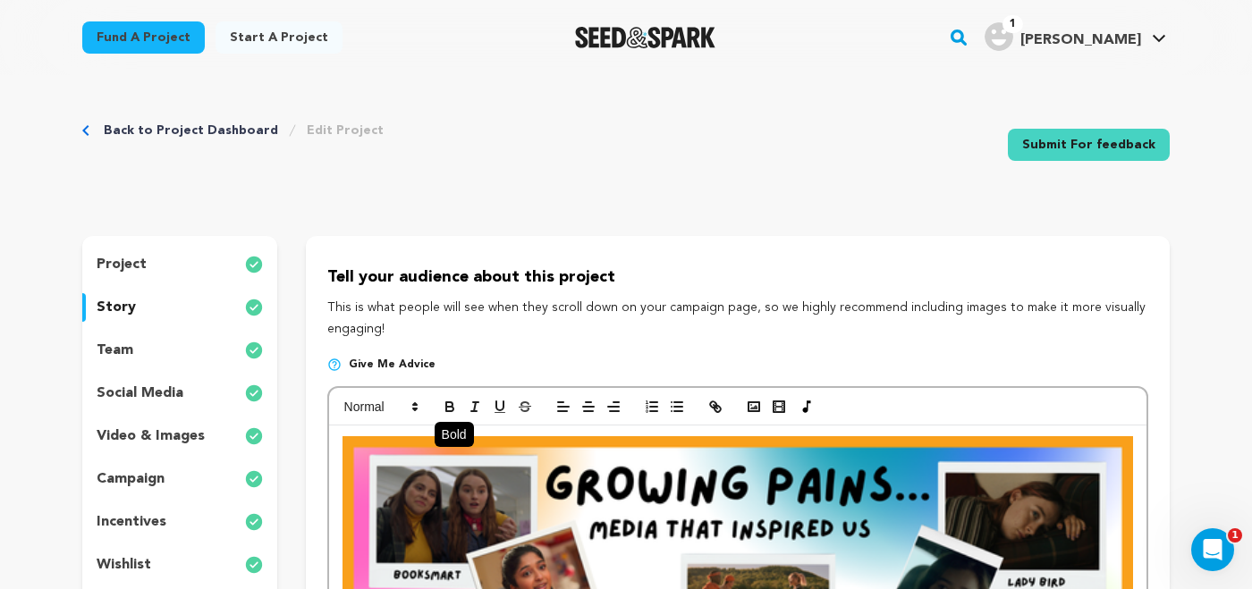
click at [452, 398] on button "button" at bounding box center [449, 406] width 25 height 21
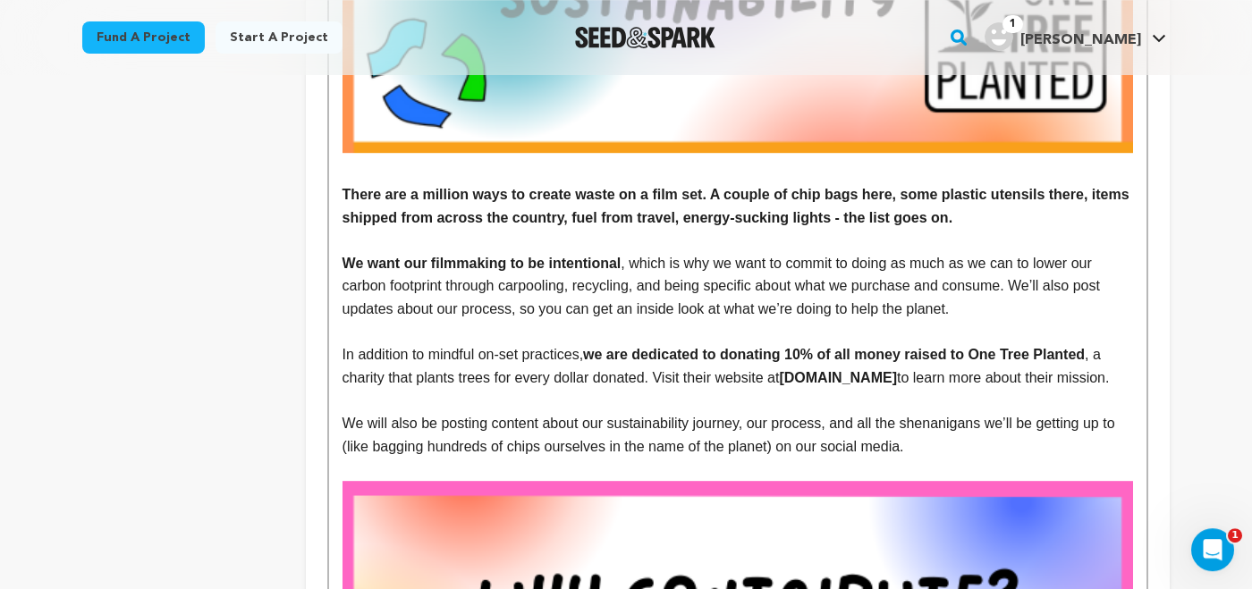
scroll to position [2562, 0]
click at [632, 389] on p at bounding box center [738, 400] width 791 height 23
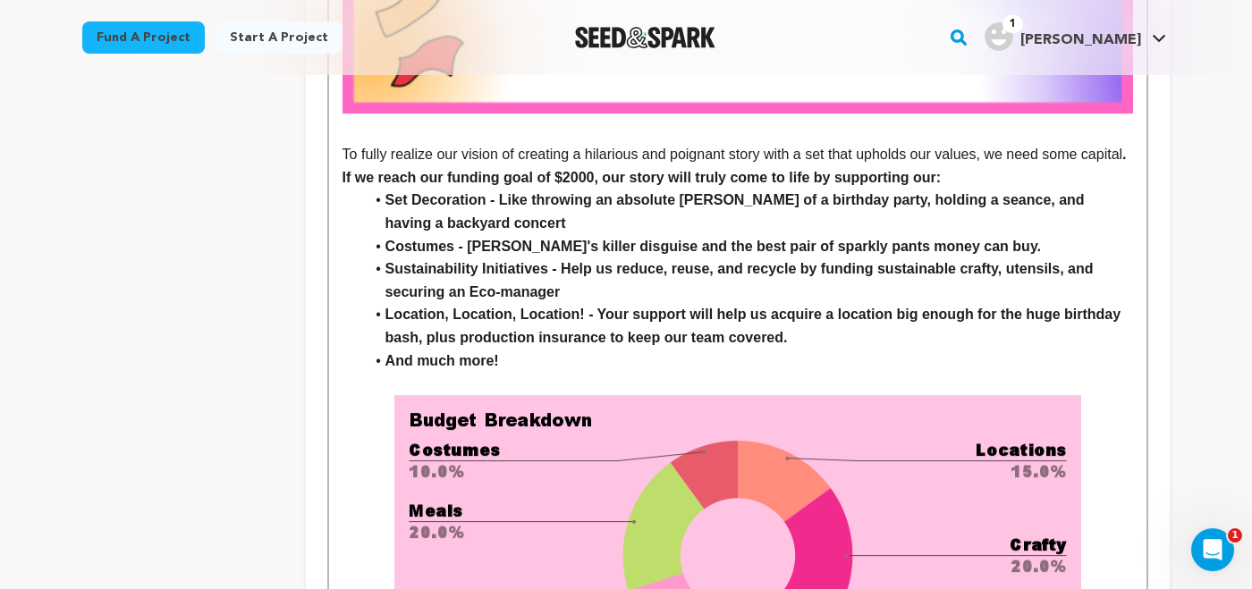
scroll to position [3180, 0]
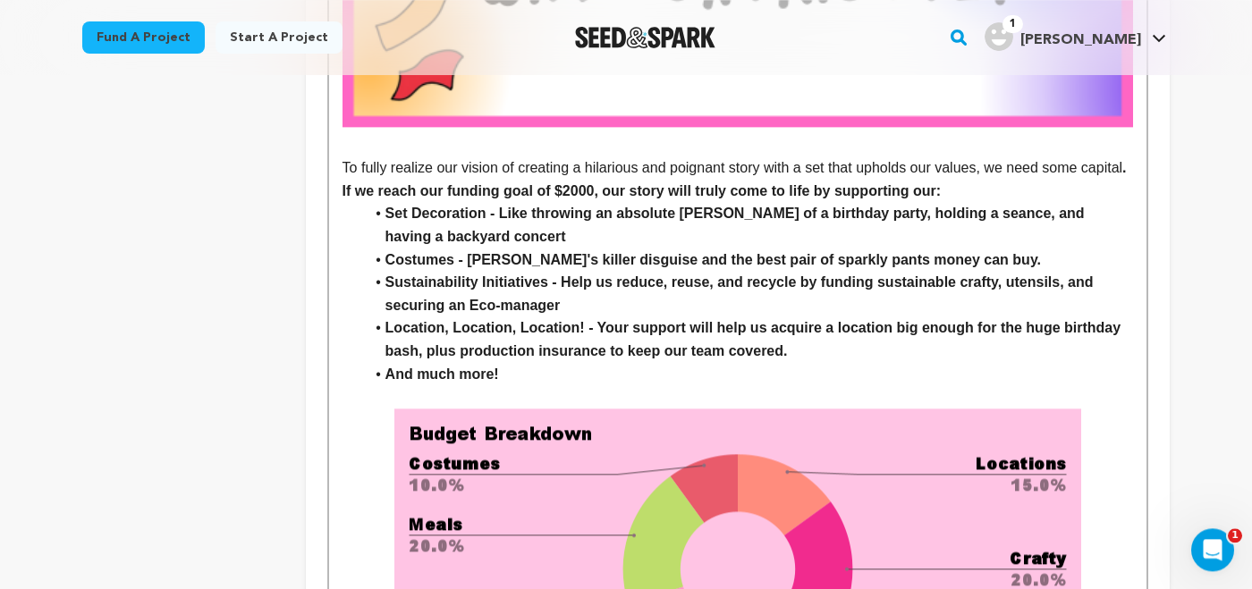
click at [960, 170] on p "To fully realize our vision of creating a hilarious and poignant story with a s…" at bounding box center [738, 180] width 791 height 46
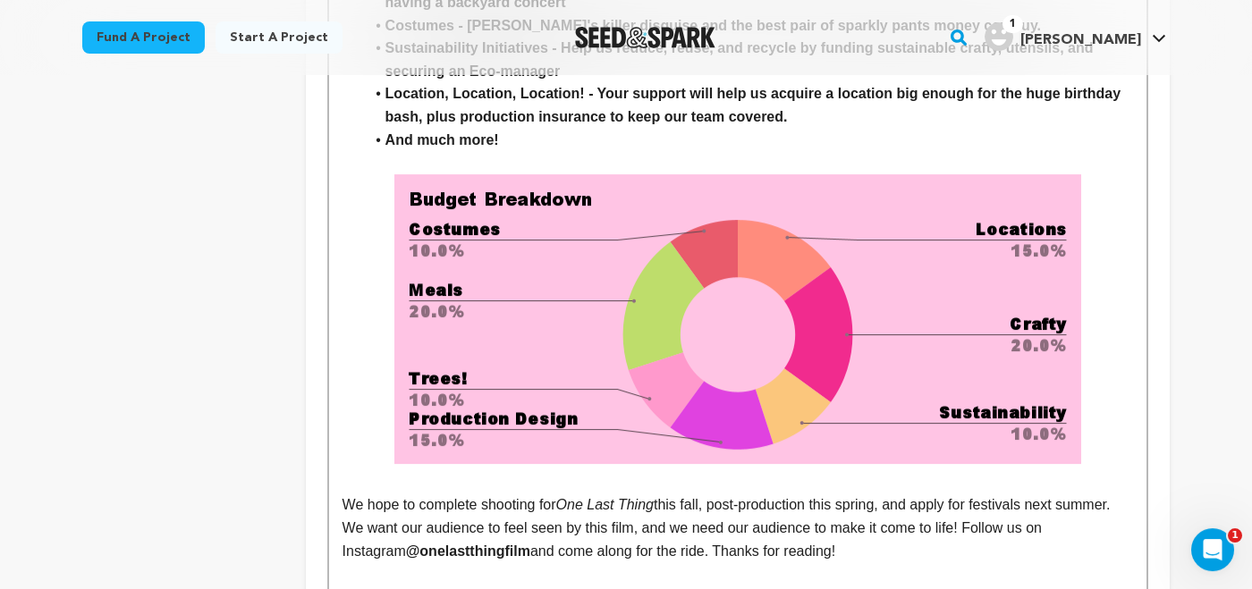
scroll to position [3450, 0]
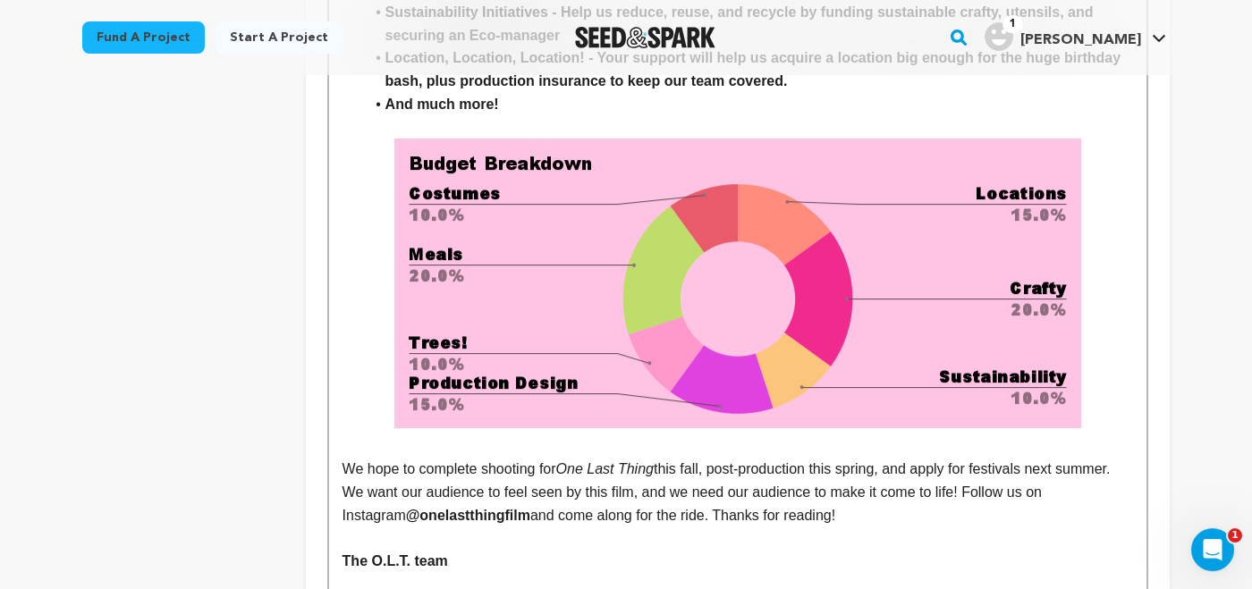
click at [976, 291] on img at bounding box center [737, 284] width 687 height 290
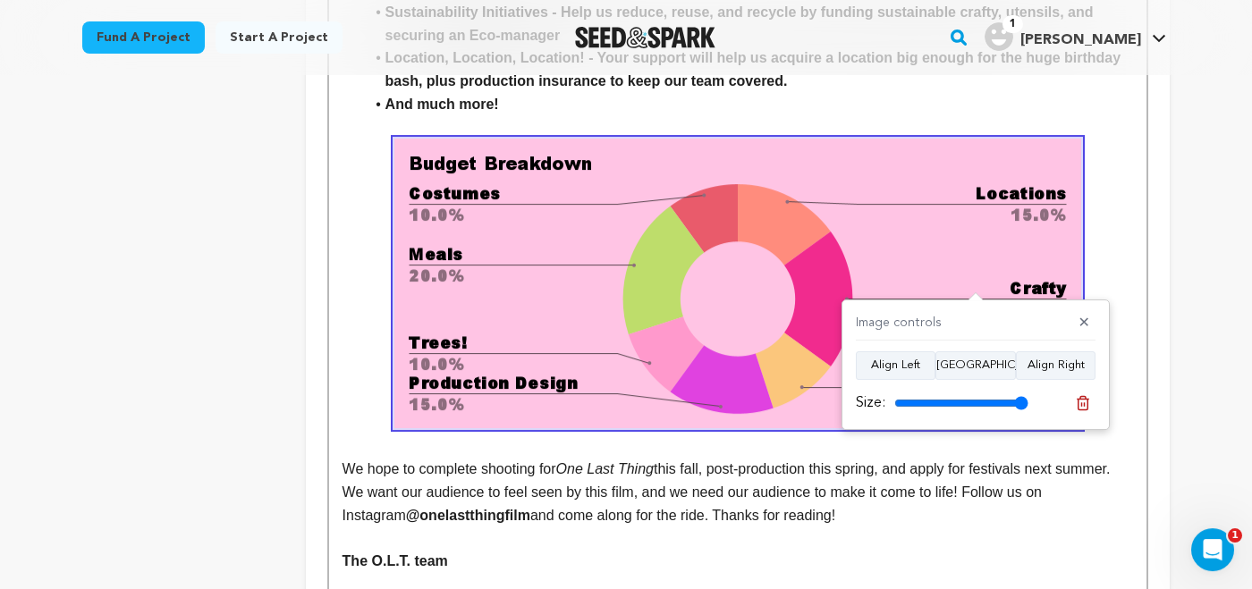
click at [365, 218] on p at bounding box center [738, 284] width 791 height 290
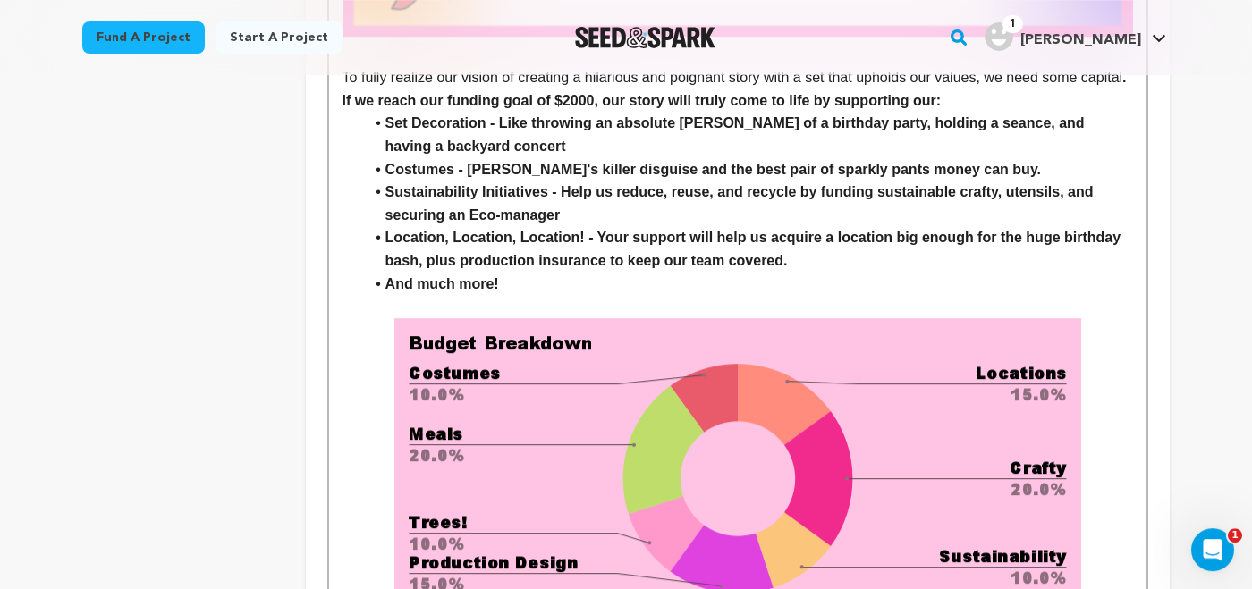
scroll to position [3236, 0]
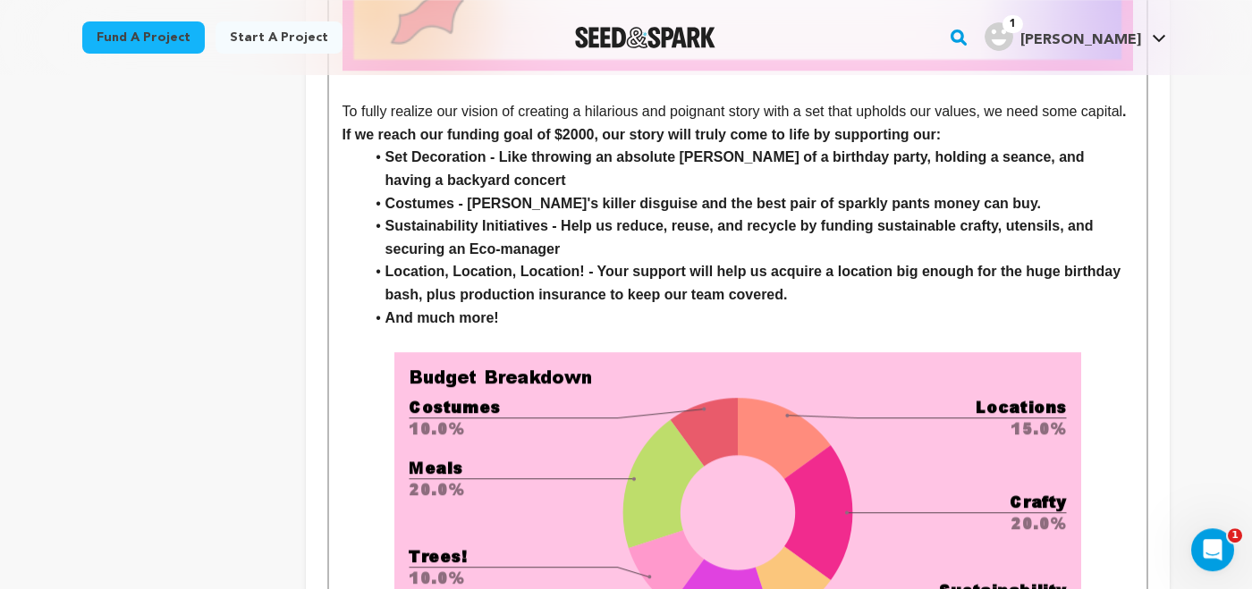
click at [966, 108] on p "To fully realize our vision of creating a hilarious and poignant story with a s…" at bounding box center [738, 123] width 791 height 46
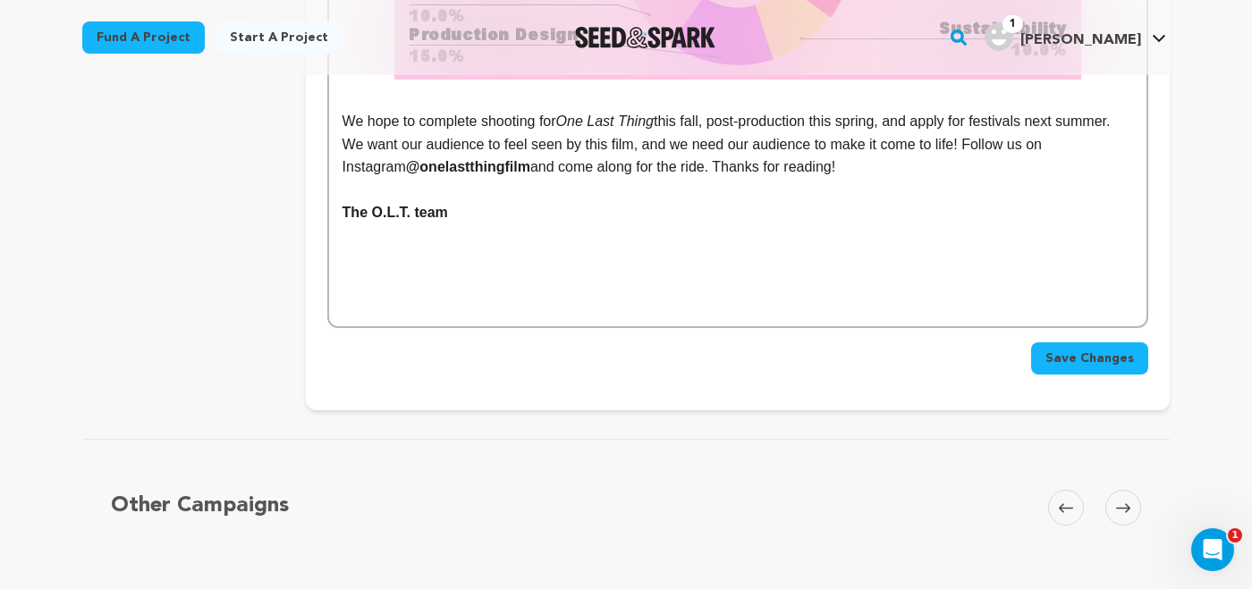
scroll to position [3846, 0]
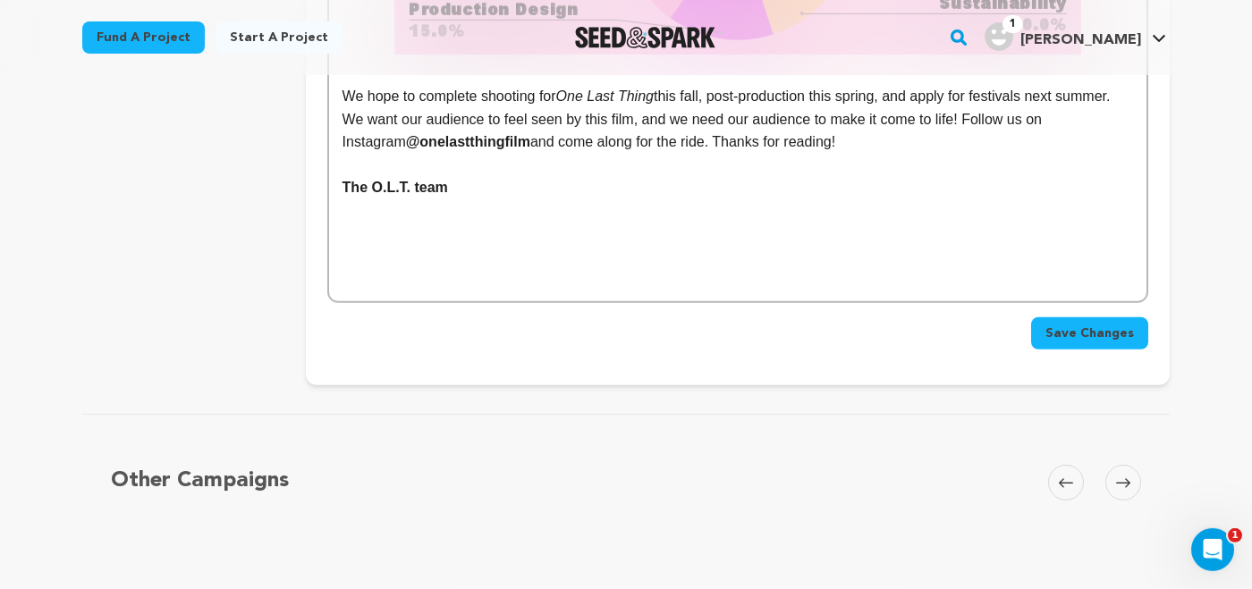
click at [1073, 325] on span "Save Changes" at bounding box center [1090, 334] width 89 height 18
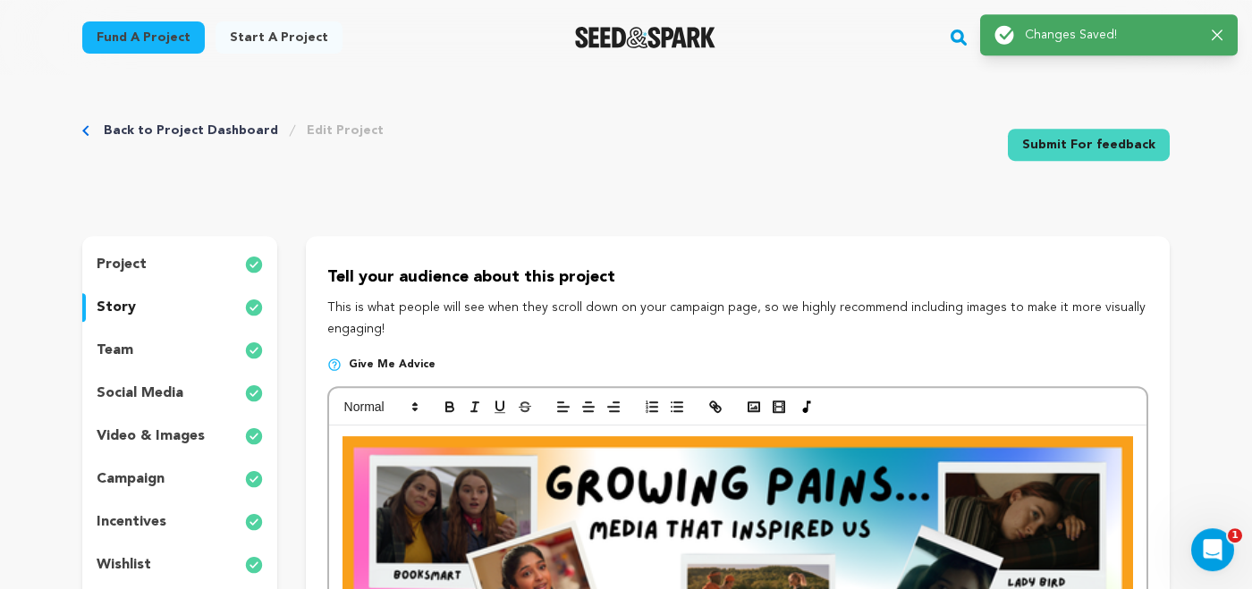
scroll to position [0, 0]
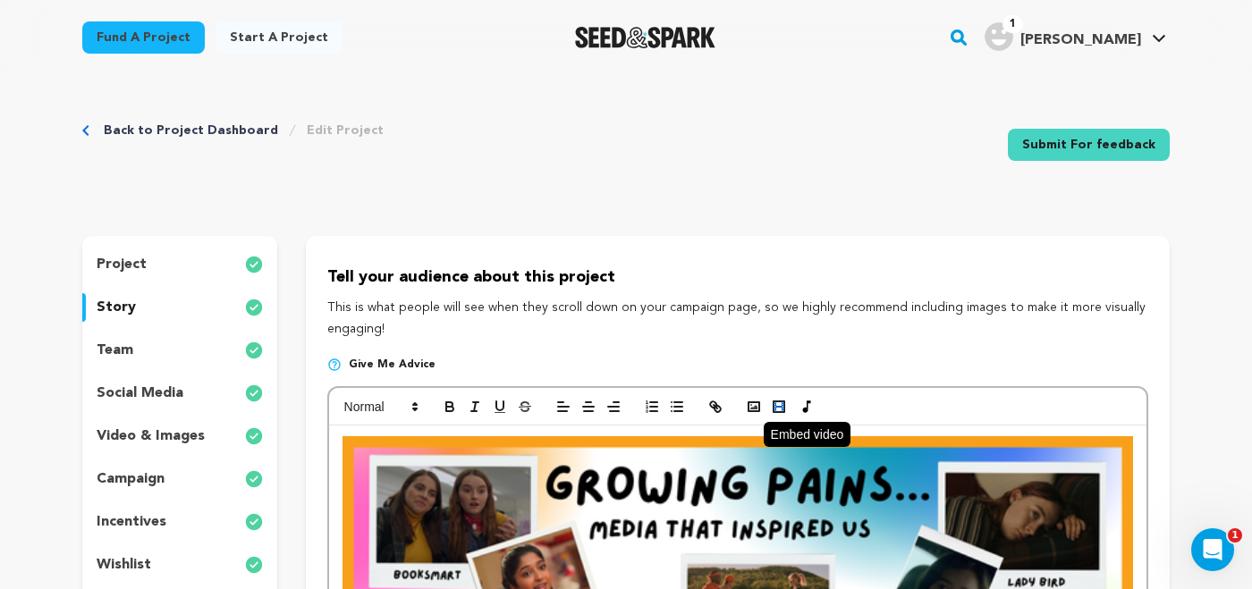
click at [777, 405] on icon "button" at bounding box center [779, 407] width 16 height 16
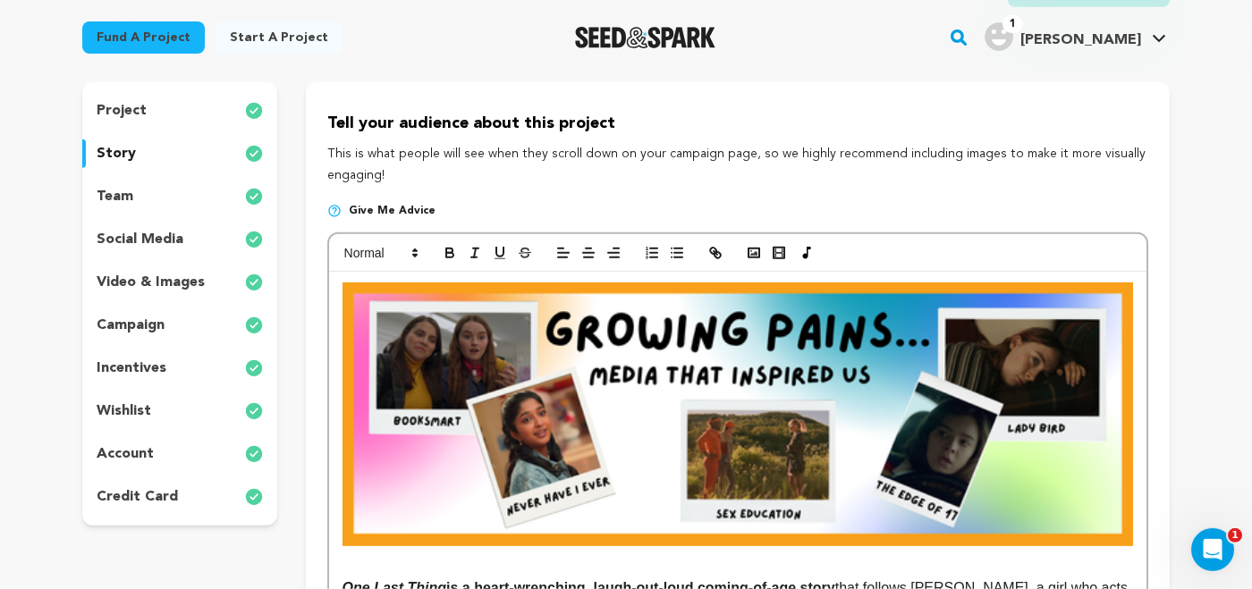
scroll to position [144, 0]
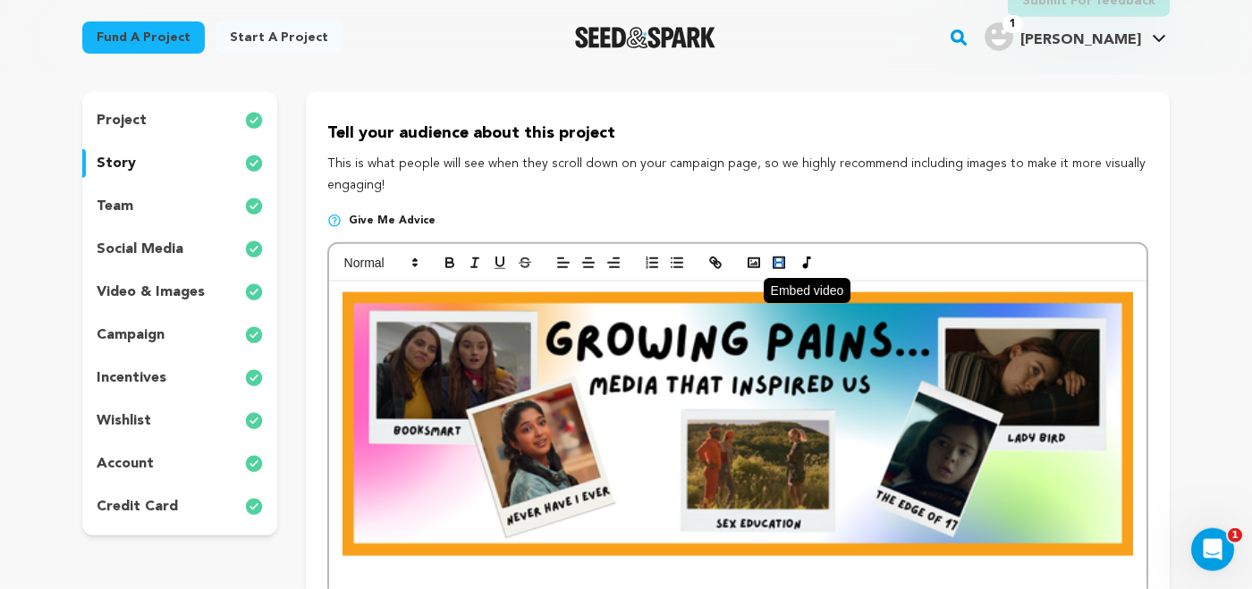
click at [779, 263] on rect "button" at bounding box center [779, 263] width 7 height 2
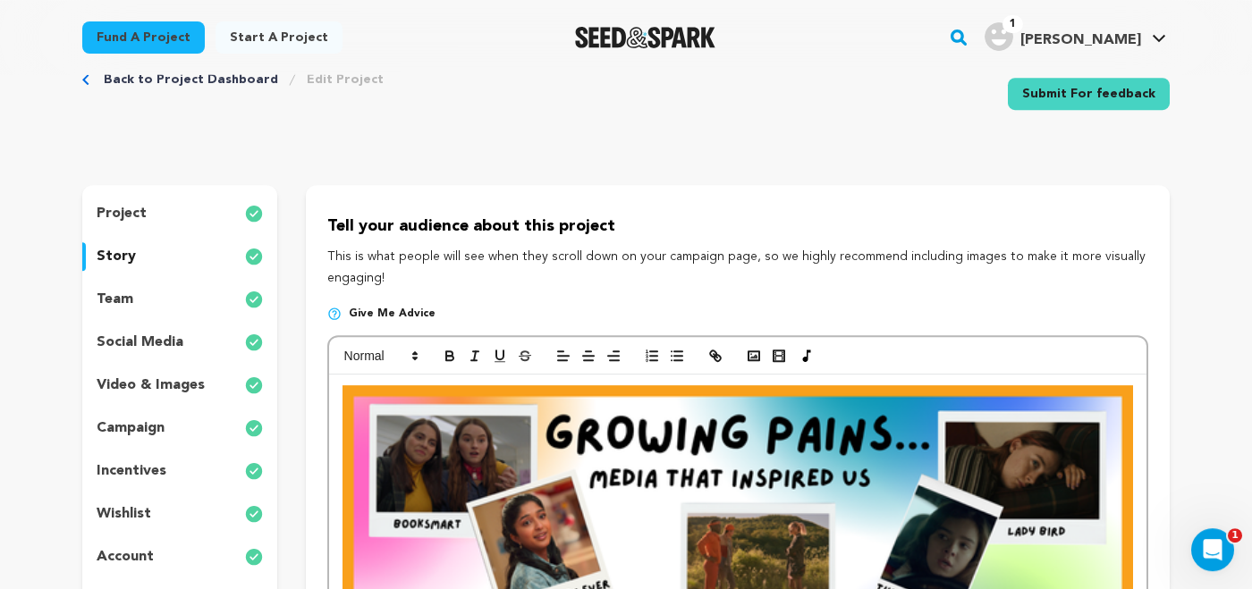
scroll to position [0, 0]
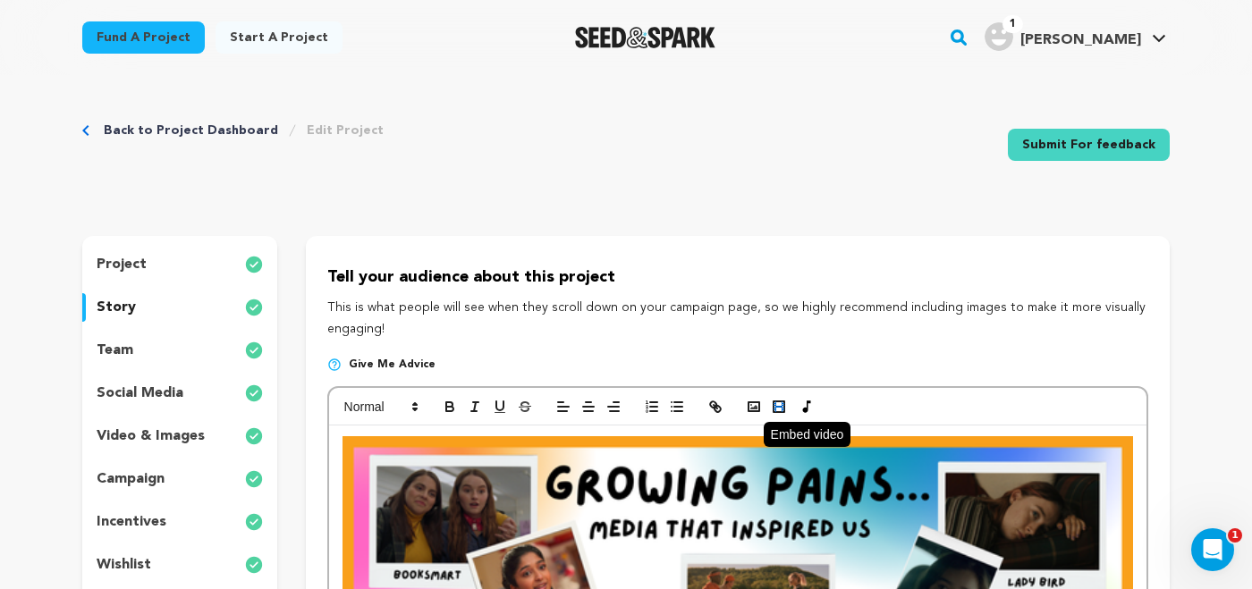
click at [771, 409] on icon "button" at bounding box center [779, 407] width 16 height 16
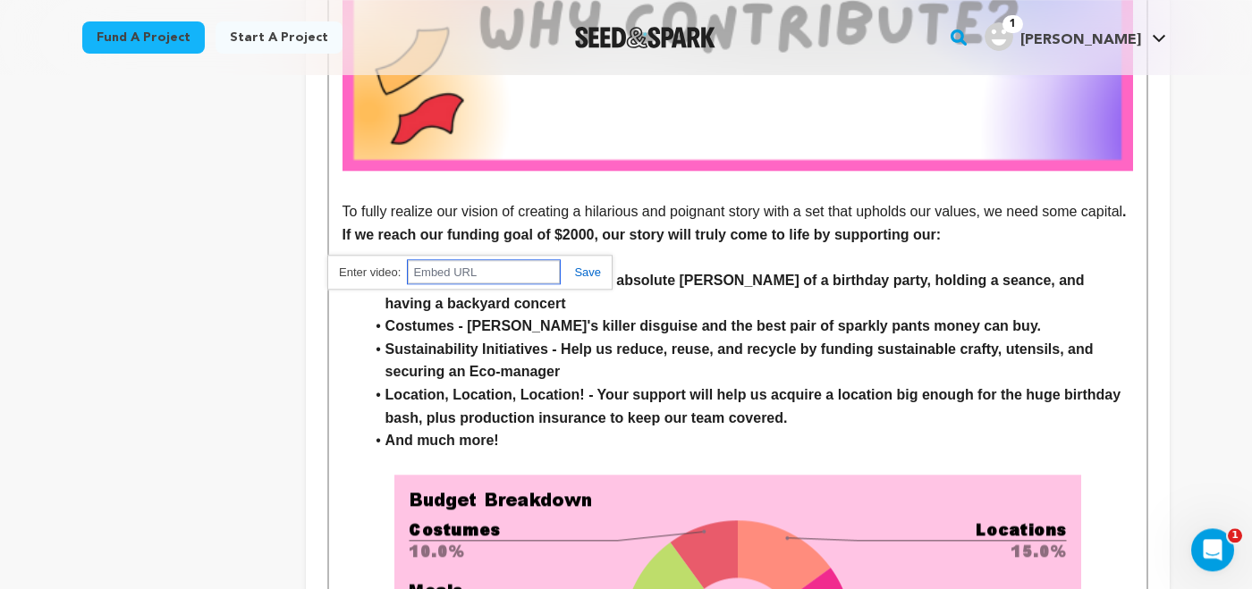
scroll to position [3142, 0]
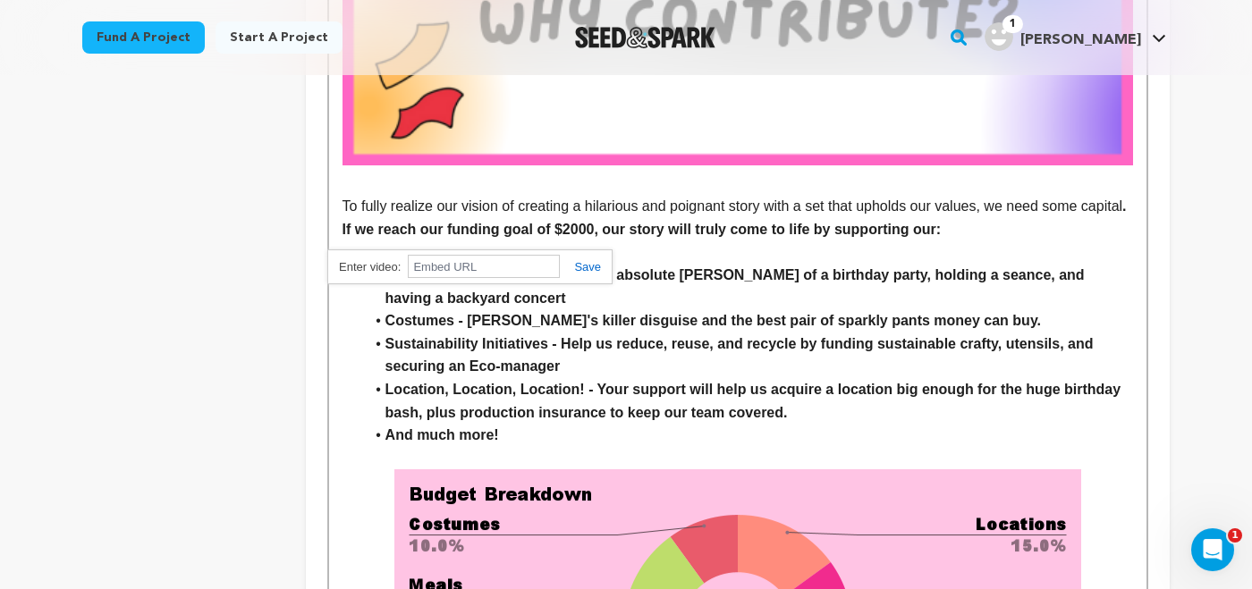
click at [667, 313] on strong "Costumes - Callie's killer disguise and the best pair of sparkly pants money ca…" at bounding box center [714, 320] width 656 height 15
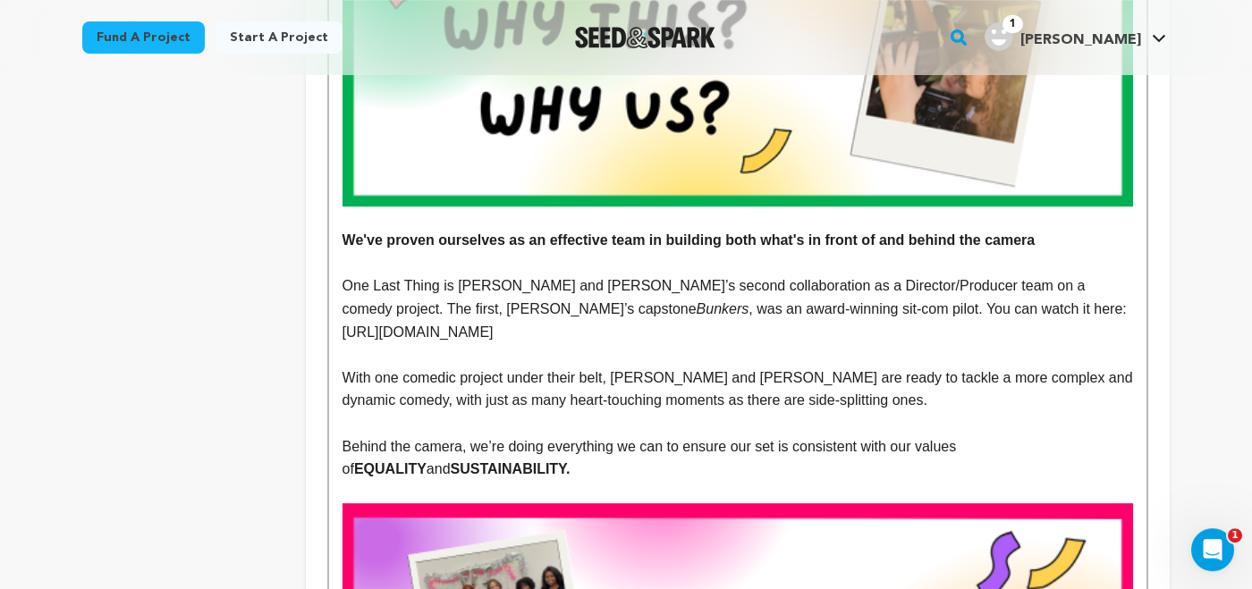
scroll to position [1535, 0]
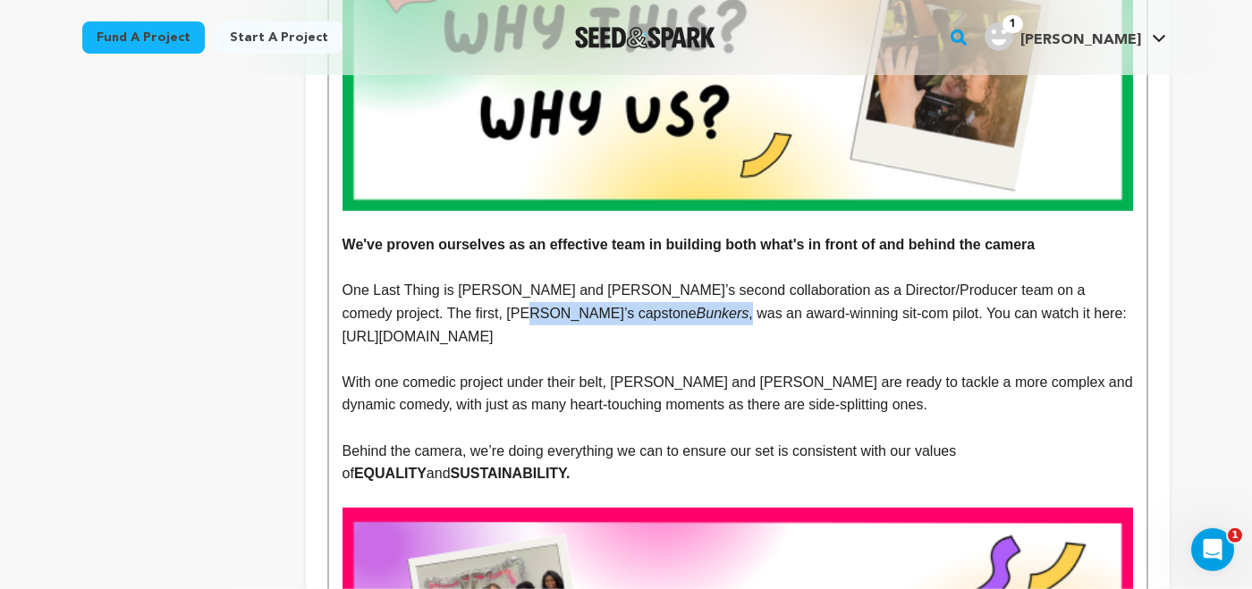
drag, startPoint x: 401, startPoint y: 318, endPoint x: 454, endPoint y: 317, distance: 53.7
click at [454, 317] on p "One Last Thing is Stella and Olivia’s second collaboration as a Director/Produc…" at bounding box center [738, 313] width 791 height 69
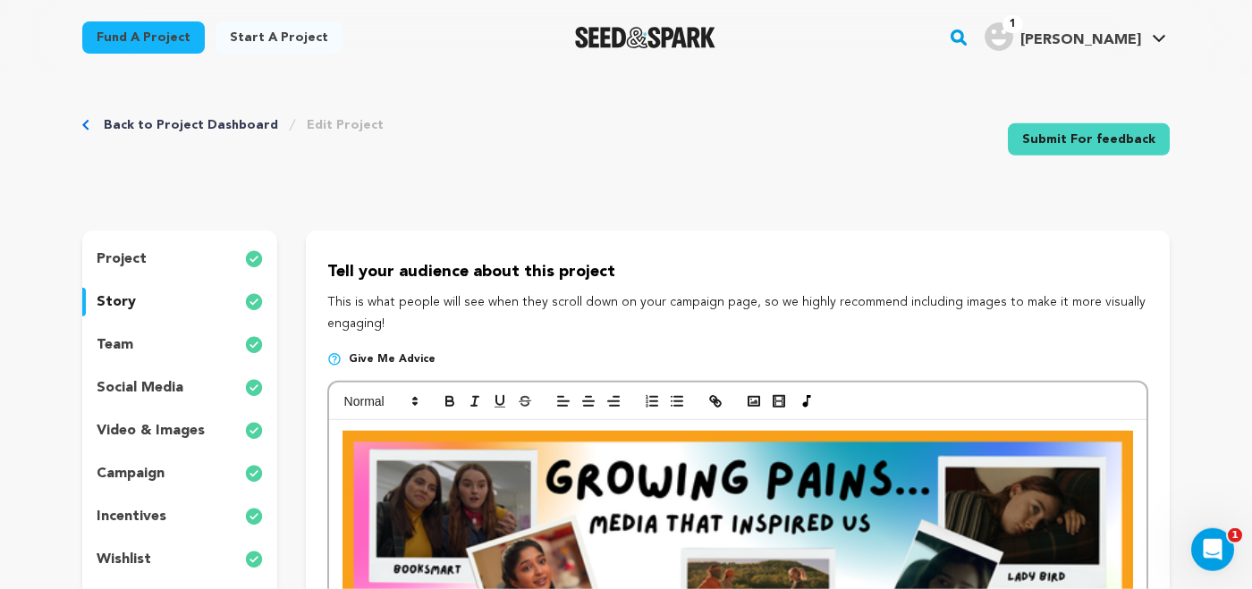
scroll to position [25, 0]
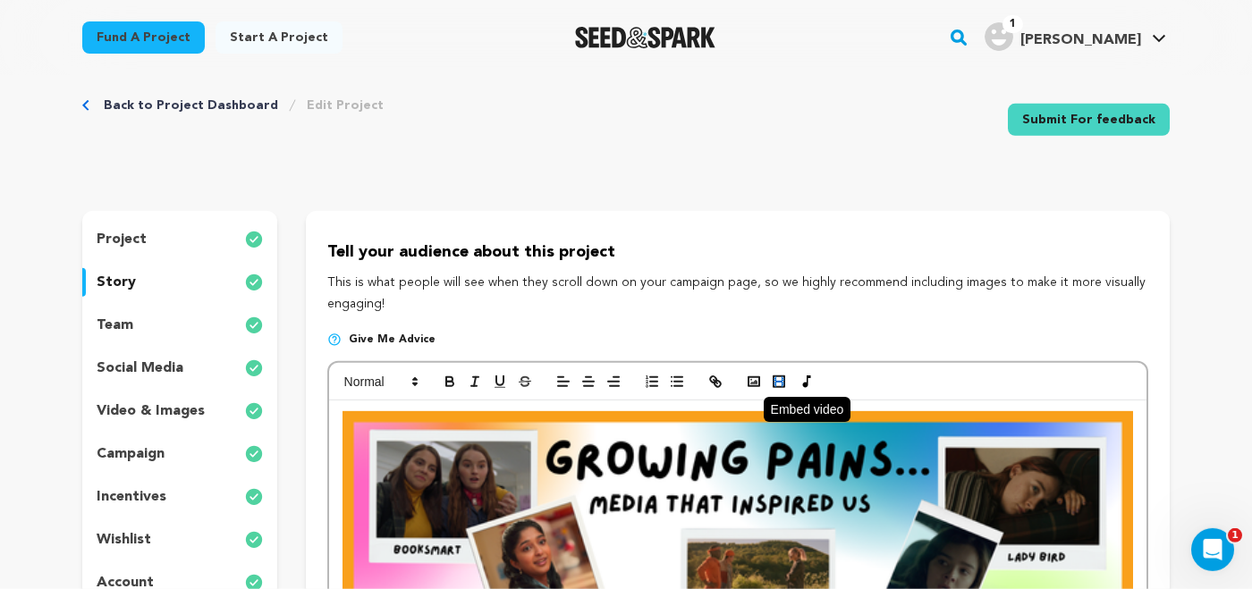
click at [781, 382] on rect "button" at bounding box center [779, 382] width 7 height 2
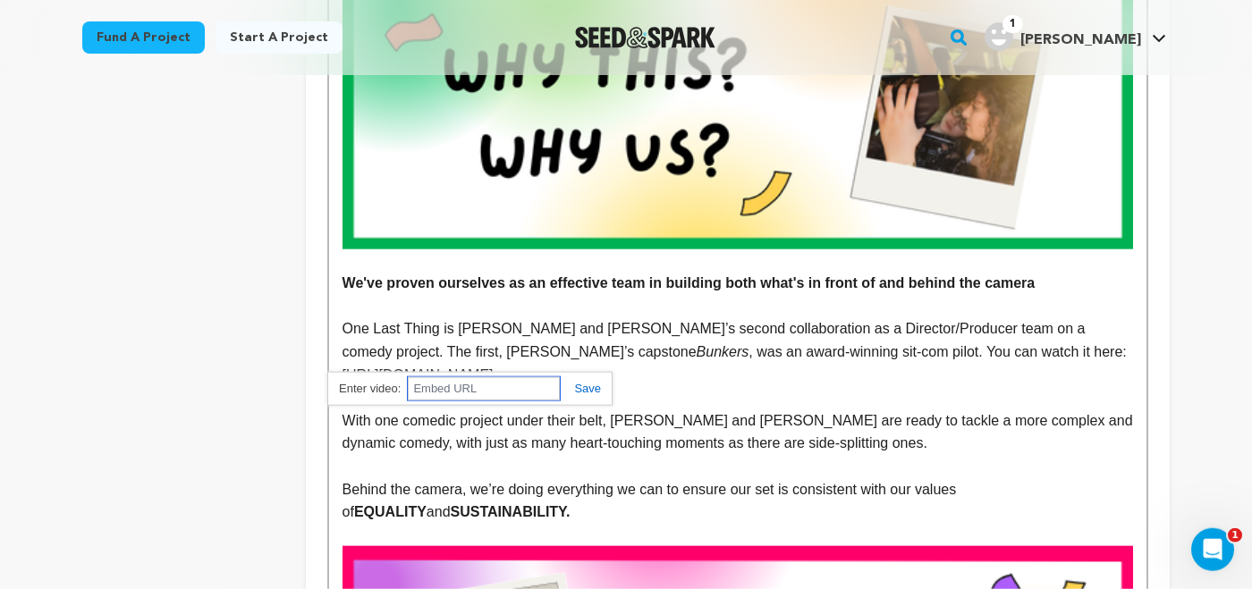
scroll to position [1517, 0]
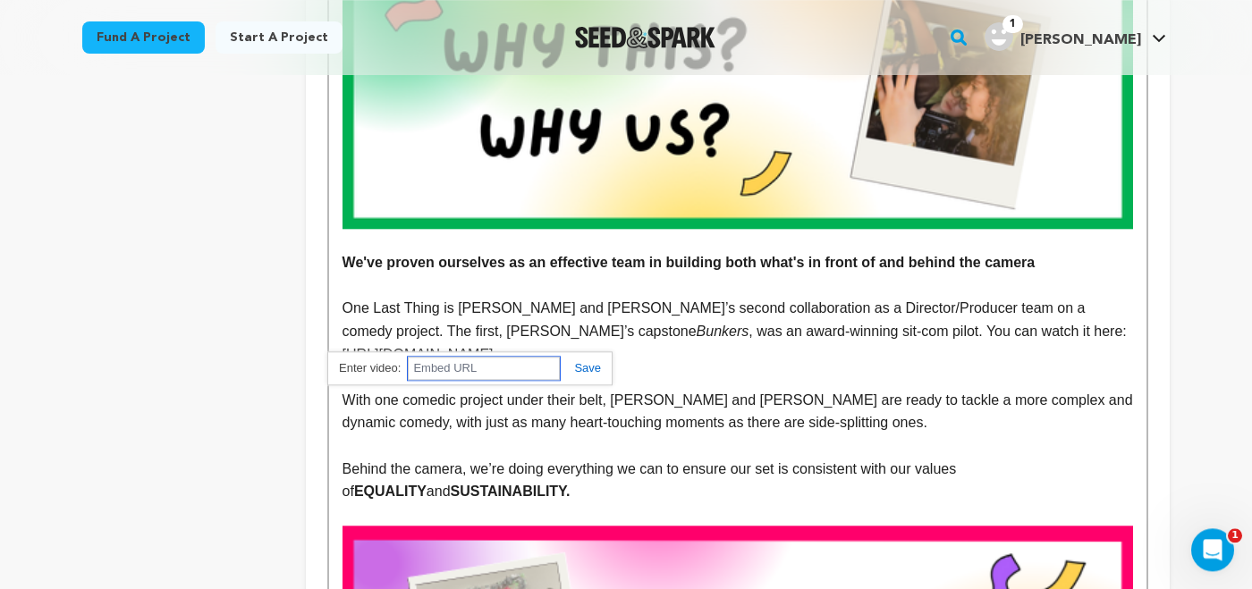
click at [446, 366] on input "text" at bounding box center [484, 368] width 152 height 23
paste input "https://vimeo.com/940097793"
click at [580, 370] on link at bounding box center [580, 367] width 41 height 13
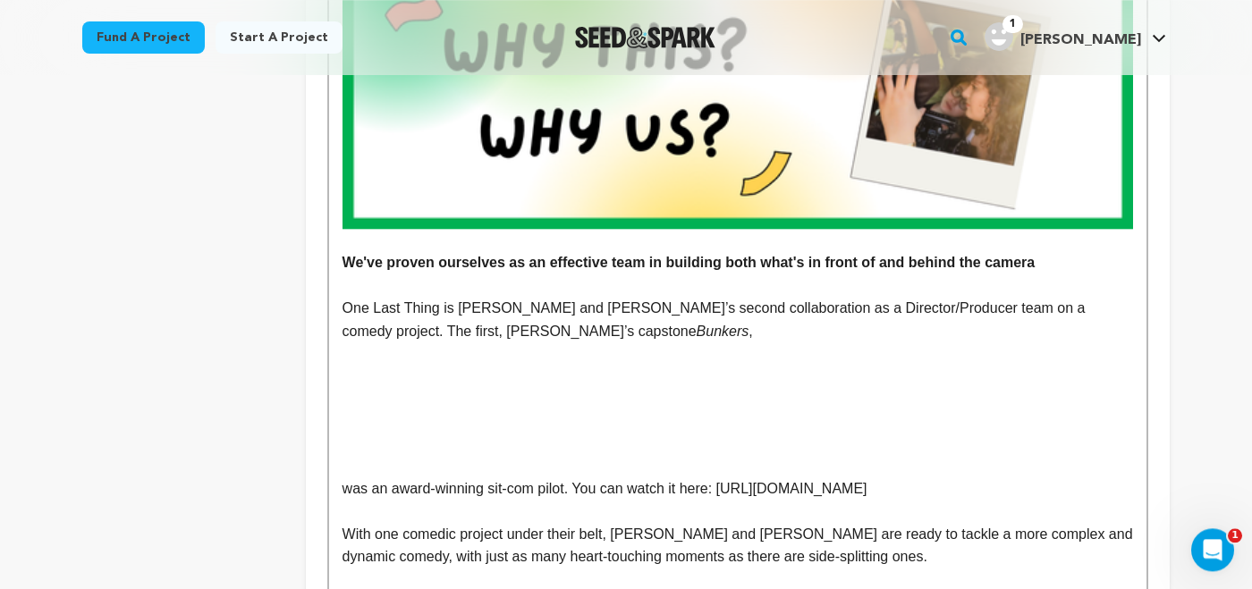
click at [345, 490] on p "was an award-winning sit-com pilot. You can watch it here: https://vimeo.com/94…" at bounding box center [738, 489] width 791 height 23
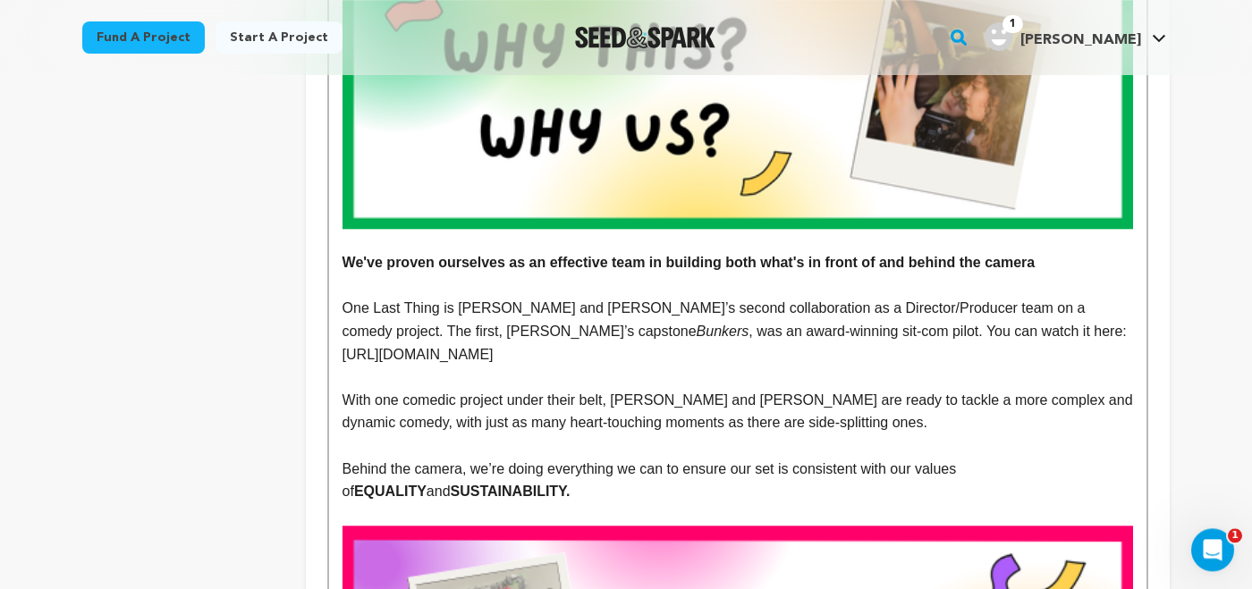
drag, startPoint x: 829, startPoint y: 334, endPoint x: 1132, endPoint y: 340, distance: 302.4
click at [1132, 340] on p "One Last Thing is Stella and Olivia’s second collaboration as a Director/Produc…" at bounding box center [738, 331] width 791 height 69
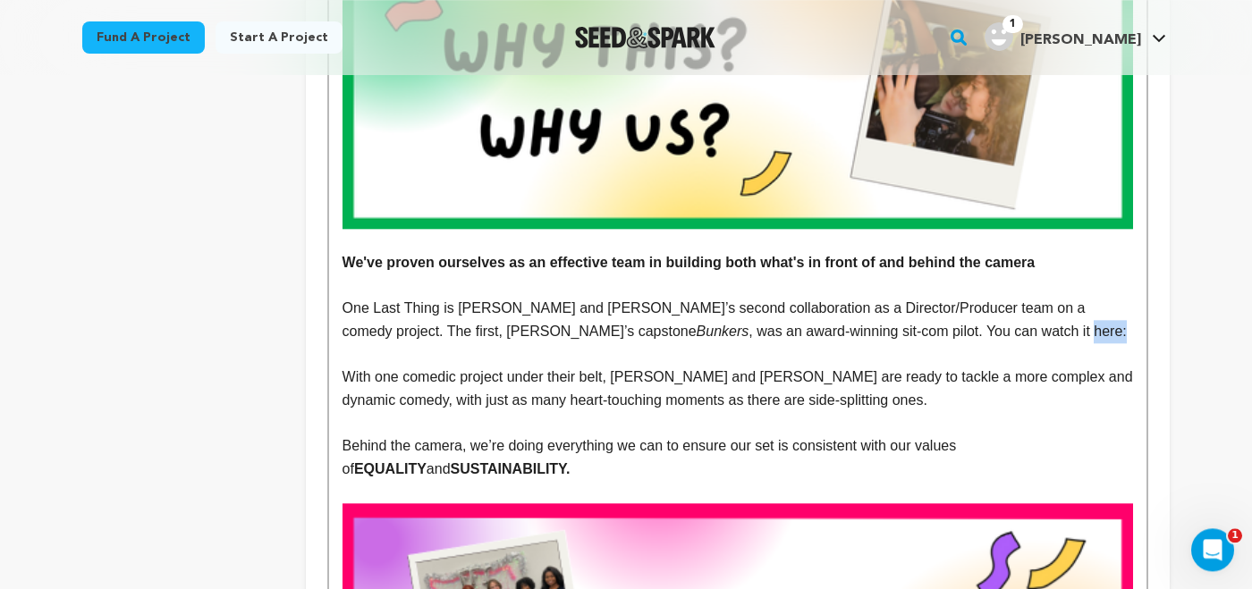
drag, startPoint x: 796, startPoint y: 336, endPoint x: 847, endPoint y: 335, distance: 51.0
click at [847, 335] on p "One Last Thing is Stella and Olivia’s second collaboration as a Director/Produc…" at bounding box center [738, 320] width 791 height 46
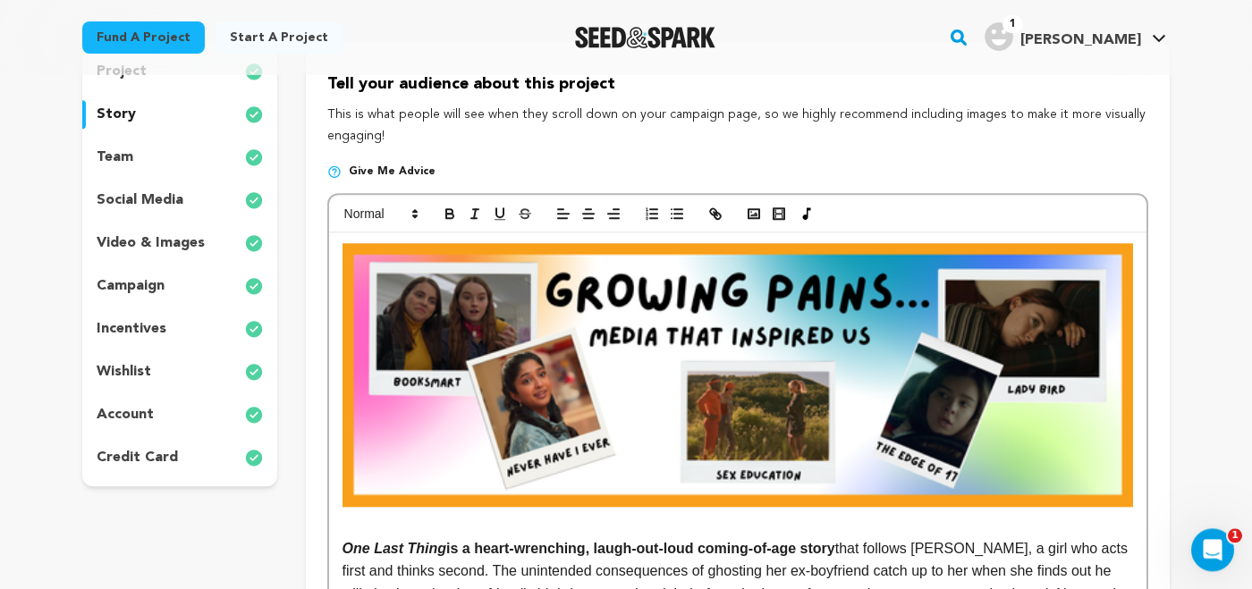
scroll to position [0, 0]
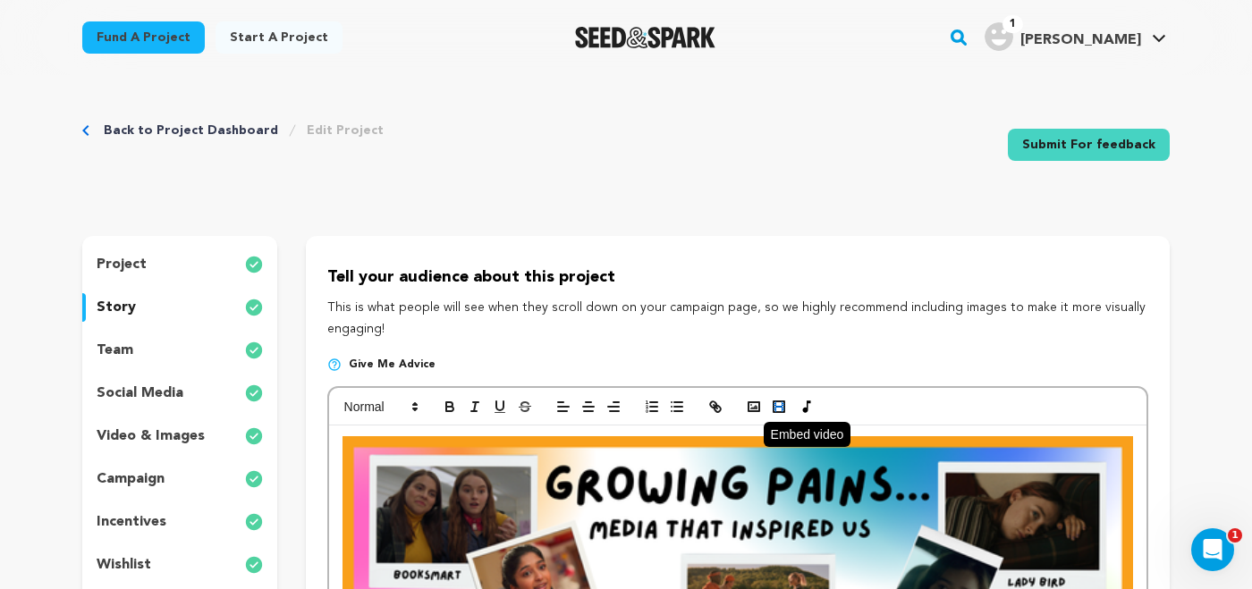
click at [774, 402] on rect "button" at bounding box center [779, 407] width 11 height 11
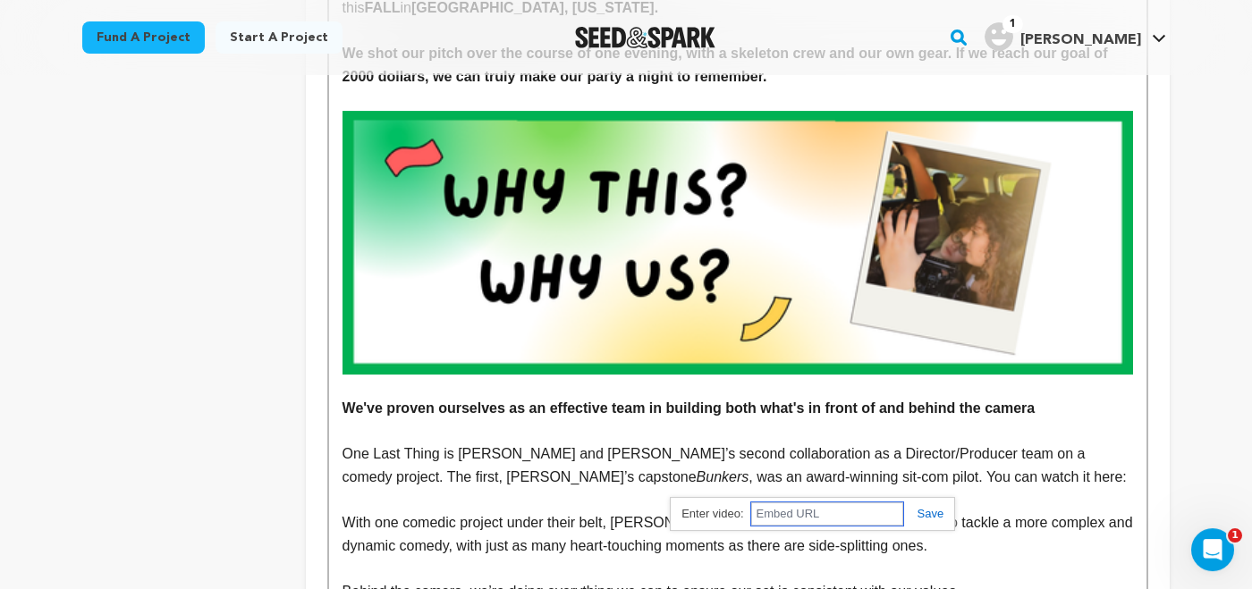
scroll to position [1372, 0]
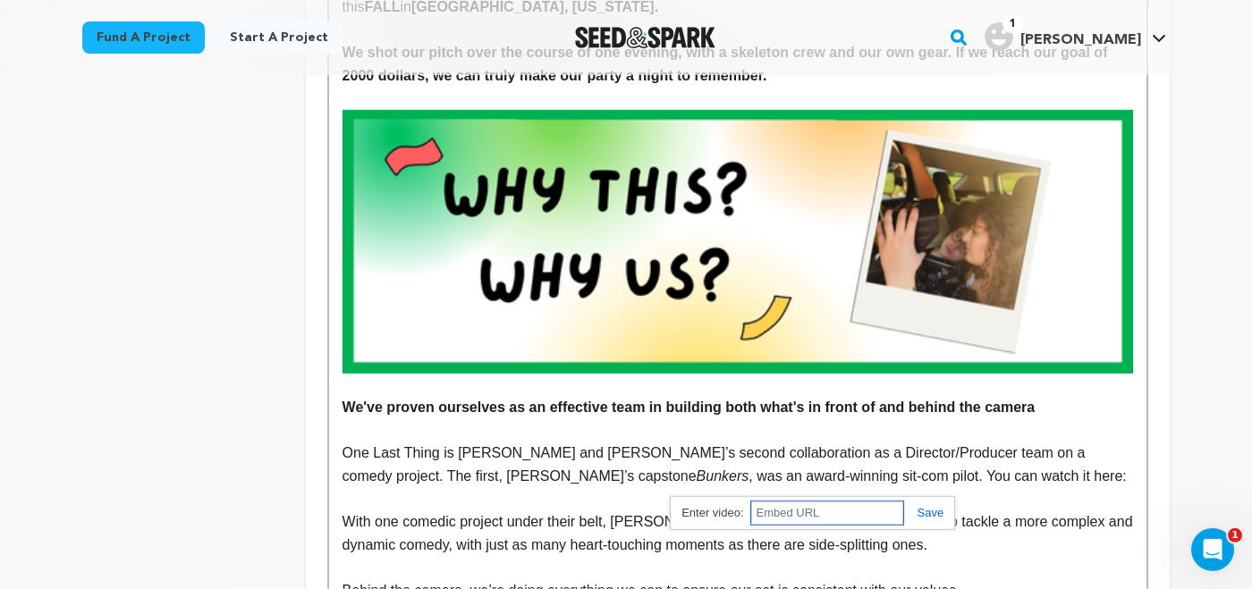
paste input "https://vimeo.com/940097793"
click at [933, 511] on link at bounding box center [923, 512] width 41 height 13
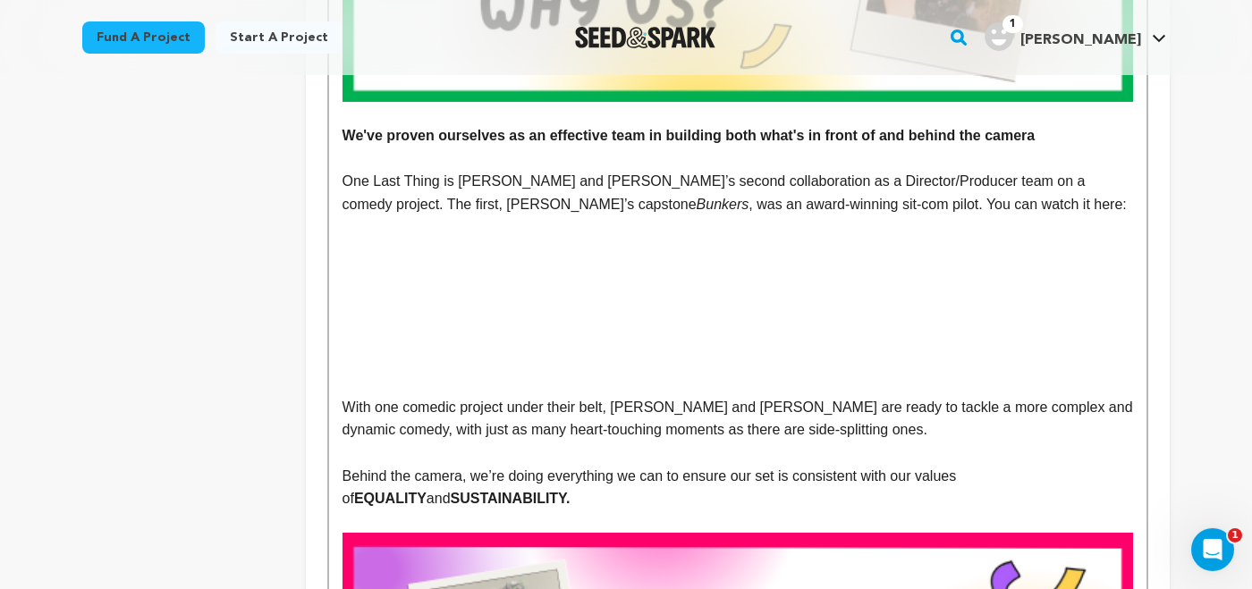
scroll to position [1649, 0]
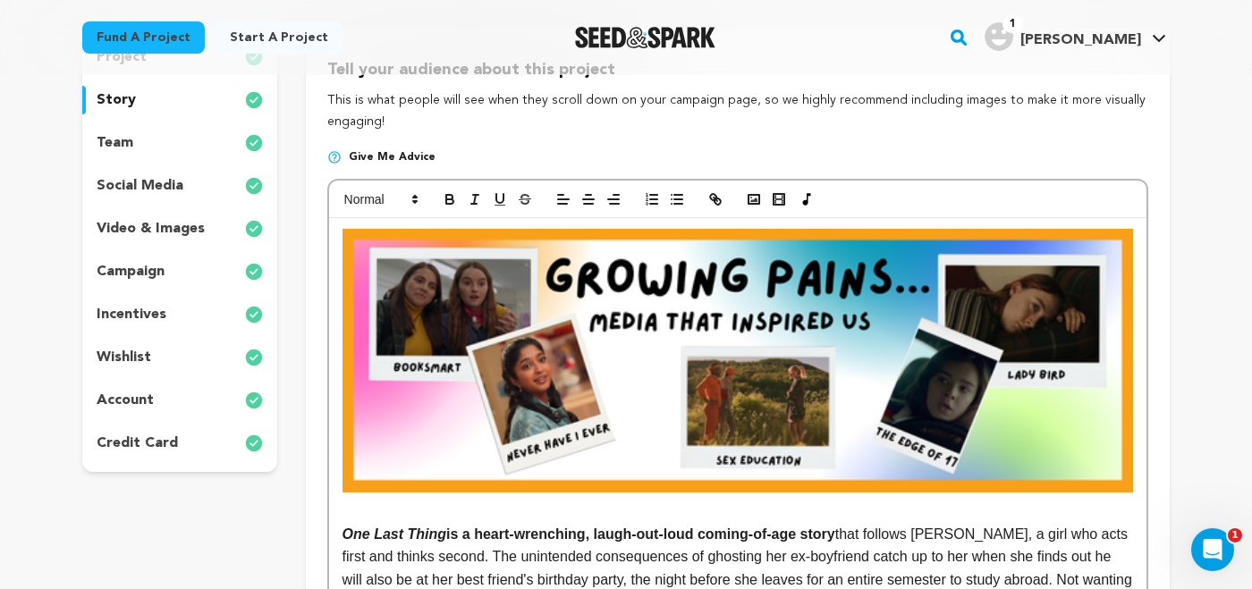
scroll to position [194, 0]
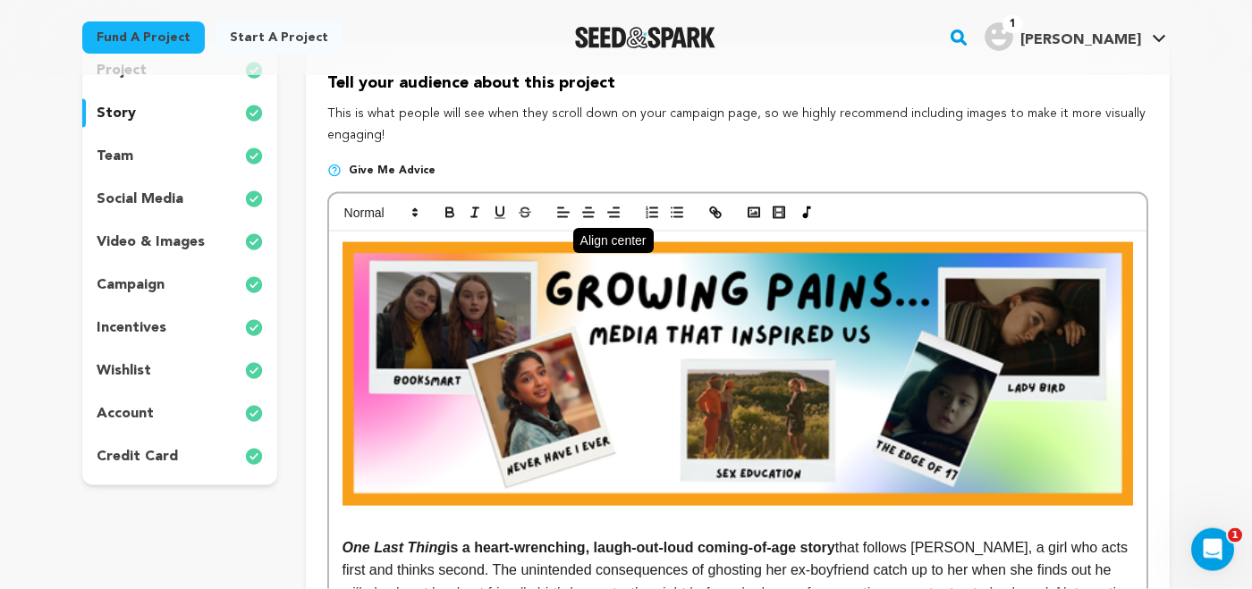
click at [585, 210] on icon "button" at bounding box center [589, 213] width 16 height 16
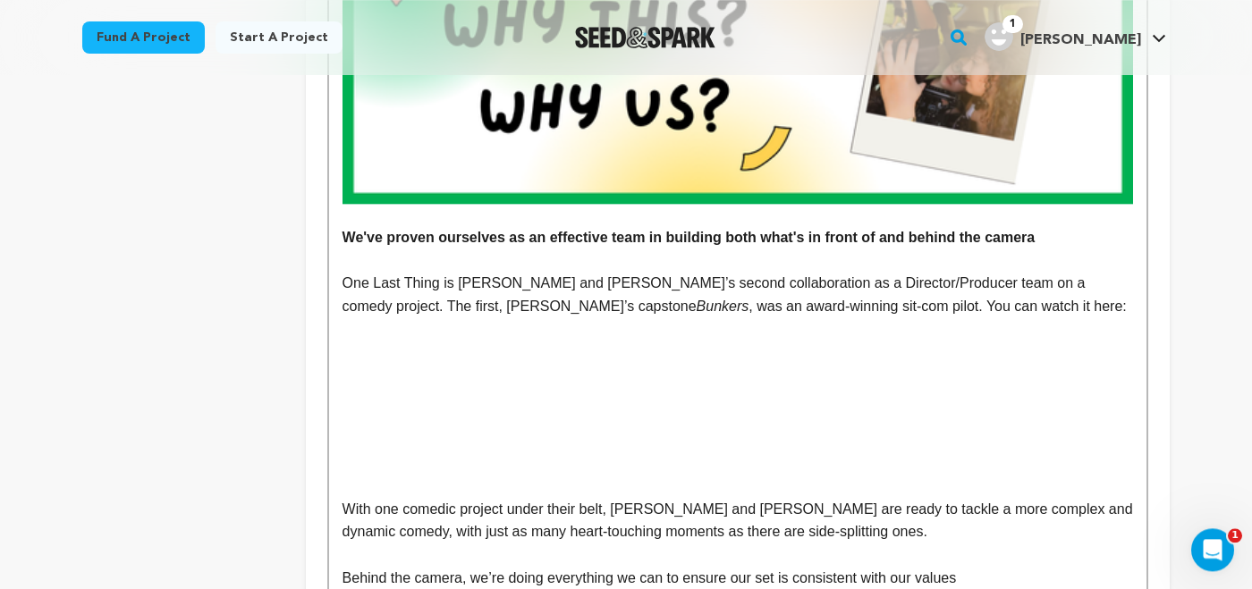
scroll to position [1611, 0]
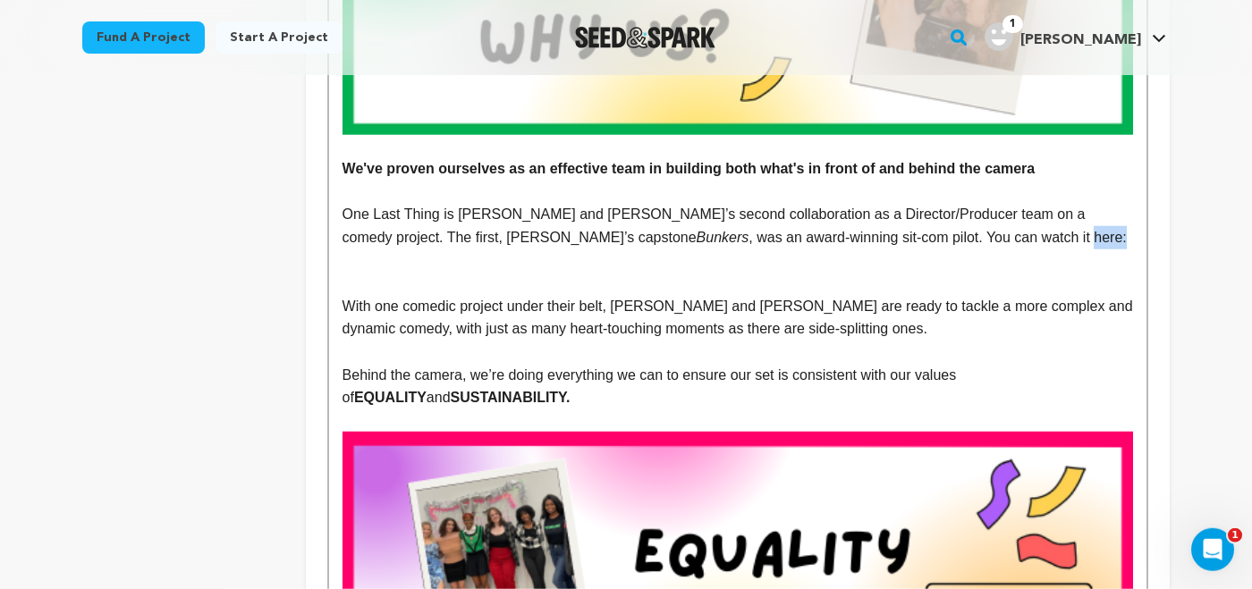
drag, startPoint x: 797, startPoint y: 236, endPoint x: 828, endPoint y: 238, distance: 31.4
click at [828, 238] on p "One Last Thing is Stella and Olivia’s second collaboration as a Director/Produc…" at bounding box center [738, 226] width 791 height 46
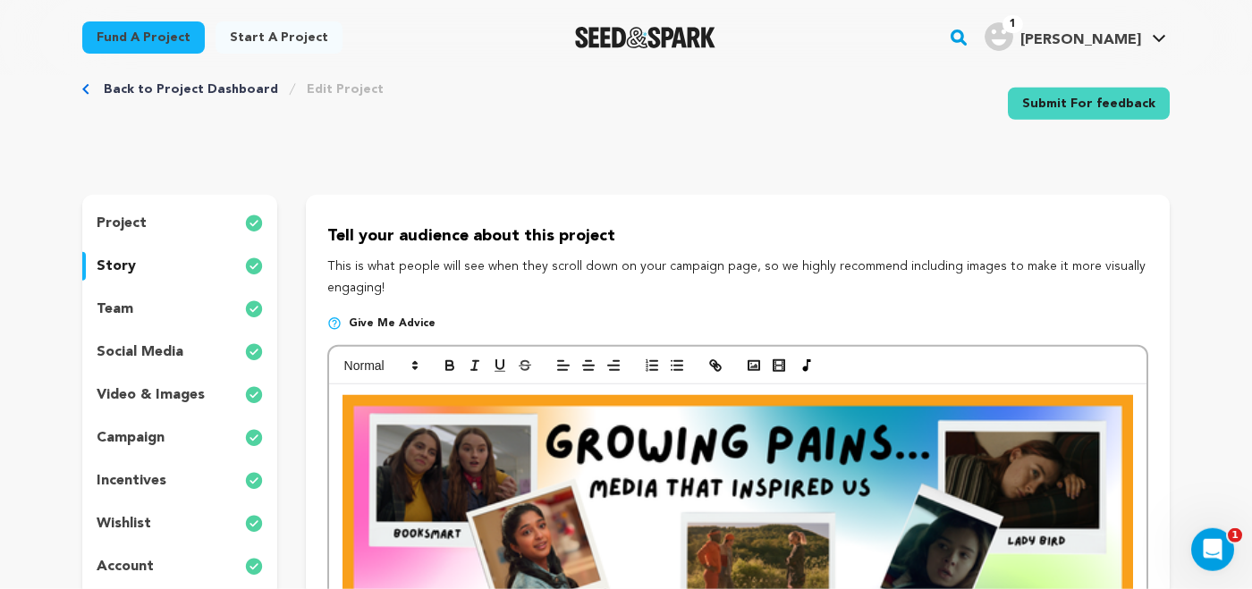
scroll to position [43, 0]
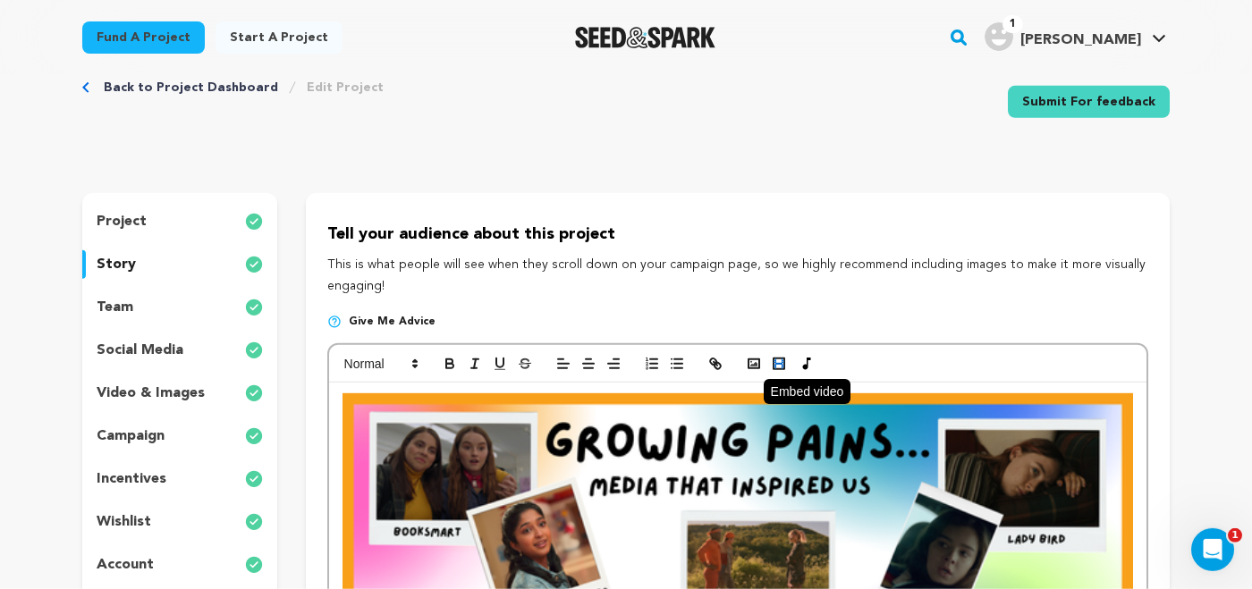
click at [778, 356] on icon "button" at bounding box center [779, 364] width 16 height 16
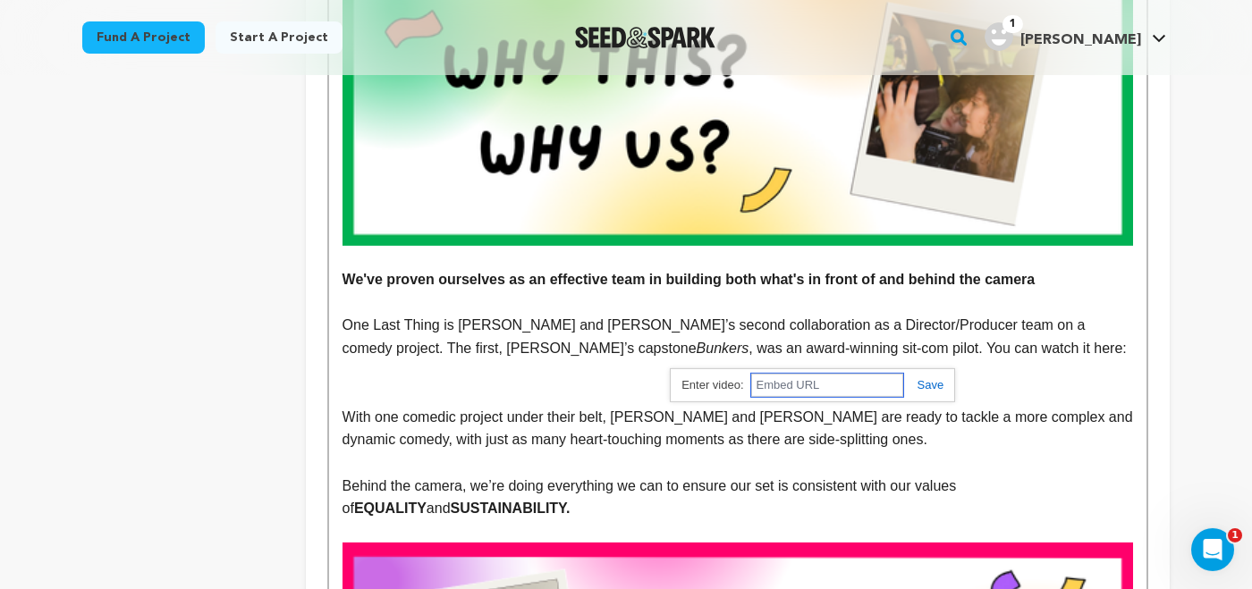
scroll to position [1517, 0]
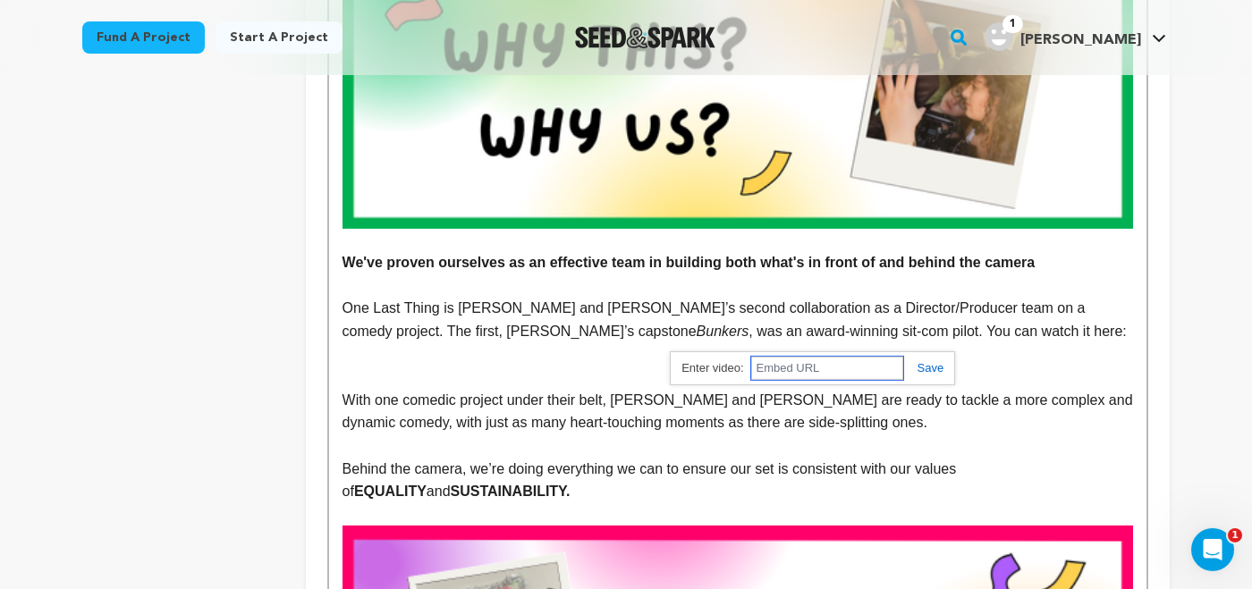
paste input "https://vimeo.com/940097793"
click at [922, 368] on link at bounding box center [923, 367] width 41 height 13
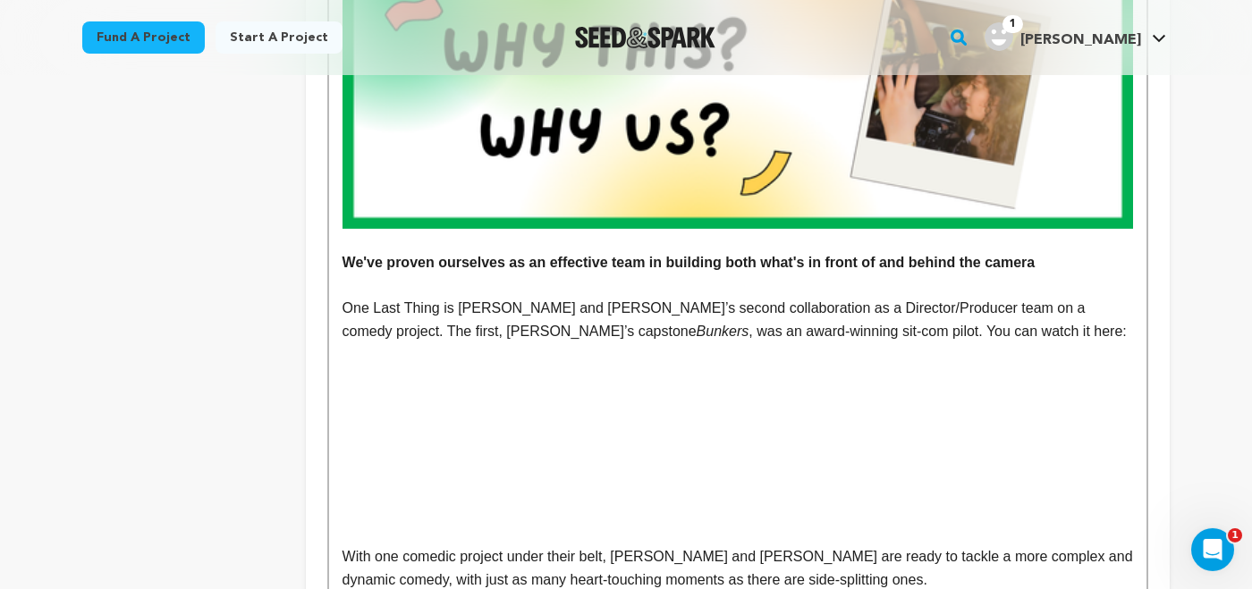
click at [502, 522] on p at bounding box center [738, 511] width 791 height 23
click at [417, 533] on p at bounding box center [738, 534] width 791 height 23
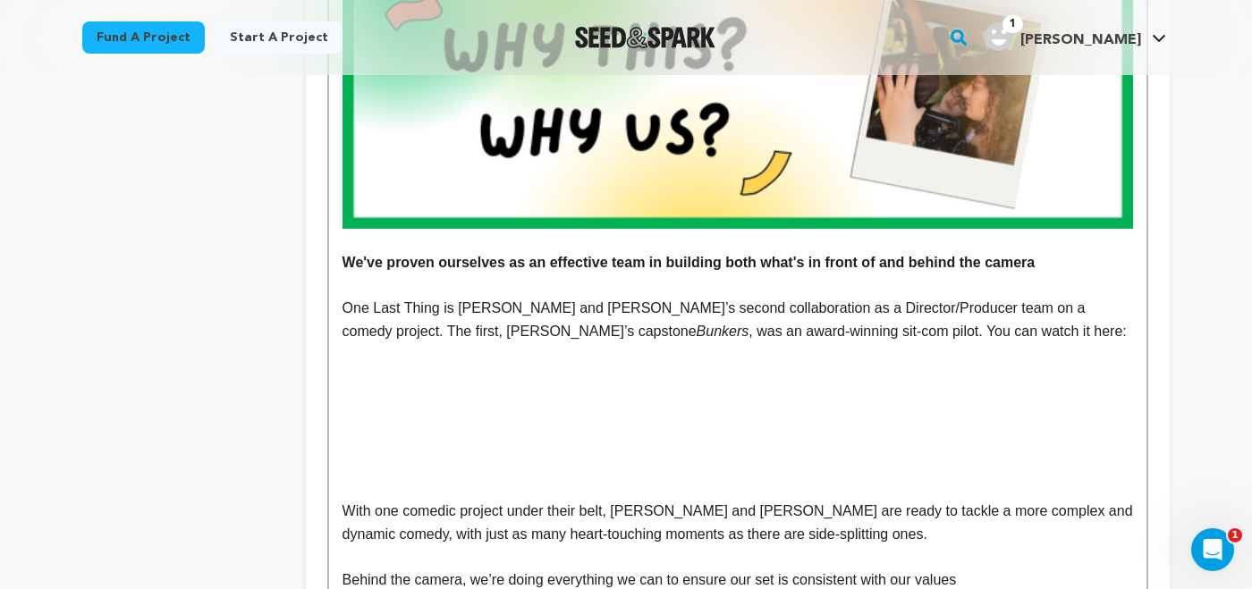
click at [840, 333] on p "One Last Thing is Stella and Olivia’s second collaboration as a Director/Produc…" at bounding box center [738, 320] width 791 height 46
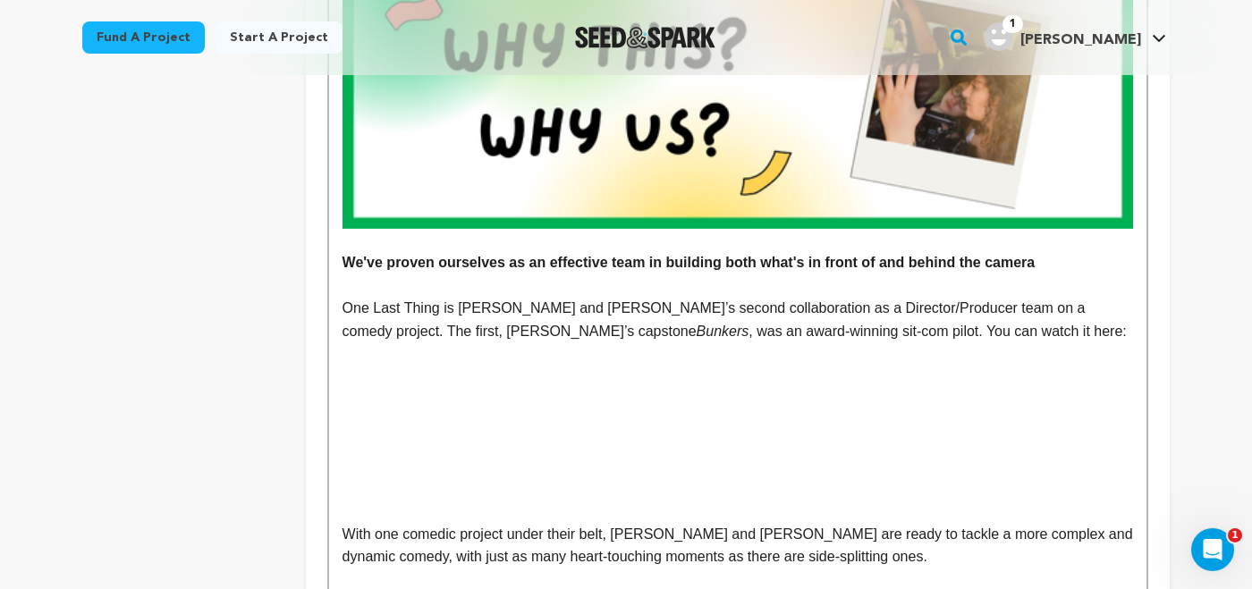
click at [413, 523] on p at bounding box center [738, 511] width 791 height 23
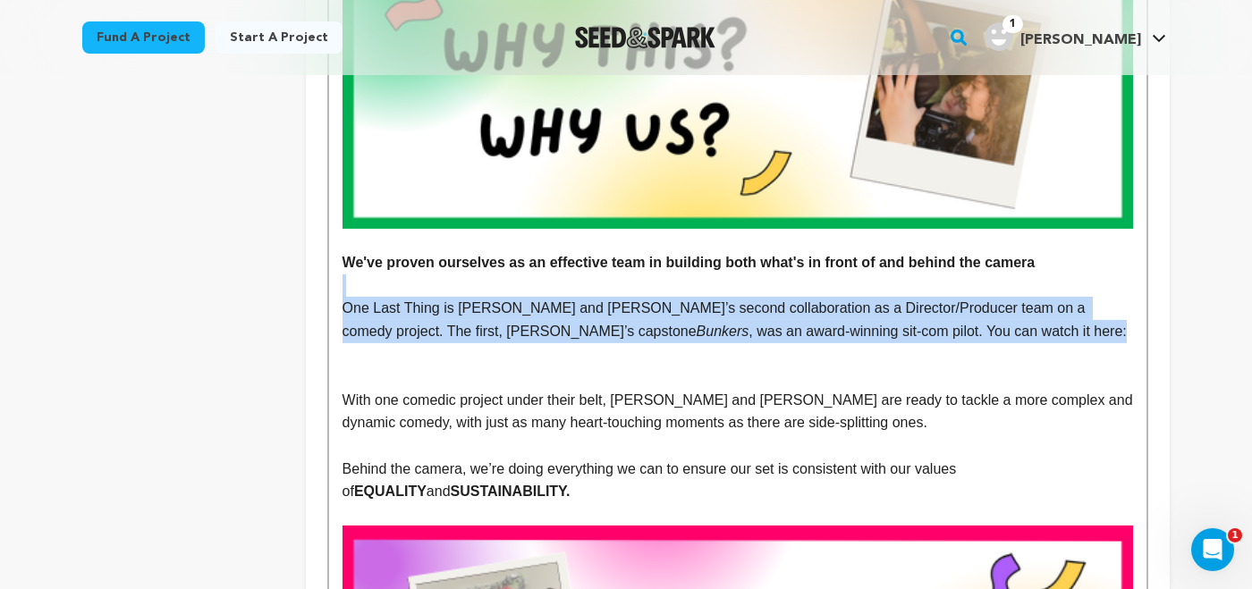
drag, startPoint x: 858, startPoint y: 339, endPoint x: 396, endPoint y: 298, distance: 463.4
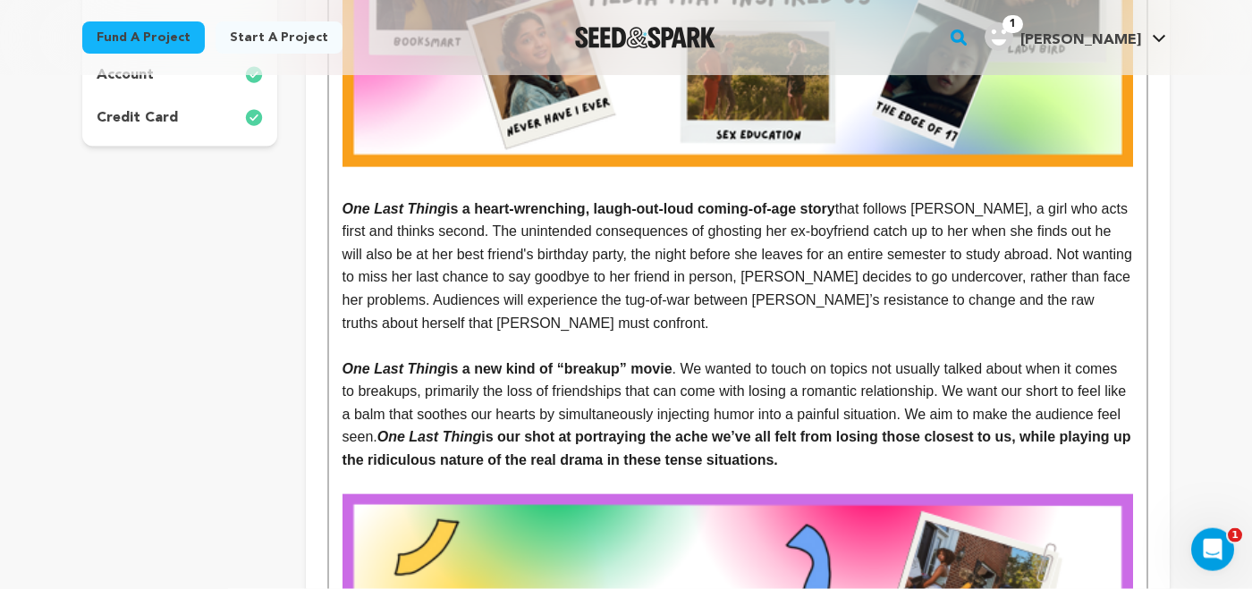
scroll to position [131, 0]
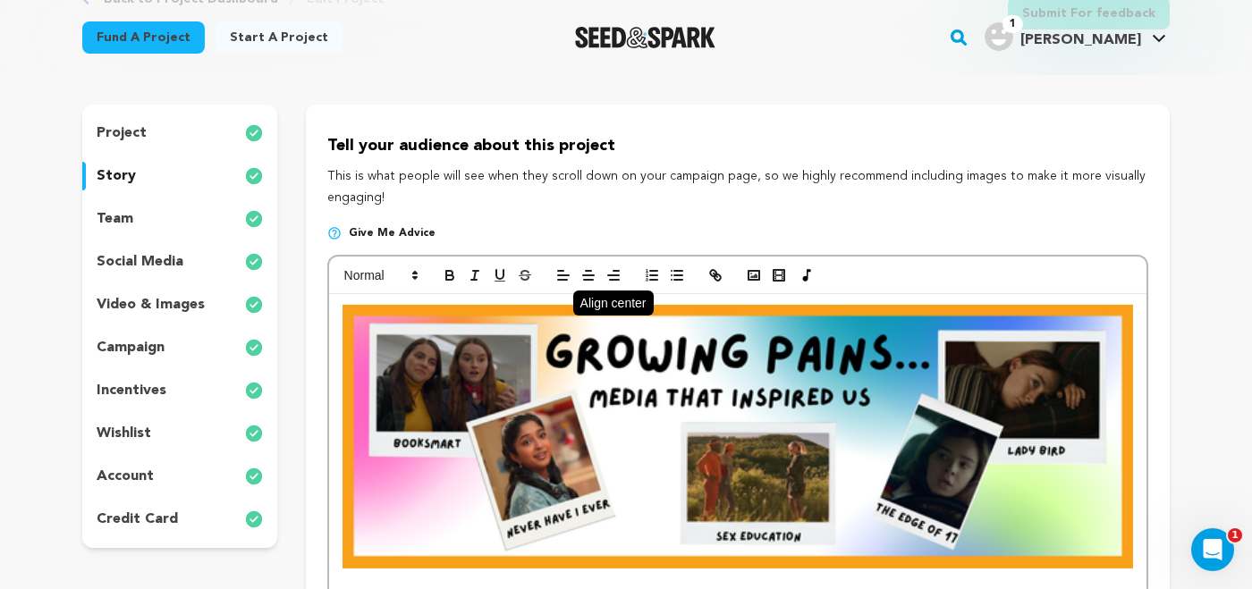
click at [586, 274] on icon "button" at bounding box center [589, 275] width 16 height 16
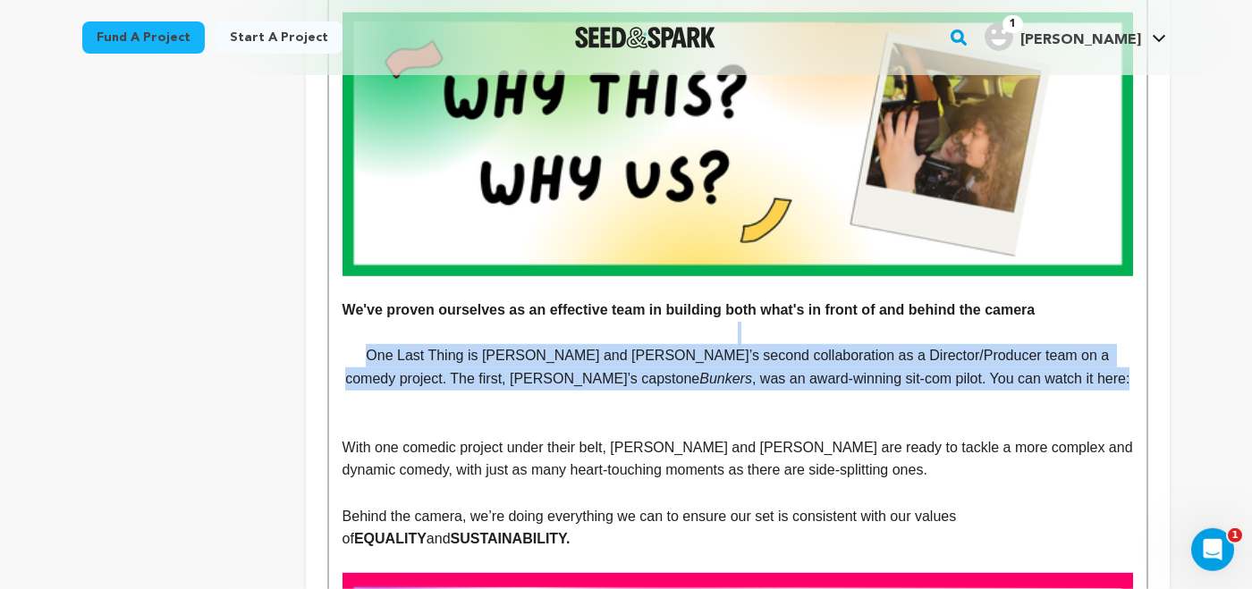
scroll to position [1479, 0]
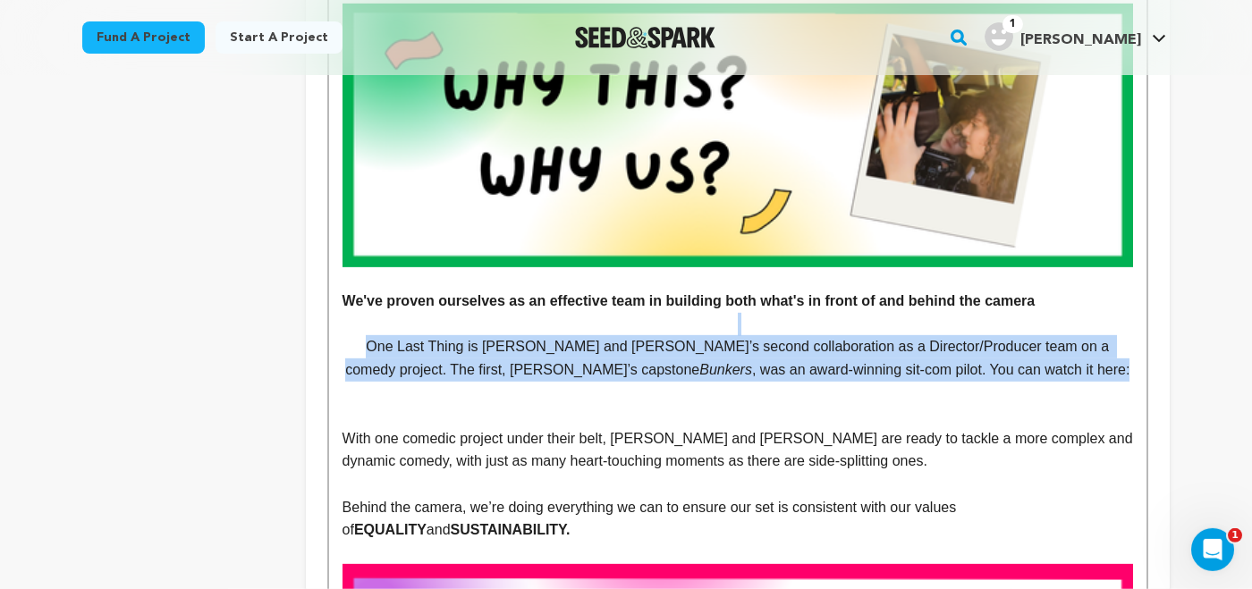
click at [800, 360] on p "One Last Thing is Stella and Olivia’s second collaboration as a Director/Produc…" at bounding box center [738, 358] width 791 height 46
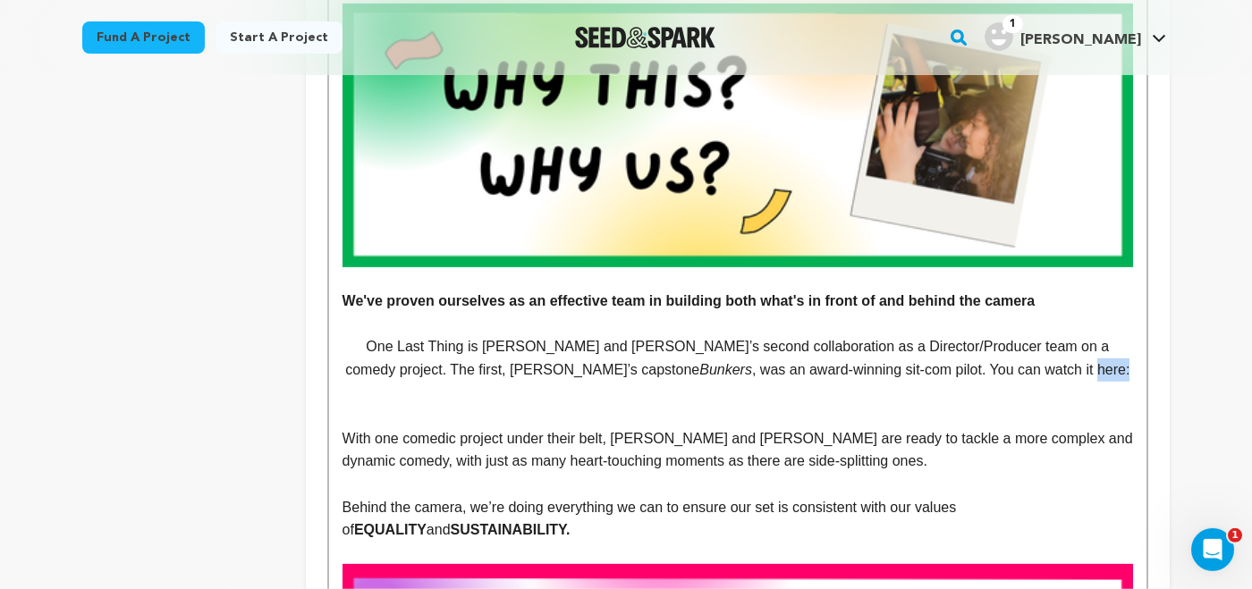
drag, startPoint x: 950, startPoint y: 373, endPoint x: 1035, endPoint y: 369, distance: 85.1
click at [1035, 369] on p "One Last Thing is Stella and Olivia’s second collaboration as a Director/Produc…" at bounding box center [738, 358] width 791 height 46
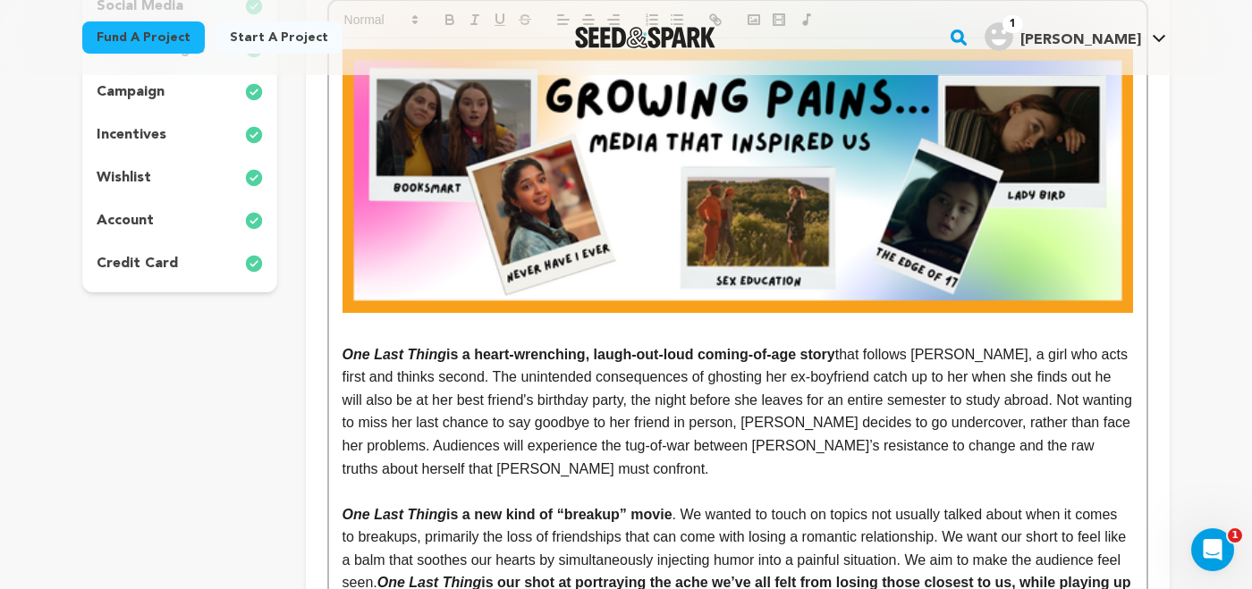
scroll to position [0, 0]
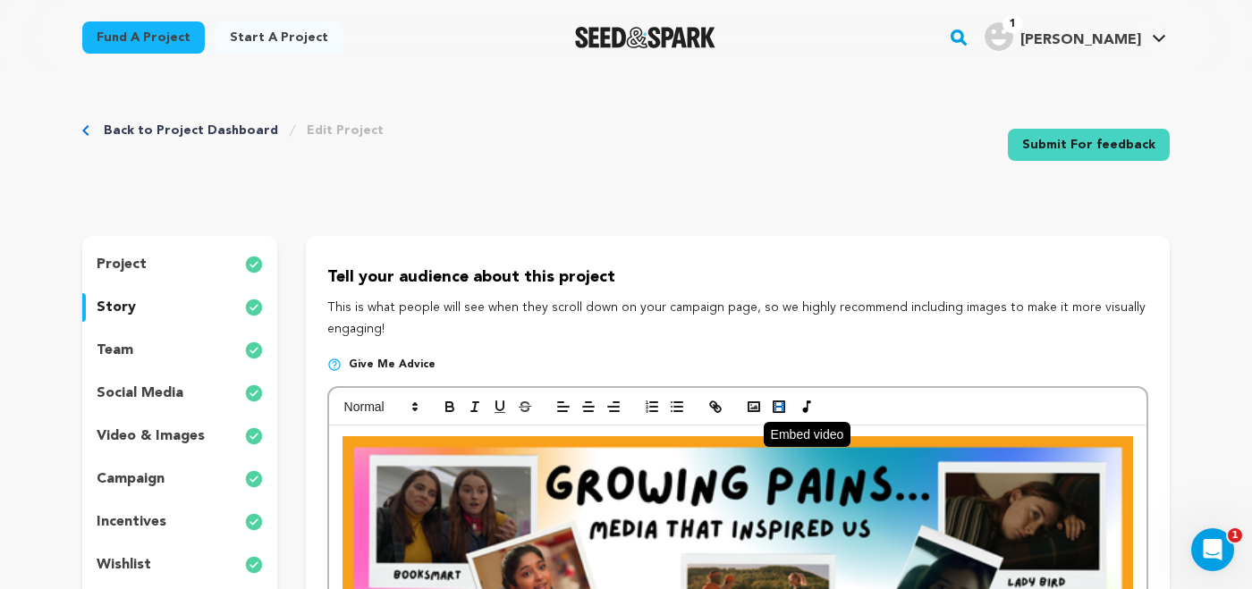
click at [778, 403] on rect "button" at bounding box center [779, 407] width 11 height 11
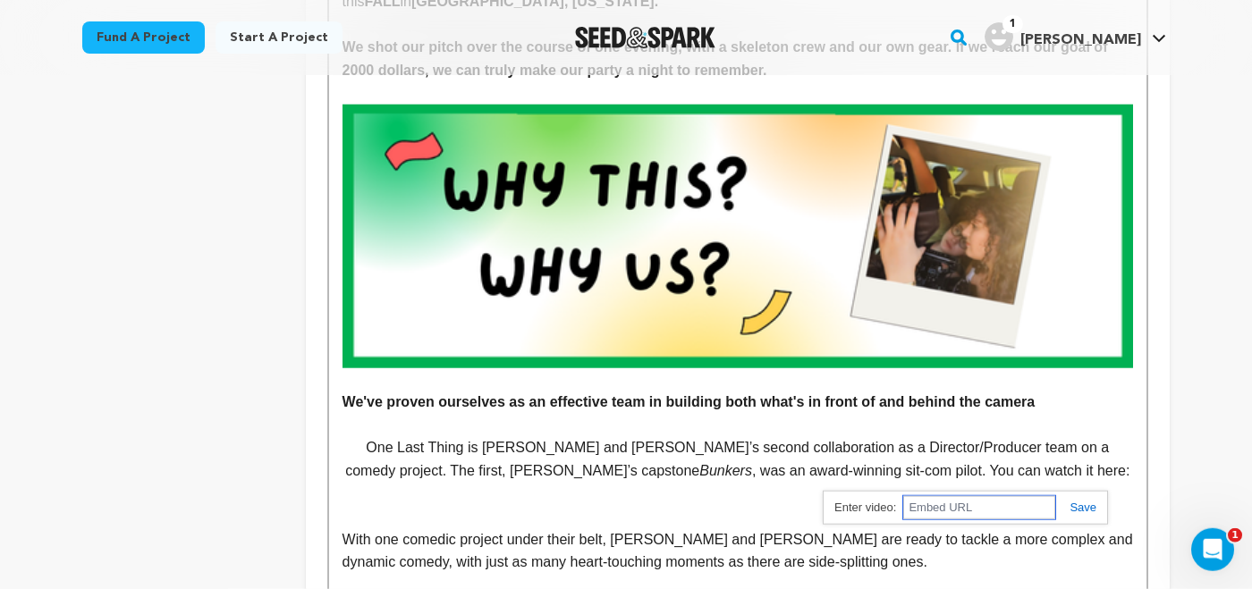
scroll to position [1404, 0]
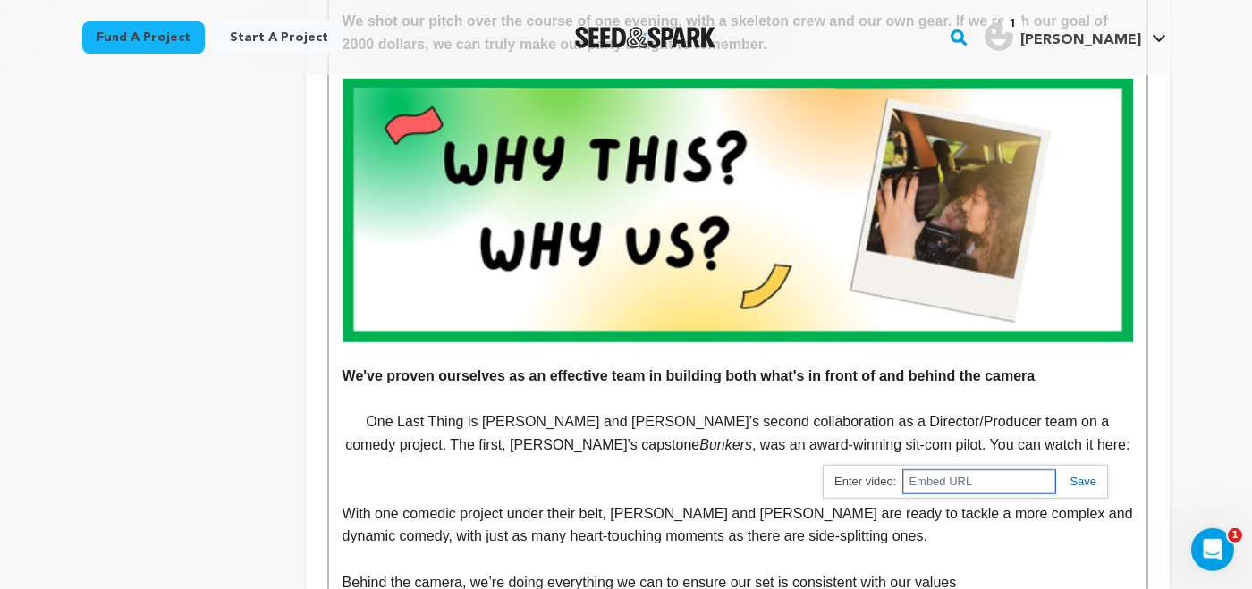
click at [963, 478] on input "text" at bounding box center [979, 482] width 152 height 23
paste input "https://vimeo.com/940097793"
type input "https://vimeo.com/940097793"
click at [1079, 482] on link at bounding box center [1076, 481] width 41 height 13
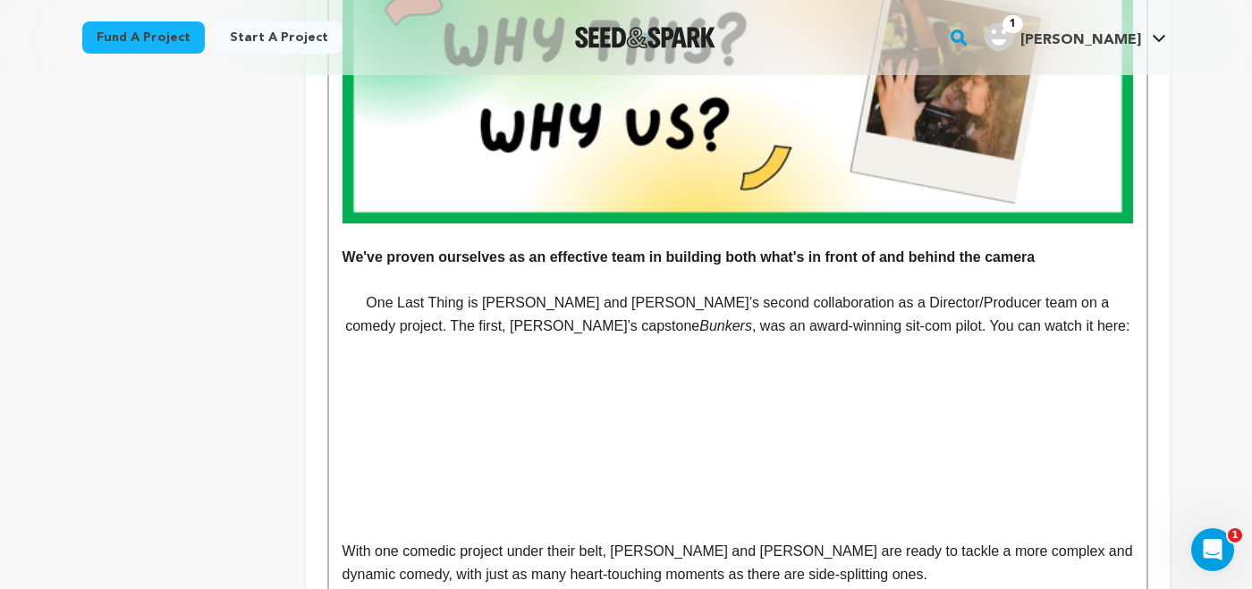
scroll to position [1517, 0]
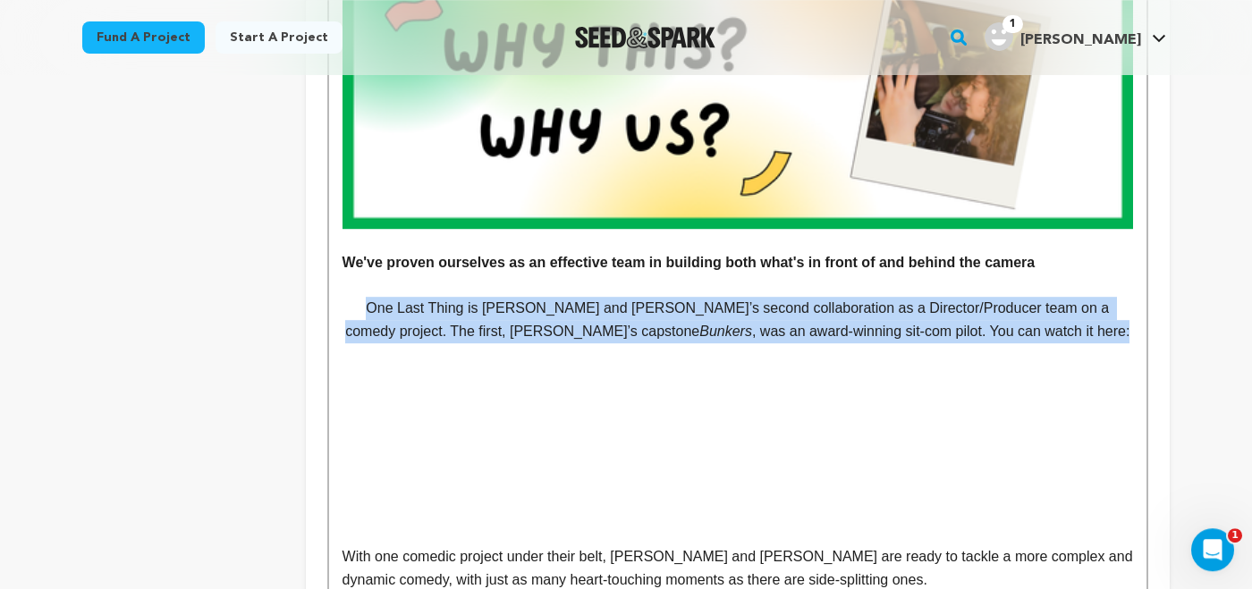
drag, startPoint x: 987, startPoint y: 341, endPoint x: 310, endPoint y: 319, distance: 676.6
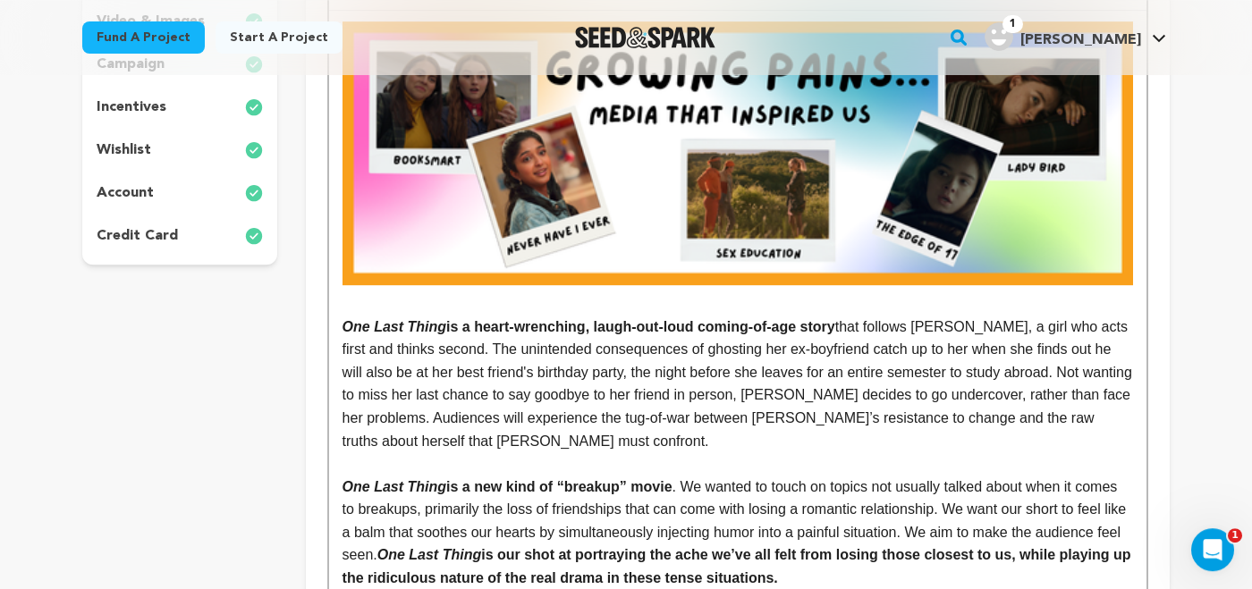
scroll to position [0, 0]
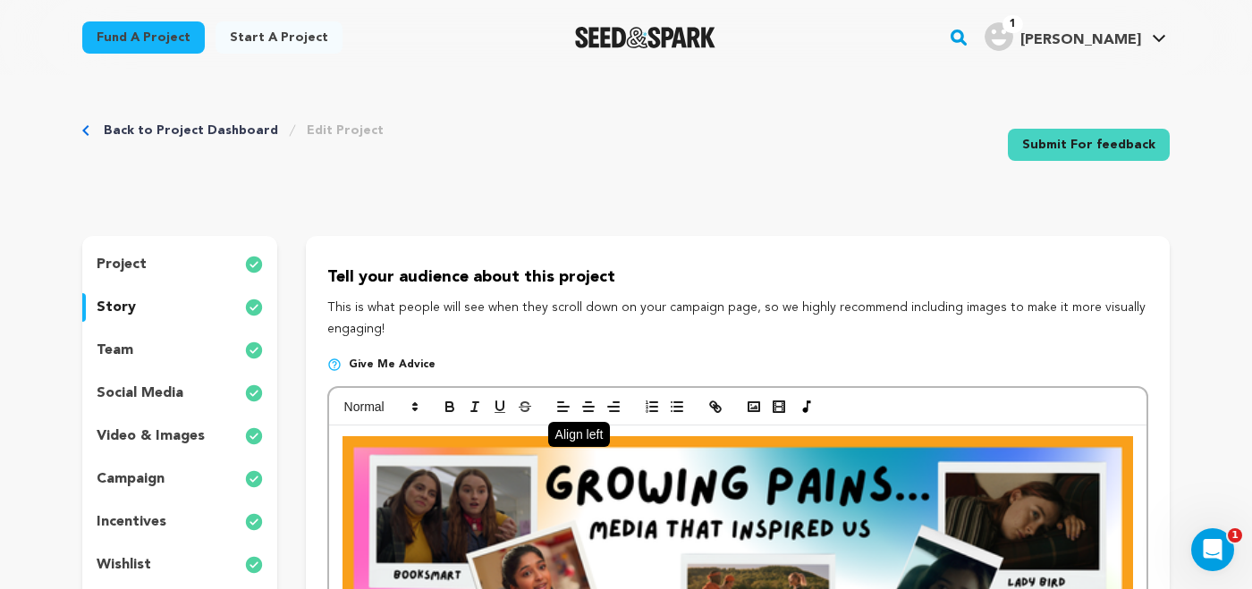
click at [564, 400] on icon "button" at bounding box center [563, 407] width 16 height 16
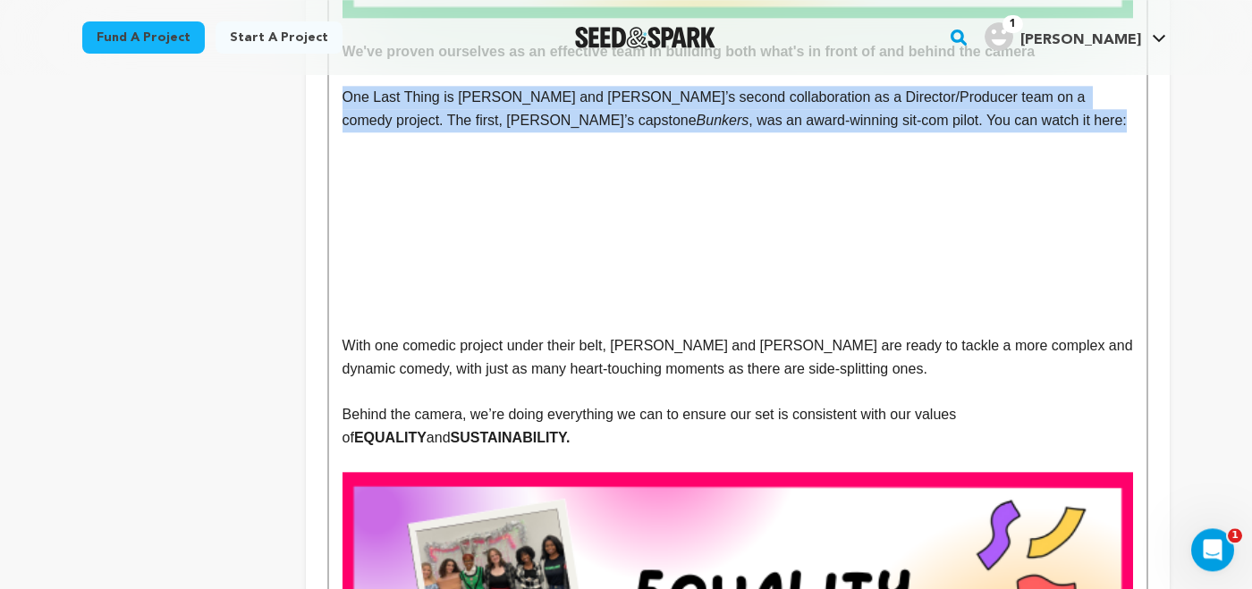
scroll to position [1732, 0]
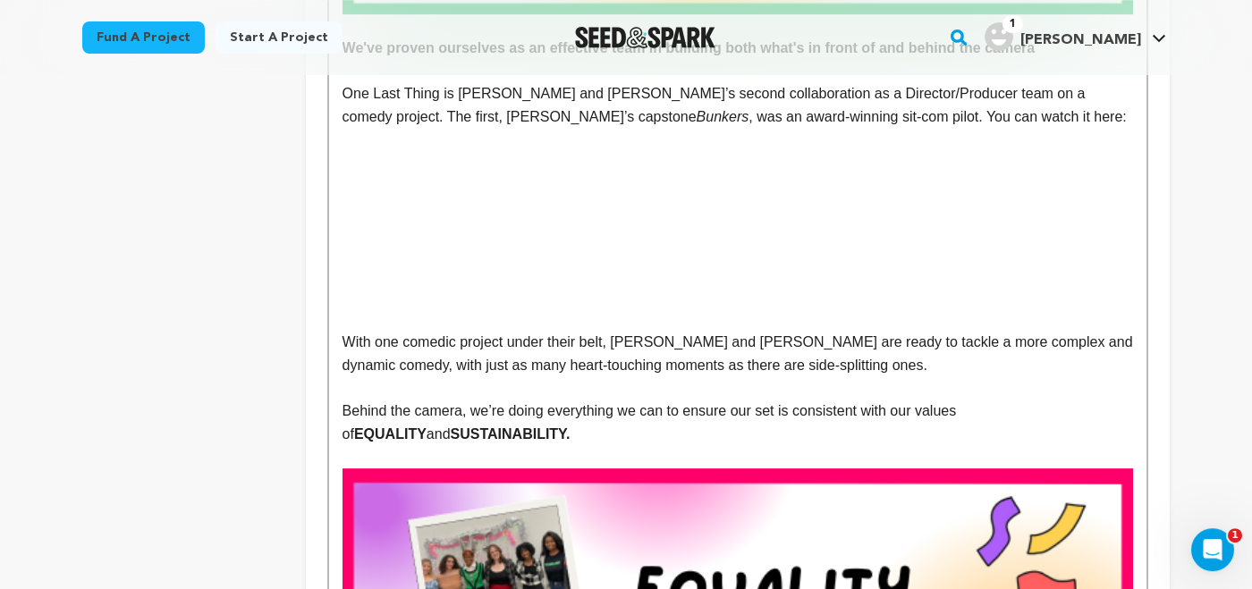
click at [417, 319] on p at bounding box center [738, 320] width 791 height 23
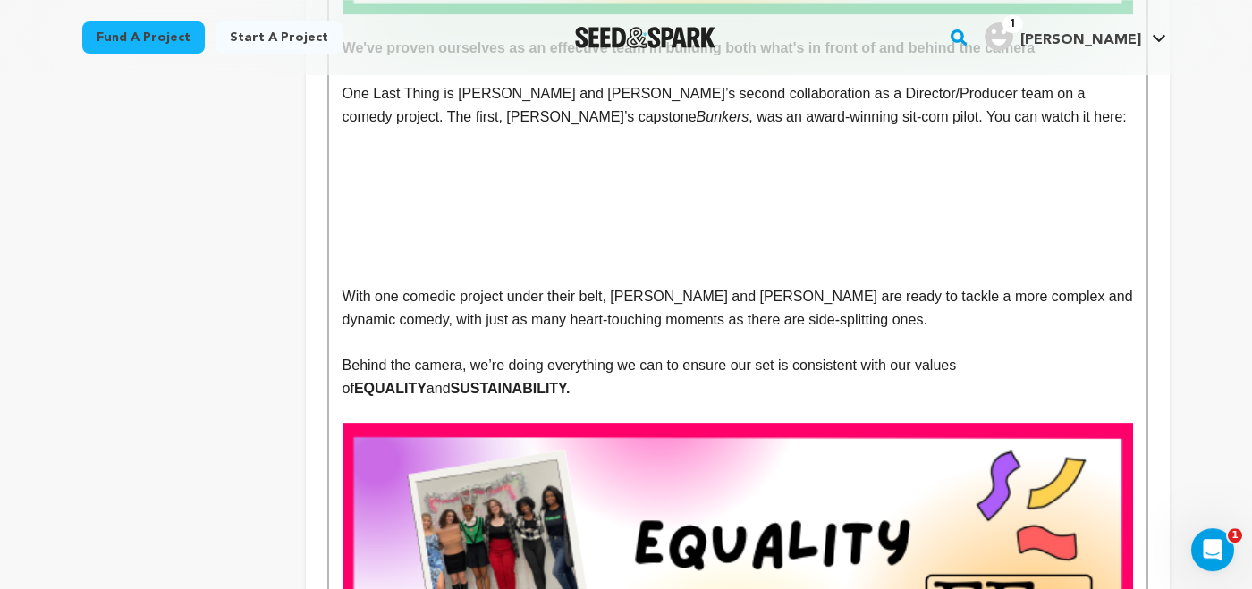
click at [828, 119] on p "One Last Thing is Stella and Olivia’s second collaboration as a Director/Produc…" at bounding box center [738, 105] width 791 height 46
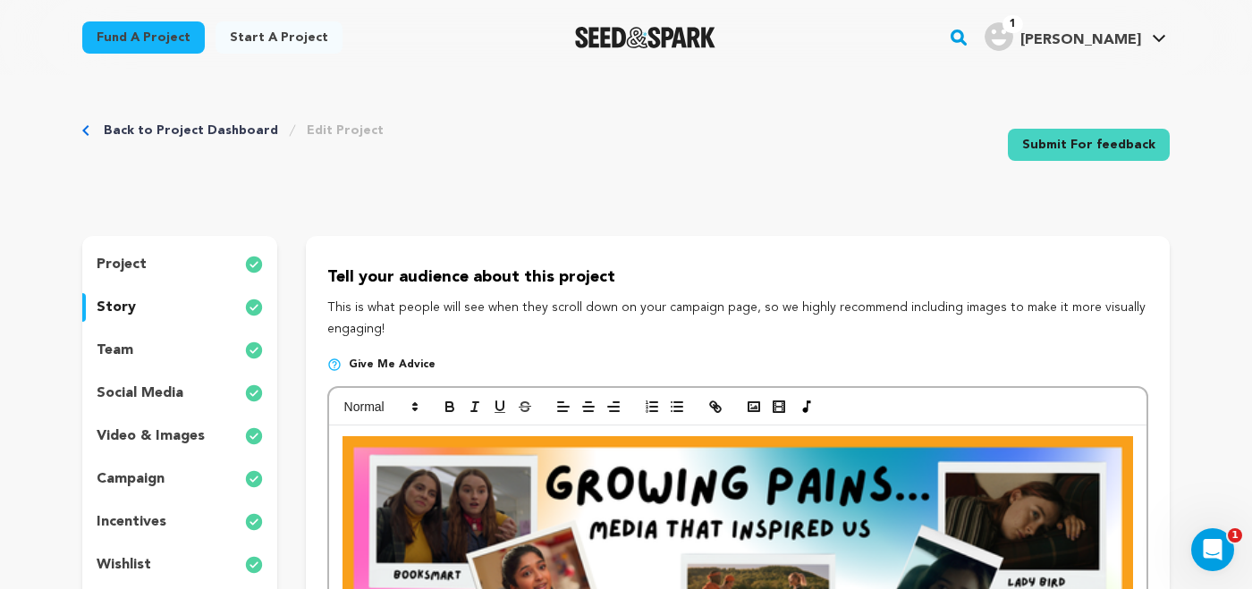
scroll to position [50, 0]
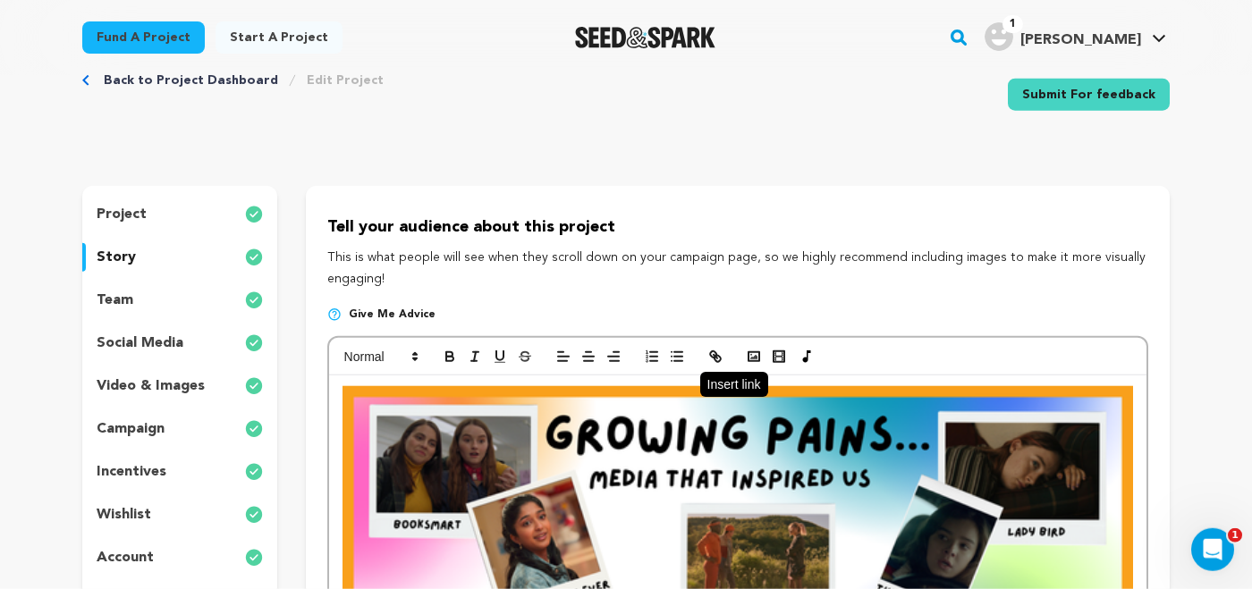
click at [714, 353] on icon "button" at bounding box center [713, 355] width 6 height 6
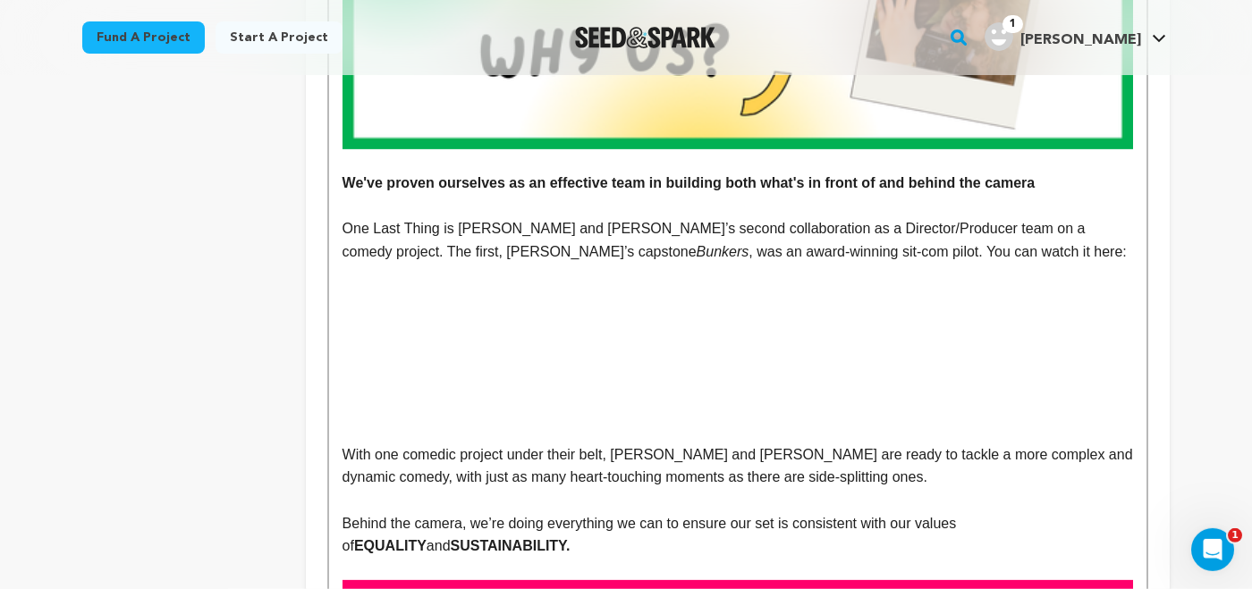
scroll to position [1599, 0]
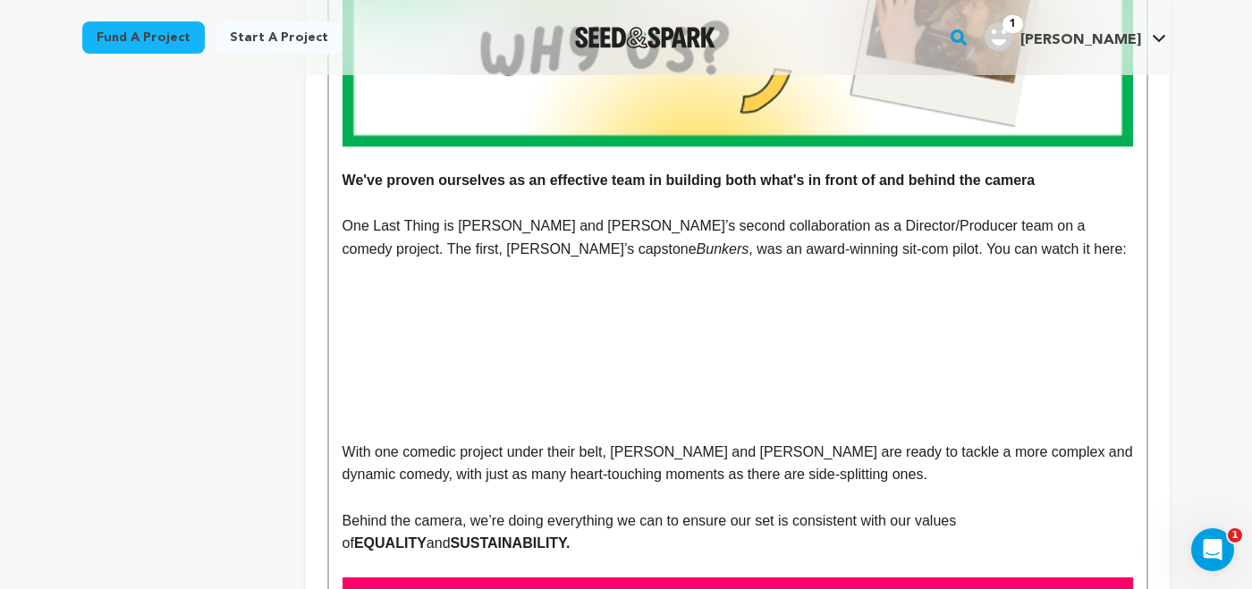
drag, startPoint x: 635, startPoint y: 385, endPoint x: 317, endPoint y: 318, distance: 325.3
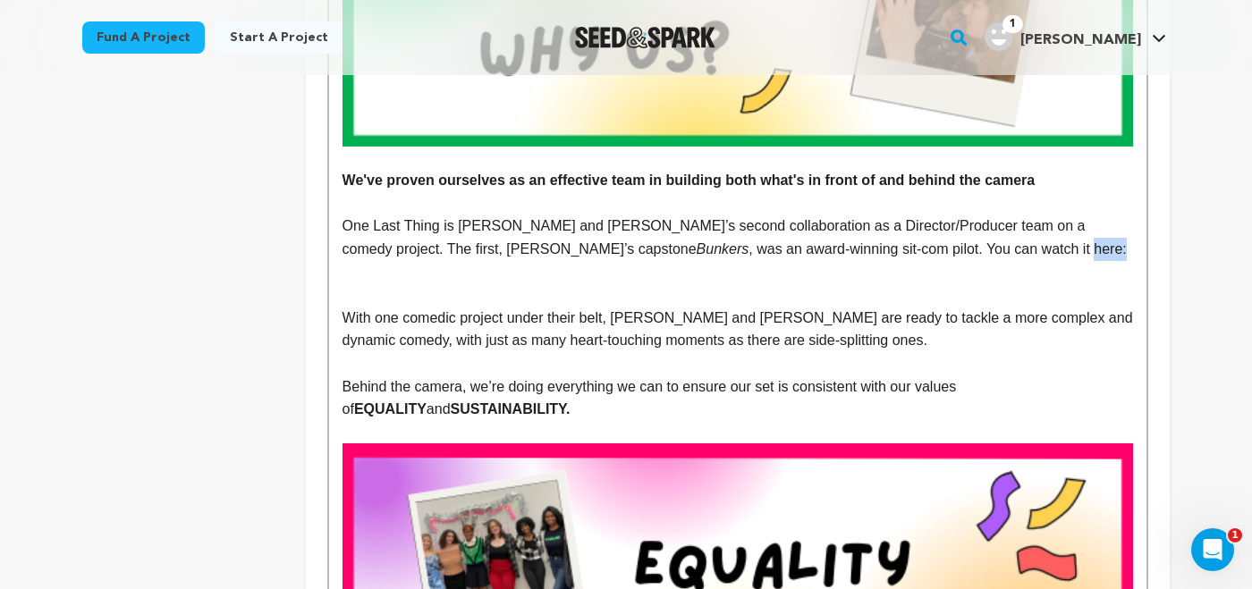
drag, startPoint x: 795, startPoint y: 250, endPoint x: 841, endPoint y: 248, distance: 45.7
click at [841, 248] on p "One Last Thing is Stella and Olivia’s second collaboration as a Director/Produc…" at bounding box center [738, 238] width 791 height 46
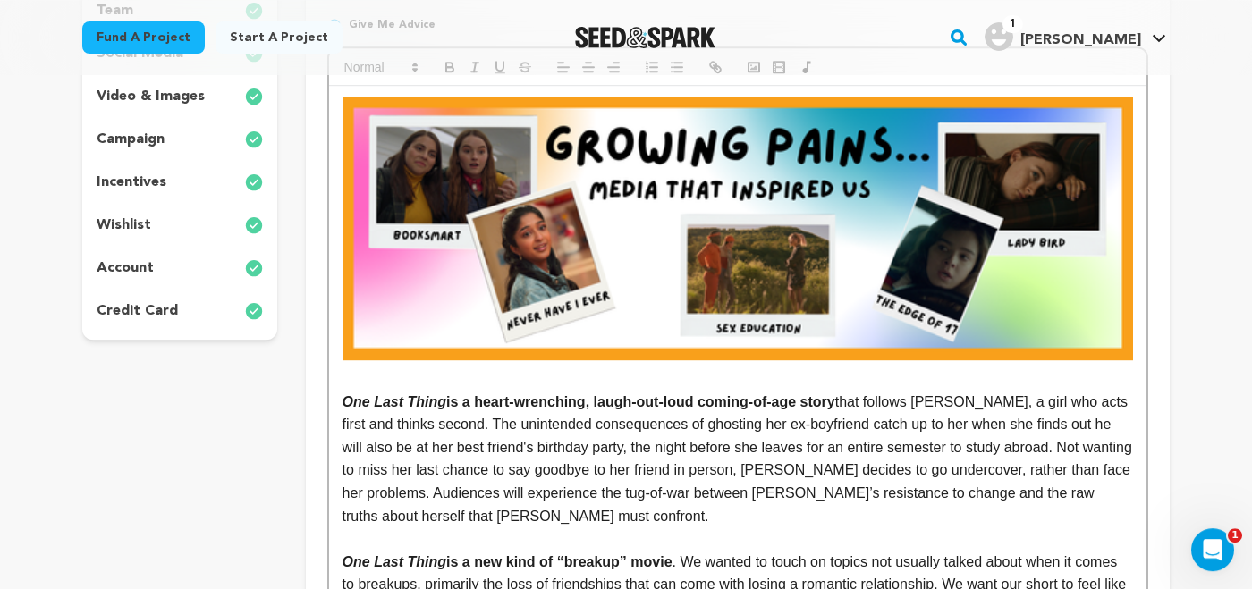
scroll to position [0, 0]
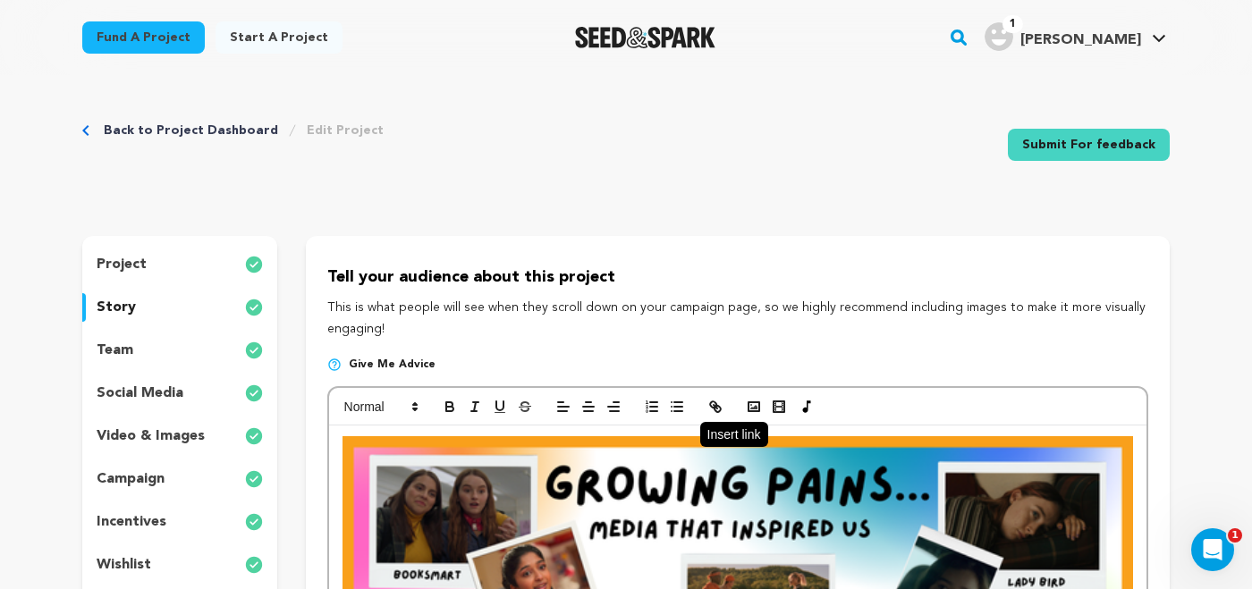
click at [717, 406] on icon "button" at bounding box center [718, 409] width 6 height 6
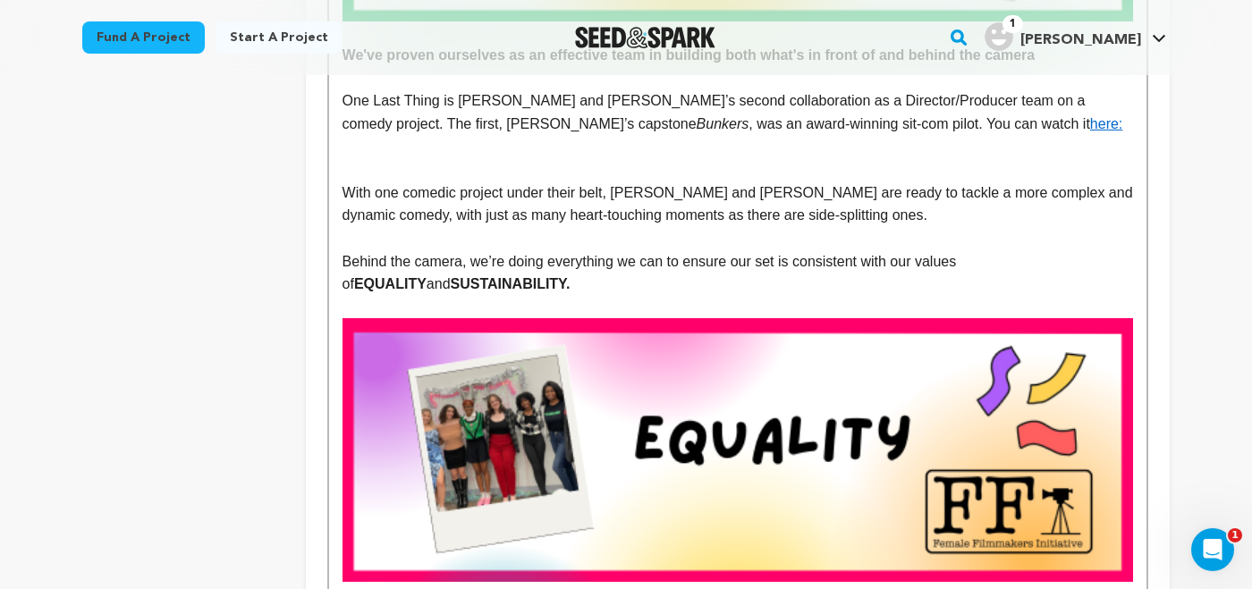
scroll to position [1687, 0]
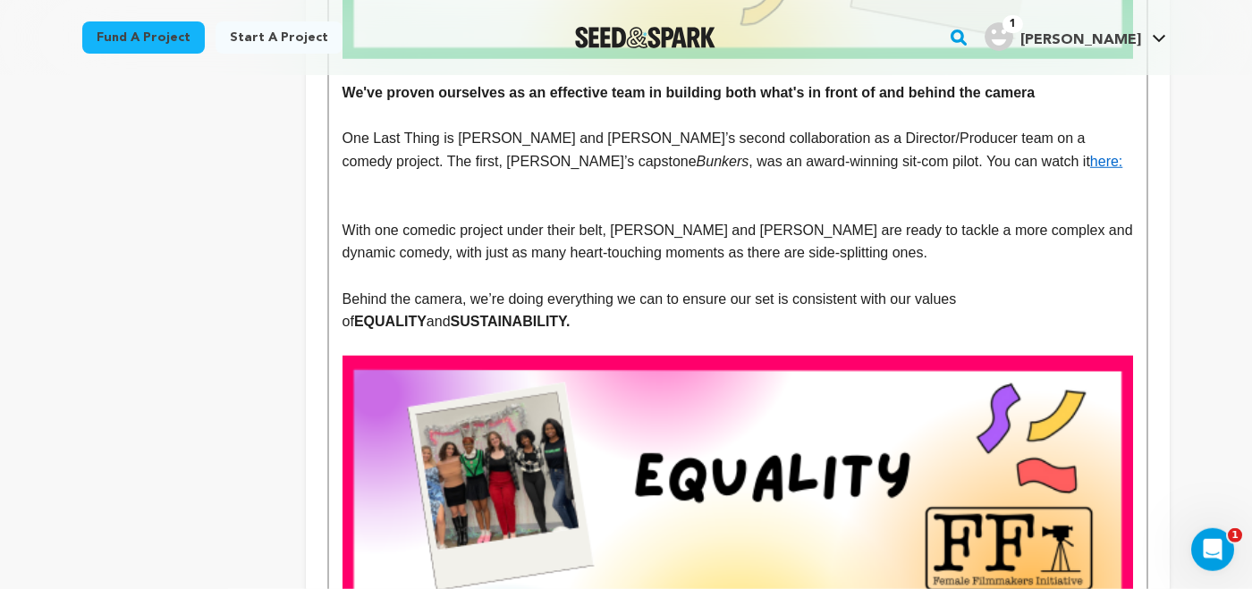
click at [816, 277] on p at bounding box center [738, 276] width 791 height 23
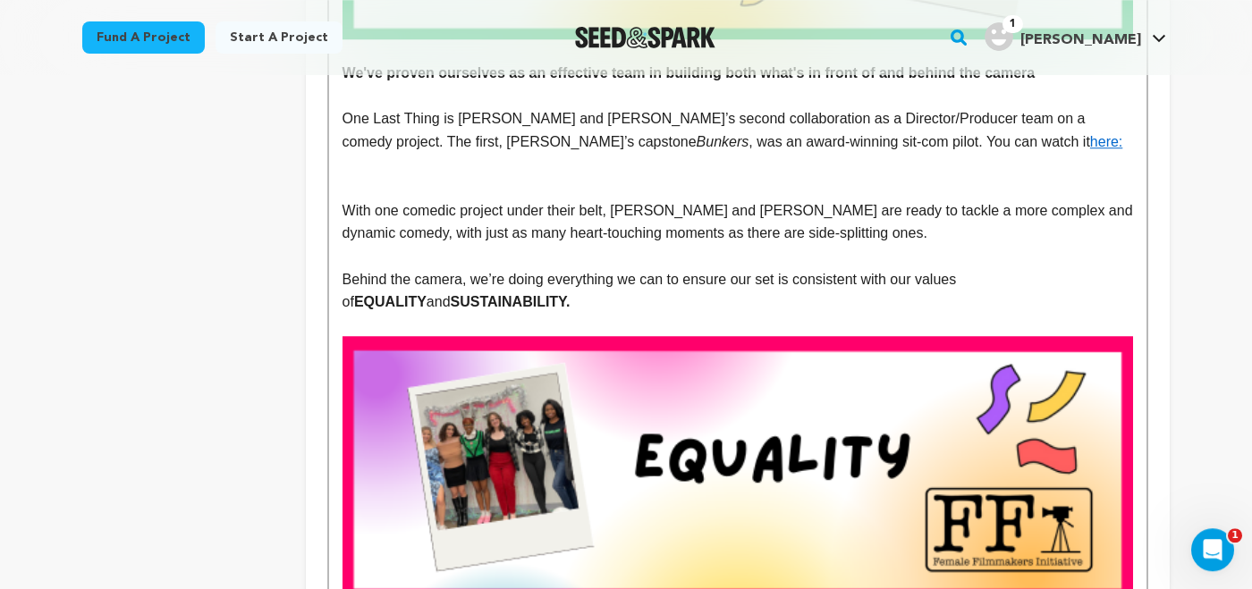
click at [442, 175] on p at bounding box center [738, 165] width 791 height 23
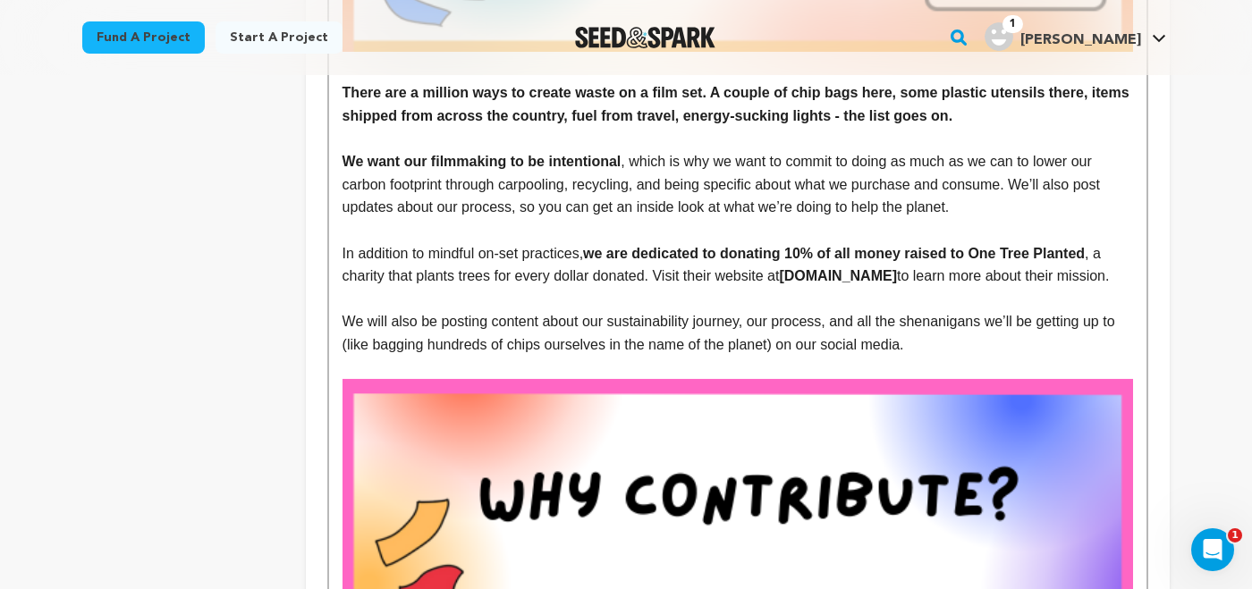
scroll to position [2625, 0]
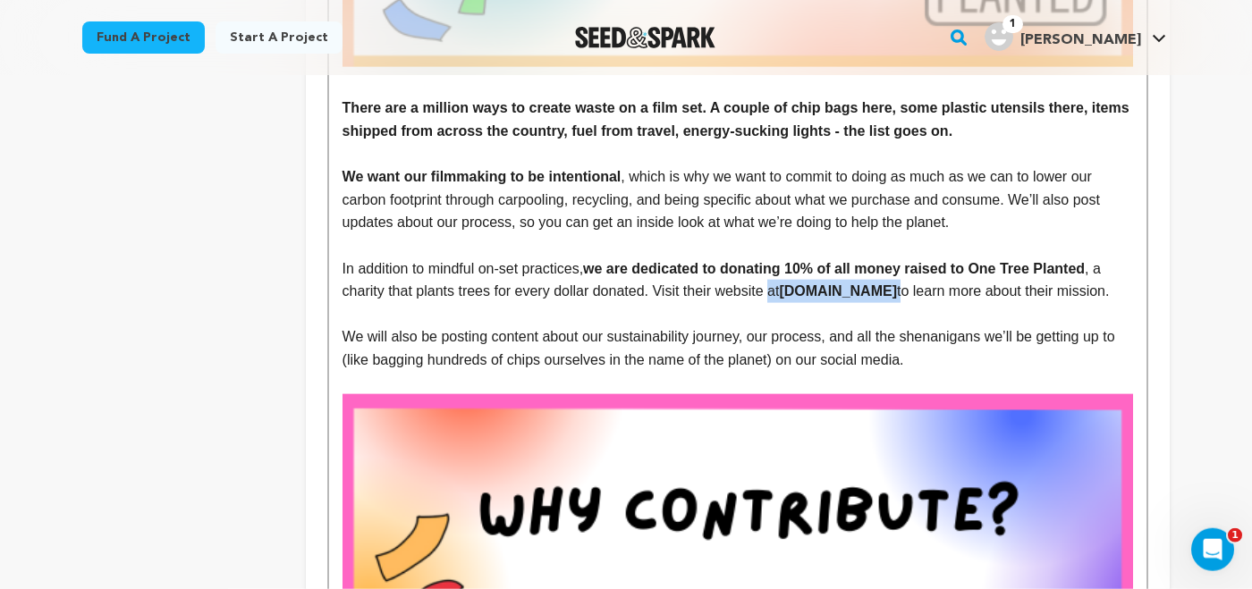
drag, startPoint x: 771, startPoint y: 299, endPoint x: 918, endPoint y: 290, distance: 147.0
click at [918, 290] on p "In addition to mindful on-set practices, we are dedicated to donating 10% of al…" at bounding box center [738, 281] width 791 height 46
drag, startPoint x: 721, startPoint y: 299, endPoint x: 765, endPoint y: 297, distance: 43.9
click at [765, 297] on p "In addition to mindful on-set practices, we are dedicated to donating 10% of al…" at bounding box center [738, 281] width 791 height 46
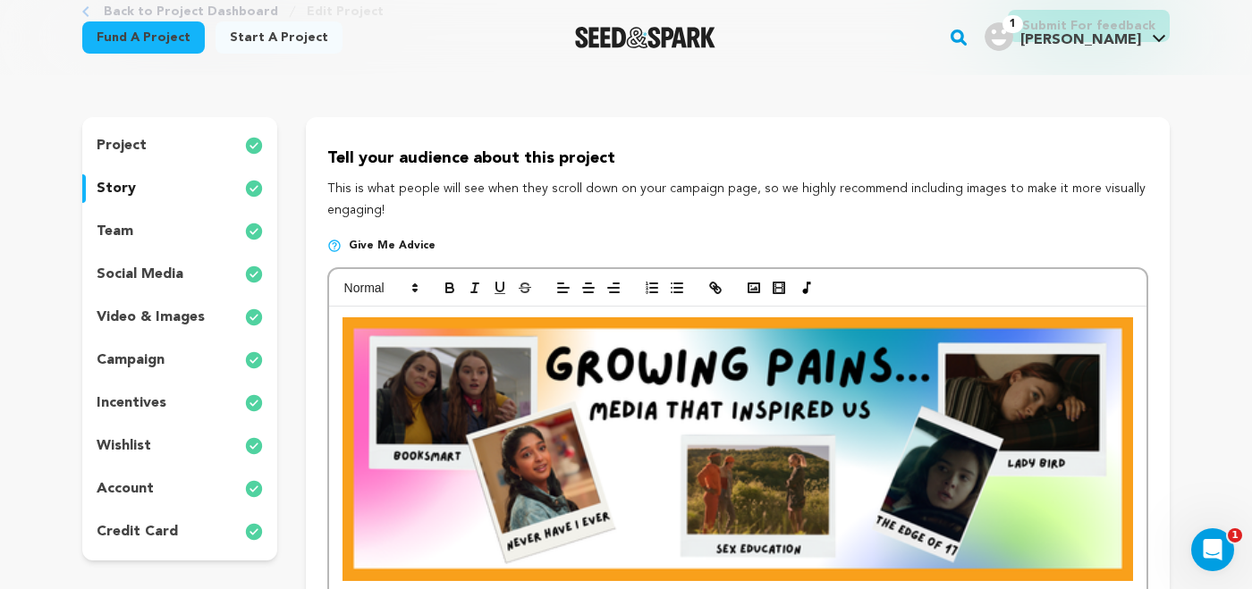
scroll to position [75, 0]
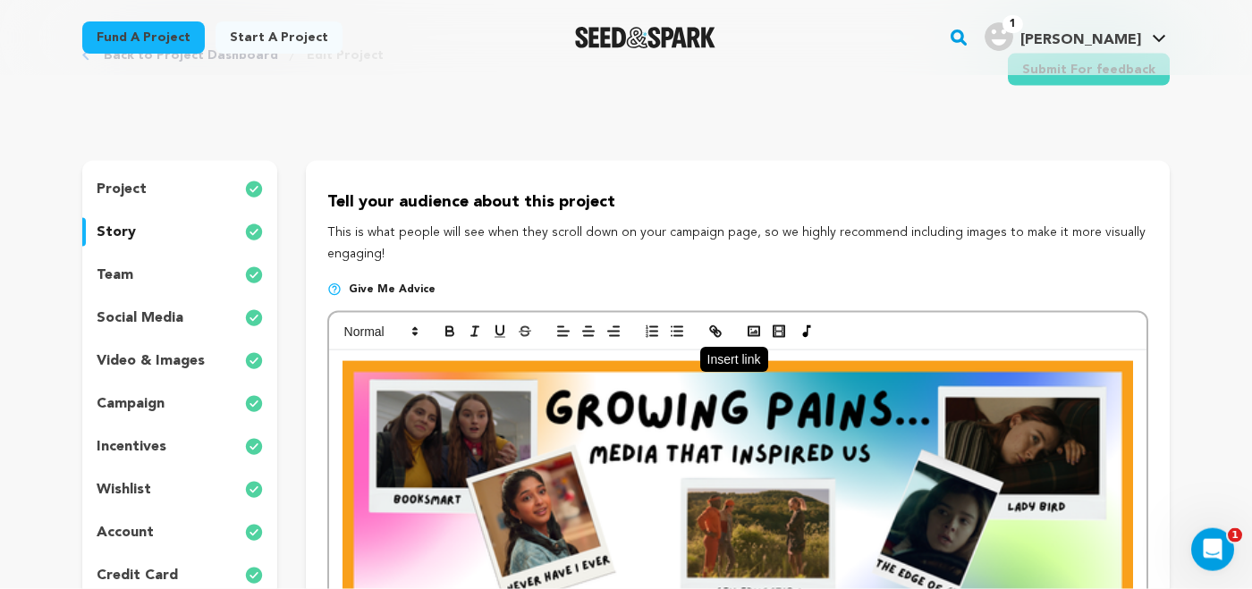
click at [714, 330] on line "button" at bounding box center [716, 332] width 4 height 4
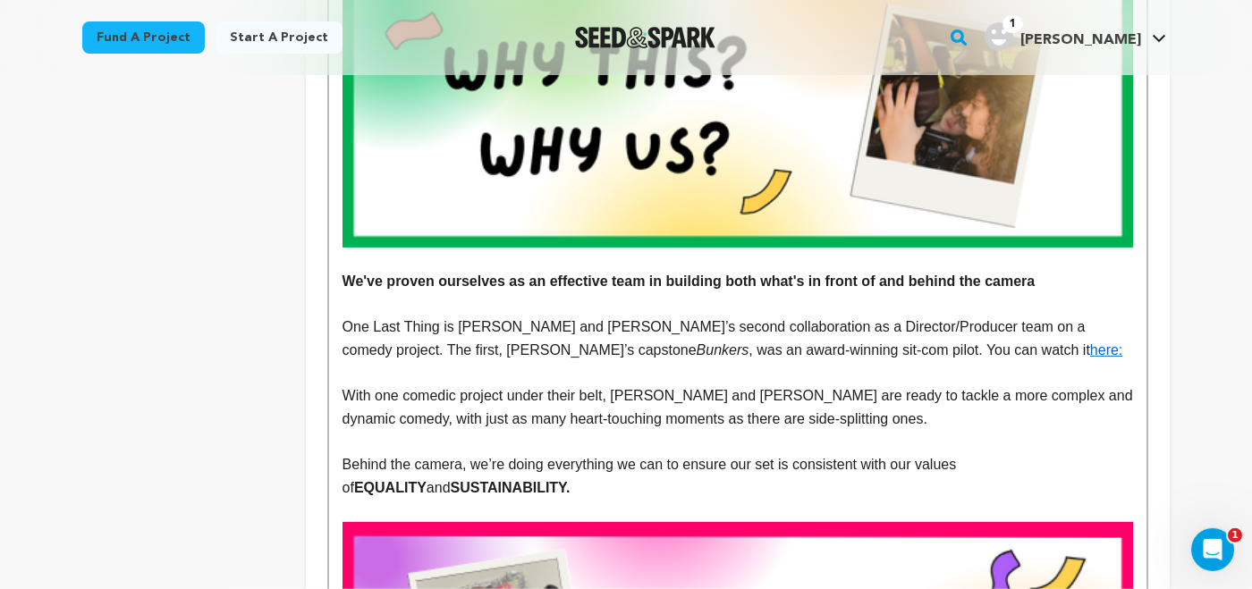
scroll to position [1599, 0]
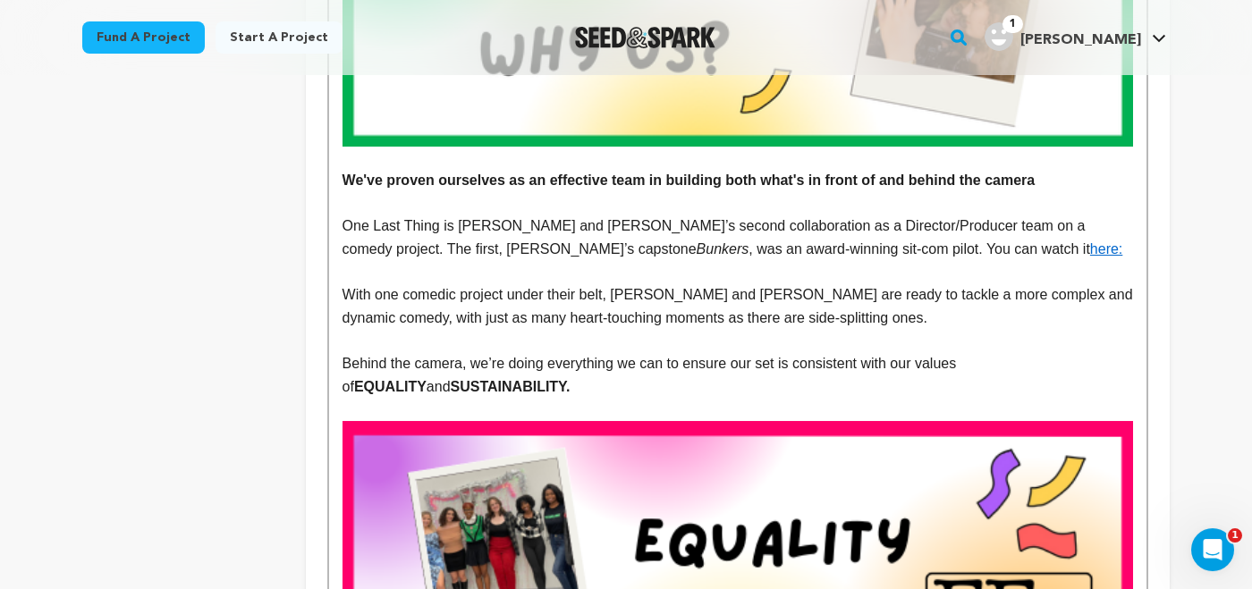
click at [1090, 256] on link "here:" at bounding box center [1106, 249] width 32 height 15
click at [814, 281] on link "https://vimeo.com/940097793" at bounding box center [781, 286] width 123 height 23
click at [839, 351] on p at bounding box center [738, 340] width 791 height 23
click at [360, 275] on p at bounding box center [738, 272] width 791 height 23
click at [412, 279] on p at bounding box center [738, 272] width 791 height 23
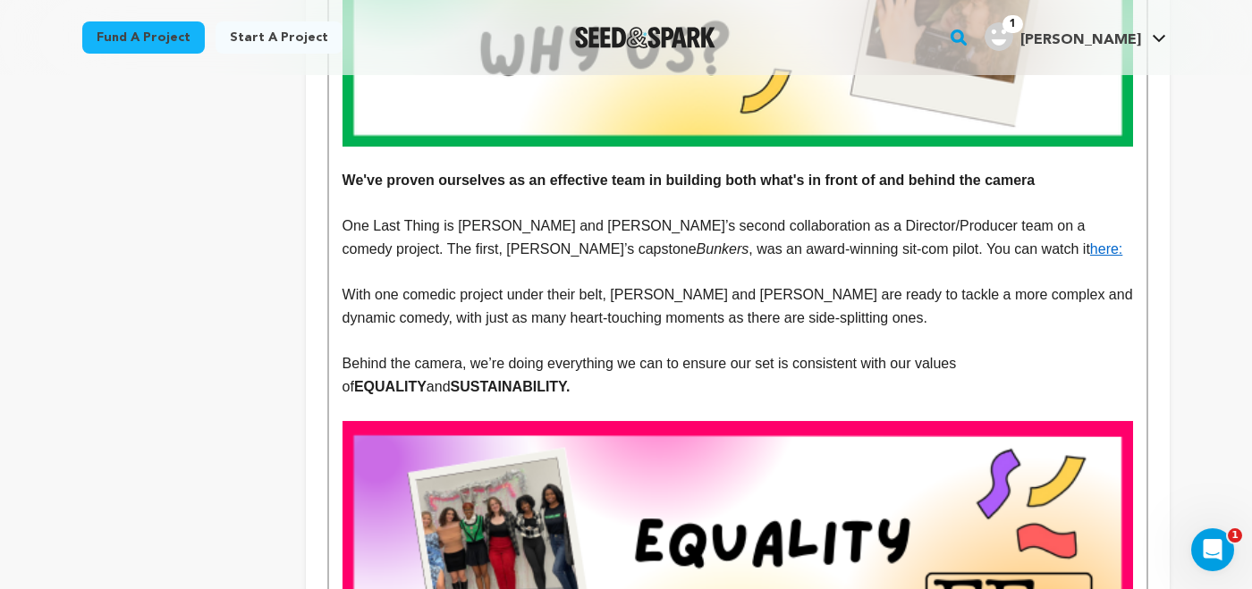
click at [517, 276] on p at bounding box center [738, 272] width 791 height 23
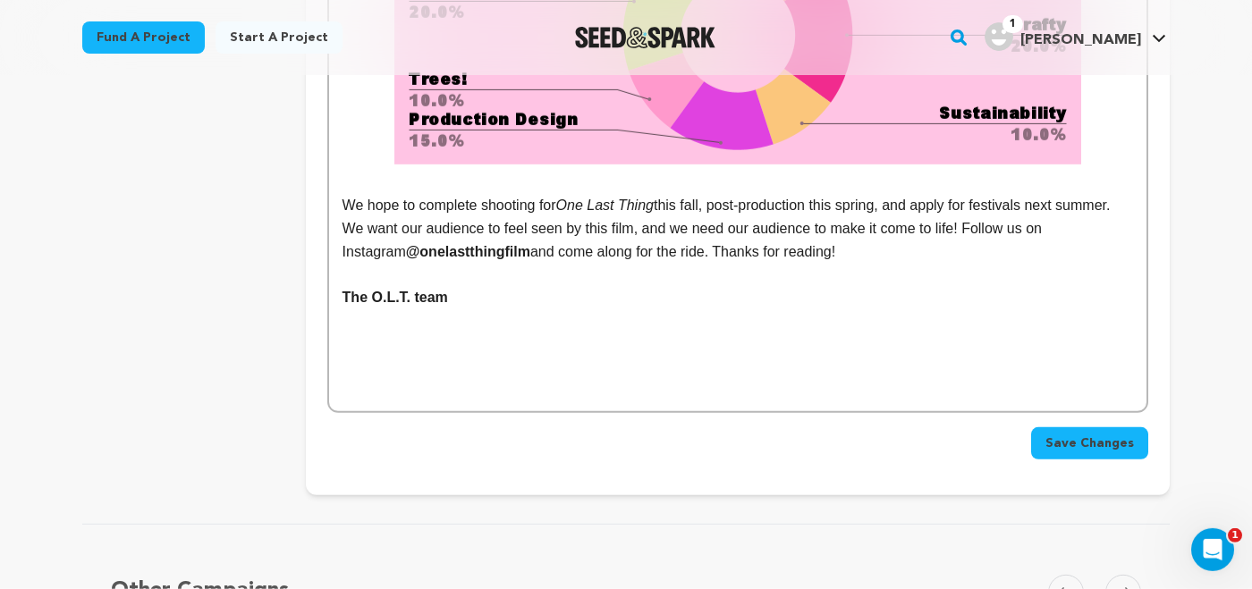
scroll to position [3721, 0]
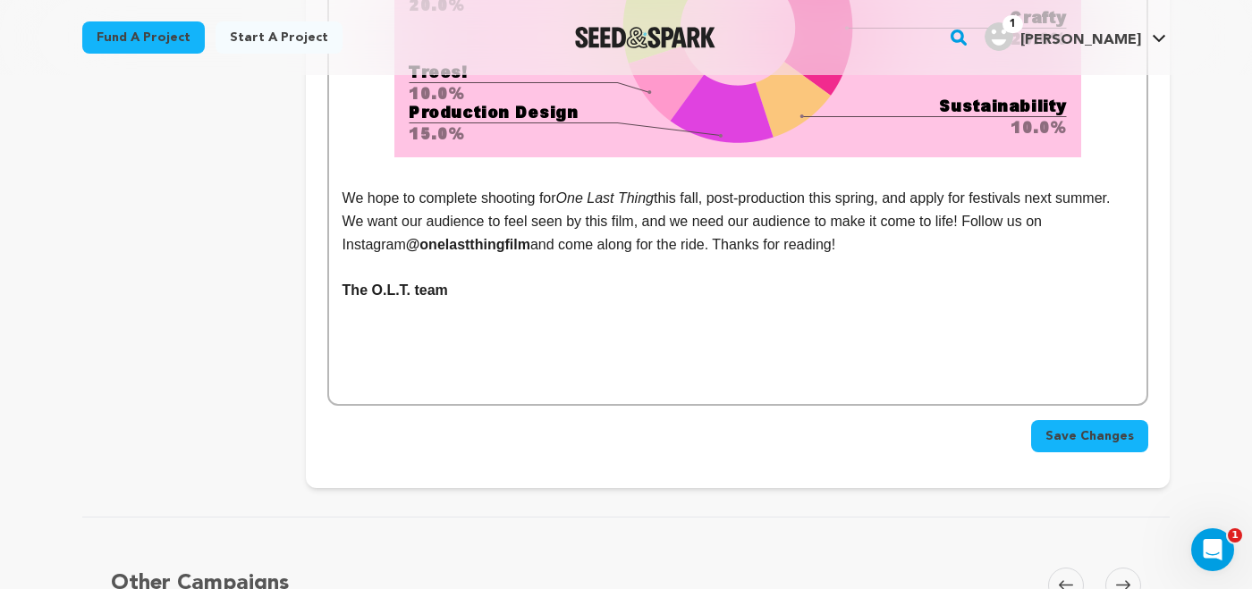
click at [1064, 426] on button "Save Changes" at bounding box center [1089, 436] width 117 height 32
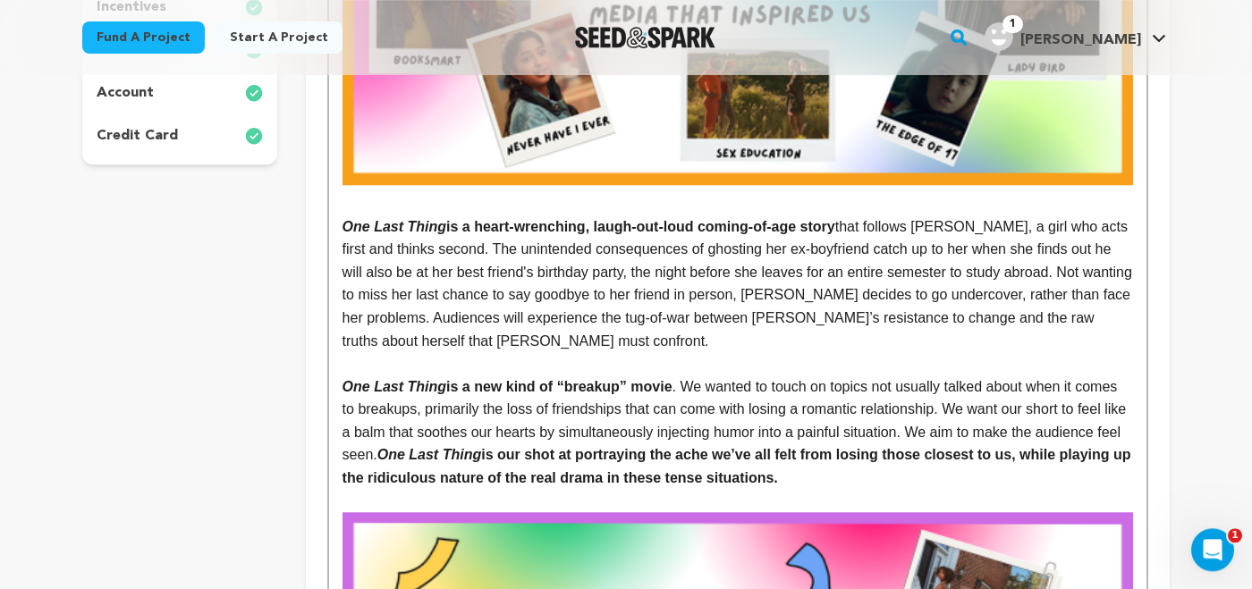
scroll to position [0, 0]
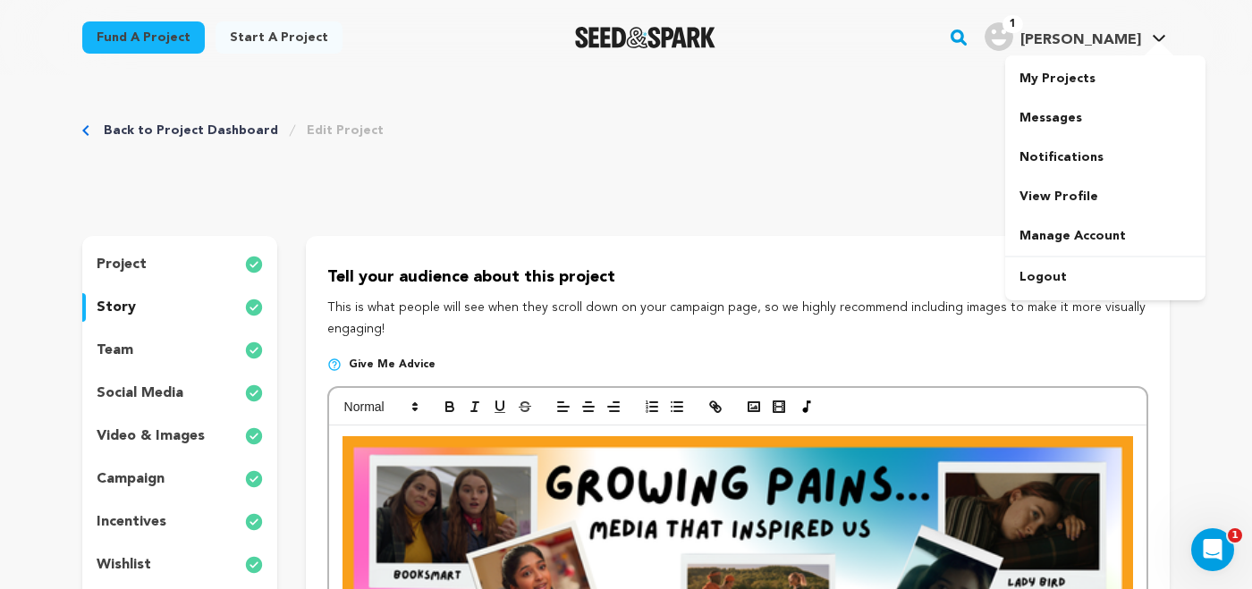
click at [1121, 30] on h4 "[PERSON_NAME]" at bounding box center [1081, 40] width 121 height 21
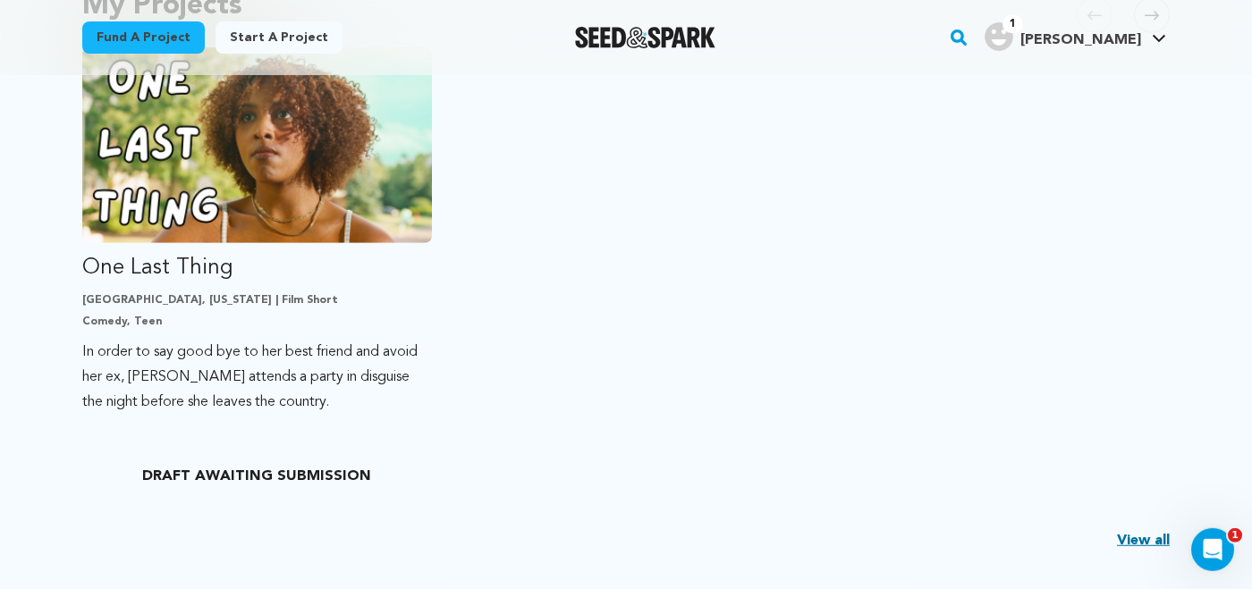
scroll to position [479, 0]
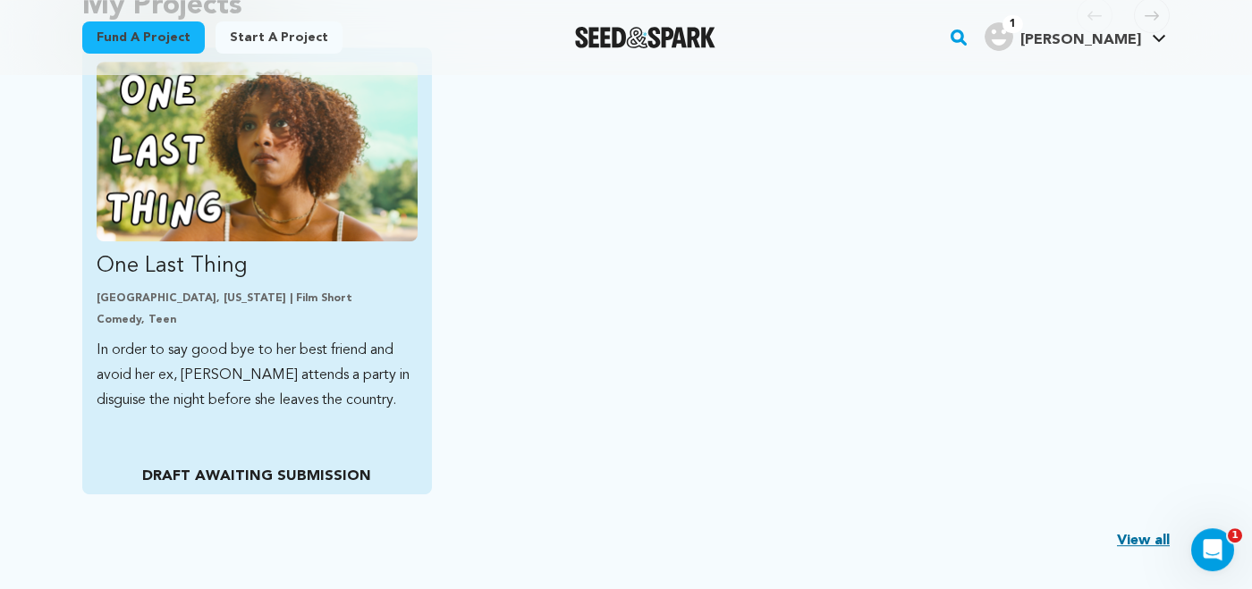
click at [337, 209] on img "Fund One Last Thing" at bounding box center [257, 152] width 321 height 180
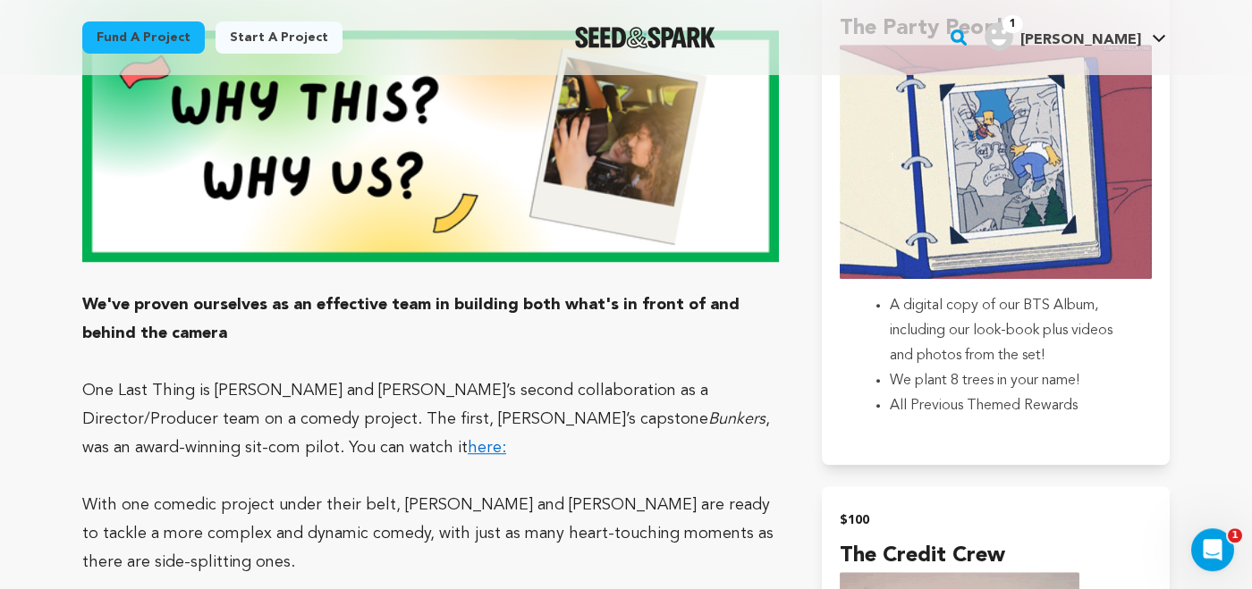
scroll to position [2473, 0]
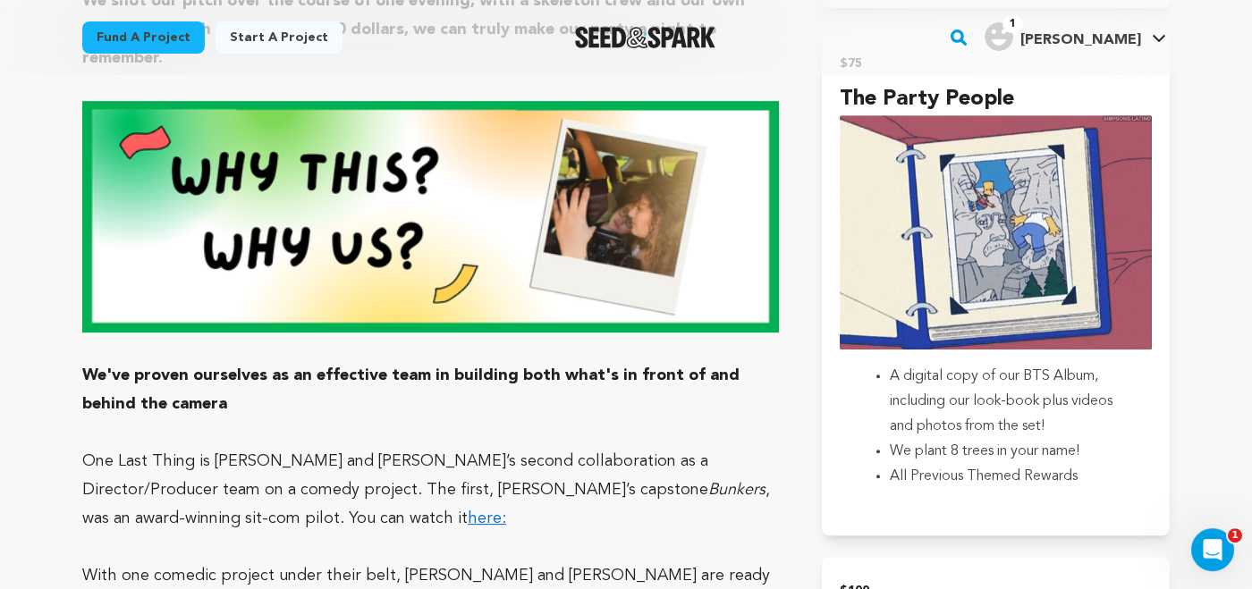
click at [468, 511] on link "here:" at bounding box center [487, 519] width 38 height 16
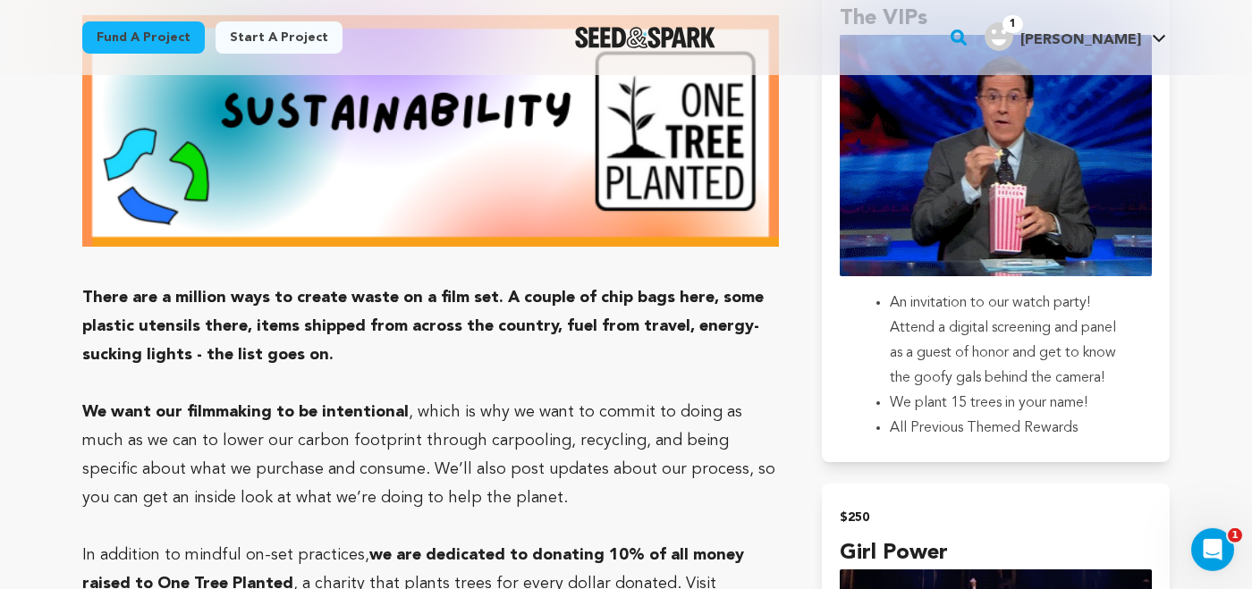
scroll to position [3664, 0]
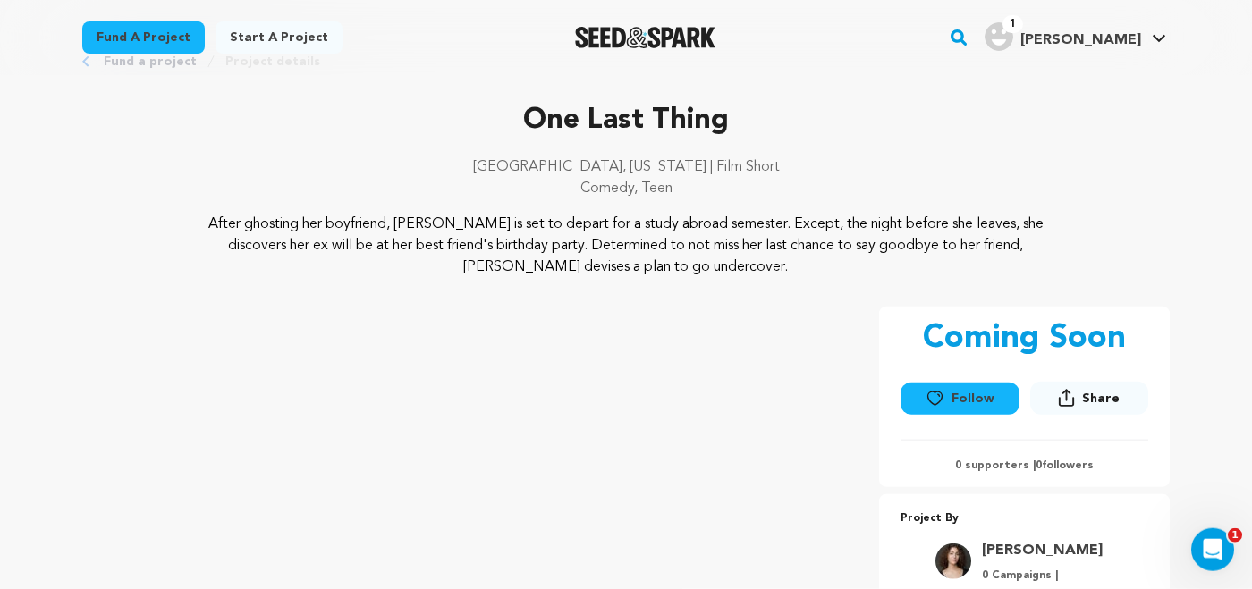
scroll to position [0, 0]
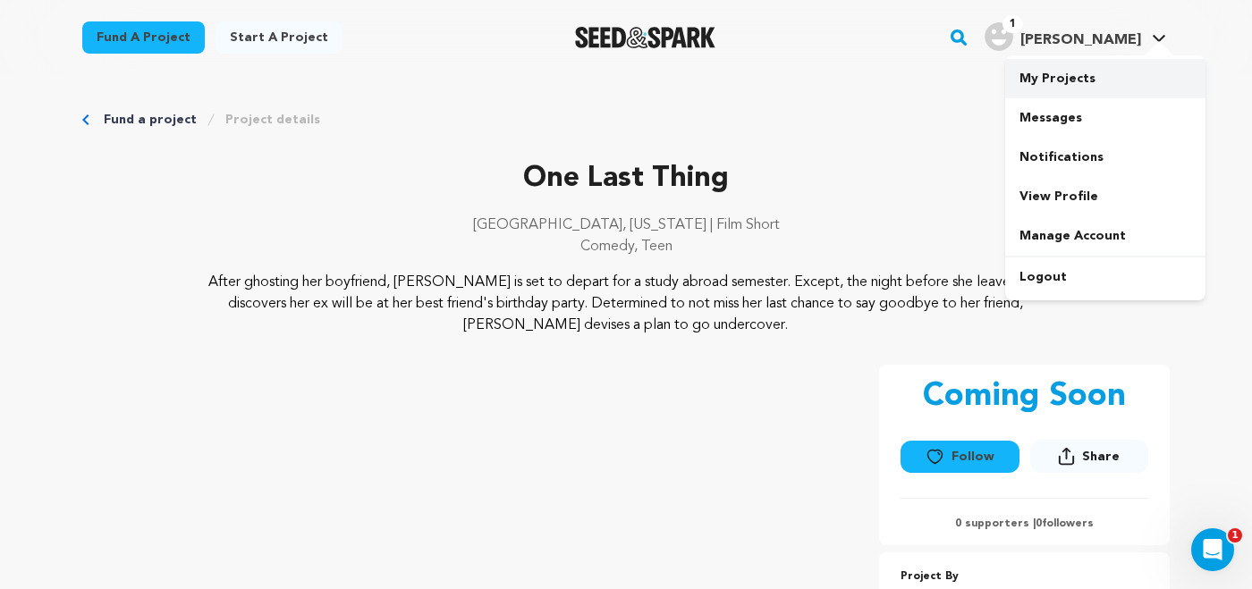
click at [1073, 71] on link "My Projects" at bounding box center [1105, 78] width 200 height 39
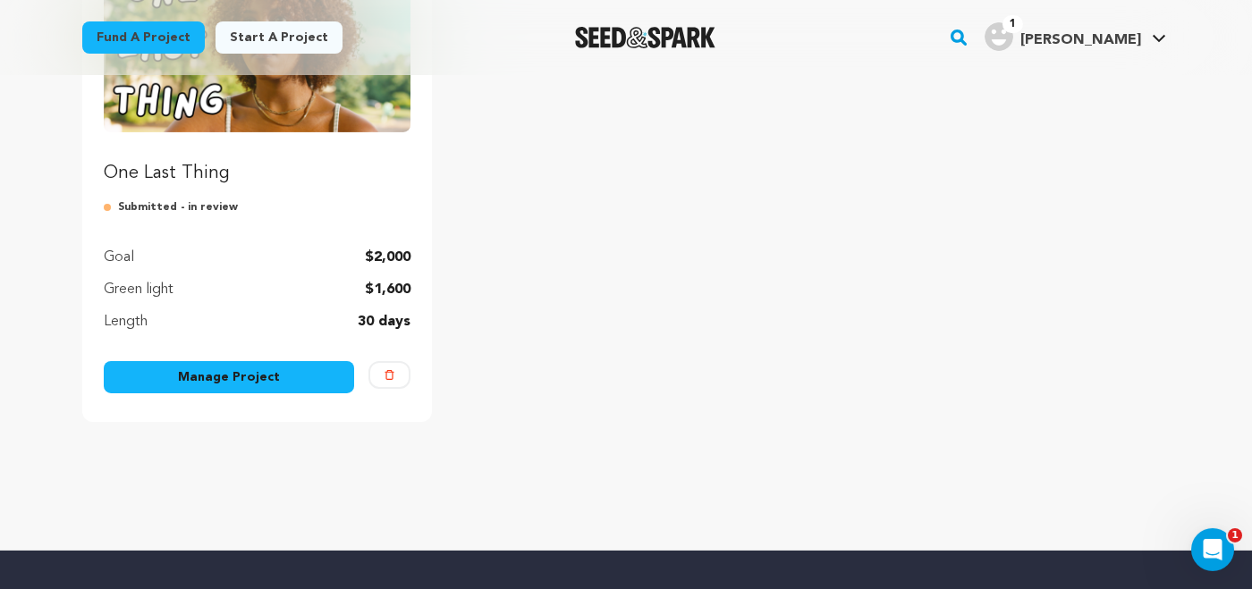
scroll to position [270, 0]
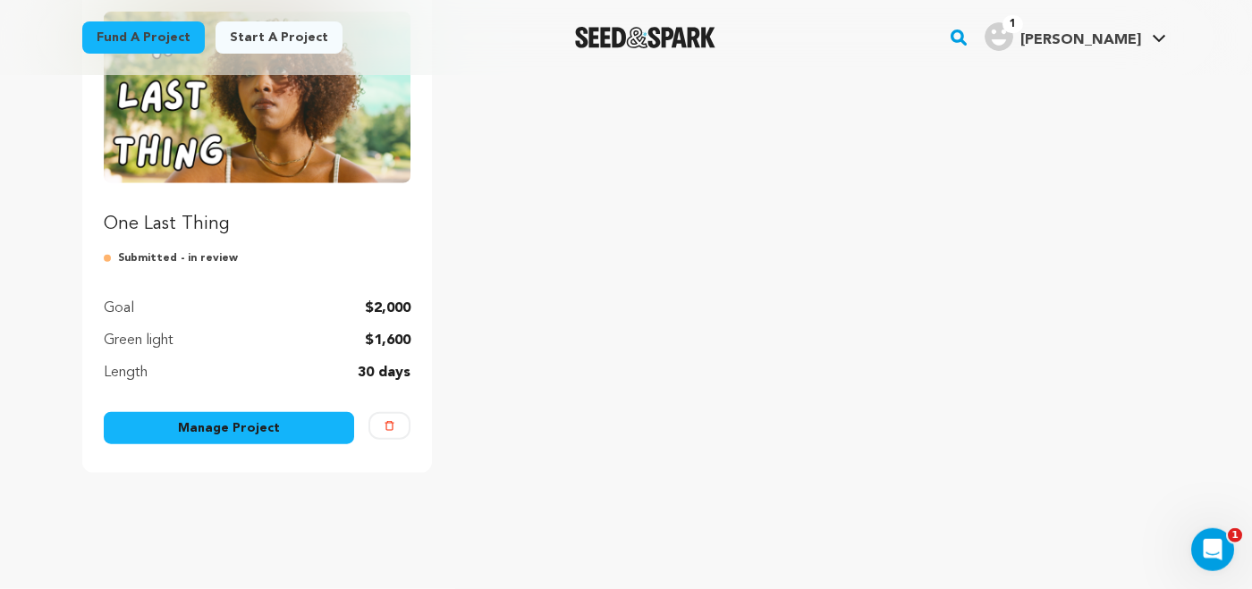
click at [226, 422] on link "Manage Project" at bounding box center [229, 428] width 250 height 32
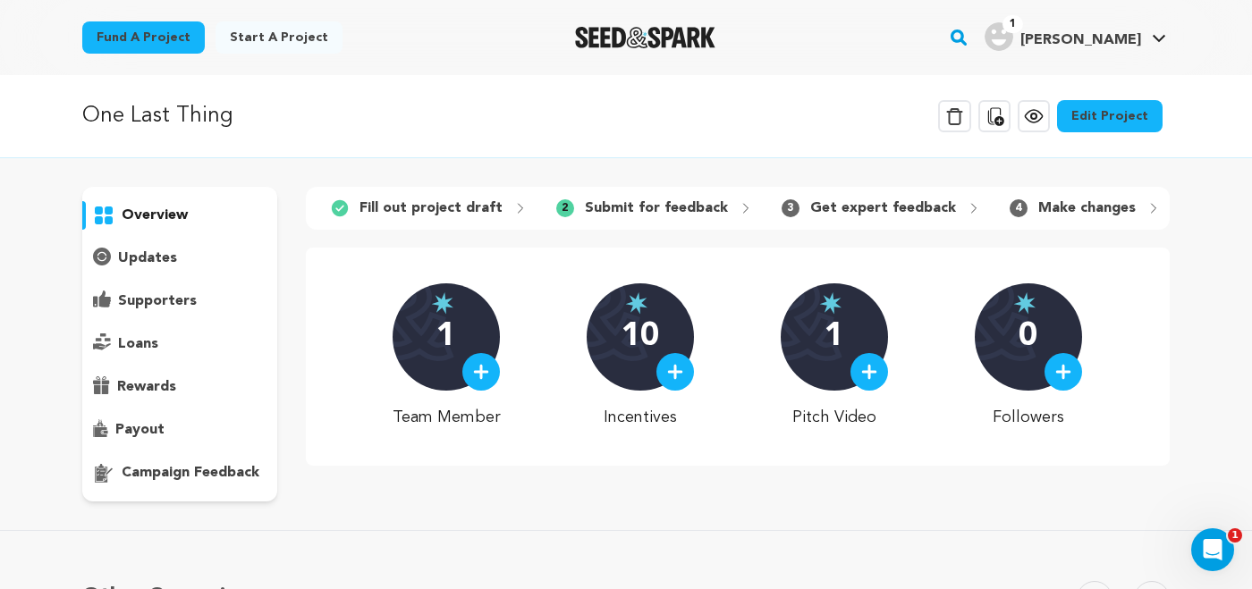
click at [1118, 131] on link "Edit Project" at bounding box center [1110, 116] width 106 height 32
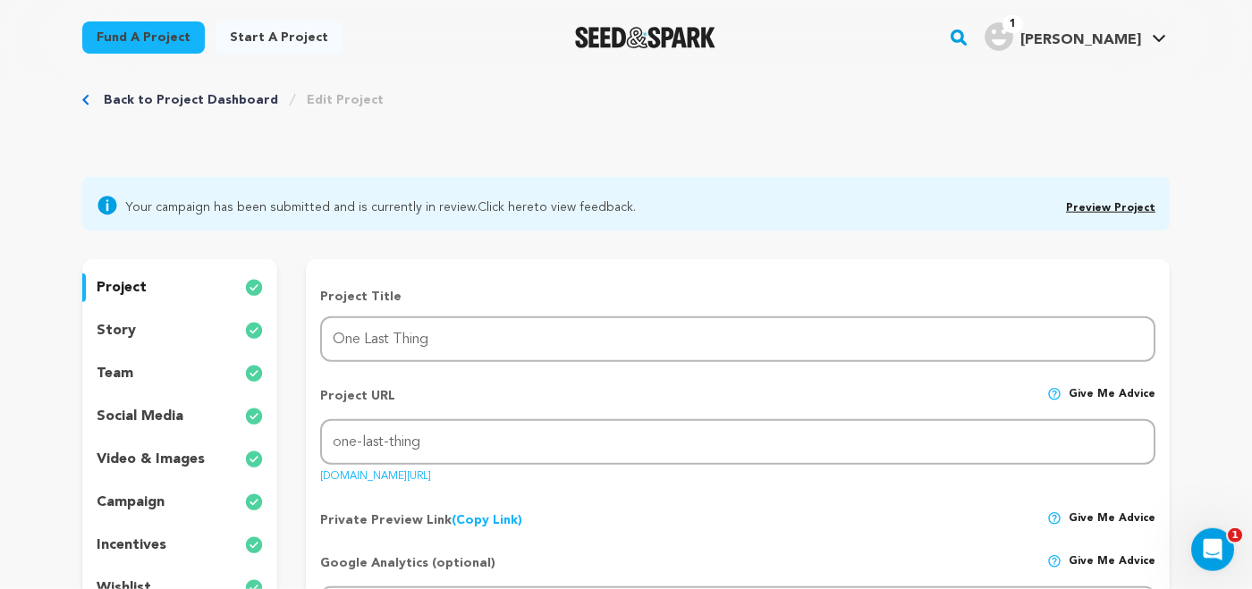
scroll to position [25, 0]
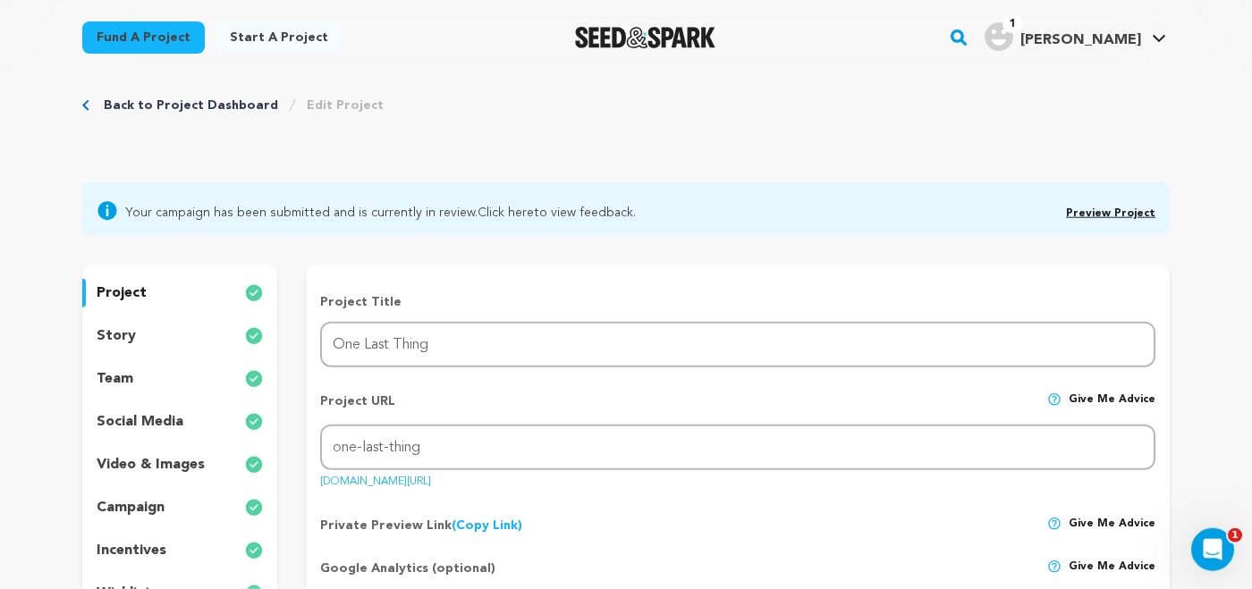
click at [134, 336] on div "story" at bounding box center [179, 336] width 195 height 29
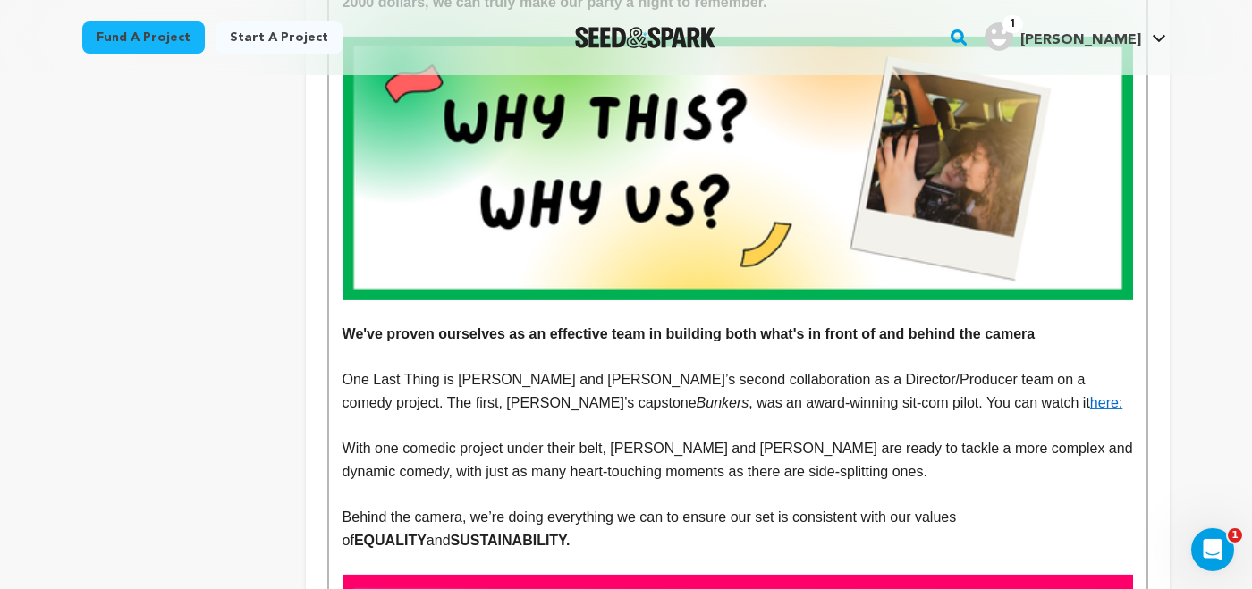
scroll to position [1499, 0]
click at [1041, 335] on p "We've proven ourselves as an effective team in building both what's in front of…" at bounding box center [738, 334] width 791 height 23
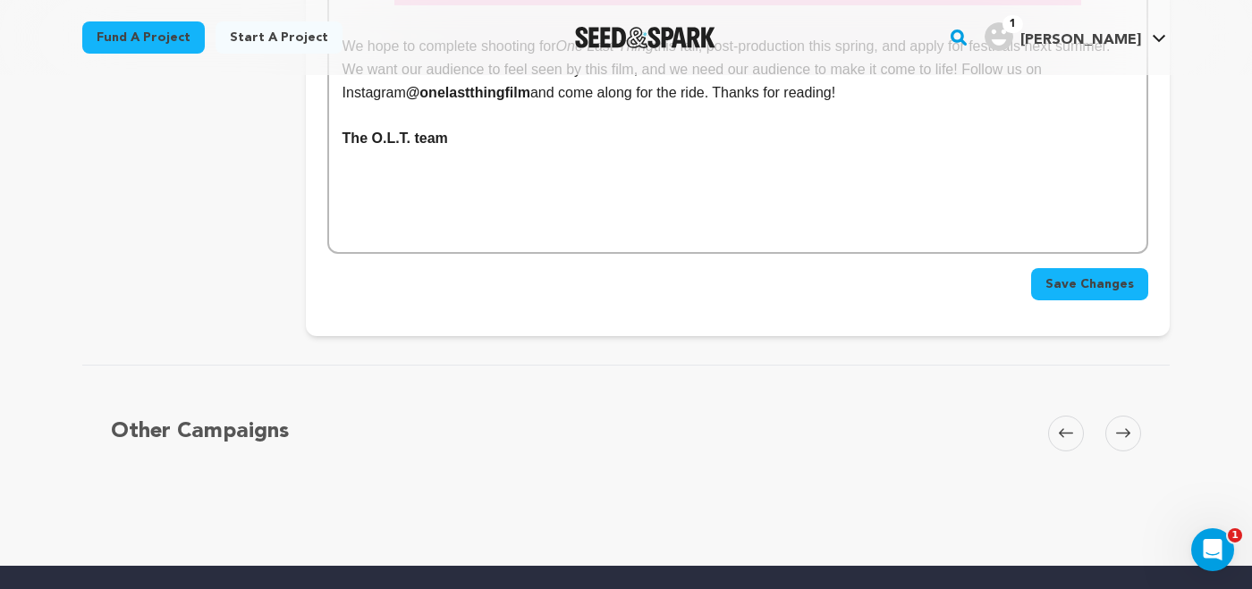
scroll to position [3961, 0]
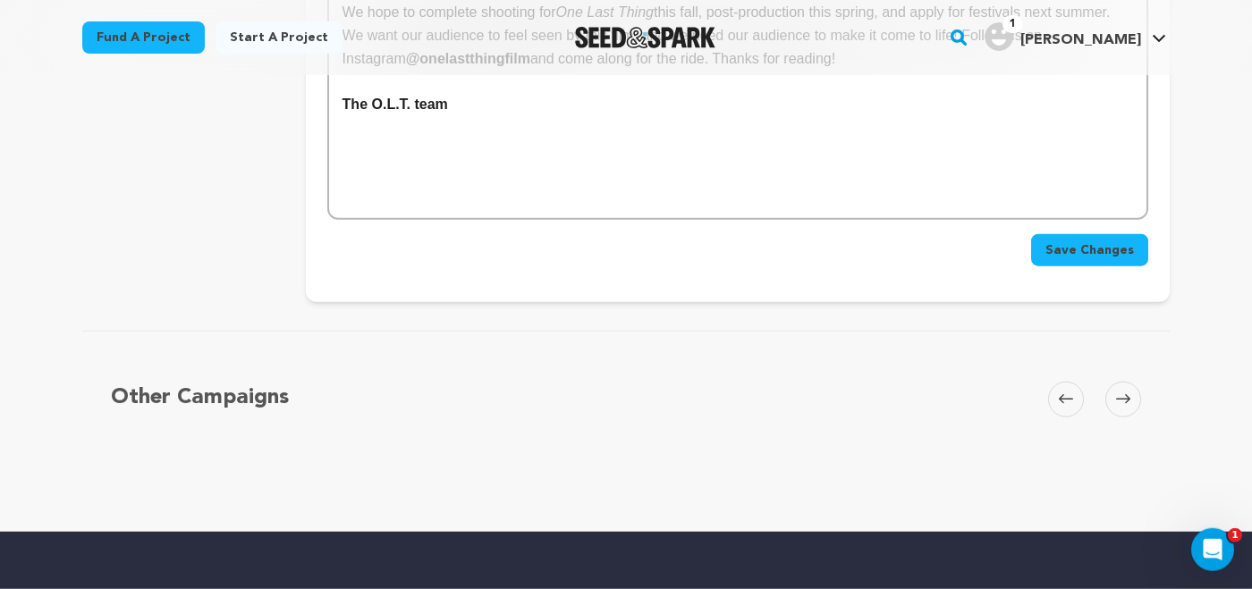
click at [1106, 257] on span "Save Changes" at bounding box center [1090, 251] width 89 height 18
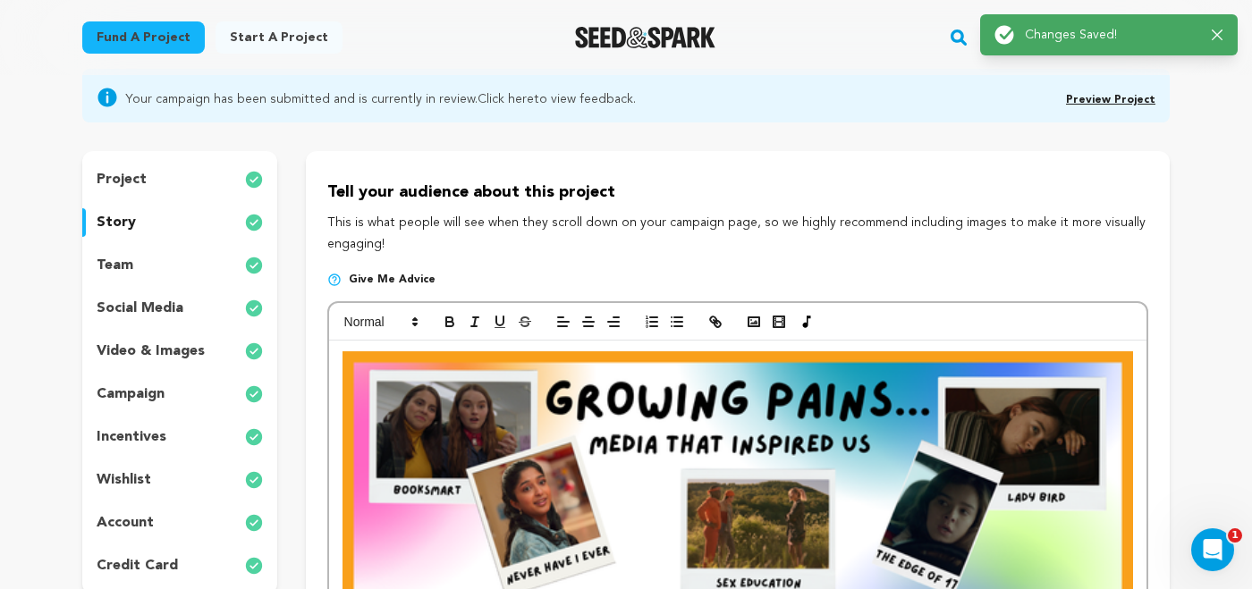
scroll to position [265, 0]
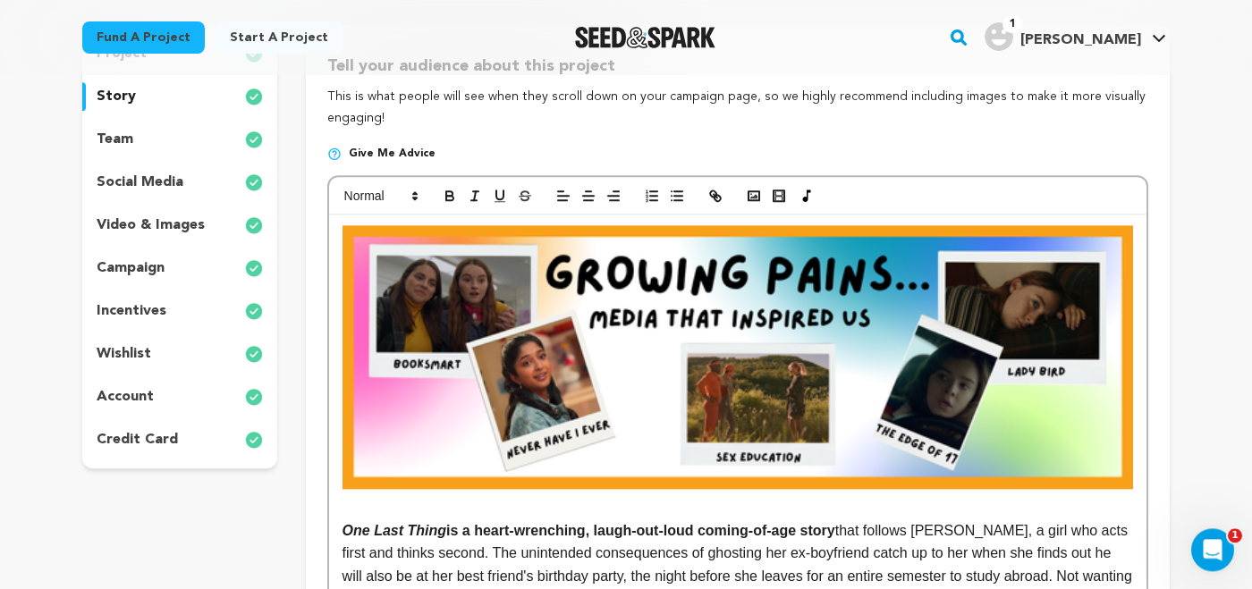
click at [122, 98] on p "story" at bounding box center [116, 96] width 39 height 21
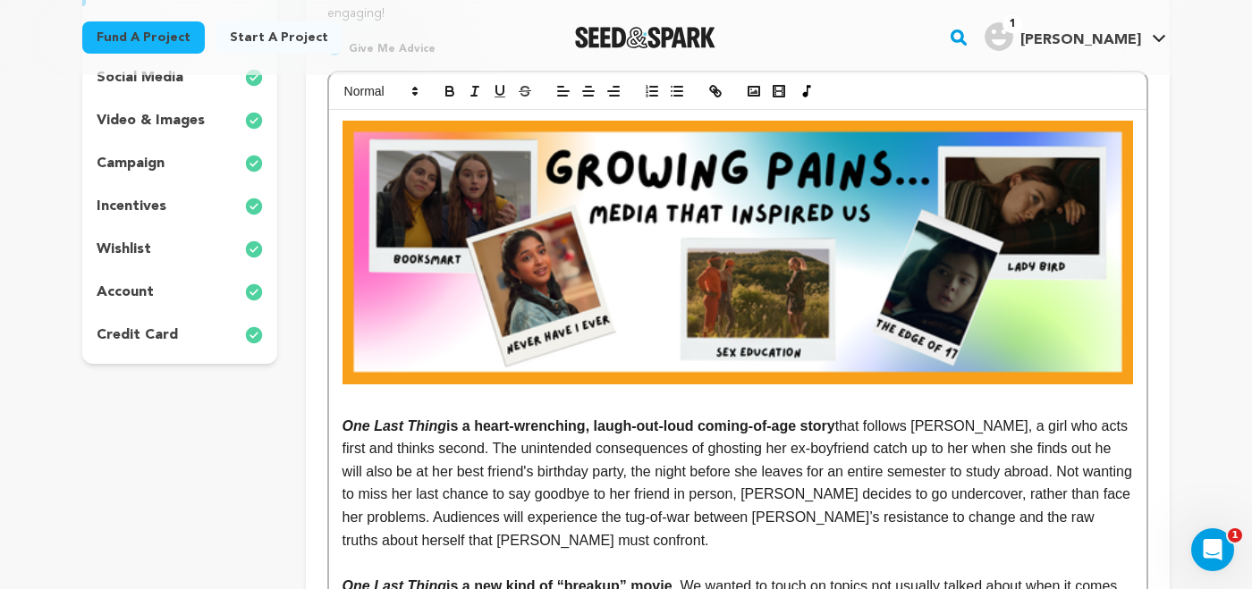
scroll to position [0, 0]
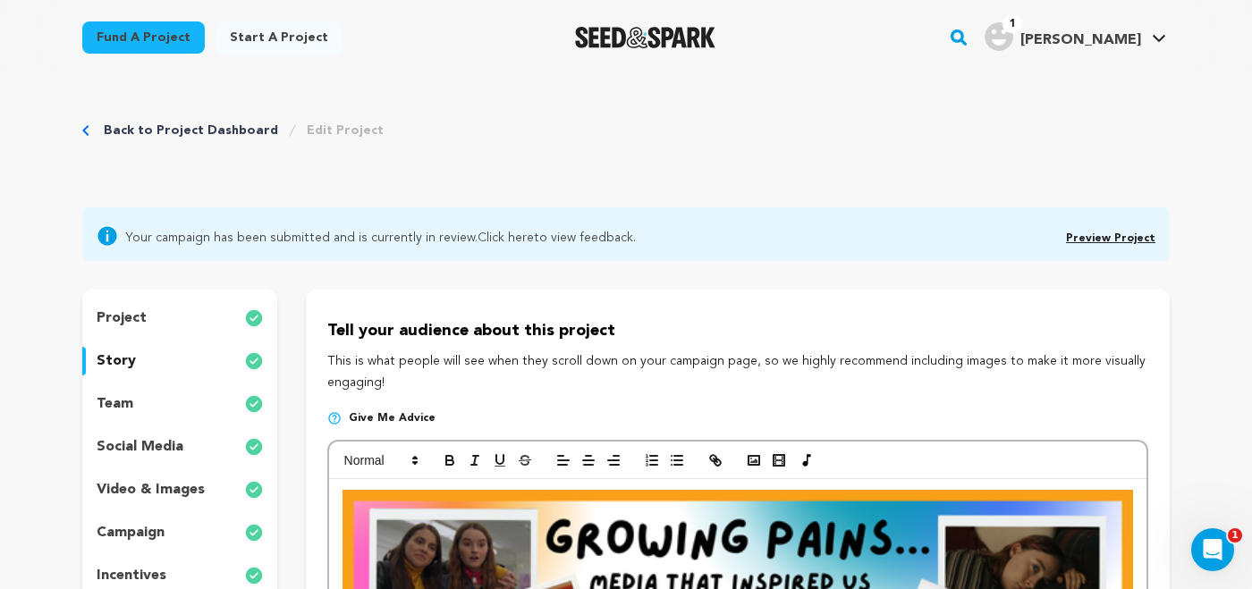
click at [127, 313] on p "project" at bounding box center [122, 318] width 50 height 21
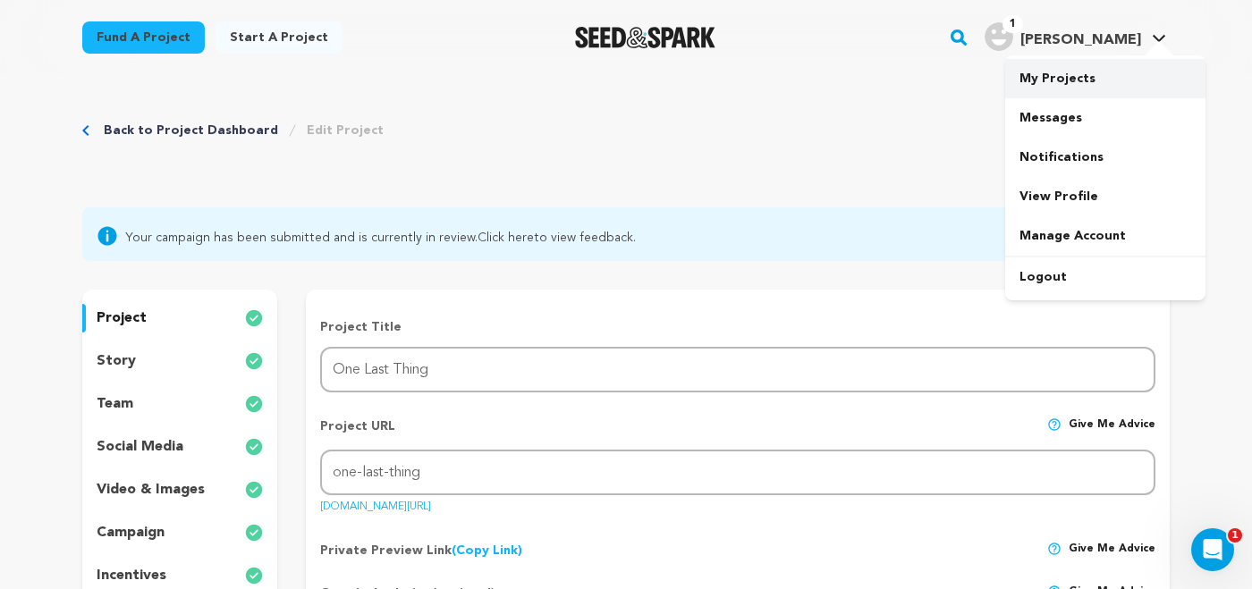
click at [1068, 77] on link "My Projects" at bounding box center [1105, 78] width 200 height 39
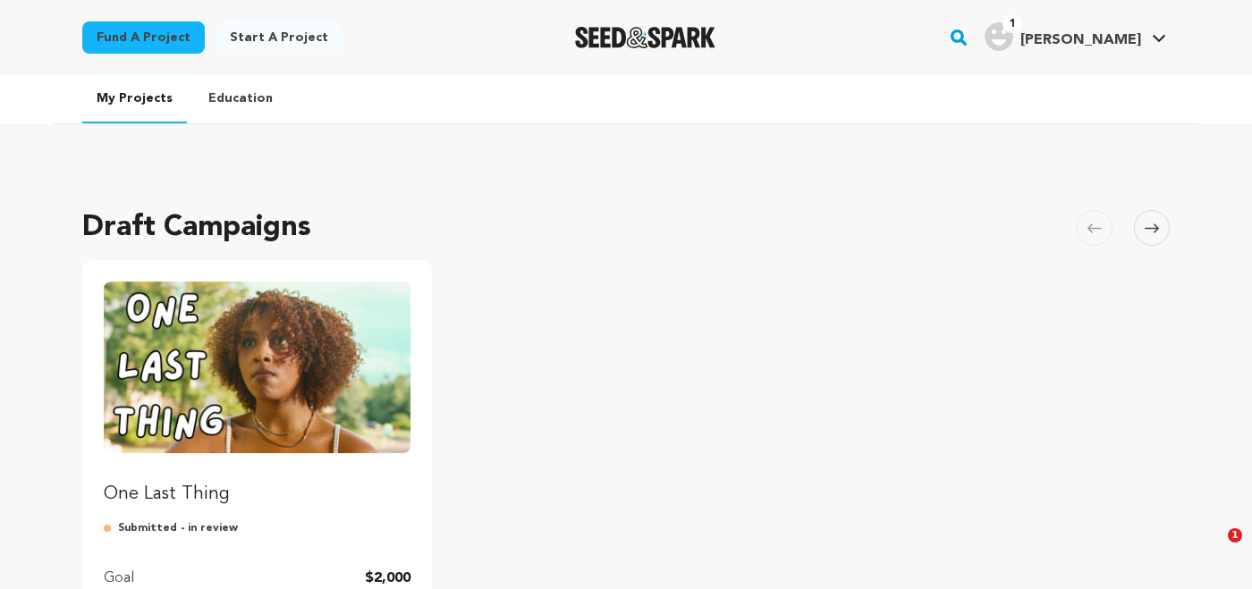
click at [341, 428] on img "Fund One Last Thing" at bounding box center [257, 368] width 307 height 172
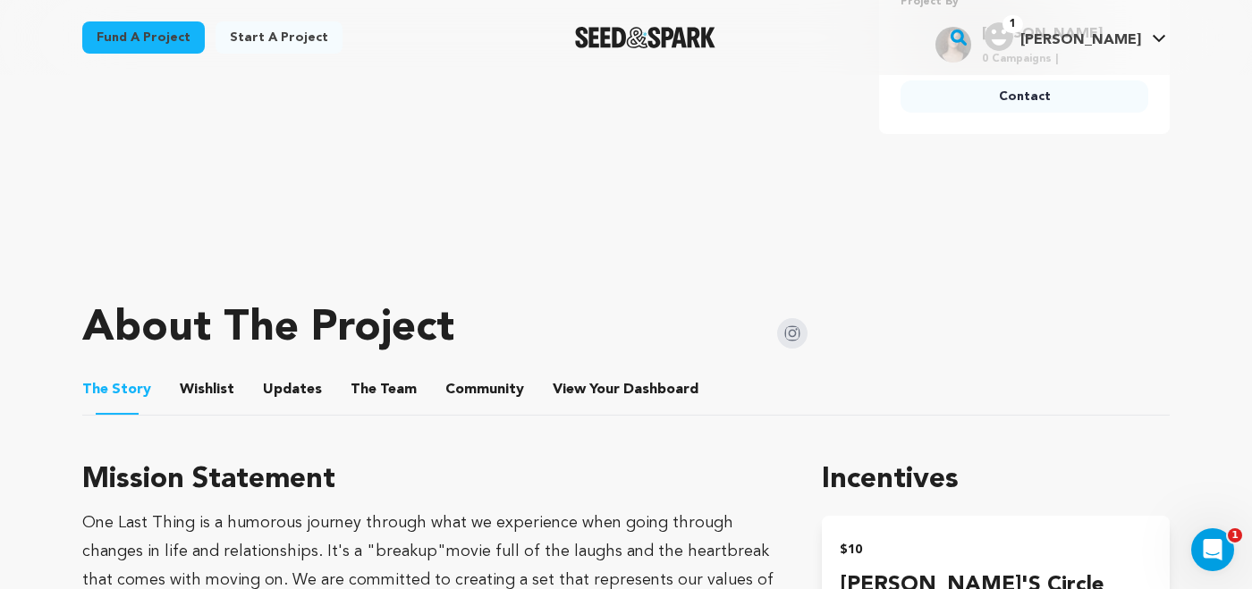
scroll to position [705, 0]
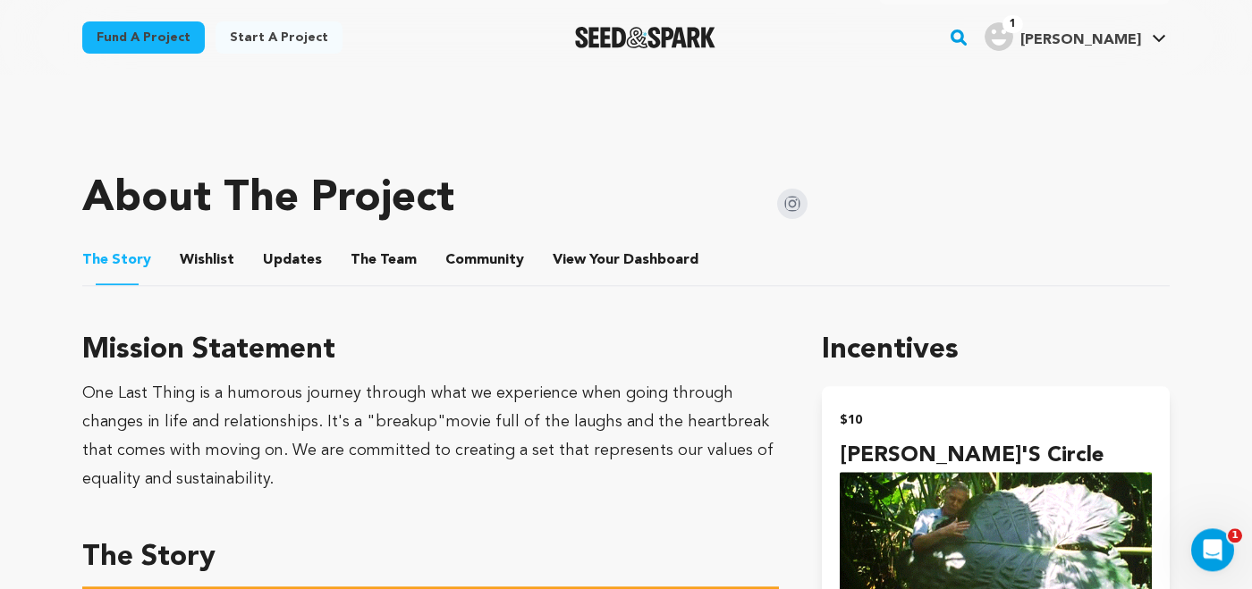
click at [200, 267] on button "Wishlist" at bounding box center [207, 263] width 43 height 43
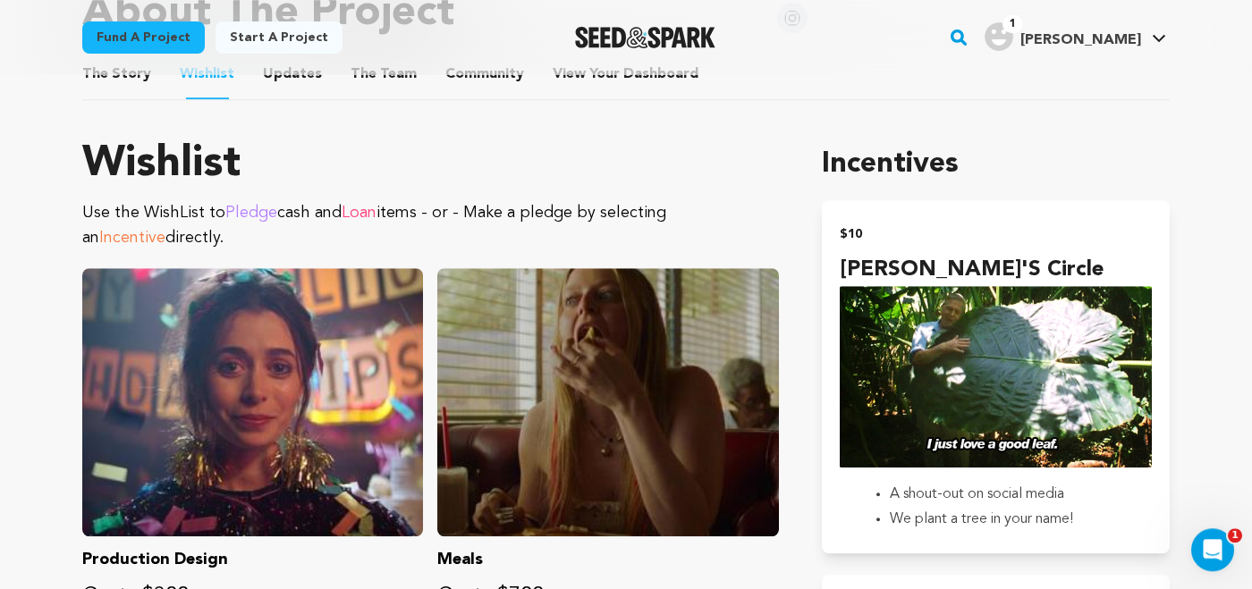
scroll to position [799, 0]
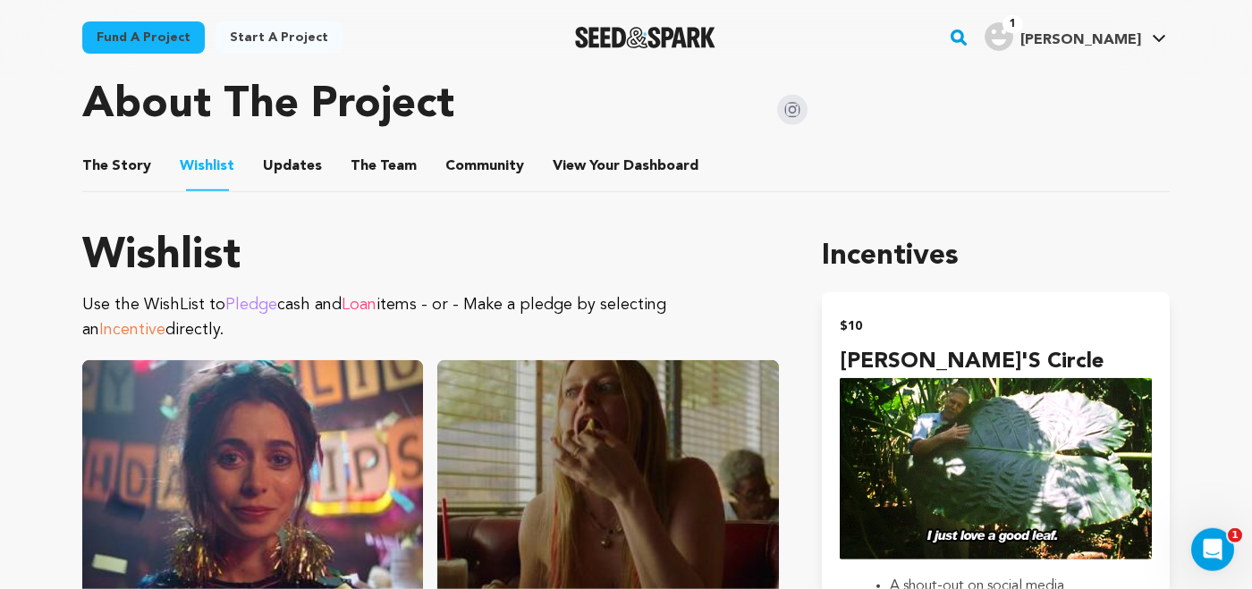
click at [362, 181] on button "The Team" at bounding box center [383, 169] width 43 height 43
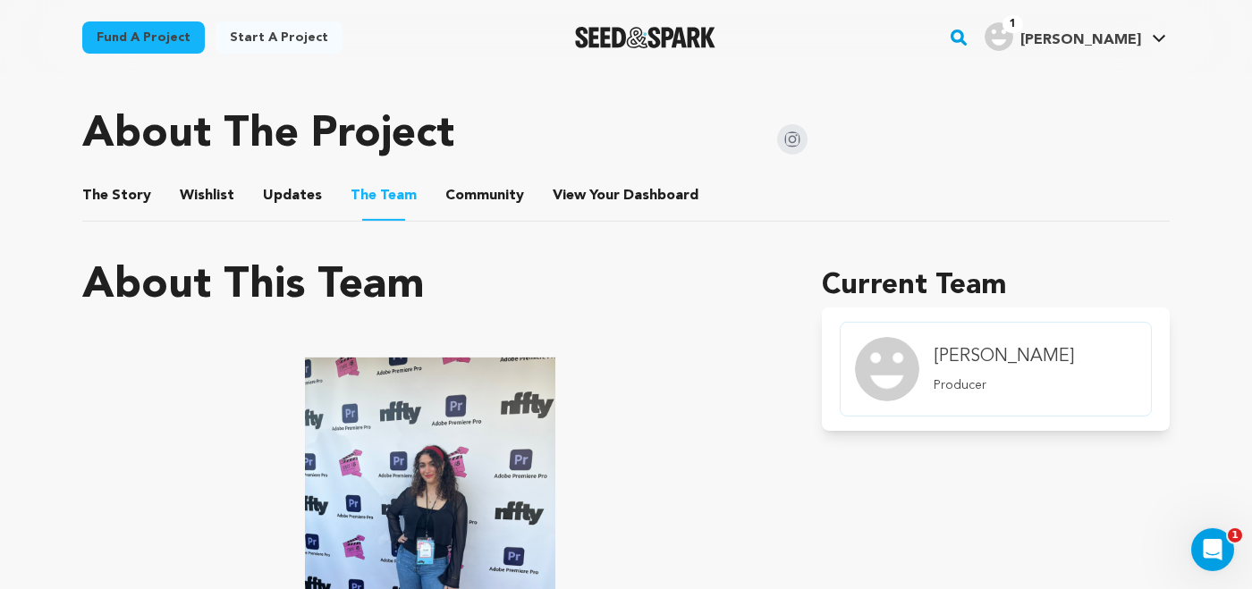
scroll to position [761, 0]
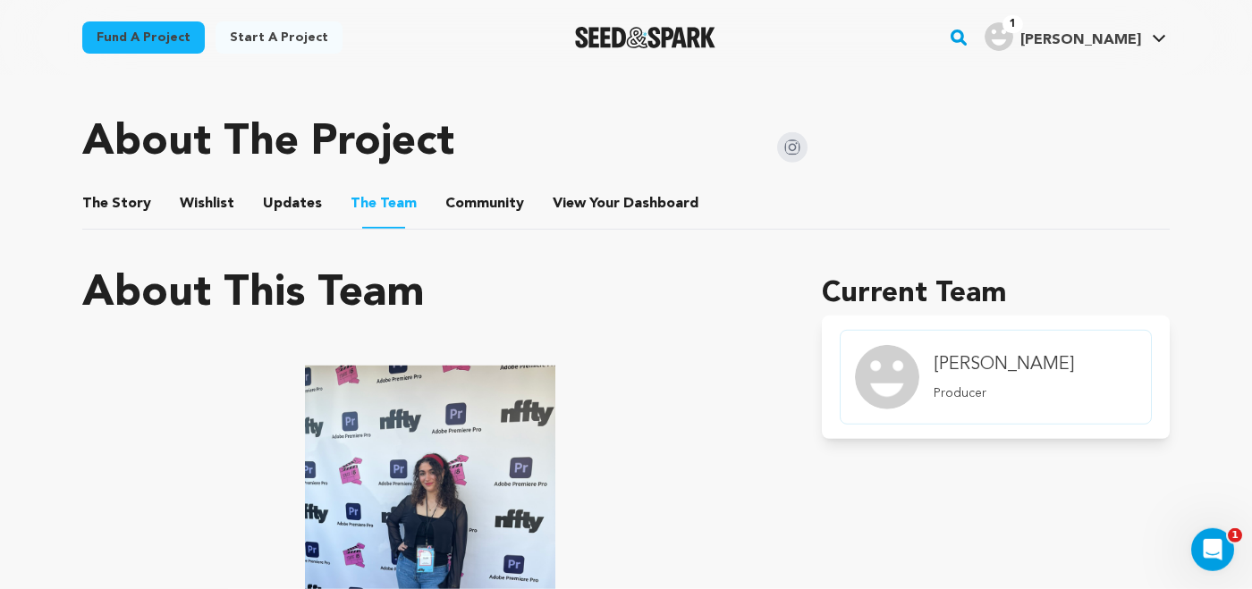
click at [128, 217] on button "The Story" at bounding box center [117, 207] width 43 height 43
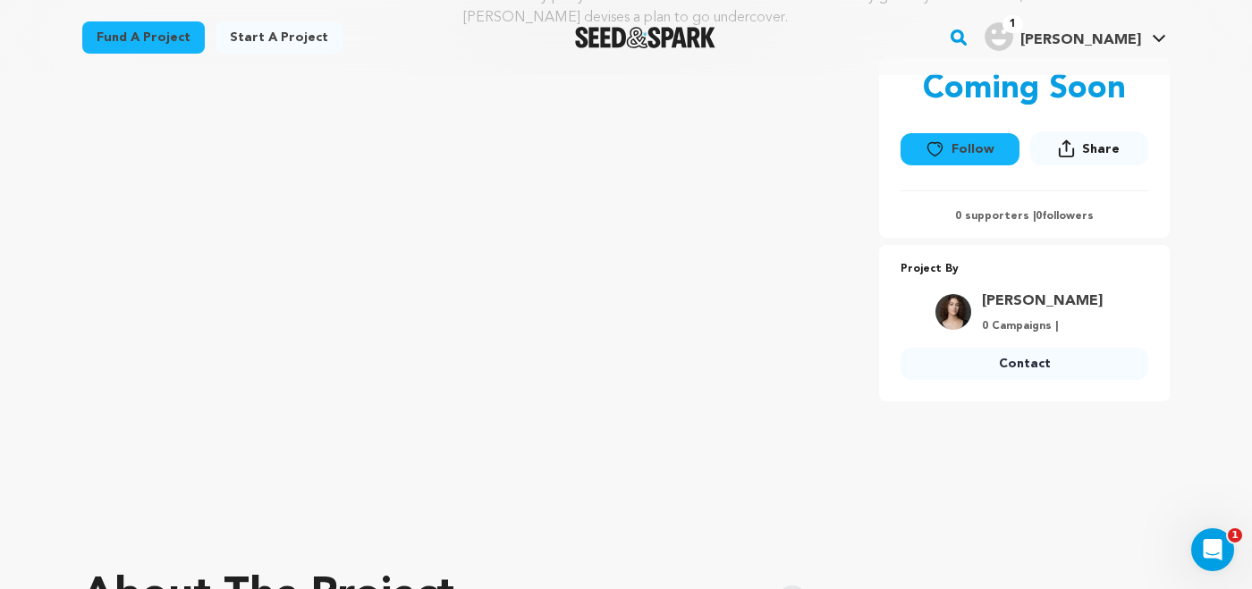
scroll to position [288, 0]
